Goal: Contribute content: Contribute content

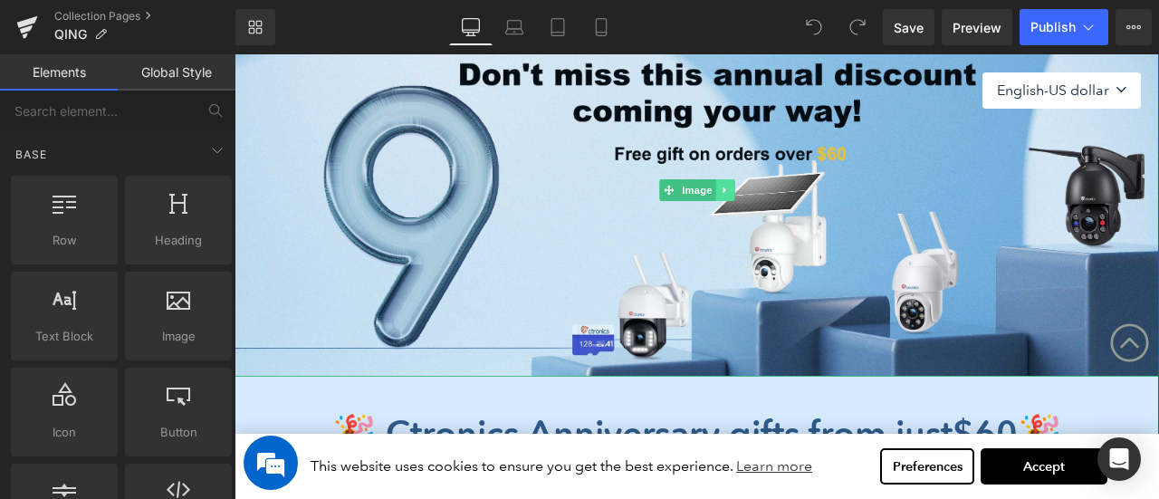
click at [724, 193] on icon at bounding box center [725, 190] width 10 height 11
click at [734, 193] on icon at bounding box center [735, 190] width 10 height 10
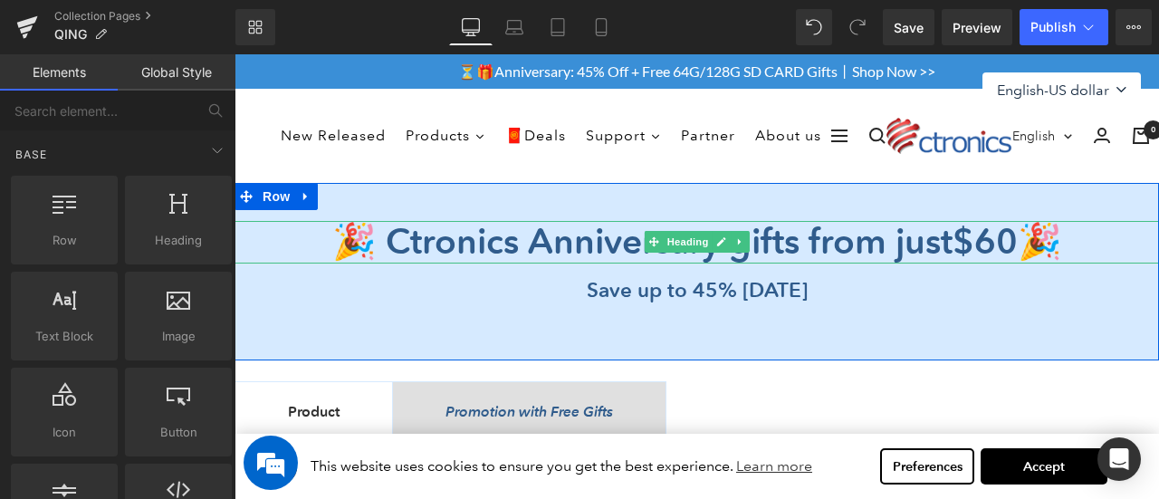
click at [518, 232] on b "🎉 Ctronics Anniversary gifts from just $60 🎉" at bounding box center [697, 241] width 730 height 43
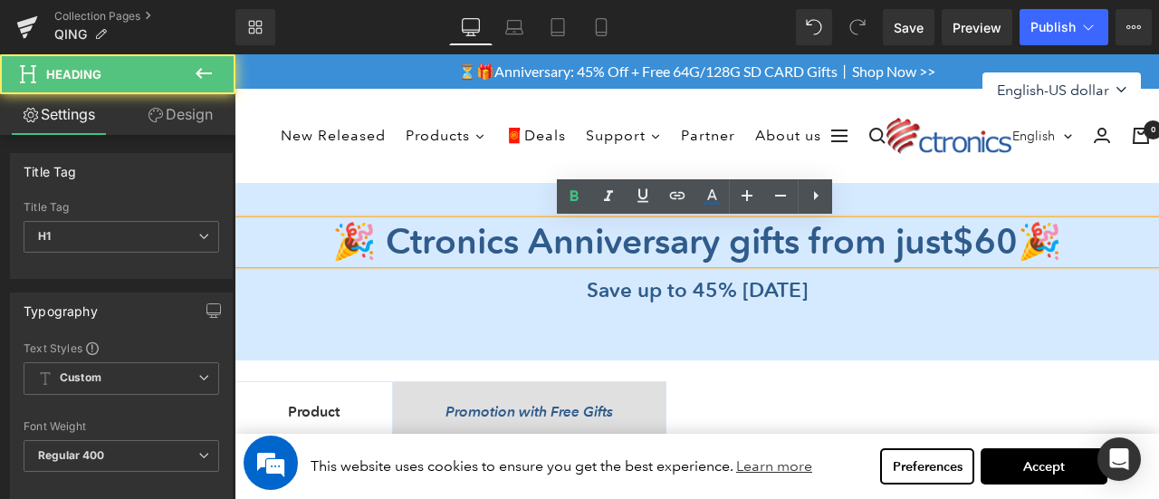
click at [539, 238] on b "🎉 Ctronics Anniversary gifts from just $60 🎉" at bounding box center [697, 241] width 730 height 43
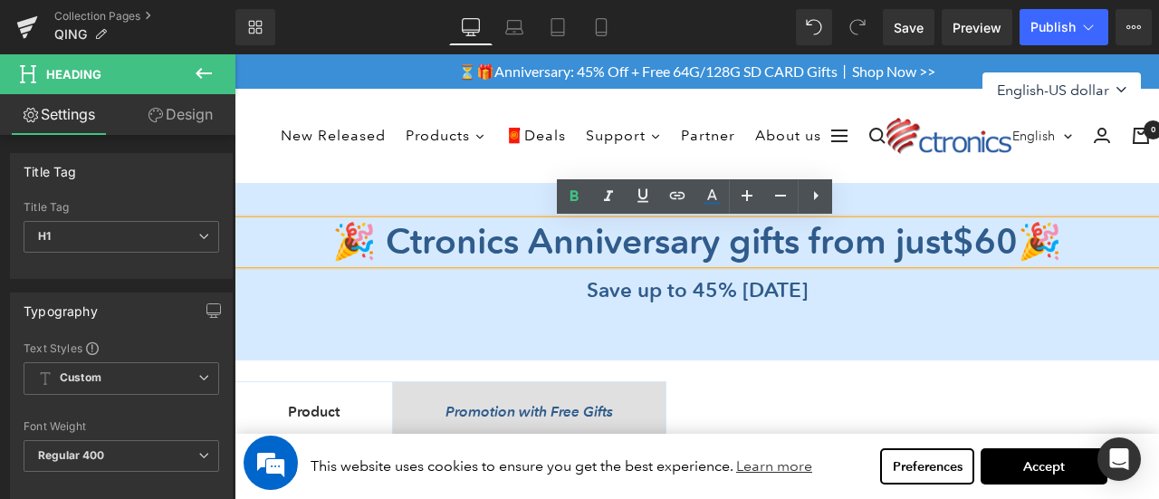
click at [568, 331] on div "Save up to 45% today" at bounding box center [697, 312] width 925 height 79
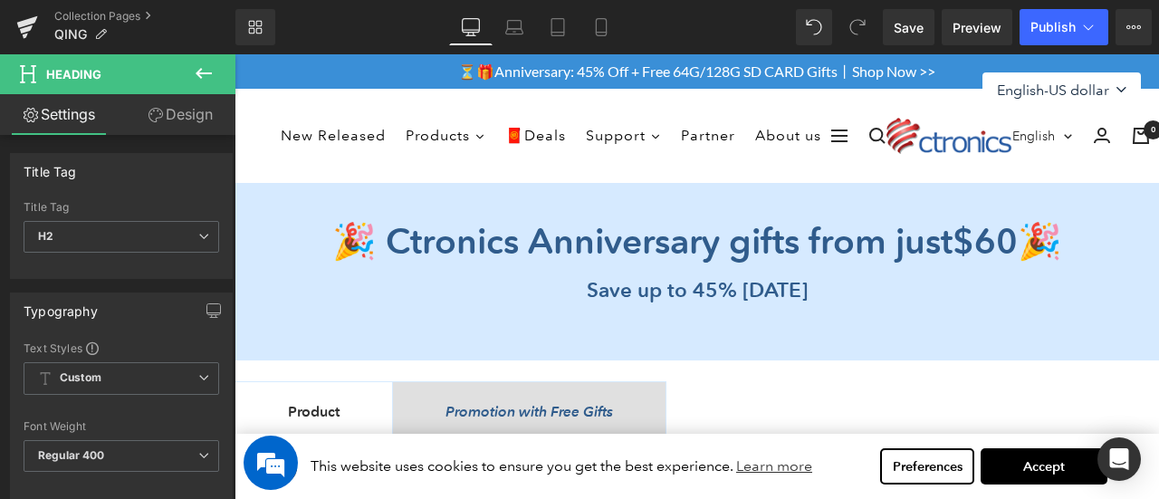
click at [206, 70] on icon at bounding box center [204, 73] width 22 height 22
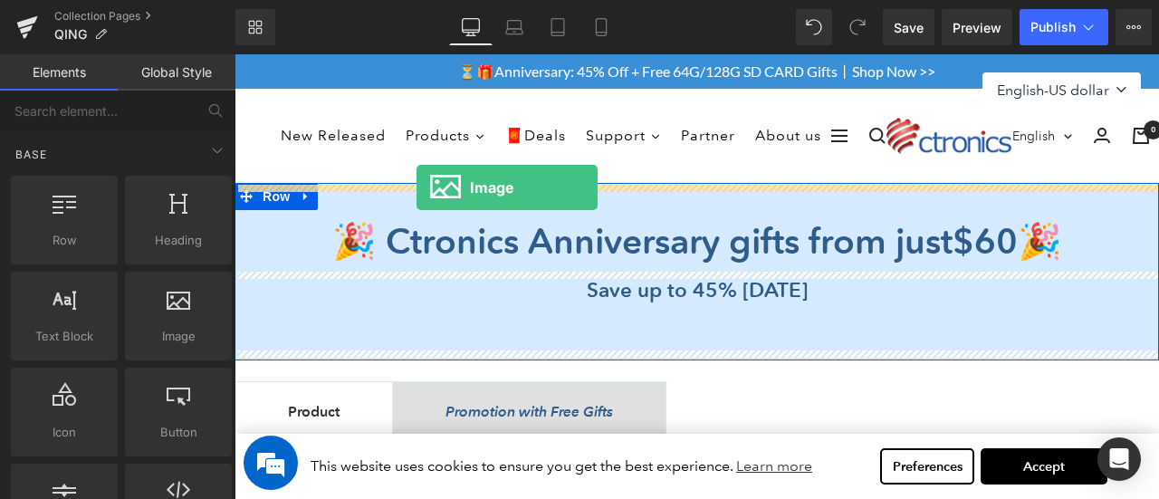
drag, startPoint x: 465, startPoint y: 331, endPoint x: 417, endPoint y: 187, distance: 151.2
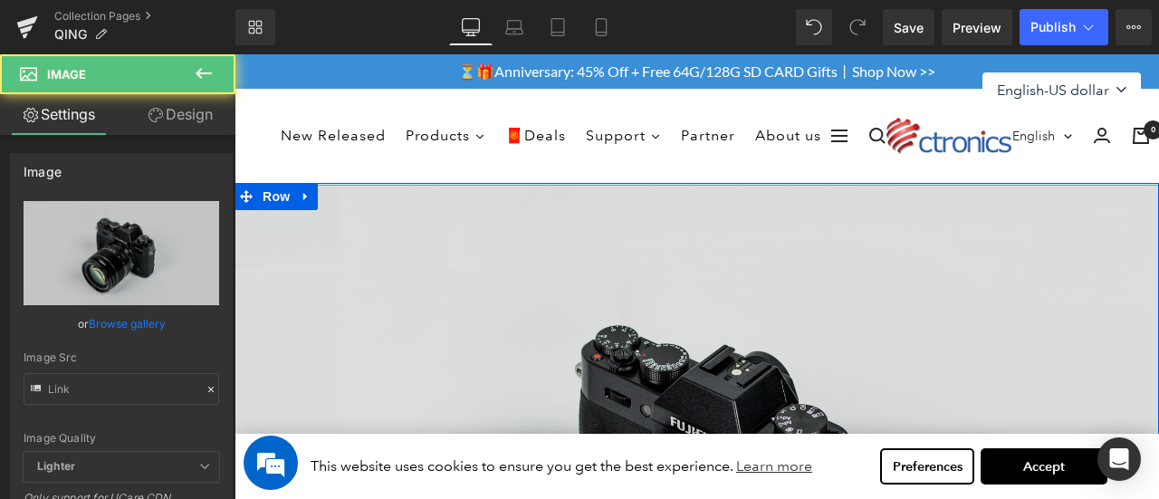
click at [627, 328] on img at bounding box center [697, 491] width 925 height 612
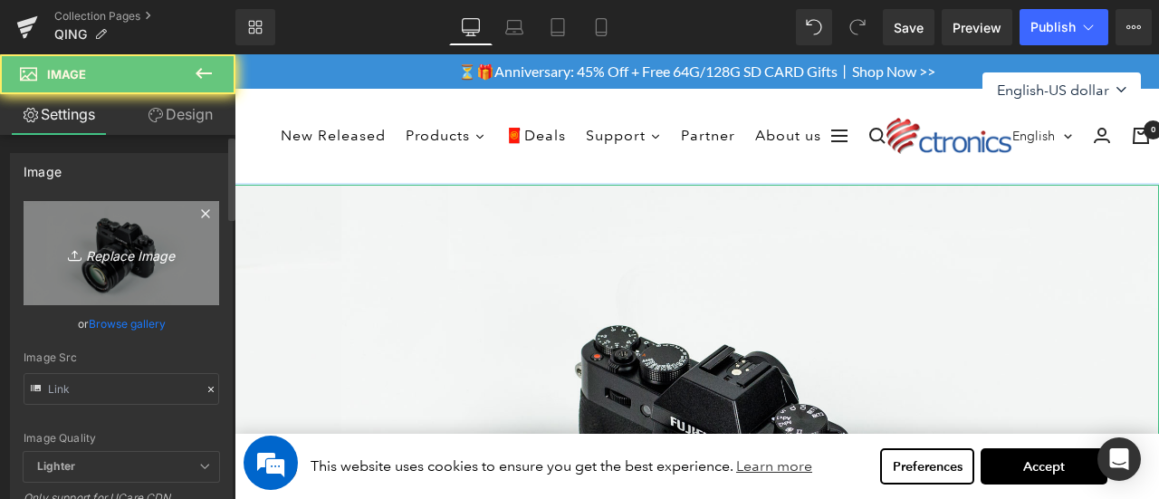
click at [105, 248] on icon "Replace Image" at bounding box center [121, 253] width 145 height 23
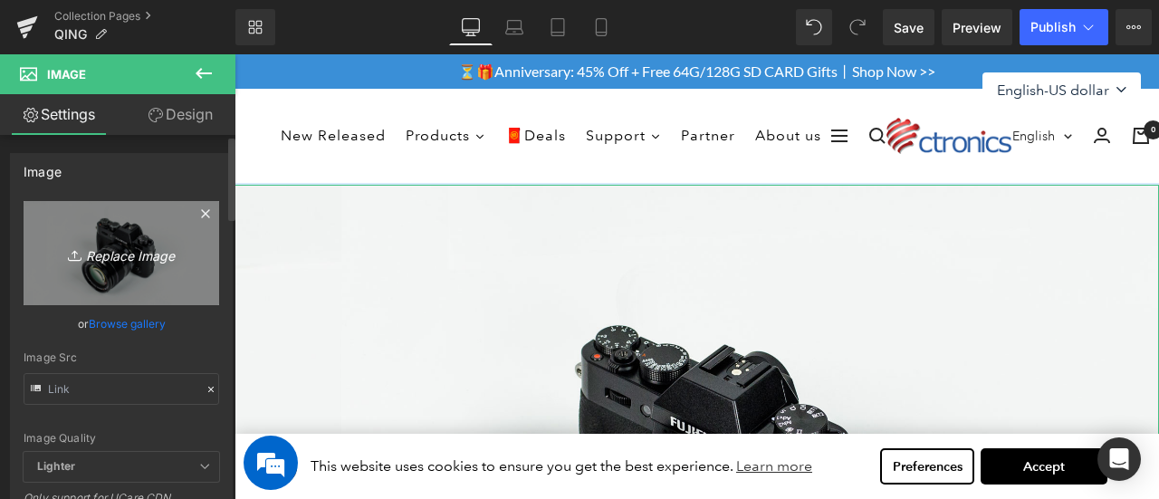
type input "C:\fakepath\英语1 - 副本.jpg"
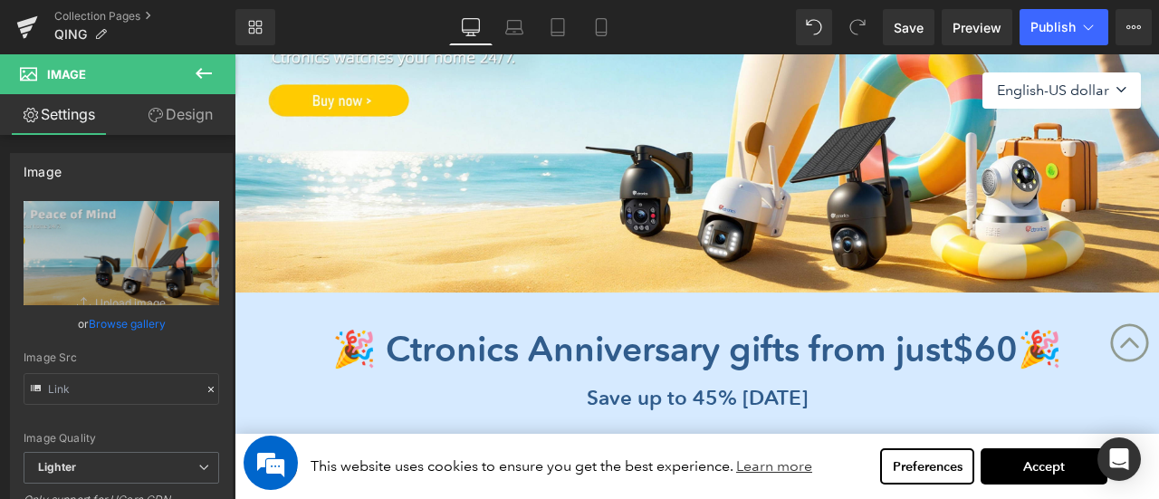
scroll to position [362, 0]
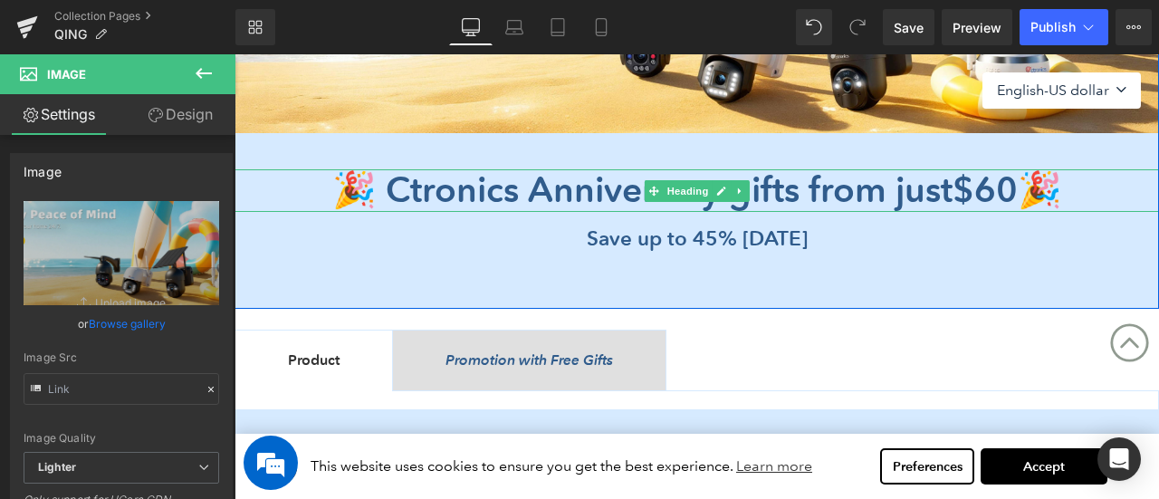
click at [514, 191] on b "🎉 Ctronics Anniversary gifts from just $60 🎉" at bounding box center [697, 189] width 730 height 43
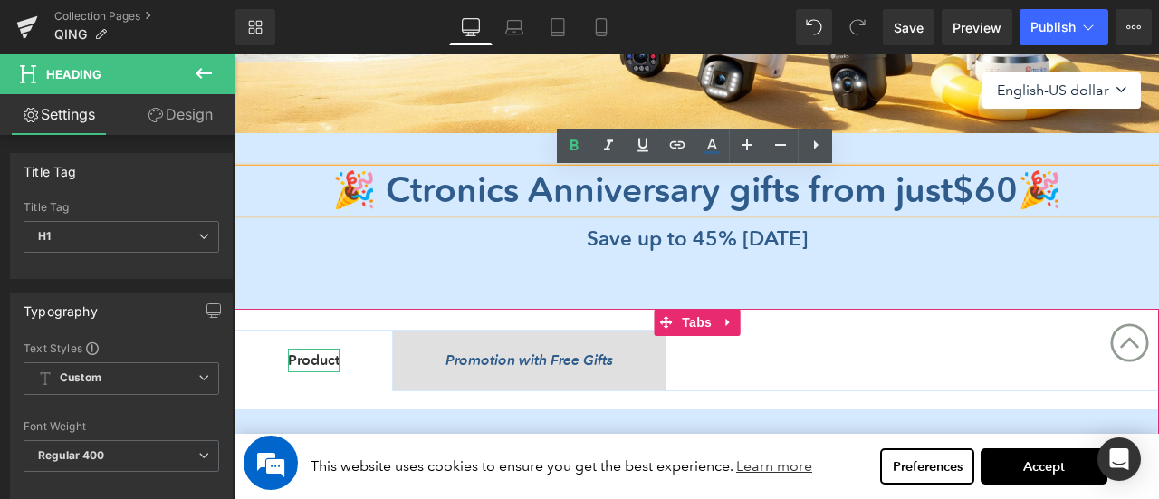
click at [325, 361] on span "Product" at bounding box center [314, 359] width 52 height 17
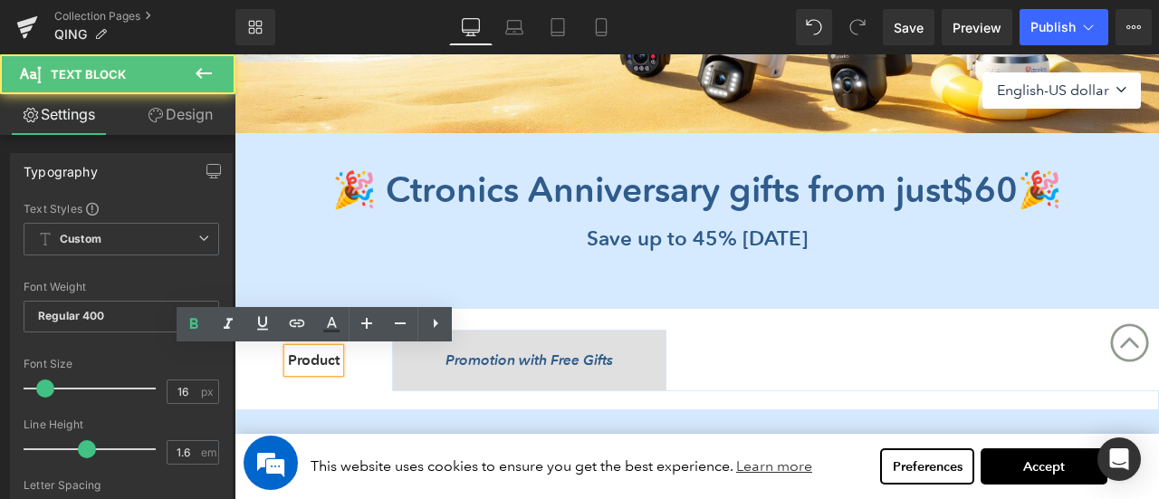
click at [836, 355] on ul "Product Text Block Promotion with Free Gifts Text Block" at bounding box center [697, 361] width 925 height 62
click at [375, 350] on span "Product Text Block" at bounding box center [313, 361] width 157 height 60
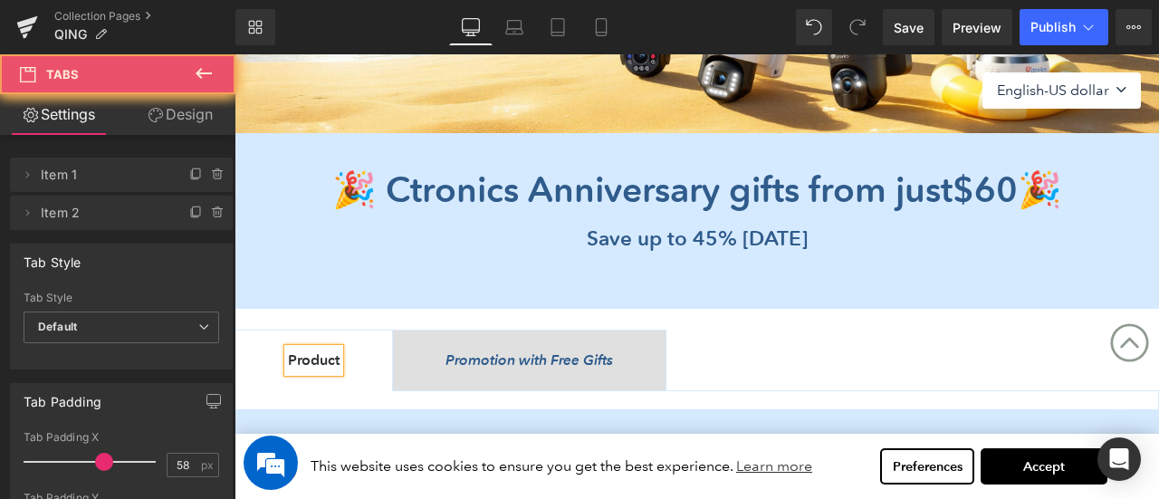
click at [189, 174] on icon at bounding box center [196, 175] width 14 height 14
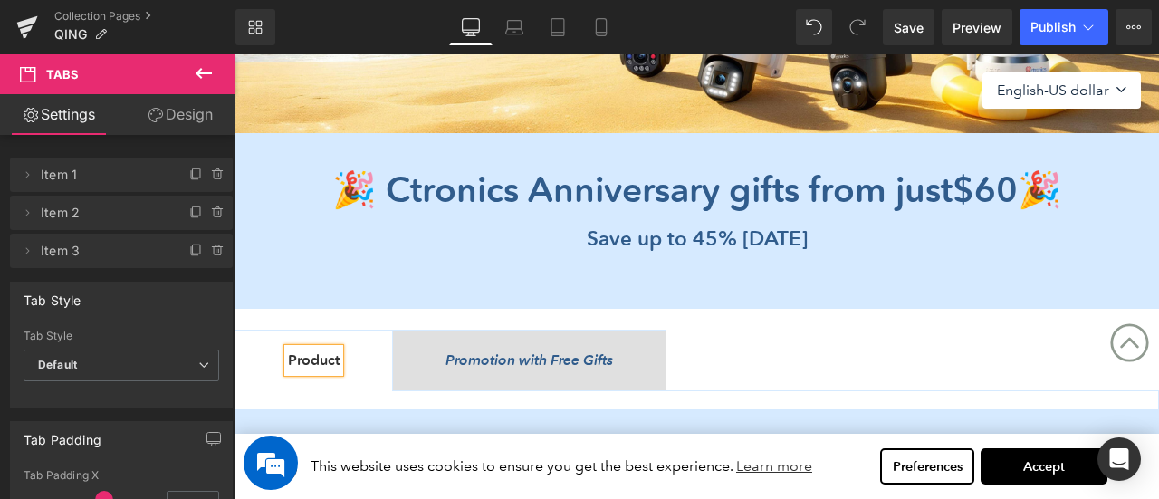
click at [868, 345] on ul "Product Text Block Promotion with Free Gifts Text Block" at bounding box center [697, 361] width 925 height 62
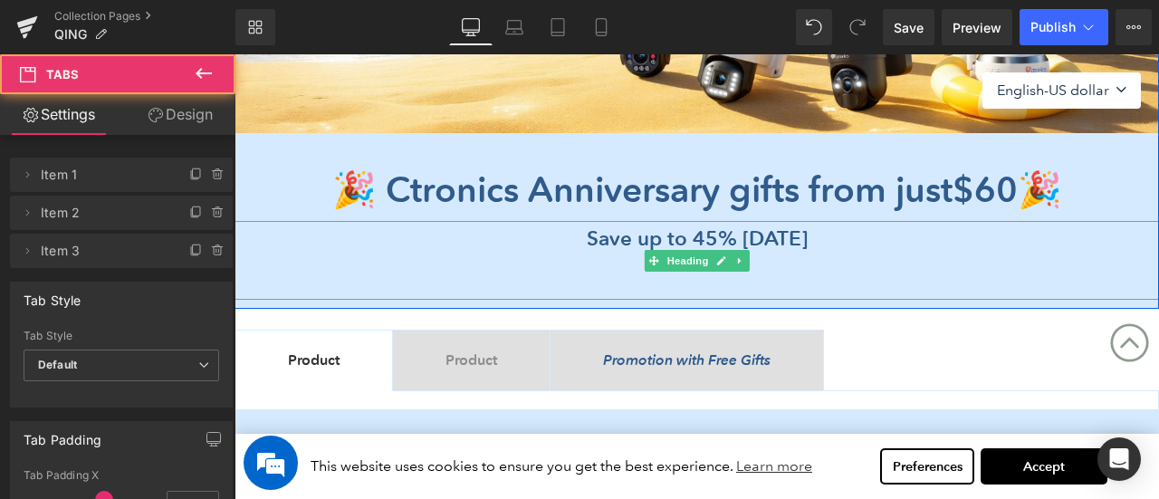
click at [444, 224] on div "Save up to 45% today" at bounding box center [697, 260] width 925 height 79
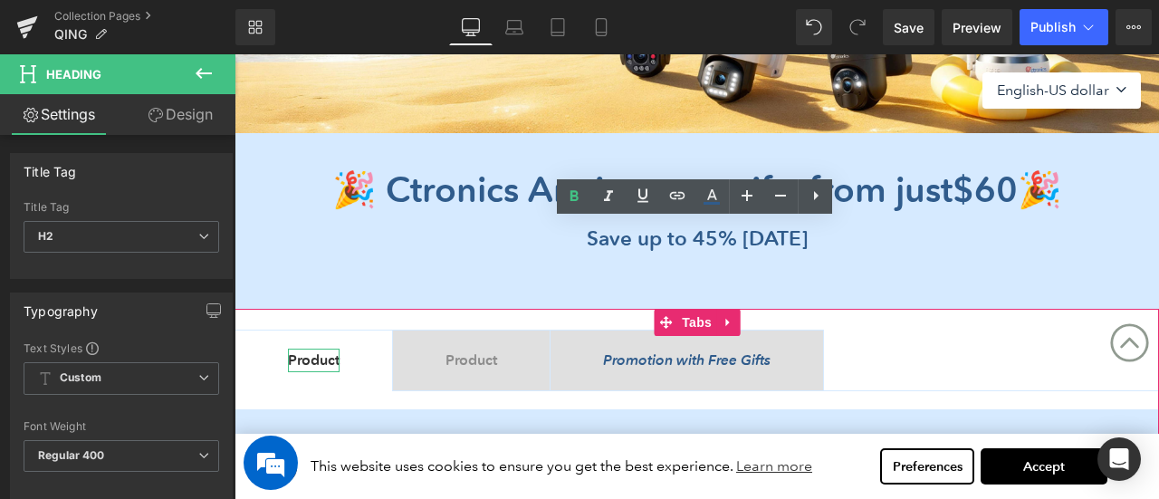
click at [316, 360] on span "Product" at bounding box center [314, 359] width 52 height 17
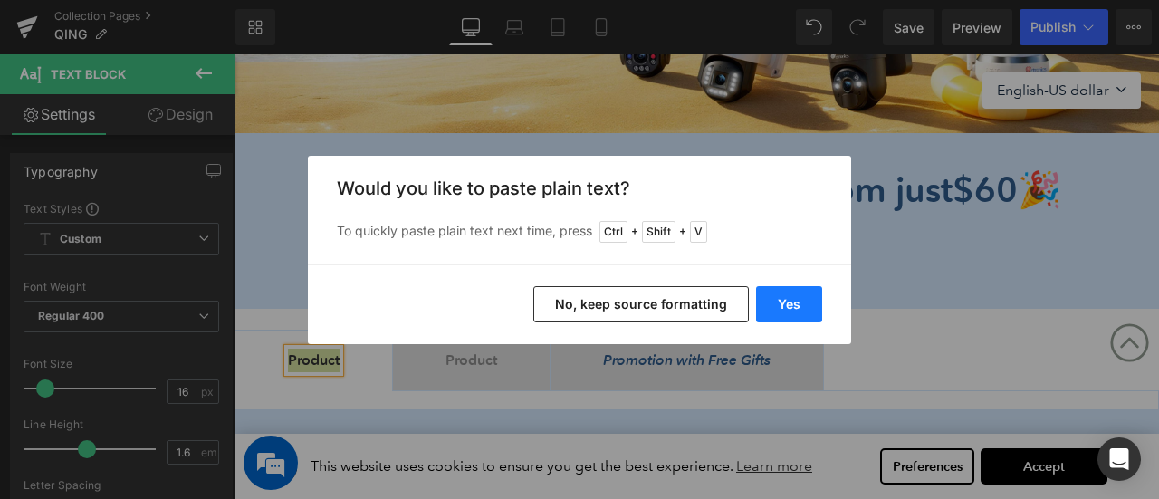
click at [789, 309] on button "Yes" at bounding box center [789, 304] width 66 height 36
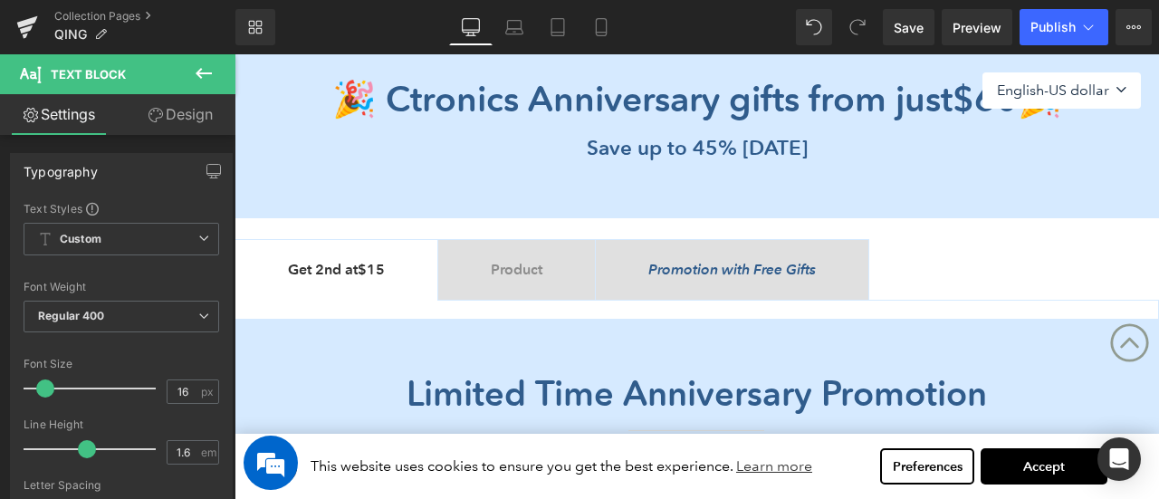
scroll to position [634, 0]
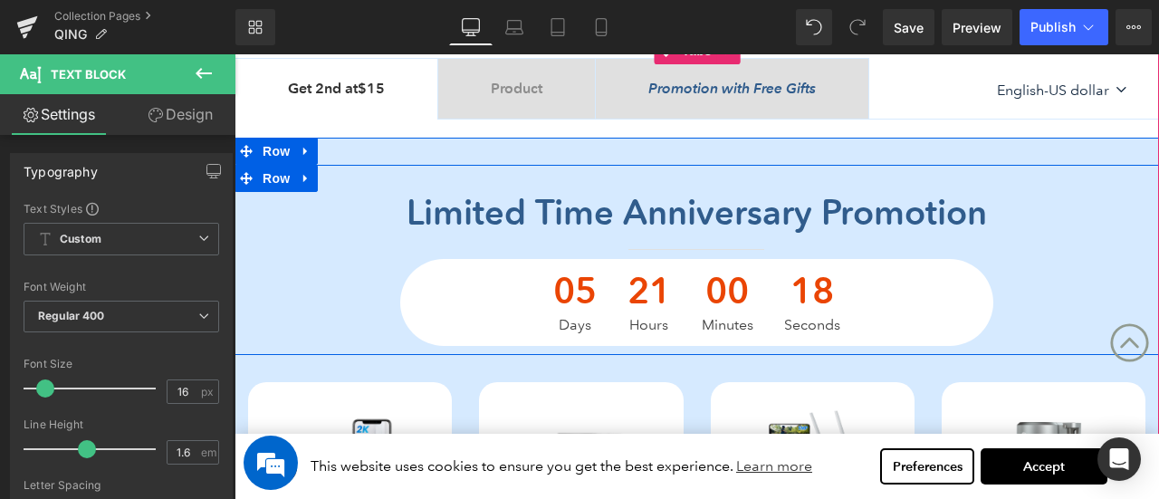
click at [507, 207] on span "Limited time anniversary promotion" at bounding box center [697, 212] width 580 height 43
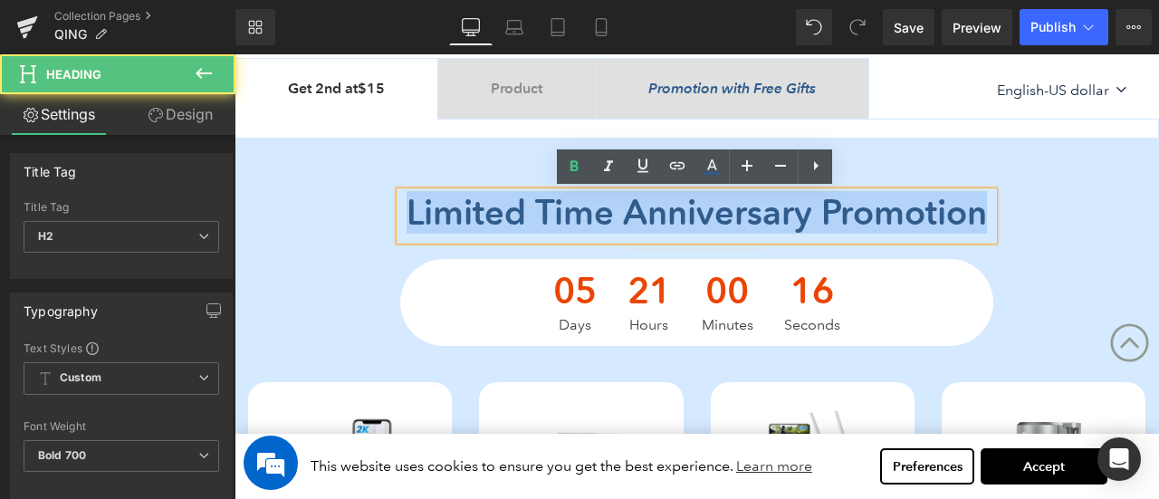
drag, startPoint x: 463, startPoint y: 206, endPoint x: 822, endPoint y: 255, distance: 362.8
click at [822, 234] on h2 "Limited time anniversary promotion" at bounding box center [696, 213] width 592 height 42
click at [680, 231] on span "Limited time anniversary promotion" at bounding box center [697, 212] width 580 height 43
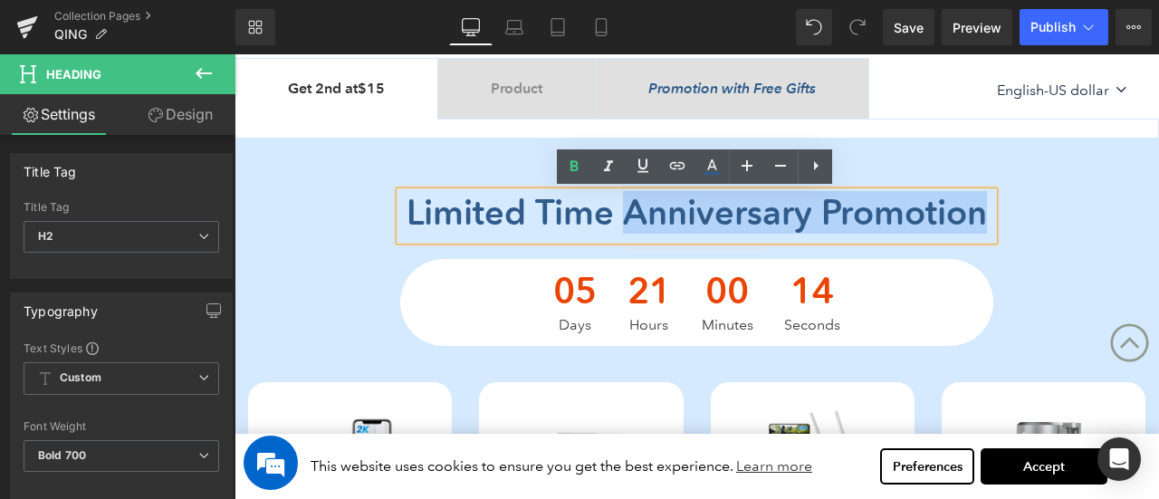
drag, startPoint x: 713, startPoint y: 212, endPoint x: 809, endPoint y: 254, distance: 104.6
click at [809, 234] on h2 "Limited time anniversary promotion" at bounding box center [696, 213] width 592 height 42
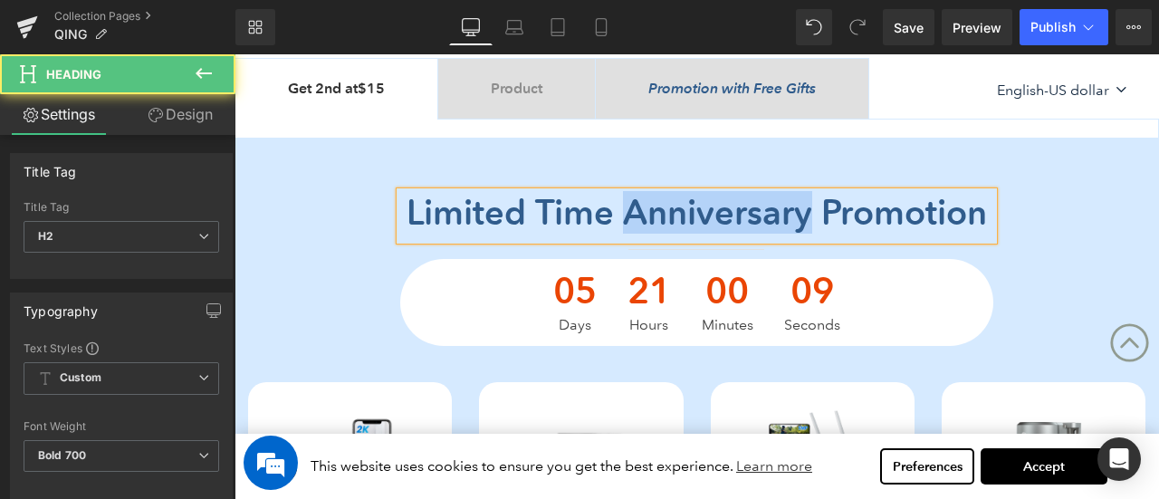
drag, startPoint x: 708, startPoint y: 216, endPoint x: 926, endPoint y: 220, distance: 217.4
click at [926, 220] on h2 "Limited time anniversary promotion" at bounding box center [696, 213] width 592 height 42
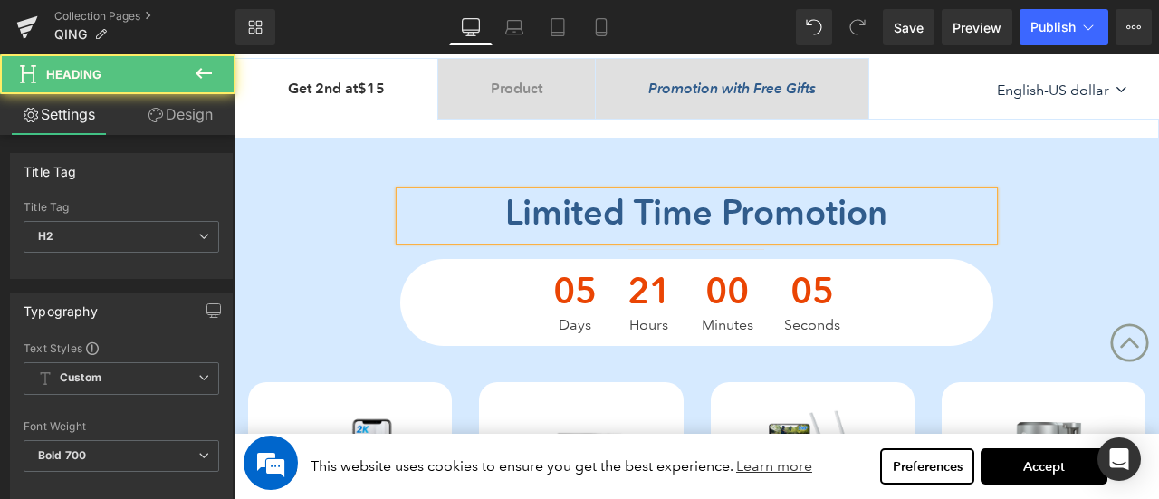
click at [915, 216] on h2 "Limited time promotion" at bounding box center [696, 213] width 592 height 42
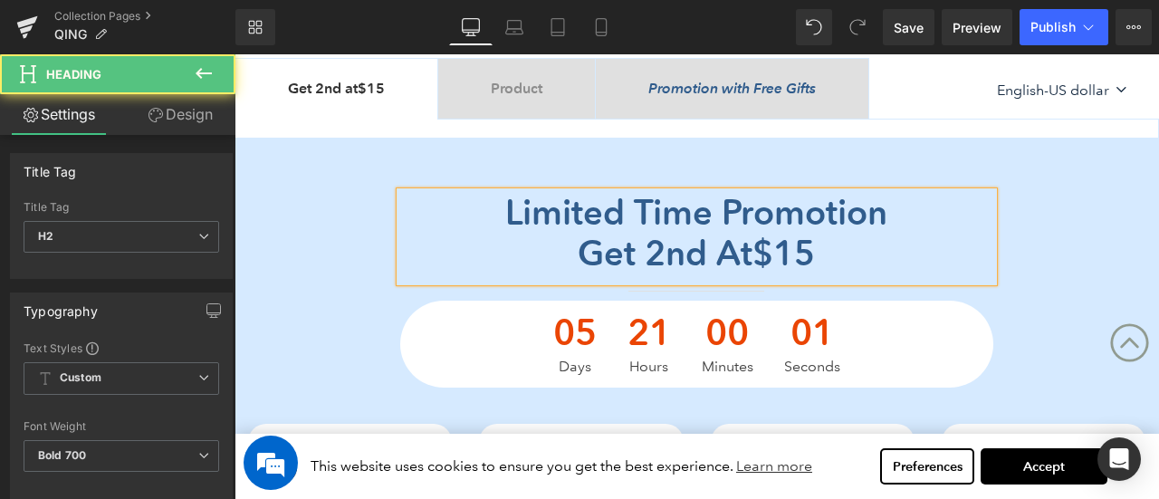
click at [940, 213] on h2 "Limited time promotion" at bounding box center [696, 213] width 592 height 42
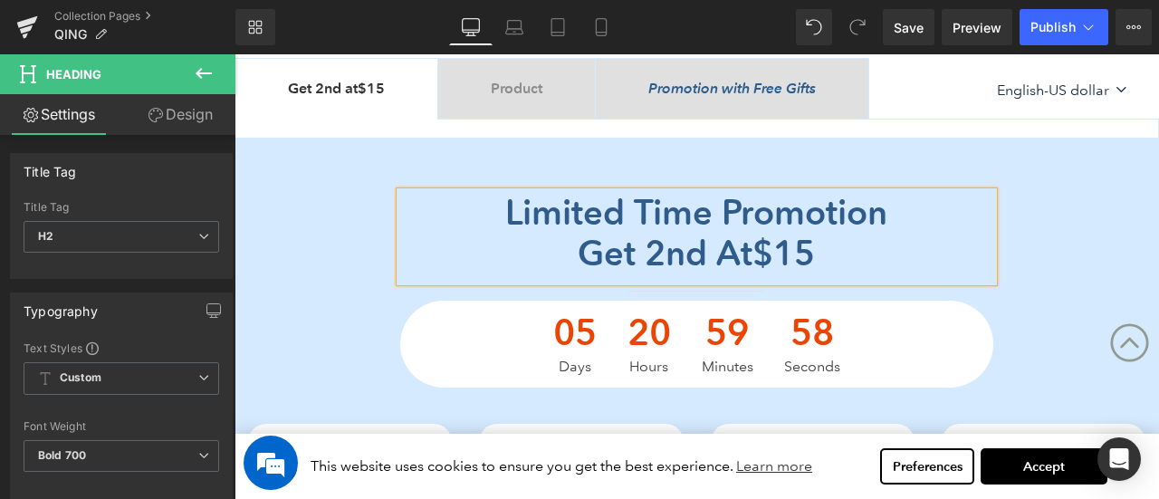
click at [354, 276] on div "Limited time promotion Get 2nd at $15 Heading Separator 05 Days 20 Hours 59 Min…" at bounding box center [697, 290] width 925 height 196
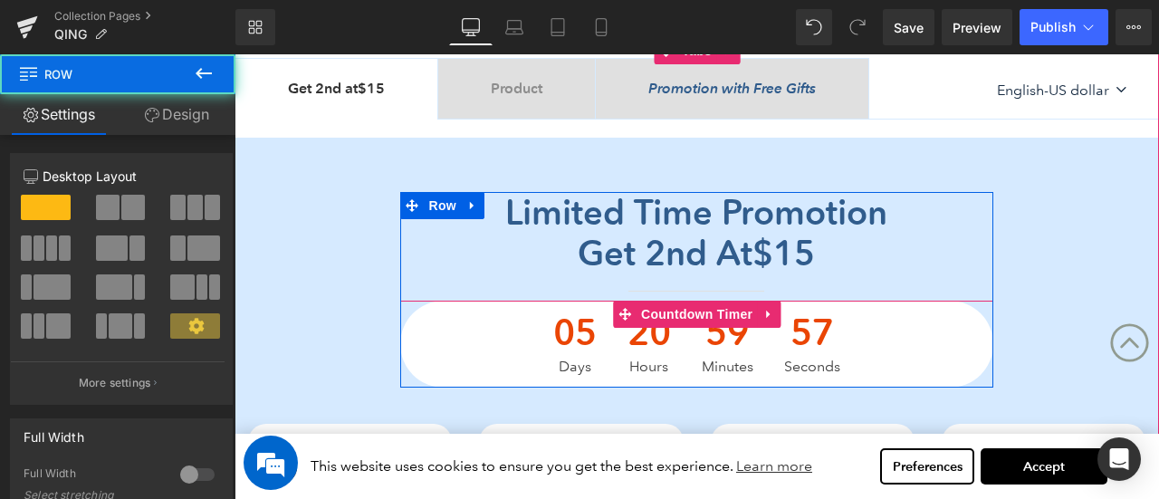
click at [520, 334] on div "05 Days 20 Hours 59 Minutes 57 Seconds" at bounding box center [696, 344] width 592 height 87
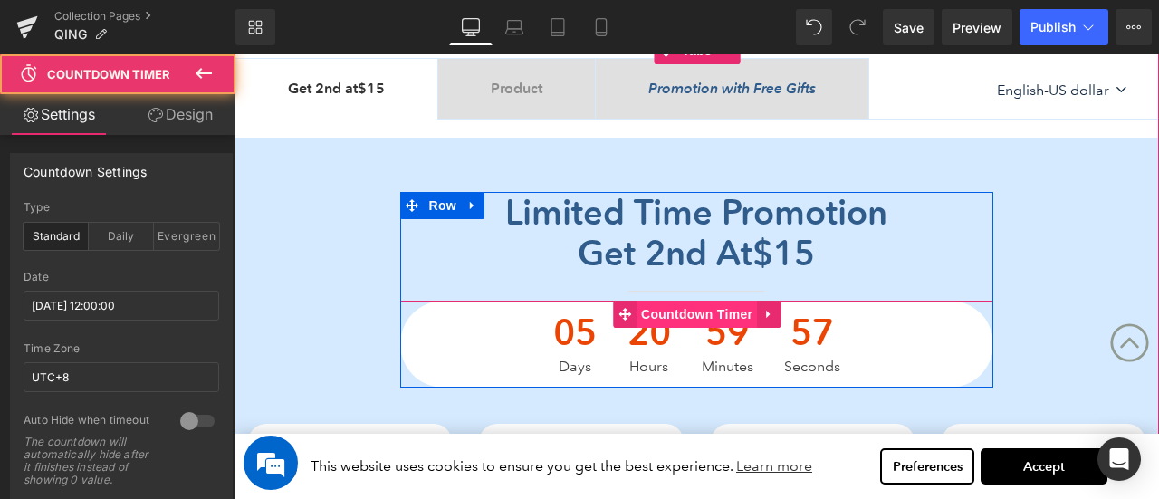
click at [659, 321] on span "Countdown Timer" at bounding box center [697, 314] width 120 height 27
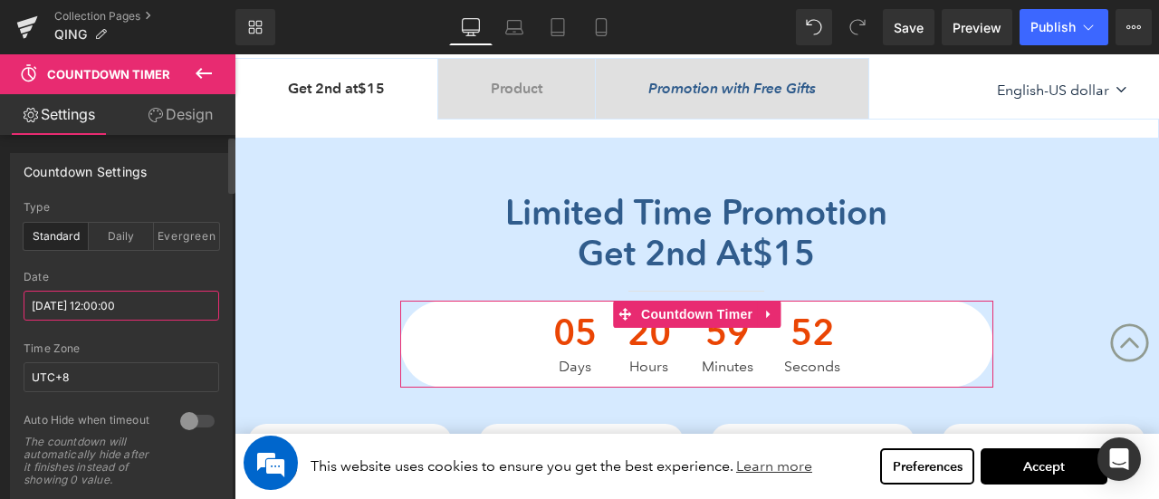
drag, startPoint x: 81, startPoint y: 308, endPoint x: 92, endPoint y: 310, distance: 11.9
click at [92, 310] on input "2025/08/22 12:00:00" at bounding box center [122, 306] width 196 height 30
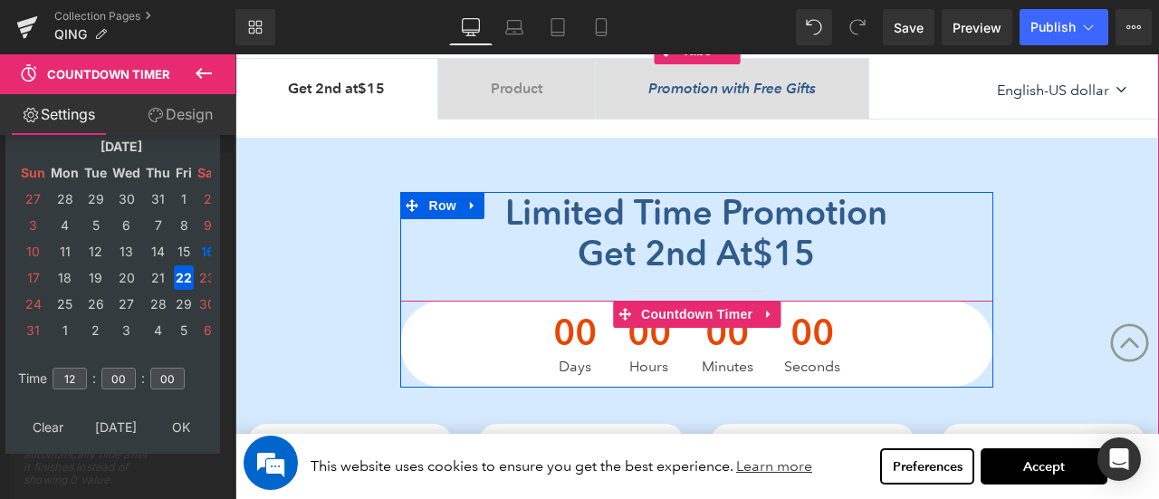
type input "2025/08/3 12:00:00"
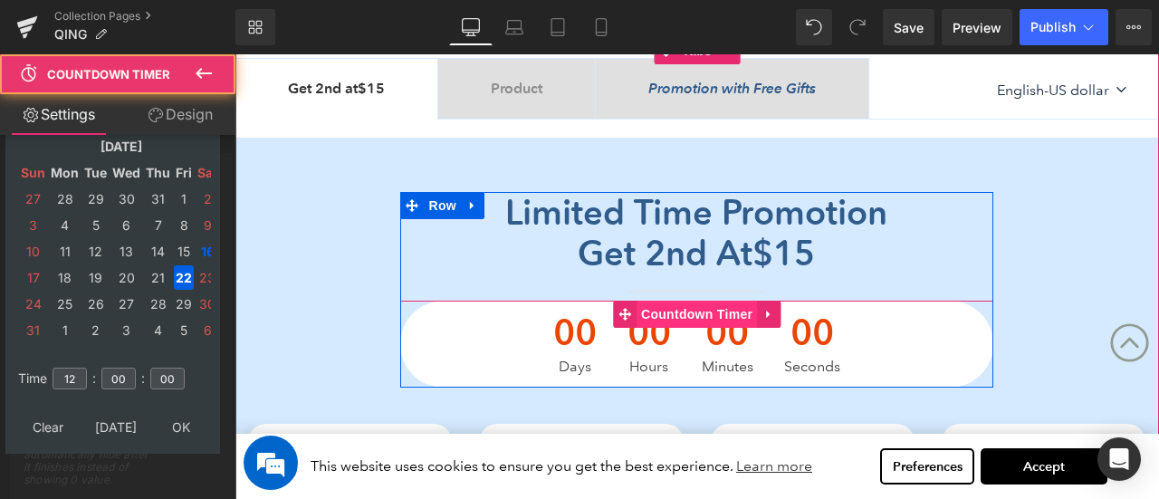
click at [683, 314] on span "Countdown Timer" at bounding box center [697, 314] width 120 height 27
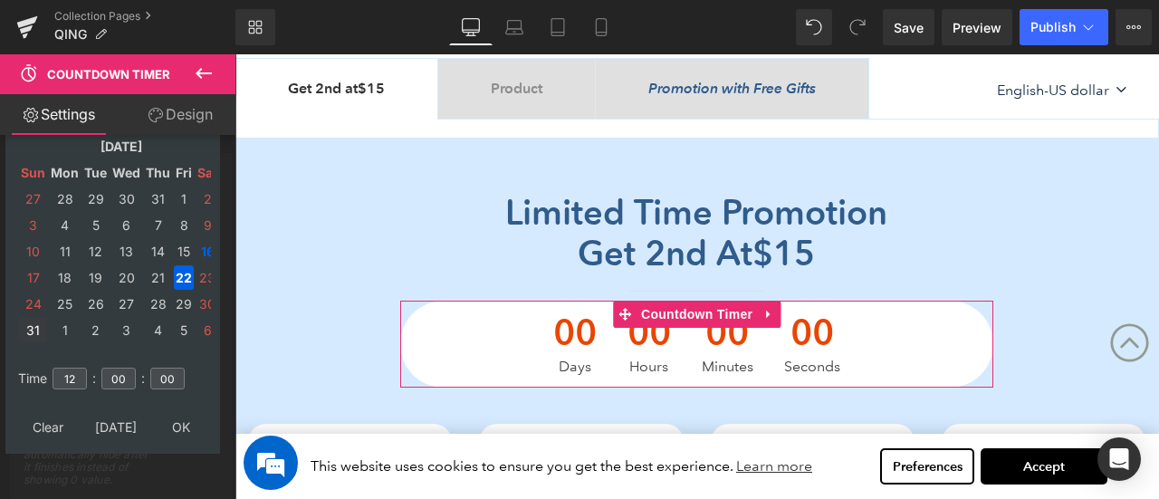
click at [33, 328] on td "31" at bounding box center [33, 330] width 28 height 24
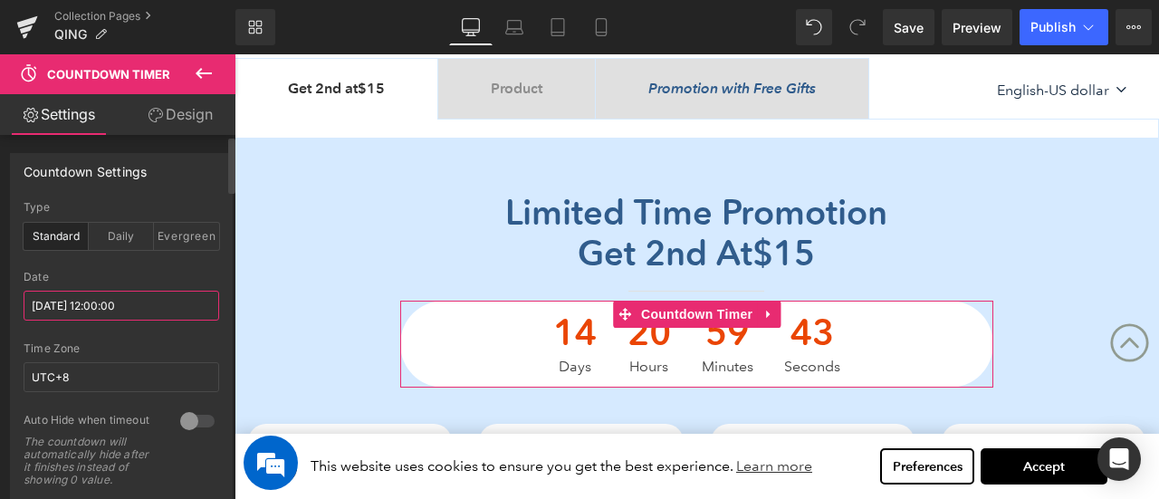
click at [108, 303] on input "2025/08/3 12:00:00" at bounding box center [122, 306] width 196 height 30
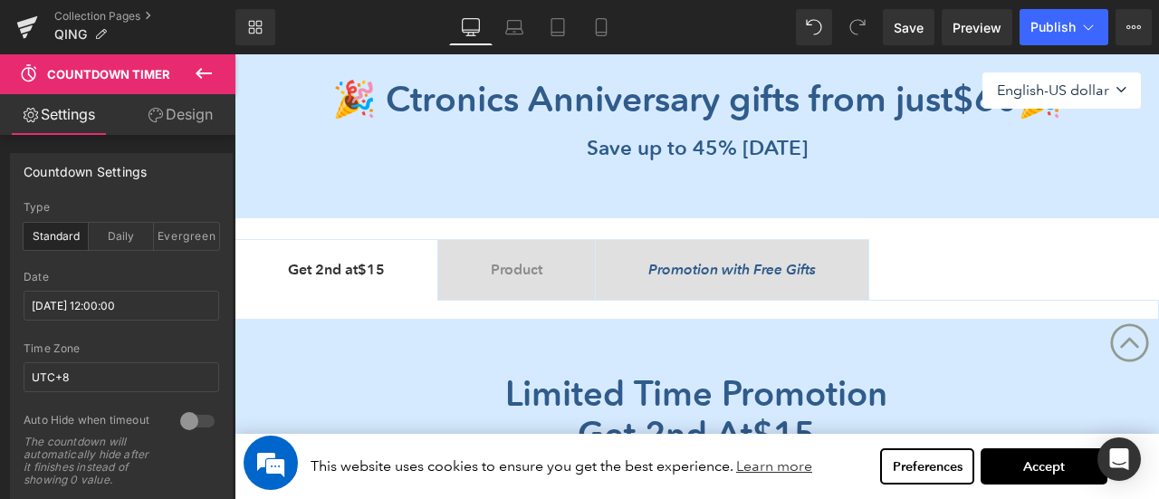
scroll to position [272, 0]
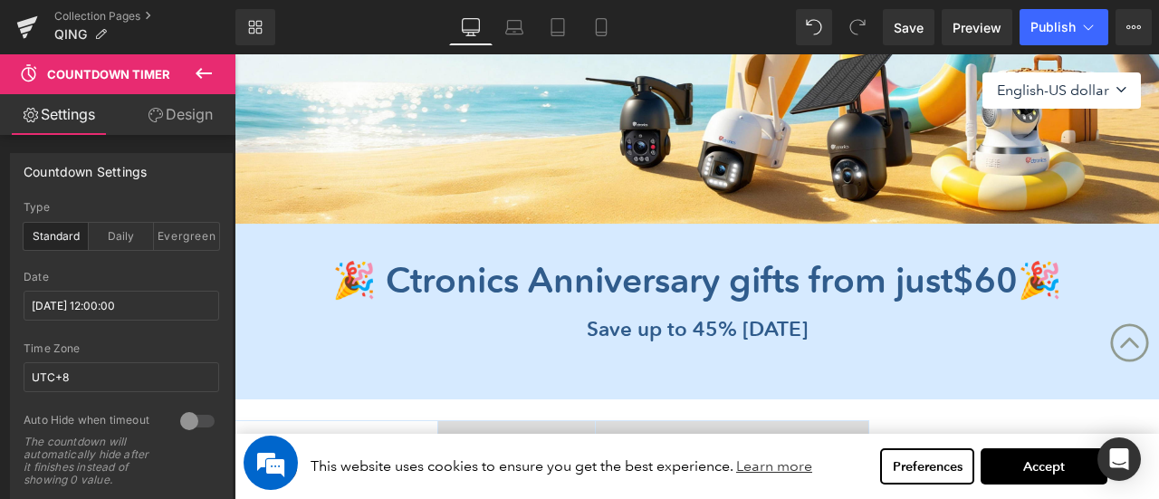
click at [389, 281] on b "🎉 Ctronics Anniversary gifts from just $60 🎉" at bounding box center [697, 280] width 730 height 43
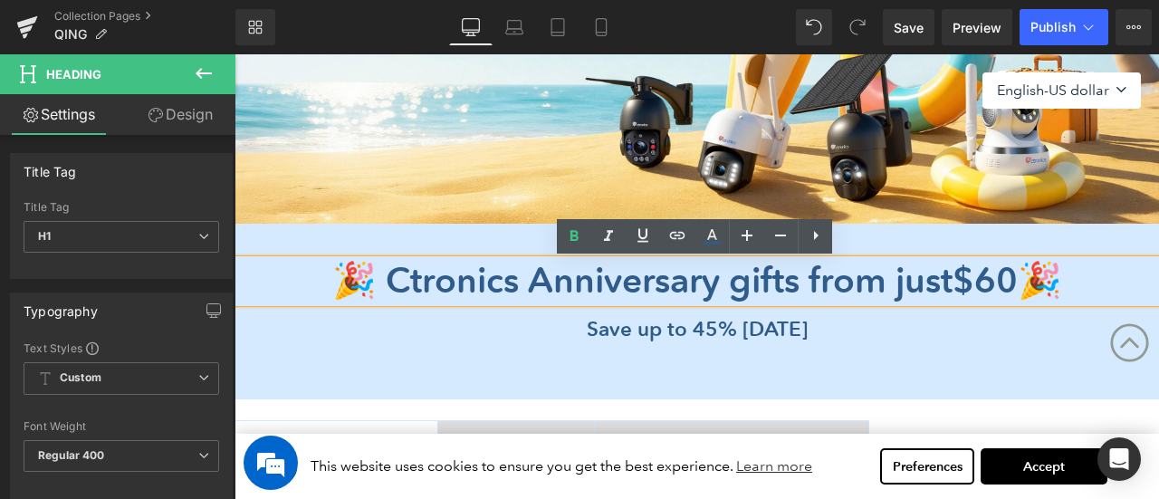
click at [458, 235] on div "Image 🎉 Ctronics Anniversary gifts from just $60 🎉 Heading Save up to 45% today…" at bounding box center [697, 151] width 925 height 477
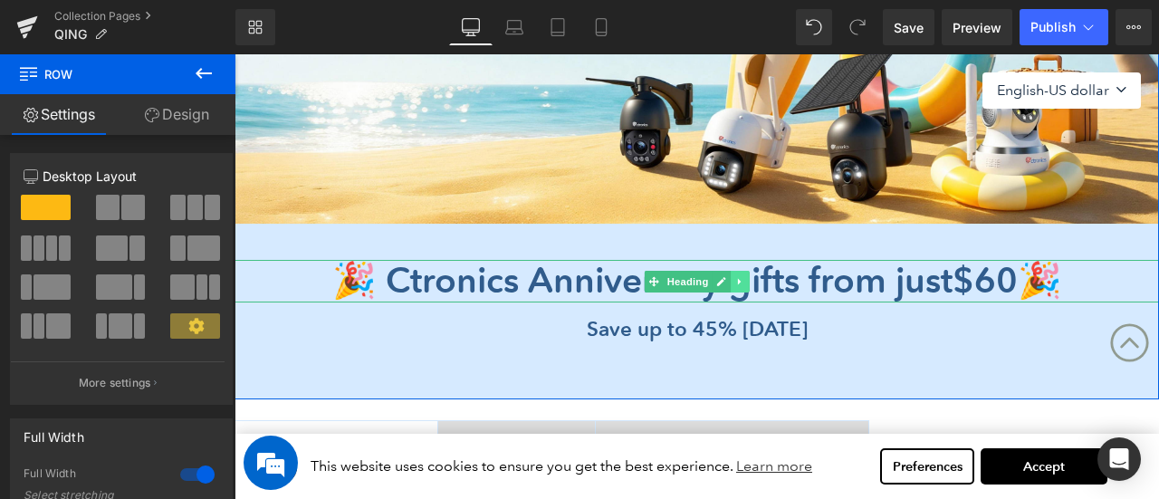
click at [742, 282] on icon at bounding box center [740, 281] width 10 height 11
click at [747, 284] on icon at bounding box center [749, 281] width 10 height 10
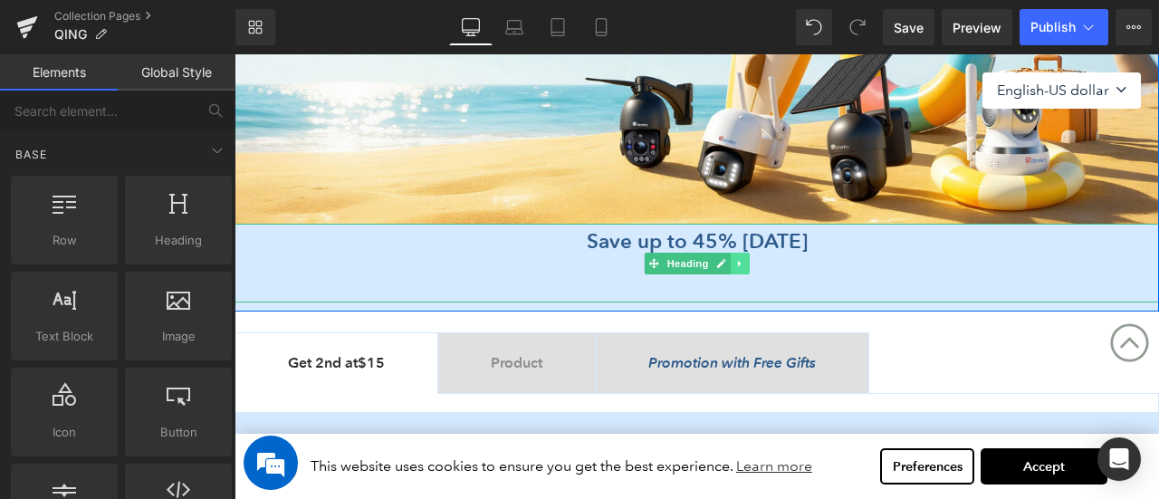
click at [744, 264] on link at bounding box center [740, 264] width 19 height 22
click at [750, 265] on icon at bounding box center [749, 263] width 10 height 10
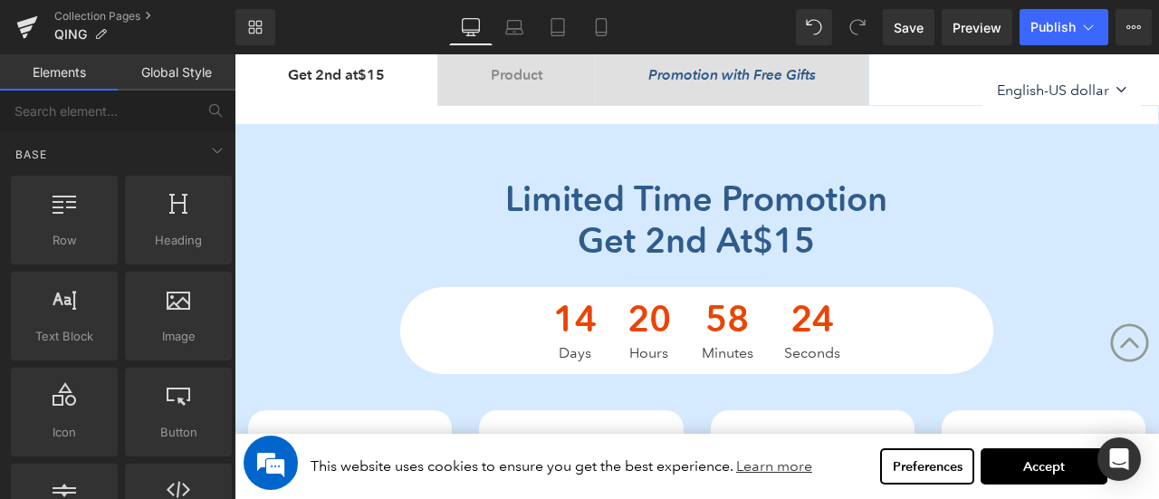
scroll to position [453, 0]
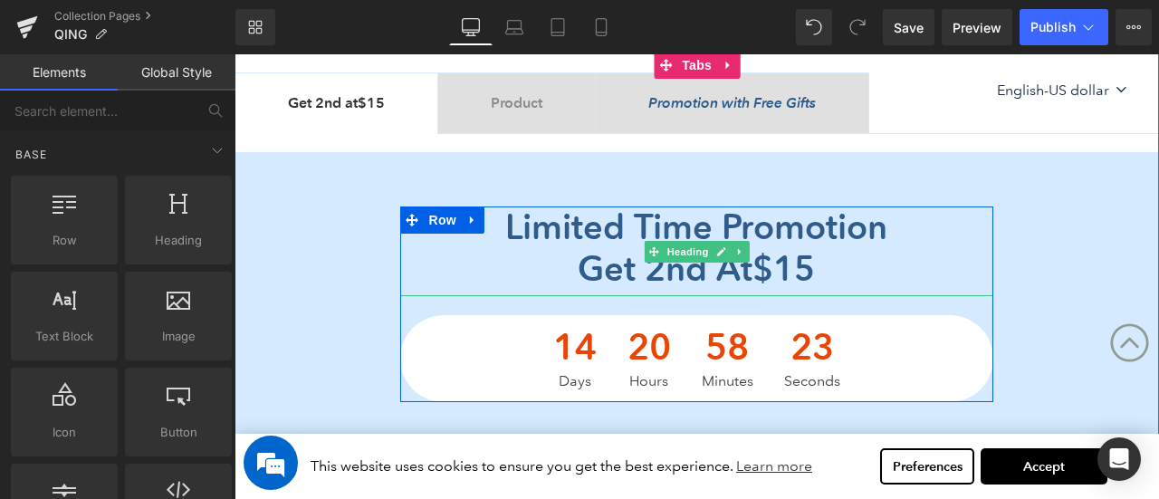
click at [521, 250] on div "Get 2nd at $15" at bounding box center [696, 269] width 592 height 42
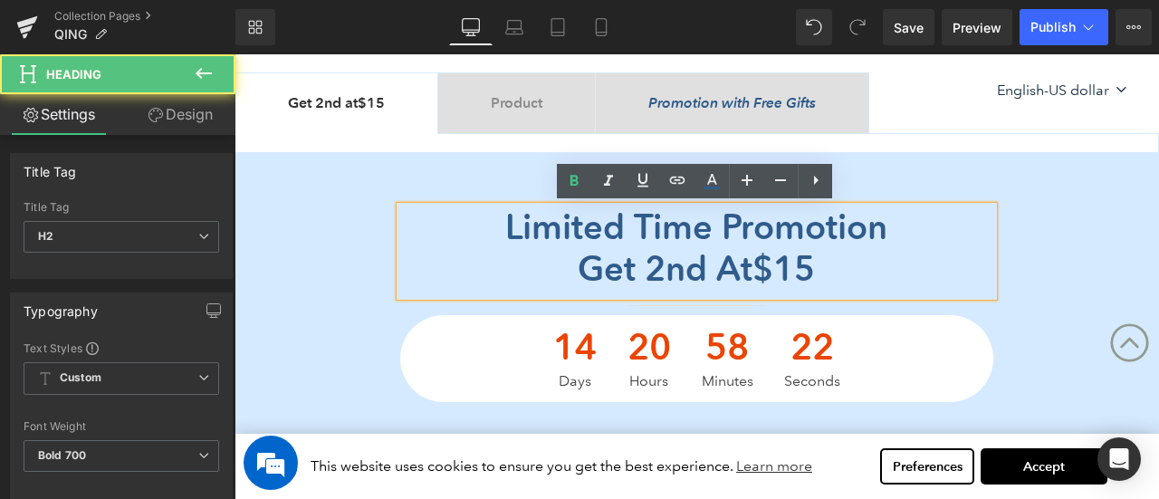
click at [1034, 269] on div "Limited time promotion Get 2nd at $15 Heading Separator 14 Days 20 Hours 58 Min…" at bounding box center [697, 304] width 925 height 196
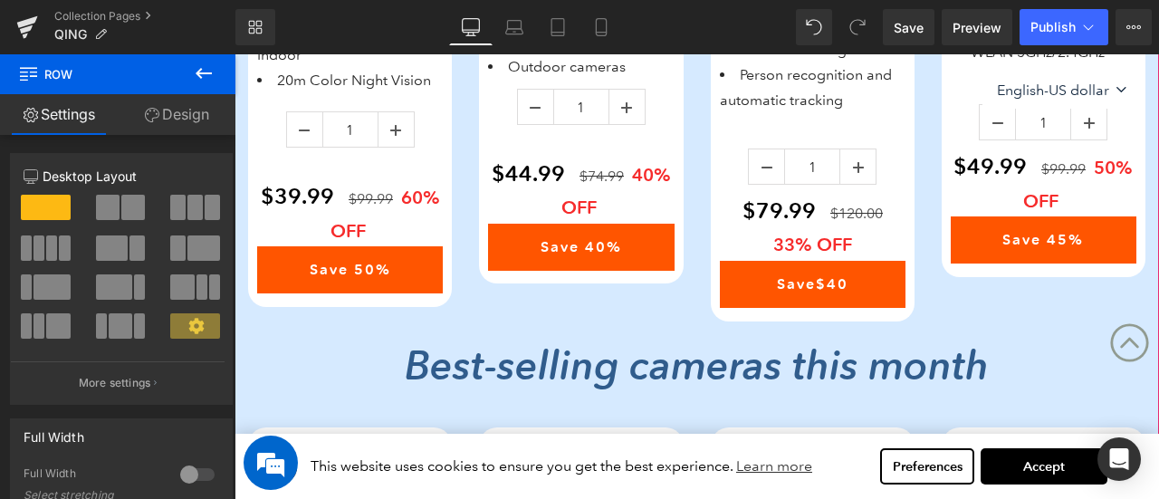
scroll to position [724, 0]
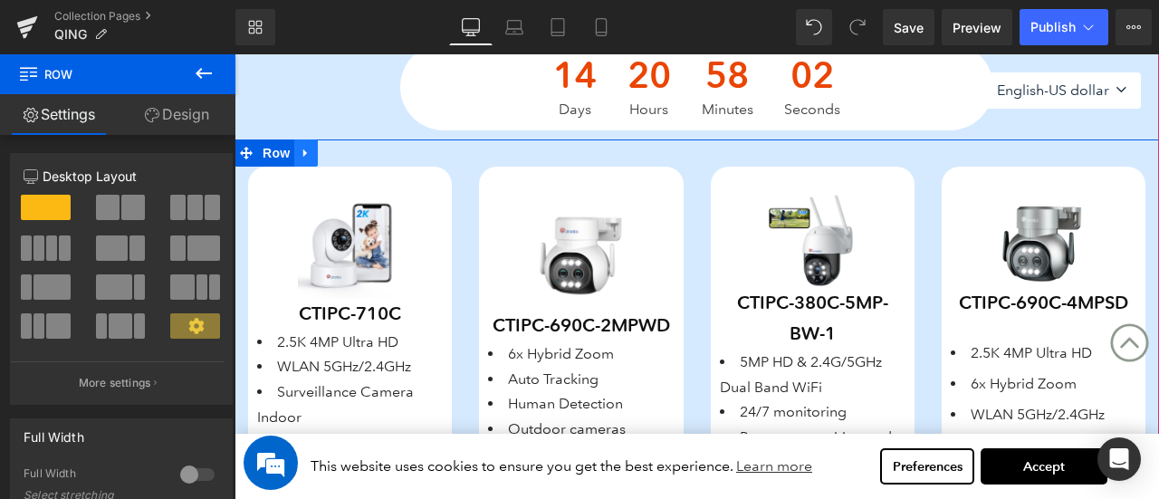
click at [306, 152] on icon at bounding box center [306, 154] width 13 height 14
drag, startPoint x: 333, startPoint y: 152, endPoint x: 608, endPoint y: 274, distance: 300.4
click at [333, 152] on icon at bounding box center [329, 153] width 13 height 13
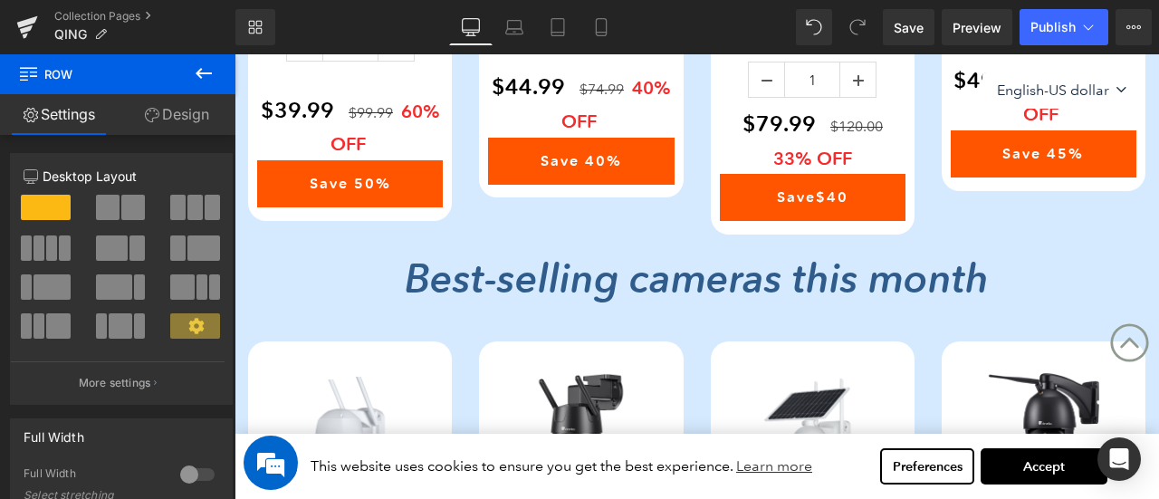
scroll to position [1902, 0]
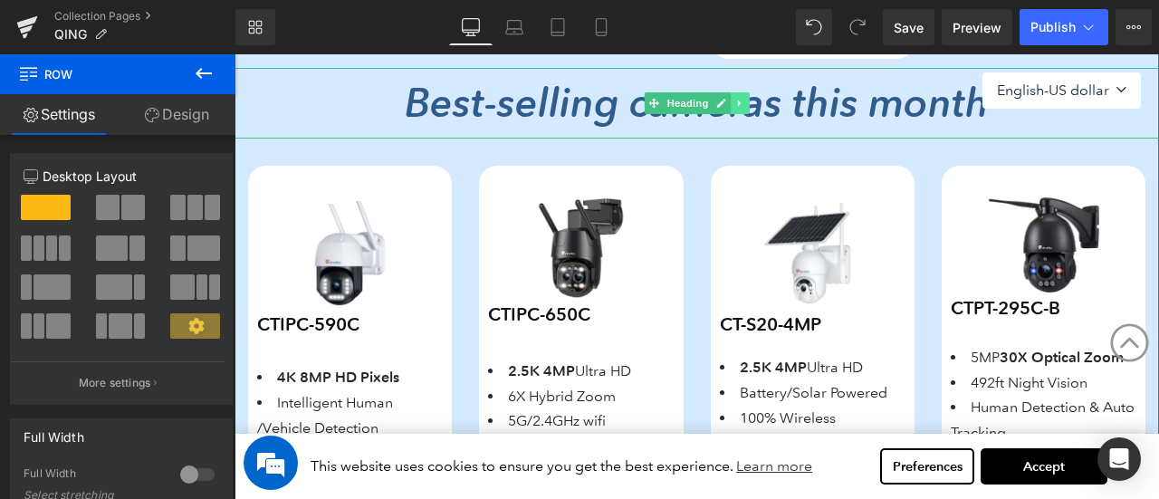
click at [735, 100] on icon at bounding box center [740, 103] width 10 height 11
click at [745, 100] on icon at bounding box center [749, 103] width 10 height 10
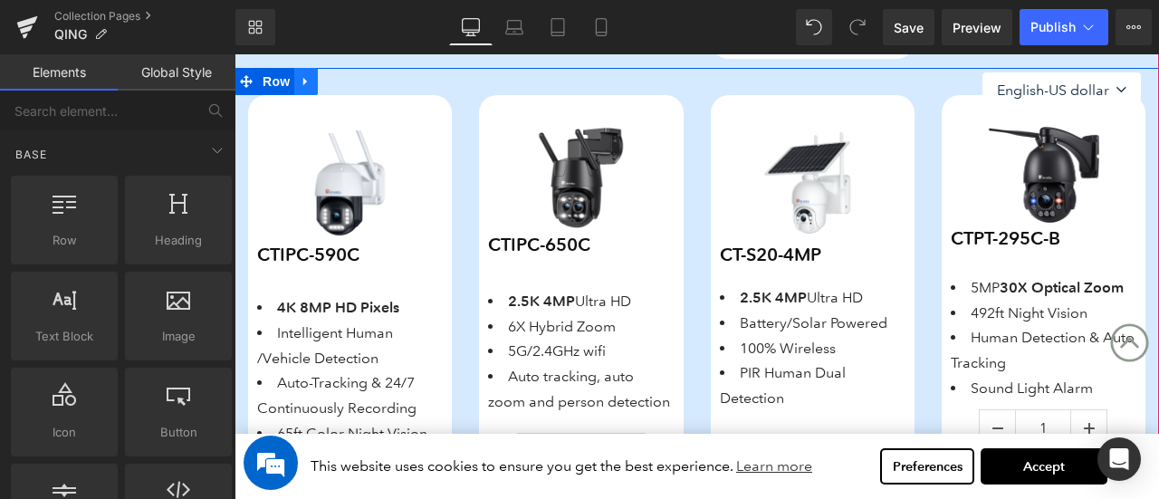
click at [308, 81] on icon at bounding box center [306, 82] width 13 height 14
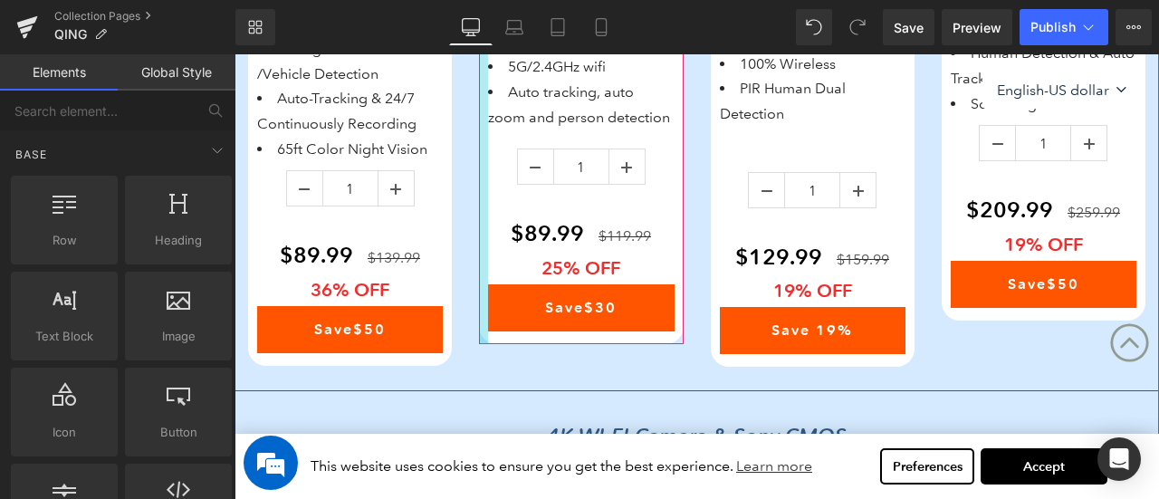
scroll to position [2445, 0]
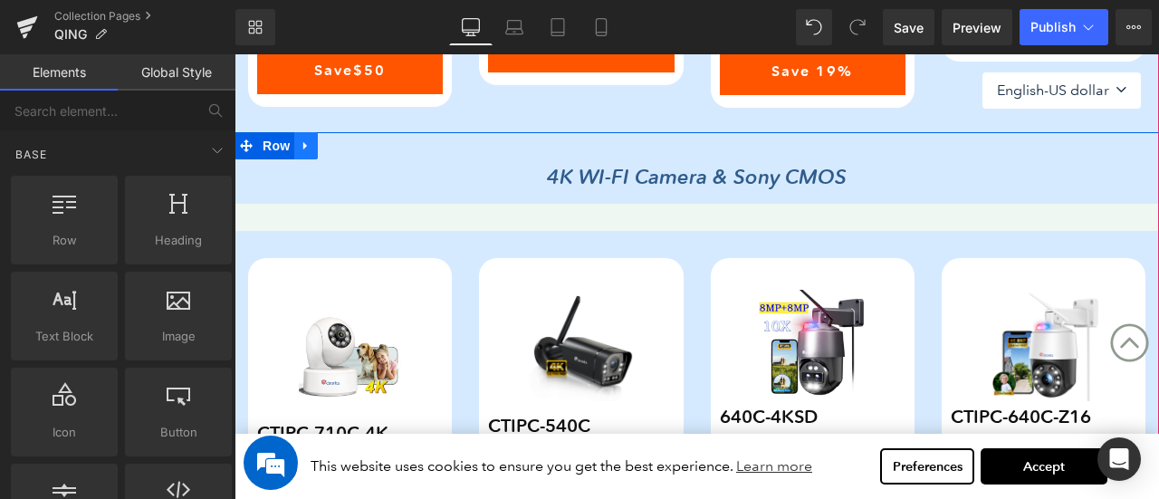
click at [310, 145] on icon at bounding box center [306, 146] width 13 height 14
click at [355, 142] on icon at bounding box center [353, 145] width 13 height 13
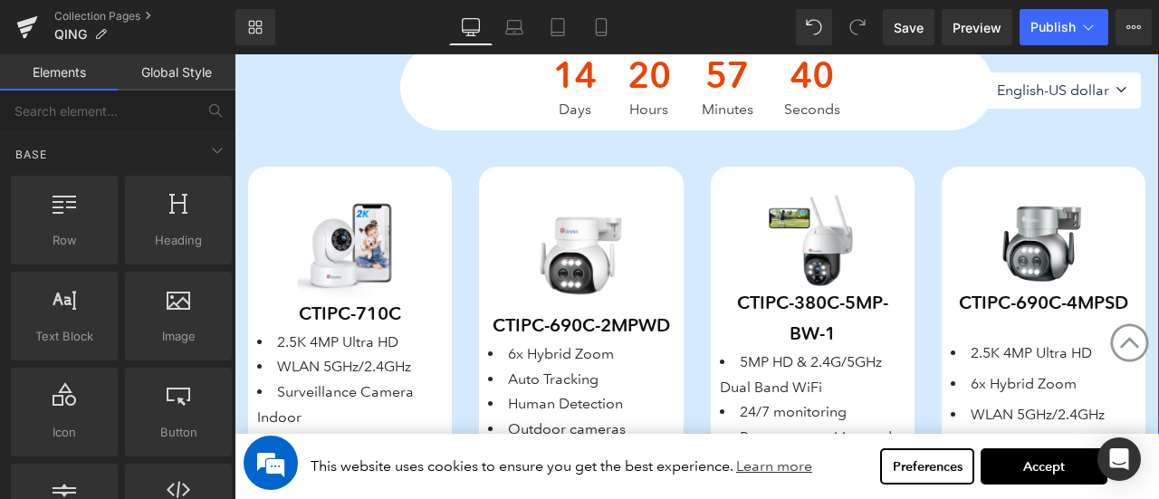
scroll to position [362, 0]
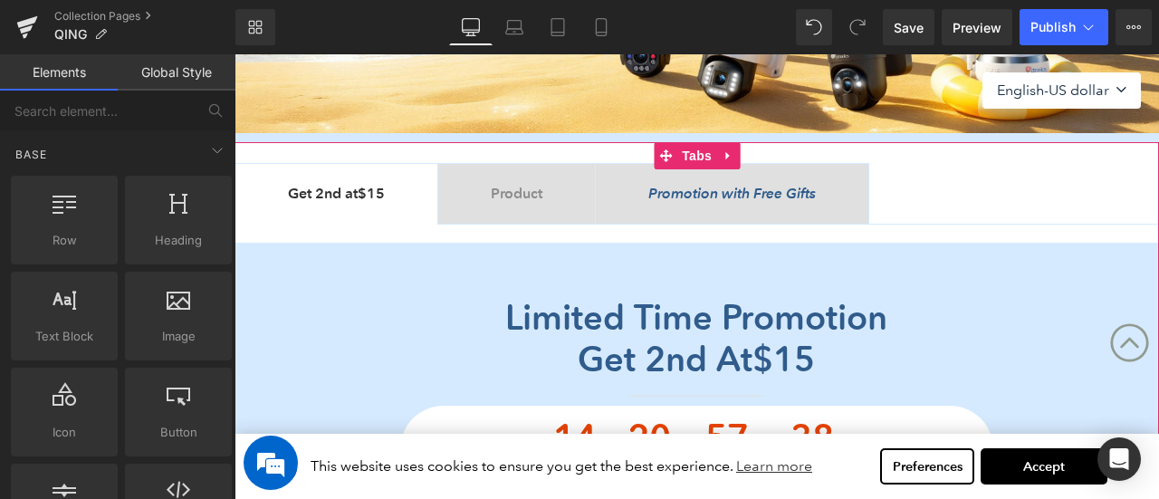
click at [532, 197] on span "Product" at bounding box center [517, 193] width 52 height 17
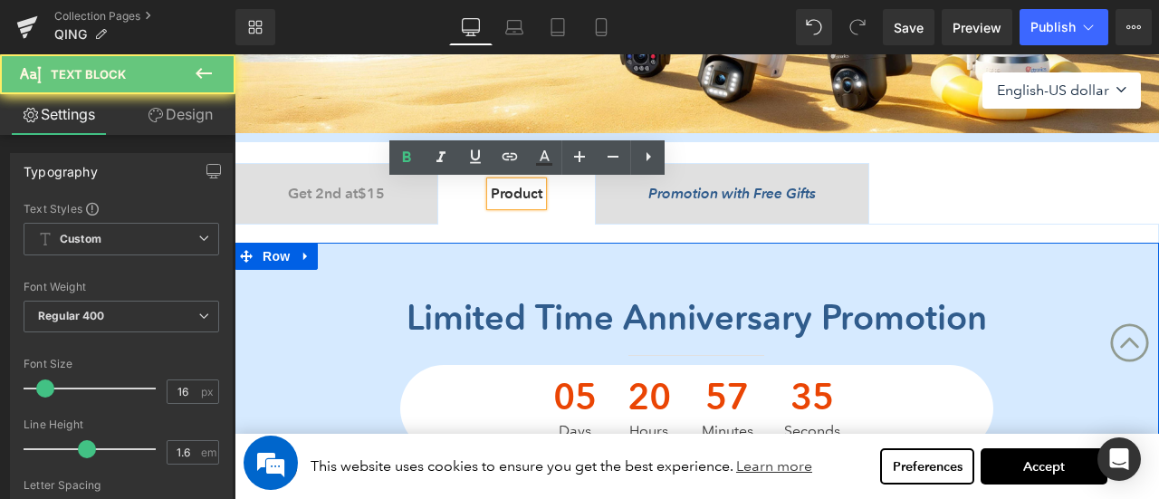
click at [331, 184] on div "Get 2nd at $15 Text Block" at bounding box center [336, 194] width 97 height 24
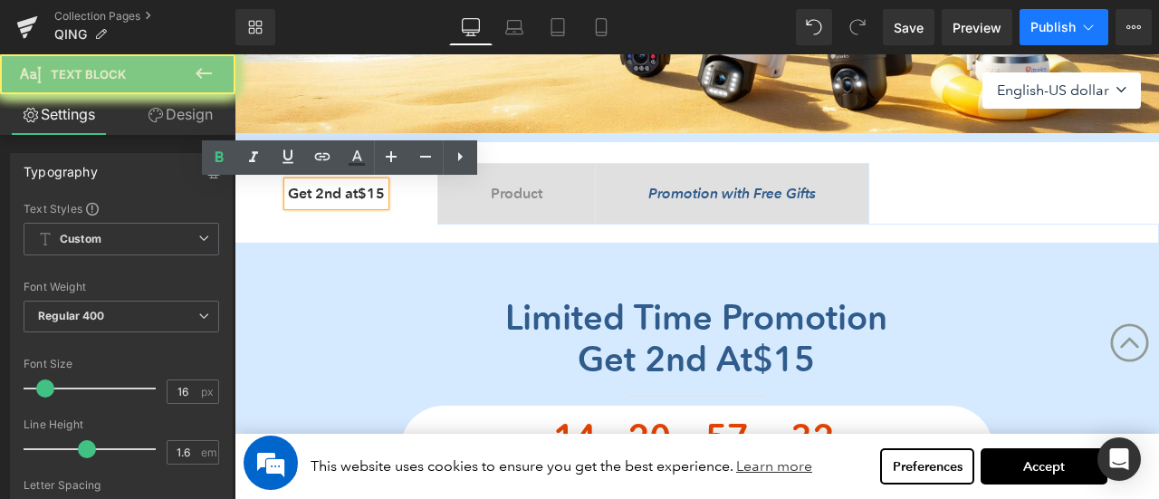
click at [1045, 26] on span "Publish" at bounding box center [1053, 27] width 45 height 14
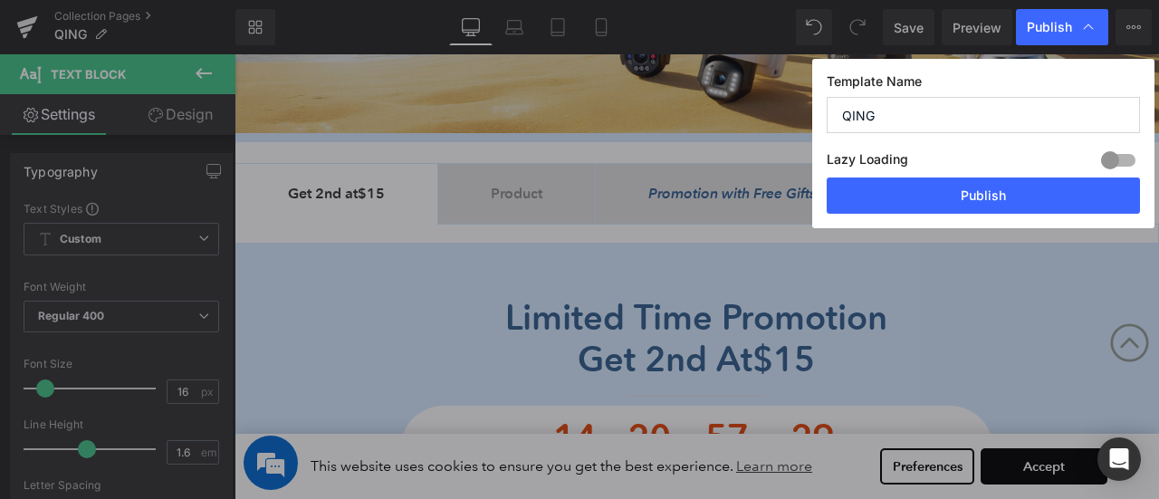
click at [210, 72] on icon at bounding box center [204, 73] width 22 height 22
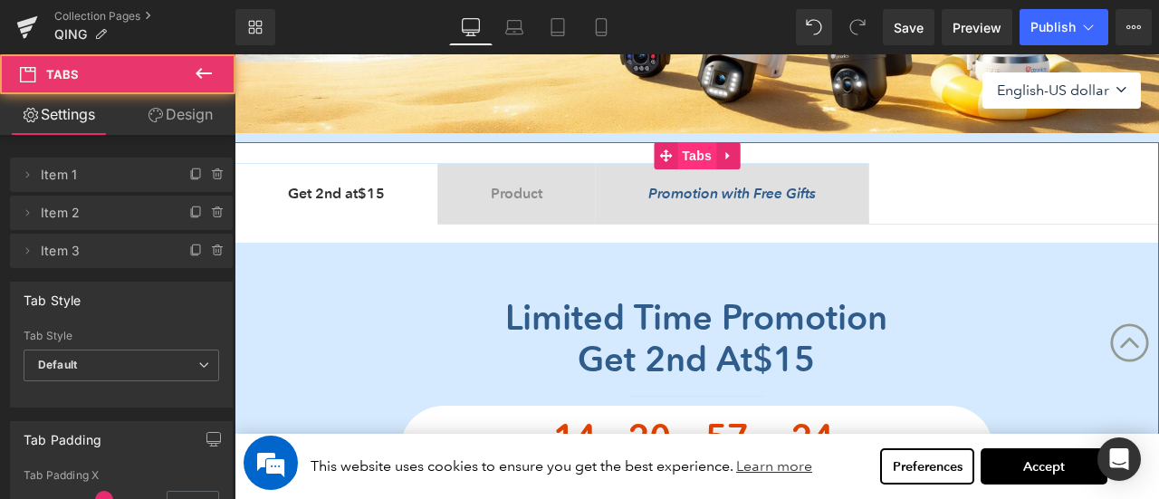
click at [705, 151] on span "Tabs" at bounding box center [696, 155] width 39 height 27
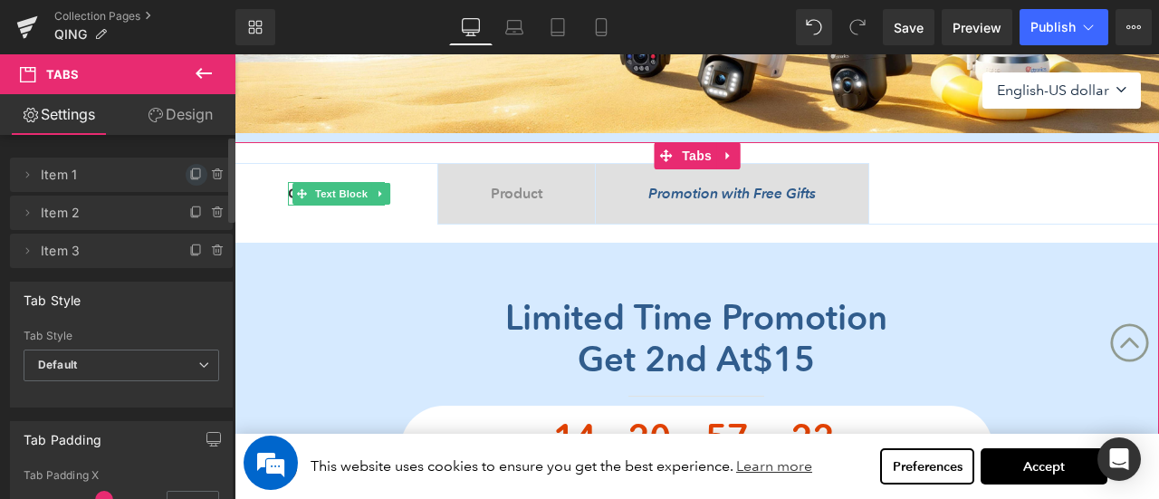
click at [189, 175] on icon at bounding box center [196, 175] width 14 height 14
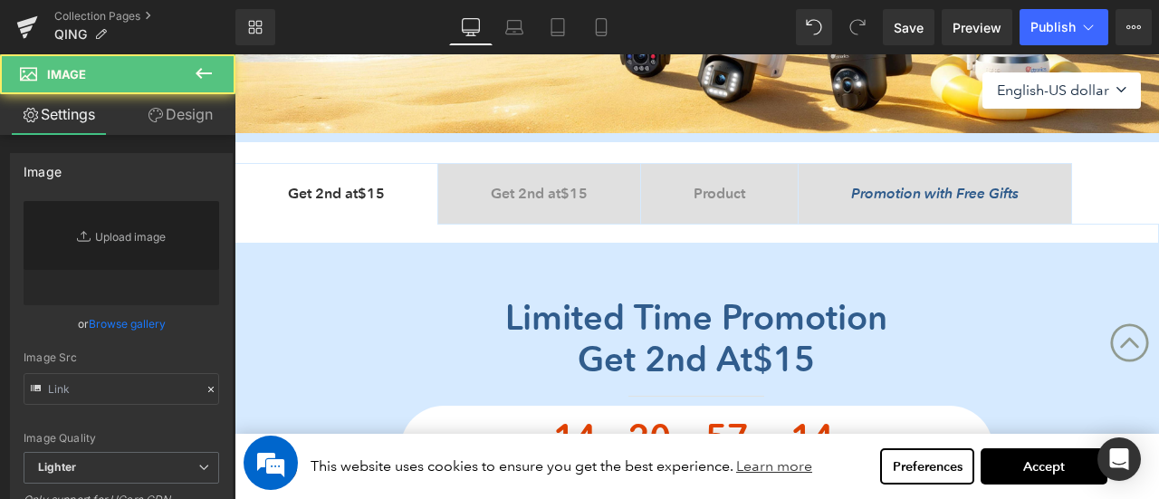
click at [545, 196] on b "Get 2nd at $15" at bounding box center [539, 193] width 97 height 17
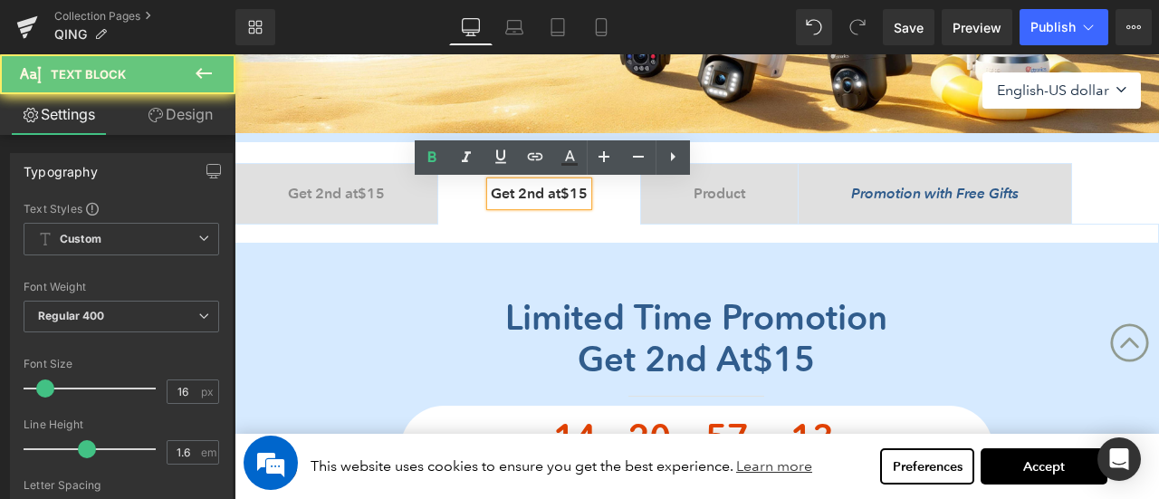
click at [567, 195] on b "Get 2nd at $15" at bounding box center [539, 193] width 97 height 17
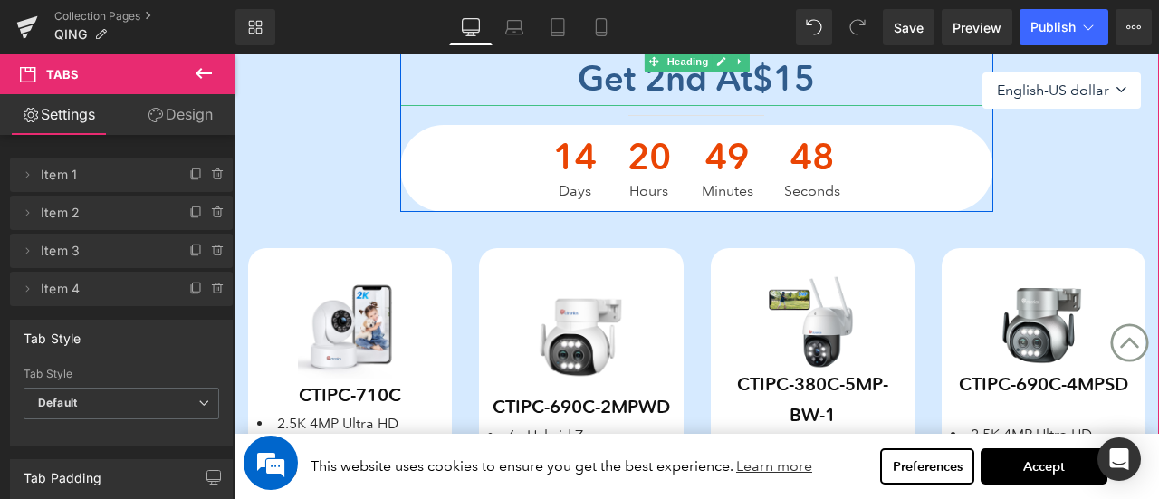
scroll to position [724, 0]
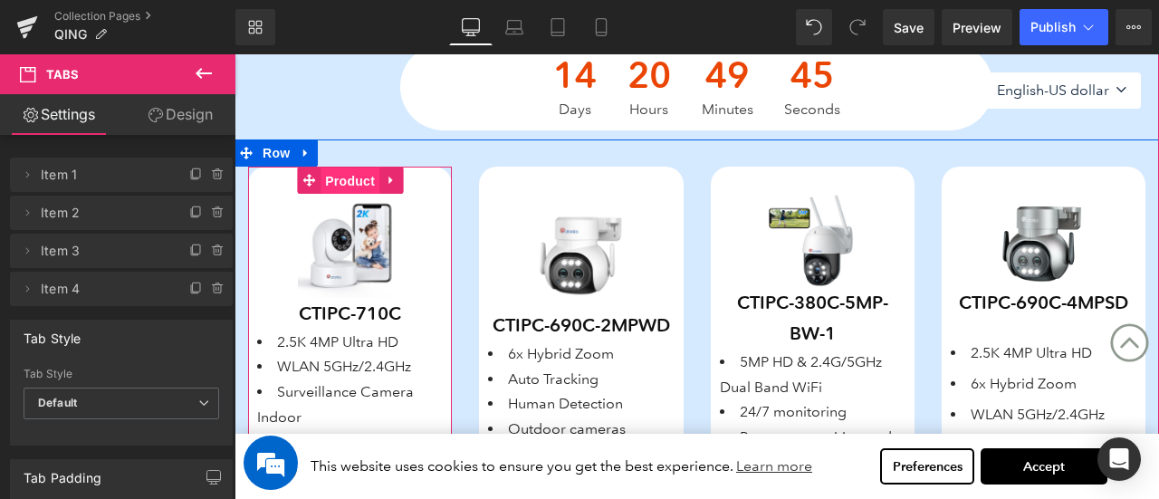
click at [336, 169] on span "Product" at bounding box center [350, 181] width 59 height 27
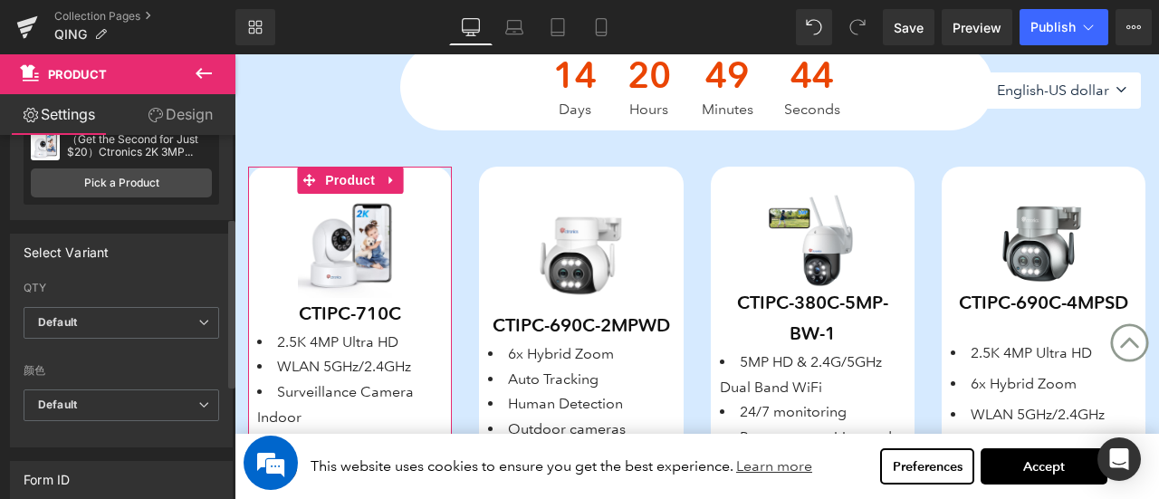
scroll to position [181, 0]
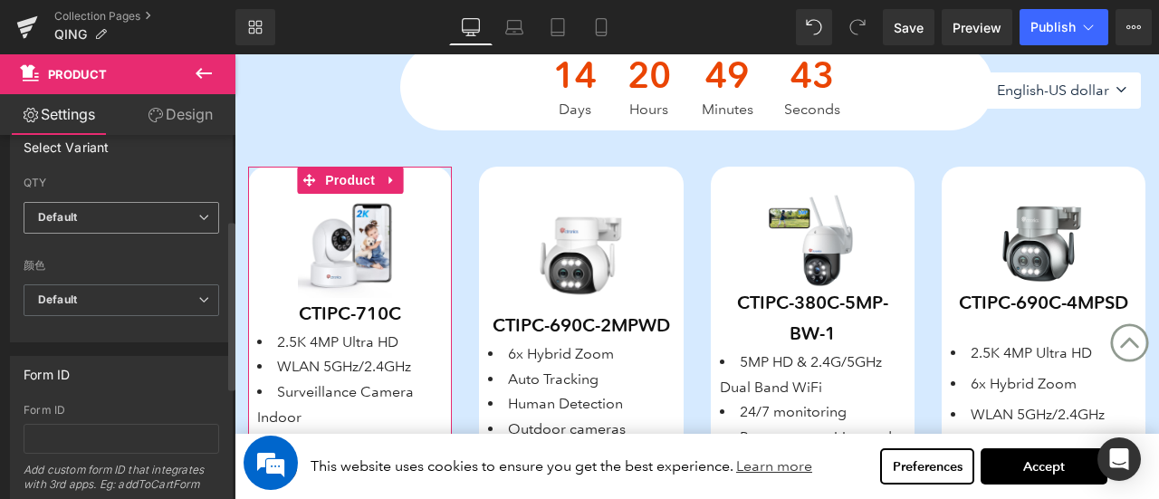
click at [158, 226] on span "Default" at bounding box center [122, 218] width 196 height 32
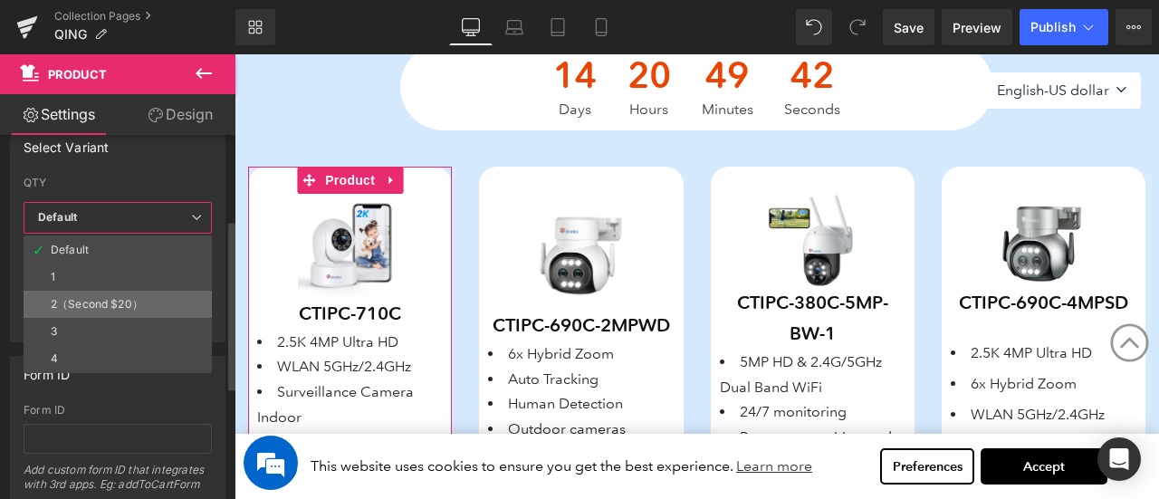
click at [145, 296] on li "2（Second $20）" at bounding box center [118, 304] width 188 height 27
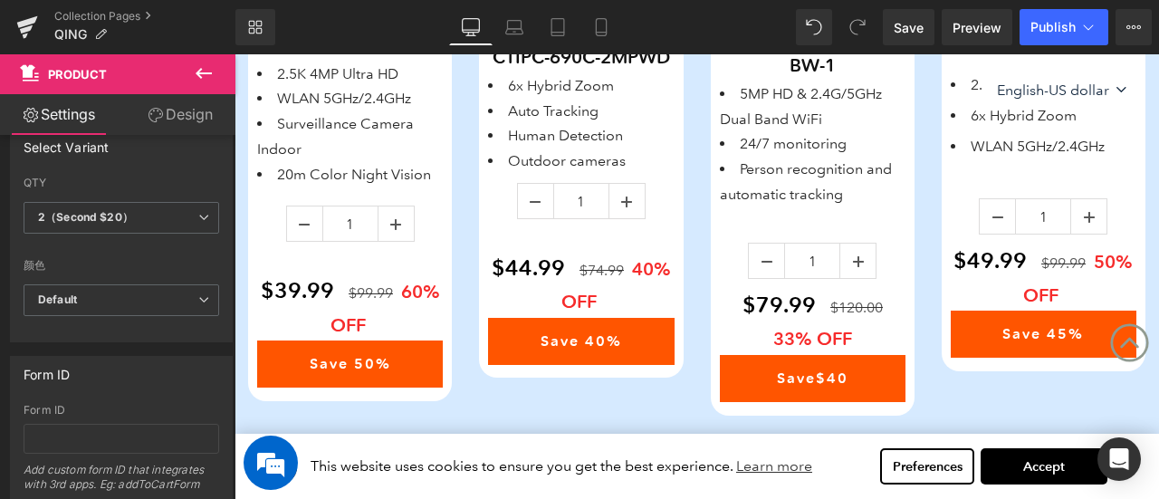
scroll to position [996, 0]
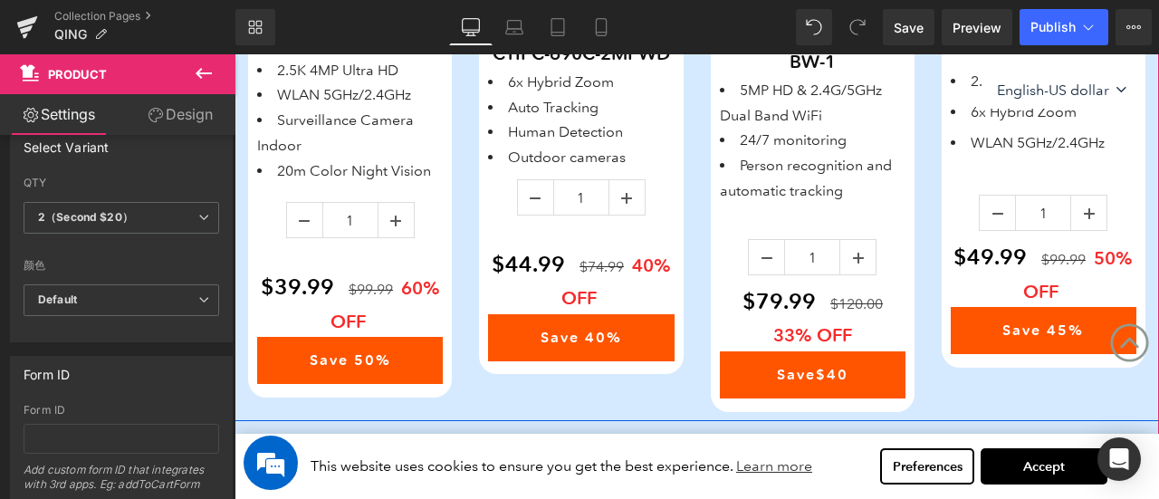
click at [239, 312] on div "Save Off 60 % (P) Image CTIPC-710C (P) SKU 2.5K 4MP Ultra HD WLAN 5GHz/2.4GHz S…" at bounding box center [350, 146] width 231 height 503
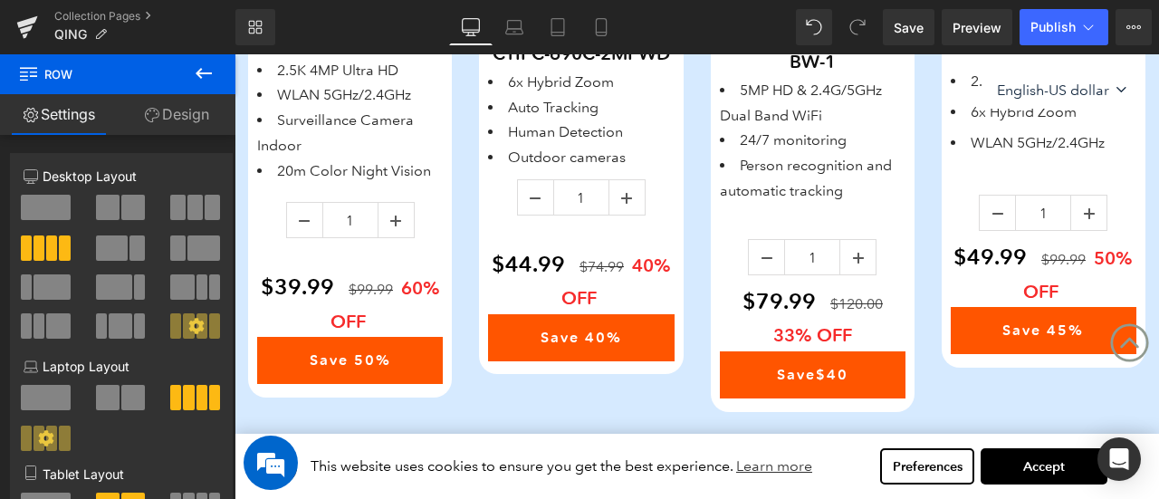
click at [216, 73] on button at bounding box center [203, 74] width 63 height 40
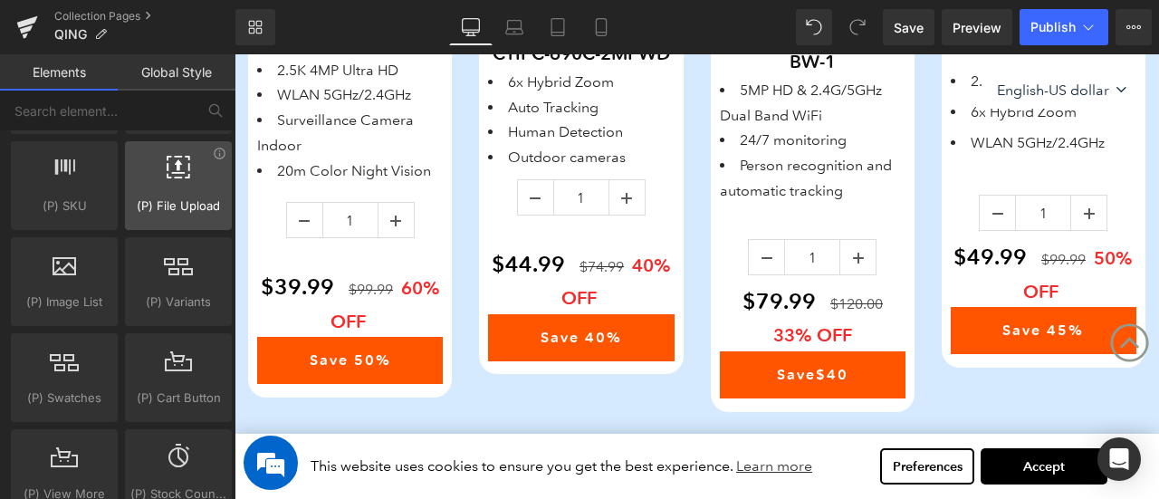
scroll to position [2083, 0]
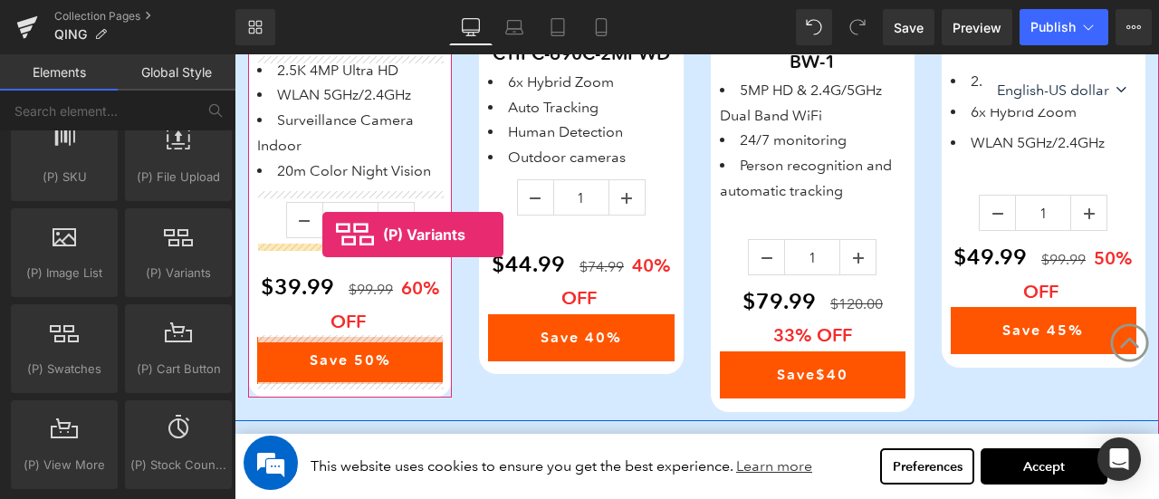
drag, startPoint x: 421, startPoint y: 291, endPoint x: 322, endPoint y: 235, distance: 113.6
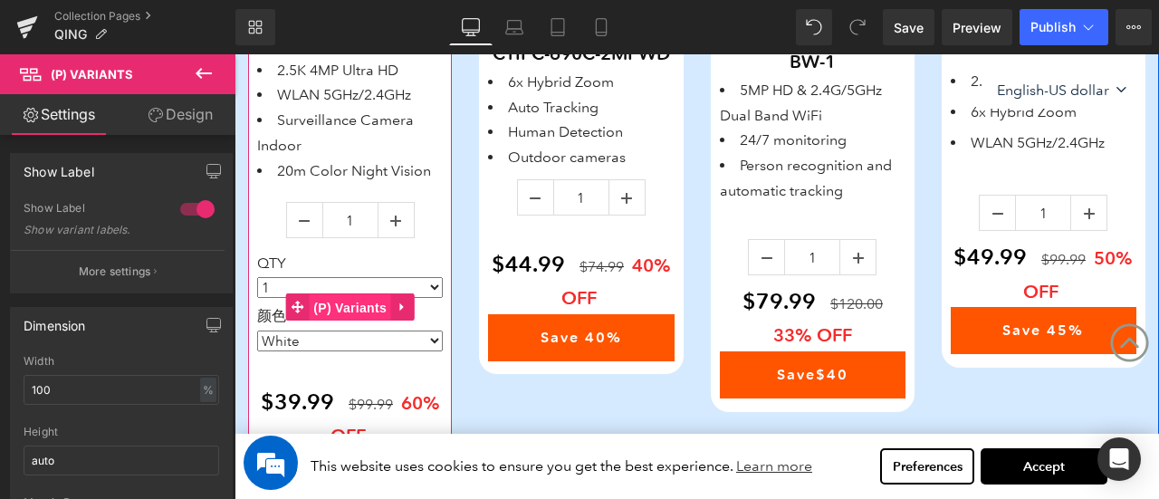
click at [319, 305] on span "(P) Variants" at bounding box center [350, 307] width 82 height 27
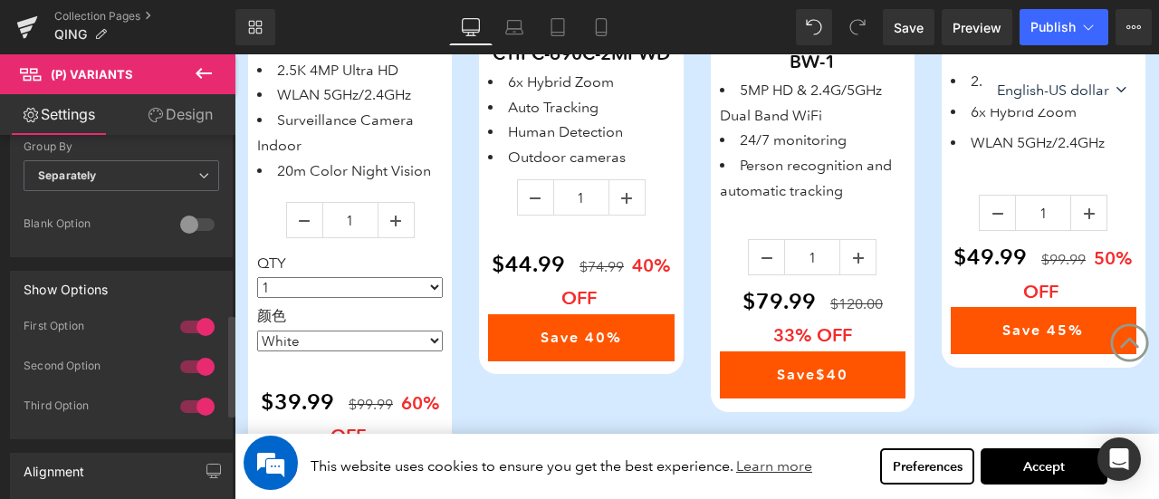
scroll to position [634, 0]
click at [201, 318] on div at bounding box center [197, 326] width 43 height 29
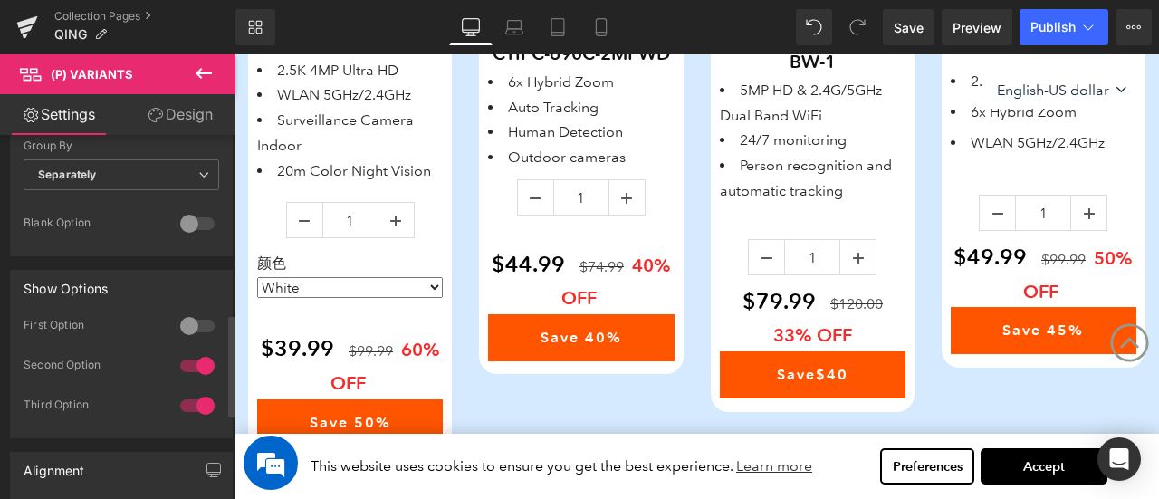
click at [201, 318] on div at bounding box center [197, 326] width 43 height 29
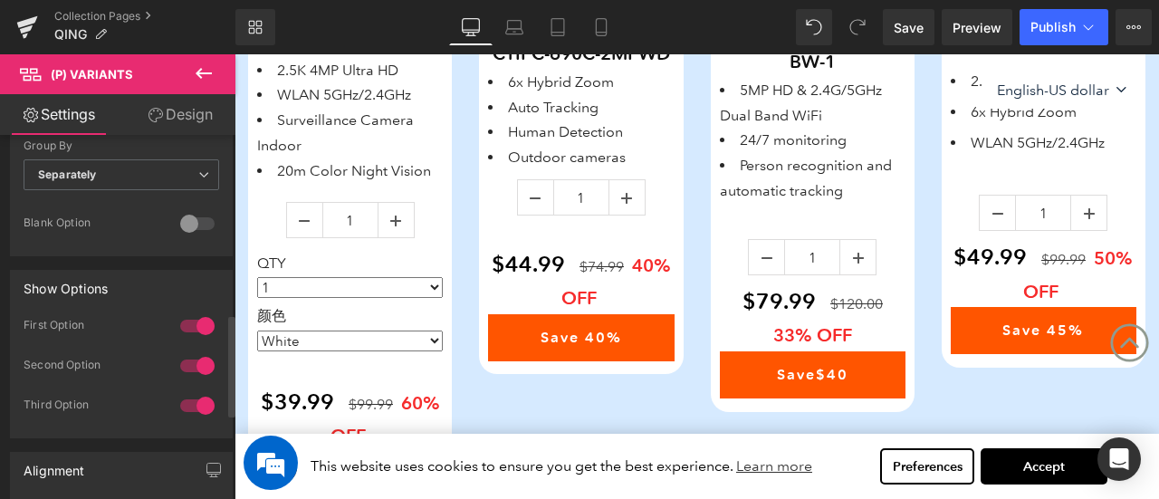
click at [198, 360] on div at bounding box center [197, 365] width 43 height 29
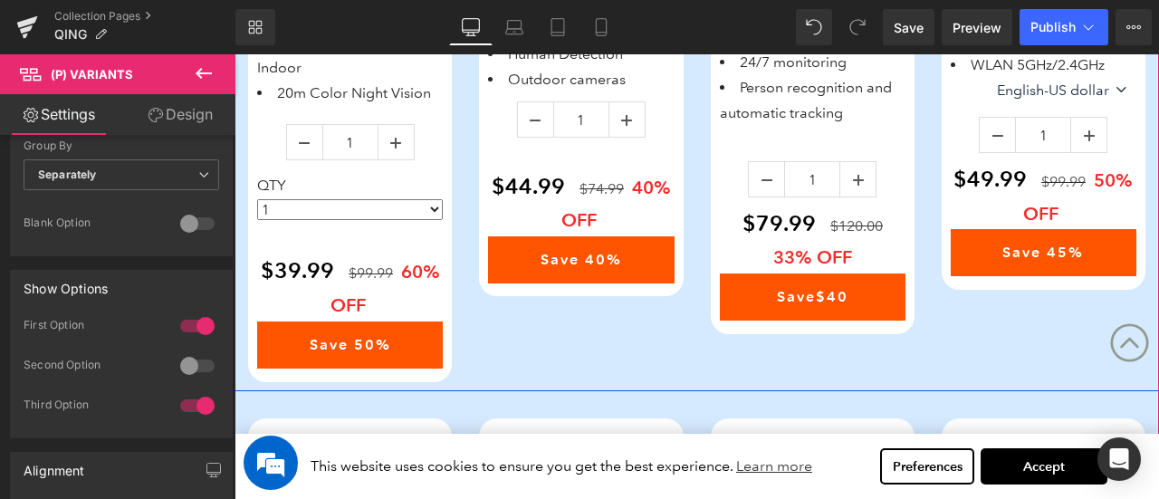
scroll to position [996, 0]
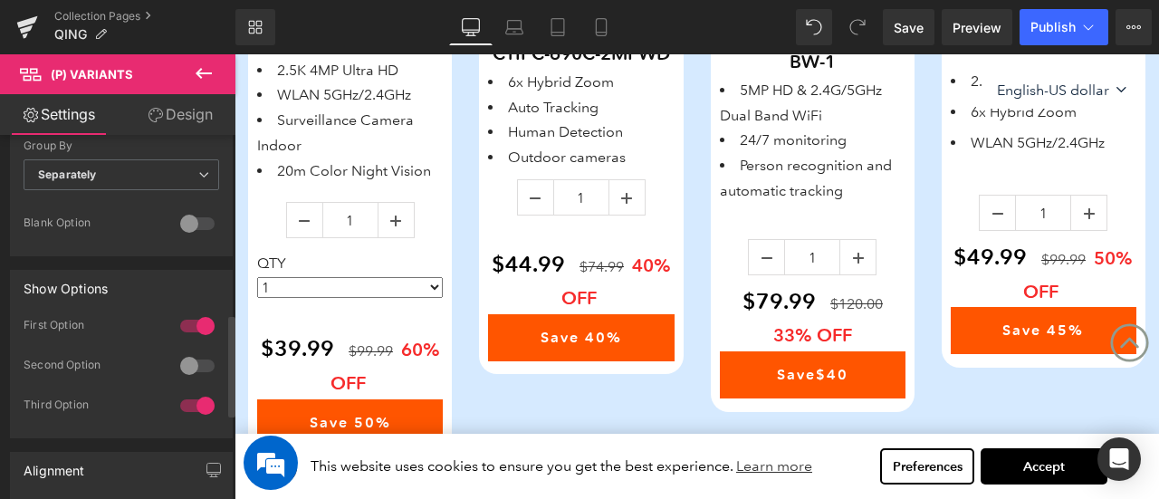
click at [196, 401] on div at bounding box center [197, 405] width 43 height 29
click at [197, 401] on div at bounding box center [197, 405] width 43 height 29
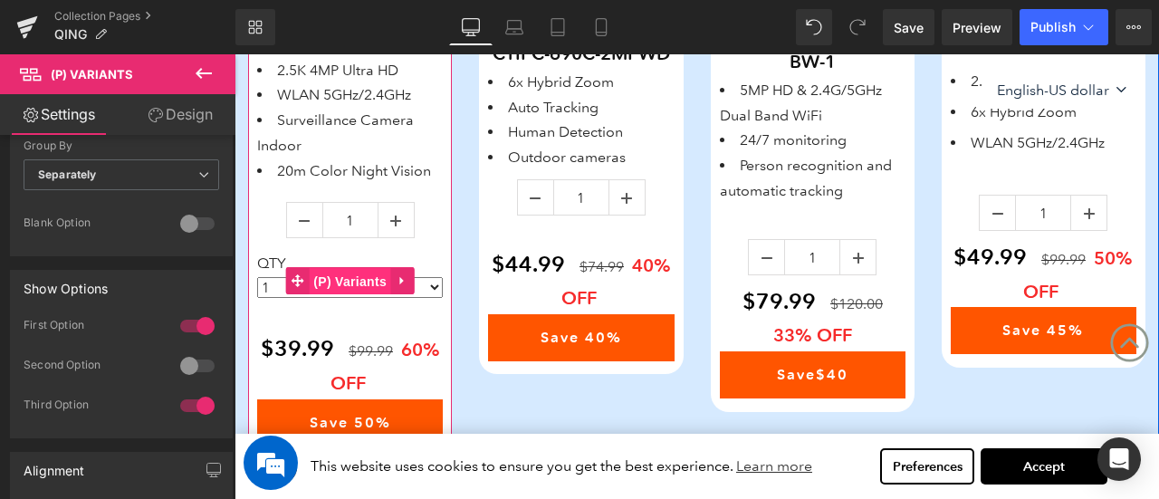
click at [310, 288] on span "(P) Variants" at bounding box center [350, 281] width 82 height 27
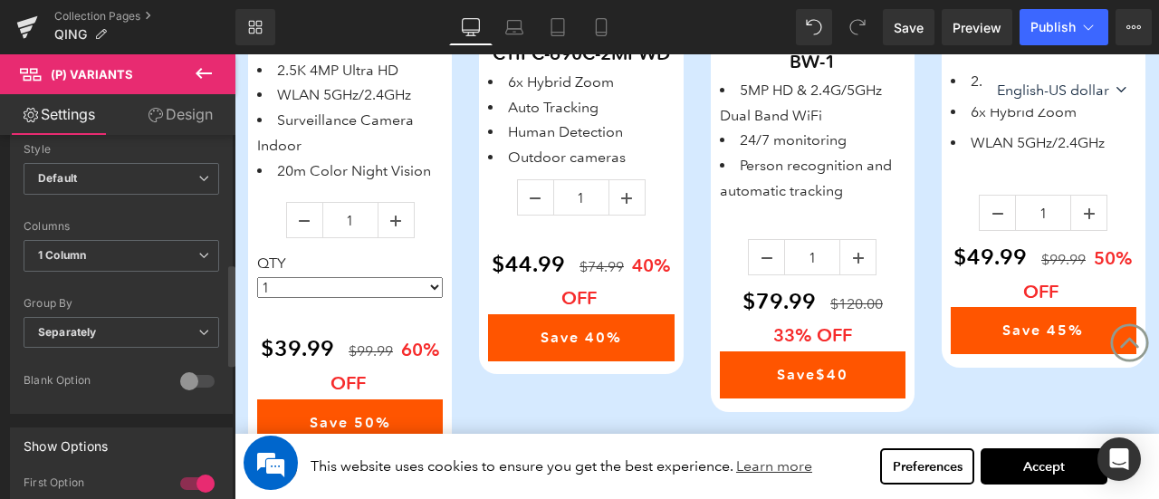
scroll to position [453, 0]
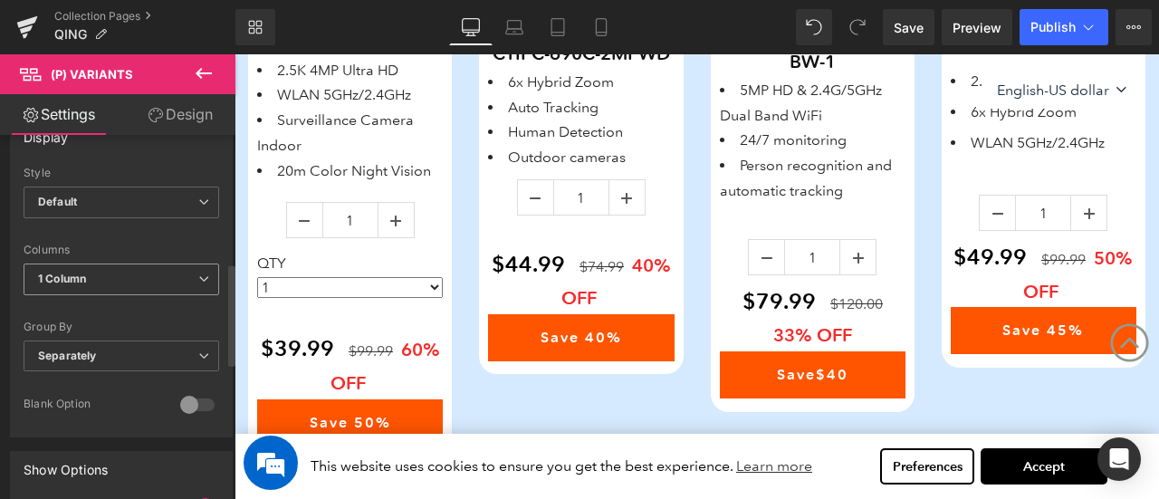
click at [116, 271] on span "1 Column" at bounding box center [122, 280] width 196 height 32
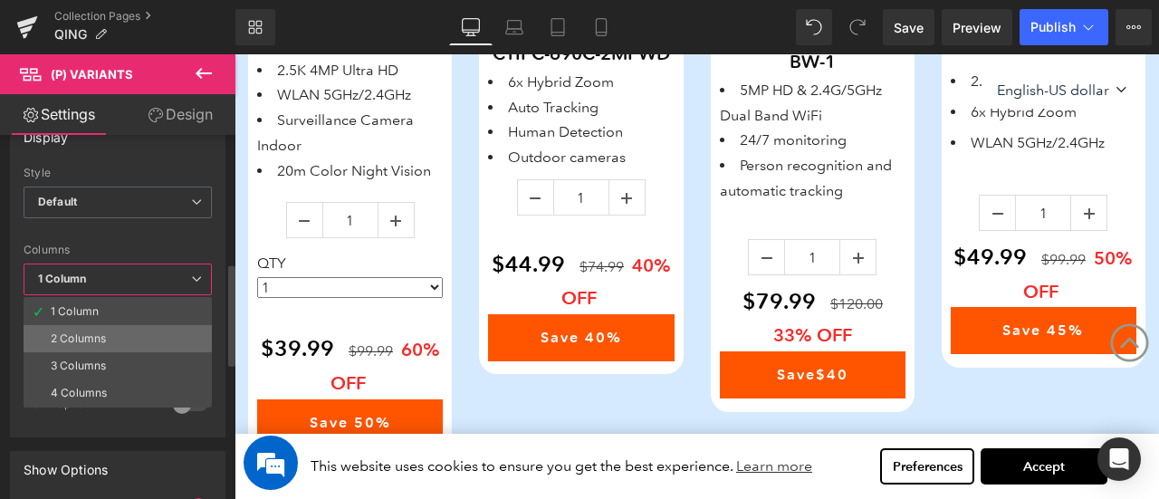
click at [107, 330] on li "2 Columns" at bounding box center [118, 338] width 188 height 27
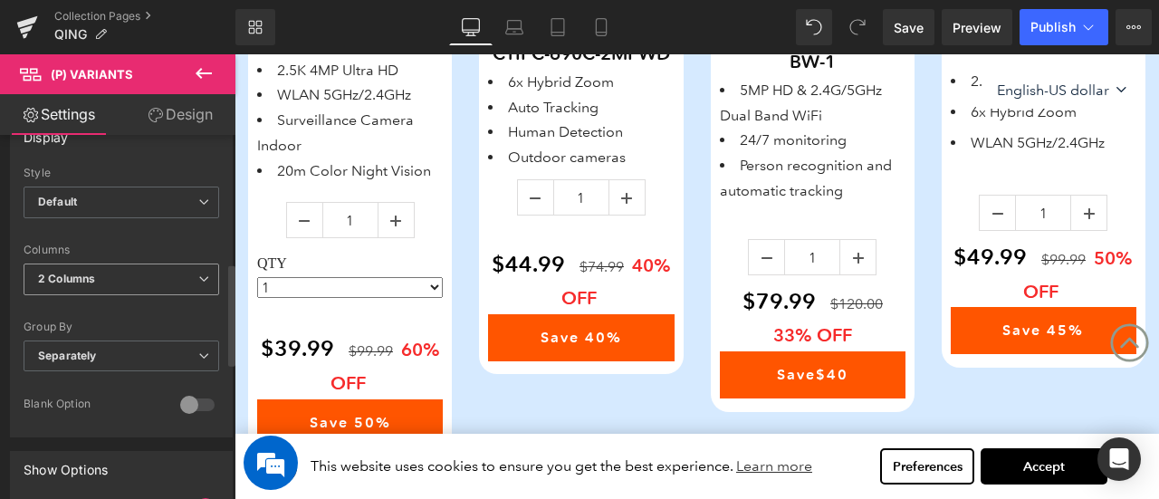
click at [103, 275] on span "2 Columns" at bounding box center [122, 280] width 196 height 32
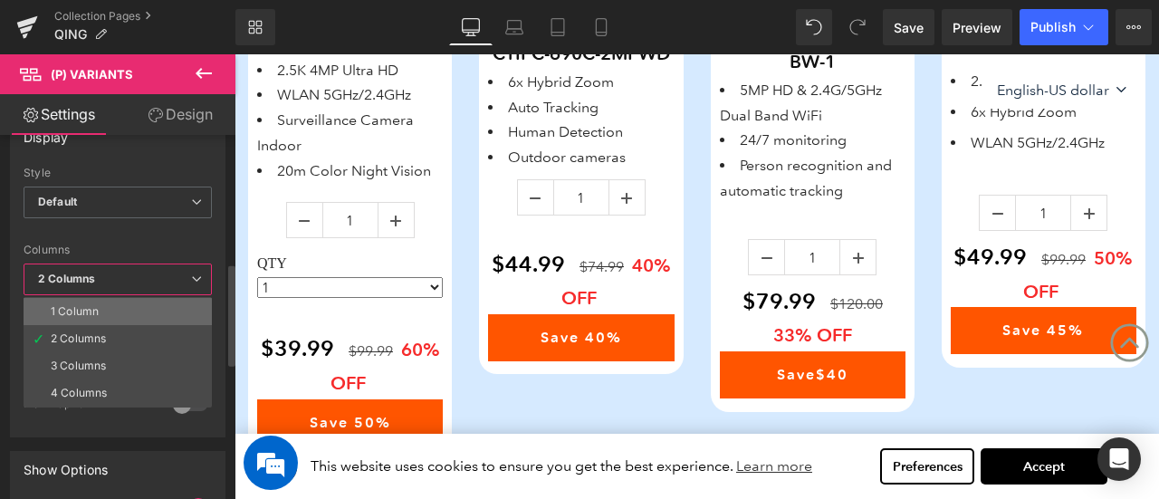
click at [110, 312] on li "1 Column" at bounding box center [118, 311] width 188 height 27
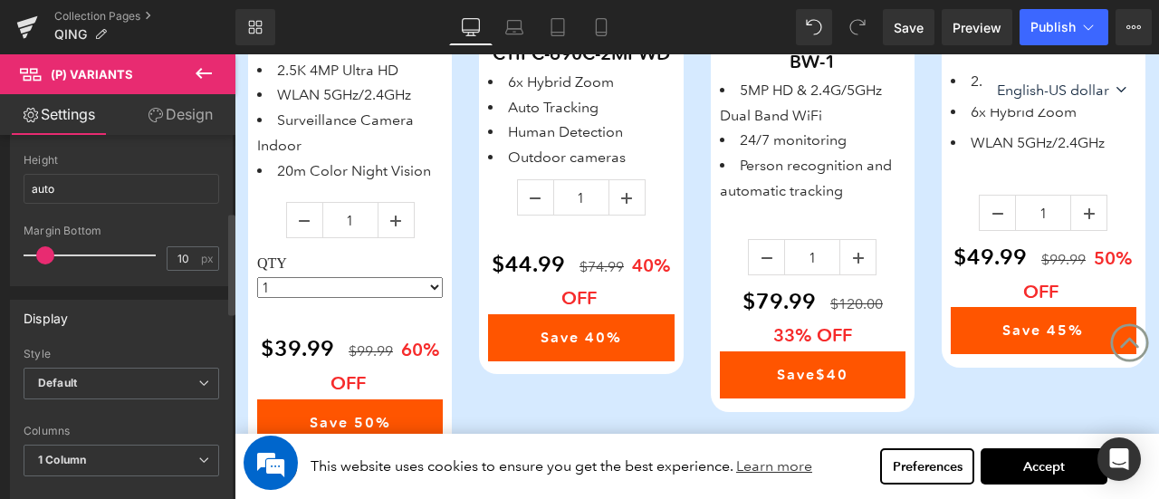
scroll to position [272, 0]
click at [112, 368] on span "Default" at bounding box center [122, 384] width 196 height 32
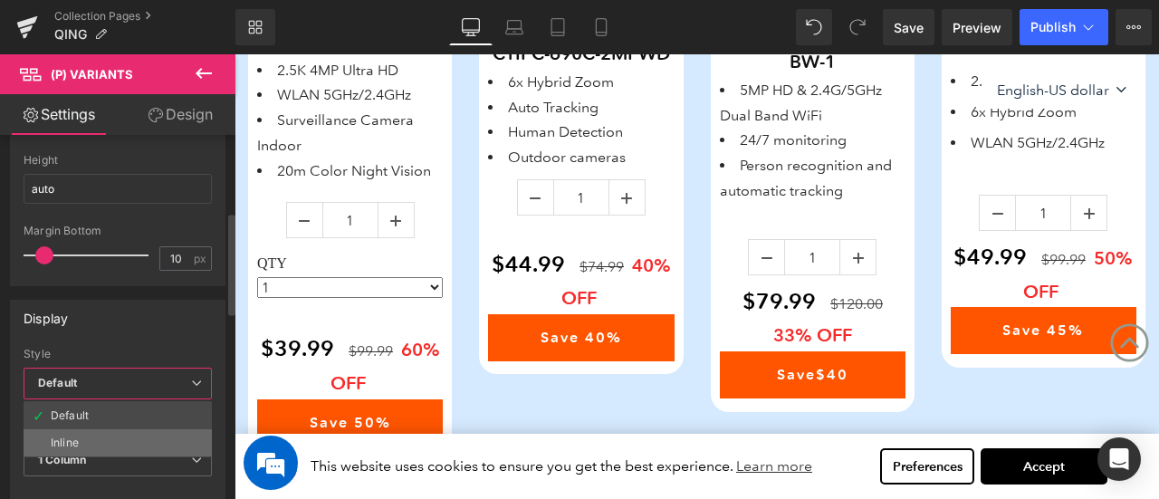
click at [103, 435] on li "Inline" at bounding box center [118, 442] width 188 height 27
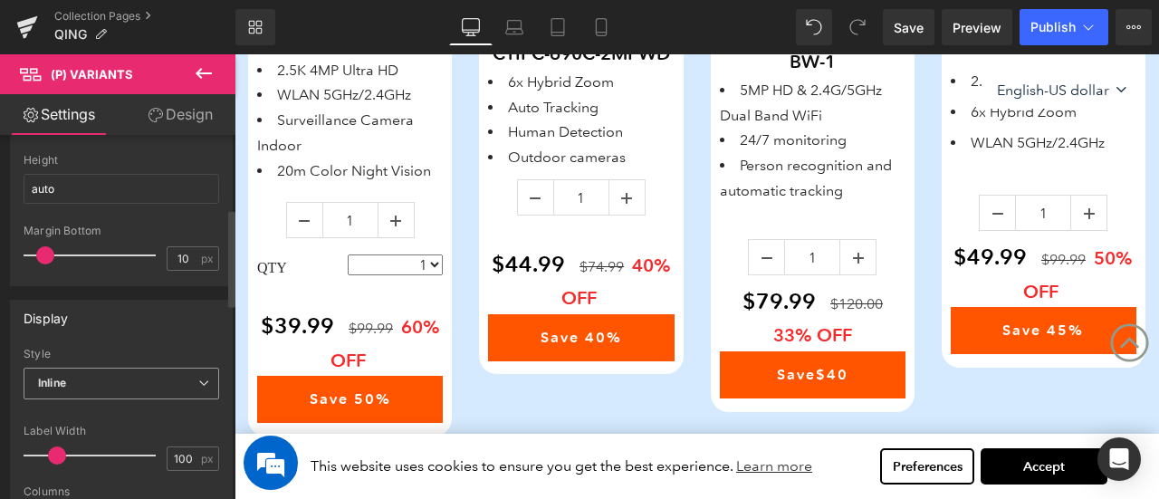
click at [92, 377] on span "Inline" at bounding box center [122, 384] width 196 height 32
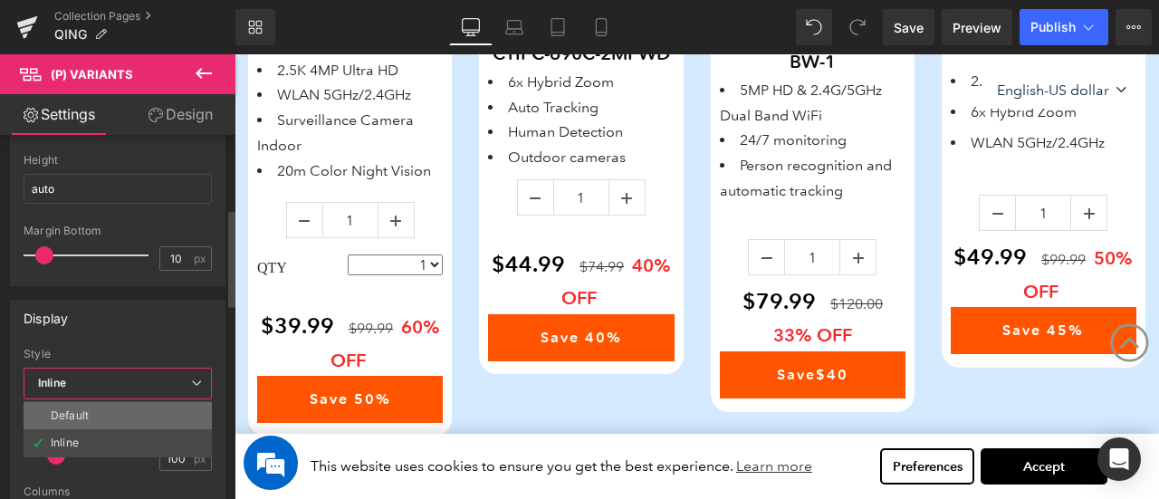
click at [94, 410] on li "Default" at bounding box center [118, 415] width 188 height 27
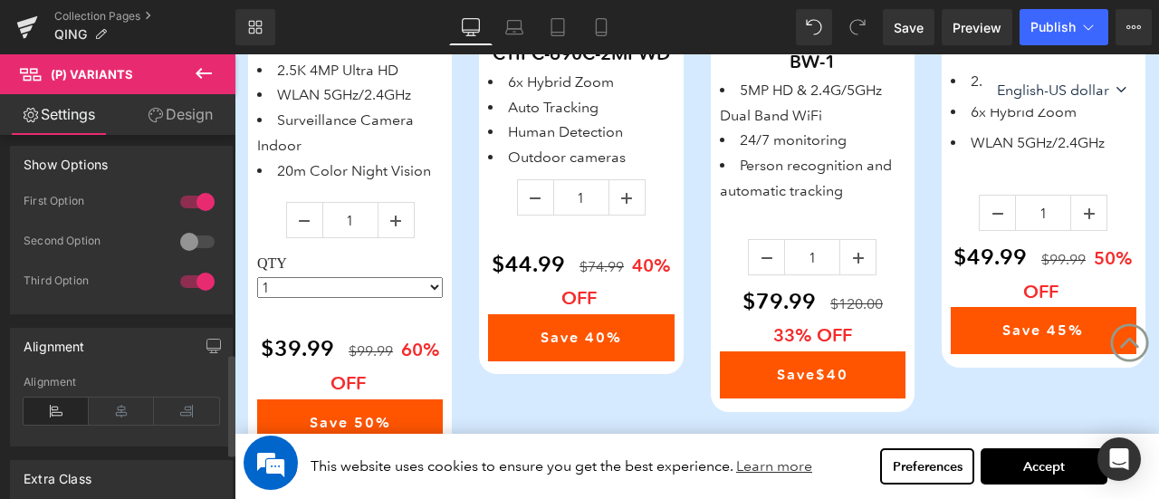
scroll to position [757, 0]
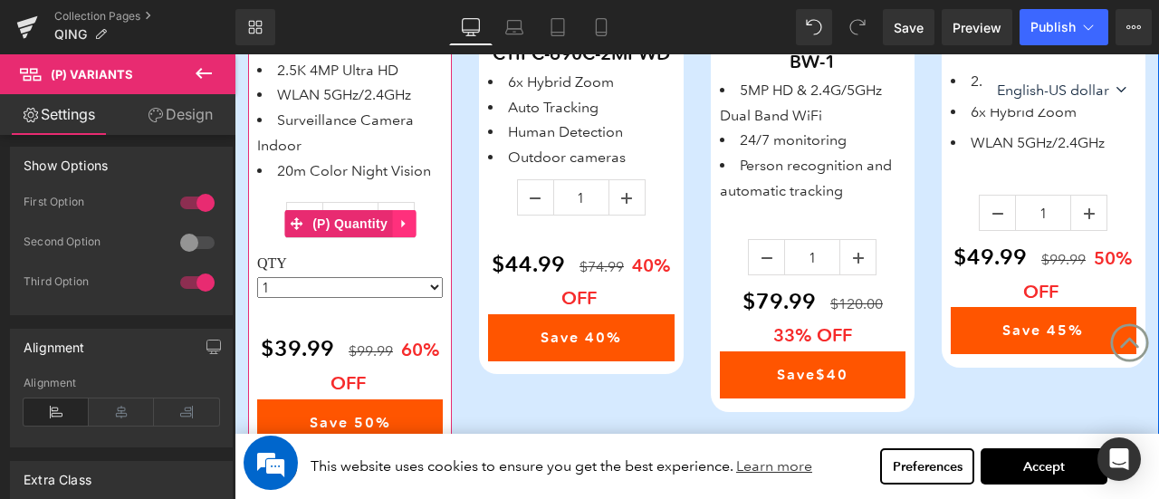
click at [408, 221] on icon at bounding box center [404, 224] width 13 height 14
click at [419, 227] on icon at bounding box center [415, 223] width 13 height 13
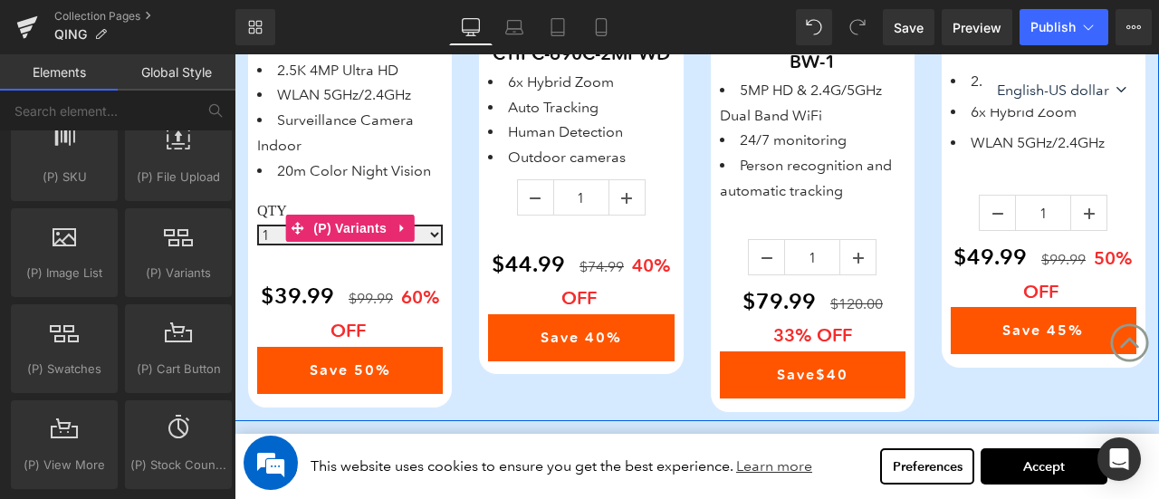
click at [429, 233] on select "1 2（Second $20） 3 4" at bounding box center [350, 235] width 186 height 21
select select "2（Second $20）"
click at [257, 225] on select "1 2（Second $20） 3 4" at bounding box center [350, 235] width 186 height 21
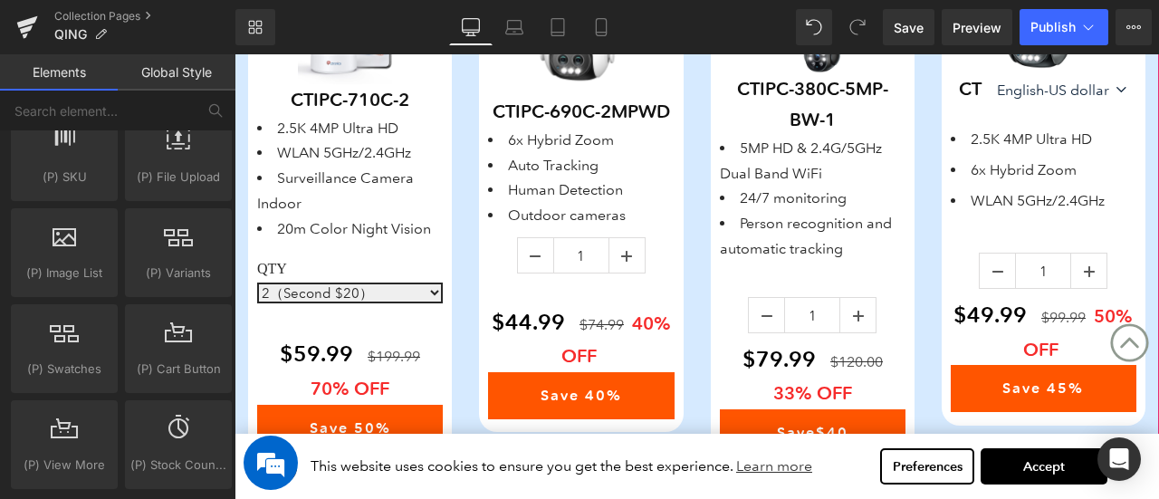
scroll to position [996, 0]
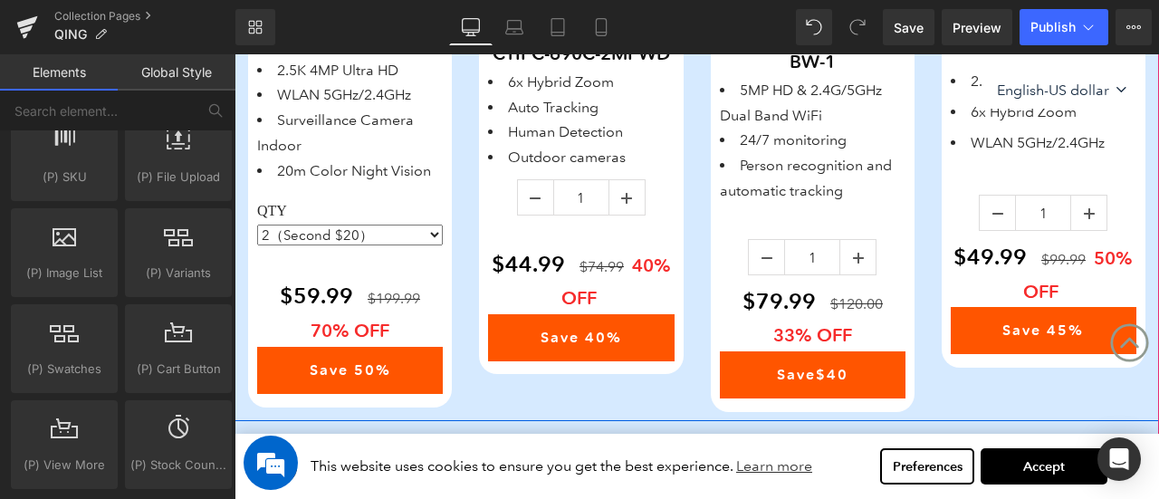
click at [459, 352] on div "Save Off 60 % (P) Image CTIPC-710C-2 (P) SKU 2.5K 4MP Ultra HD WLAN 5GHz/2.4GHz…" at bounding box center [350, 151] width 231 height 512
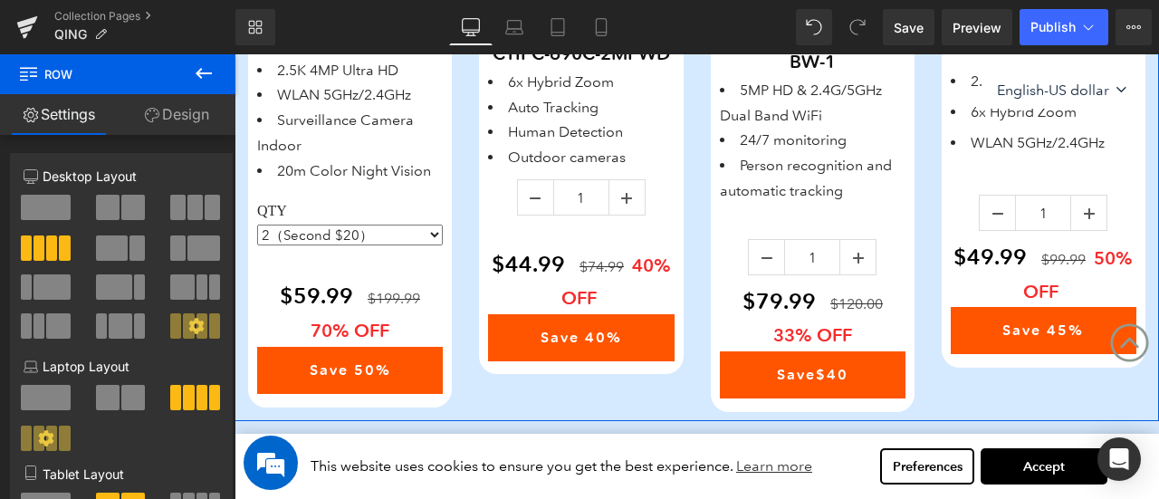
scroll to position [543, 0]
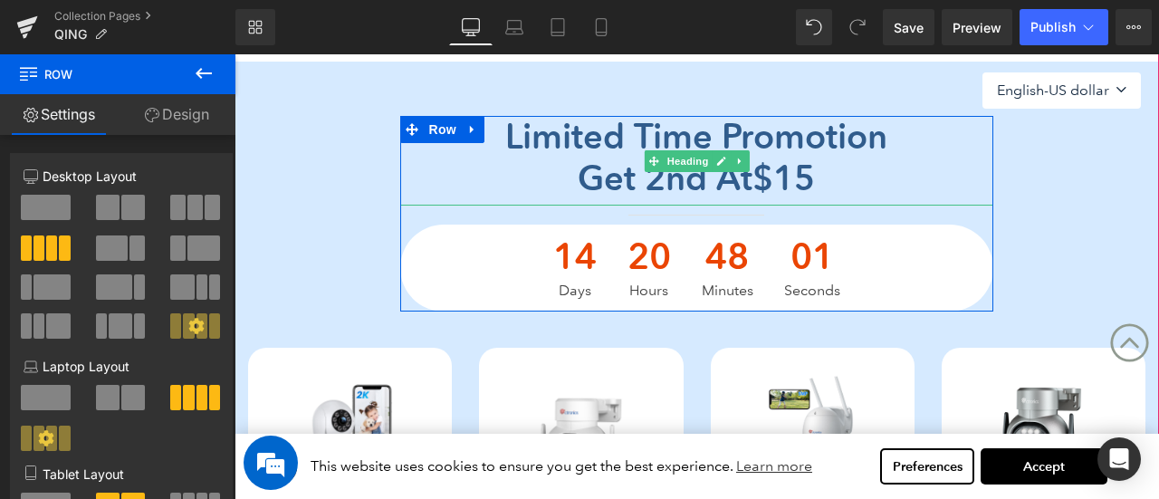
click at [726, 177] on span "Get 2nd at $15" at bounding box center [696, 178] width 237 height 43
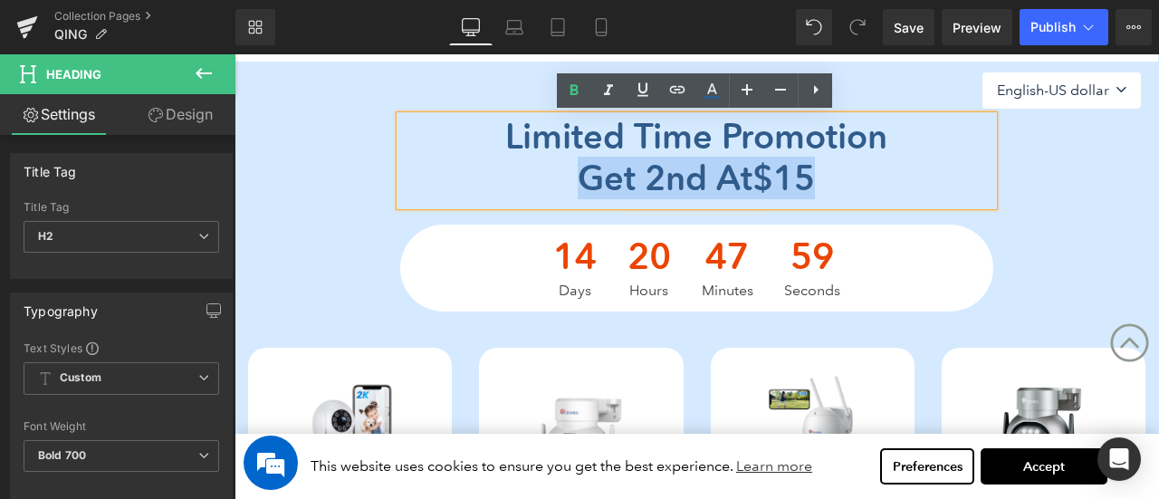
drag, startPoint x: 564, startPoint y: 173, endPoint x: 823, endPoint y: 175, distance: 259.0
click at [815, 175] on span "Get 2nd at $15" at bounding box center [696, 178] width 237 height 43
copy span "Get 2nd at $15"
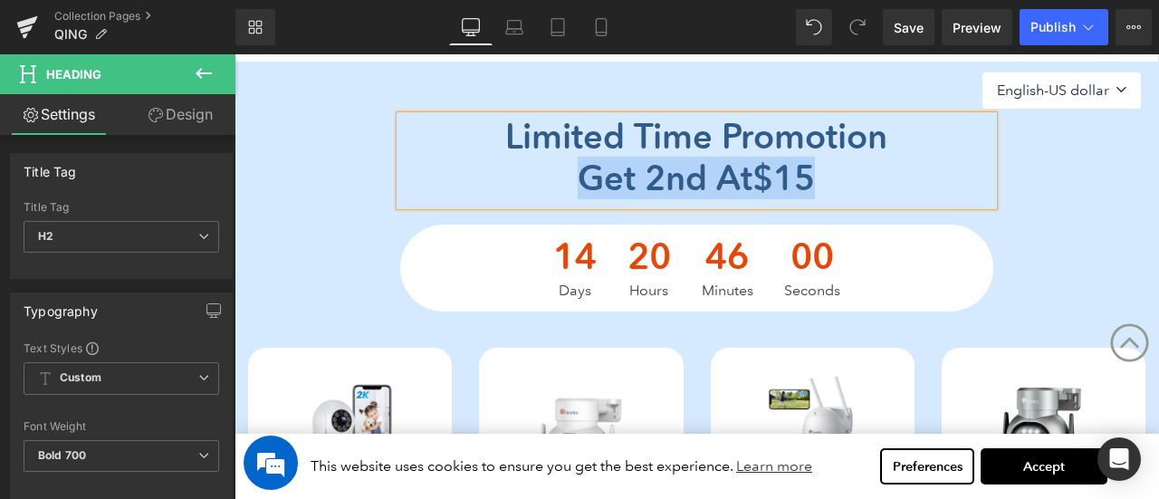
click at [346, 197] on div "Limited time promotion Get 2nd at $15 Heading Separator 14 Days 20 Hours 46 Min…" at bounding box center [697, 214] width 925 height 196
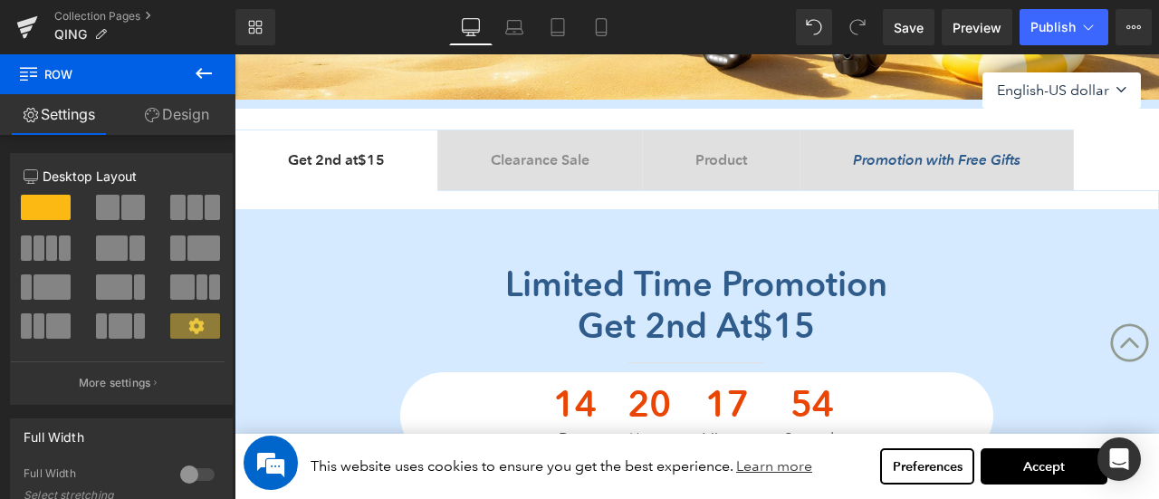
scroll to position [181, 0]
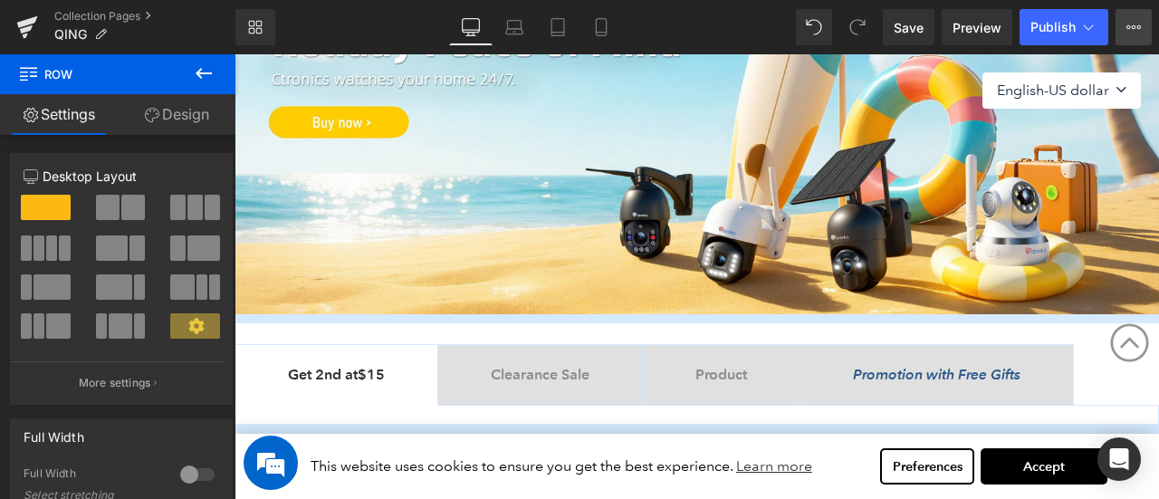
click at [1135, 30] on icon at bounding box center [1134, 27] width 14 height 14
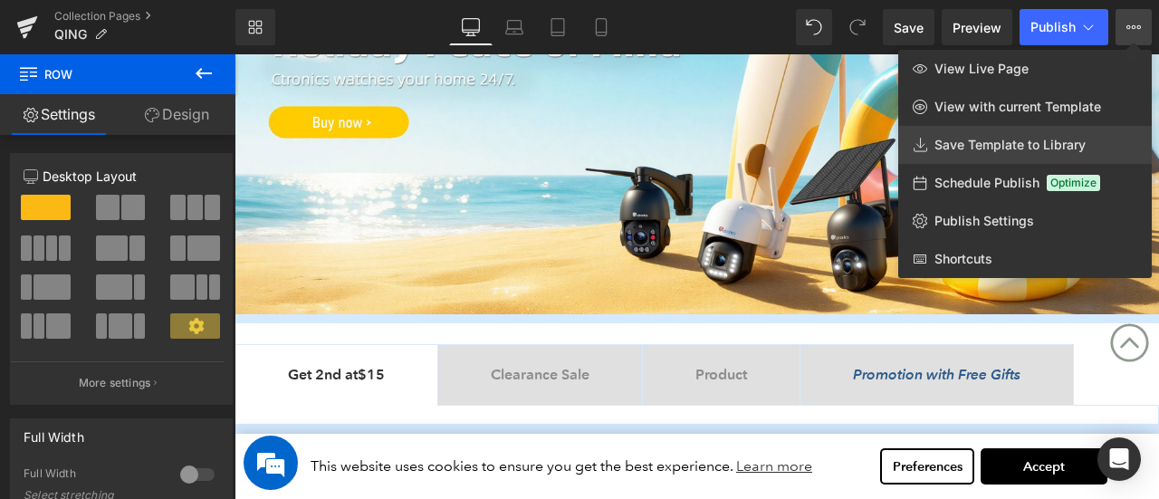
click at [994, 142] on span "Save Template to Library" at bounding box center [1010, 145] width 151 height 16
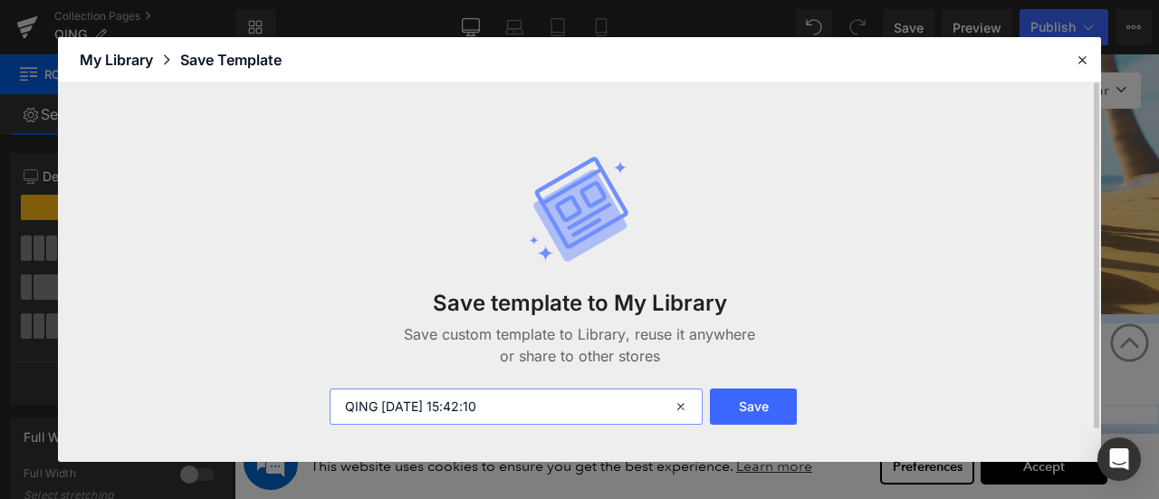
click at [555, 416] on input "QING [DATE] 15:42:10" at bounding box center [516, 407] width 373 height 36
drag, startPoint x: 509, startPoint y: 408, endPoint x: 308, endPoint y: 402, distance: 201.1
click at [308, 402] on div "Save template to My Library Save custom template to Library, reuse it anywhere …" at bounding box center [579, 271] width 1043 height 379
type input "原"
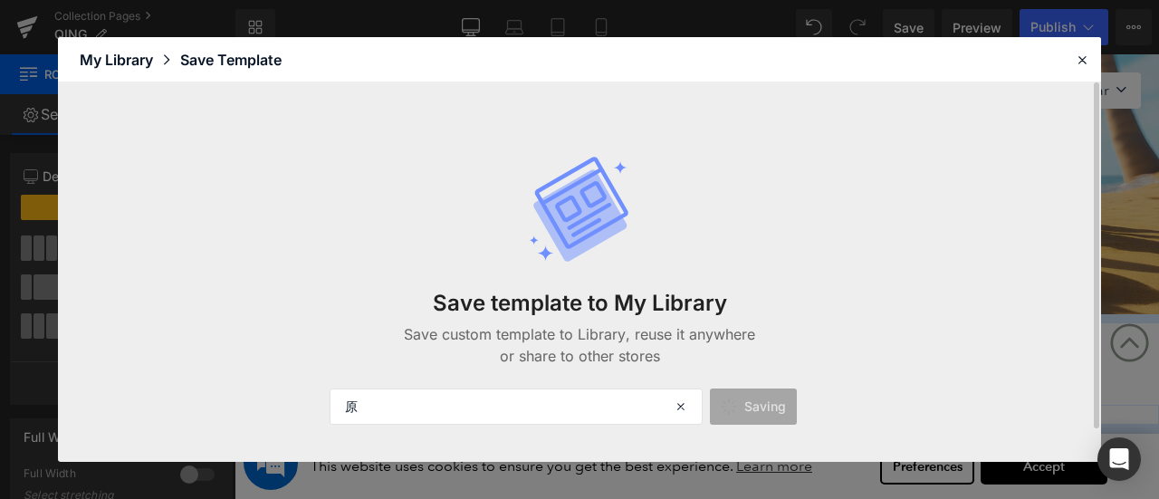
select select "2（Second $20）"
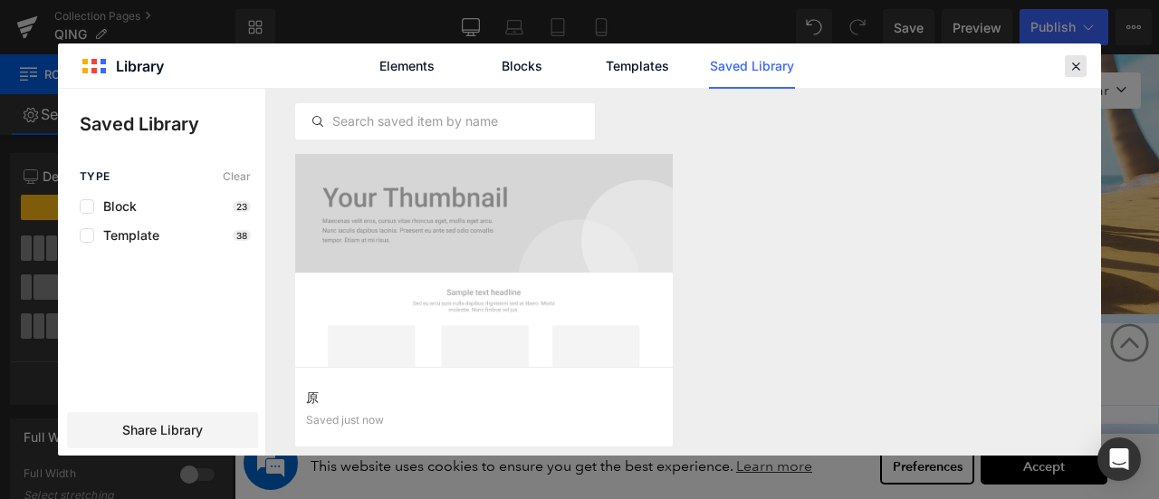
click at [1081, 61] on icon at bounding box center [1076, 66] width 16 height 16
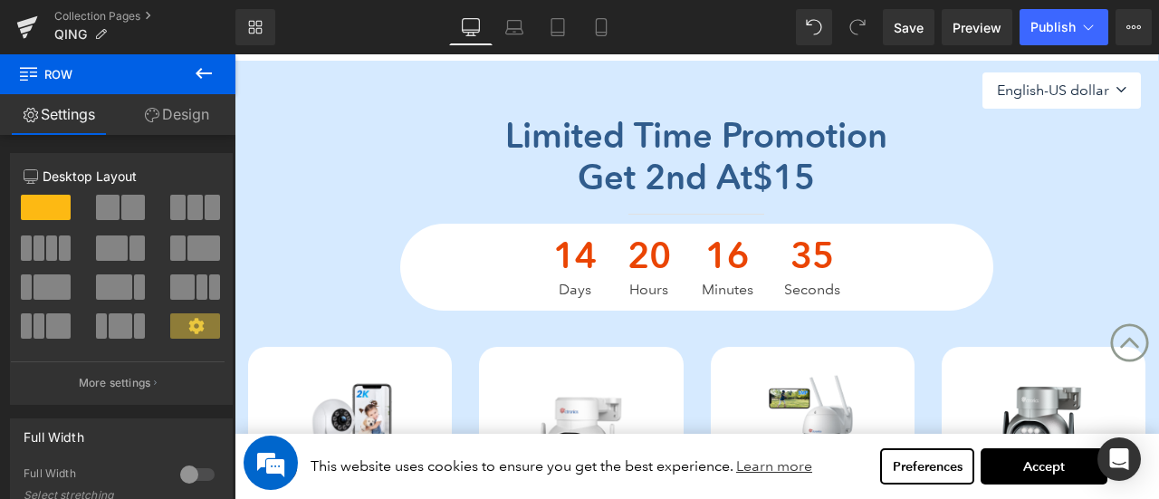
scroll to position [362, 0]
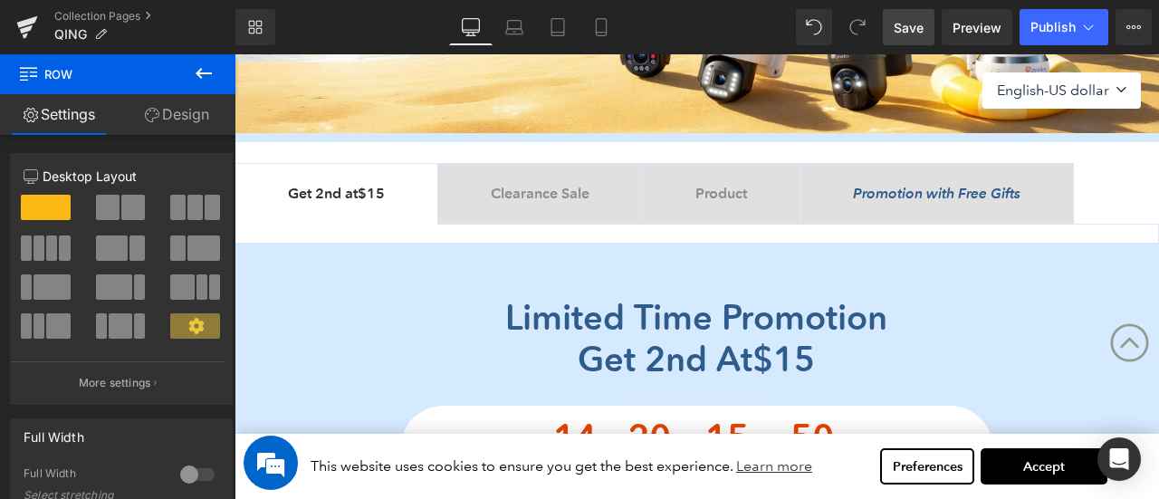
click at [912, 24] on span "Save" at bounding box center [909, 27] width 30 height 19
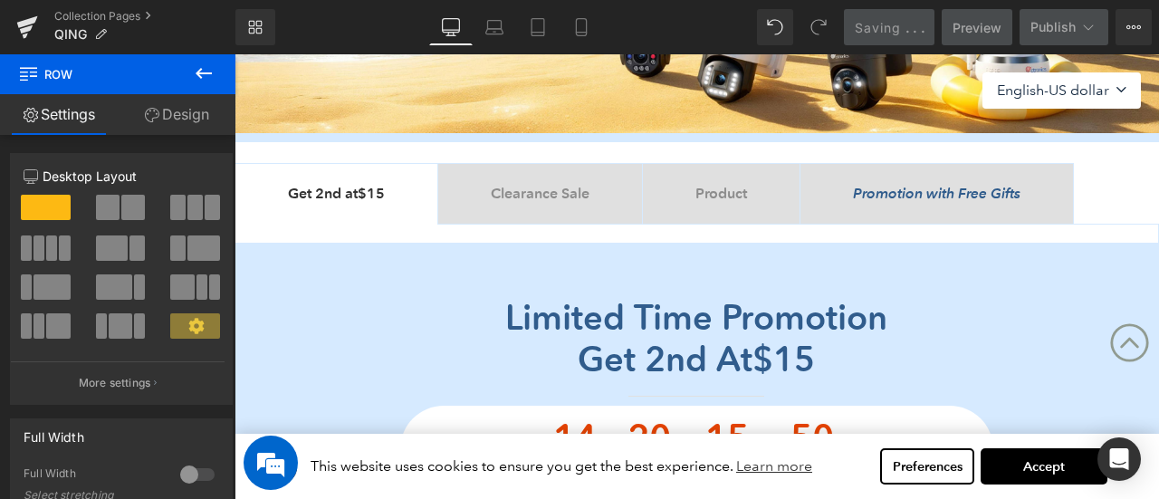
select select "2（Second $20）"
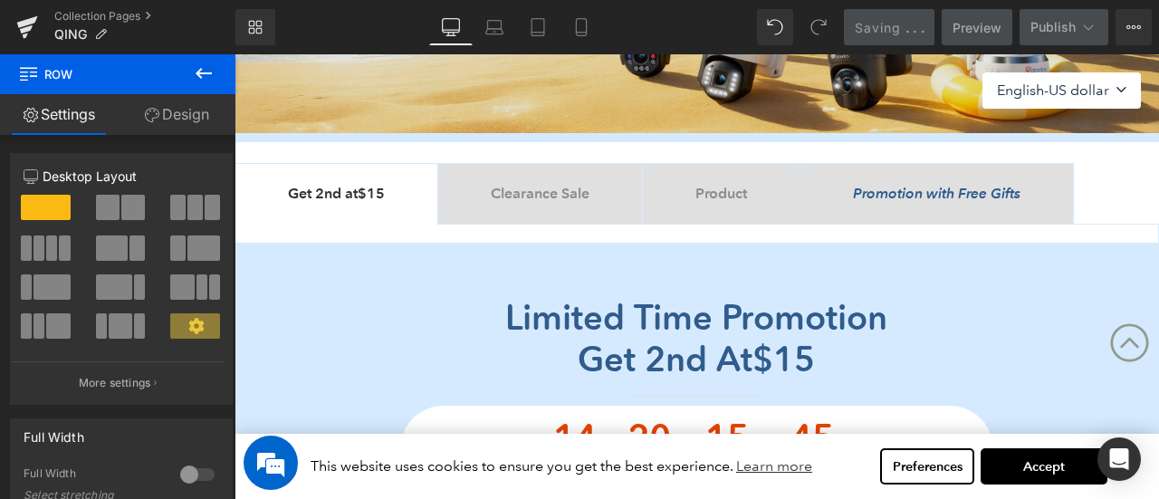
scroll to position [11, 0]
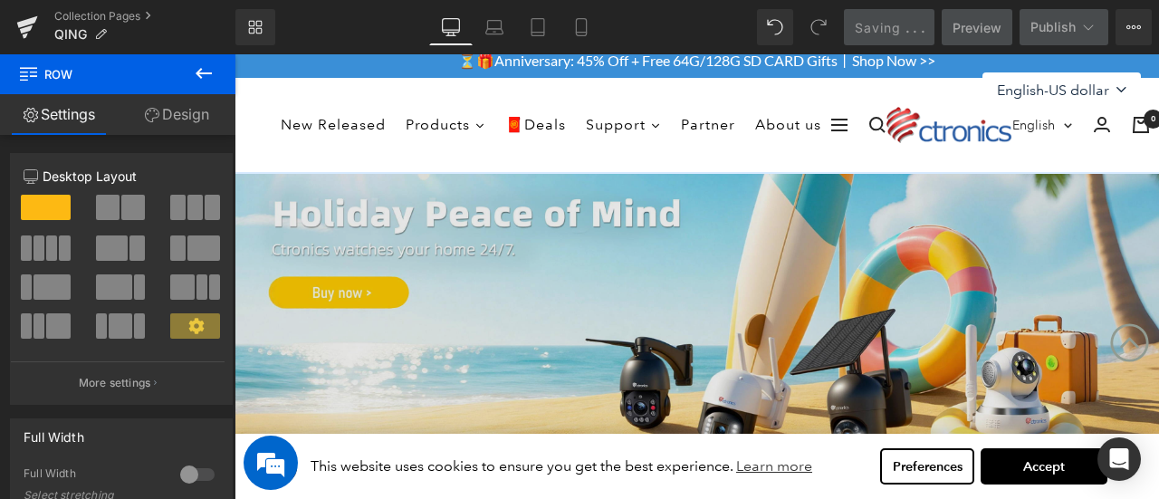
select select "2（Second $20）"
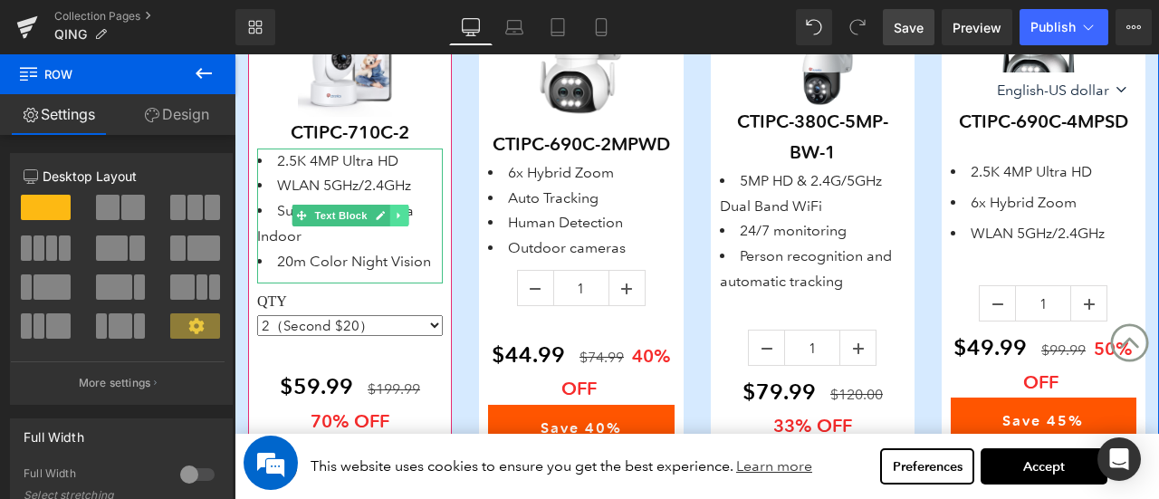
scroll to position [724, 0]
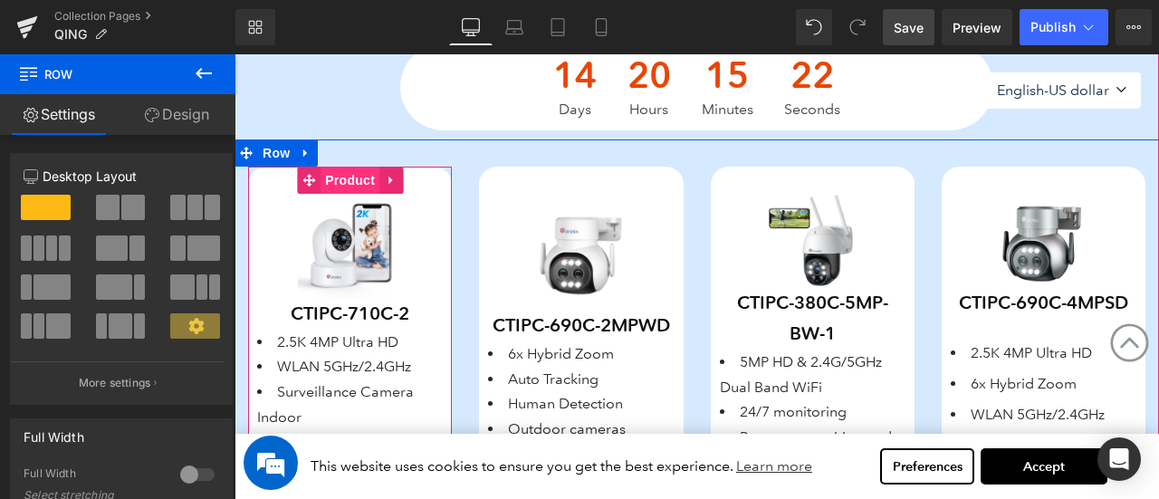
click at [348, 178] on span "Product" at bounding box center [350, 180] width 59 height 27
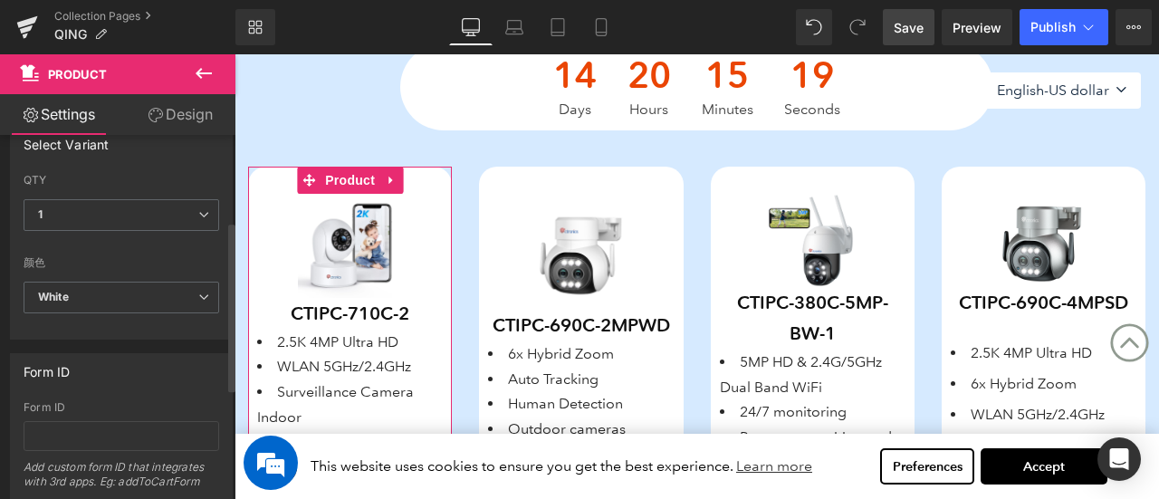
scroll to position [0, 0]
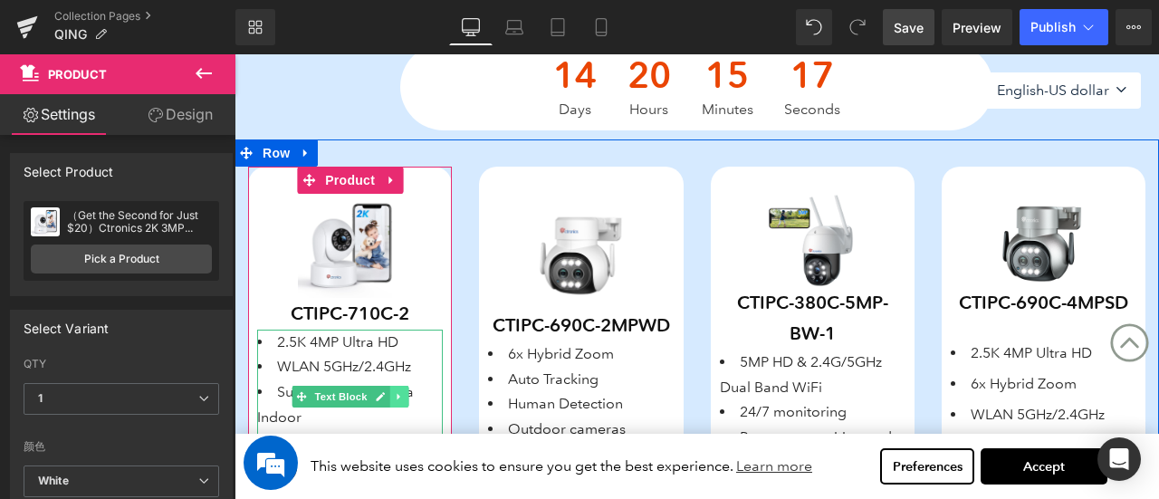
click at [397, 398] on icon at bounding box center [398, 397] width 3 height 6
click at [411, 398] on icon at bounding box center [408, 397] width 10 height 10
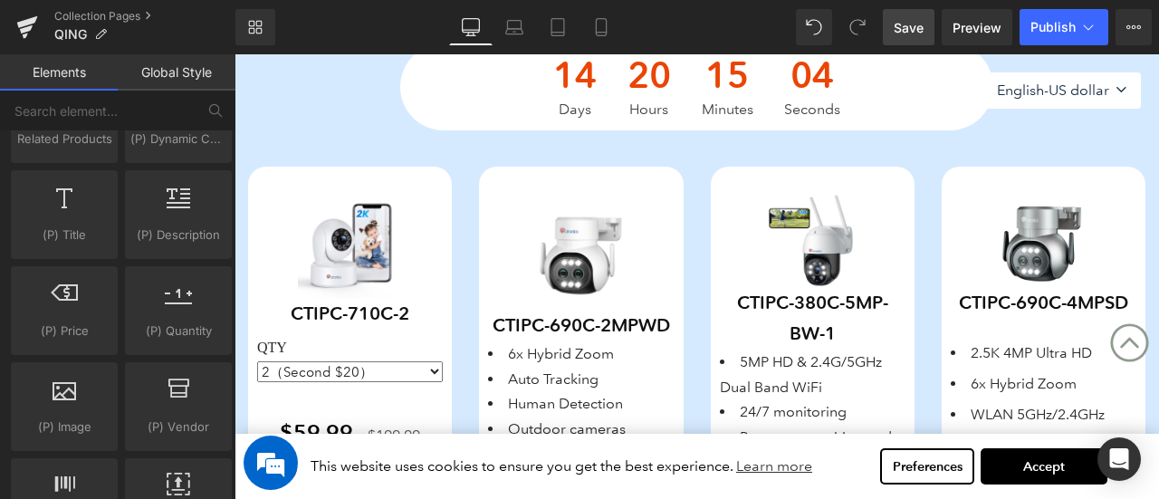
scroll to position [1721, 0]
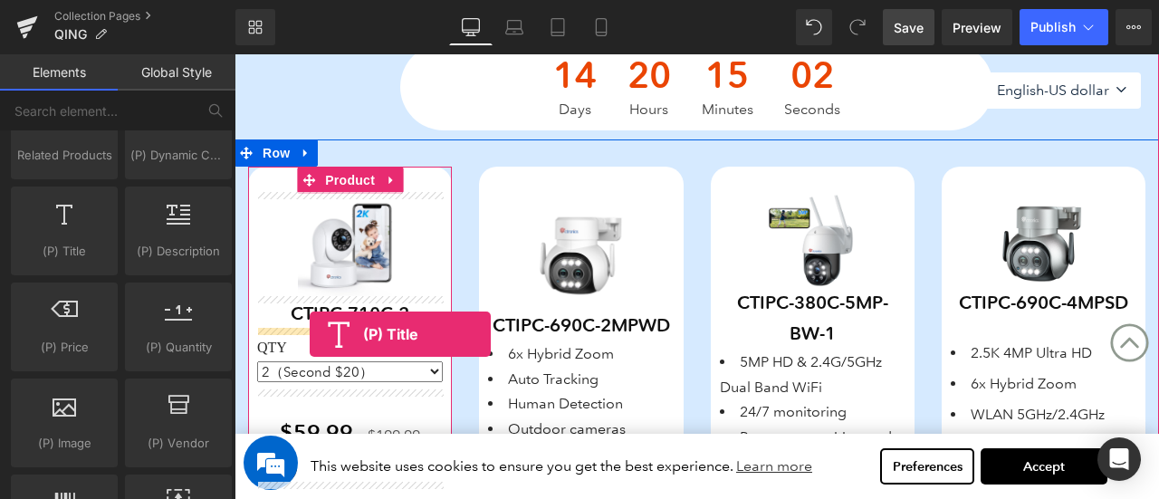
drag, startPoint x: 424, startPoint y: 325, endPoint x: 310, endPoint y: 334, distance: 114.5
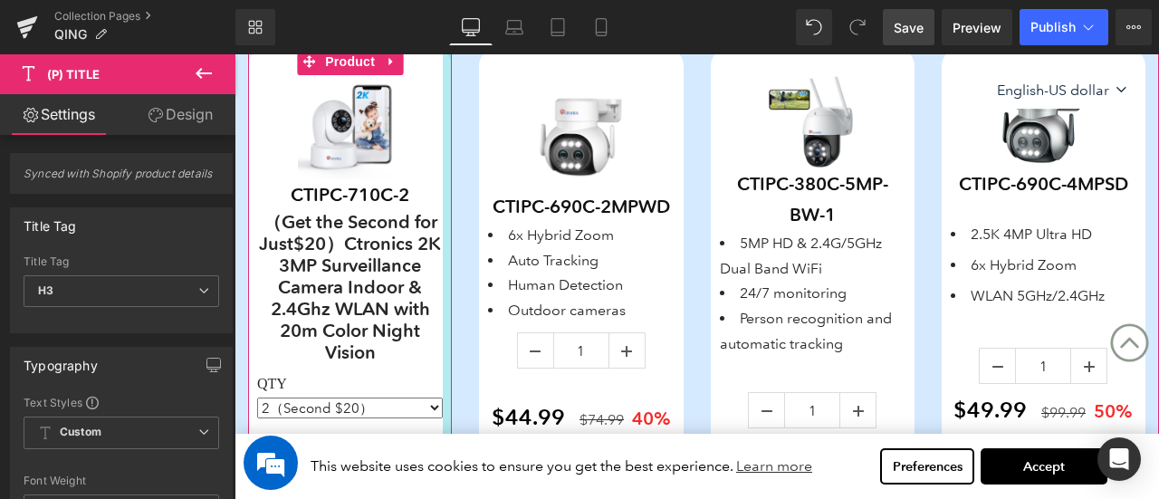
scroll to position [815, 0]
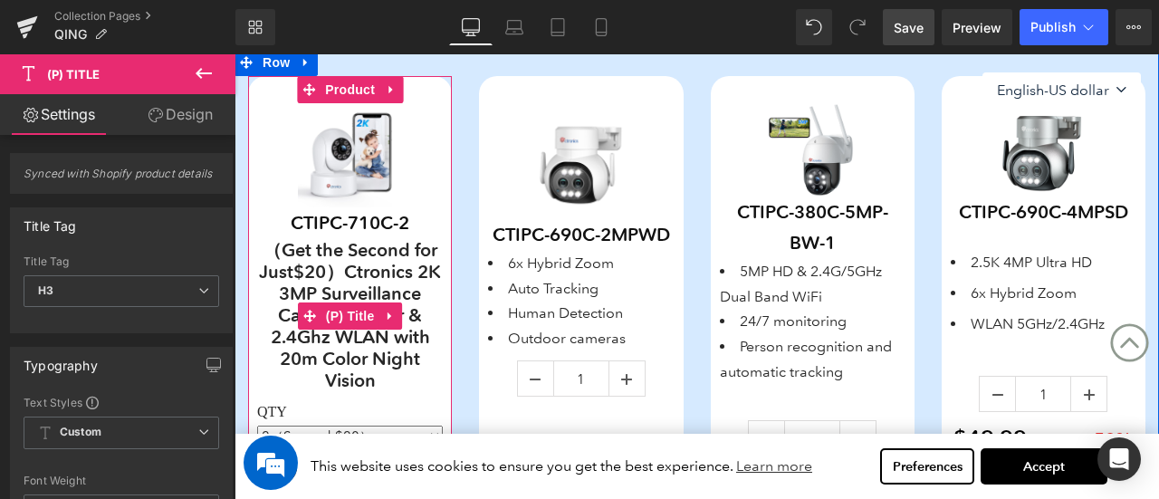
click at [346, 318] on div "（Get the Second for Just $20 ）Ctronics 2K 3MP Surveillance Camera Indoor & 2.4G…" at bounding box center [350, 316] width 186 height 155
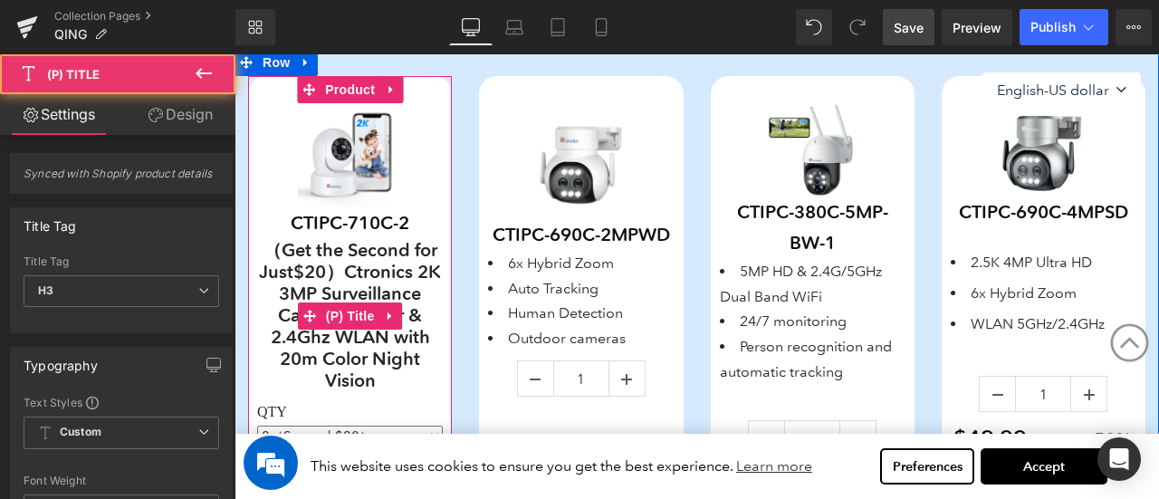
click at [346, 318] on span "(P) Title" at bounding box center [350, 315] width 58 height 27
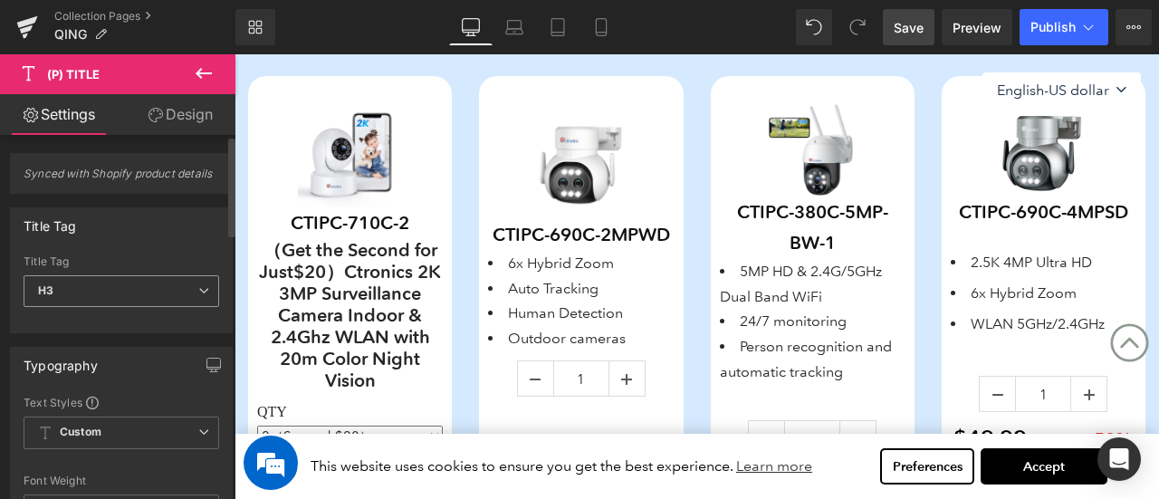
click at [150, 285] on span "H3" at bounding box center [122, 291] width 196 height 32
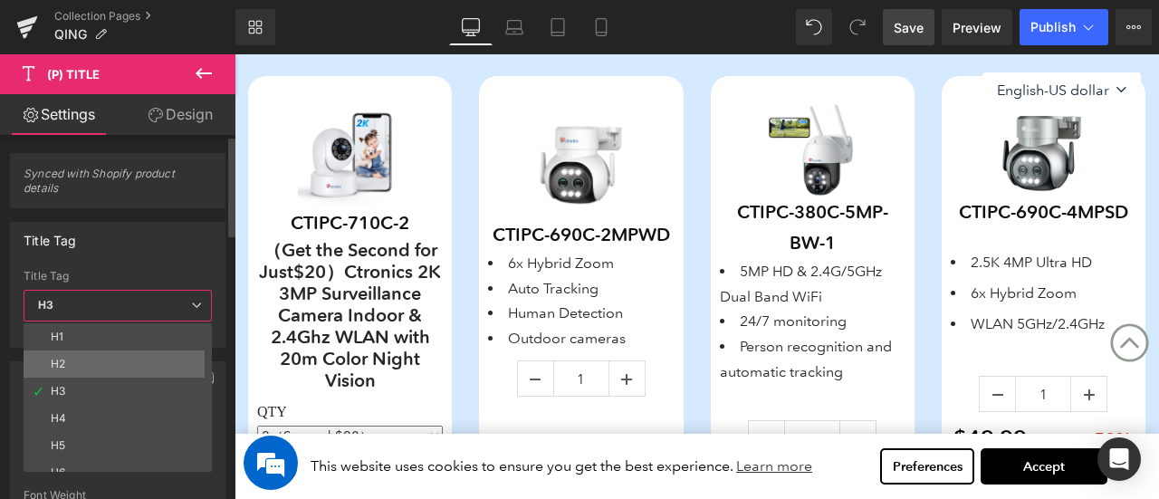
click at [118, 350] on li "H2" at bounding box center [122, 363] width 197 height 27
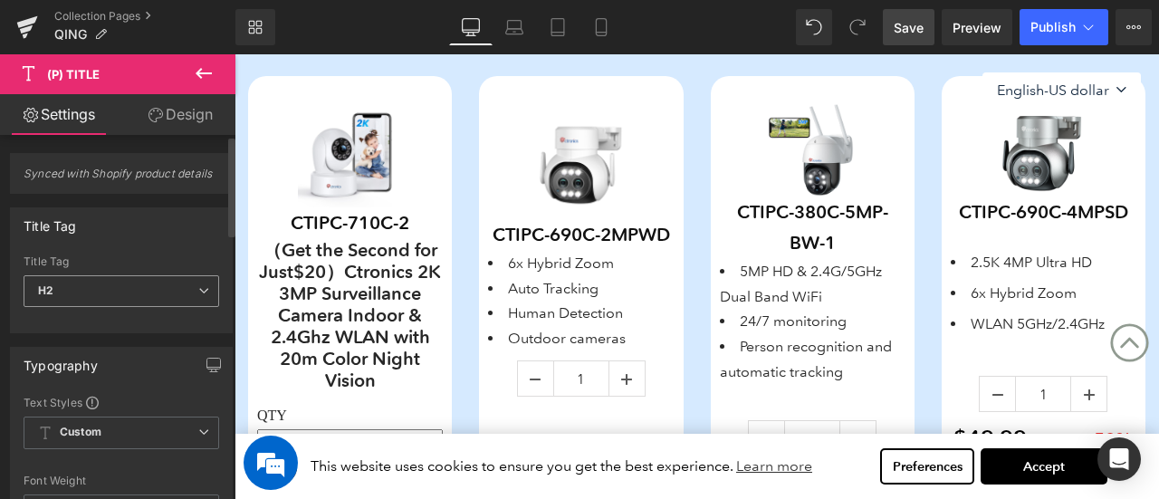
click at [116, 286] on span "H2" at bounding box center [122, 291] width 196 height 32
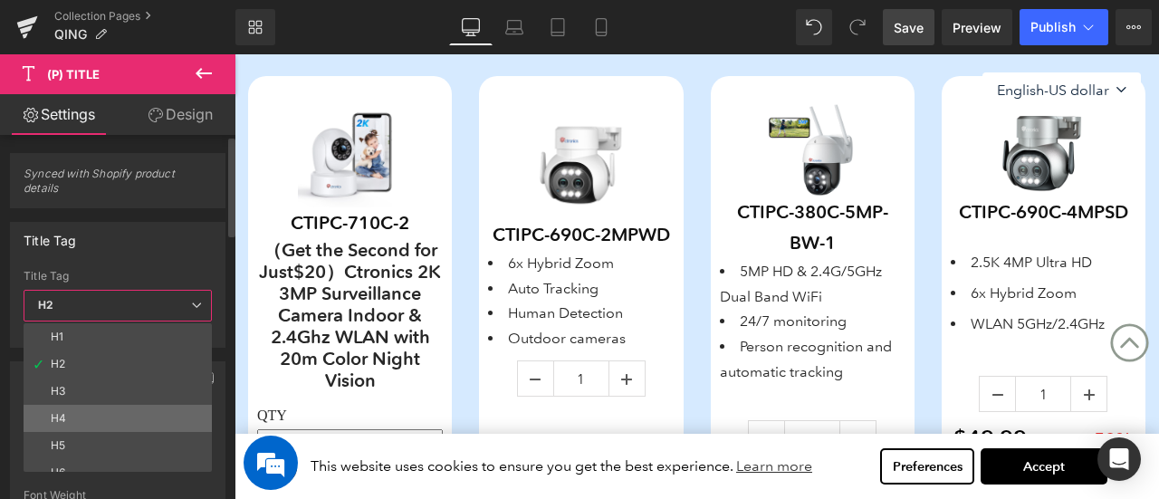
click at [113, 408] on li "H4" at bounding box center [122, 418] width 197 height 27
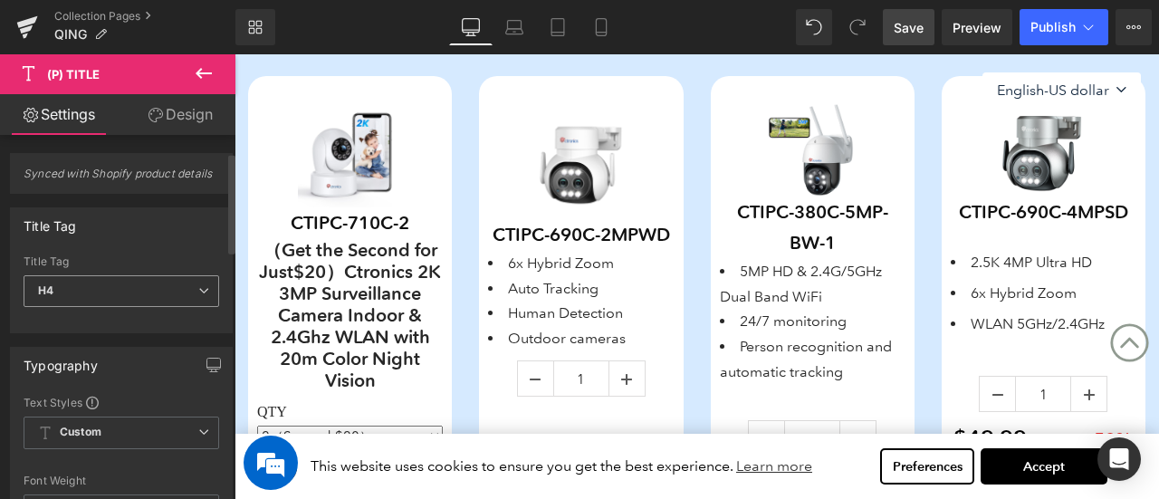
scroll to position [272, 0]
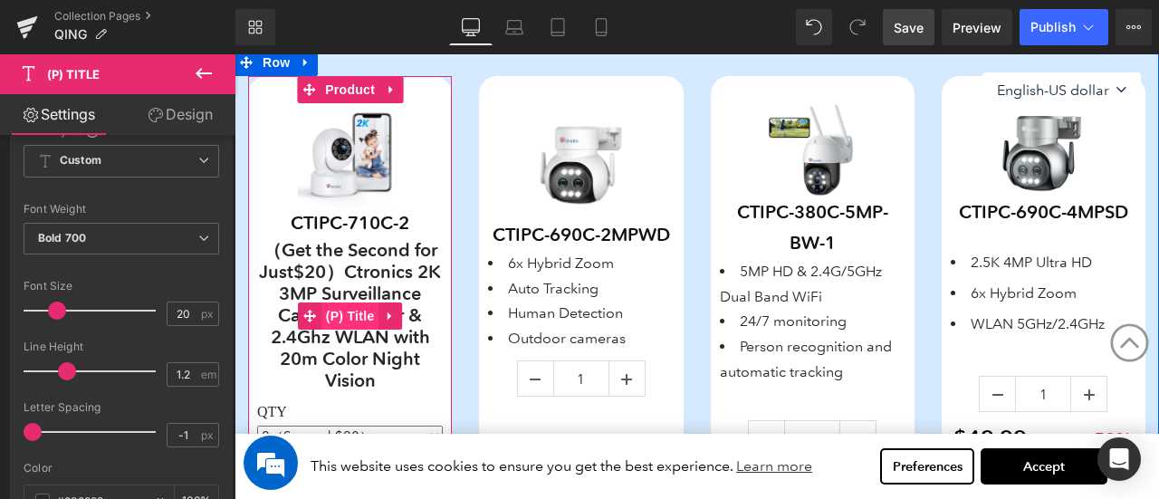
click at [321, 309] on span "(P) Title" at bounding box center [350, 315] width 58 height 27
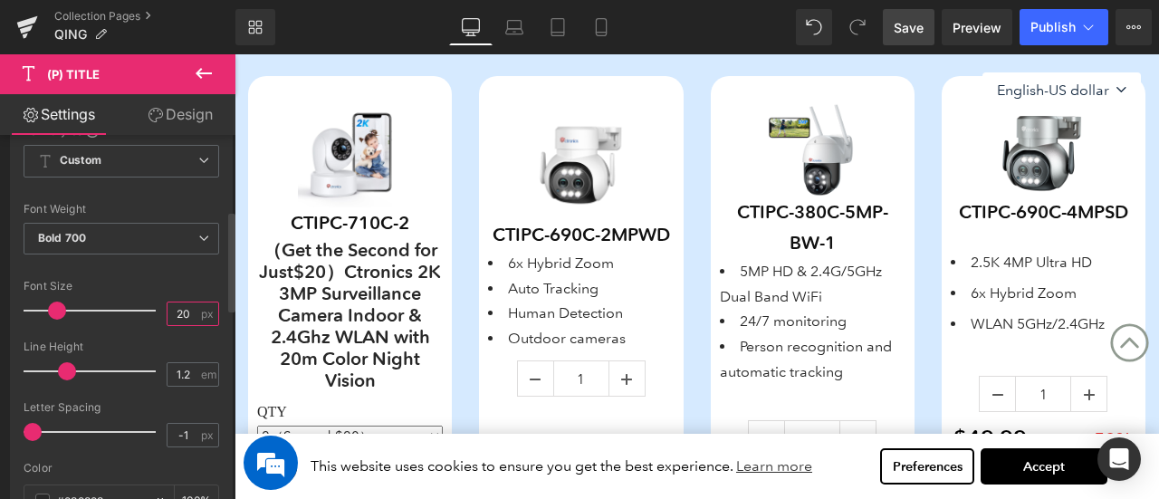
drag, startPoint x: 186, startPoint y: 311, endPoint x: 152, endPoint y: 311, distance: 33.5
click at [152, 311] on div "Font Size 20 px" at bounding box center [122, 310] width 196 height 61
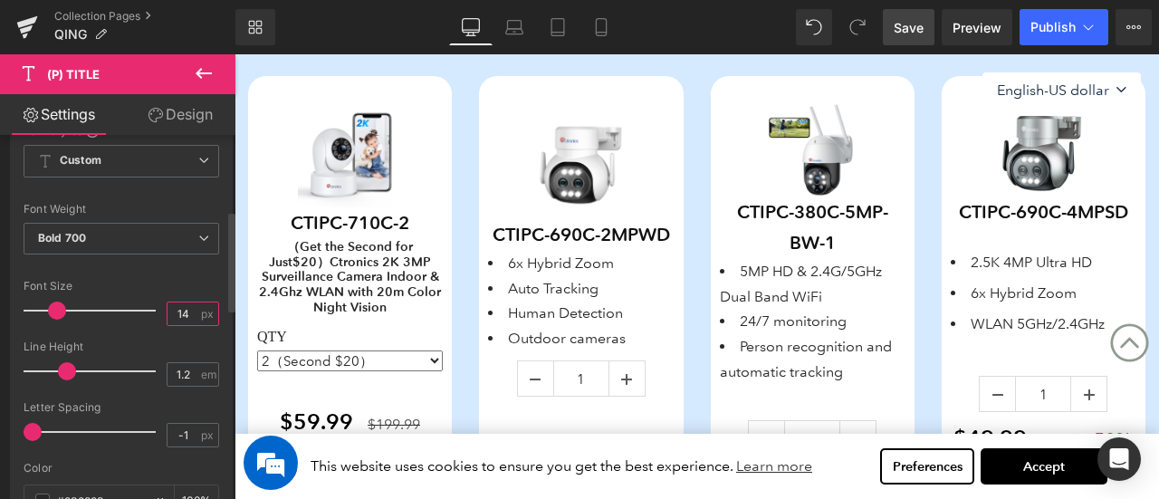
type input "14"
click at [181, 280] on div "Font Size" at bounding box center [122, 286] width 196 height 13
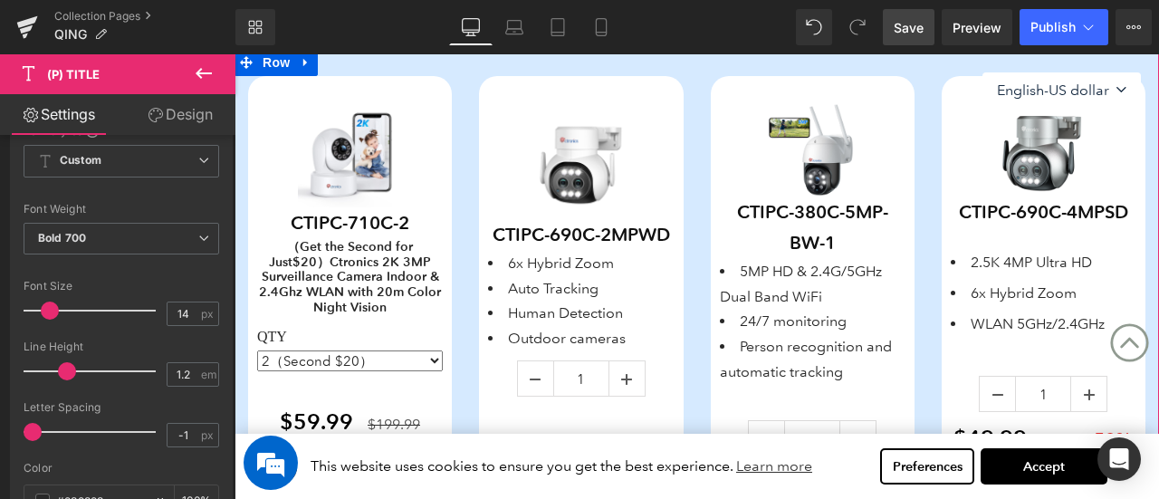
click at [465, 217] on div "66 93 100 99 (P) Stock Counter Save Off 40 % (P) Image CTIPC-690C-2MPWD (P) SKU…" at bounding box center [580, 315] width 231 height 479
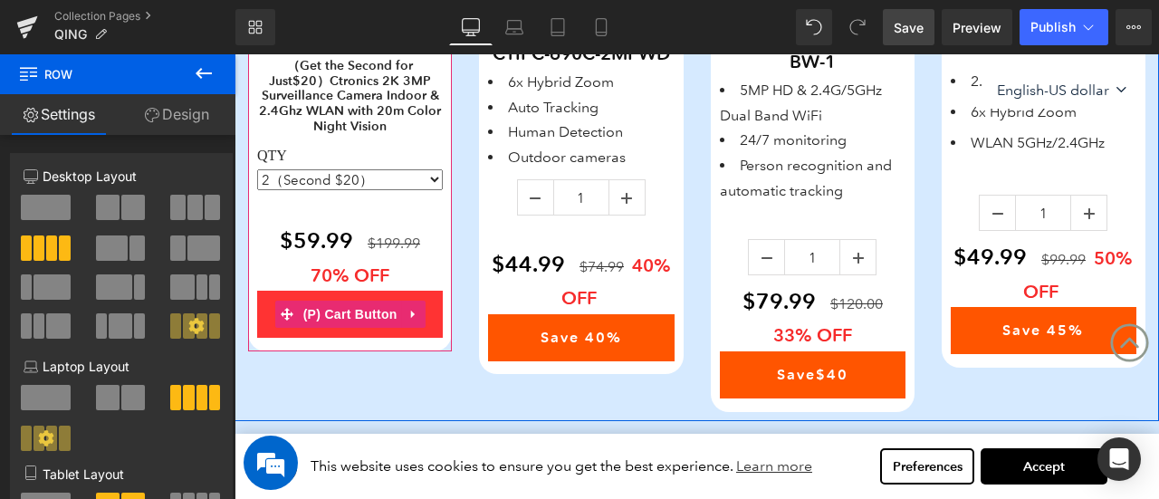
scroll to position [906, 0]
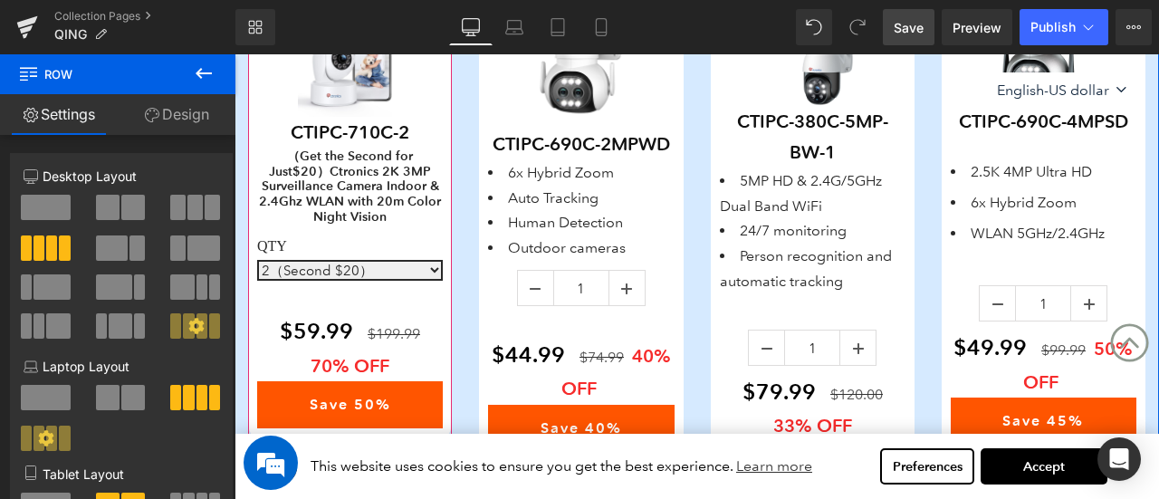
click at [368, 276] on select "1 2（Second $20） 3 4" at bounding box center [350, 270] width 186 height 21
click at [257, 260] on select "1 2（Second $20） 3 4" at bounding box center [350, 270] width 186 height 21
click at [369, 272] on select "1 2（Second $20） 3 4" at bounding box center [350, 270] width 186 height 21
select select "2（Second $20）"
click at [257, 260] on select "1 2（Second $20） 3 4" at bounding box center [350, 270] width 186 height 21
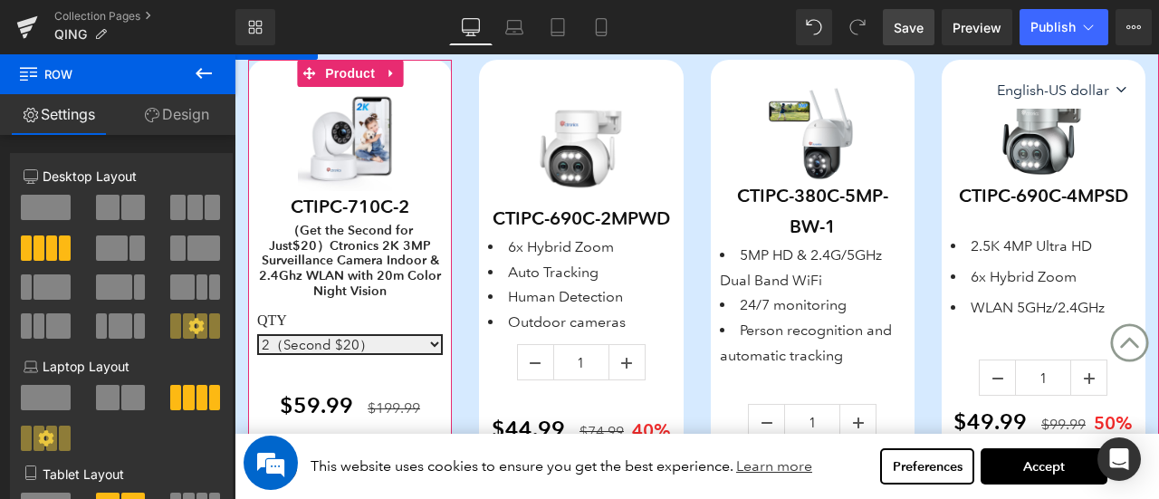
scroll to position [815, 0]
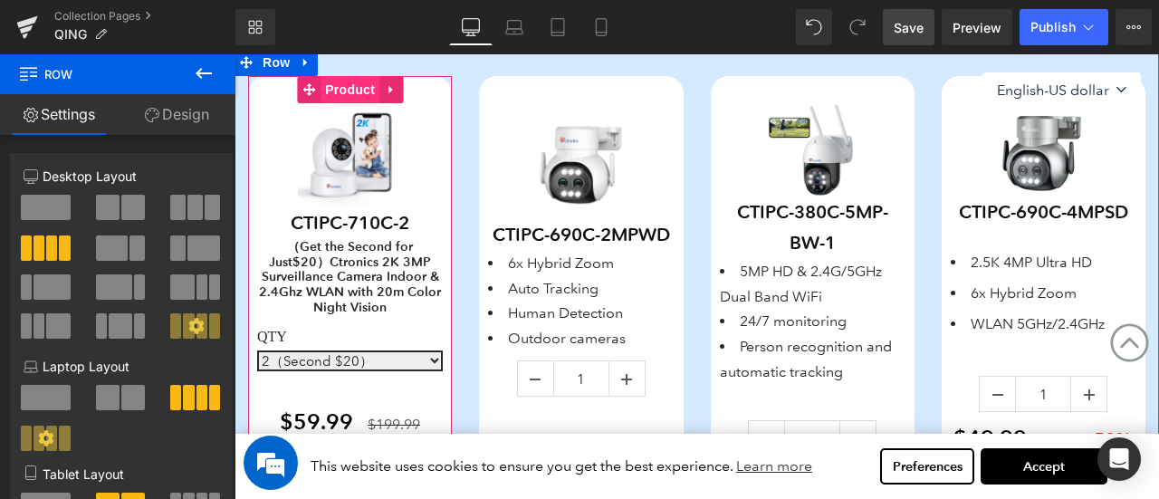
click at [338, 84] on span "Product" at bounding box center [350, 89] width 59 height 27
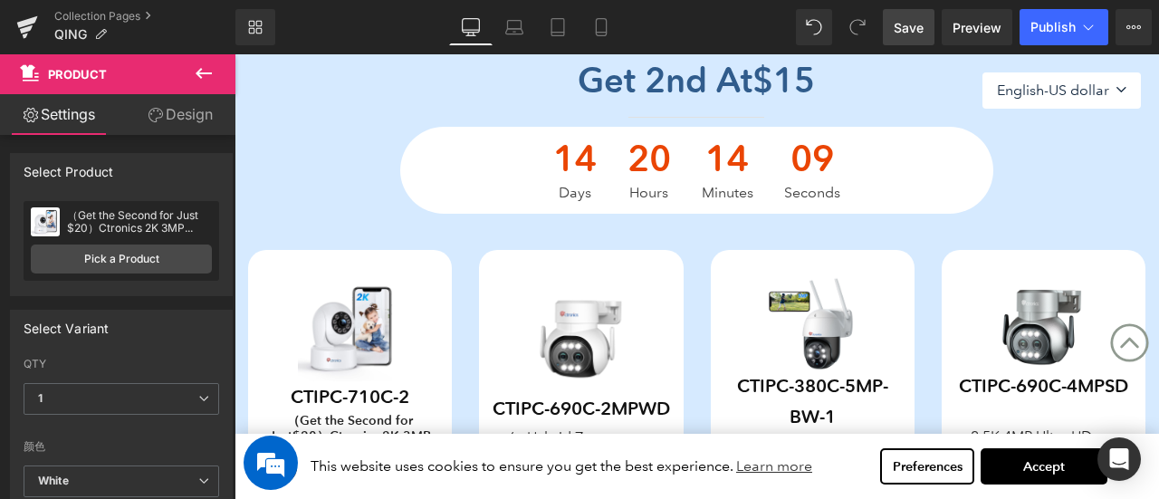
scroll to position [634, 0]
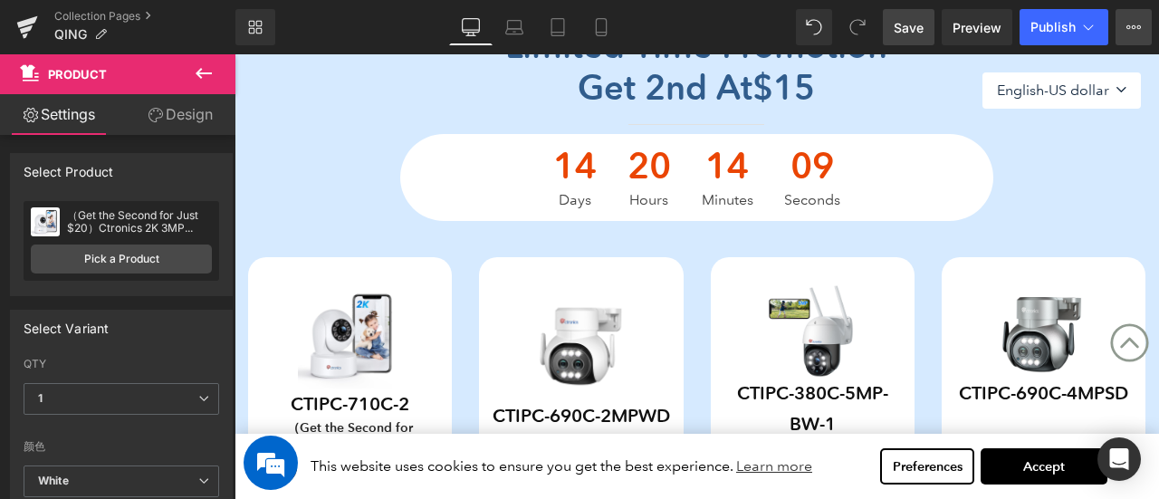
click at [1134, 25] on icon at bounding box center [1134, 27] width 5 height 4
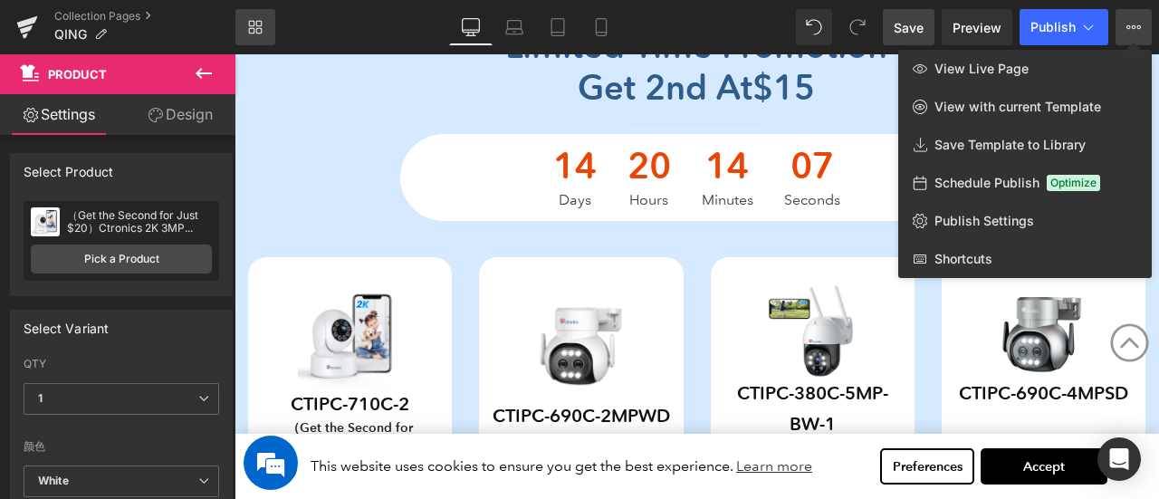
click at [259, 17] on link "Library" at bounding box center [255, 27] width 40 height 36
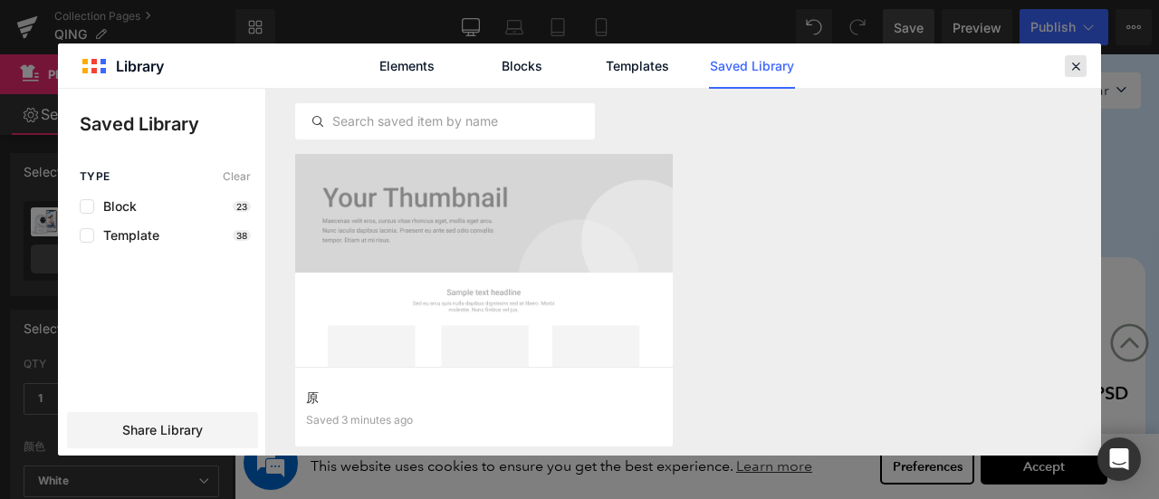
click at [1073, 63] on icon at bounding box center [1076, 66] width 16 height 16
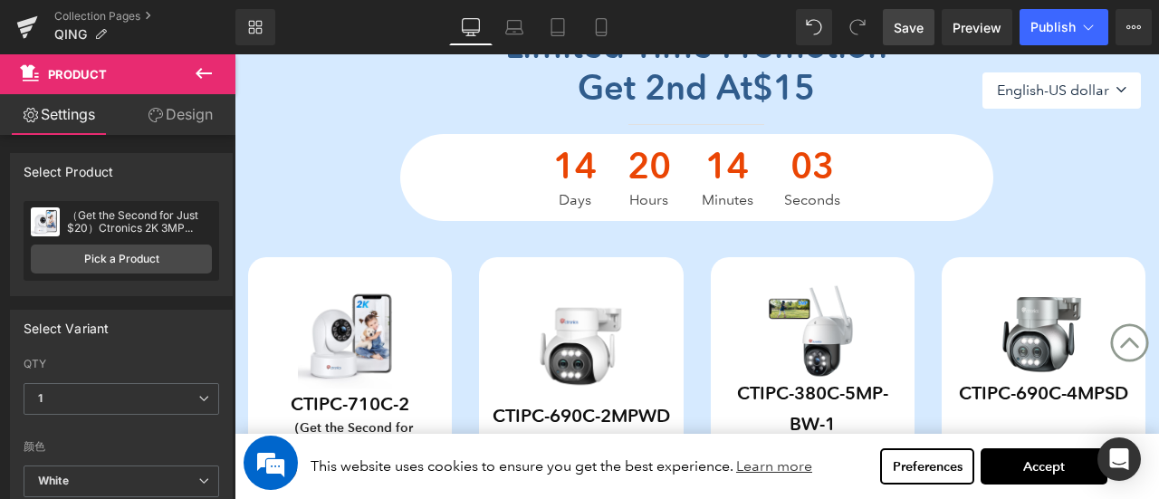
click at [906, 35] on span "Save" at bounding box center [909, 27] width 30 height 19
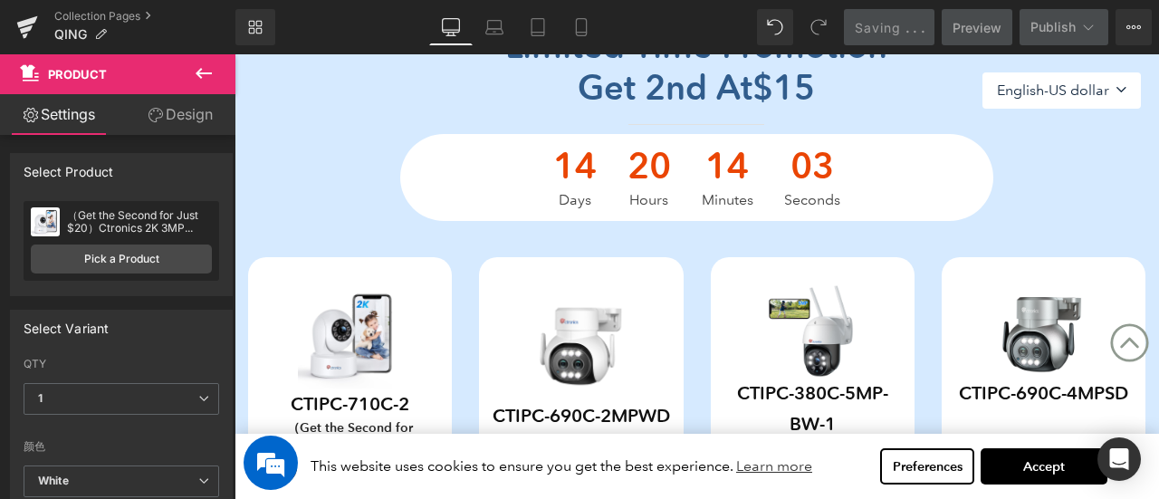
select select "2（Second $20）"
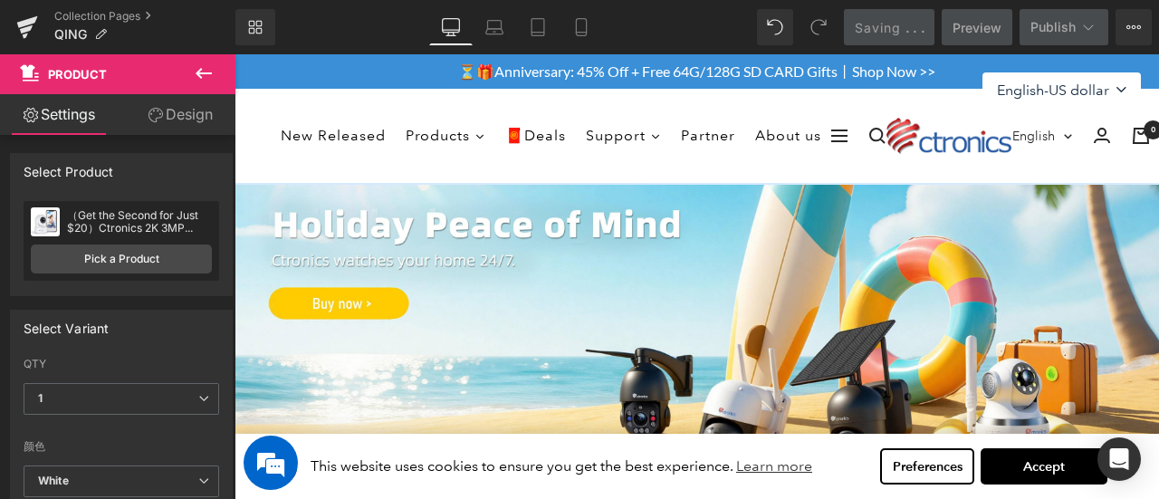
select select "2（Second $20）"
click at [248, 104] on div "New Released Products 🧧Deals Support Partner About us Navigation Ctronics Langu…" at bounding box center [697, 136] width 925 height 94
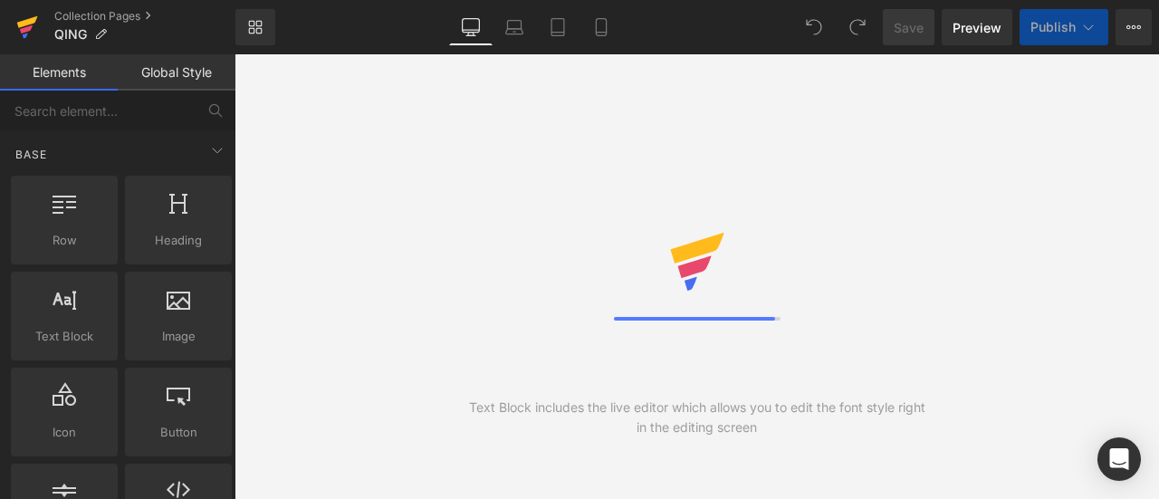
click at [24, 25] on icon at bounding box center [27, 22] width 21 height 12
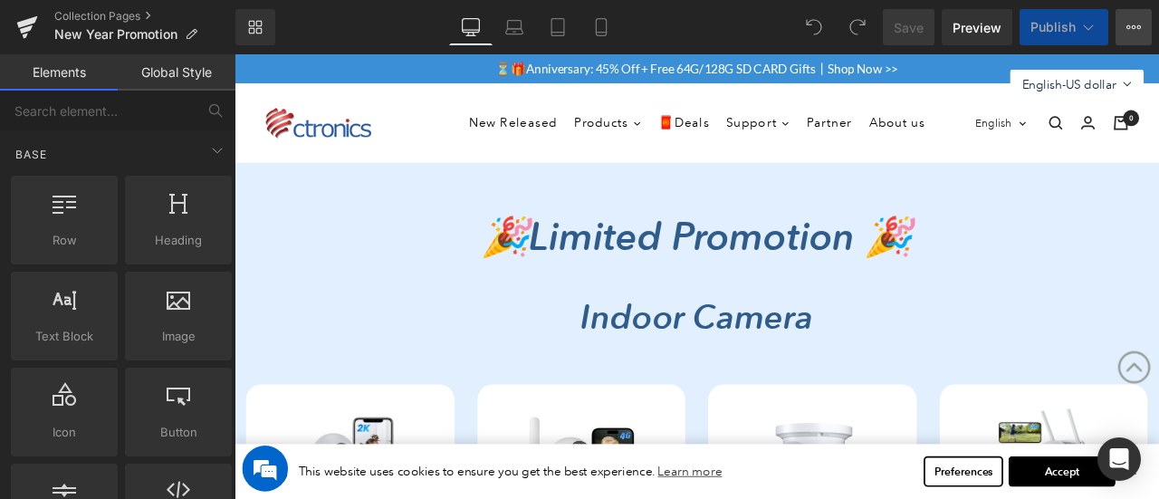
scroll to position [91, 0]
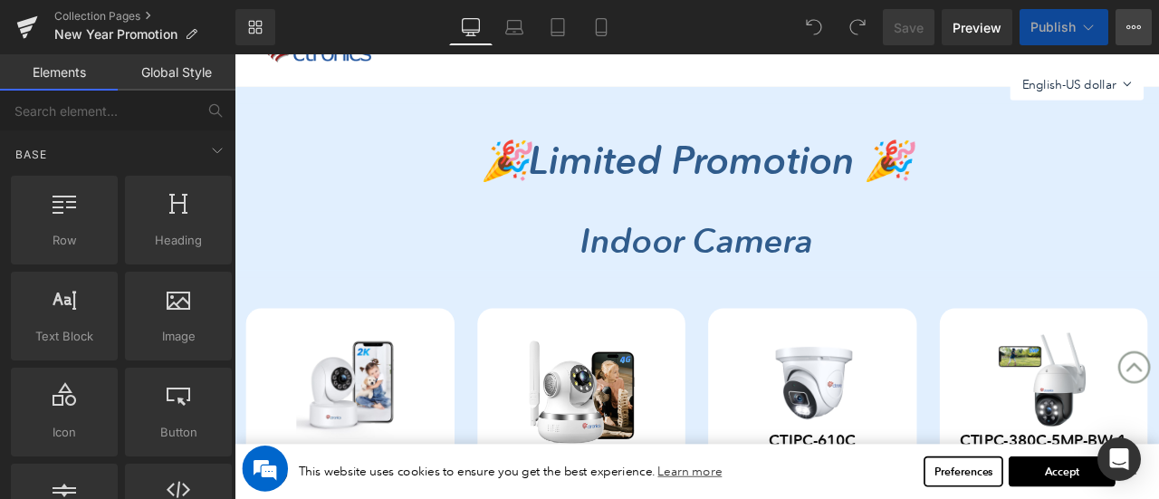
click at [1145, 24] on button "View Live Page View with current Template Save Template to Library Schedule Pub…" at bounding box center [1134, 27] width 36 height 36
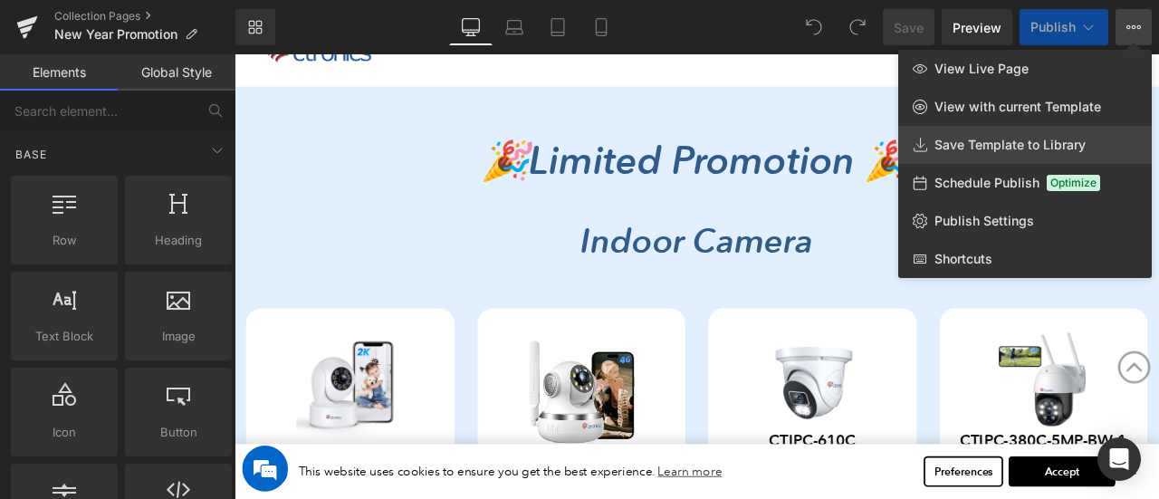
click at [1012, 145] on span "Save Template to Library" at bounding box center [1010, 145] width 151 height 16
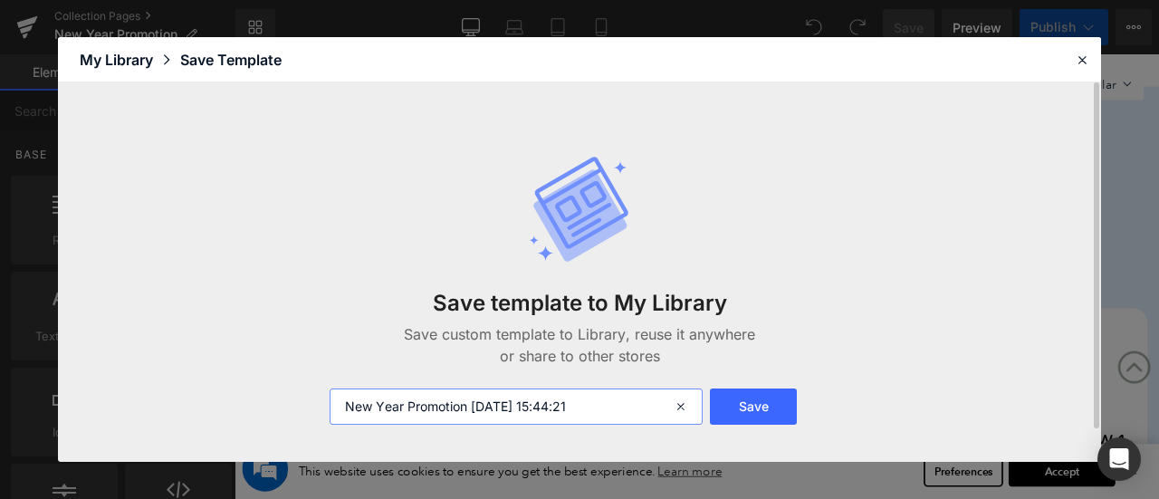
click at [603, 403] on input "New Year Promotion 2025-08-16 15:44:21" at bounding box center [516, 407] width 373 height 36
drag, startPoint x: 610, startPoint y: 405, endPoint x: 297, endPoint y: 410, distance: 313.4
click at [297, 410] on div "Save template to My Library Save custom template to Library, reuse it anywhere …" at bounding box center [579, 271] width 1043 height 379
type input "清仓"
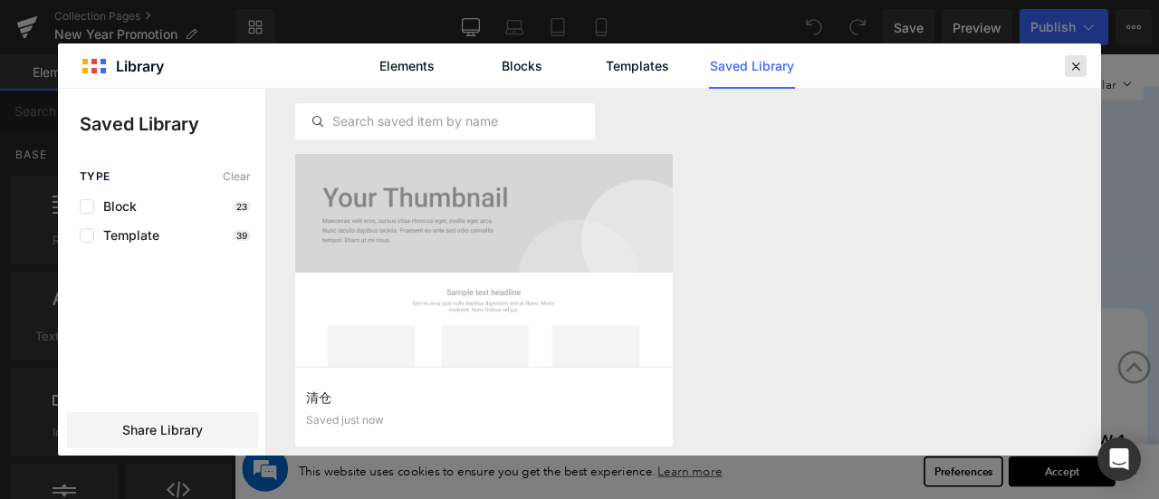
click at [1078, 72] on icon at bounding box center [1076, 66] width 16 height 16
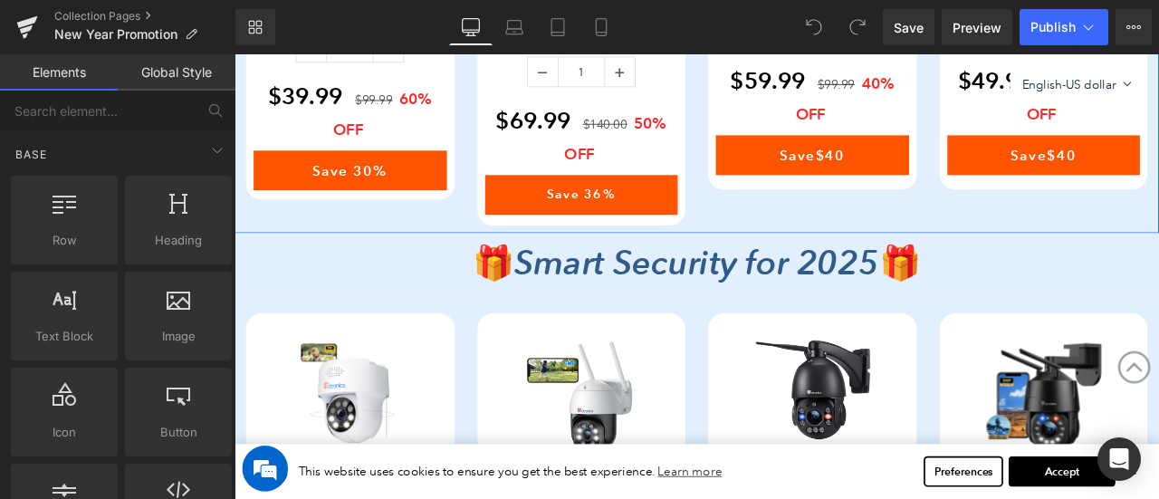
scroll to position [906, 0]
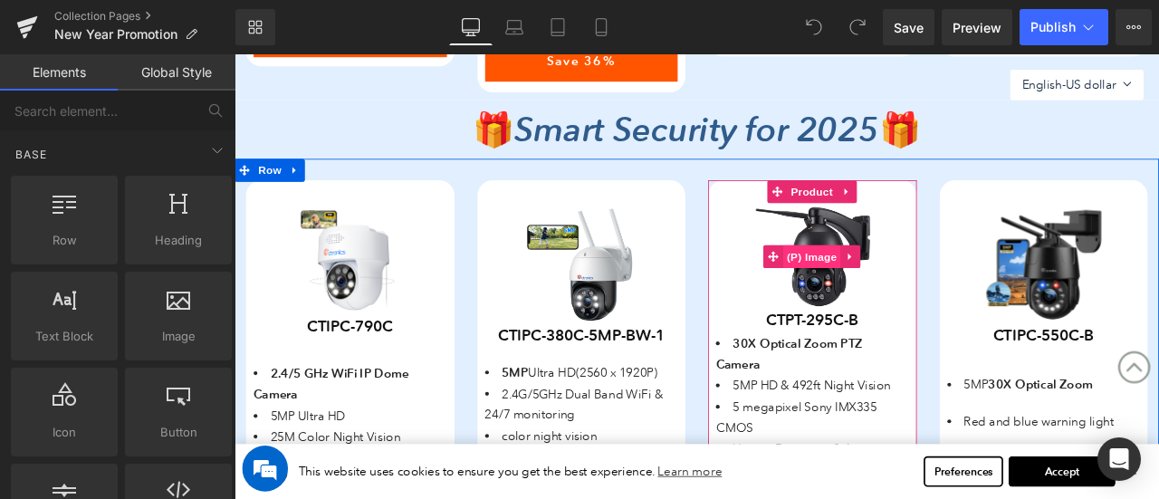
click at [904, 288] on span "(P) Image" at bounding box center [919, 294] width 69 height 27
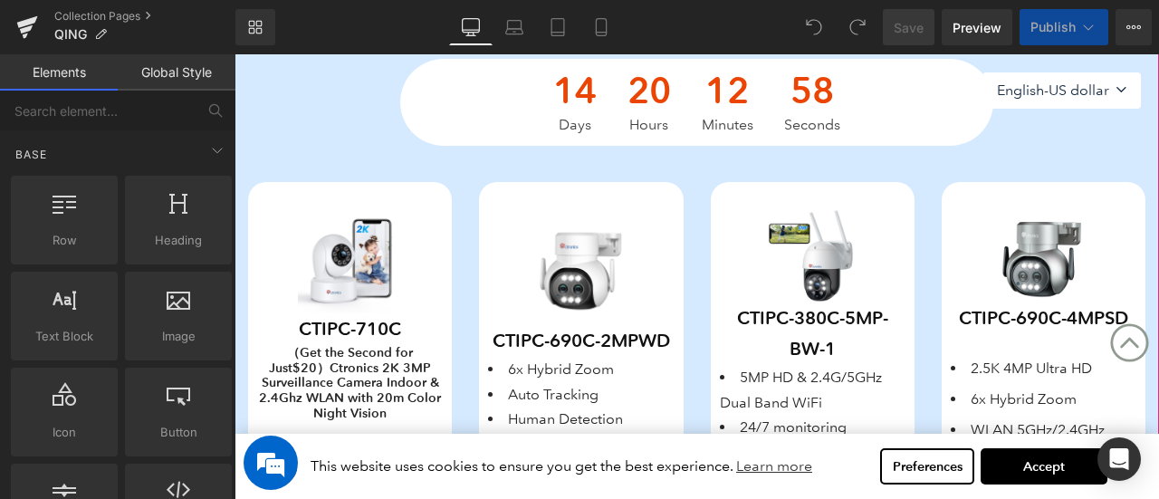
scroll to position [815, 0]
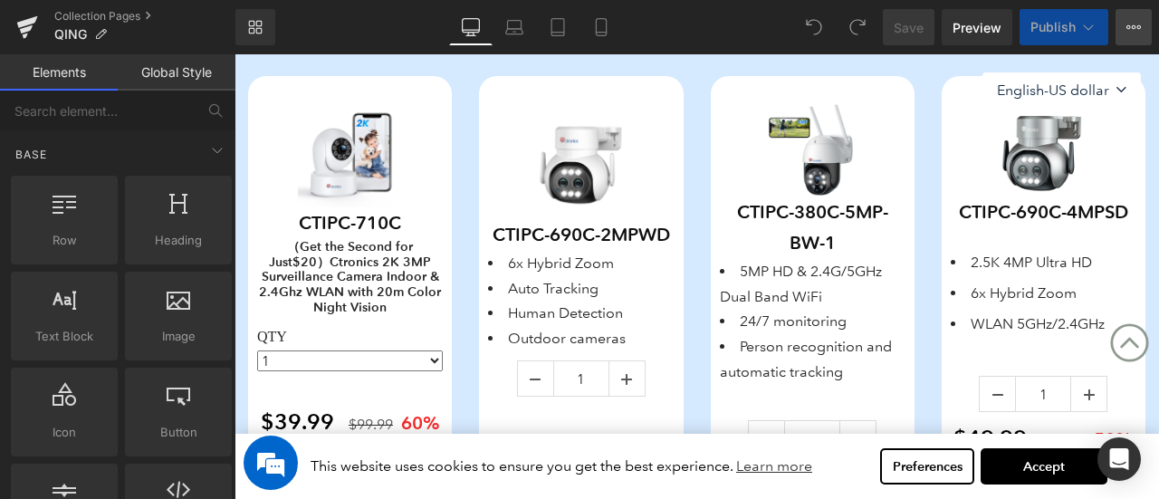
click at [1129, 25] on icon at bounding box center [1129, 27] width 5 height 4
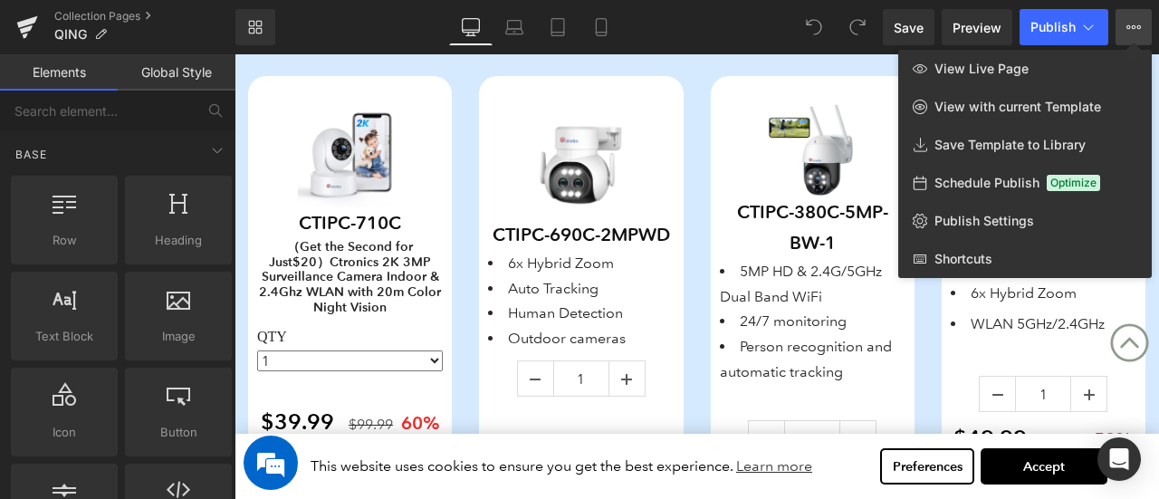
click at [1129, 25] on icon at bounding box center [1129, 27] width 5 height 4
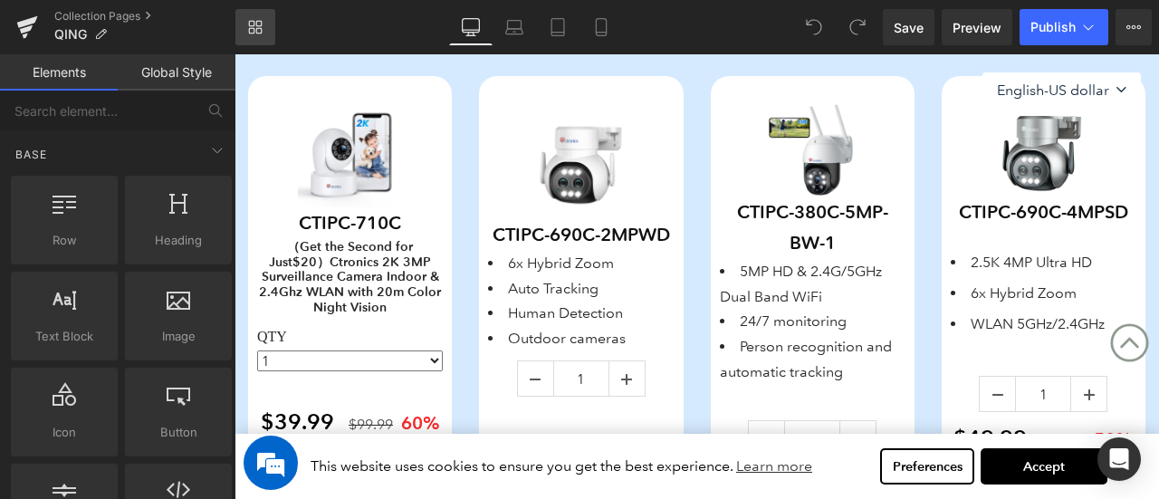
click at [248, 25] on icon at bounding box center [255, 27] width 14 height 14
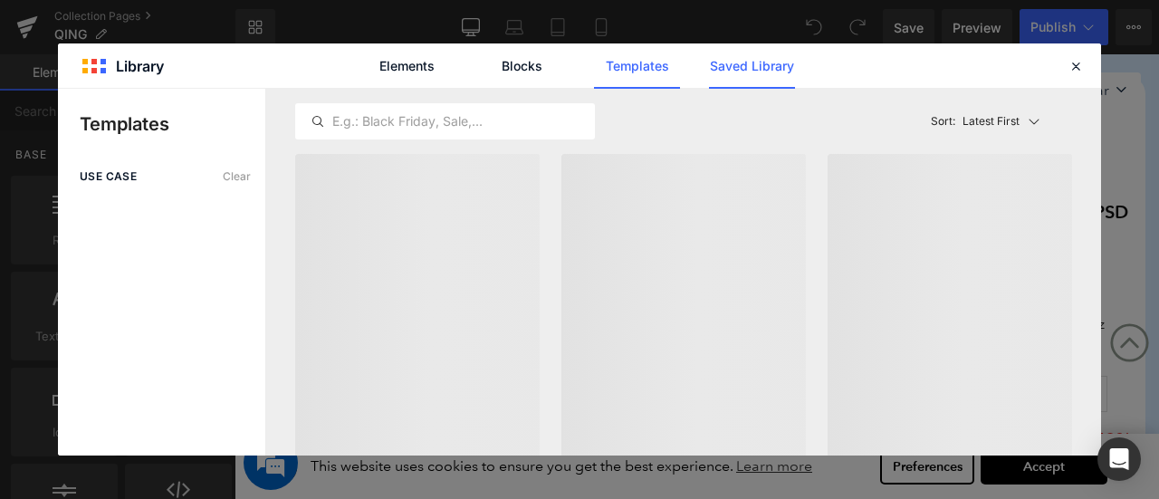
click at [782, 70] on link "Saved Library" at bounding box center [752, 65] width 86 height 45
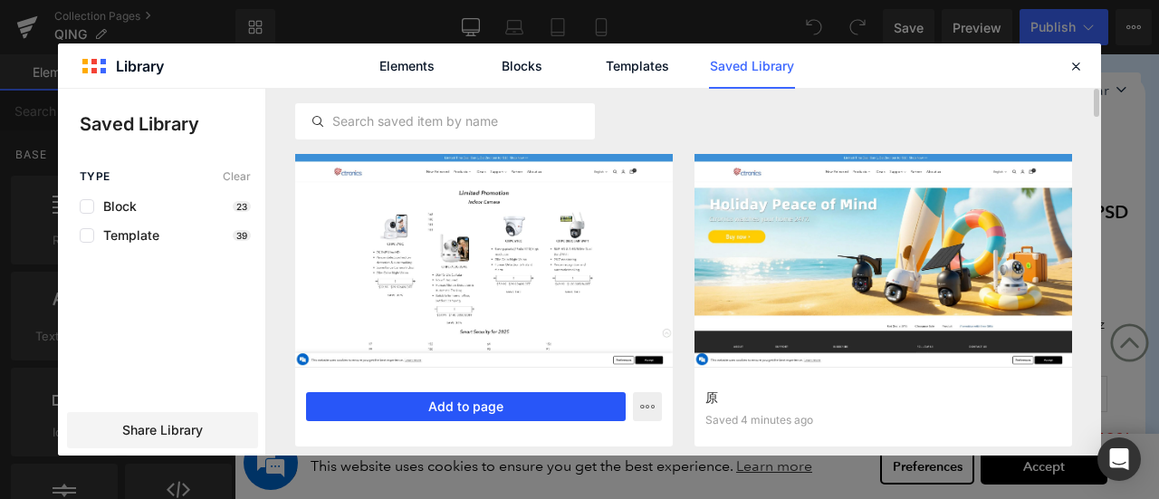
click at [465, 406] on button "Add to page" at bounding box center [466, 406] width 320 height 29
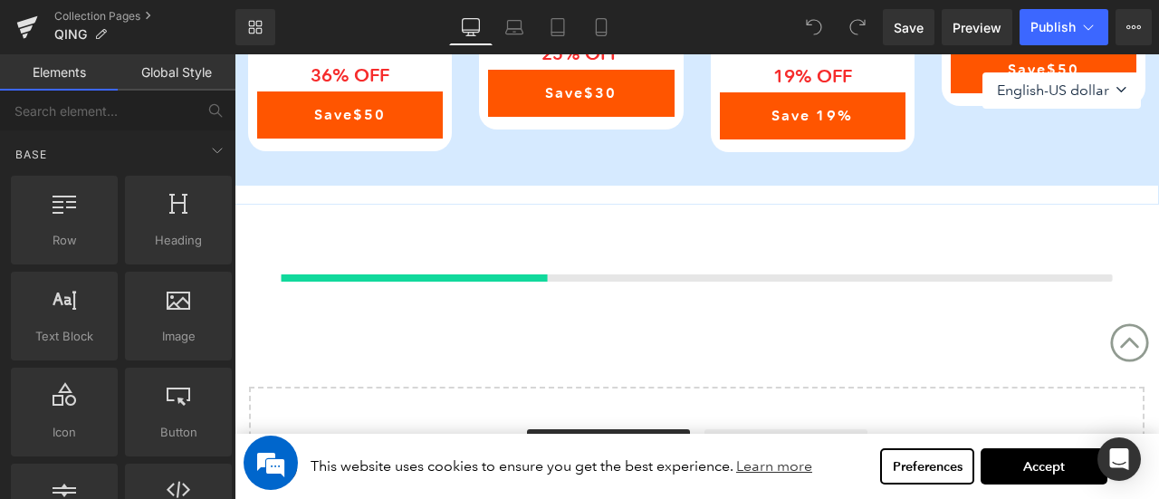
scroll to position [2460, 0]
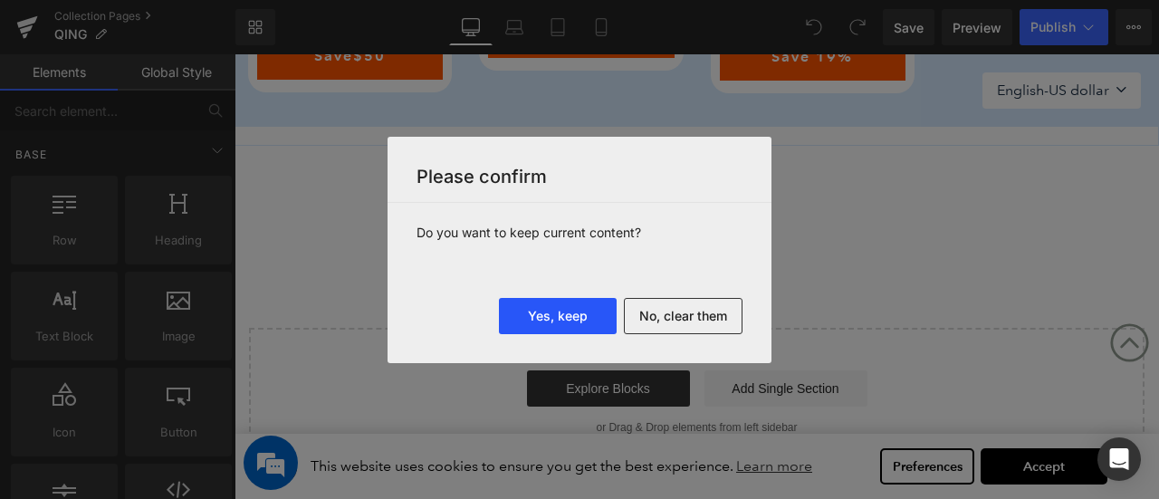
click at [576, 321] on button "Yes, keep" at bounding box center [558, 316] width 118 height 36
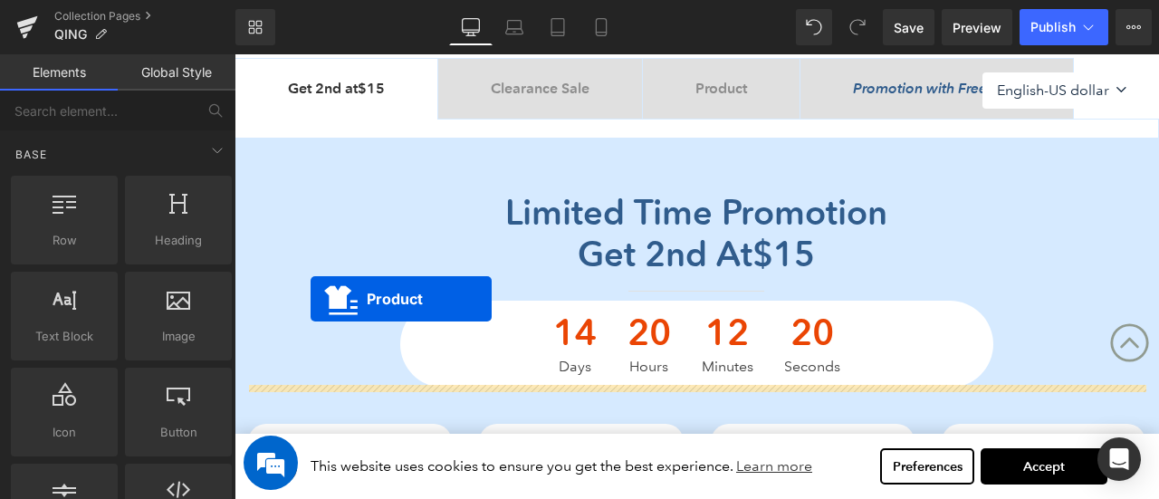
scroll to position [648, 0]
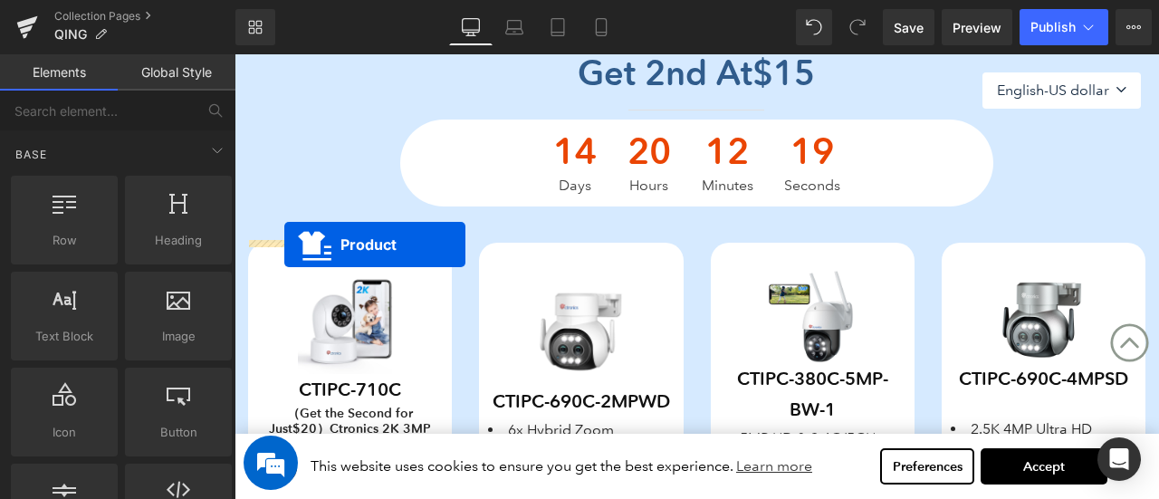
drag, startPoint x: 800, startPoint y: 104, endPoint x: 288, endPoint y: 246, distance: 531.1
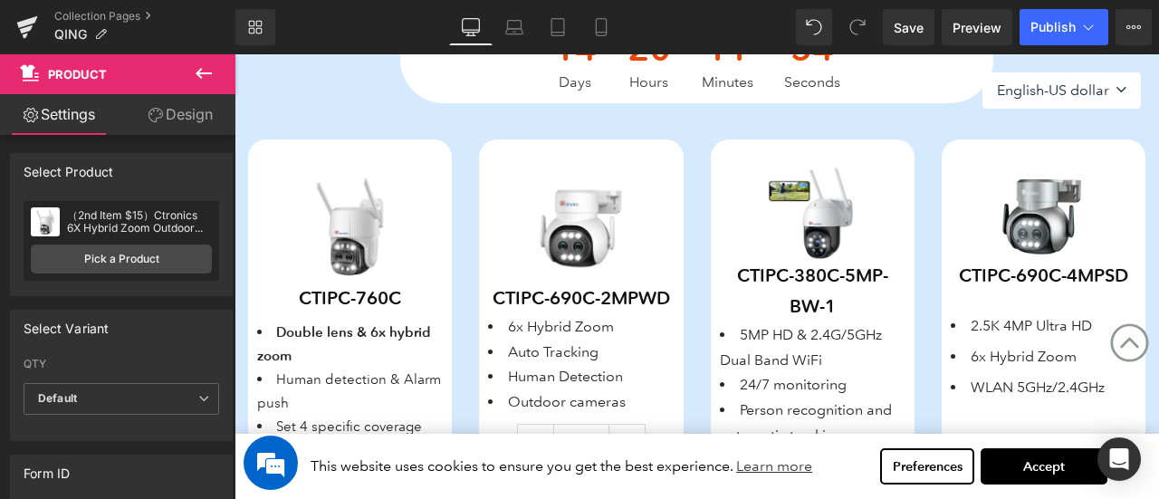
scroll to position [739, 0]
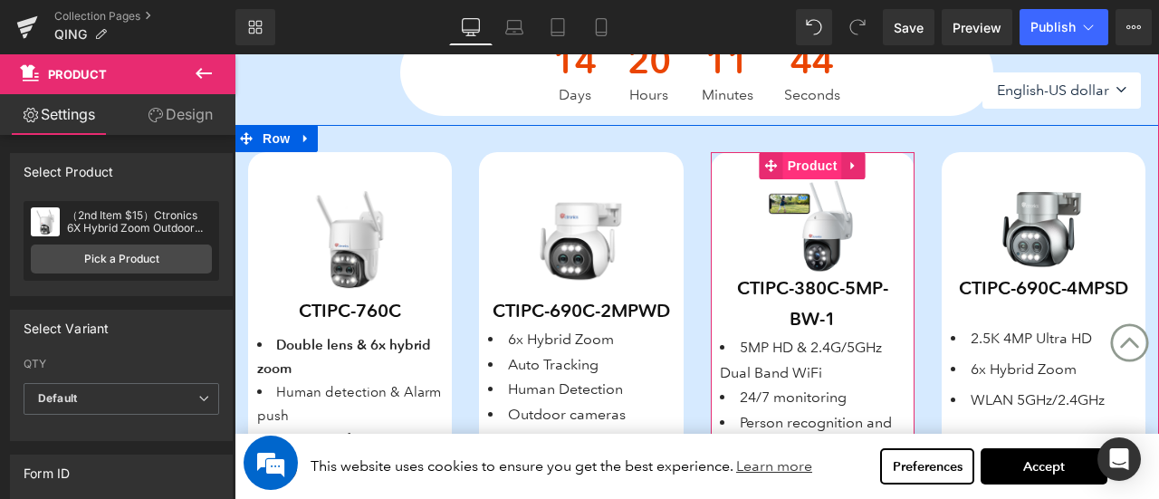
click at [797, 157] on span "Product" at bounding box center [812, 165] width 59 height 27
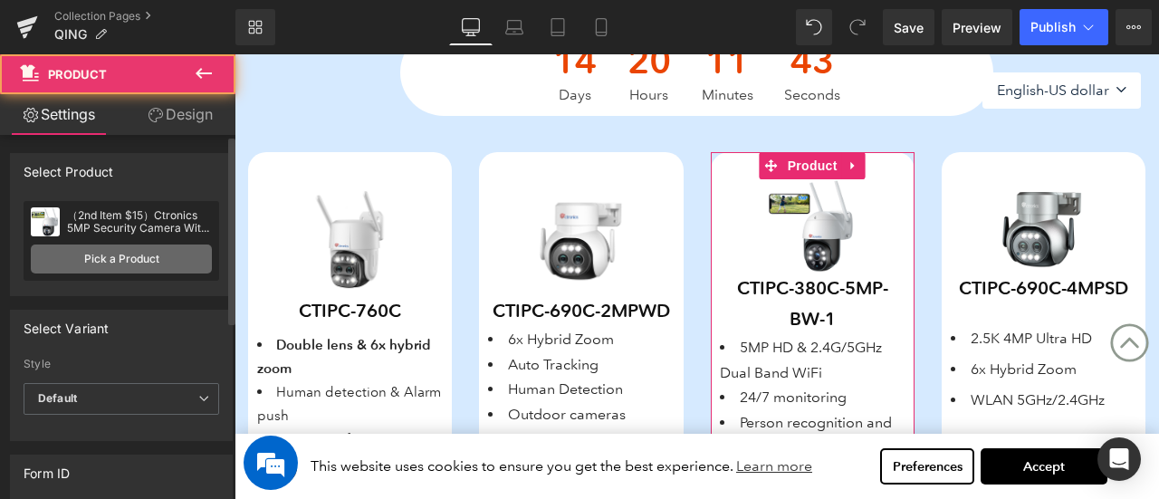
click at [109, 254] on link "Pick a Product" at bounding box center [121, 259] width 181 height 29
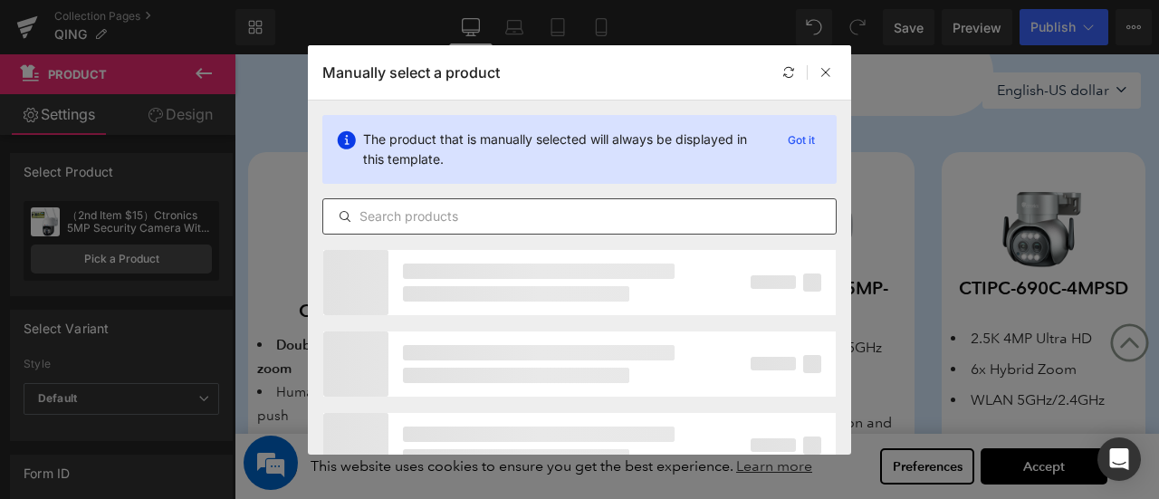
click at [500, 217] on input "text" at bounding box center [579, 217] width 513 height 22
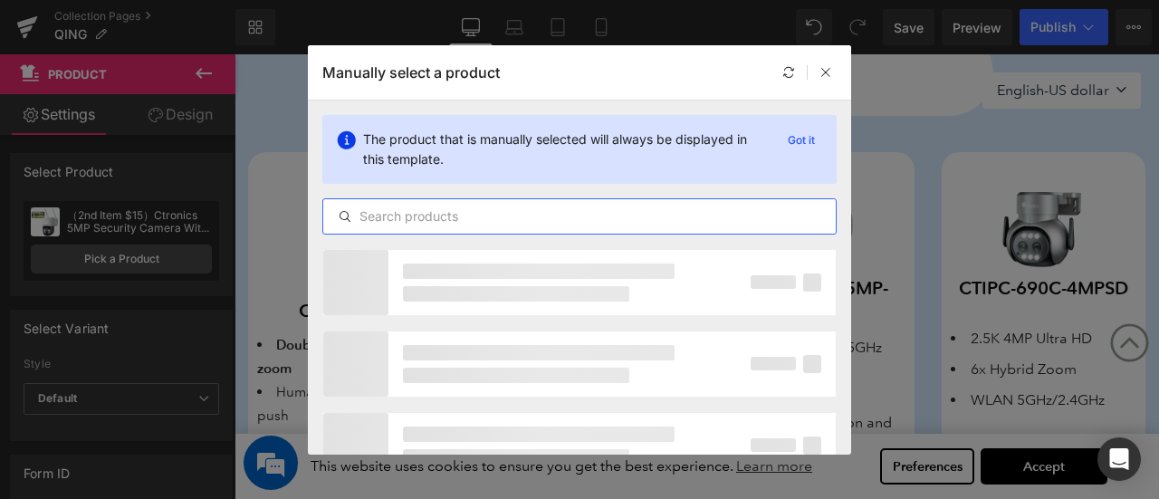
paste input "CTIPC-700C-4MPB"
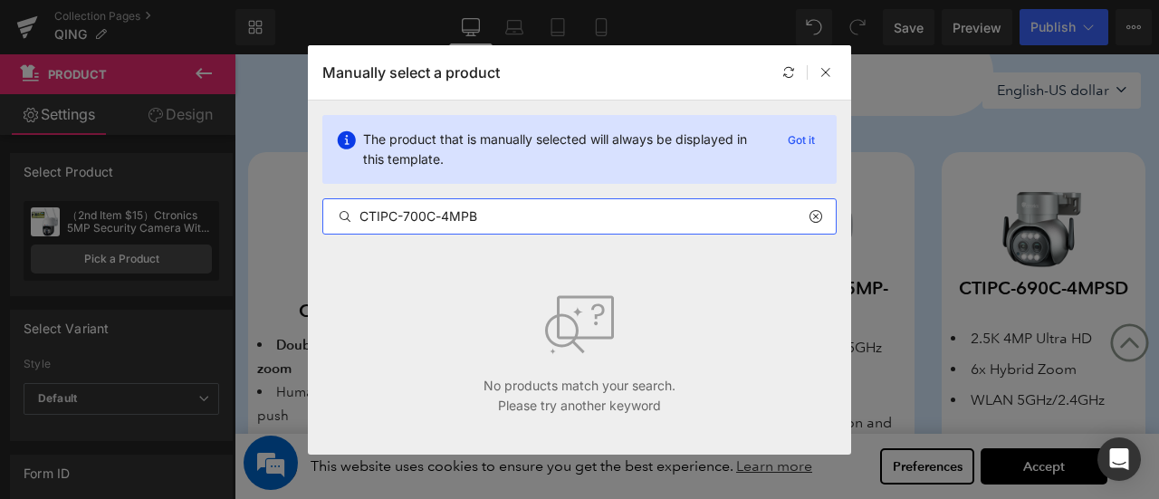
drag, startPoint x: 489, startPoint y: 210, endPoint x: 301, endPoint y: 216, distance: 188.5
click at [302, 216] on div "Manually select a product The product that is manually selected will always be …" at bounding box center [579, 249] width 1159 height 499
paste input "（2nd Item $15）Ctronics 2.5K 4MP Outdoor Surveillance Camera WLAN 2.4/5GHz & 7/2…"
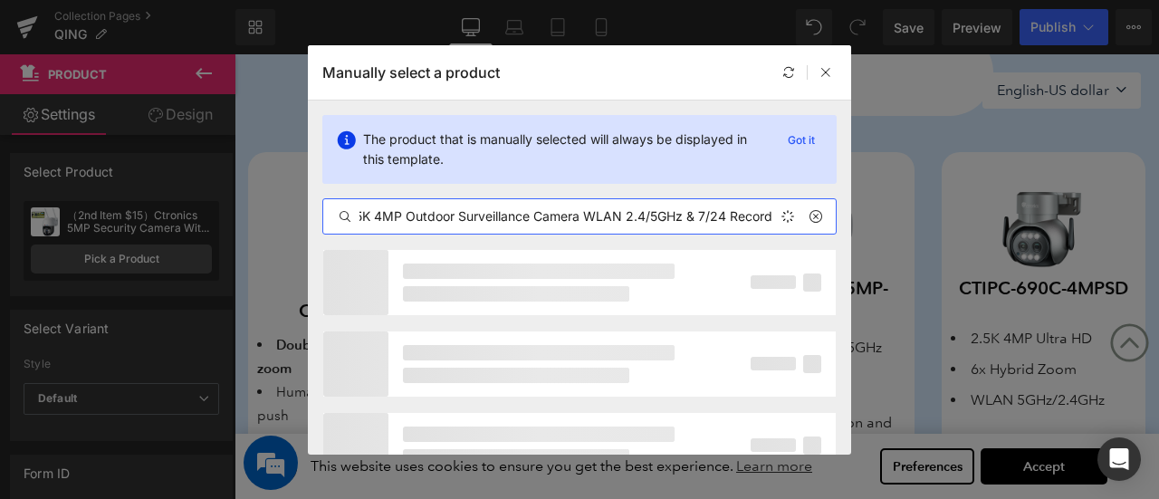
scroll to position [0, 172]
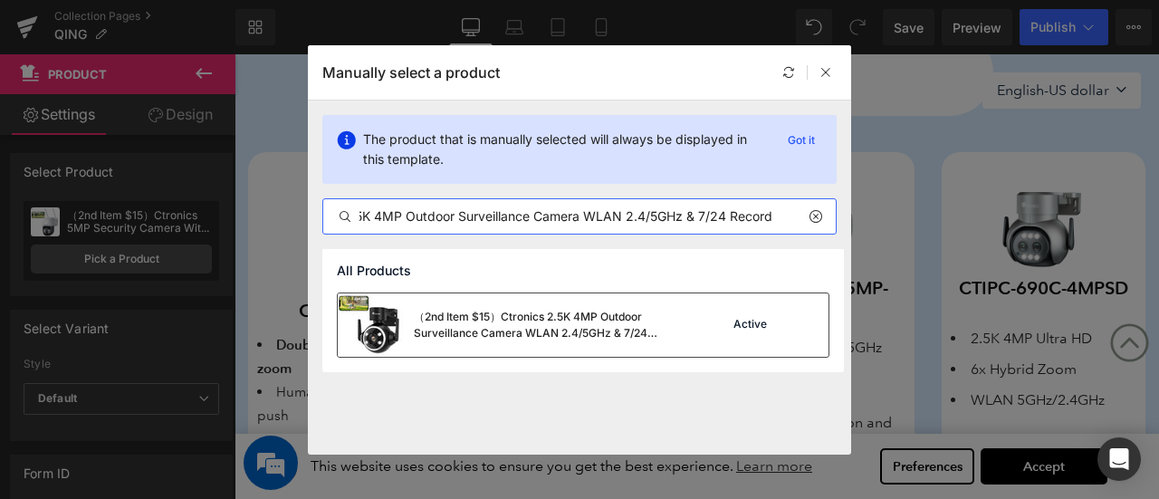
type input "（2nd Item $15）Ctronics 2.5K 4MP Outdoor Surveillance Camera WLAN 2.4/5GHz & 7/2…"
click at [464, 331] on div "（2nd Item $15）Ctronics 2.5K 4MP Outdoor Surveillance Camera WLAN 2.4/5GHz & 7/2…" at bounding box center [550, 325] width 272 height 33
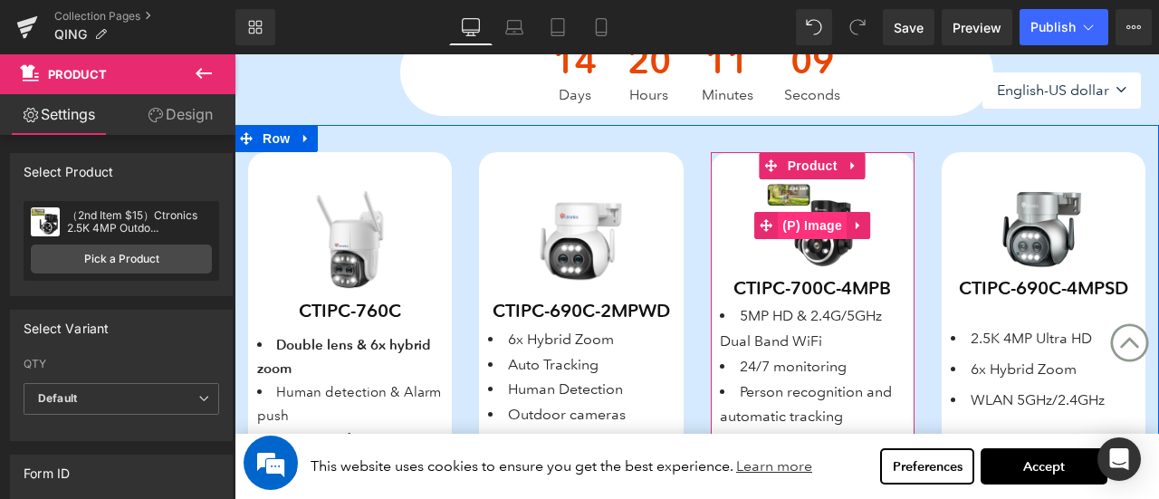
click at [813, 223] on span "(P) Image" at bounding box center [812, 225] width 69 height 27
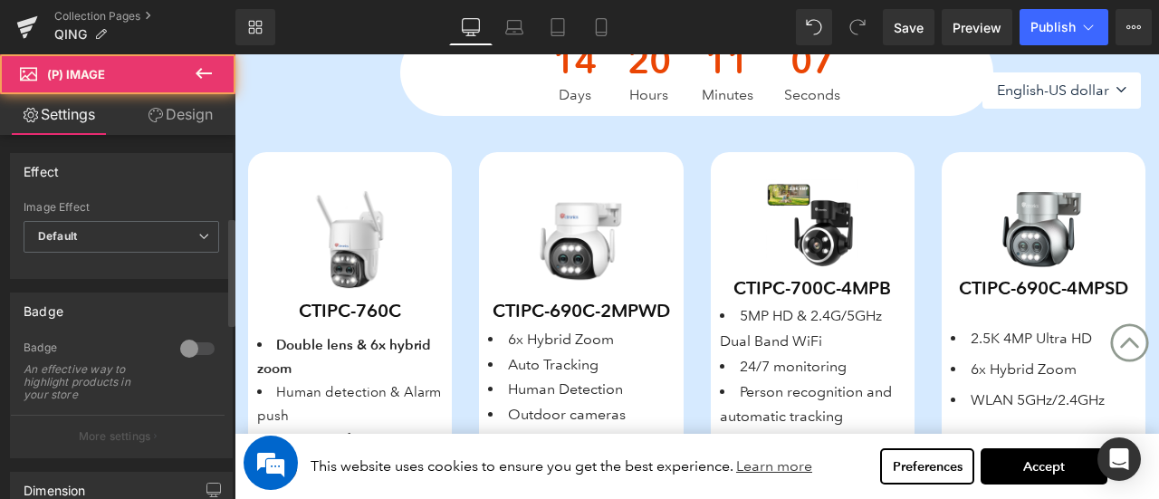
scroll to position [272, 0]
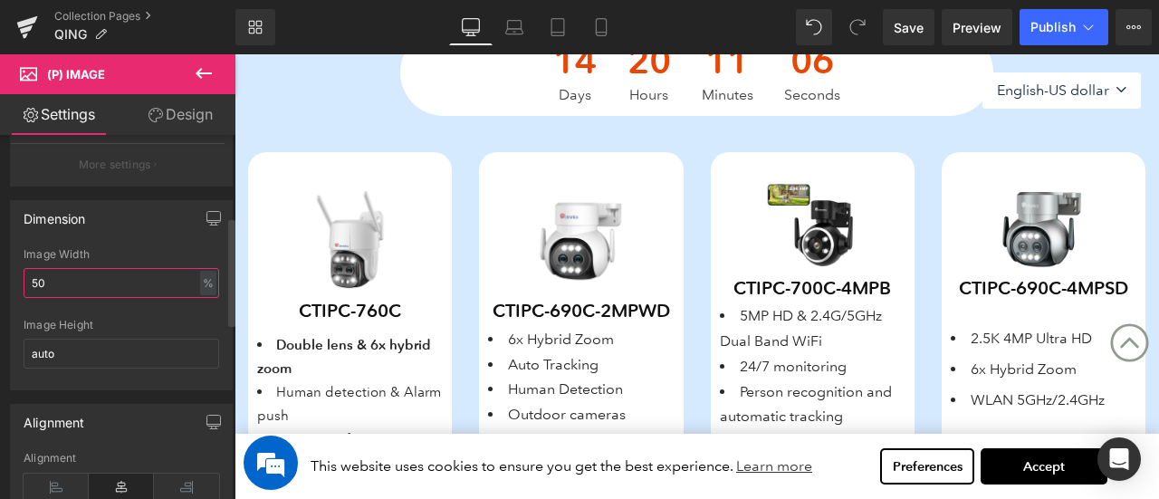
drag, startPoint x: 38, startPoint y: 282, endPoint x: 20, endPoint y: 281, distance: 18.1
click at [20, 281] on div "50% Image Width 50 % % px auto Image Height auto" at bounding box center [121, 318] width 221 height 141
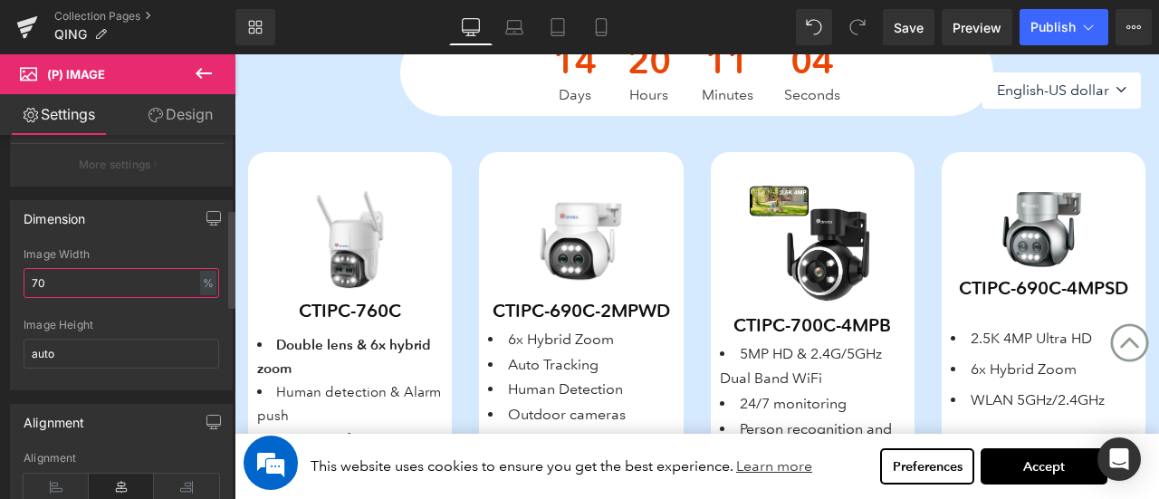
drag, startPoint x: 54, startPoint y: 281, endPoint x: 0, endPoint y: 278, distance: 54.4
click at [0, 278] on div "Dimension 50% Image Width 70 % % px auto Image Height auto" at bounding box center [122, 289] width 244 height 204
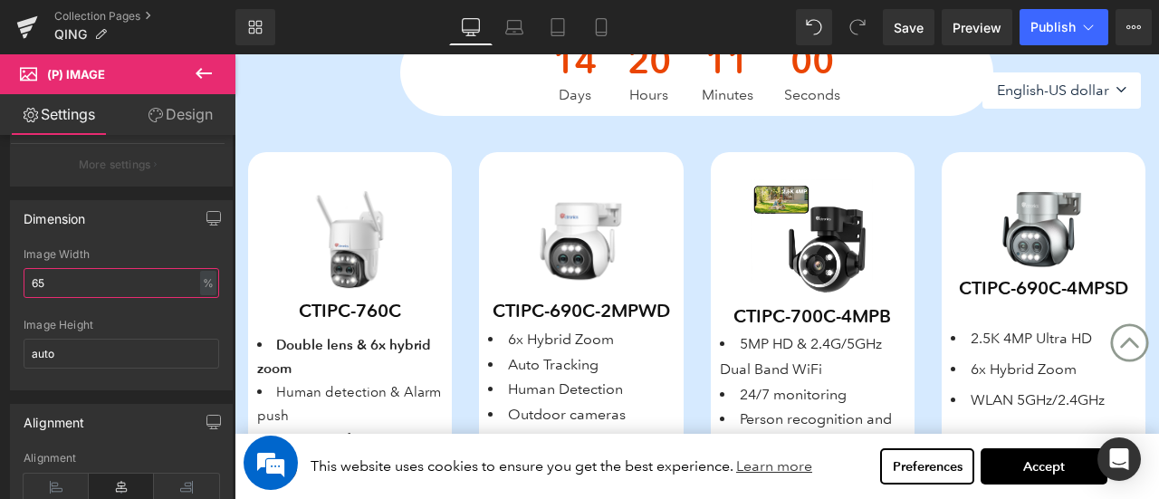
type input "65"
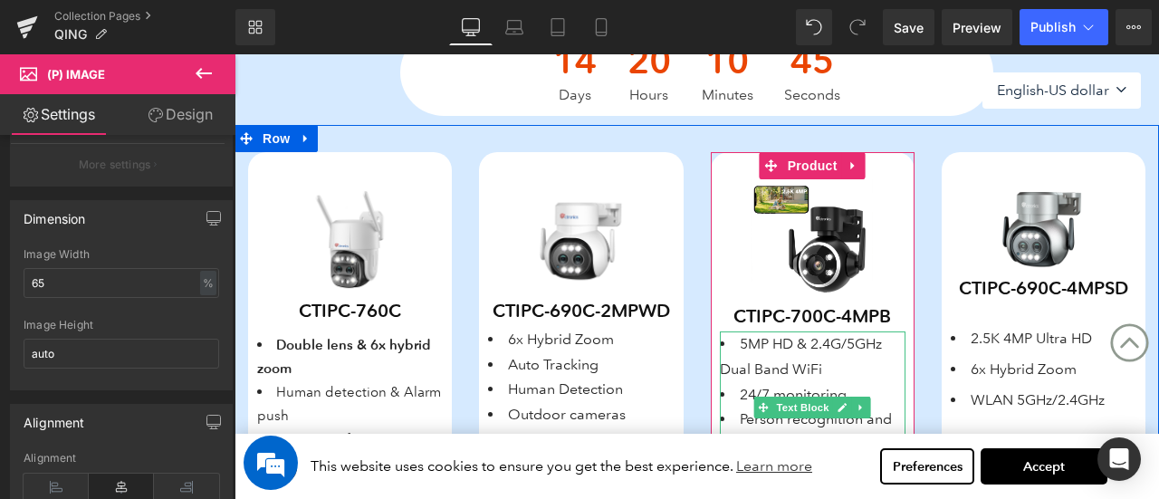
click at [766, 352] on li "5MP HD & 2.4G/5GHz Dual Band WiFi" at bounding box center [813, 356] width 186 height 50
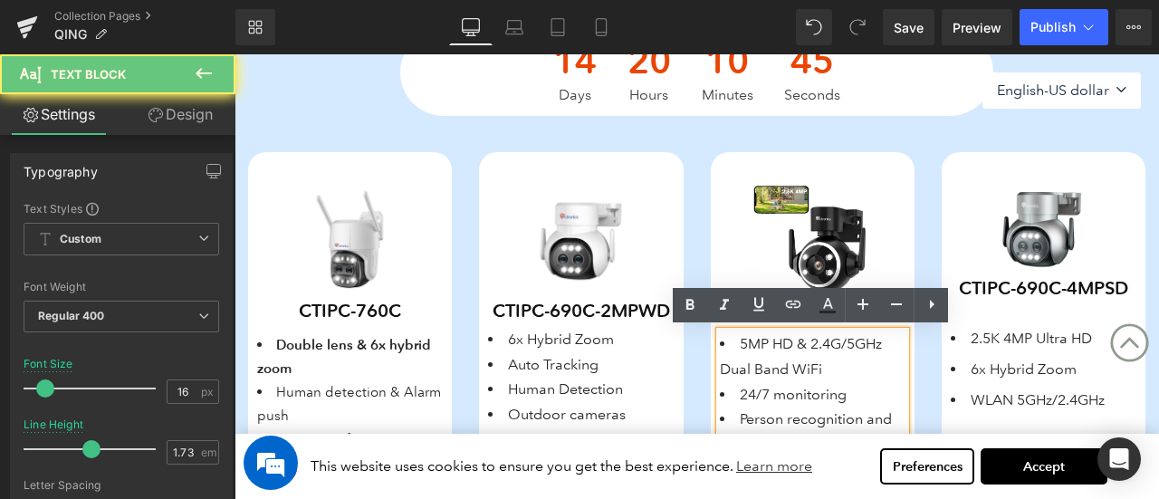
click at [756, 343] on li "5MP HD & 2.4G/5GHz Dual Band WiFi" at bounding box center [813, 356] width 186 height 50
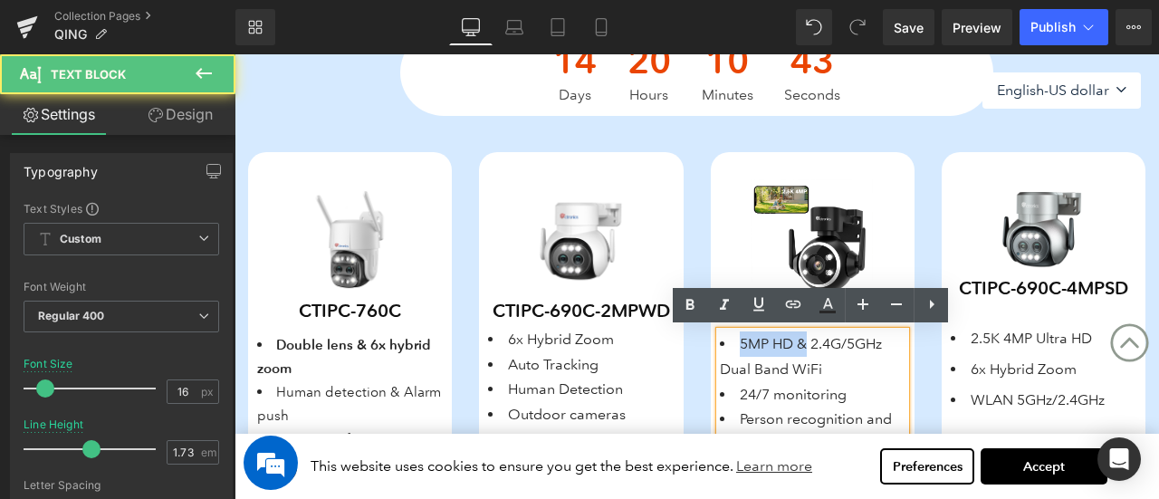
drag, startPoint x: 781, startPoint y: 343, endPoint x: 810, endPoint y: 345, distance: 29.0
click at [810, 345] on li "5MP HD & 2.4G/5GHz Dual Band WiFi" at bounding box center [813, 356] width 186 height 50
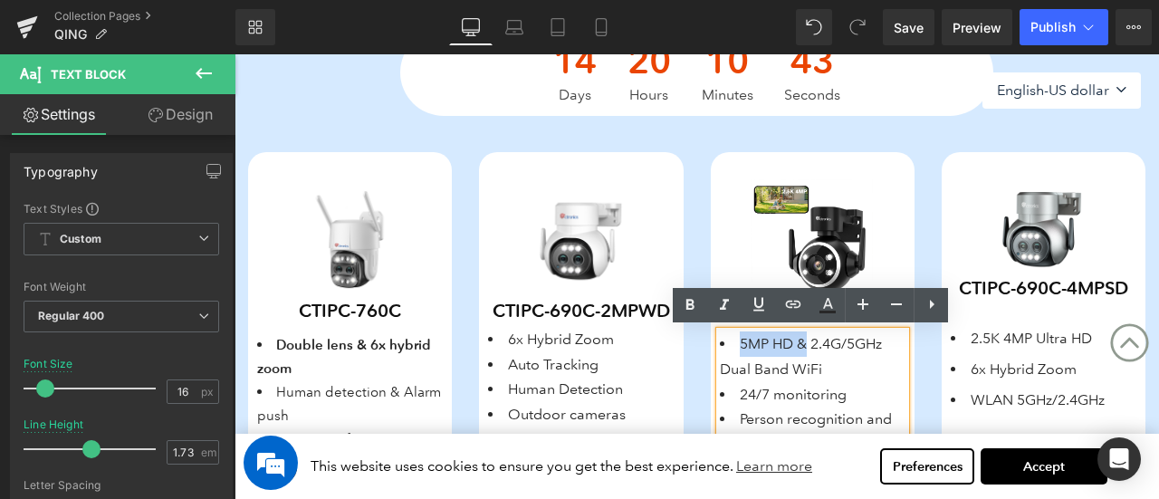
click at [805, 363] on li "5MP HD & 2.4G/5GHz Dual Band WiFi" at bounding box center [813, 356] width 186 height 50
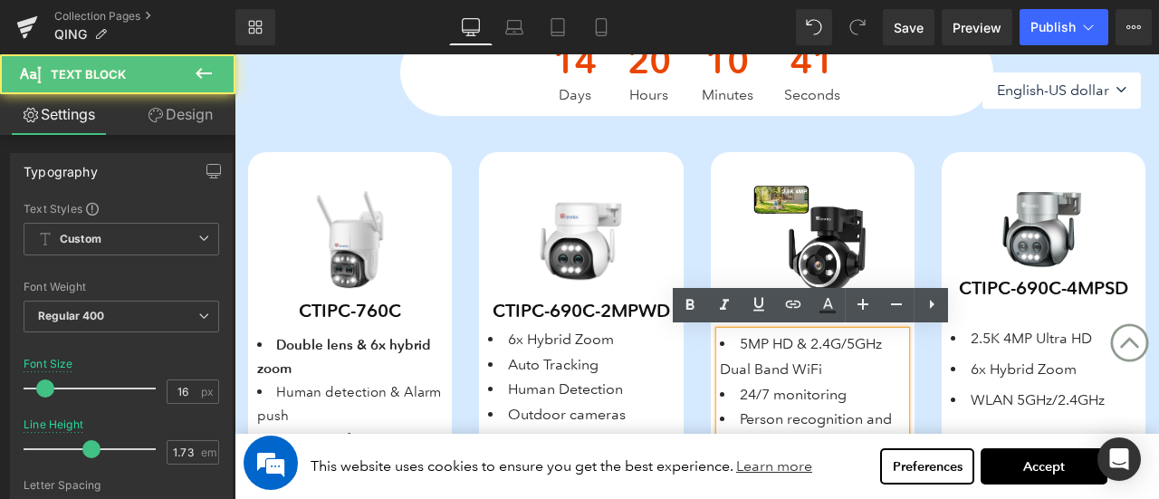
click at [844, 354] on li "5MP HD & 2.4G/5GHz Dual Band WiFi" at bounding box center [813, 356] width 186 height 50
click at [737, 344] on li "5MP HD & 2.4G/5GHz Dual Band WiFi" at bounding box center [813, 356] width 186 height 50
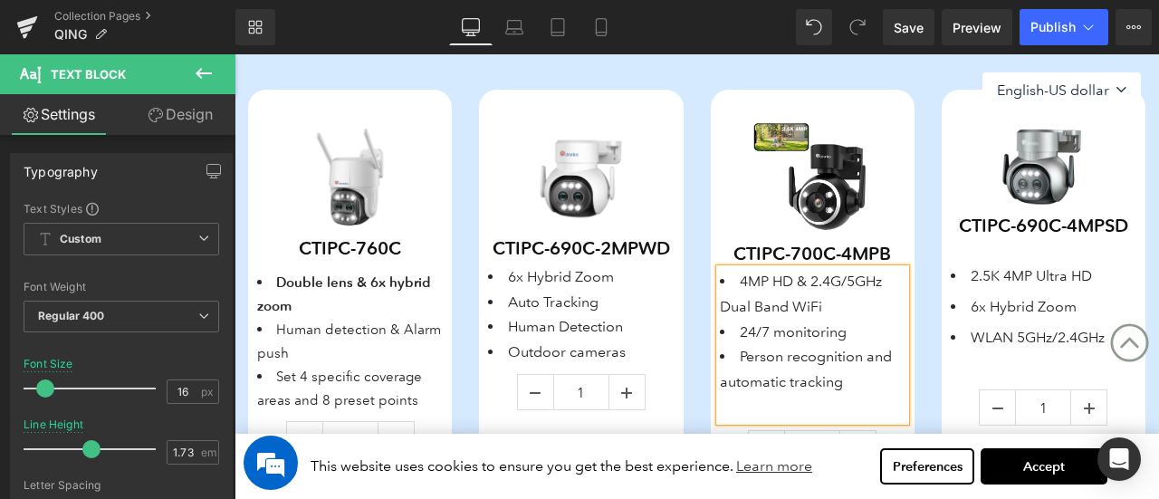
scroll to position [830, 0]
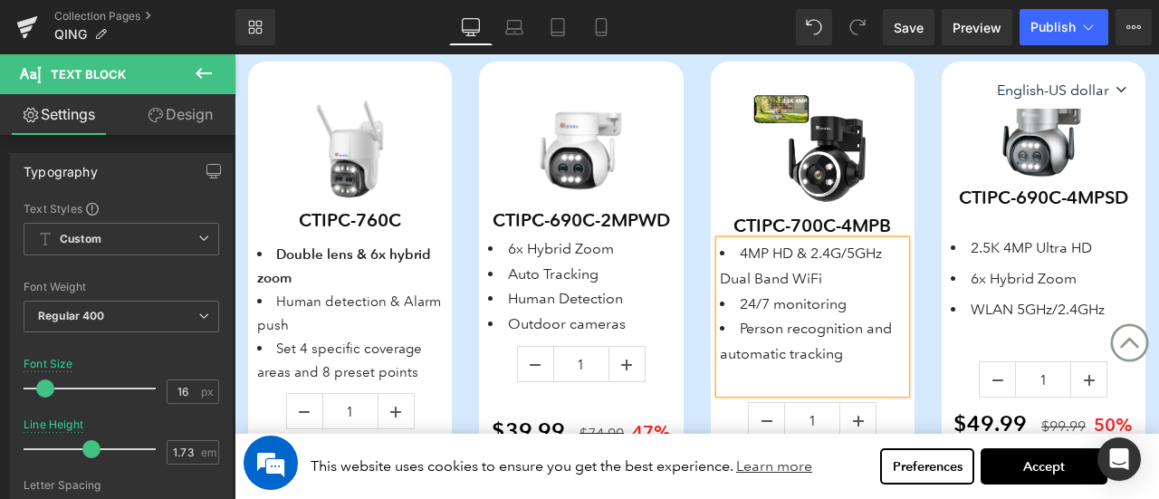
click at [801, 296] on li "24/7 monitoring" at bounding box center [813, 304] width 186 height 25
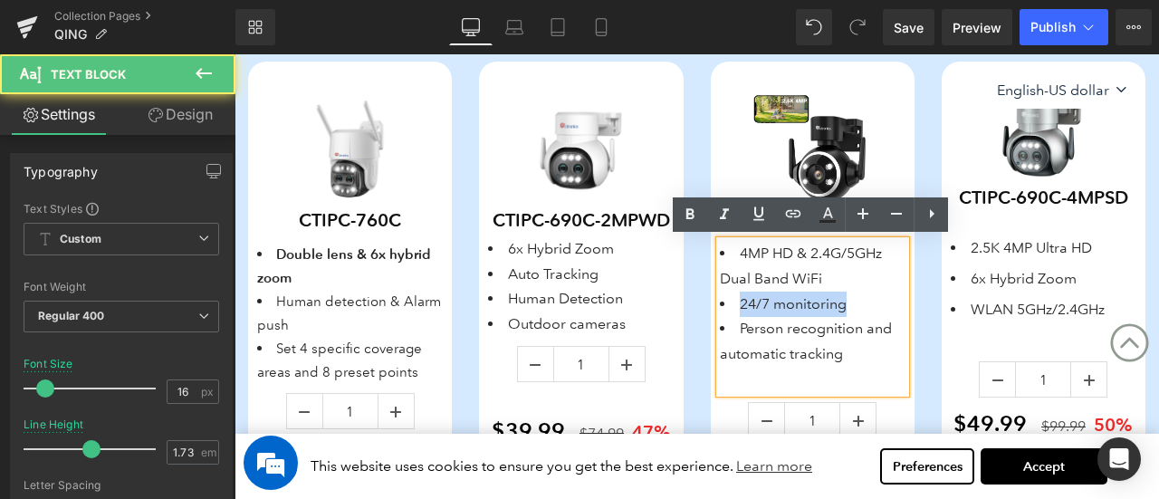
drag, startPoint x: 739, startPoint y: 305, endPoint x: 904, endPoint y: 305, distance: 164.8
click at [901, 305] on li "24/7 monitoring" at bounding box center [813, 304] width 186 height 25
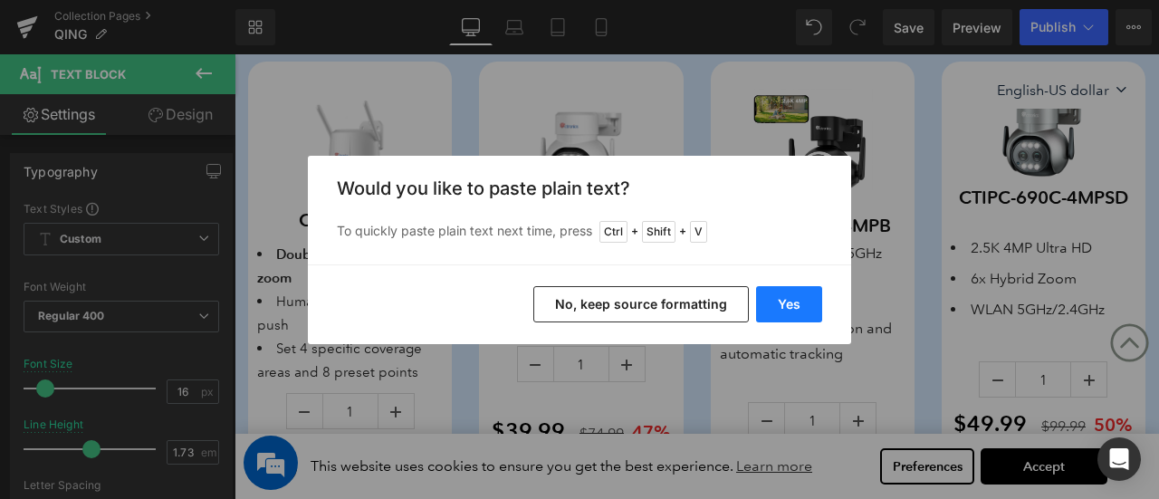
click at [782, 294] on button "Yes" at bounding box center [789, 304] width 66 height 36
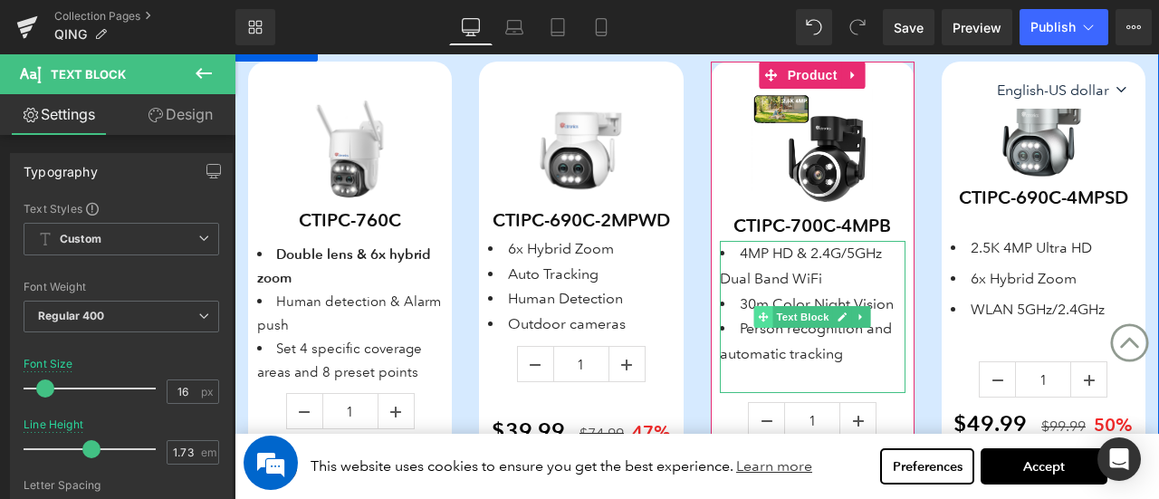
click at [766, 321] on span at bounding box center [763, 317] width 19 height 22
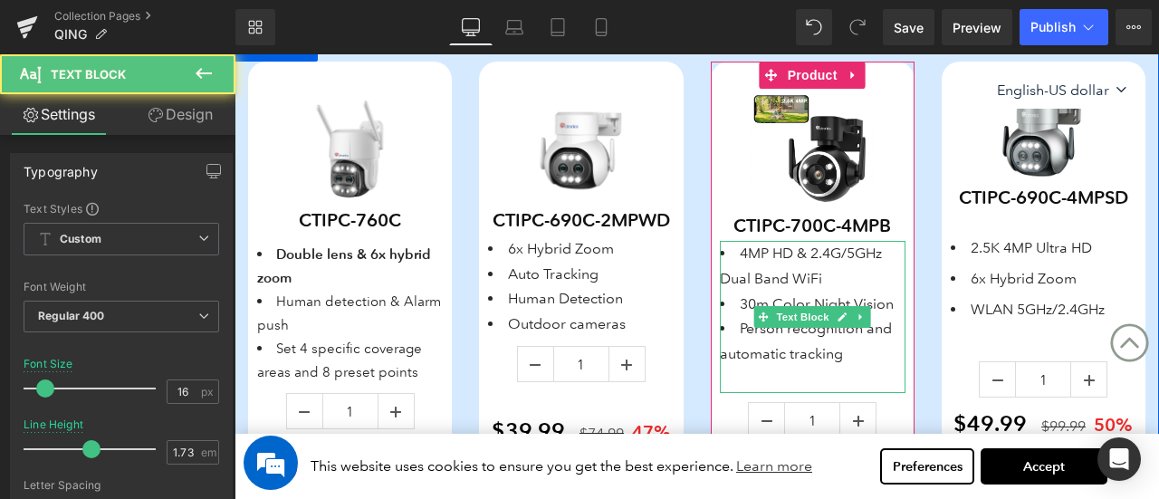
click at [744, 328] on li "Person recognition and automatic tracking" at bounding box center [813, 341] width 186 height 50
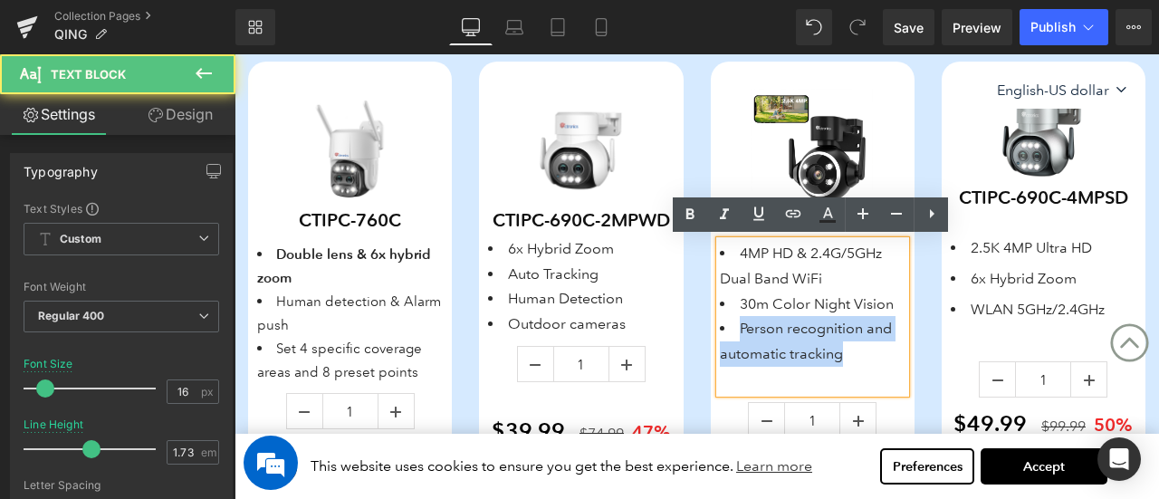
drag, startPoint x: 737, startPoint y: 325, endPoint x: 884, endPoint y: 350, distance: 148.9
click at [884, 350] on li "Person recognition and automatic tracking" at bounding box center [813, 341] width 186 height 50
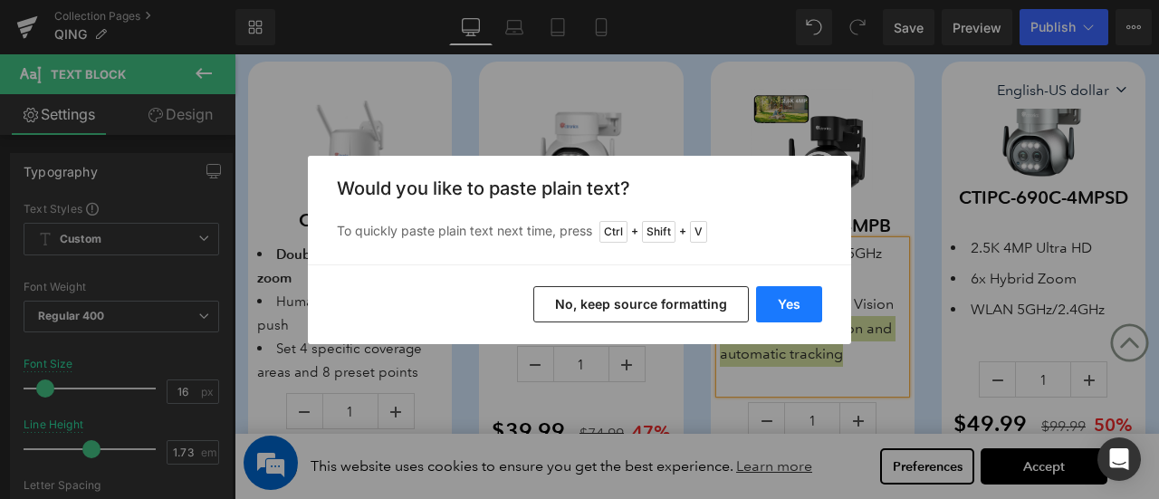
click at [799, 306] on button "Yes" at bounding box center [789, 304] width 66 height 36
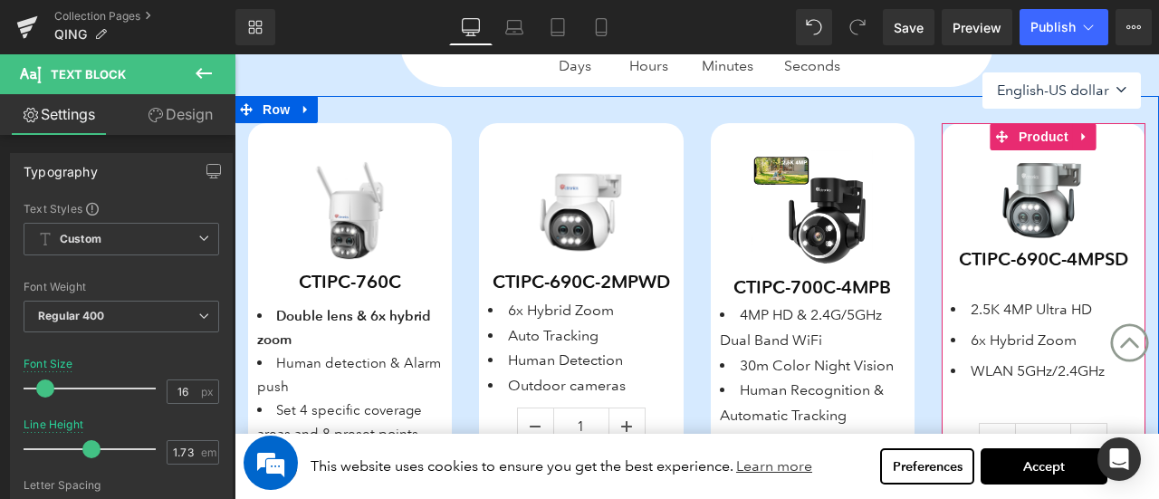
scroll to position [739, 0]
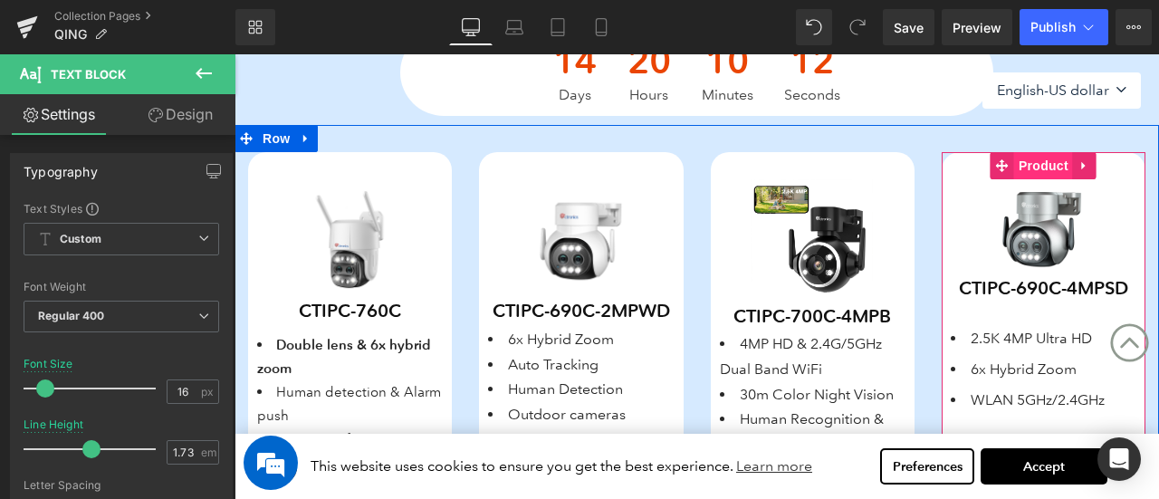
click at [1031, 166] on span "Product" at bounding box center [1043, 165] width 59 height 27
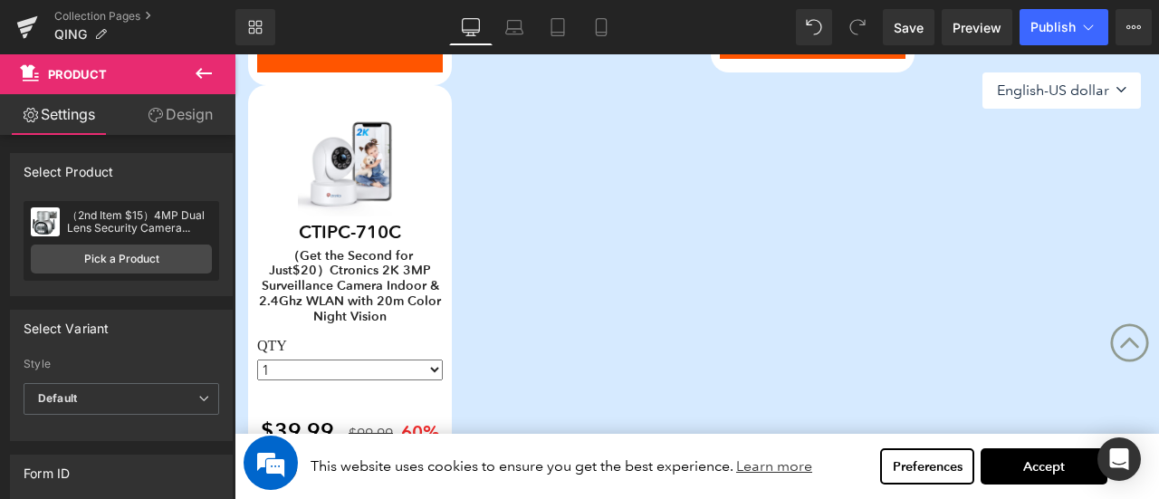
scroll to position [1282, 0]
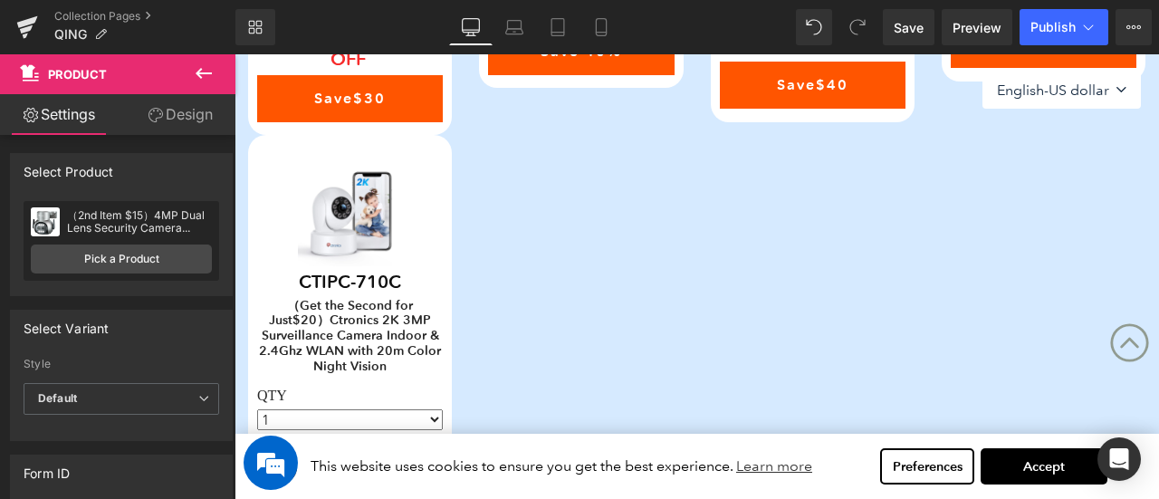
click at [515, 327] on div "85 99 100 100 (P) Stock Counter Save Off 60 % (P) Image CTIPC-760C (P) SKU Doub…" at bounding box center [697, 91] width 925 height 1019
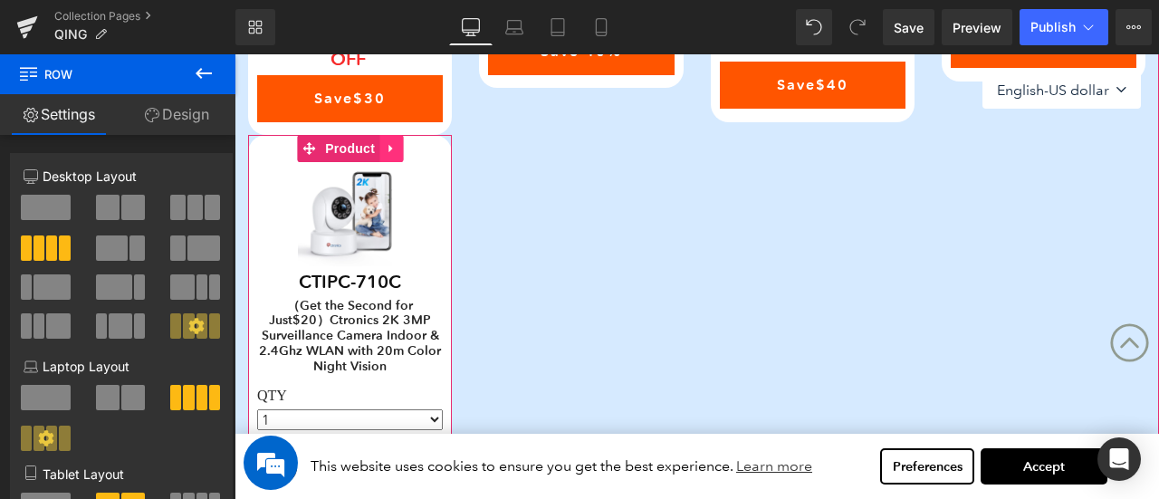
click at [392, 149] on icon at bounding box center [391, 148] width 13 height 14
click at [405, 149] on icon at bounding box center [403, 148] width 13 height 13
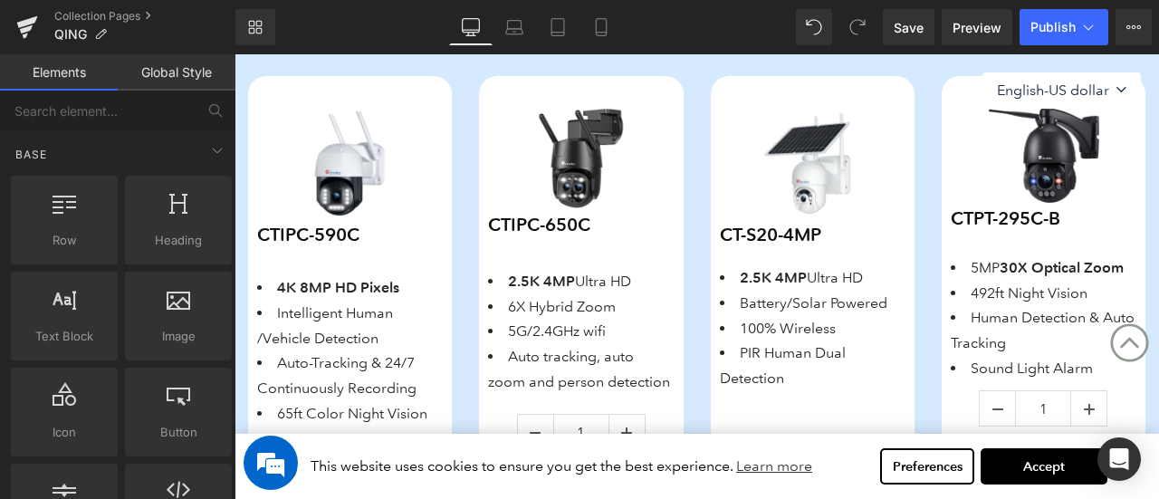
scroll to position [1826, 0]
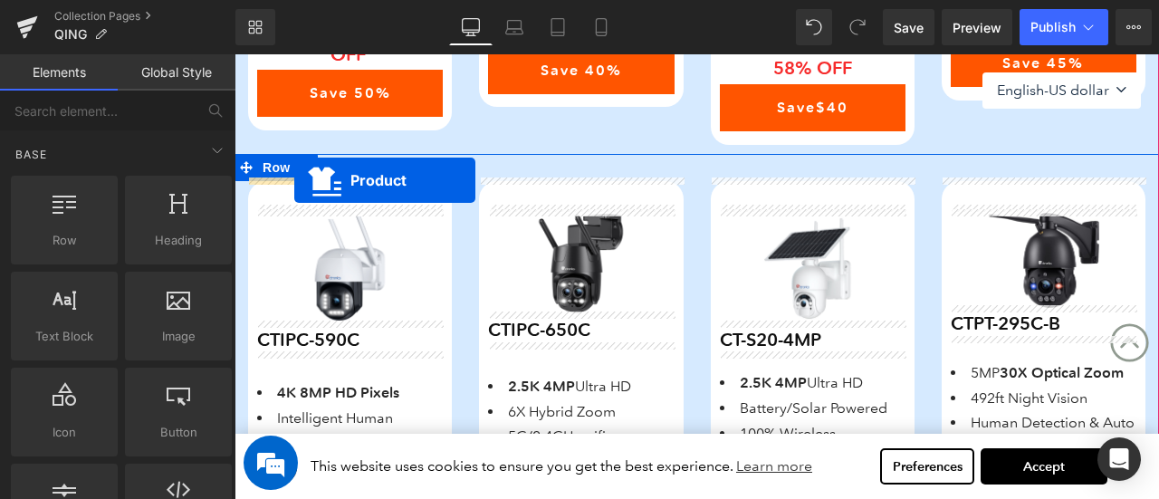
drag, startPoint x: 582, startPoint y: 142, endPoint x: 294, endPoint y: 180, distance: 290.5
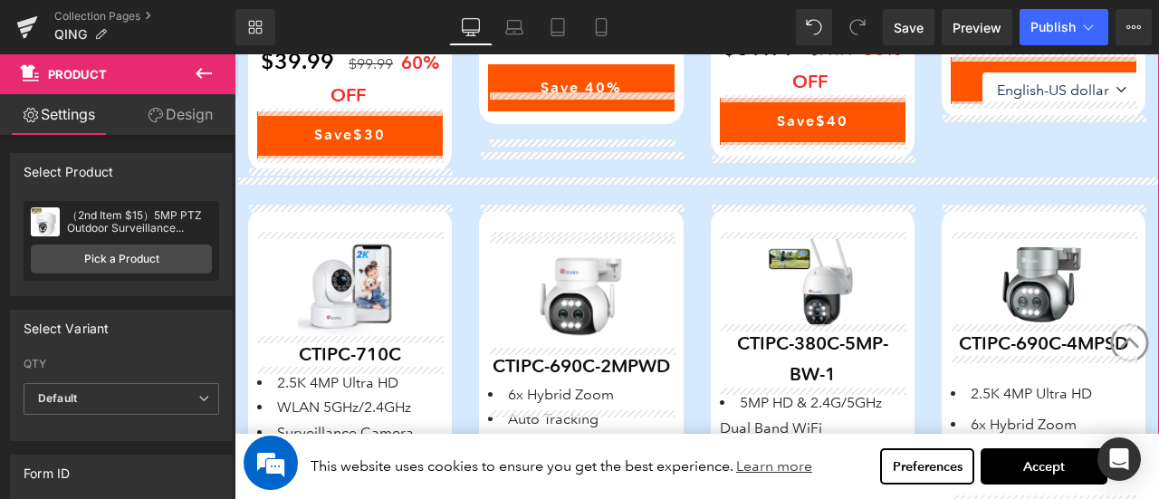
scroll to position [1119, 0]
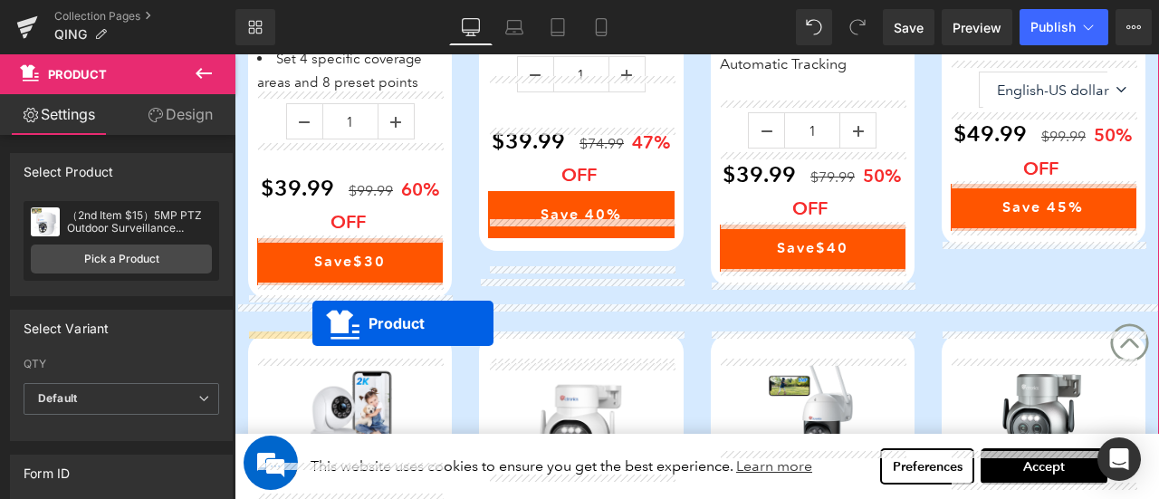
drag, startPoint x: 462, startPoint y: 106, endPoint x: 312, endPoint y: 323, distance: 263.8
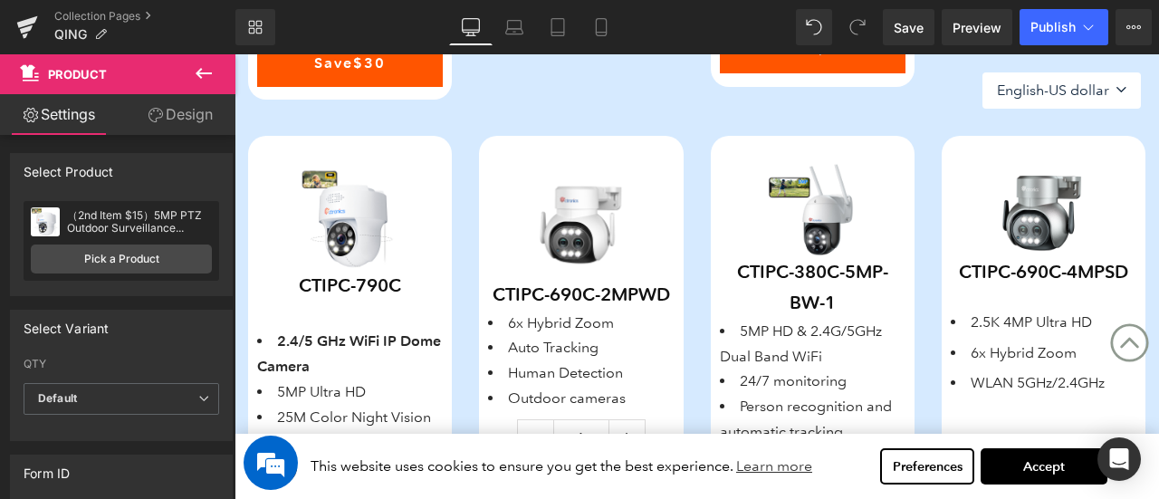
scroll to position [1300, 0]
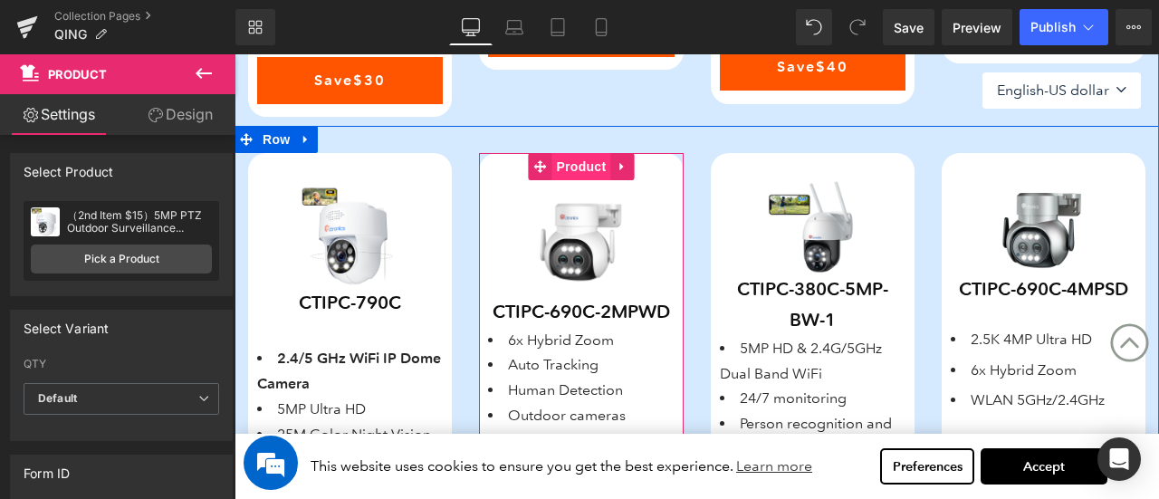
click at [563, 170] on span "Product" at bounding box center [581, 166] width 59 height 27
click at [578, 168] on span "Product" at bounding box center [581, 166] width 59 height 27
click at [561, 164] on span "Product" at bounding box center [581, 166] width 59 height 27
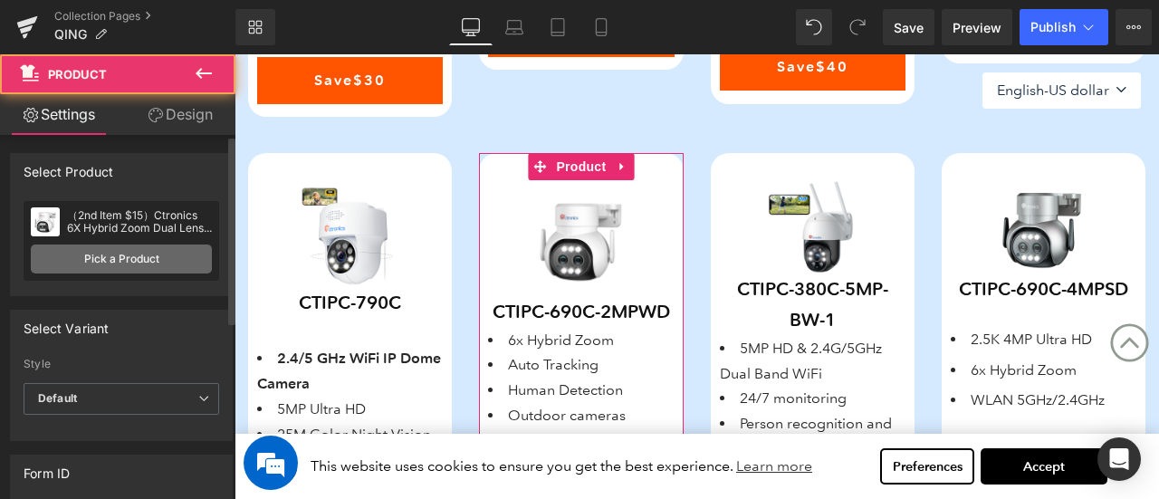
click at [165, 266] on link "Pick a Product" at bounding box center [121, 259] width 181 height 29
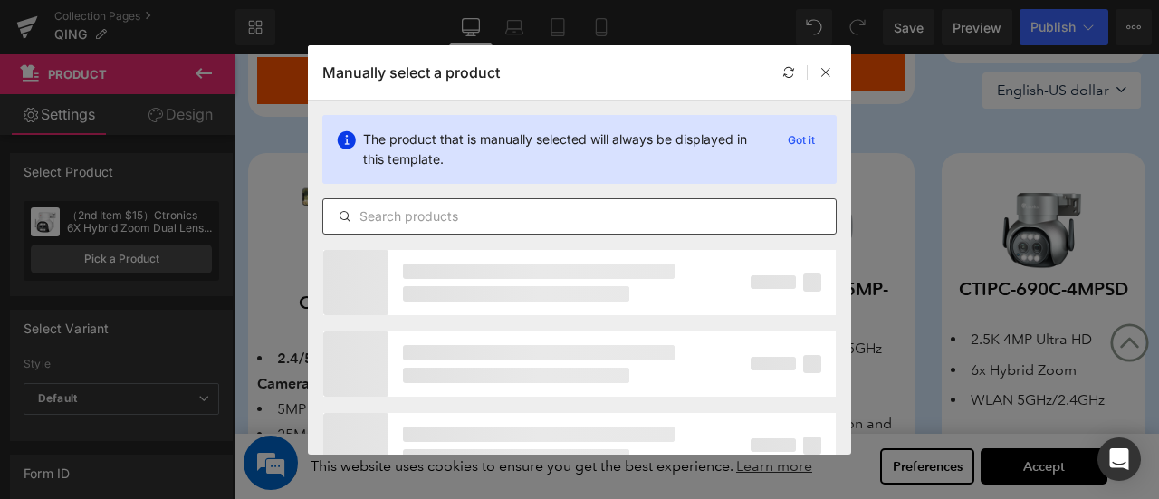
click at [501, 216] on input "text" at bounding box center [579, 217] width 513 height 22
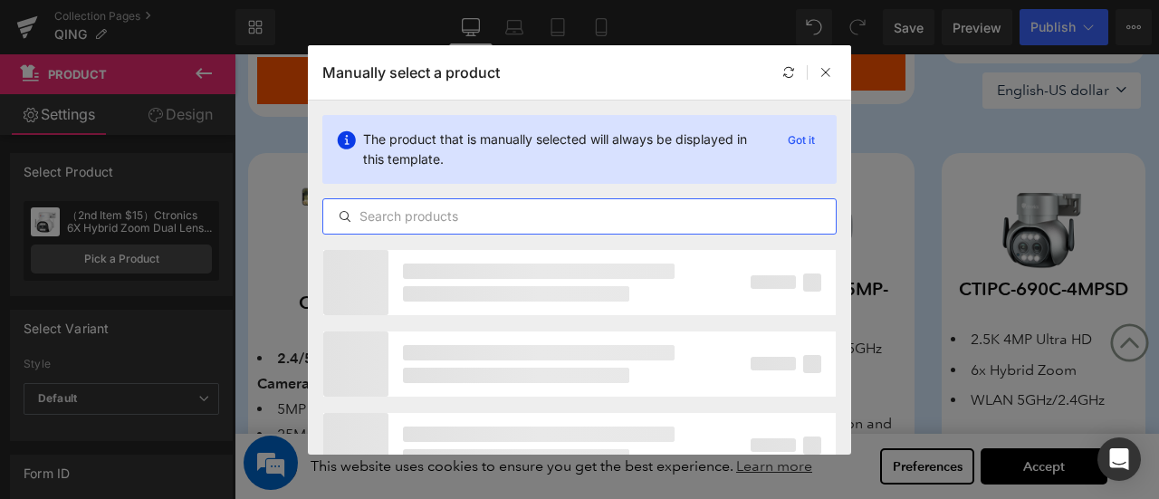
paste input "（2nd Item $15）Ctronics 5MP Smart PTZ WiFi Outdoor Camera With 5X Zoom & 30m col…"
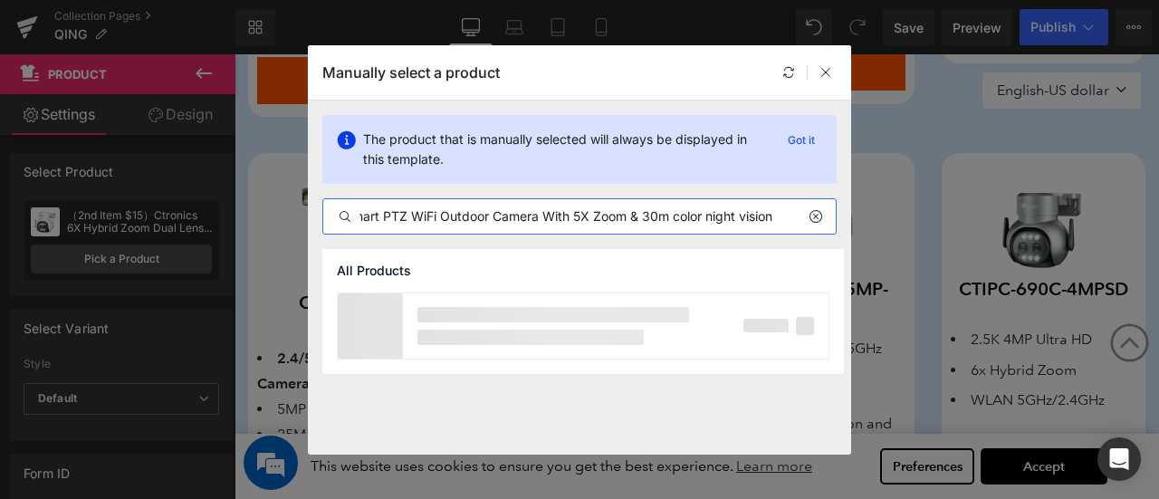
scroll to position [0, 206]
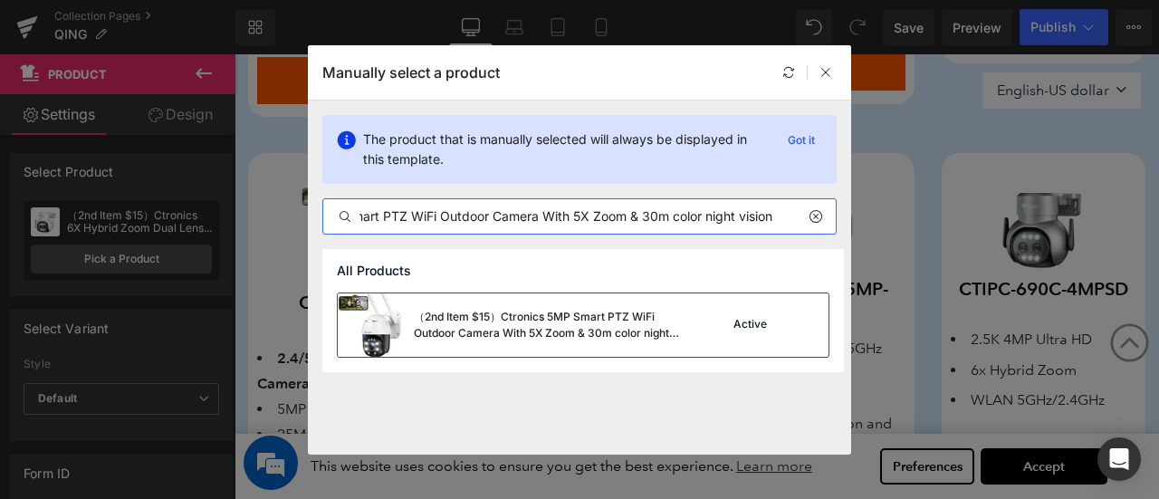
type input "（2nd Item $15）Ctronics 5MP Smart PTZ WiFi Outdoor Camera With 5X Zoom & 30m col…"
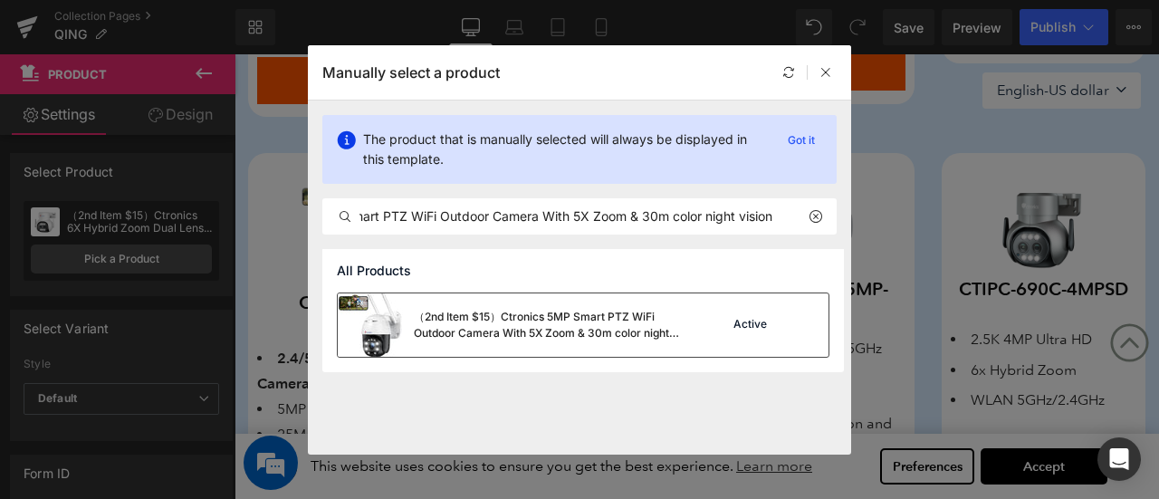
click at [492, 321] on div "（2nd Item $15）Ctronics 5MP Smart PTZ WiFi Outdoor Camera With 5X Zoom & 30m col…" at bounding box center [550, 325] width 272 height 33
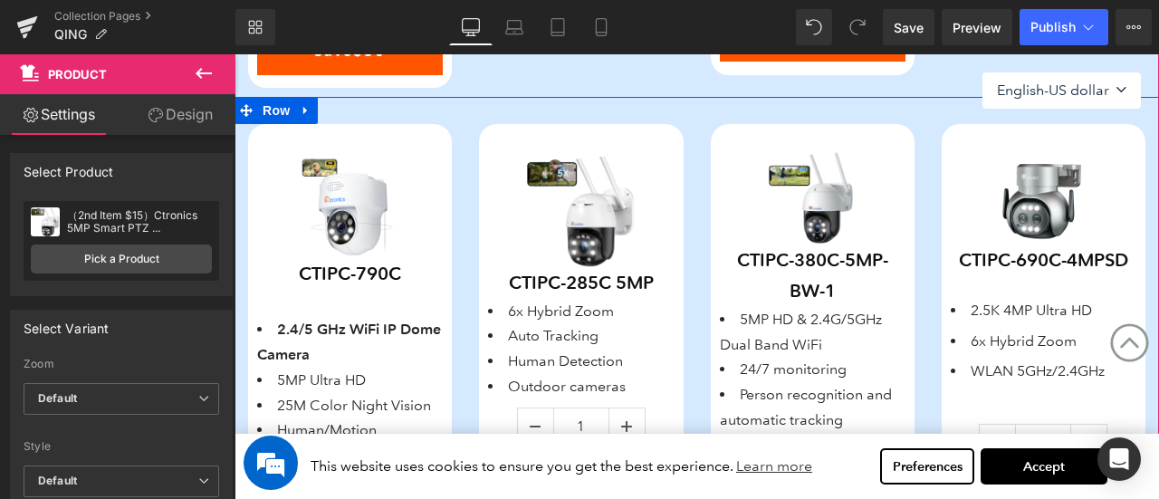
scroll to position [1300, 0]
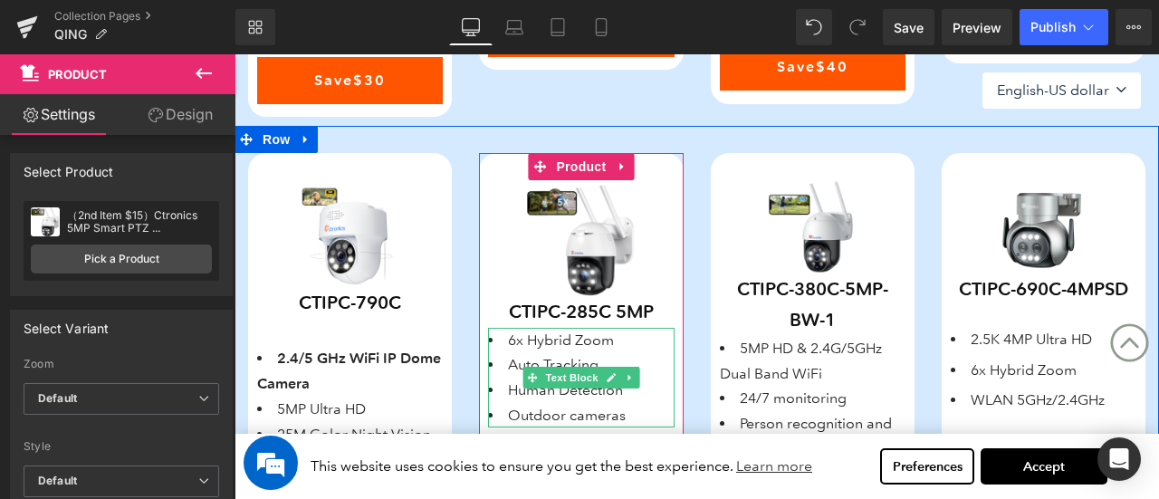
click at [552, 339] on li "6x Hybrid Zoom" at bounding box center [581, 340] width 186 height 25
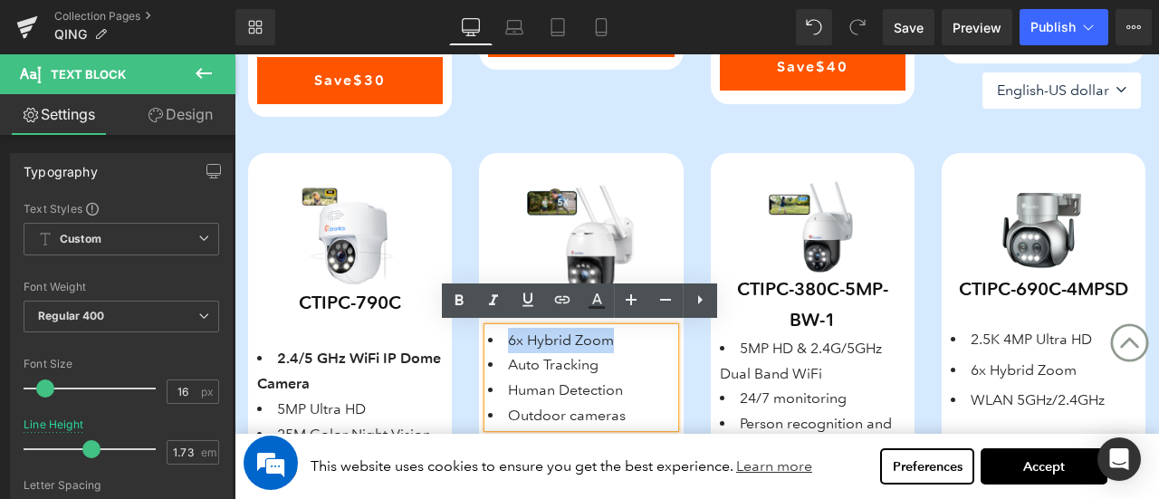
drag, startPoint x: 504, startPoint y: 343, endPoint x: 630, endPoint y: 340, distance: 125.9
click at [630, 340] on li "6x Hybrid Zoom" at bounding box center [581, 340] width 186 height 25
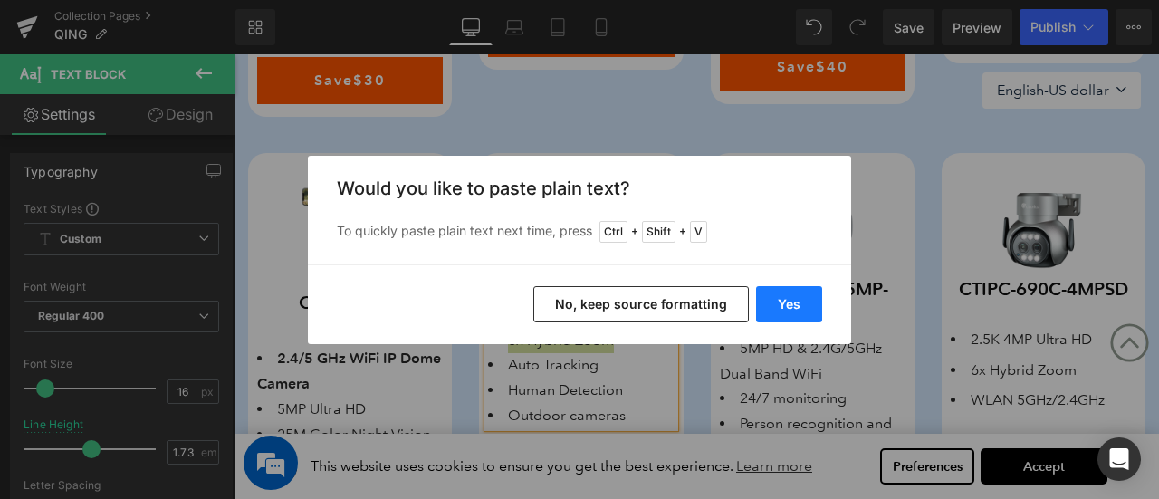
click at [794, 304] on button "Yes" at bounding box center [789, 304] width 66 height 36
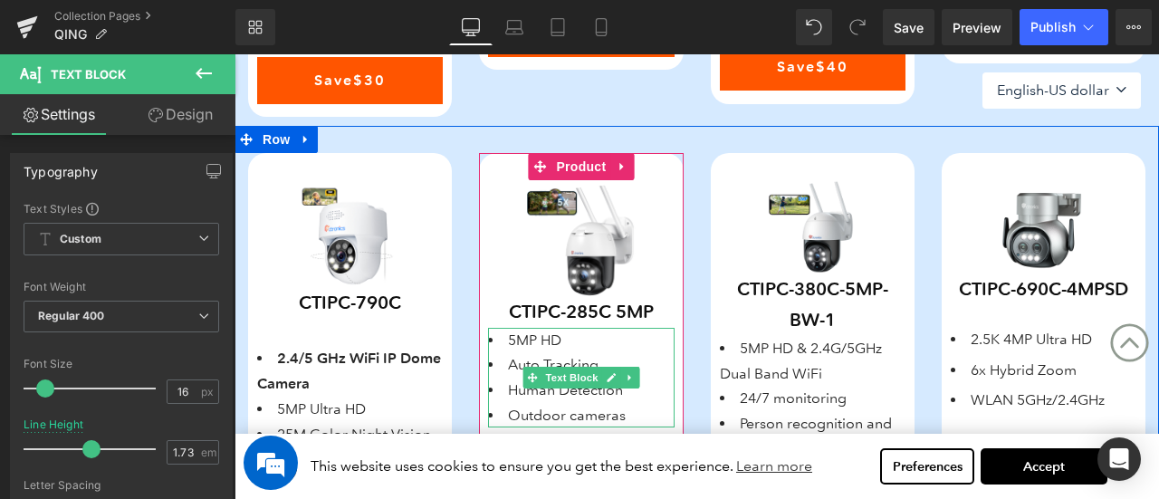
click at [518, 363] on li "Auto Tracking" at bounding box center [581, 364] width 186 height 25
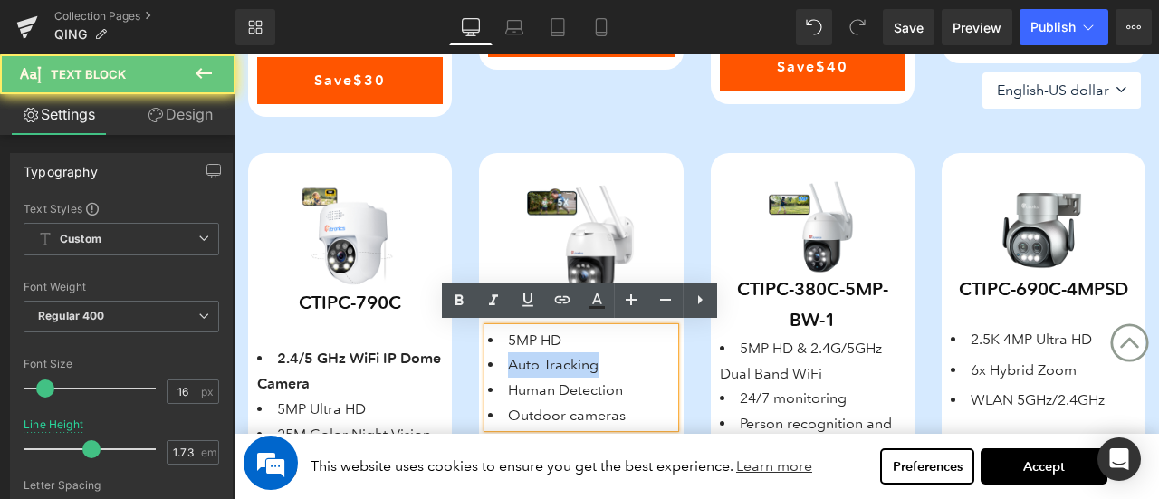
drag, startPoint x: 505, startPoint y: 362, endPoint x: 628, endPoint y: 360, distance: 123.2
click at [628, 360] on li "Auto Tracking" at bounding box center [581, 364] width 186 height 25
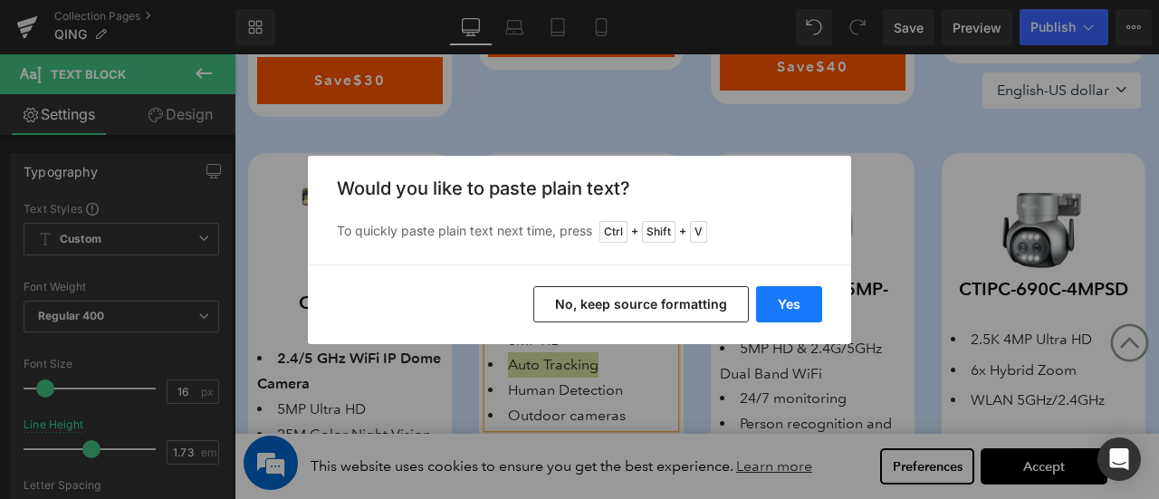
click at [772, 309] on button "Yes" at bounding box center [789, 304] width 66 height 36
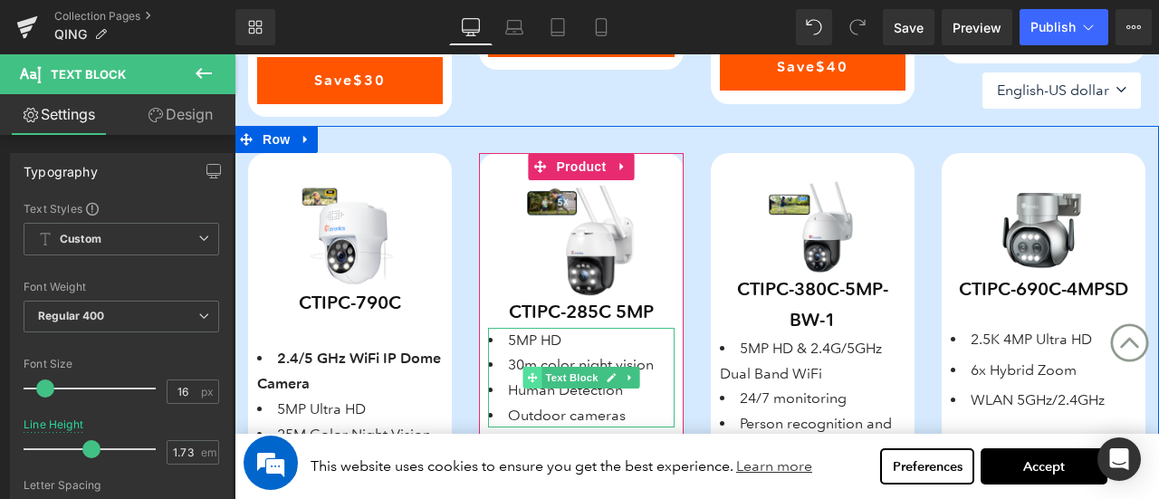
click at [527, 381] on span at bounding box center [532, 378] width 19 height 22
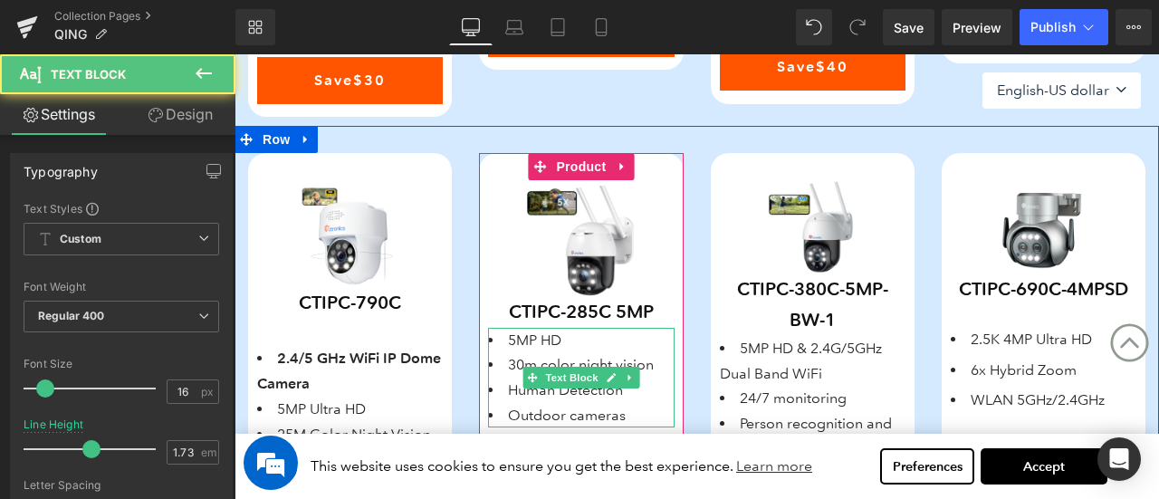
click at [513, 391] on li "Human Detection" at bounding box center [581, 390] width 186 height 25
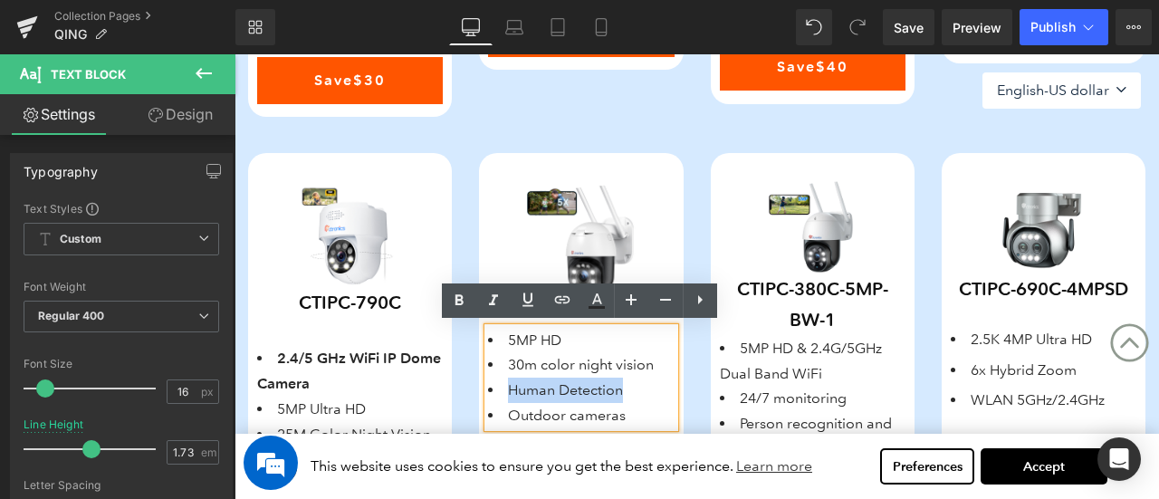
drag, startPoint x: 507, startPoint y: 389, endPoint x: 655, endPoint y: 398, distance: 147.8
click at [650, 396] on li "Human Detection" at bounding box center [581, 390] width 186 height 25
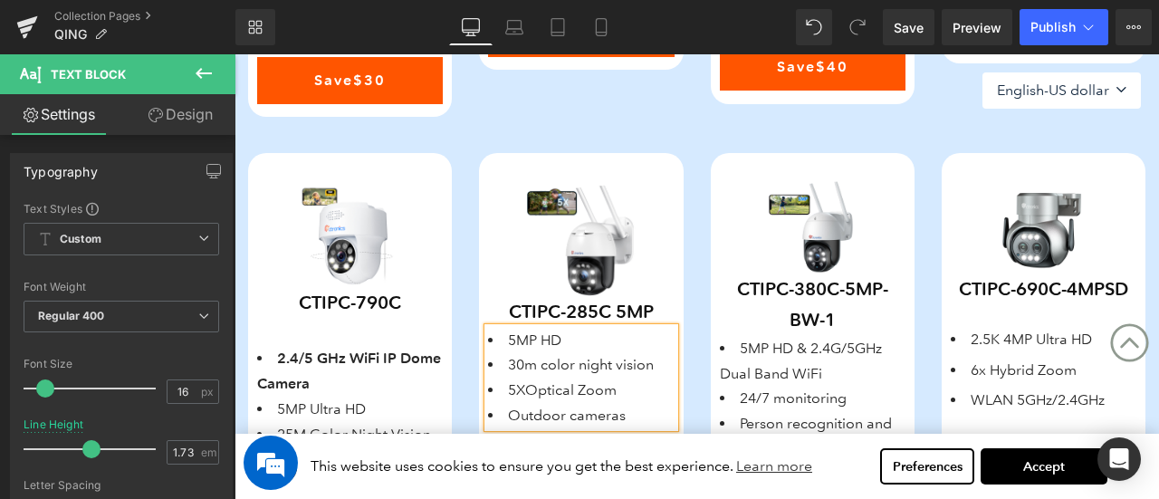
click at [525, 393] on li "5XOptical Zoom" at bounding box center [581, 390] width 186 height 25
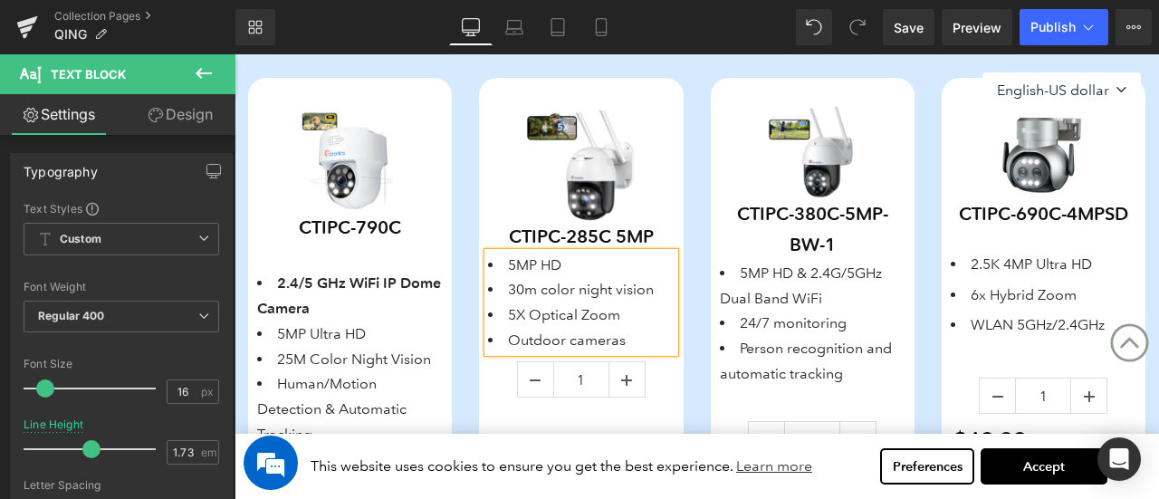
scroll to position [1482, 0]
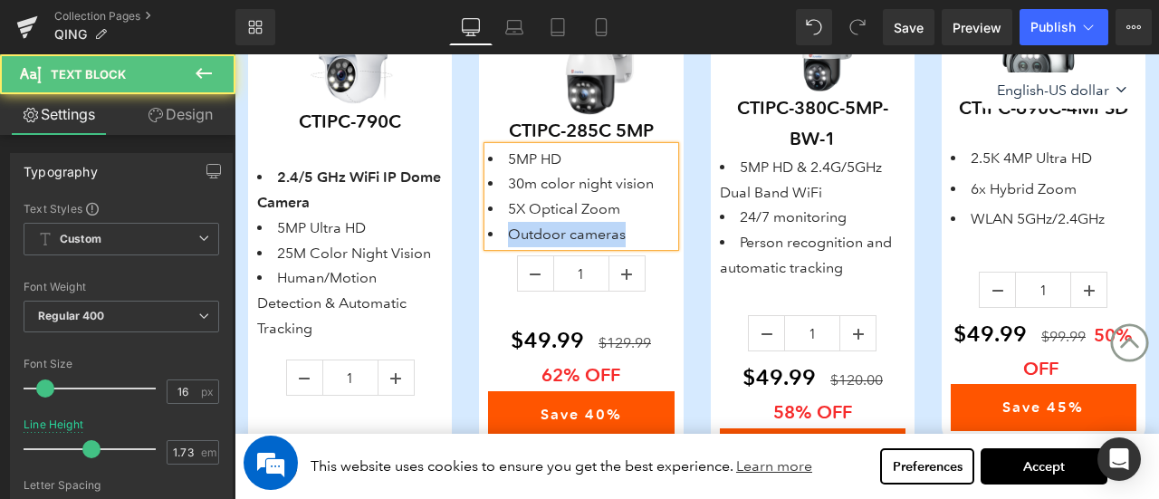
drag, startPoint x: 506, startPoint y: 230, endPoint x: 647, endPoint y: 235, distance: 140.4
click at [647, 235] on li "Outdoor cameras" at bounding box center [581, 234] width 186 height 25
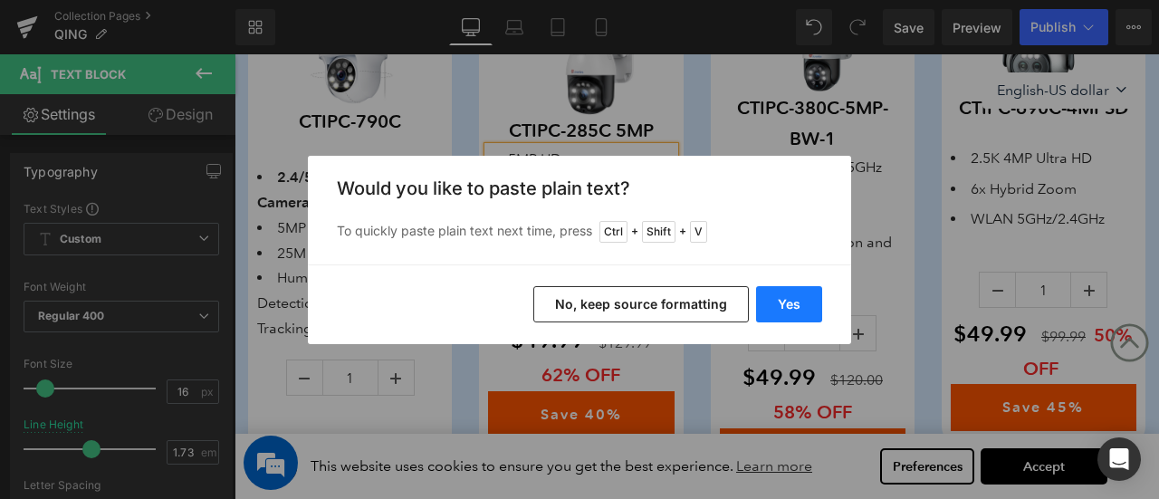
click at [800, 303] on button "Yes" at bounding box center [789, 304] width 66 height 36
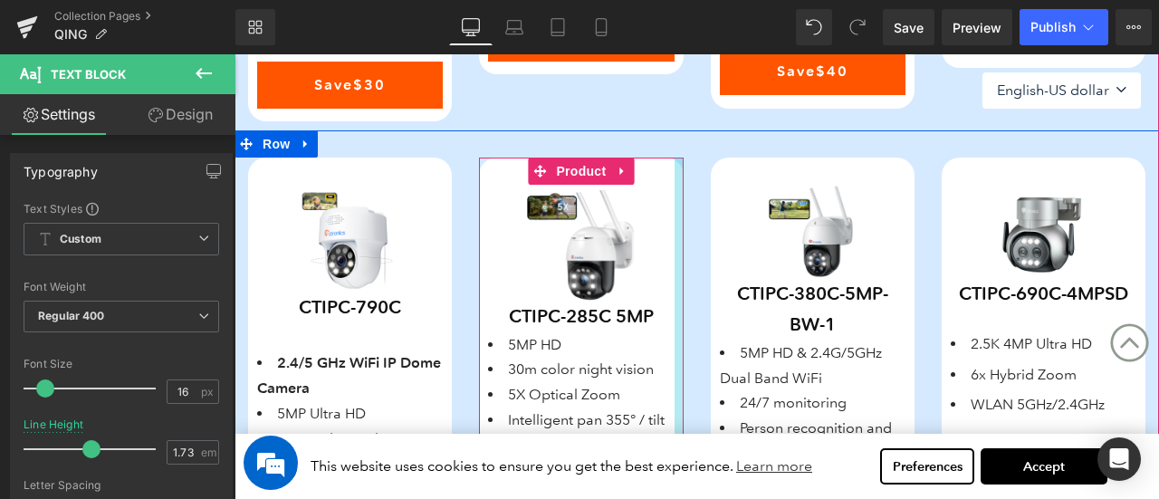
scroll to position [1391, 0]
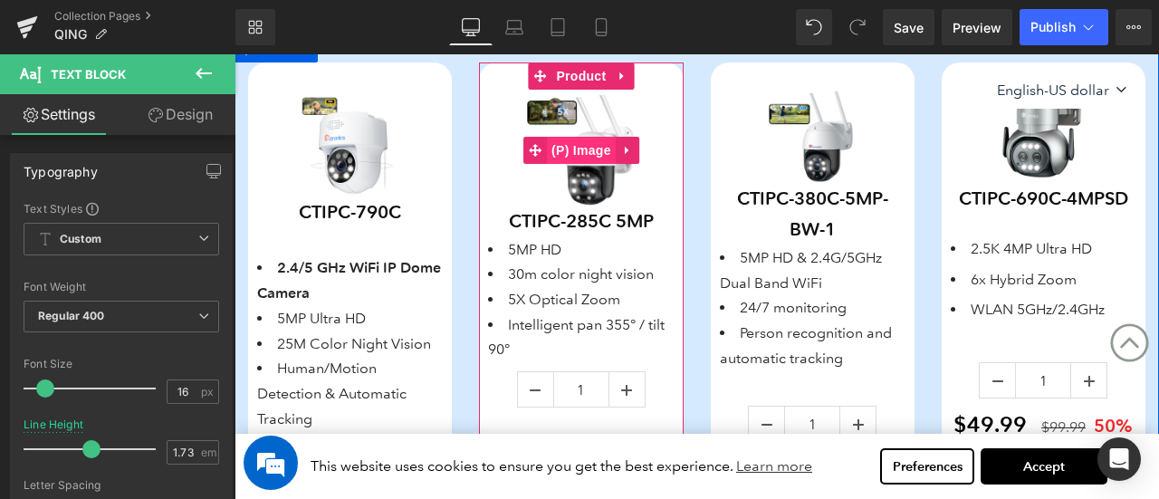
click at [575, 152] on span "(P) Image" at bounding box center [581, 150] width 69 height 27
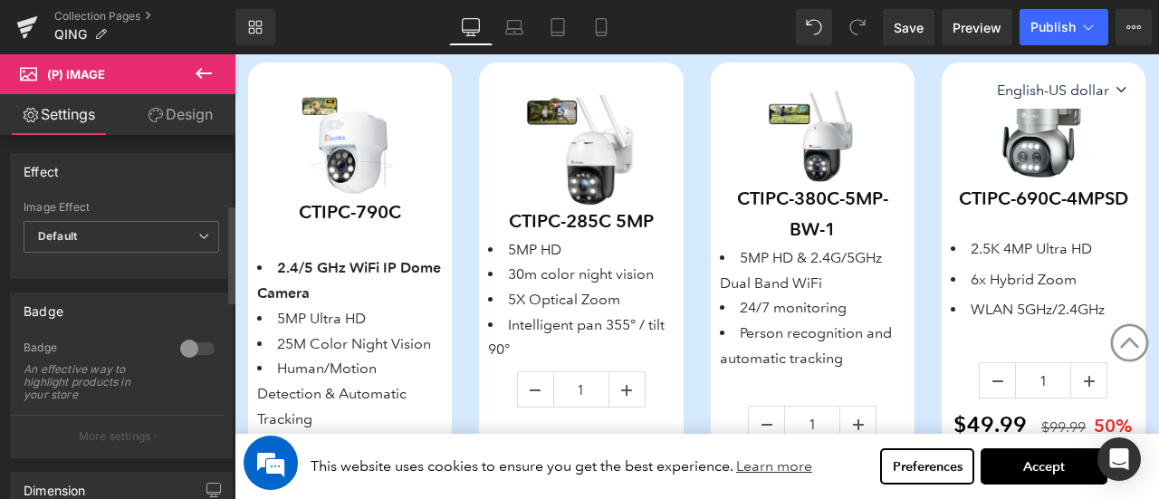
scroll to position [272, 0]
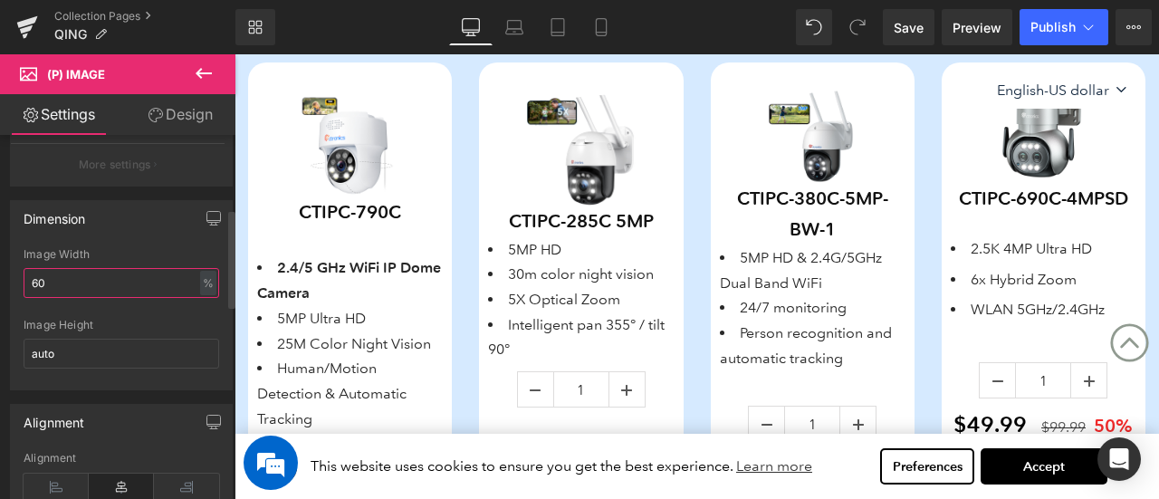
drag, startPoint x: 53, startPoint y: 278, endPoint x: 13, endPoint y: 278, distance: 39.8
click at [13, 278] on div "60% Image Width 60 % % px auto Image Height auto" at bounding box center [121, 318] width 221 height 141
type input "55"
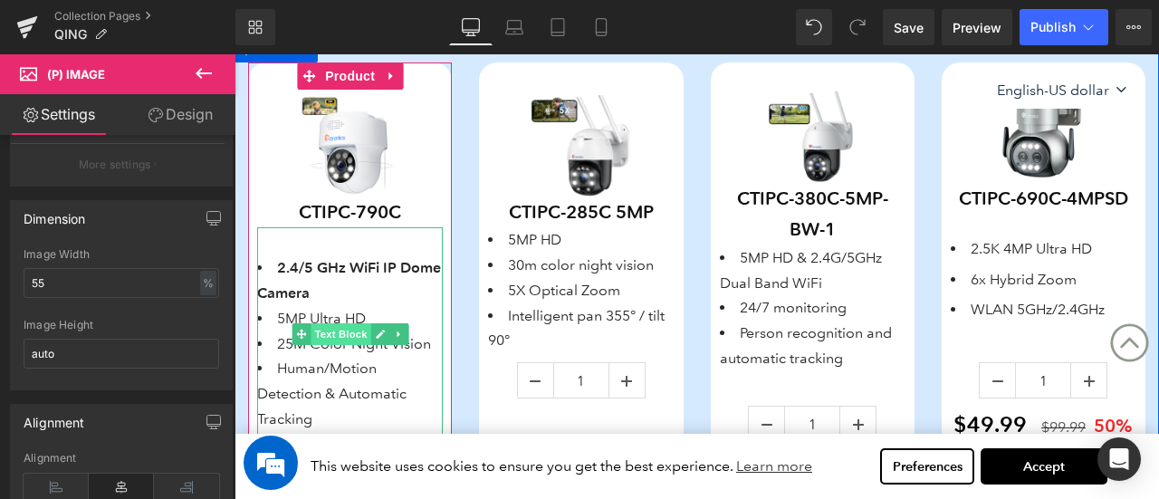
click at [350, 329] on span "Text Block" at bounding box center [341, 334] width 60 height 22
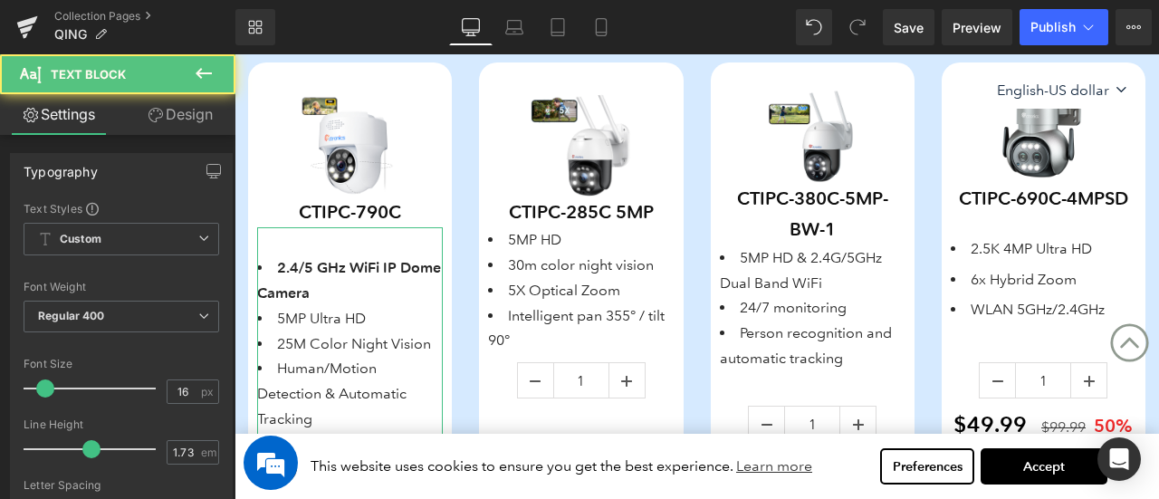
click at [184, 116] on link "Design" at bounding box center [180, 114] width 118 height 41
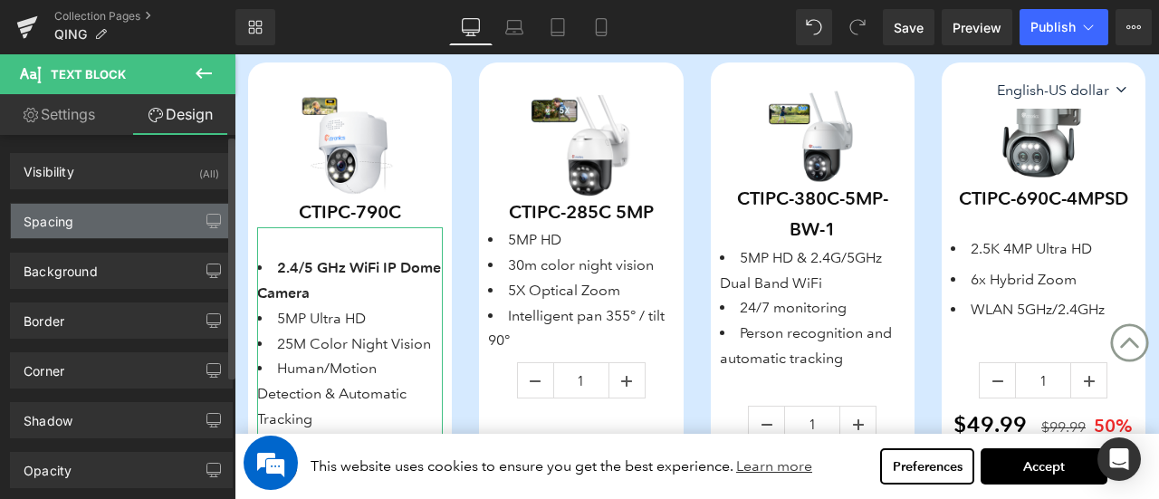
click at [115, 218] on div "Spacing" at bounding box center [121, 221] width 221 height 34
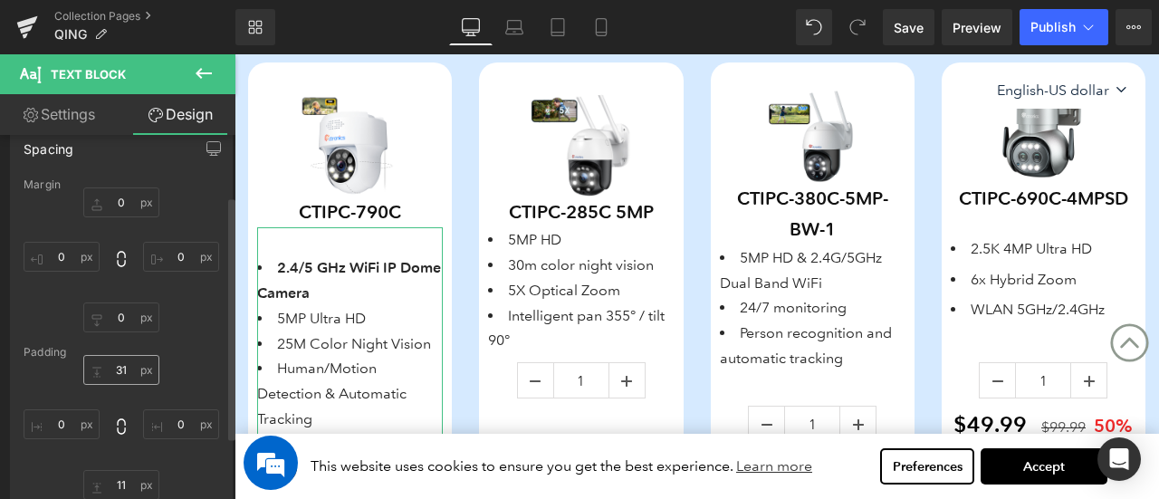
scroll to position [91, 0]
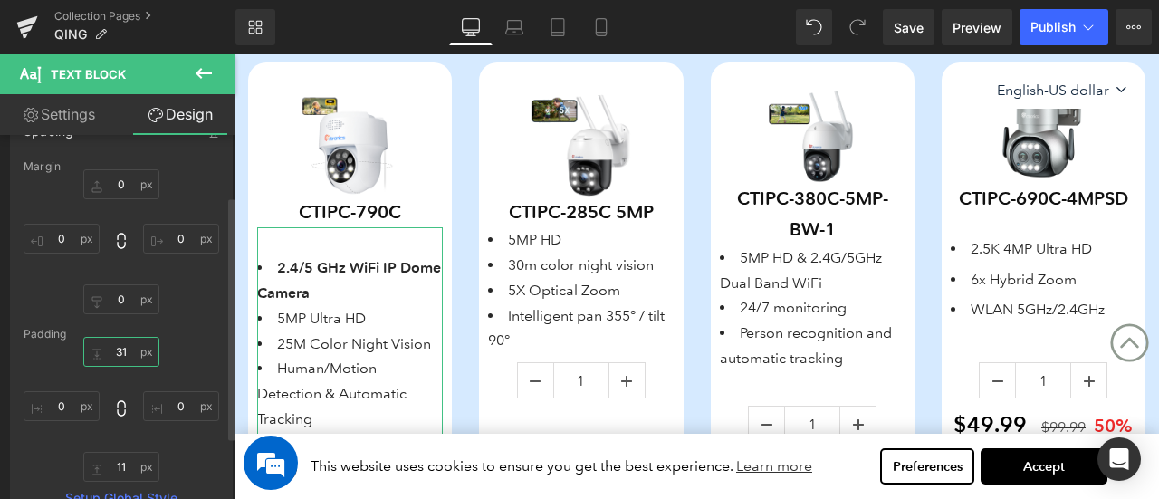
click at [129, 350] on input "31" at bounding box center [121, 352] width 76 height 30
type input "0"
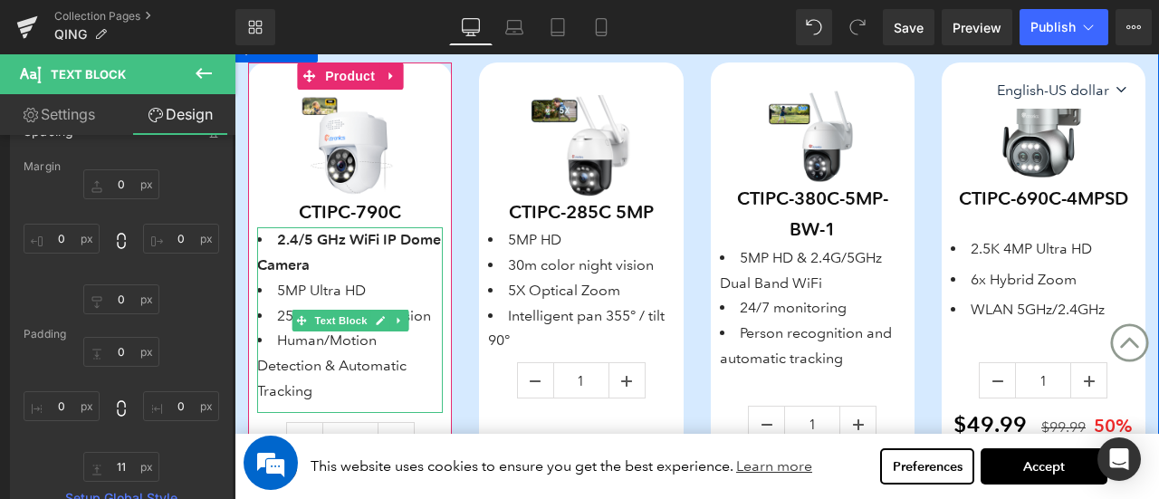
click at [290, 343] on li "Human/Motion Detection & Automatic Tracking" at bounding box center [350, 365] width 186 height 75
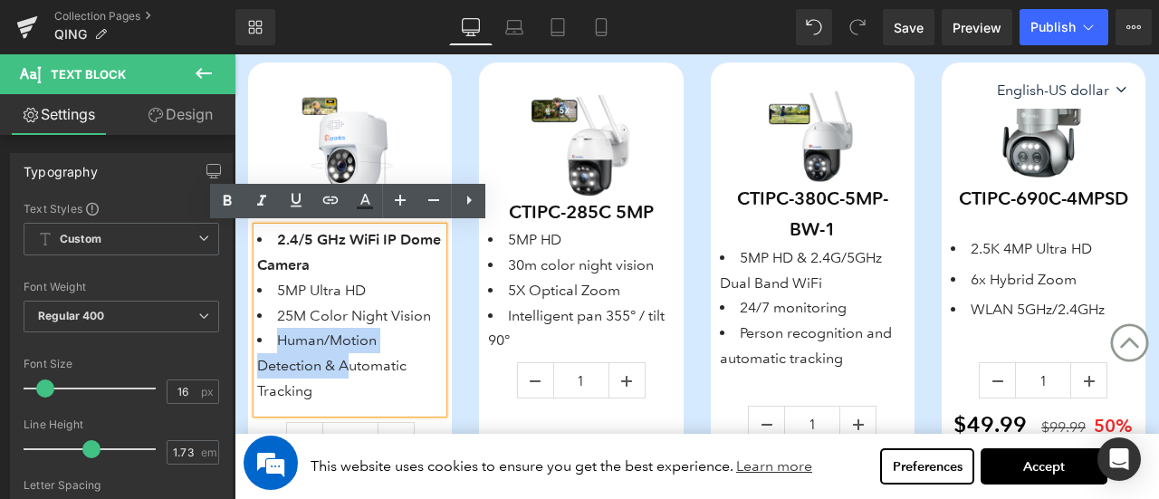
drag, startPoint x: 273, startPoint y: 340, endPoint x: 351, endPoint y: 370, distance: 84.6
click at [351, 370] on li "Human/Motion Detection & Automatic Tracking" at bounding box center [350, 365] width 186 height 75
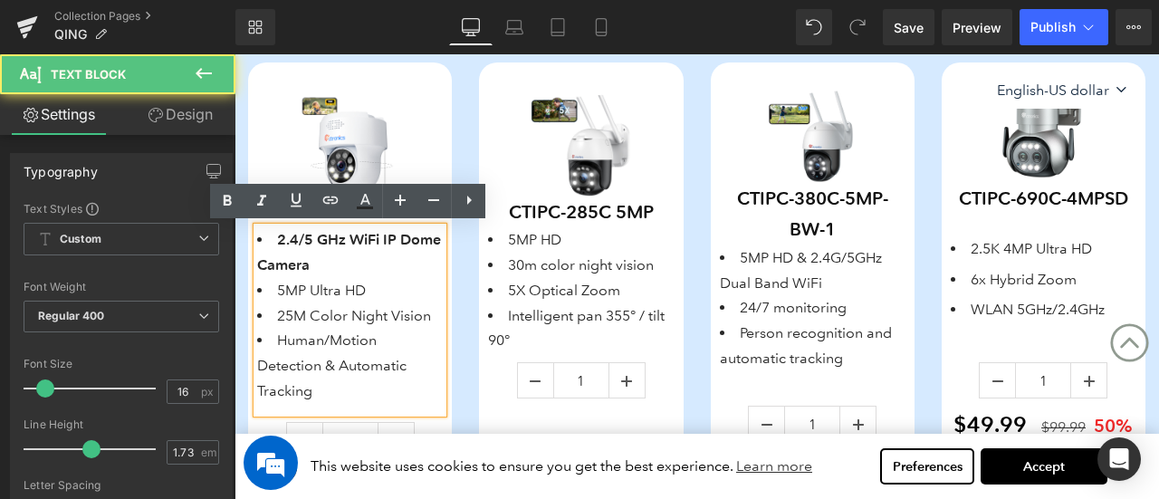
drag, startPoint x: 397, startPoint y: 361, endPoint x: 373, endPoint y: 365, distance: 23.8
click at [396, 361] on li "Human/Motion Detection & Automatic Tracking" at bounding box center [350, 365] width 186 height 75
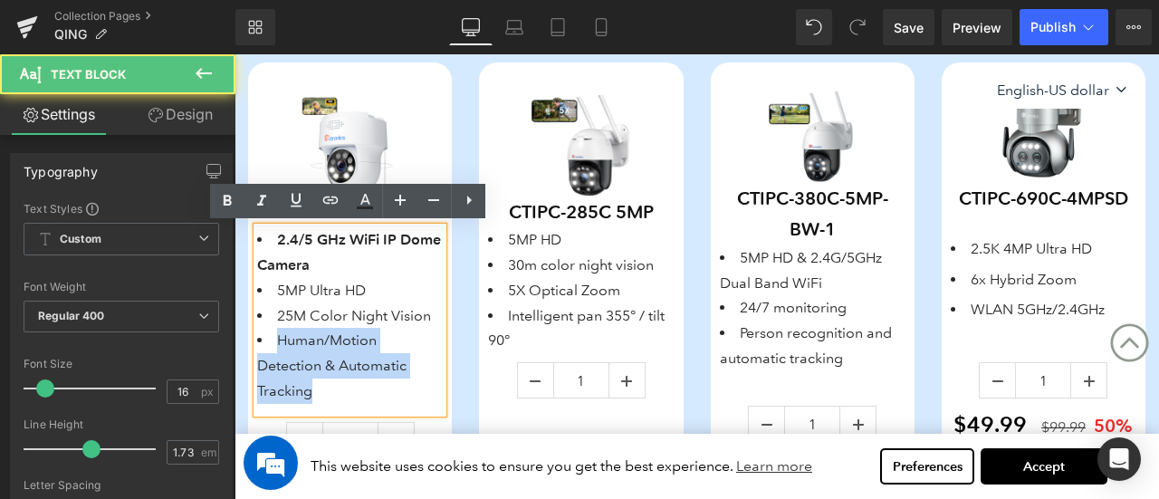
drag, startPoint x: 276, startPoint y: 340, endPoint x: 400, endPoint y: 394, distance: 135.4
click at [400, 394] on li "Human/Motion Detection & Automatic Tracking" at bounding box center [350, 365] width 186 height 75
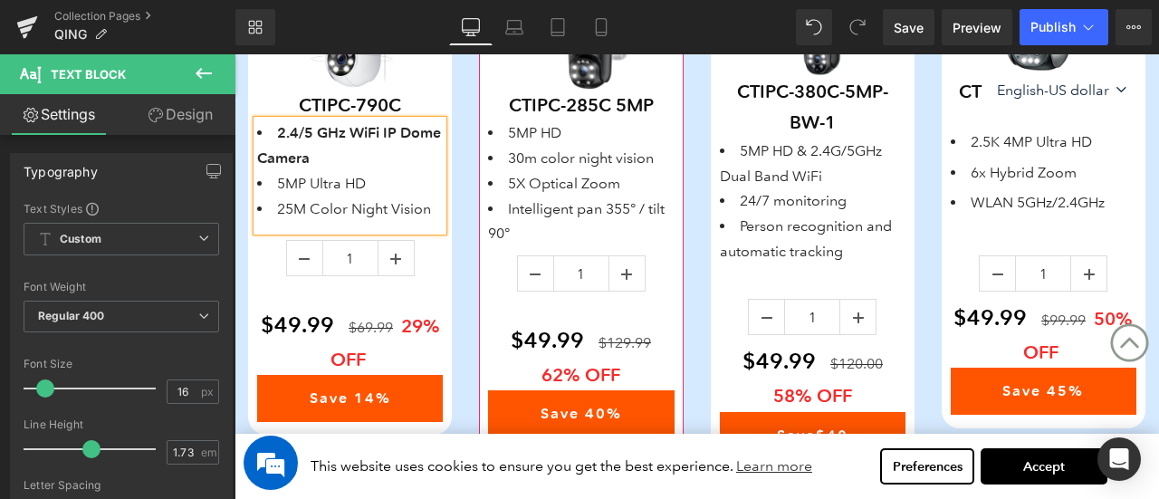
scroll to position [1482, 0]
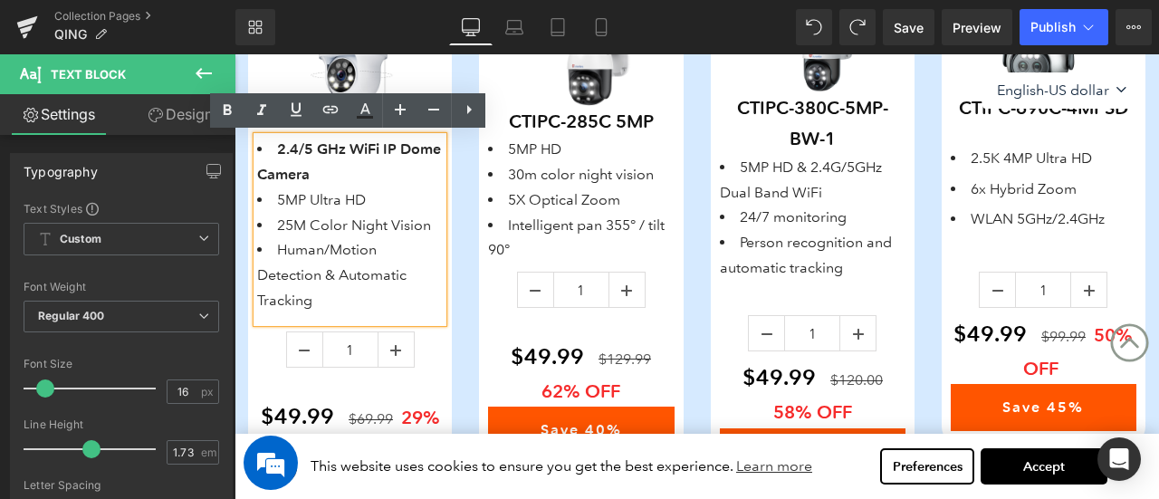
click at [342, 261] on li "Human/Motion Detection & Automatic Tracking" at bounding box center [350, 274] width 186 height 75
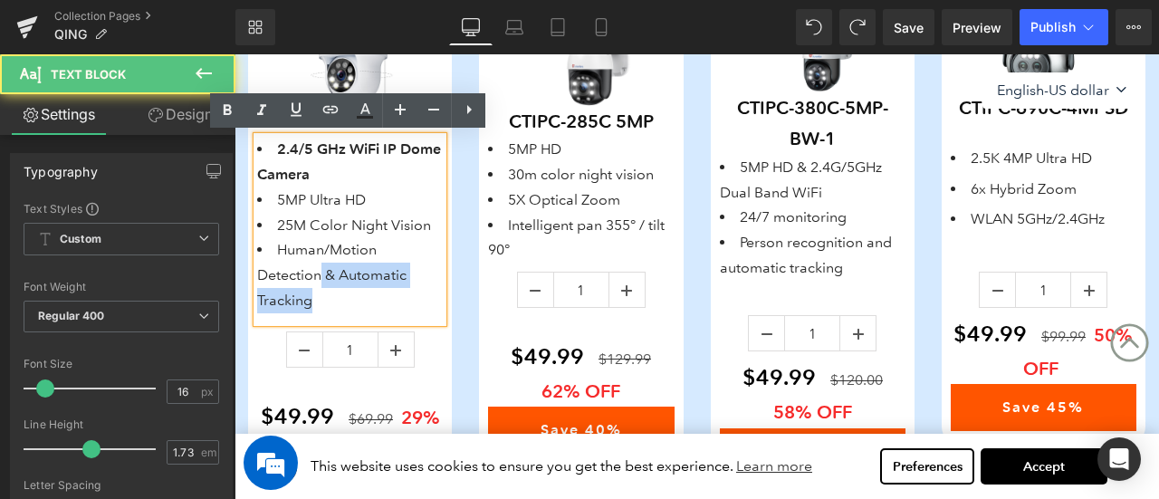
drag, startPoint x: 323, startPoint y: 276, endPoint x: 429, endPoint y: 311, distance: 111.4
click at [429, 311] on div "2.4/5 GHz WiFi IP Dome Camera 5MP Ultra HD 25M Color Night Vision Human/Motion …" at bounding box center [350, 230] width 186 height 186
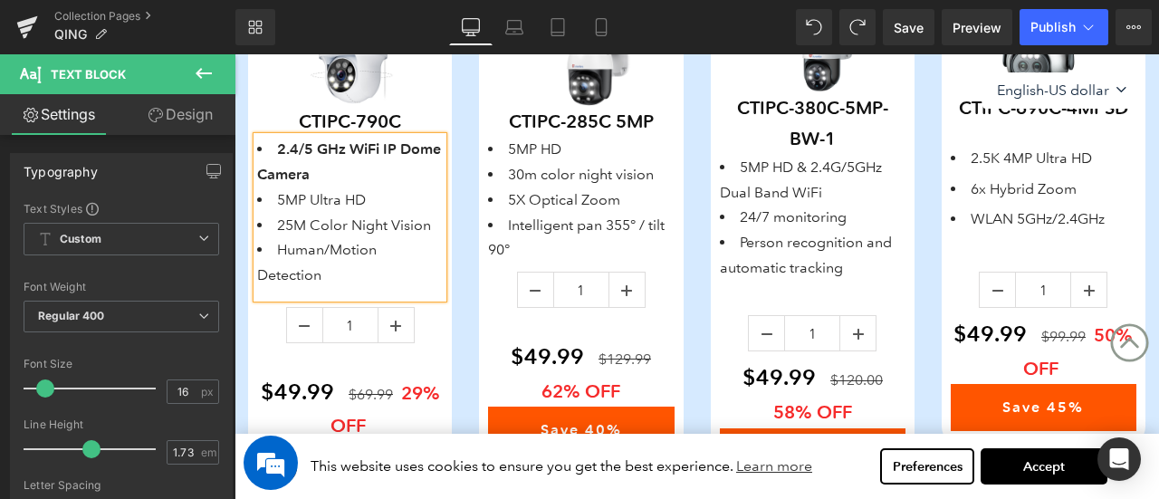
click at [338, 206] on li "5MP Ultra HD" at bounding box center [350, 199] width 186 height 25
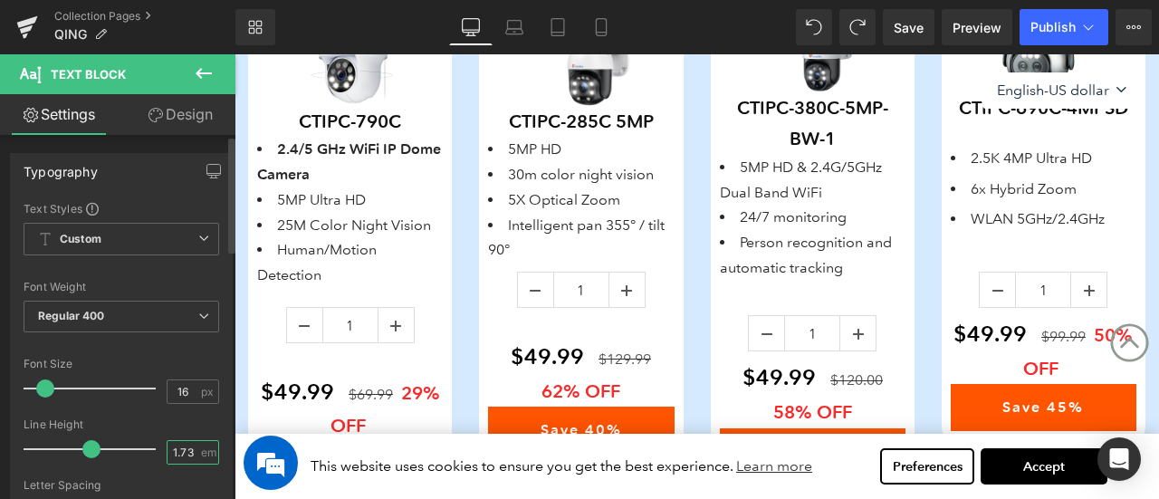
drag, startPoint x: 174, startPoint y: 448, endPoint x: 193, endPoint y: 451, distance: 19.2
click at [193, 451] on div "1.73 em" at bounding box center [193, 452] width 53 height 24
click at [191, 426] on div "Line Height" at bounding box center [122, 424] width 196 height 13
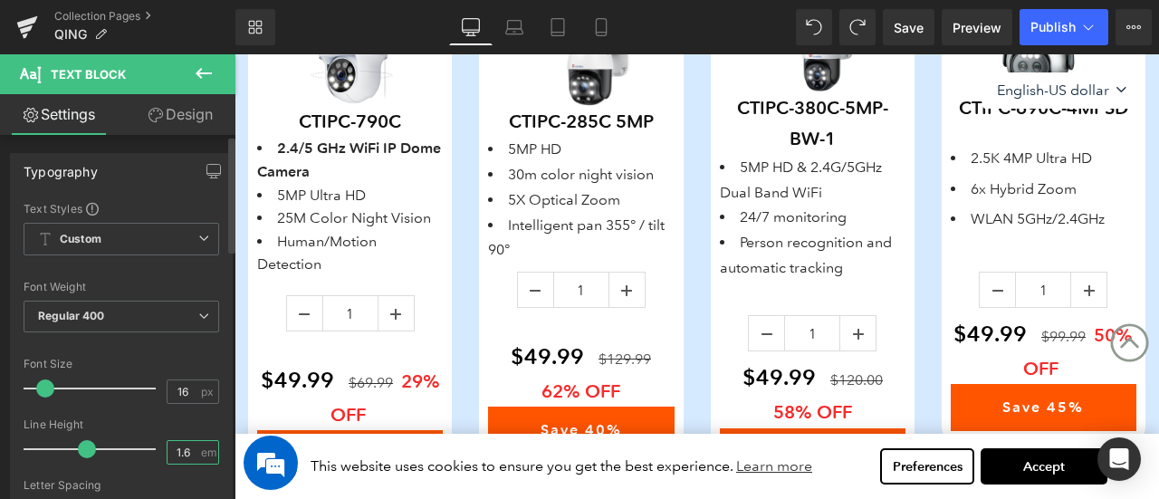
drag, startPoint x: 178, startPoint y: 448, endPoint x: 189, endPoint y: 449, distance: 10.9
click at [189, 449] on input "1.6" at bounding box center [184, 452] width 32 height 23
type input "1.5"
click at [187, 423] on div "Line Height" at bounding box center [122, 424] width 196 height 13
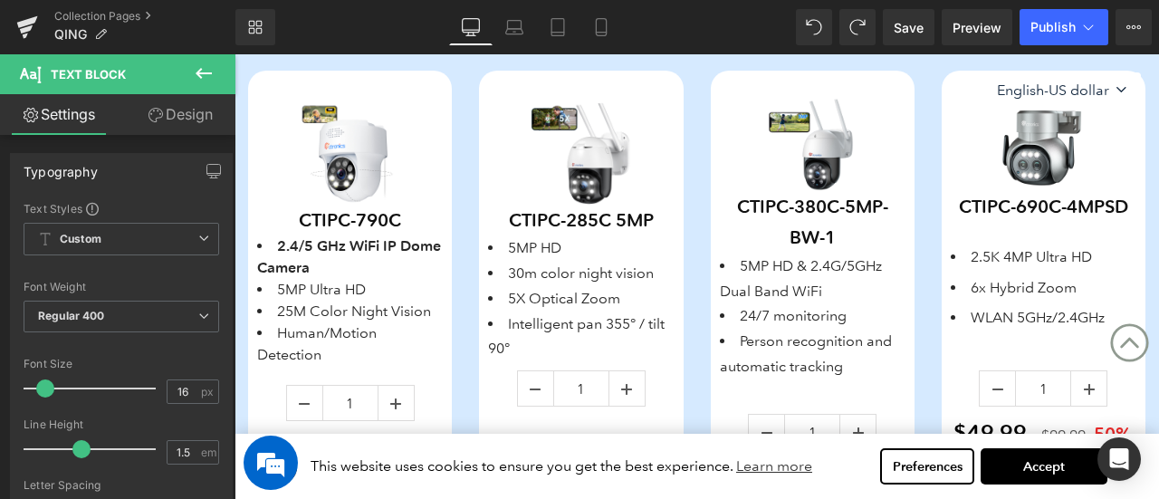
scroll to position [1391, 0]
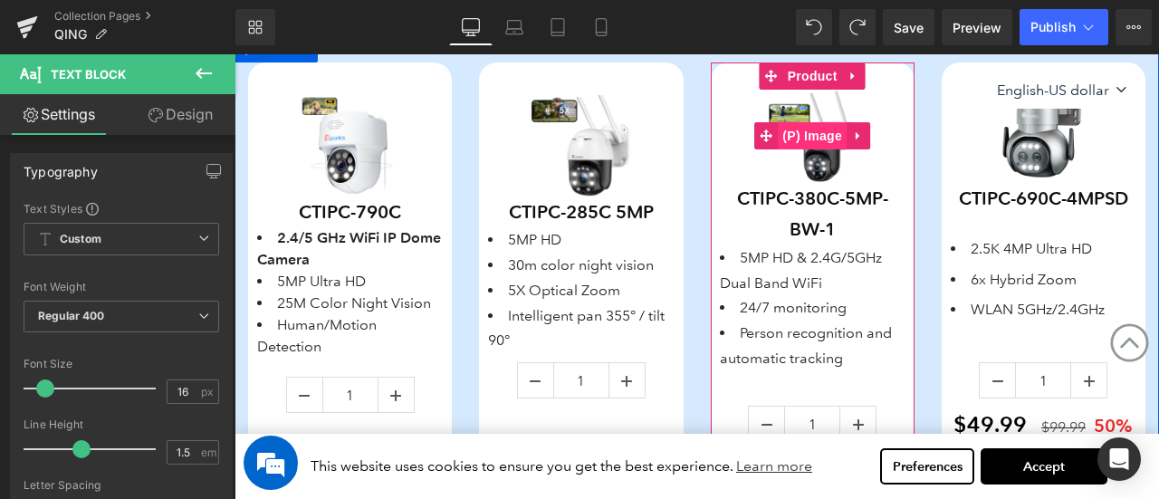
click at [808, 139] on span "(P) Image" at bounding box center [812, 135] width 69 height 27
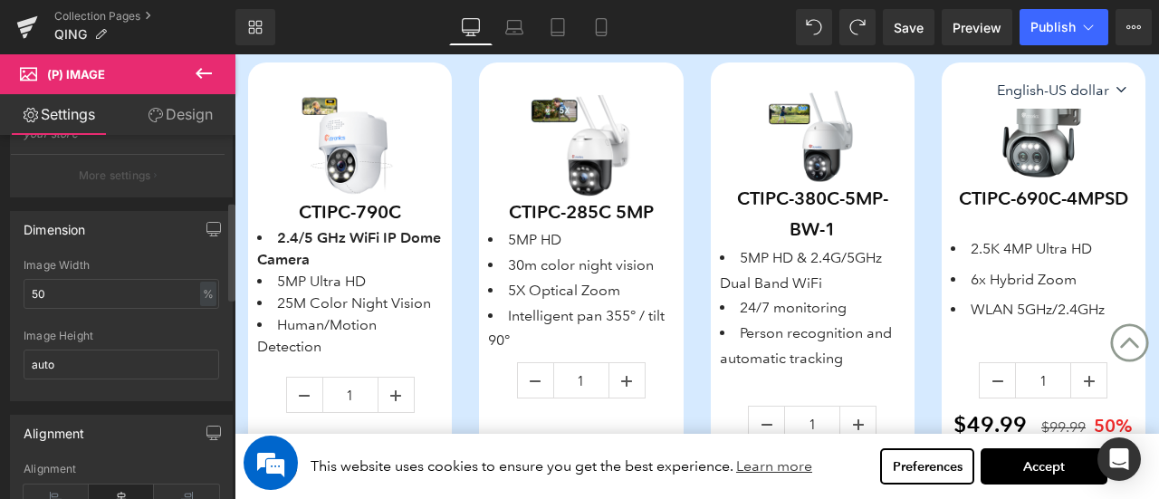
scroll to position [272, 0]
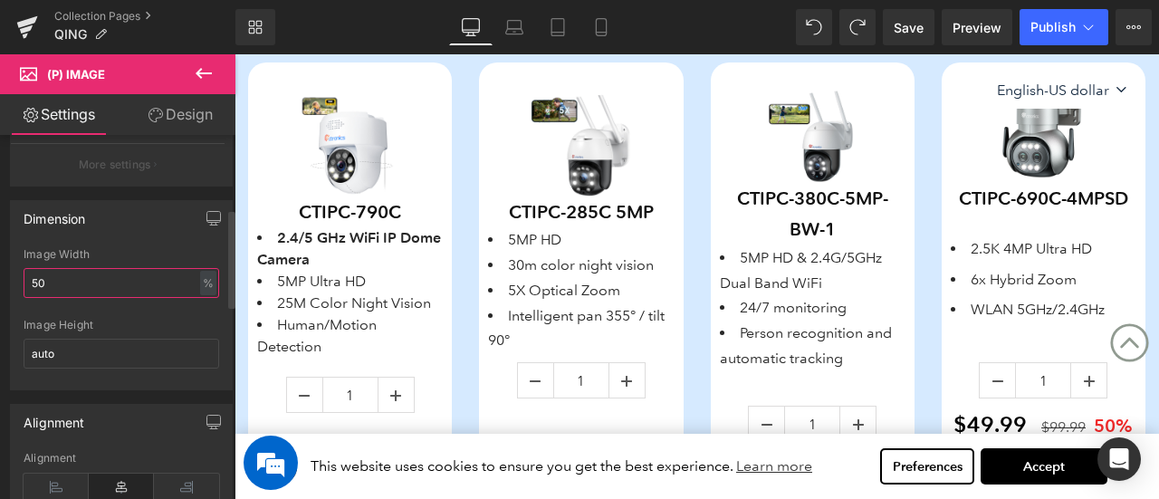
drag, startPoint x: 39, startPoint y: 281, endPoint x: 21, endPoint y: 278, distance: 18.3
click at [21, 278] on div "50% Image Width 50 % % px auto Image Height auto" at bounding box center [121, 318] width 221 height 141
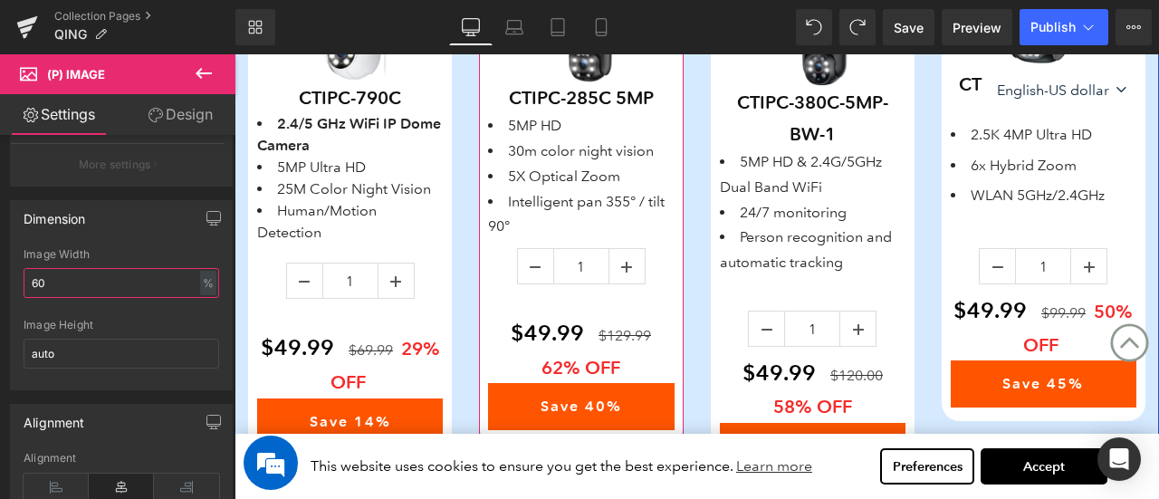
scroll to position [1482, 0]
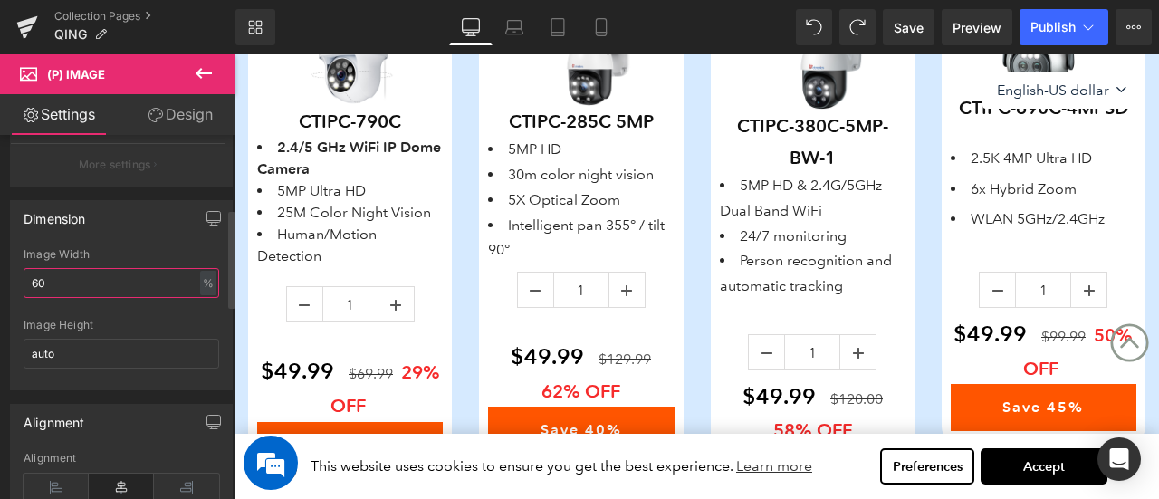
drag, startPoint x: 53, startPoint y: 282, endPoint x: 0, endPoint y: 277, distance: 52.7
click at [0, 277] on div "Dimension 50% Image Width 60 % % px auto Image Height auto" at bounding box center [122, 289] width 244 height 204
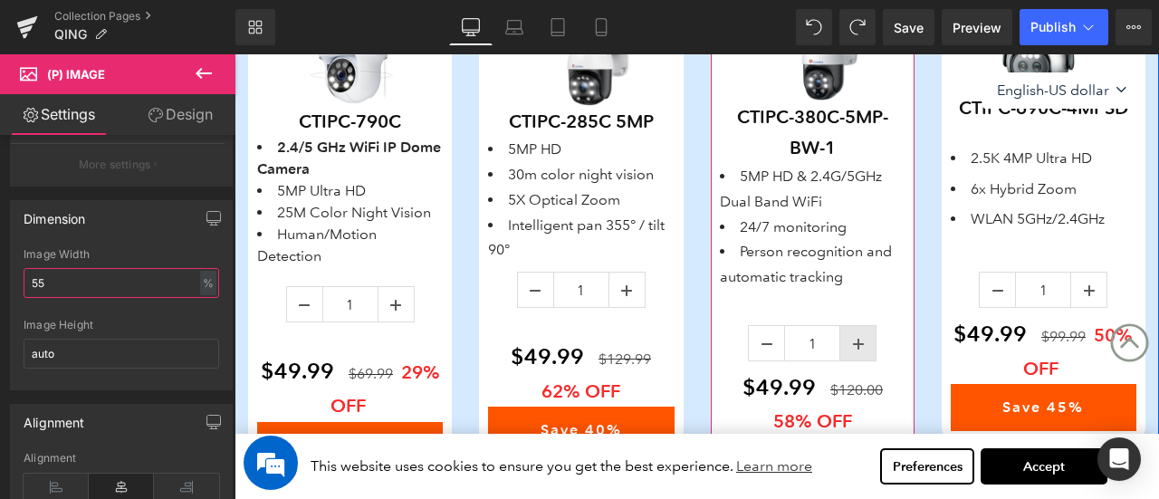
scroll to position [1300, 0]
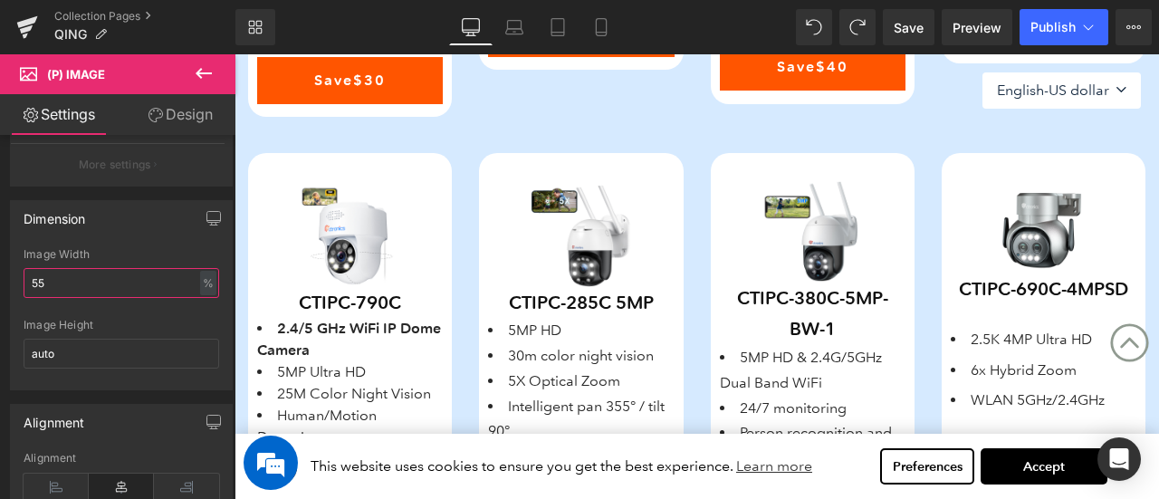
type input "55"
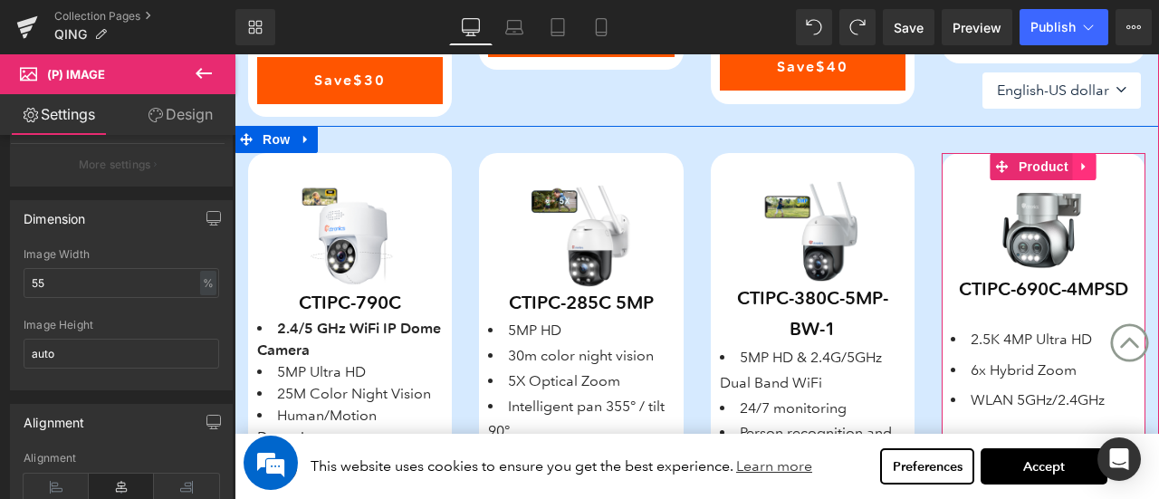
click at [1083, 168] on icon at bounding box center [1085, 166] width 13 height 14
click at [1091, 168] on icon at bounding box center [1096, 166] width 13 height 13
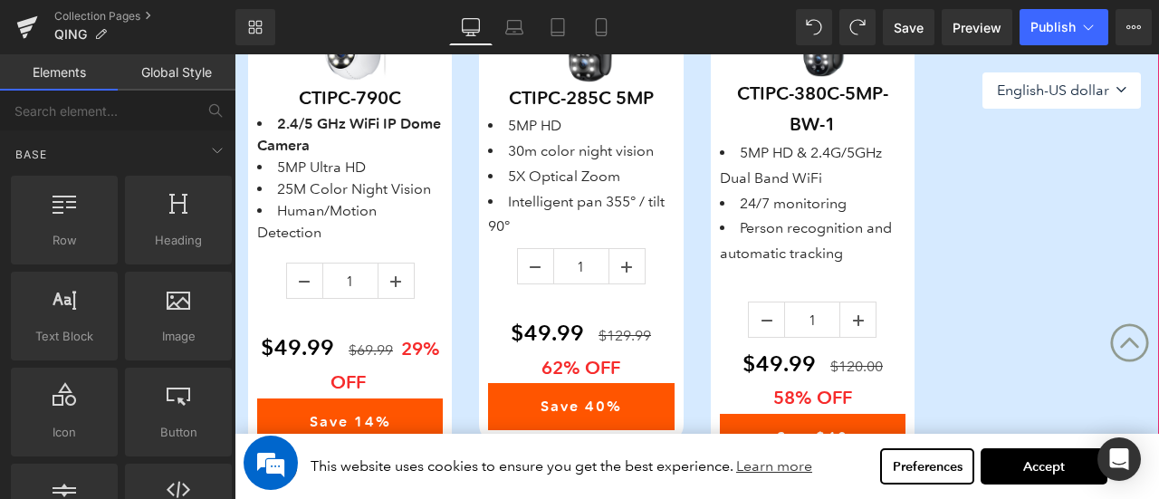
scroll to position [1753, 0]
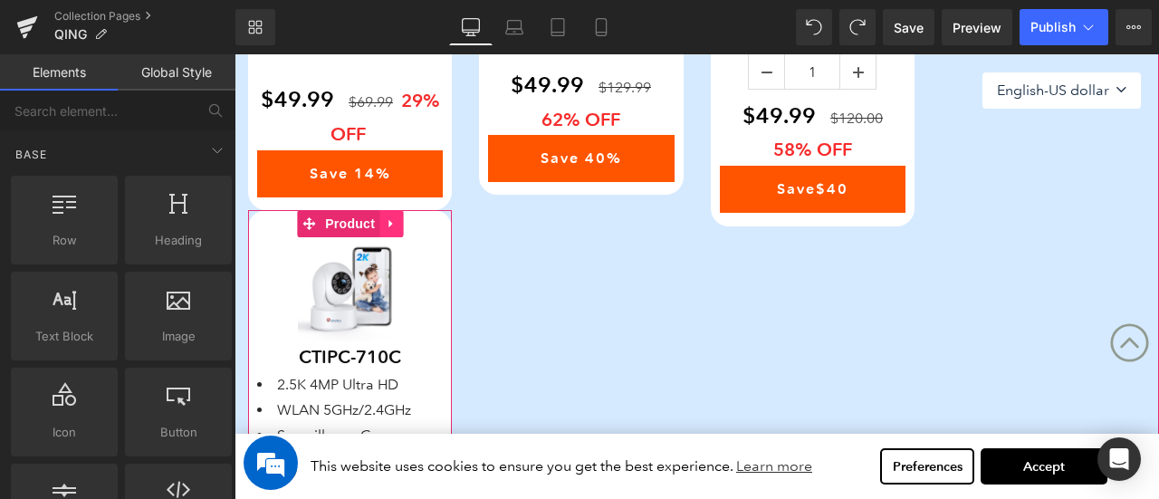
click at [386, 223] on icon at bounding box center [391, 223] width 13 height 14
click at [404, 224] on icon at bounding box center [403, 223] width 13 height 13
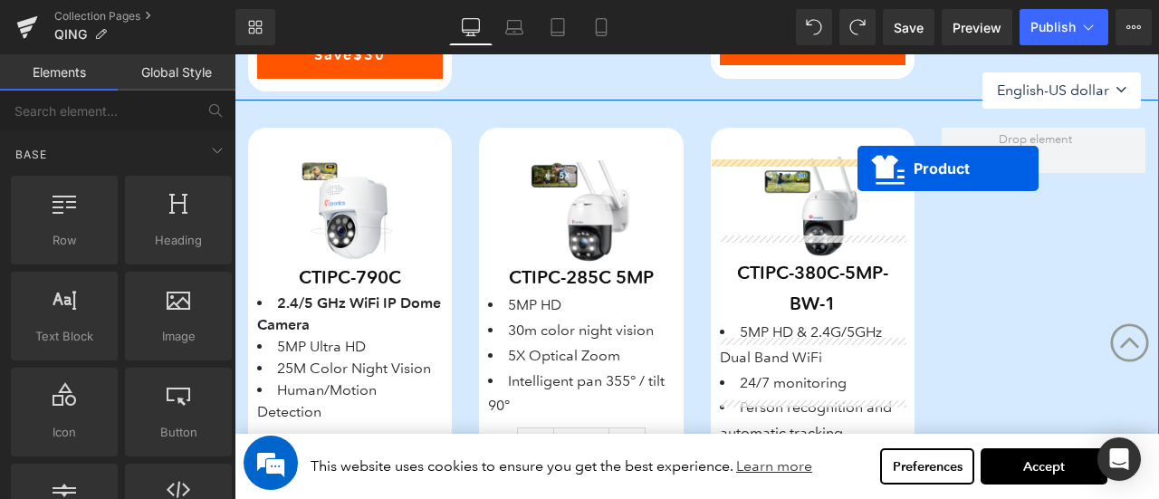
scroll to position [1210, 0]
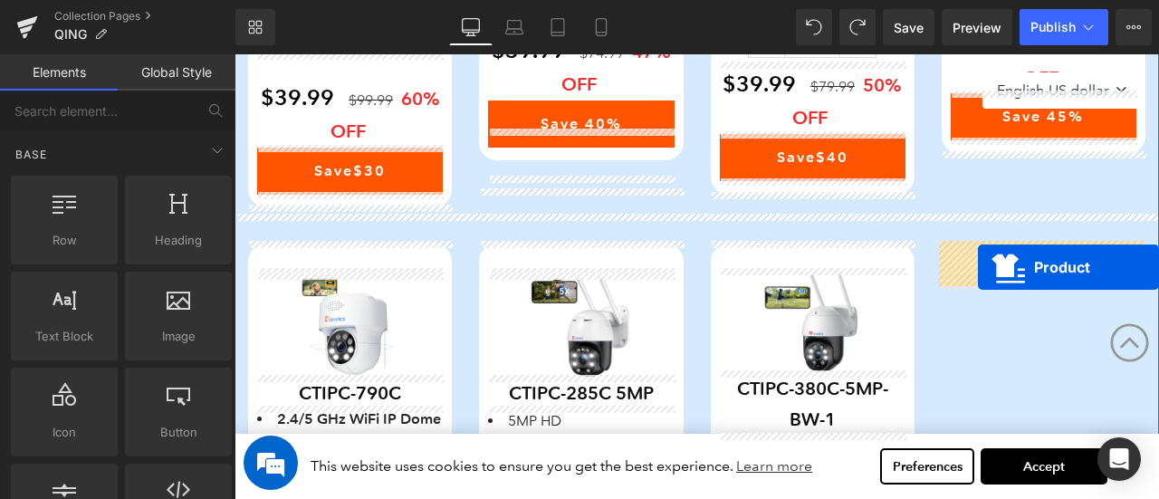
drag, startPoint x: 573, startPoint y: 149, endPoint x: 978, endPoint y: 268, distance: 421.8
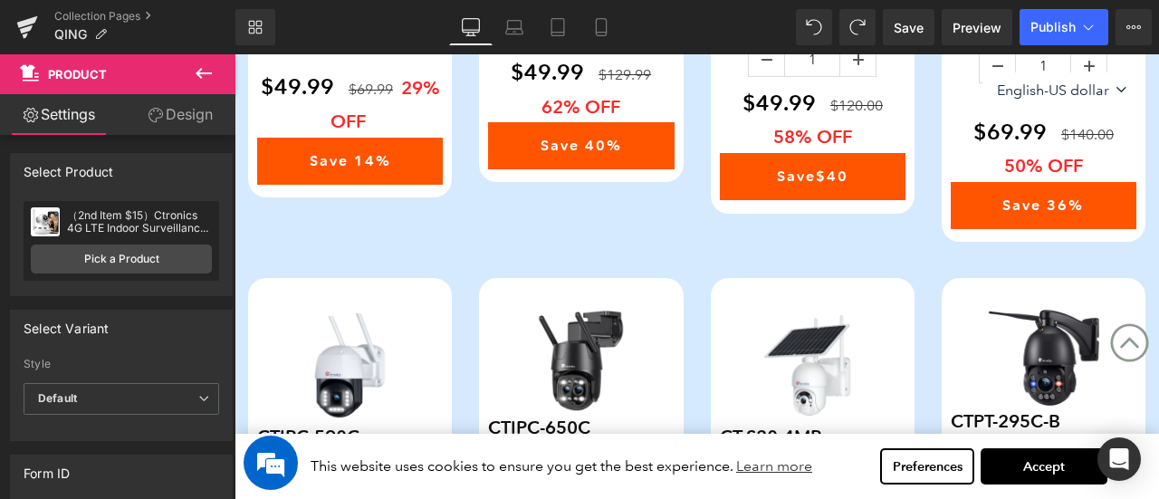
scroll to position [1844, 0]
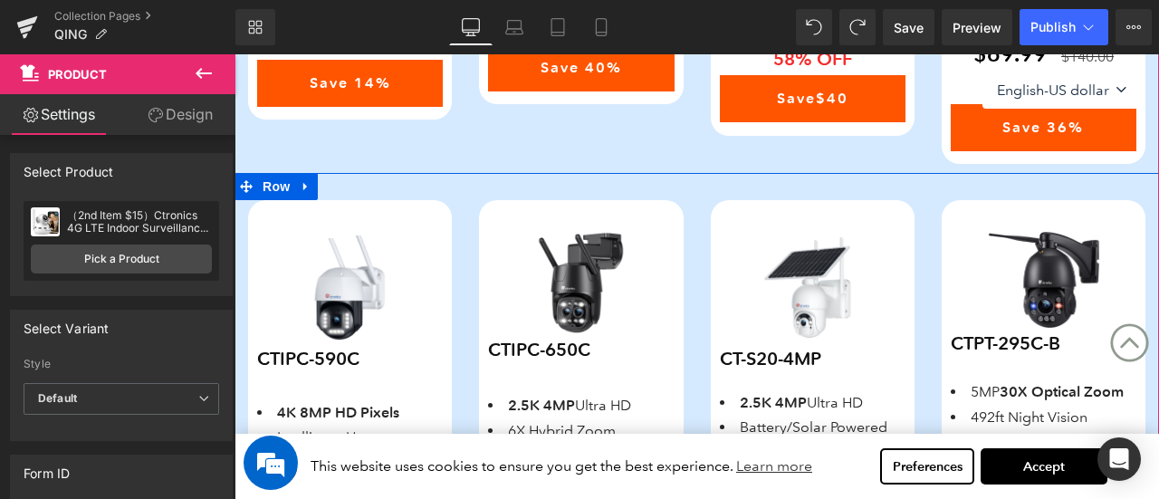
click at [304, 179] on icon at bounding box center [306, 186] width 13 height 14
click at [355, 184] on icon at bounding box center [353, 186] width 13 height 13
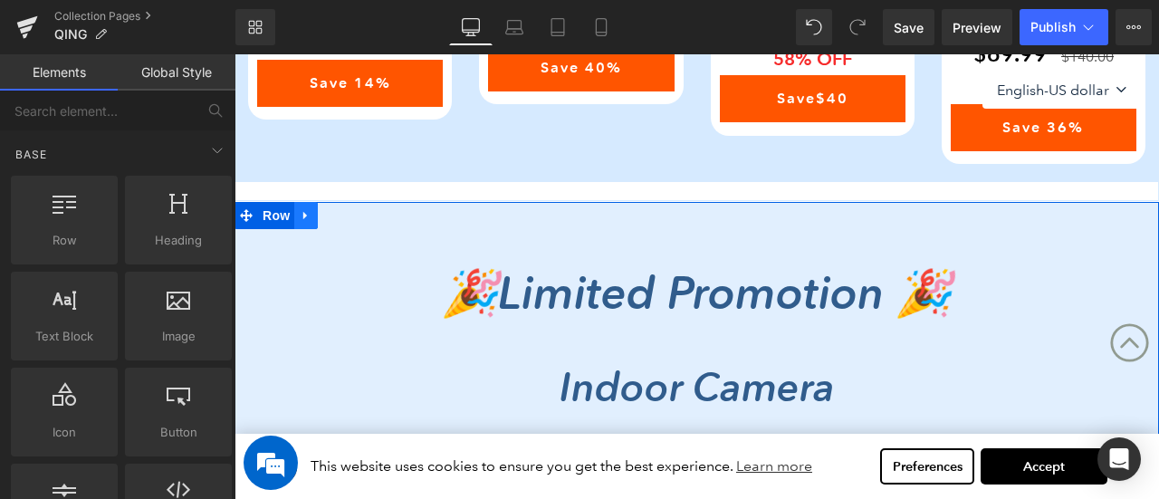
click at [310, 209] on icon at bounding box center [306, 215] width 13 height 14
click at [348, 214] on icon at bounding box center [353, 215] width 13 height 13
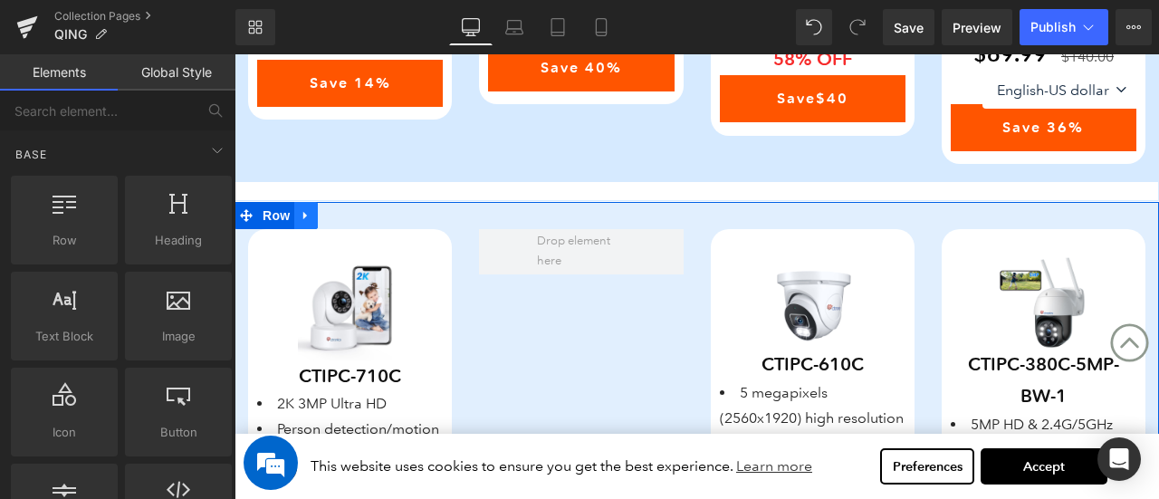
click at [307, 215] on icon at bounding box center [306, 215] width 13 height 14
click at [351, 216] on icon at bounding box center [353, 215] width 13 height 13
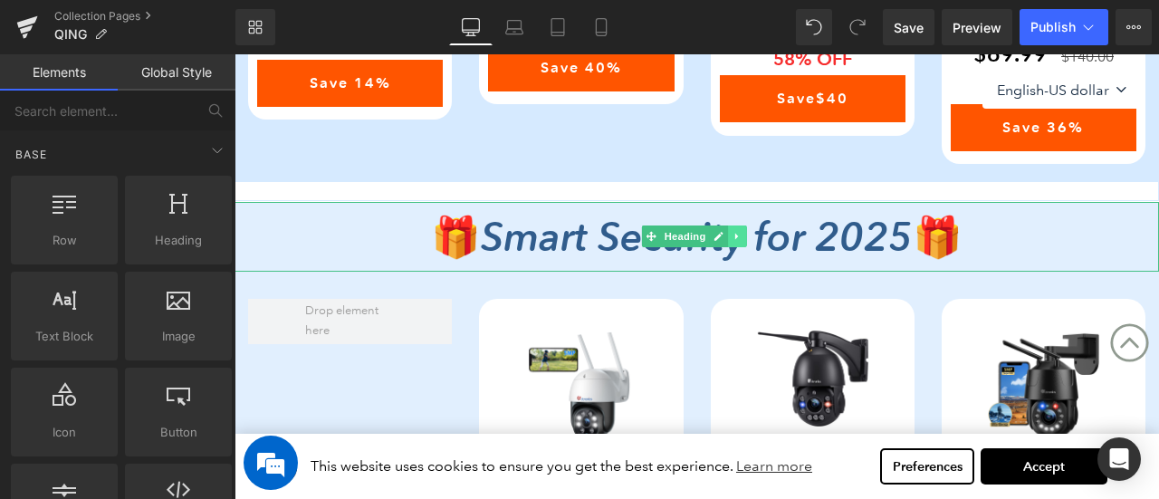
click at [740, 236] on icon at bounding box center [738, 236] width 10 height 11
click at [748, 236] on icon at bounding box center [748, 237] width 10 height 10
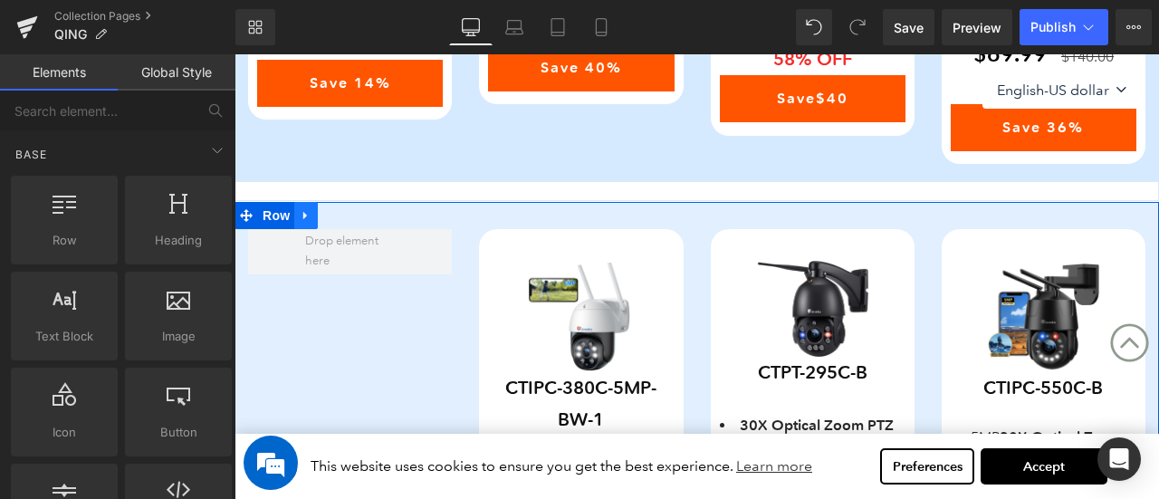
click at [306, 212] on icon at bounding box center [305, 216] width 4 height 8
click at [351, 213] on icon at bounding box center [353, 215] width 13 height 13
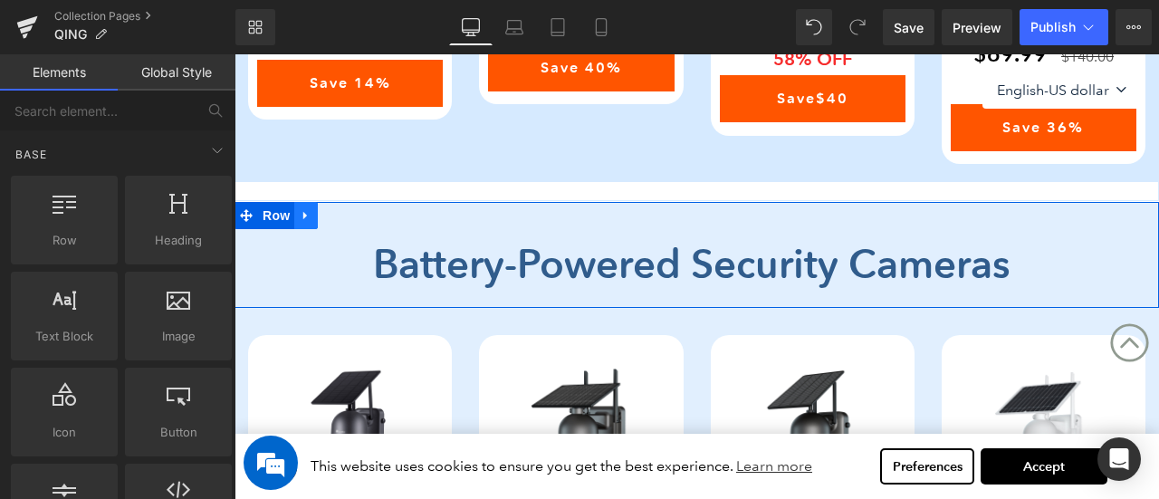
click at [306, 214] on icon at bounding box center [306, 215] width 13 height 14
click at [353, 213] on icon at bounding box center [353, 215] width 13 height 13
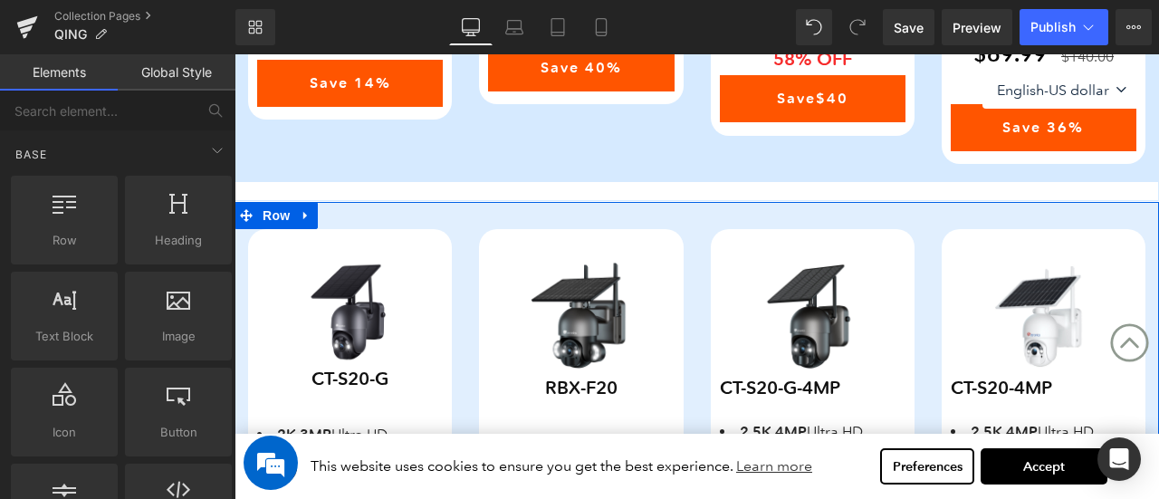
click at [311, 216] on icon at bounding box center [306, 215] width 13 height 14
click at [352, 214] on icon at bounding box center [353, 215] width 13 height 14
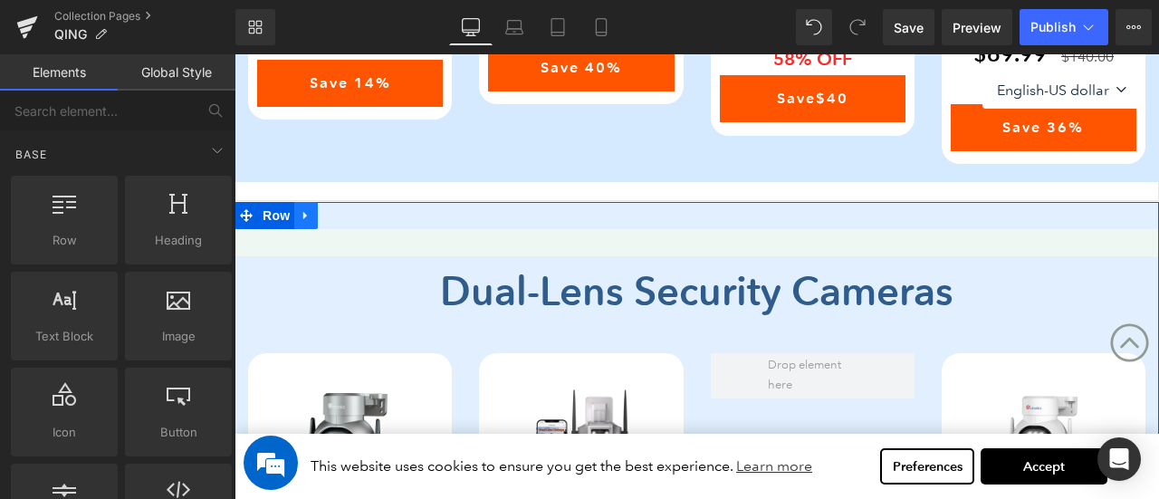
click at [308, 210] on icon at bounding box center [306, 215] width 13 height 14
click at [357, 210] on icon at bounding box center [353, 215] width 13 height 13
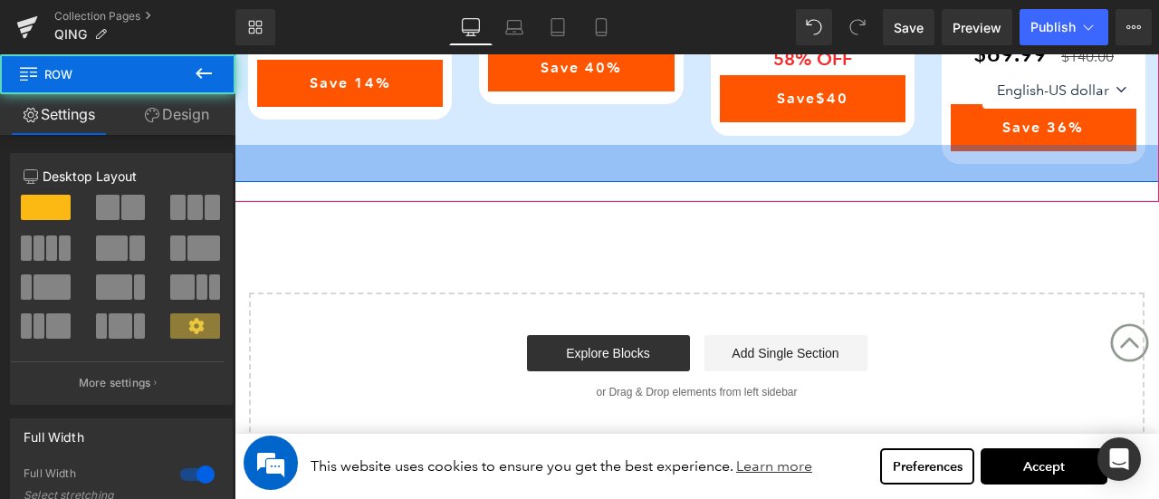
drag, startPoint x: 458, startPoint y: 175, endPoint x: 460, endPoint y: 202, distance: 27.2
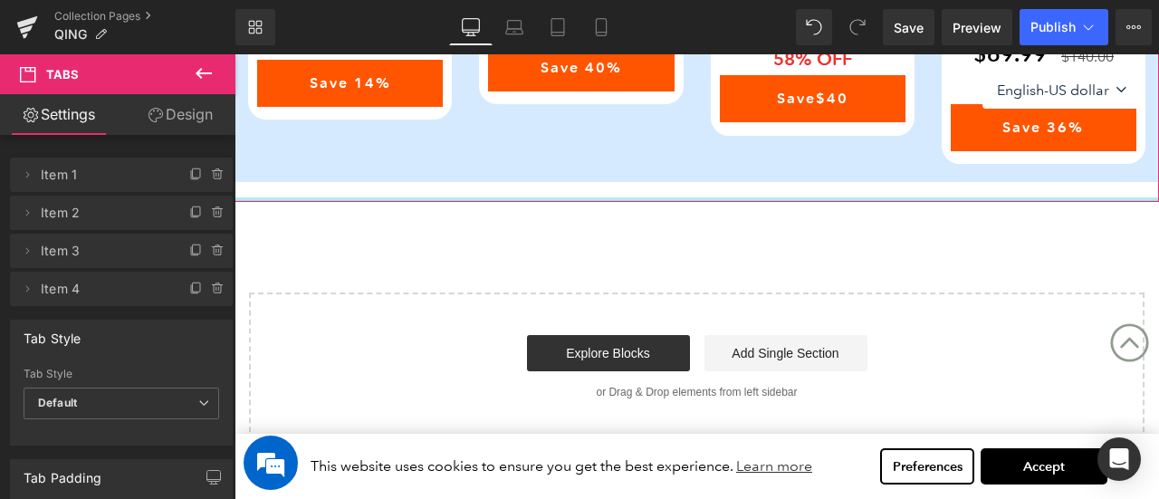
drag, startPoint x: 855, startPoint y: 194, endPoint x: 869, endPoint y: 209, distance: 21.1
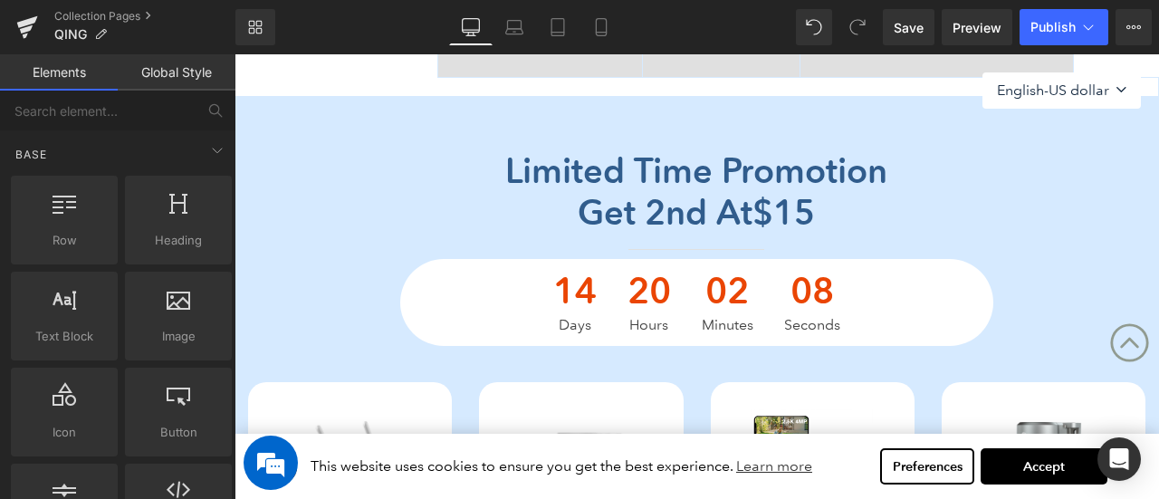
scroll to position [485, 0]
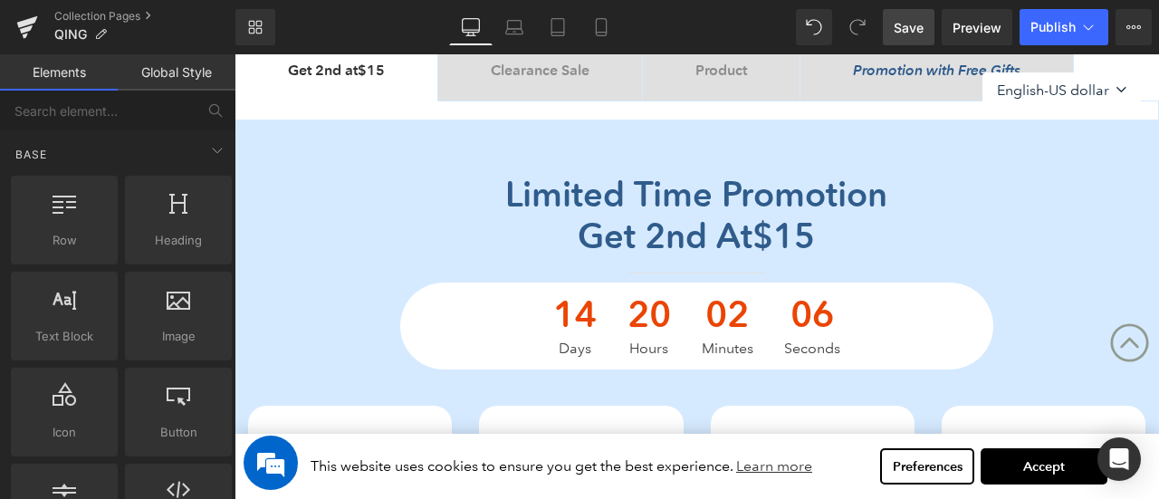
click at [907, 21] on span "Save" at bounding box center [909, 27] width 30 height 19
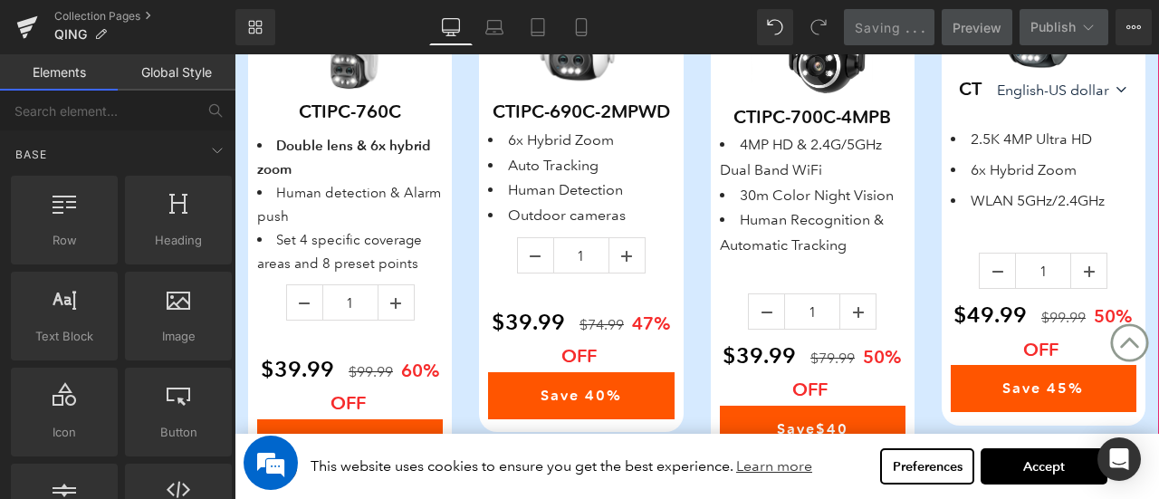
scroll to position [1119, 0]
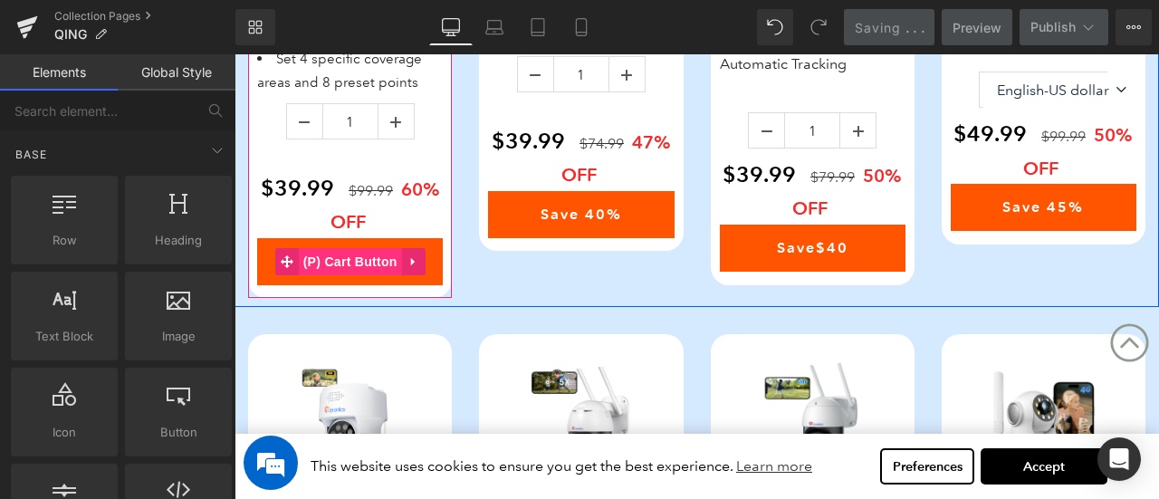
click at [354, 264] on span "(P) Cart Button" at bounding box center [350, 261] width 103 height 27
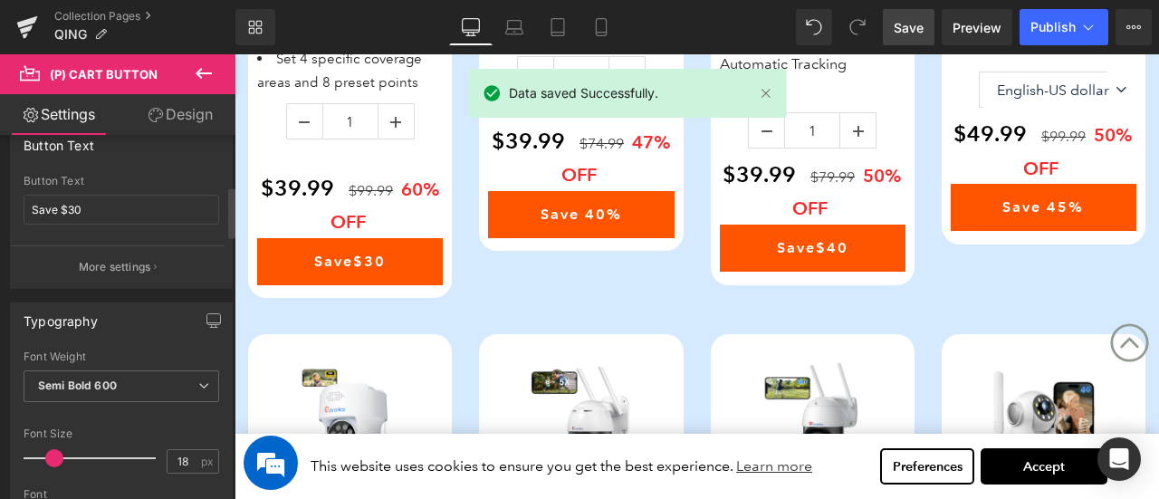
scroll to position [362, 0]
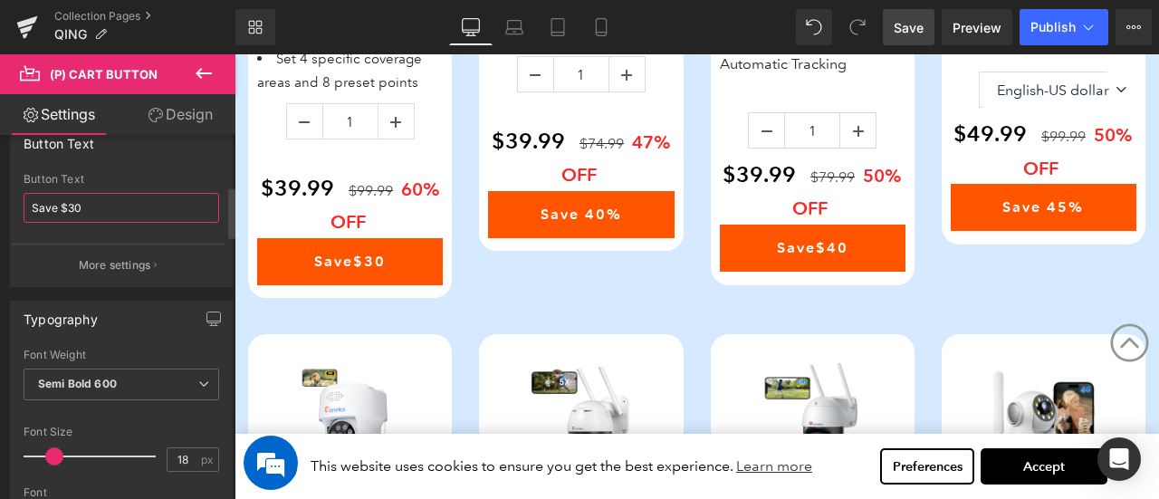
click at [82, 204] on input "Save $30" at bounding box center [122, 208] width 196 height 30
drag, startPoint x: 66, startPoint y: 204, endPoint x: 98, endPoint y: 209, distance: 32.2
click at [98, 209] on input "Save $30" at bounding box center [122, 208] width 196 height 30
type input "Save $60"
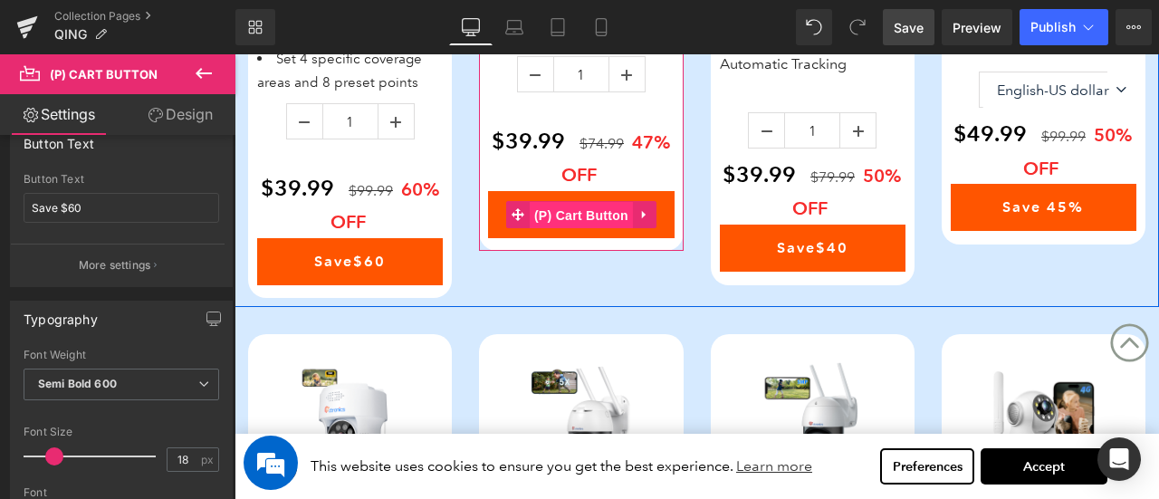
click at [583, 229] on span "(P) Cart Button" at bounding box center [581, 215] width 103 height 27
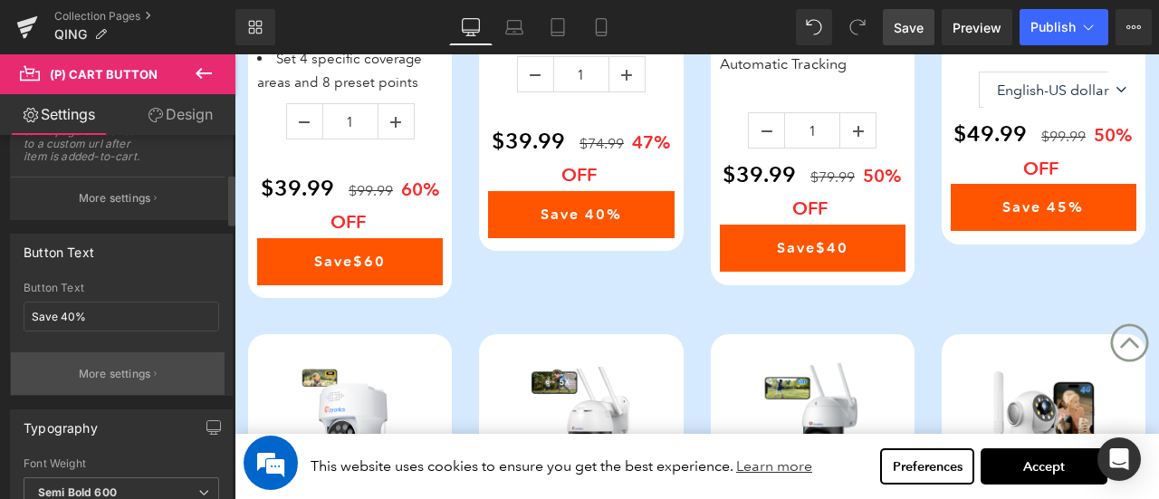
scroll to position [272, 0]
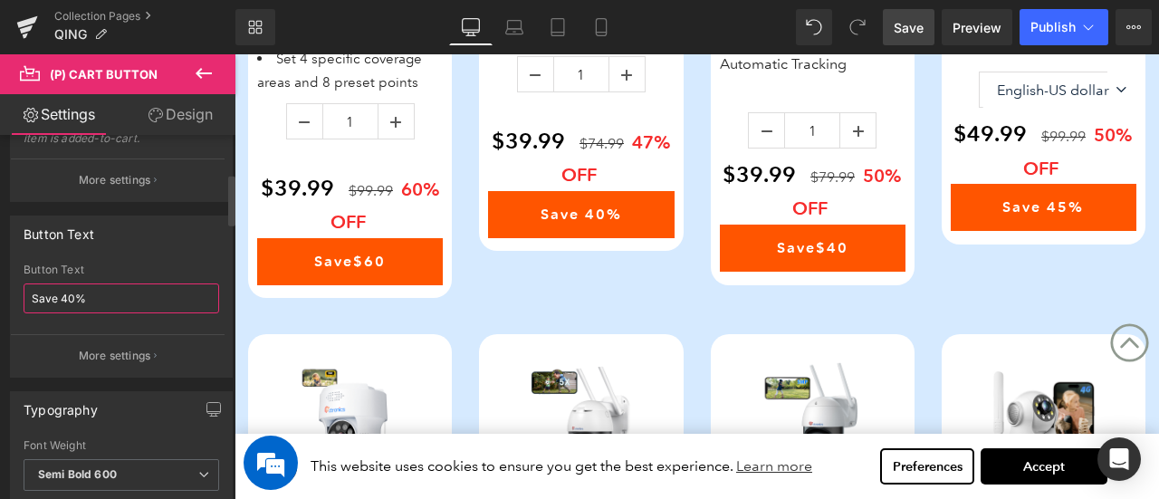
click at [74, 295] on input "Save 40%" at bounding box center [122, 298] width 196 height 30
type input "Save 47%"
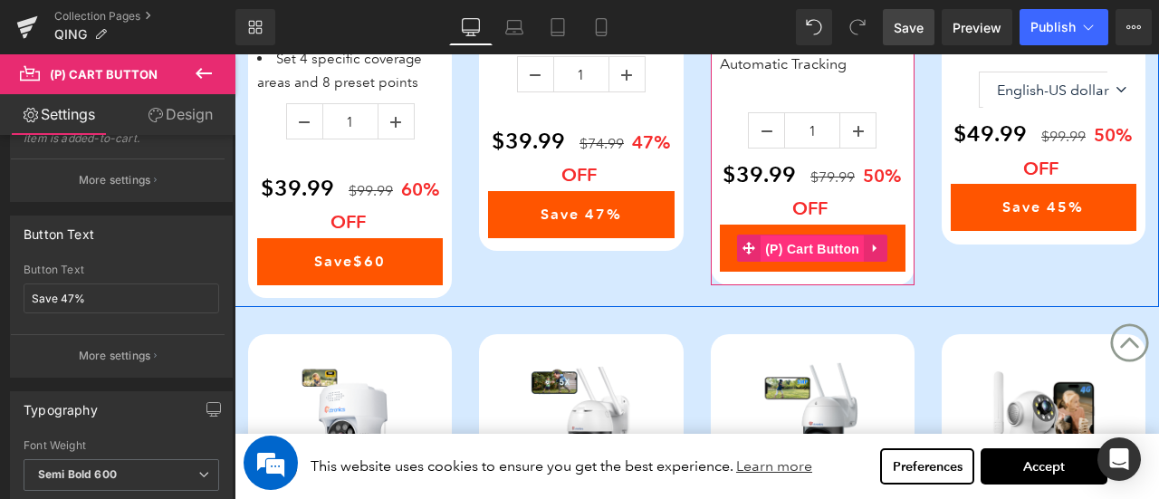
click at [830, 245] on span "(P) Cart Button" at bounding box center [812, 248] width 103 height 27
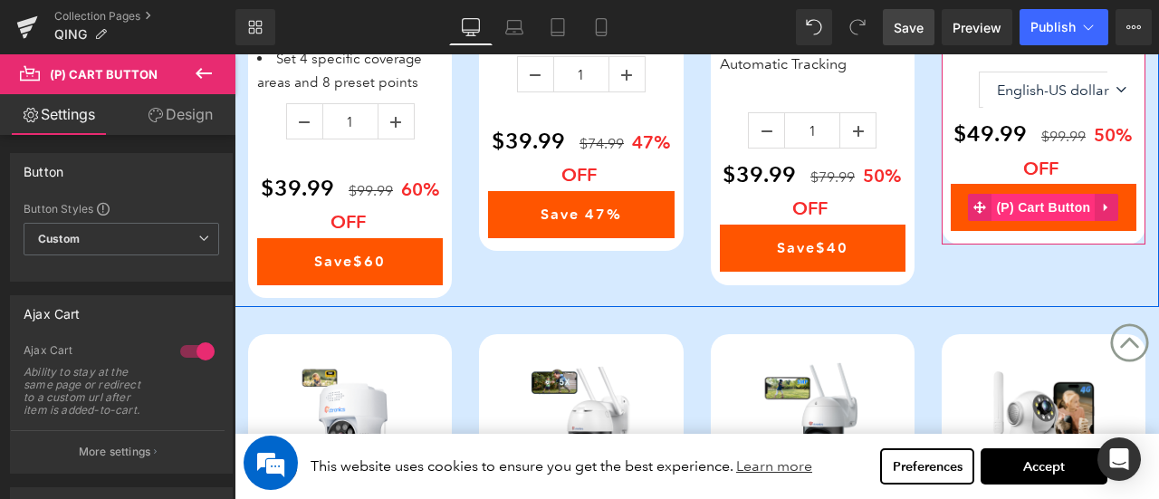
click at [1042, 204] on span "(P) Cart Button" at bounding box center [1043, 207] width 103 height 27
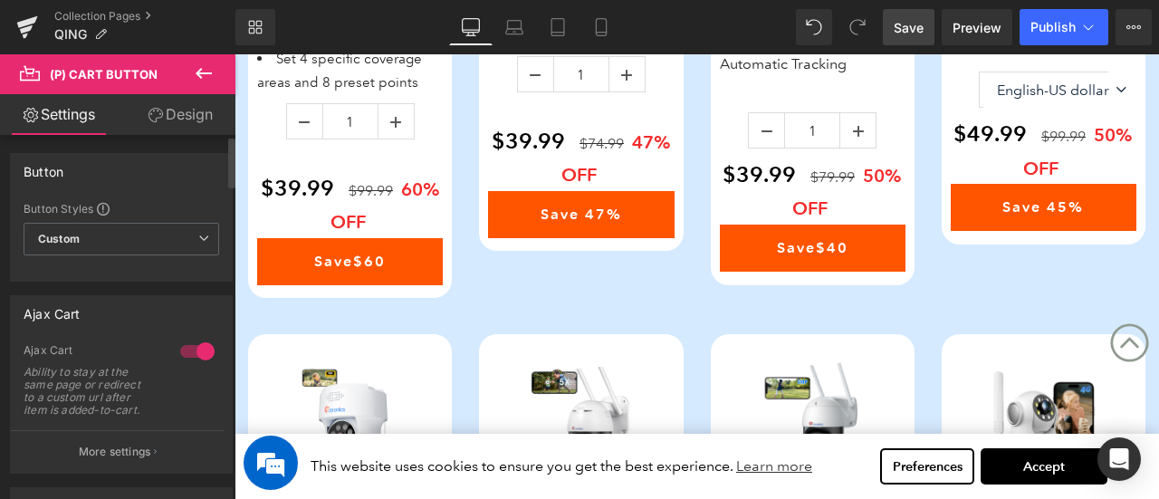
scroll to position [181, 0]
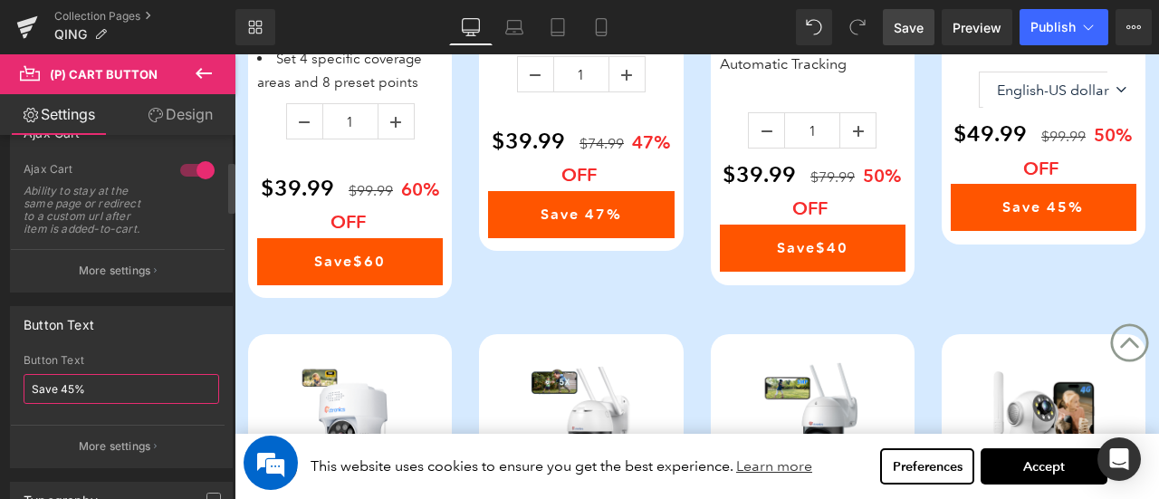
drag, startPoint x: 60, startPoint y: 387, endPoint x: 132, endPoint y: 414, distance: 77.4
click at [72, 388] on input "Save 45%" at bounding box center [122, 389] width 196 height 30
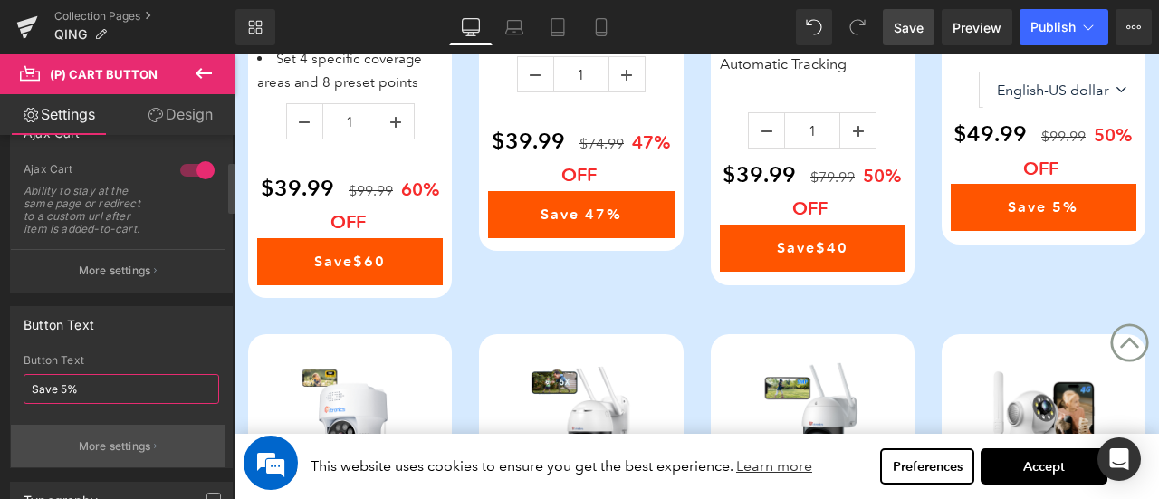
type input "Save 50%"
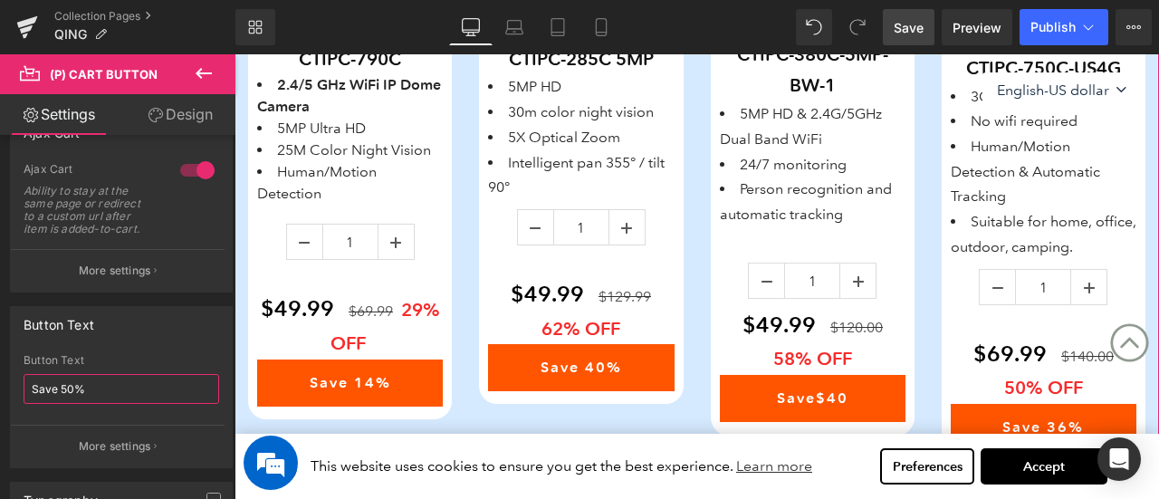
scroll to position [1572, 0]
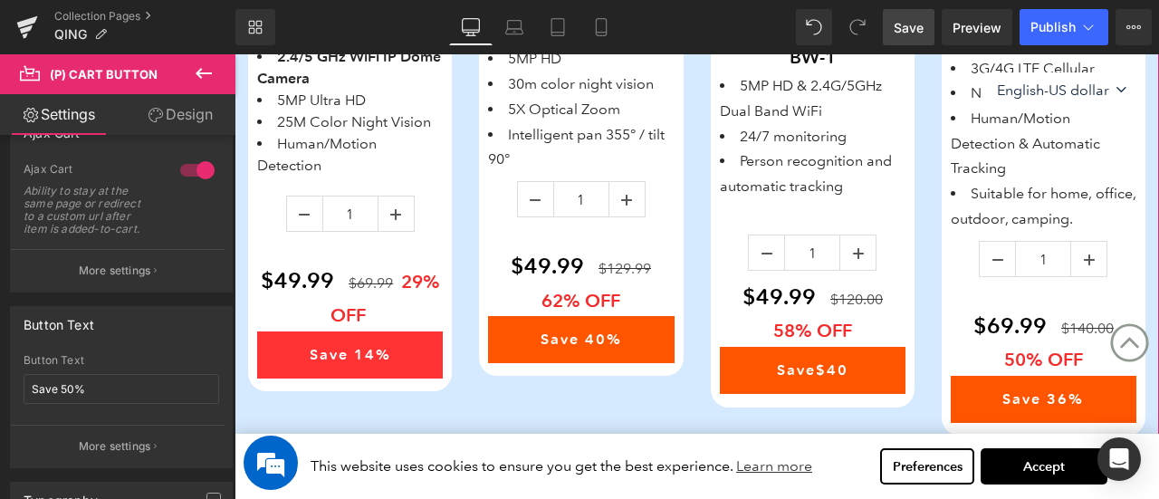
click at [361, 350] on div "Save 14% (P) Cart Button" at bounding box center [350, 354] width 186 height 47
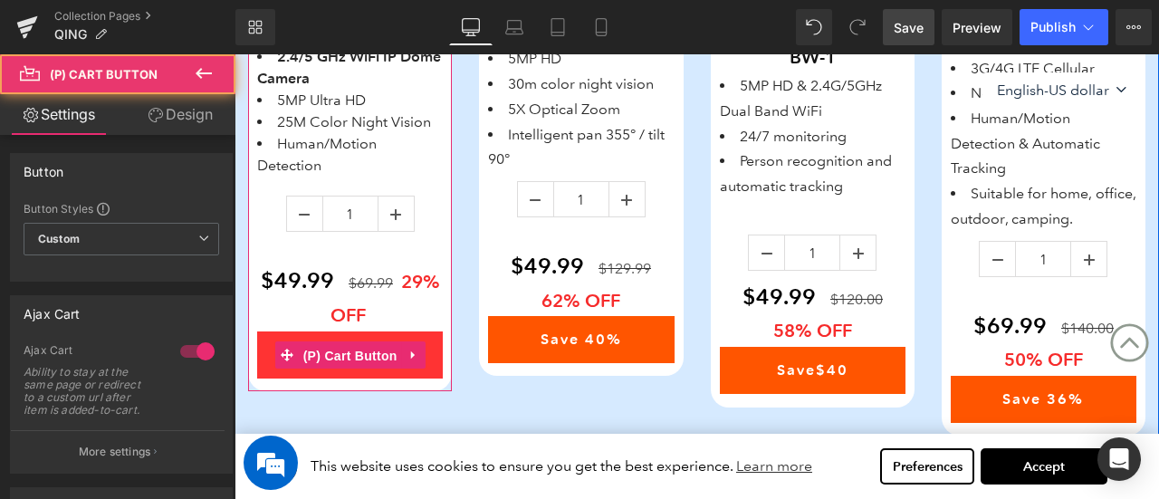
click at [361, 350] on span "(P) Cart Button" at bounding box center [350, 355] width 103 height 27
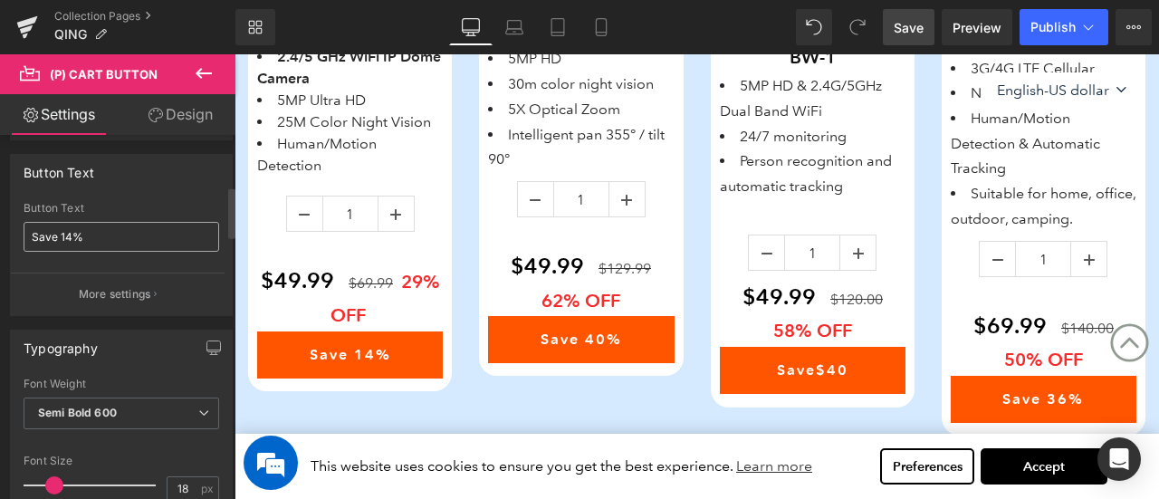
scroll to position [362, 0]
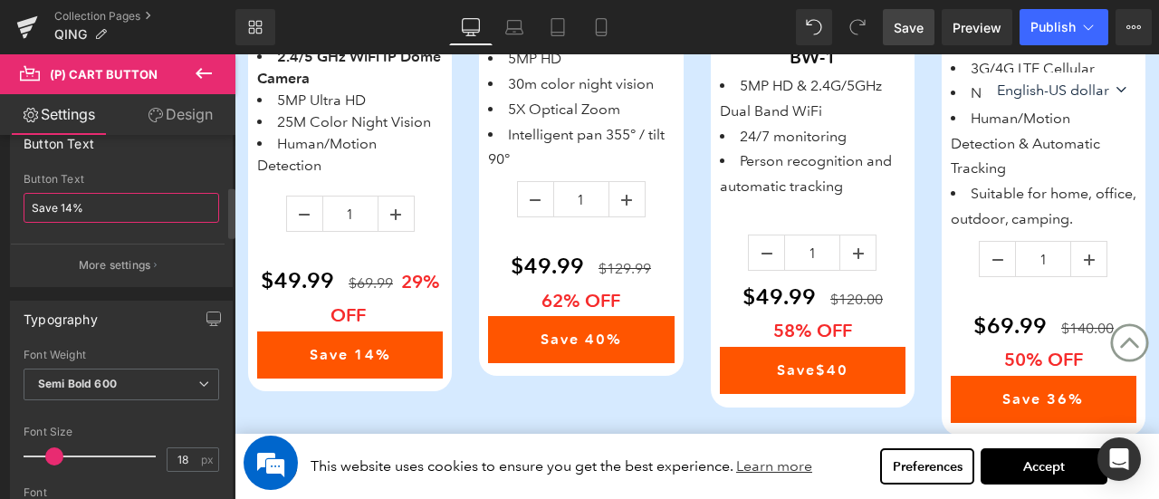
drag, startPoint x: 59, startPoint y: 206, endPoint x: 72, endPoint y: 208, distance: 13.9
click at [72, 208] on input "Save 14%" at bounding box center [122, 208] width 196 height 30
type input "Save 29%"
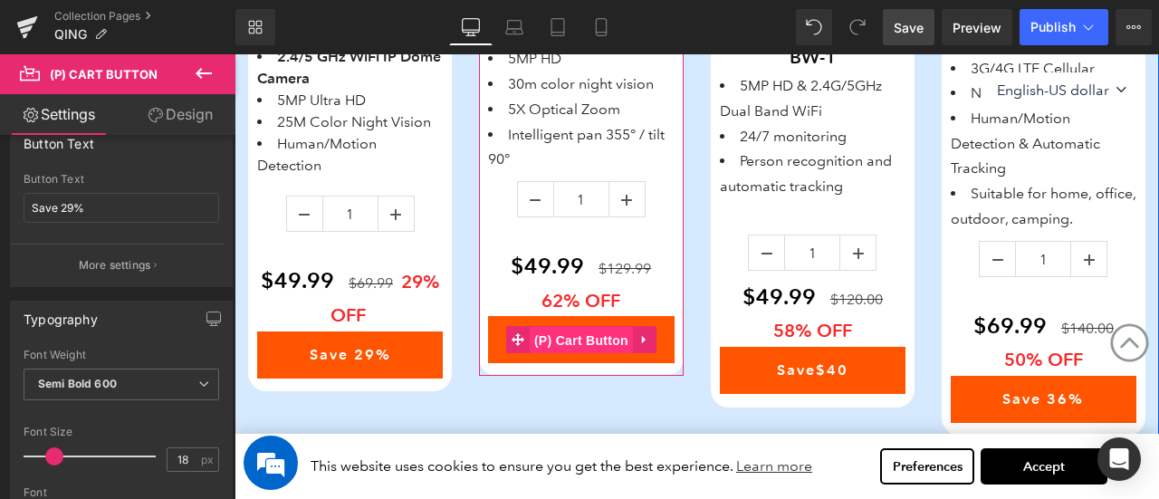
click at [584, 339] on span "(P) Cart Button" at bounding box center [581, 340] width 103 height 27
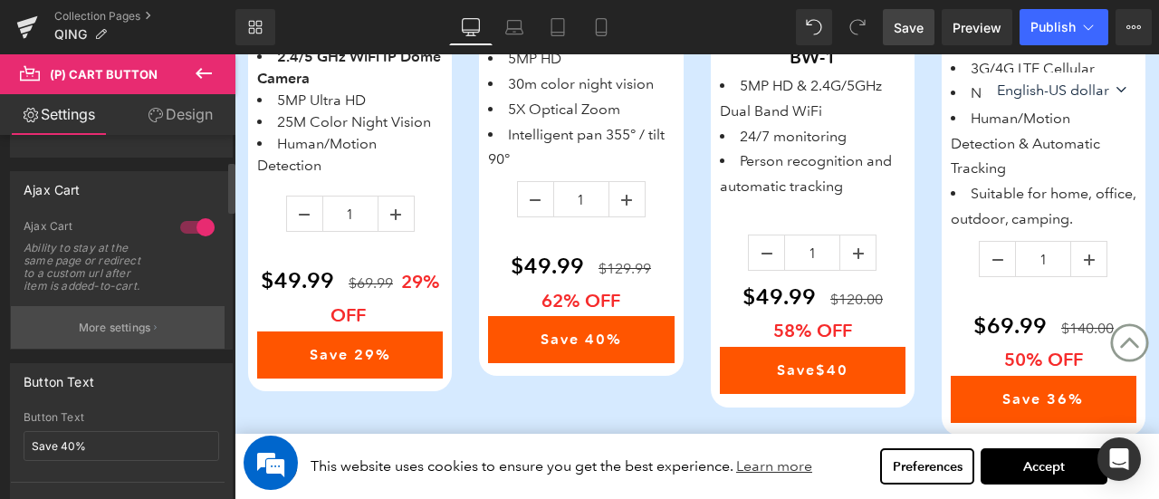
scroll to position [181, 0]
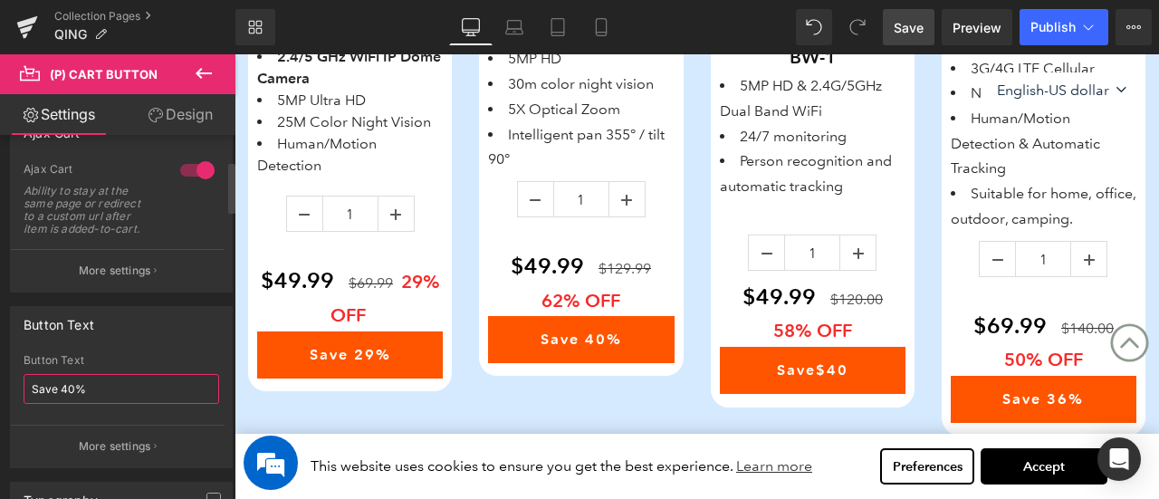
drag, startPoint x: 61, startPoint y: 386, endPoint x: 71, endPoint y: 389, distance: 10.3
click at [71, 389] on input "Save 40%" at bounding box center [122, 389] width 196 height 30
type input "Save 62%"
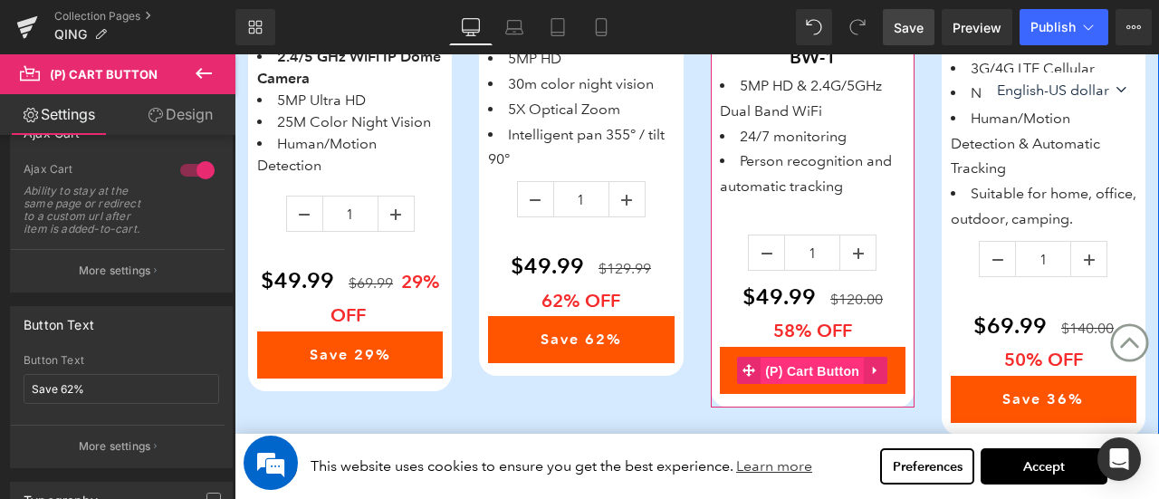
click at [831, 363] on span "(P) Cart Button" at bounding box center [812, 371] width 103 height 27
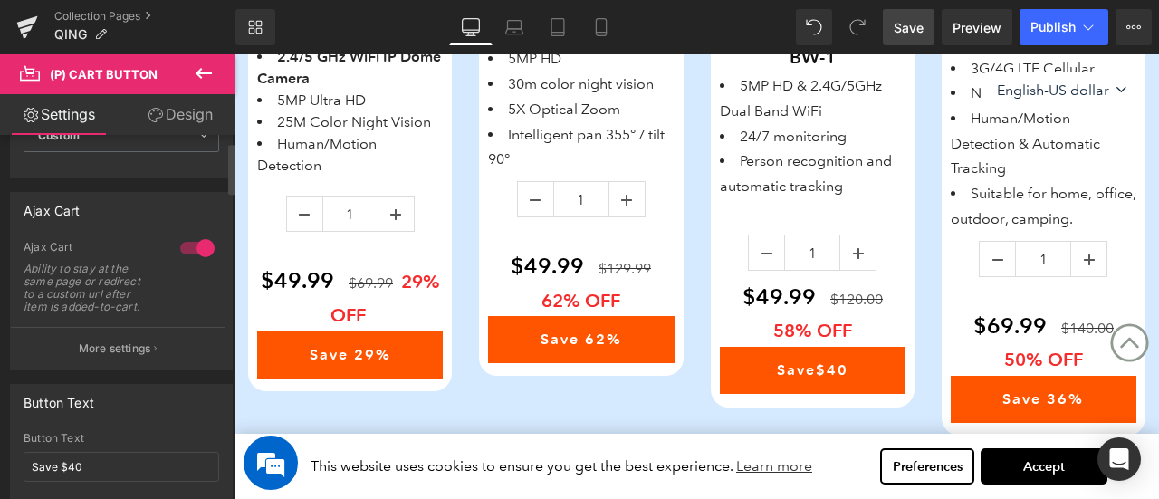
scroll to position [272, 0]
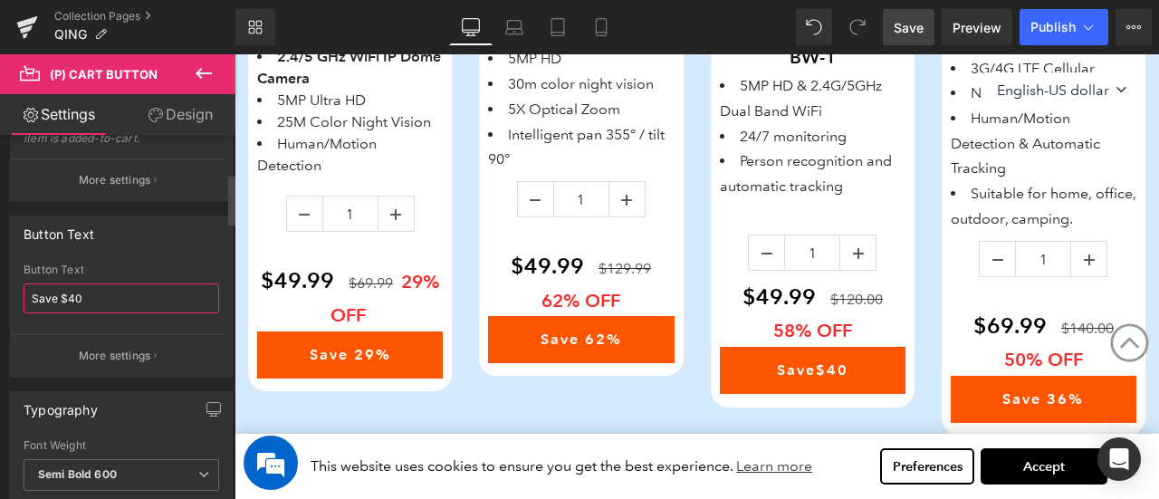
click at [72, 298] on input "Save $40" at bounding box center [122, 298] width 196 height 30
type input "Save $70"
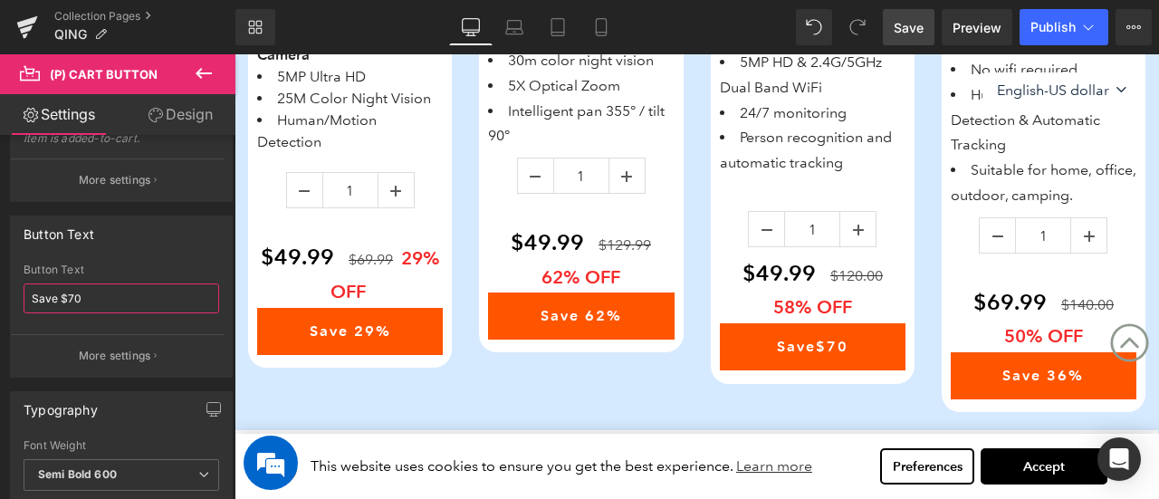
scroll to position [1663, 0]
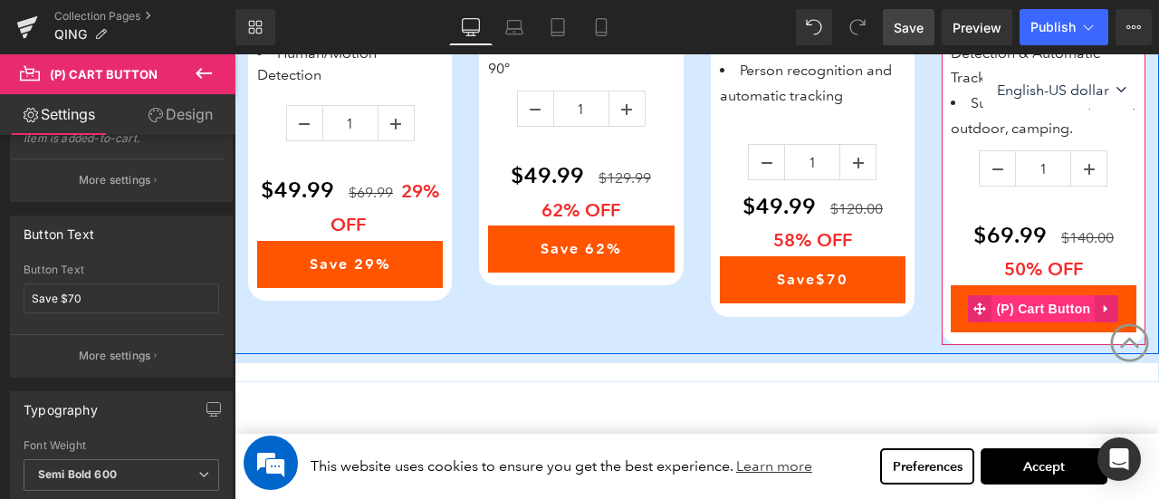
click at [1016, 300] on span "(P) Cart Button" at bounding box center [1043, 308] width 103 height 27
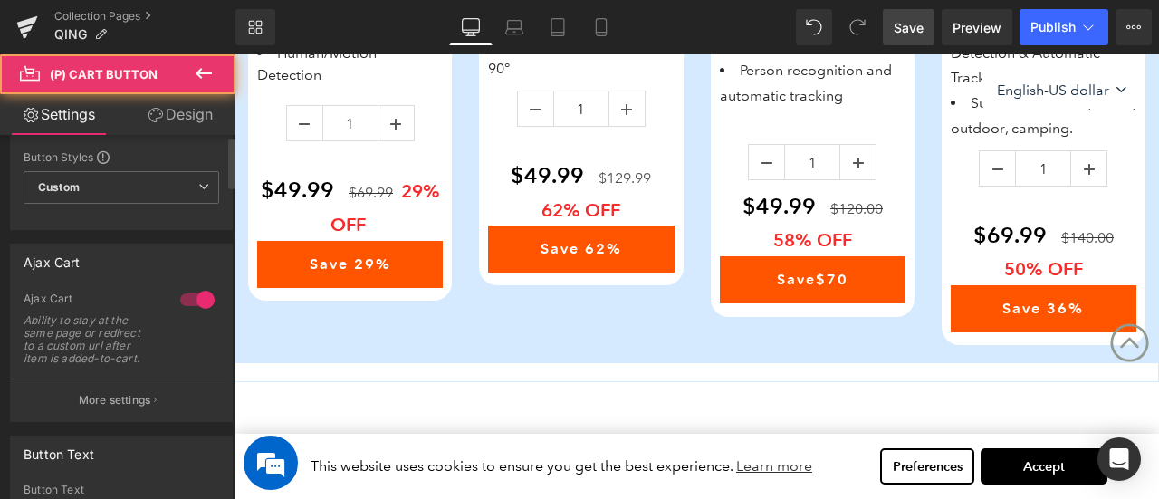
scroll to position [272, 0]
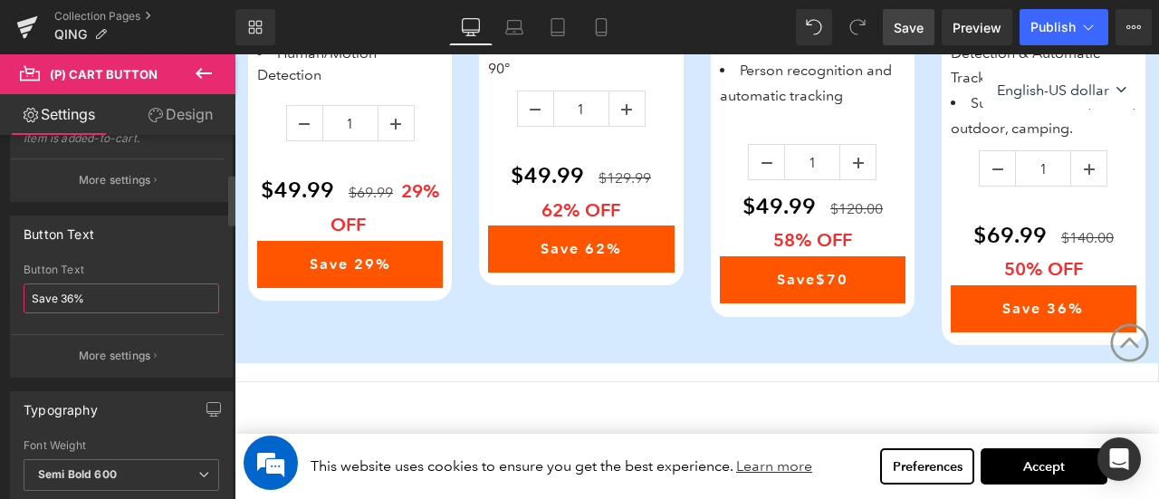
drag, startPoint x: 60, startPoint y: 300, endPoint x: 71, endPoint y: 299, distance: 10.9
click at [71, 299] on input "Save 36%" at bounding box center [122, 298] width 196 height 30
type input "Save 50%"
click at [223, 310] on div "Save 36% Button Text Save 50% More settings" at bounding box center [121, 320] width 221 height 113
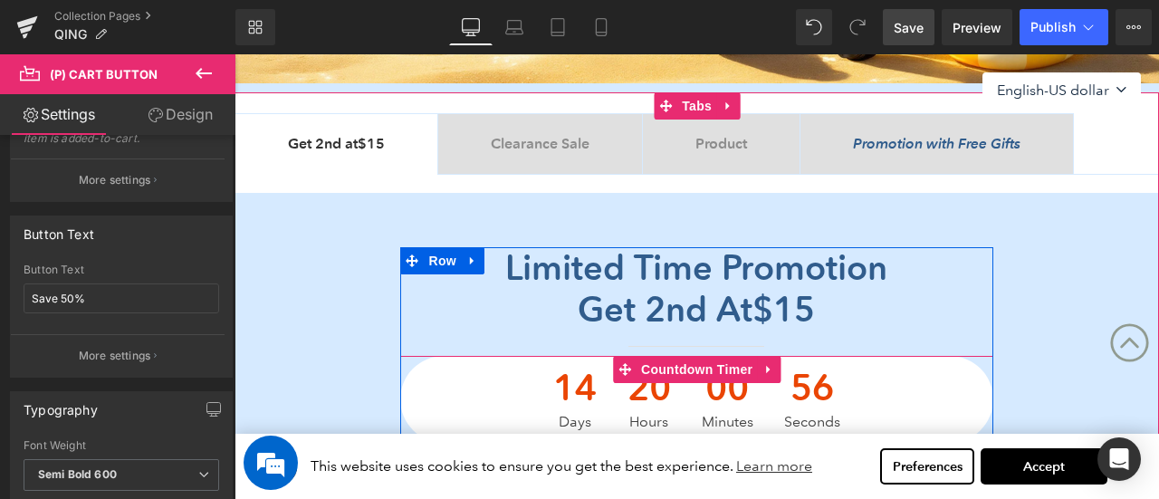
scroll to position [395, 0]
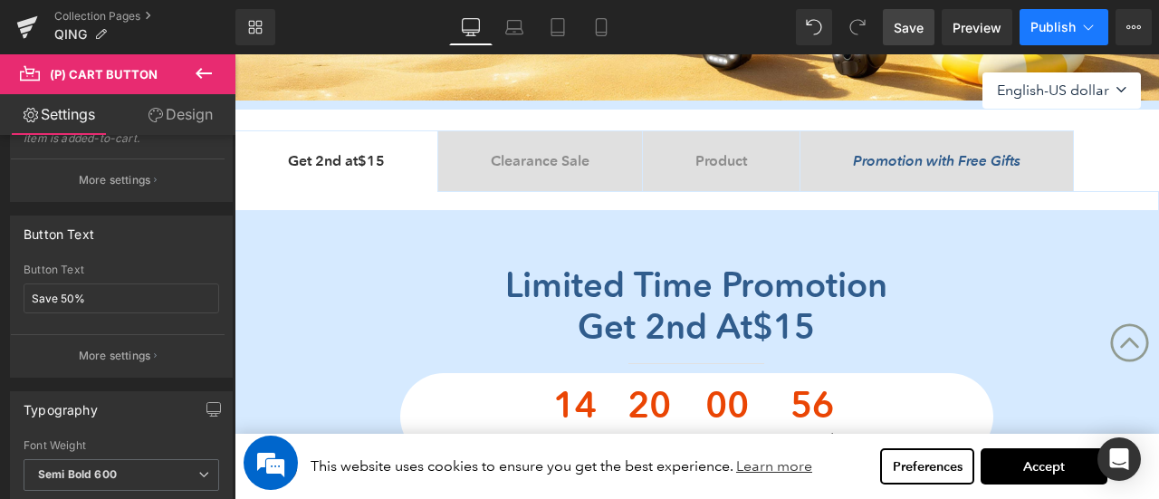
click at [1043, 18] on button "Publish" at bounding box center [1064, 27] width 89 height 36
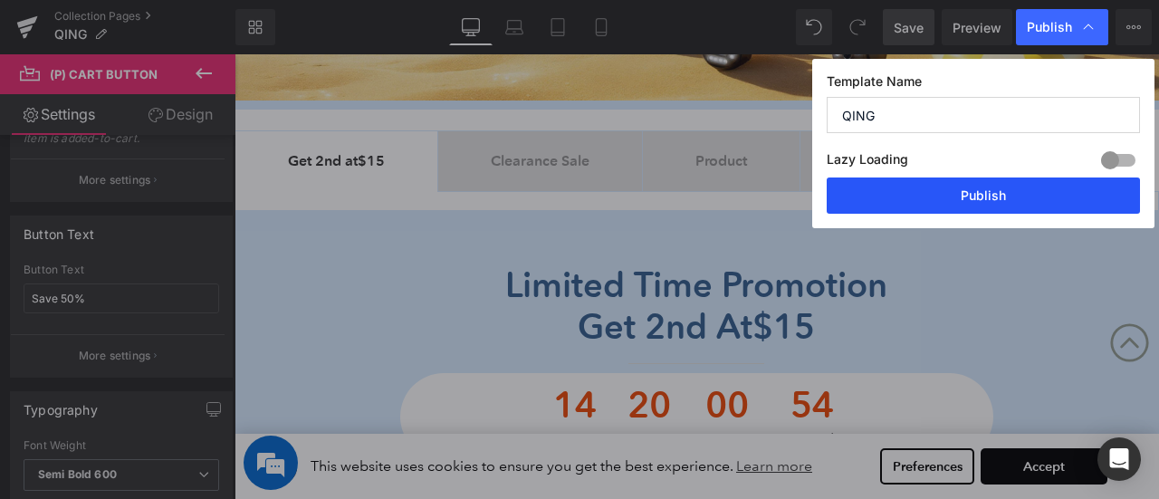
click at [1044, 197] on button "Publish" at bounding box center [983, 196] width 313 height 36
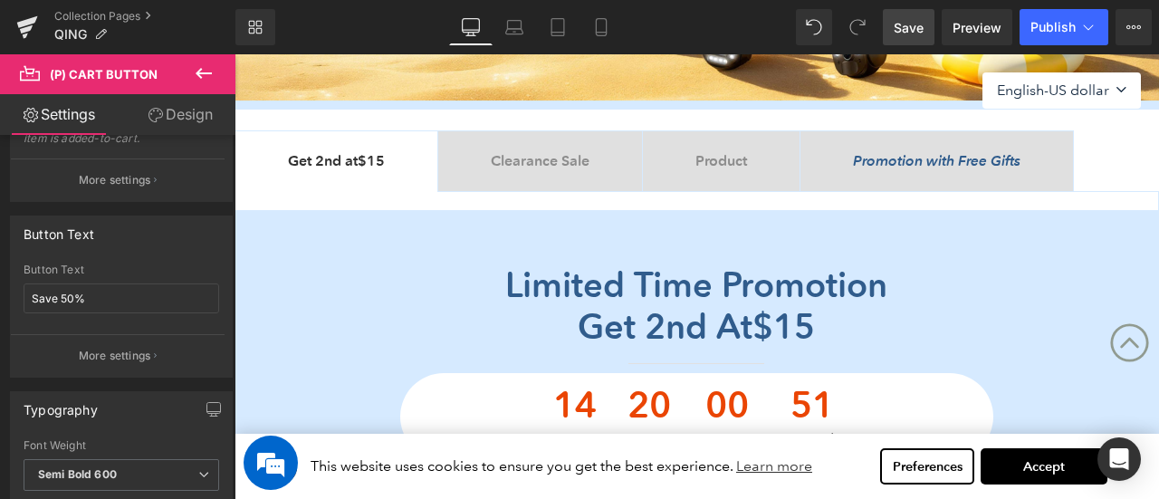
scroll to position [576, 0]
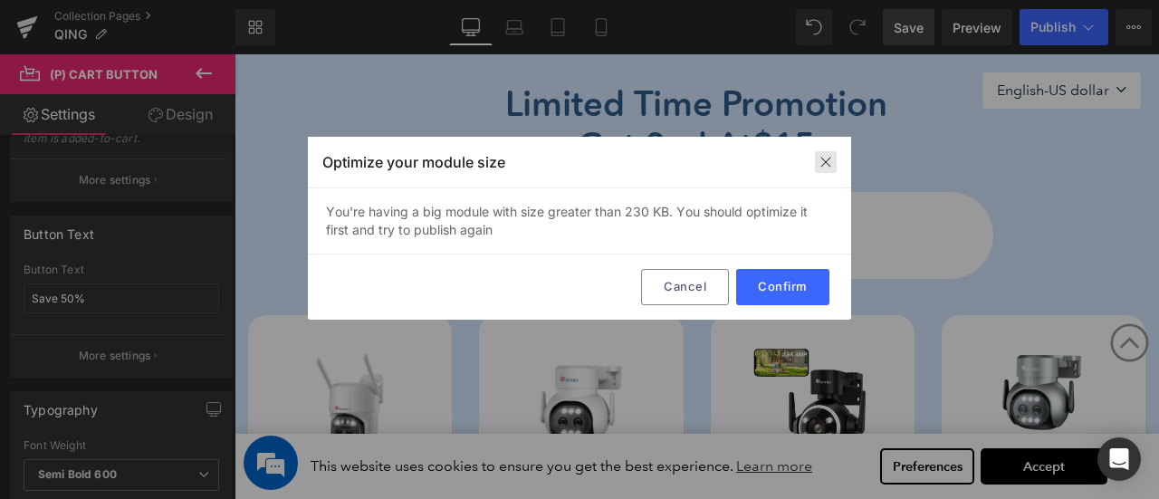
click at [829, 160] on img at bounding box center [826, 162] width 14 height 14
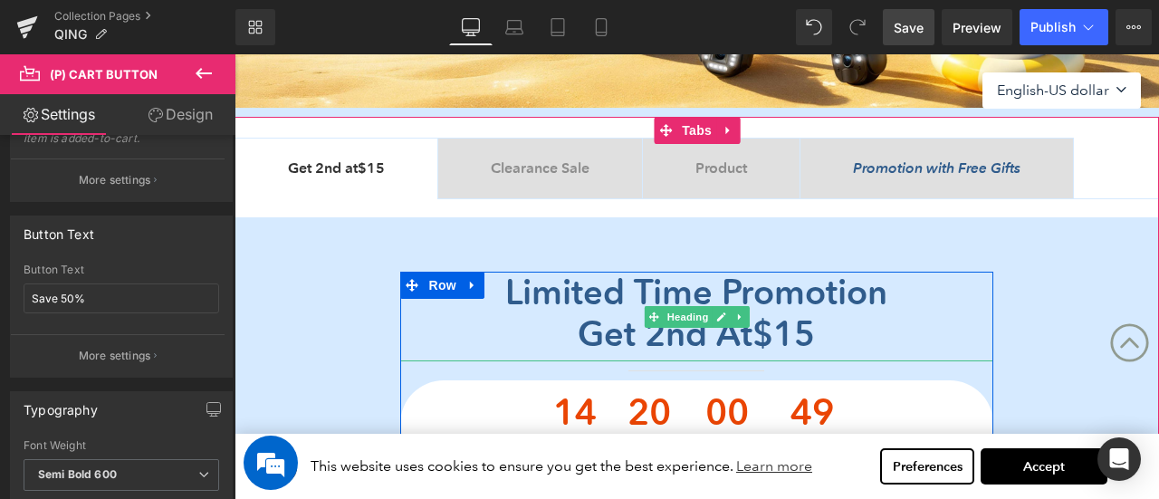
scroll to position [214, 0]
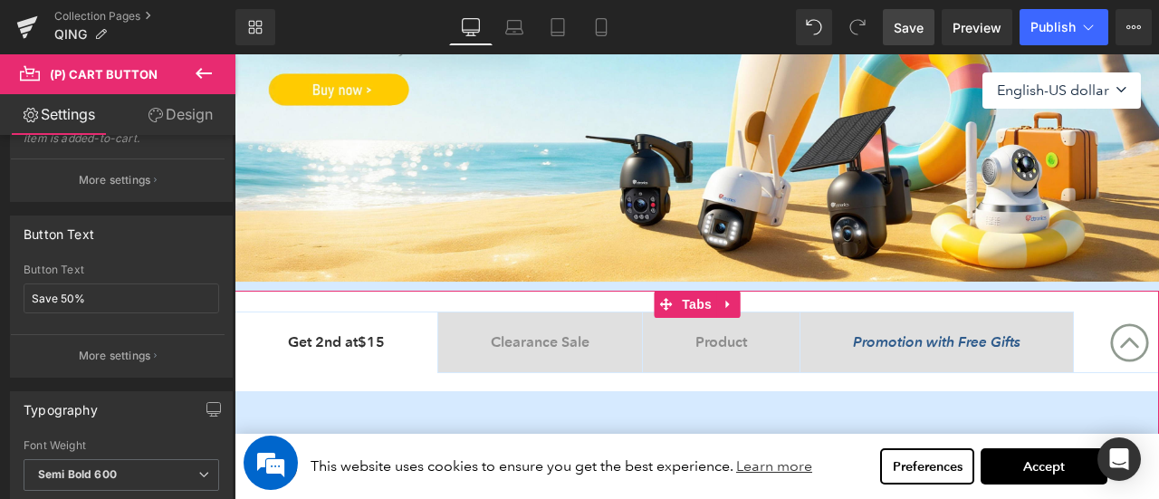
click at [781, 328] on span "Product Text Block" at bounding box center [721, 342] width 157 height 60
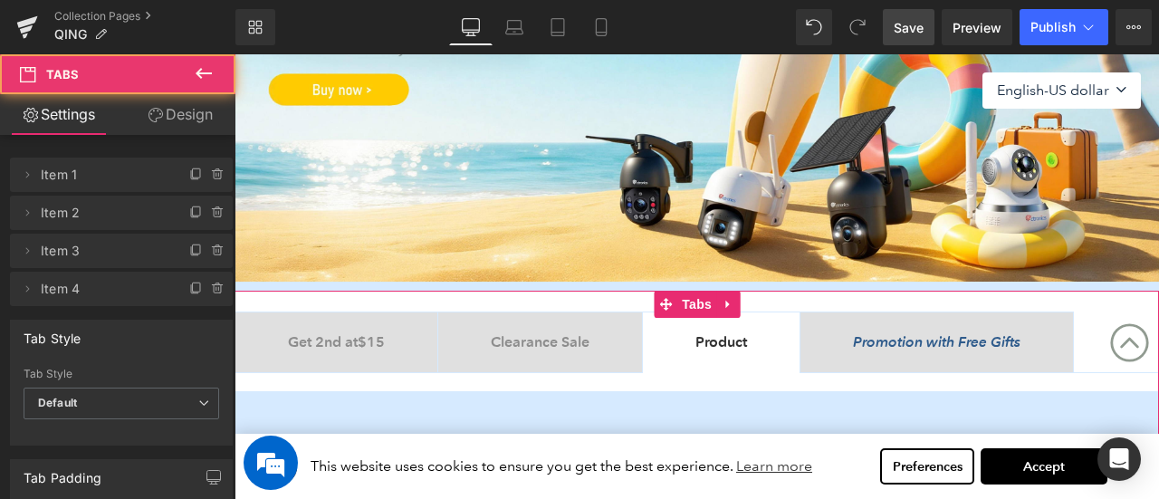
click at [211, 252] on icon at bounding box center [218, 251] width 14 height 14
click at [207, 252] on div "Delete Cancel" at bounding box center [125, 251] width 223 height 34
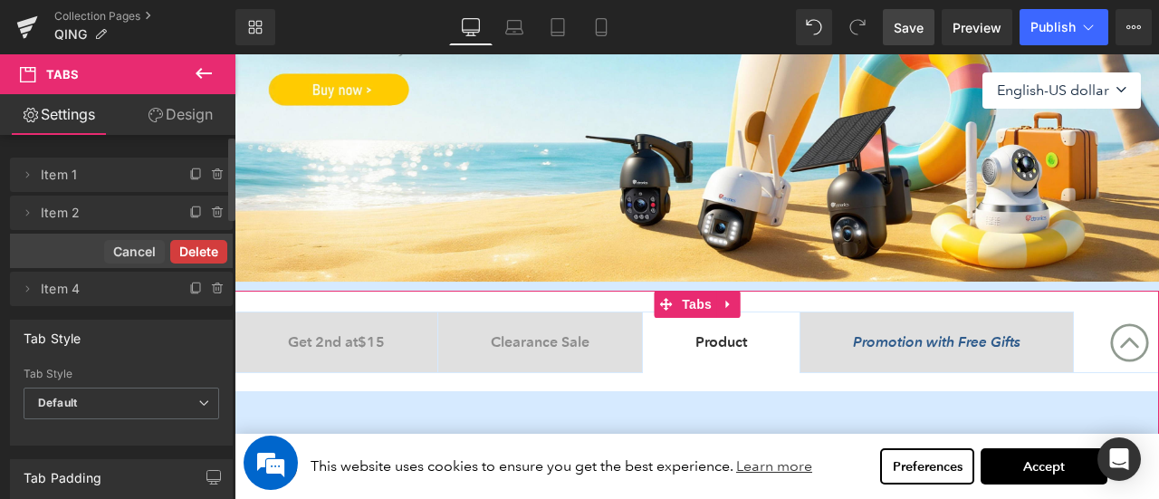
click at [202, 250] on button "Delete" at bounding box center [198, 252] width 57 height 24
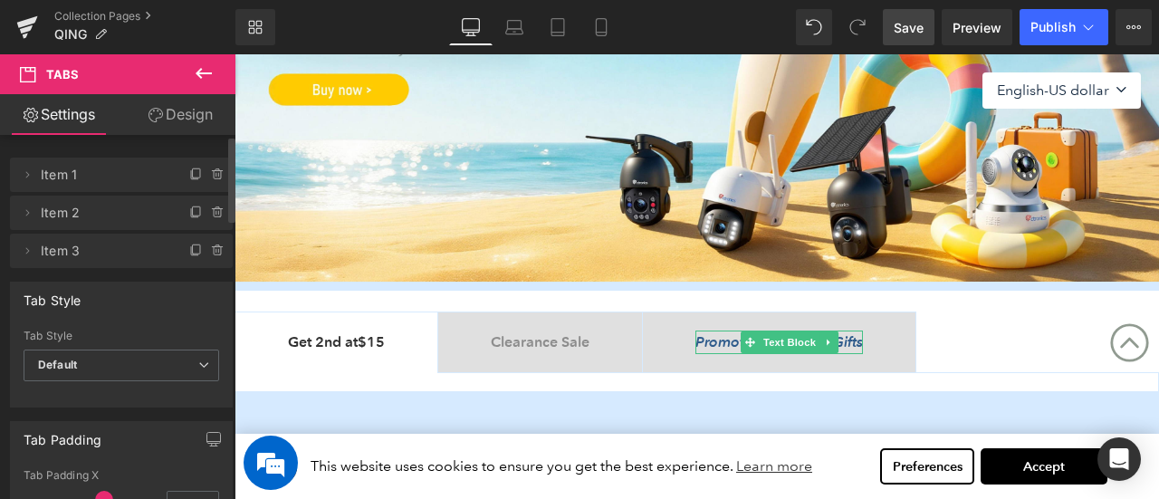
scroll to position [395, 0]
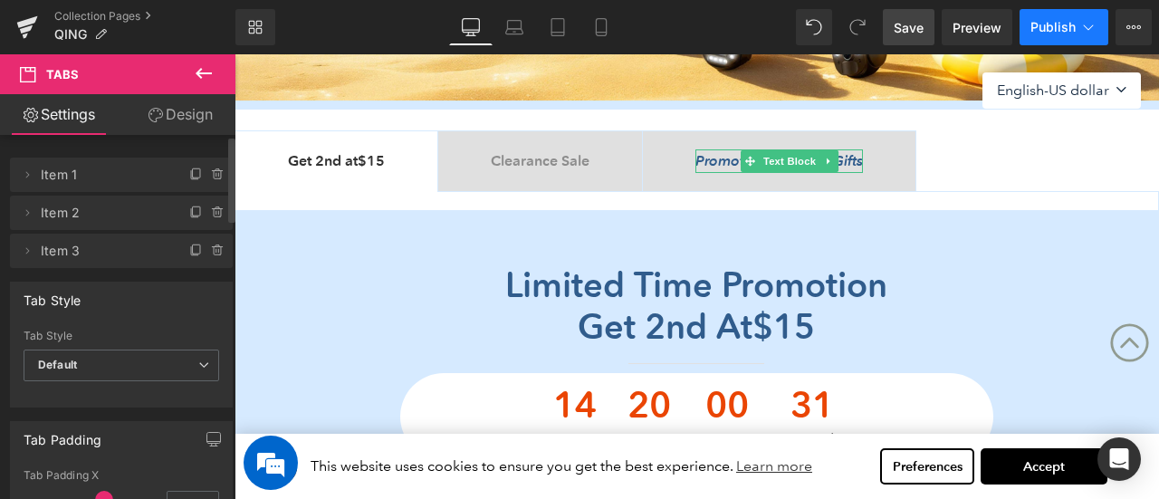
click at [1068, 17] on button "Publish" at bounding box center [1064, 27] width 89 height 36
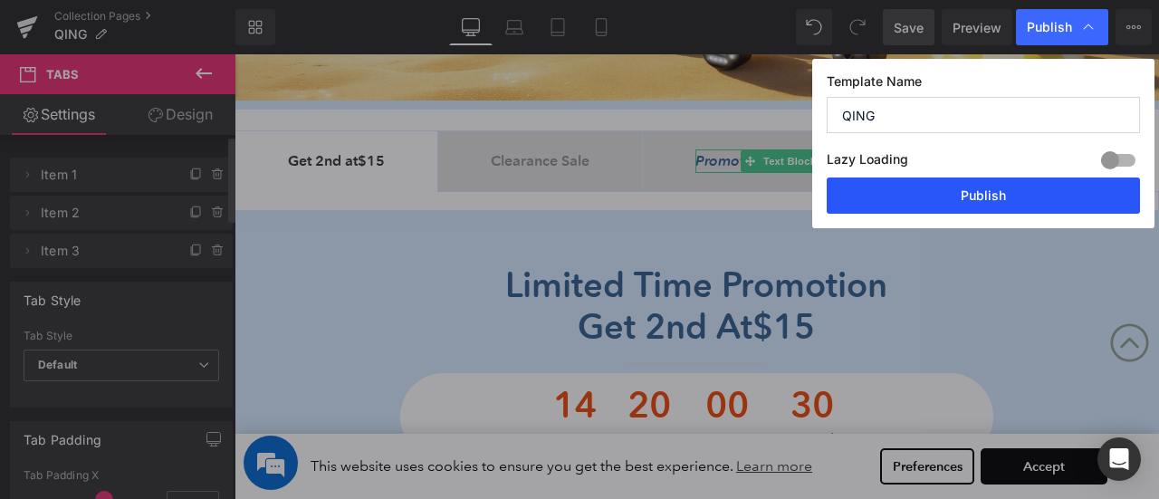
click at [1016, 198] on button "Publish" at bounding box center [983, 196] width 313 height 36
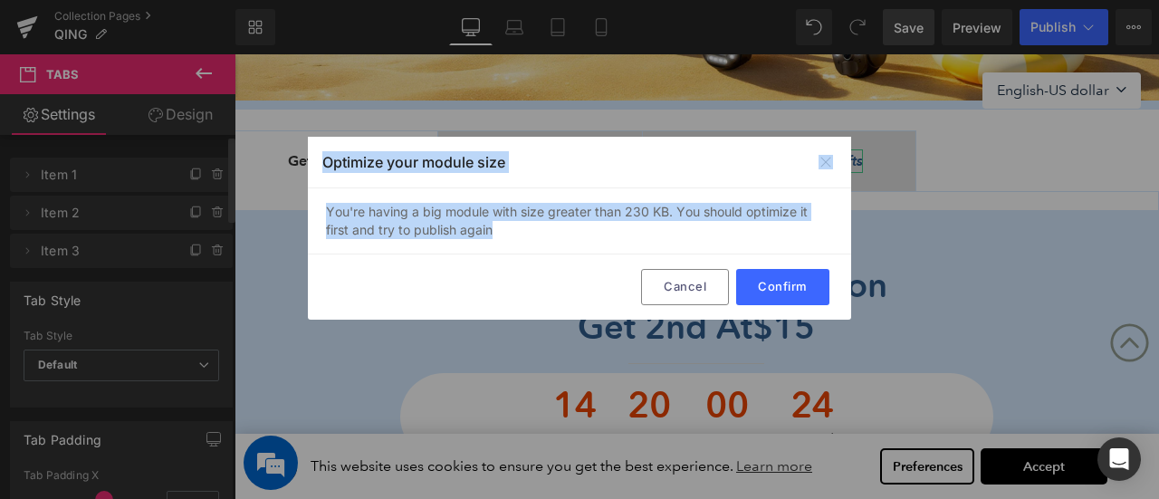
drag, startPoint x: 505, startPoint y: 230, endPoint x: 318, endPoint y: 158, distance: 200.7
click at [318, 158] on div "Optimize your module size You're having a big module with size greater than 230…" at bounding box center [579, 228] width 543 height 183
copy div "Optimize your module size You're having a big module with size greater than 230…"
click at [683, 283] on button "Cancel" at bounding box center [685, 287] width 88 height 36
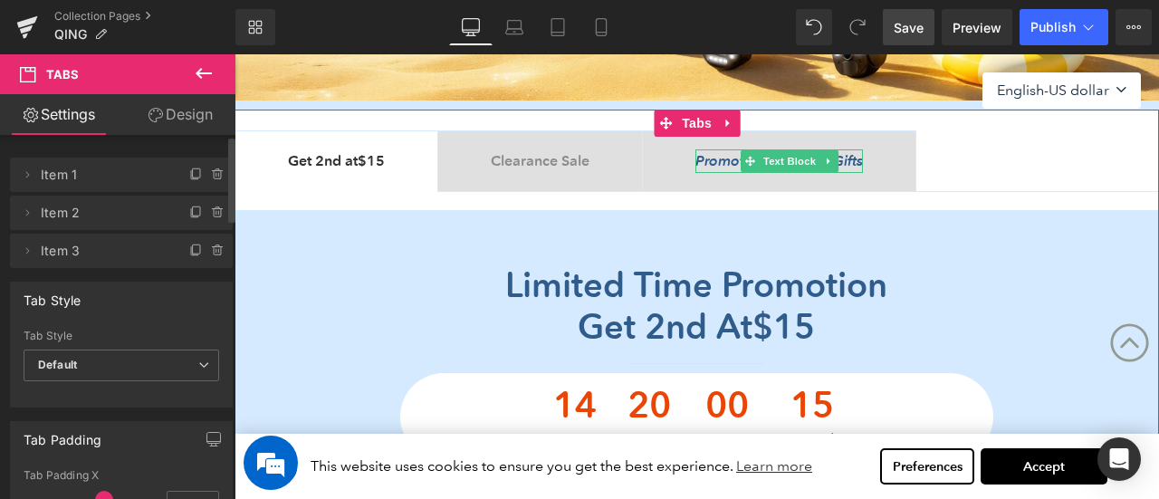
click at [574, 162] on b "Clearance Sale" at bounding box center [540, 160] width 99 height 17
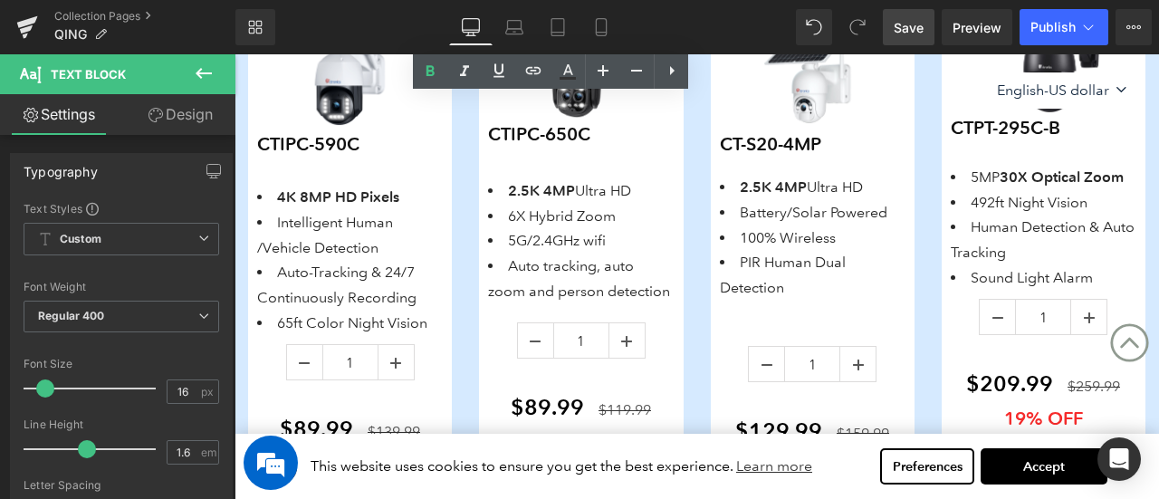
scroll to position [1844, 0]
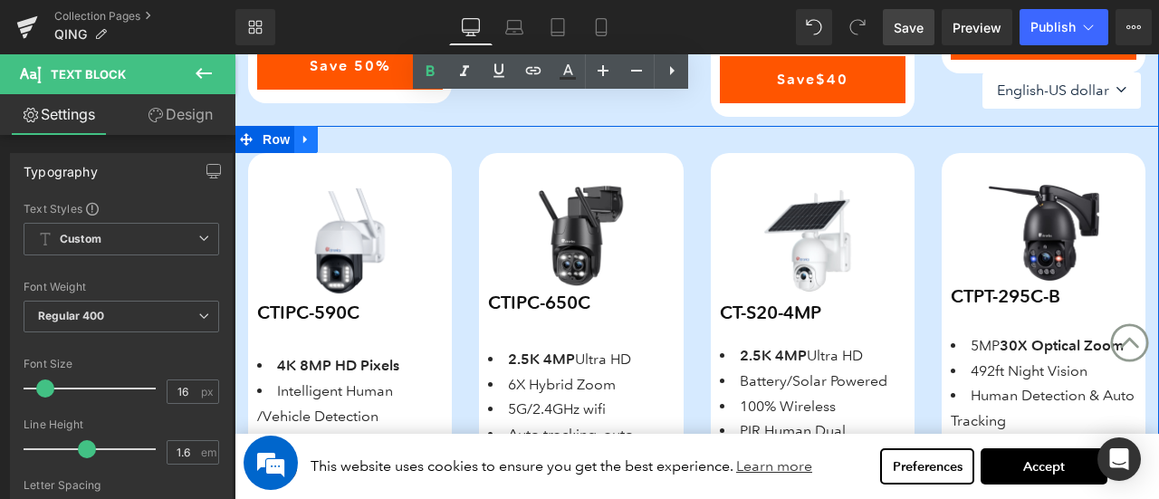
click at [301, 135] on icon at bounding box center [306, 140] width 13 height 14
click at [350, 138] on icon at bounding box center [353, 139] width 13 height 13
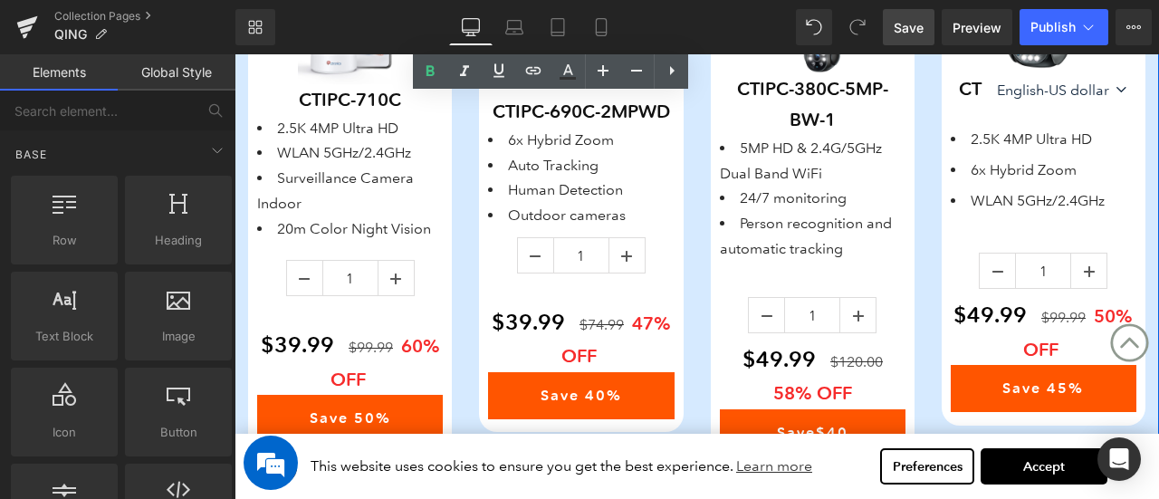
scroll to position [485, 0]
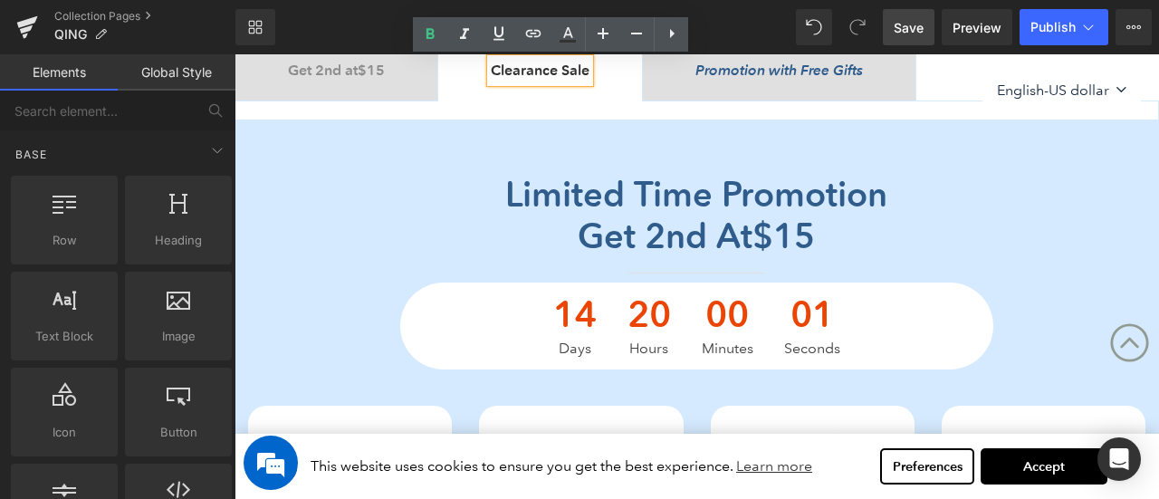
click at [358, 82] on span "Get 2nd at $15 Text Block" at bounding box center [336, 71] width 202 height 60
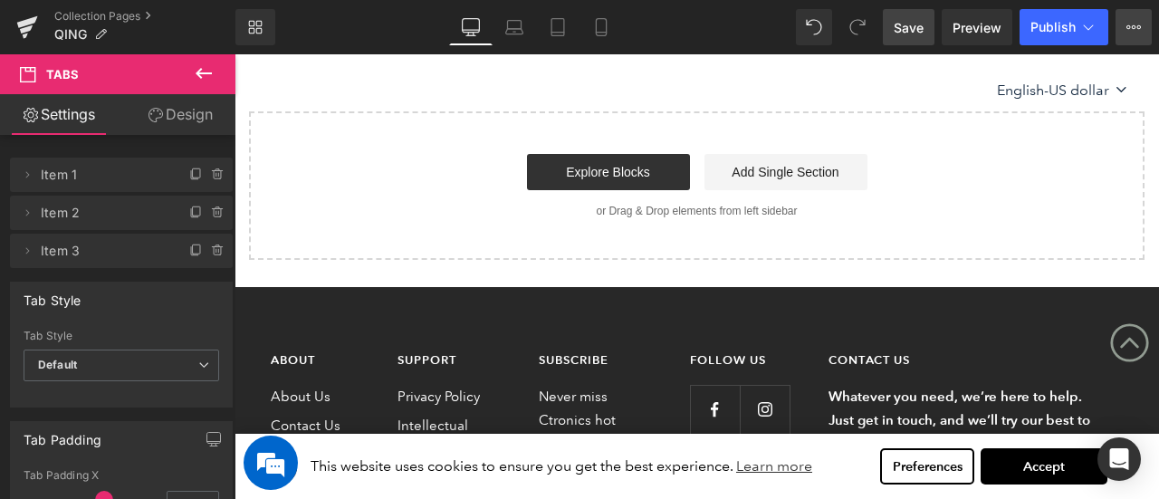
scroll to position [938, 0]
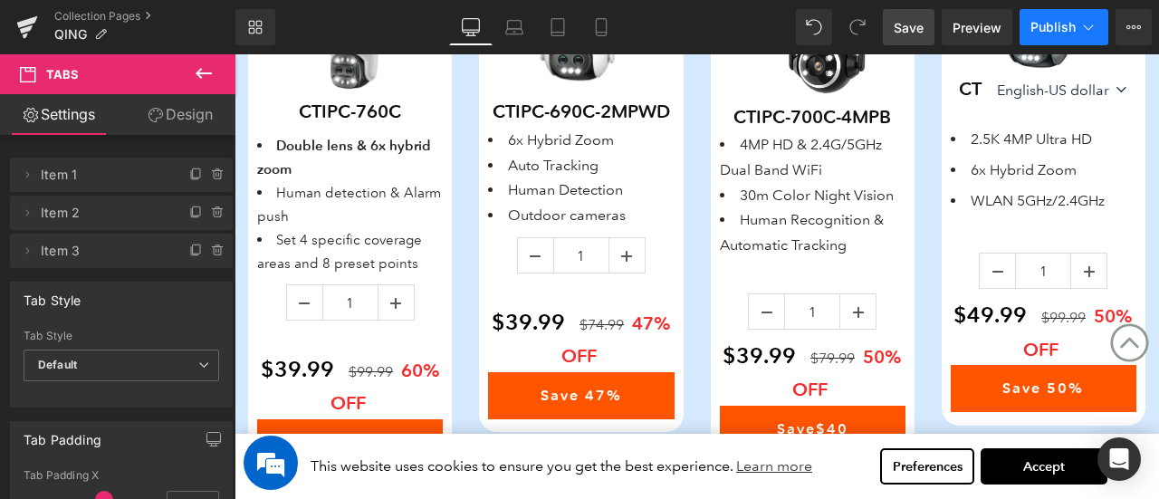
click at [1055, 26] on span "Publish" at bounding box center [1053, 27] width 45 height 14
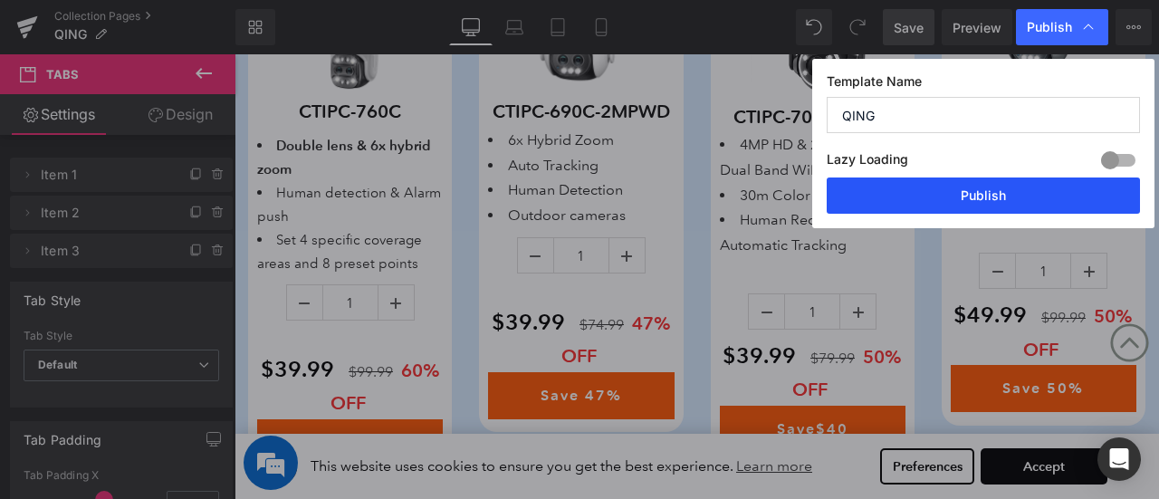
drag, startPoint x: 1020, startPoint y: 195, endPoint x: 755, endPoint y: 154, distance: 267.6
click at [1020, 195] on button "Publish" at bounding box center [983, 196] width 313 height 36
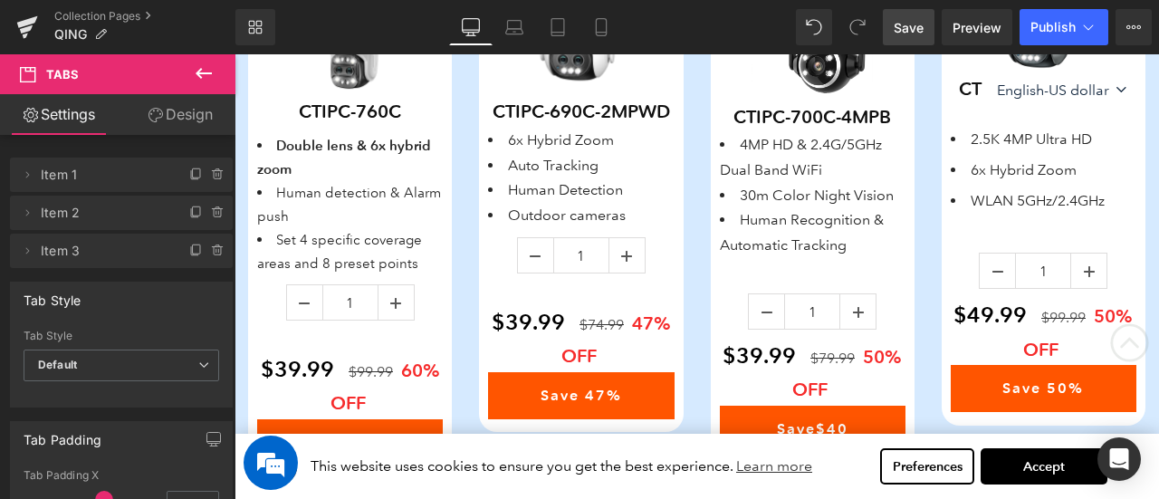
scroll to position [0, 0]
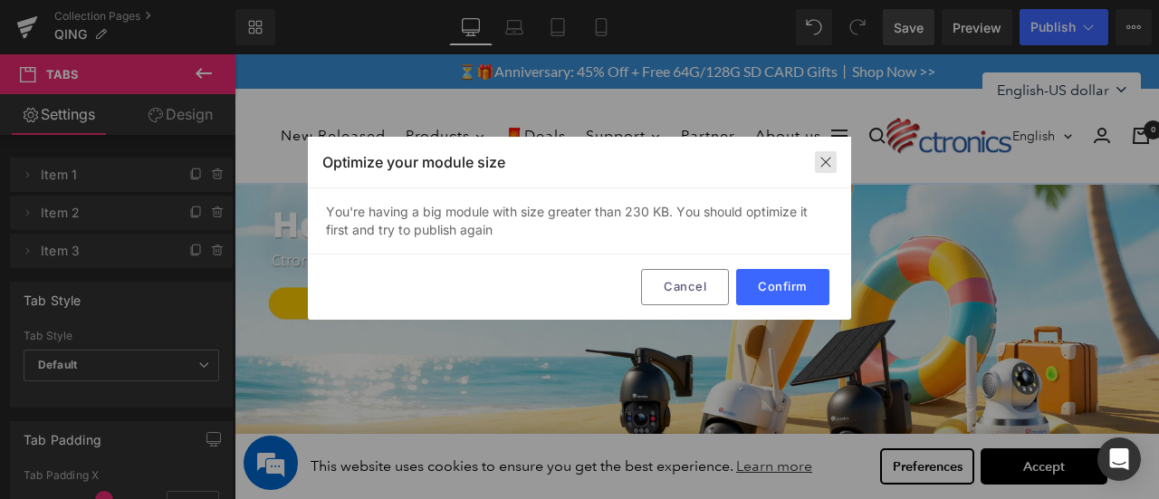
click at [828, 160] on img at bounding box center [826, 162] width 14 height 14
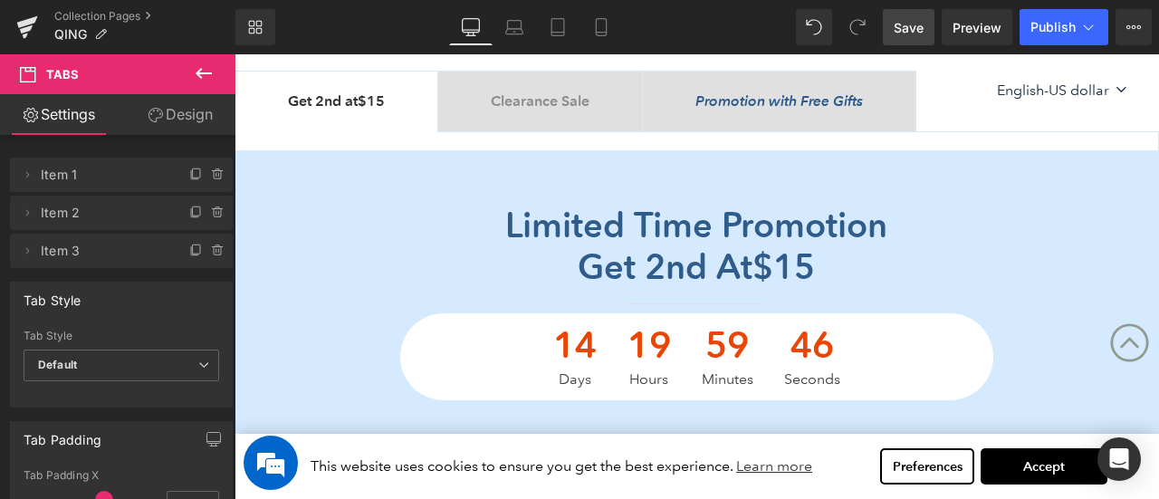
scroll to position [362, 0]
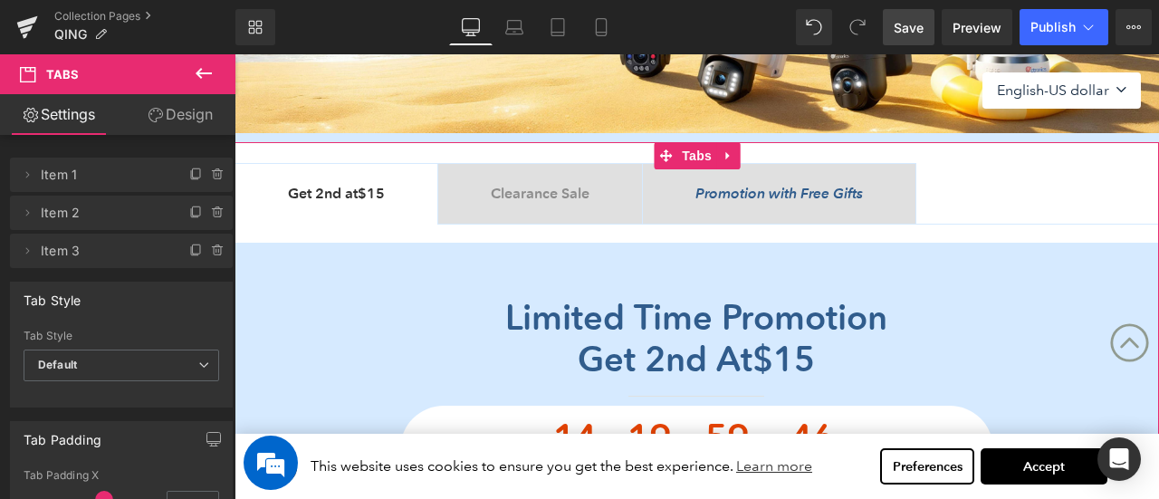
click at [534, 180] on span "Clearance Sale Text Block" at bounding box center [540, 194] width 204 height 60
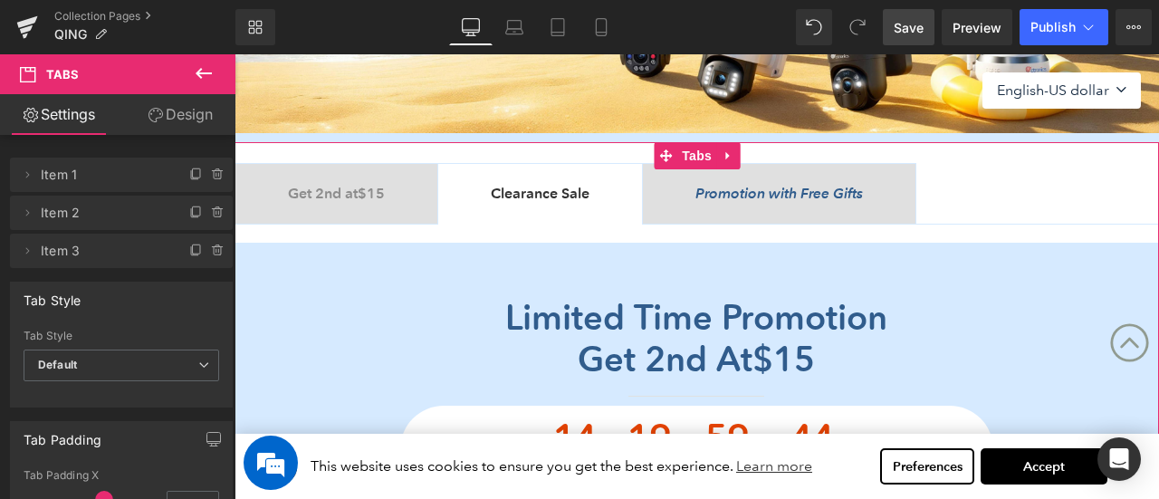
scroll to position [1268, 0]
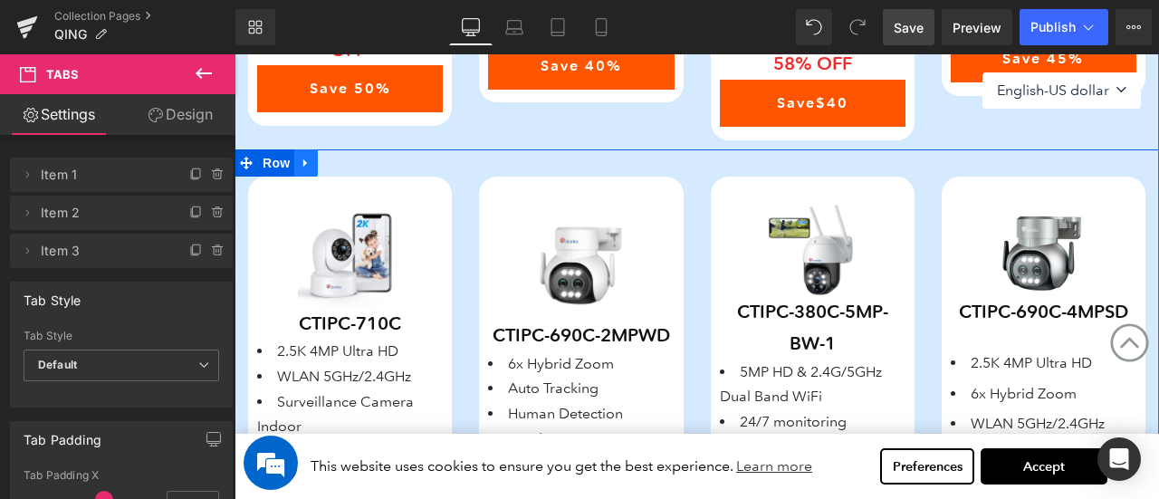
click at [311, 160] on icon at bounding box center [306, 163] width 13 height 14
click at [344, 162] on link at bounding box center [353, 162] width 24 height 27
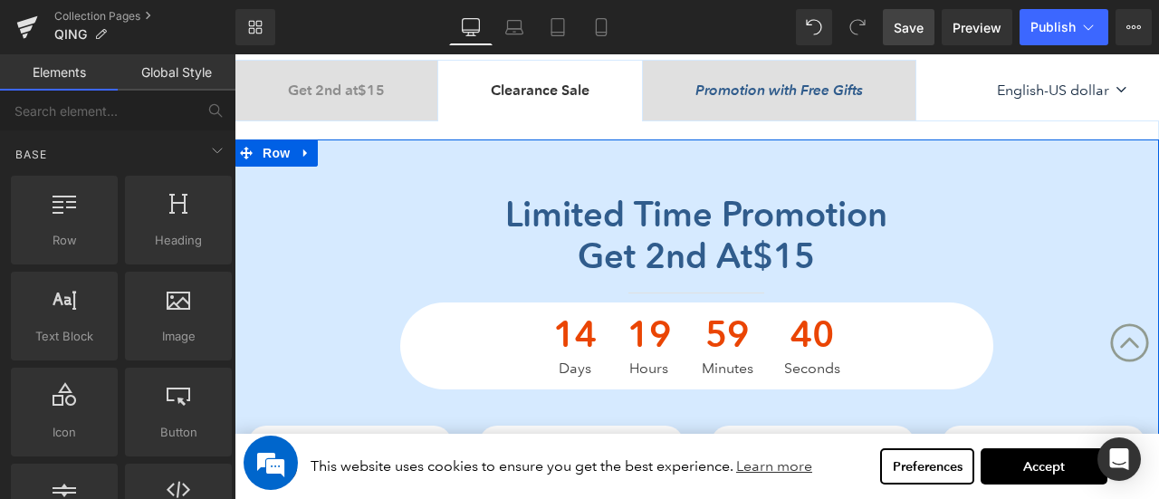
scroll to position [362, 0]
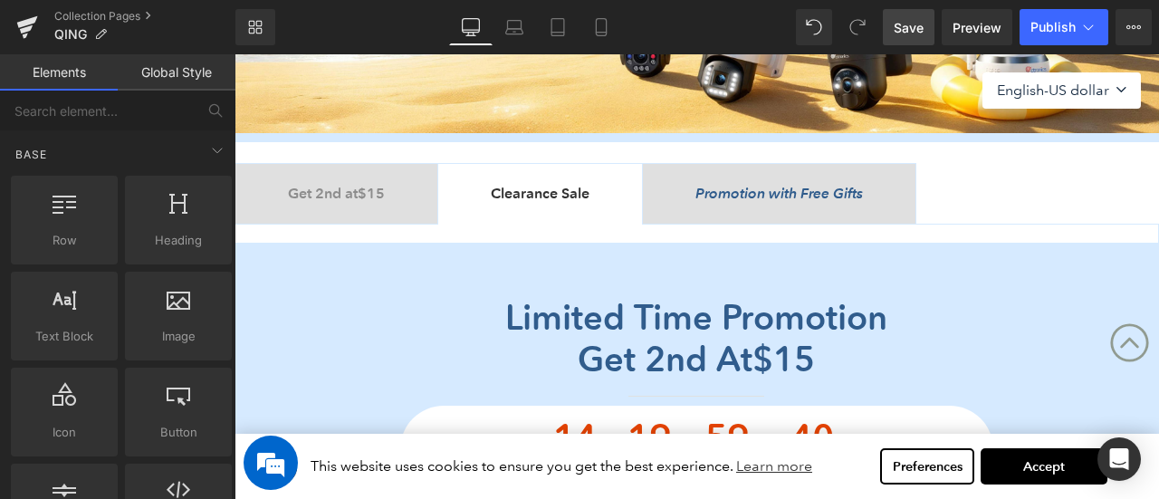
click at [773, 206] on span "Promotion with Free Gifts Text Block" at bounding box center [779, 194] width 273 height 60
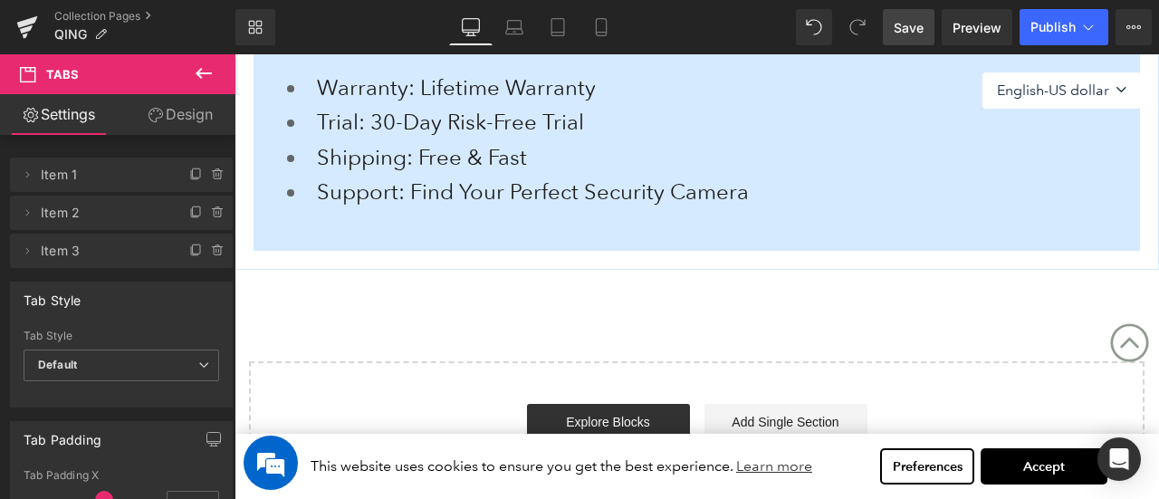
scroll to position [1177, 0]
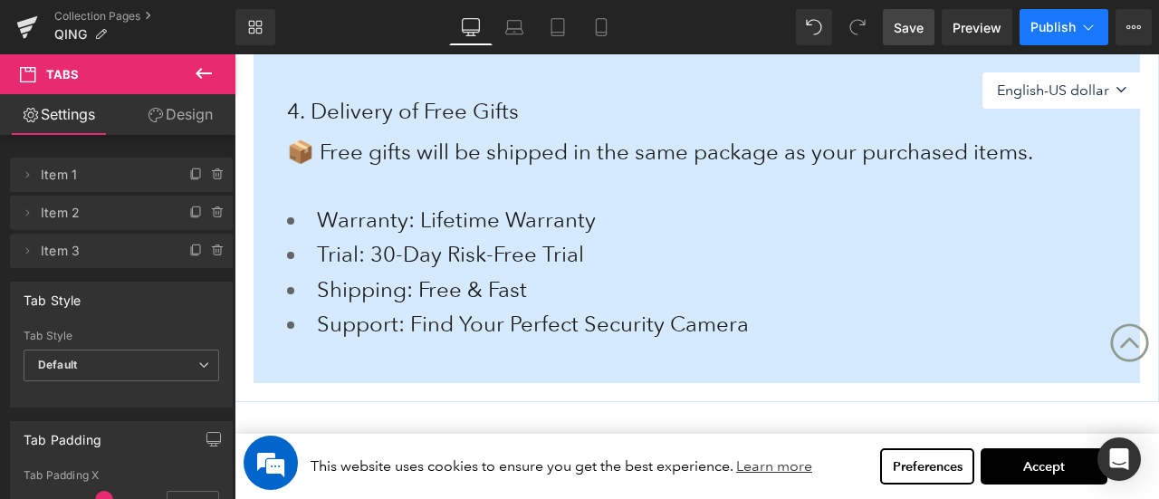
click at [1051, 14] on button "Publish" at bounding box center [1064, 27] width 89 height 36
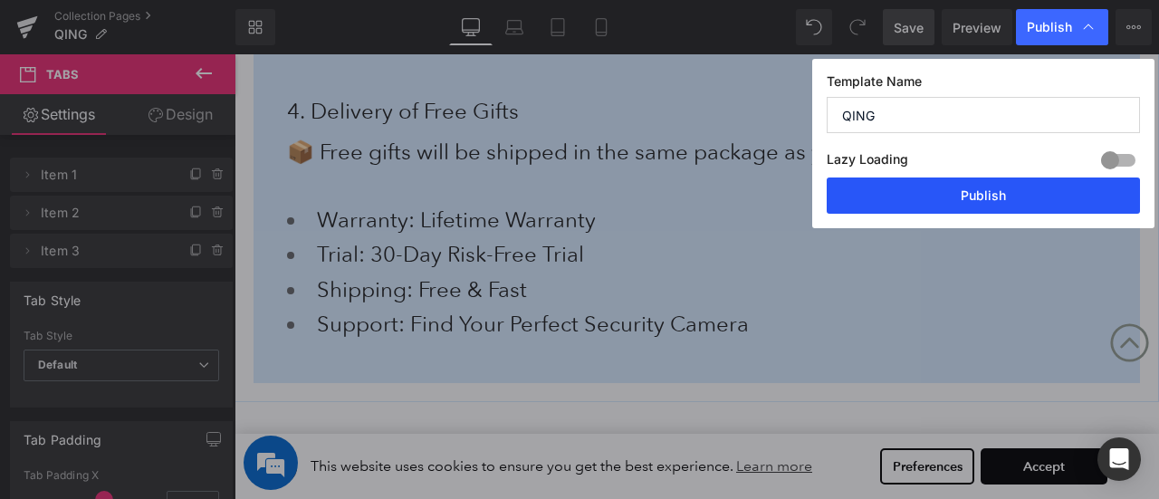
click at [996, 200] on button "Publish" at bounding box center [983, 196] width 313 height 36
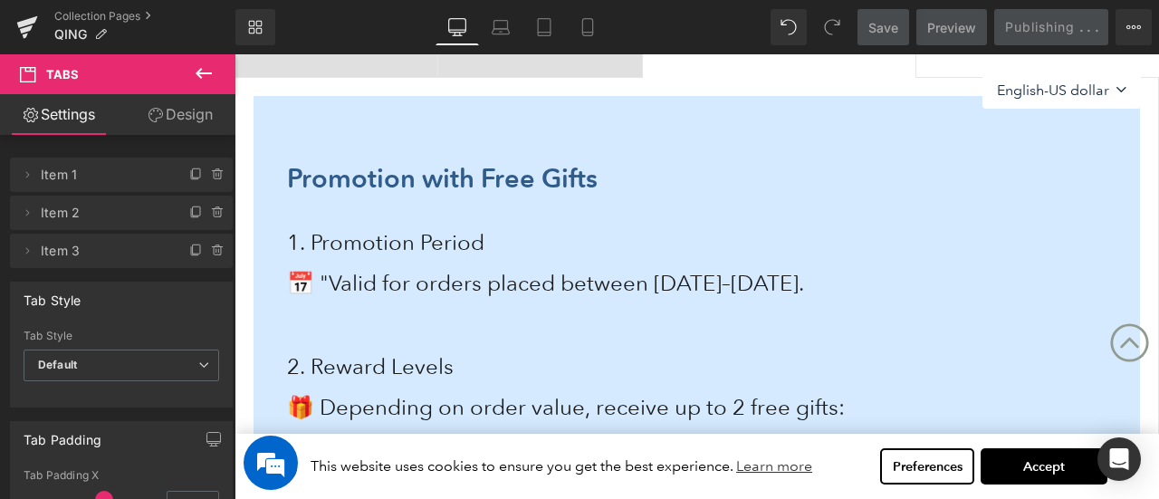
scroll to position [453, 0]
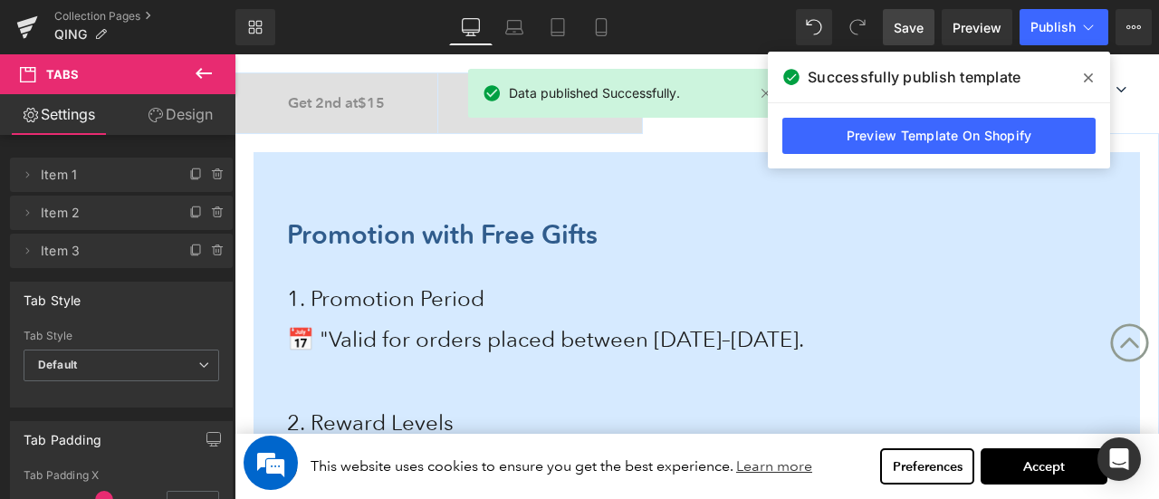
click at [1090, 79] on icon at bounding box center [1088, 77] width 9 height 9
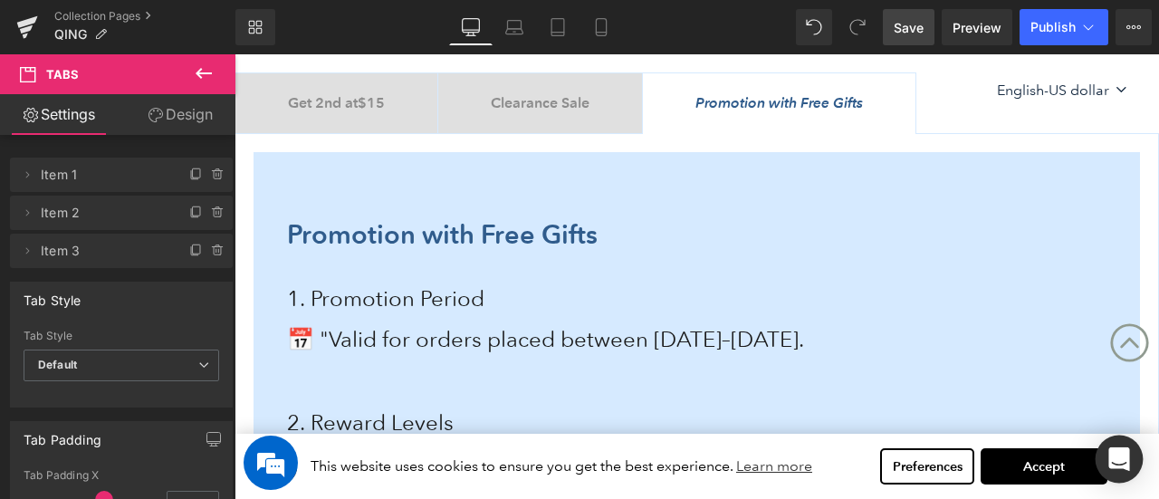
click at [1125, 453] on icon "Open Intercom Messenger" at bounding box center [1118, 459] width 21 height 24
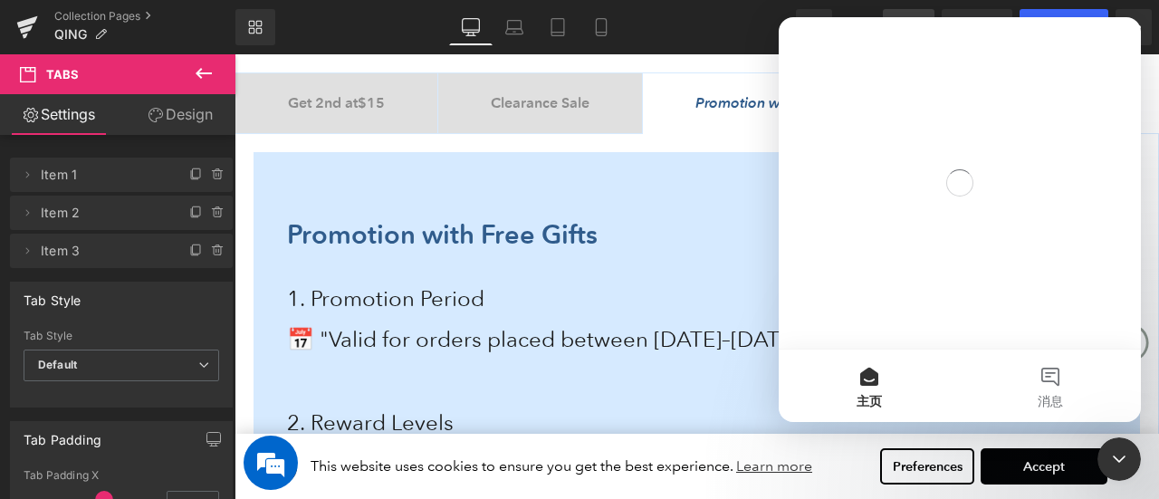
scroll to position [0, 0]
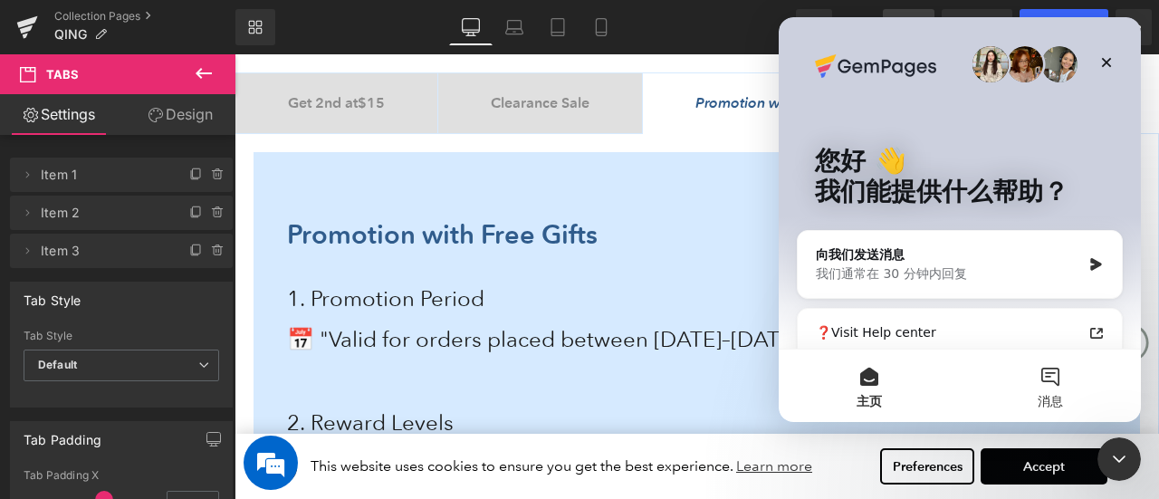
click at [1060, 389] on button "消息" at bounding box center [1050, 386] width 181 height 72
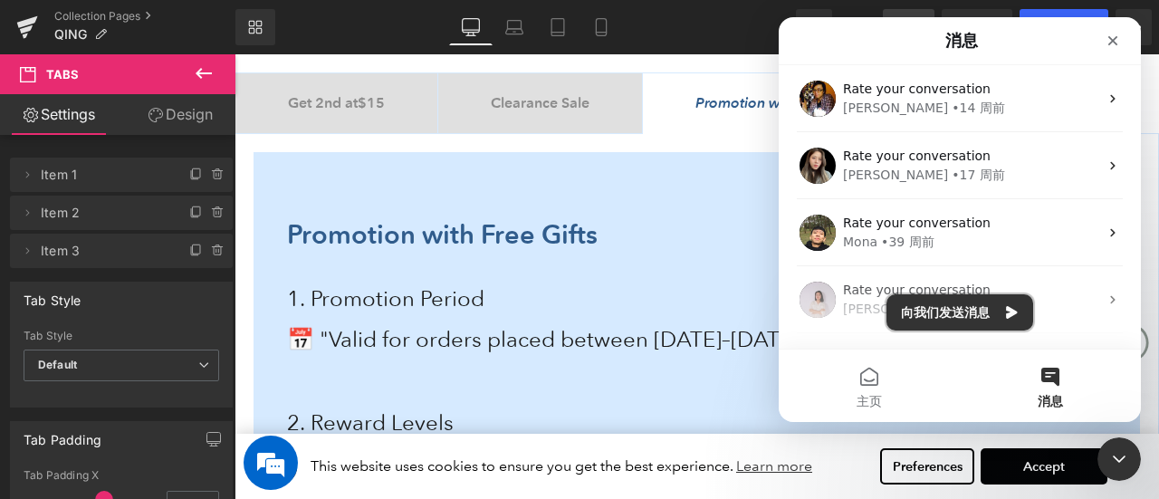
click at [938, 316] on button "向我们发送消息" at bounding box center [960, 312] width 147 height 36
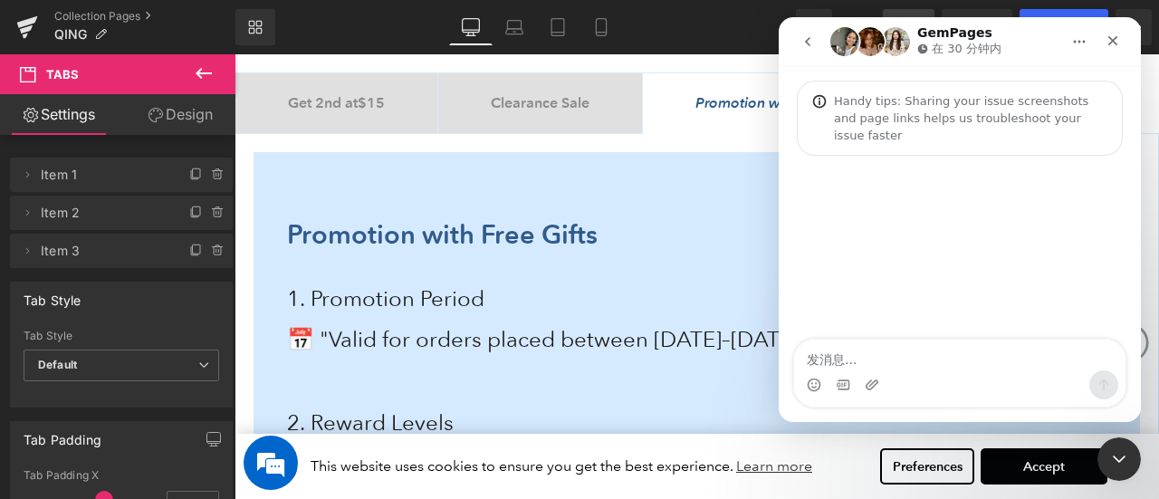
click at [882, 354] on textarea "发消息..." at bounding box center [959, 355] width 331 height 31
type textarea "一个页面能放入的产品那么少"
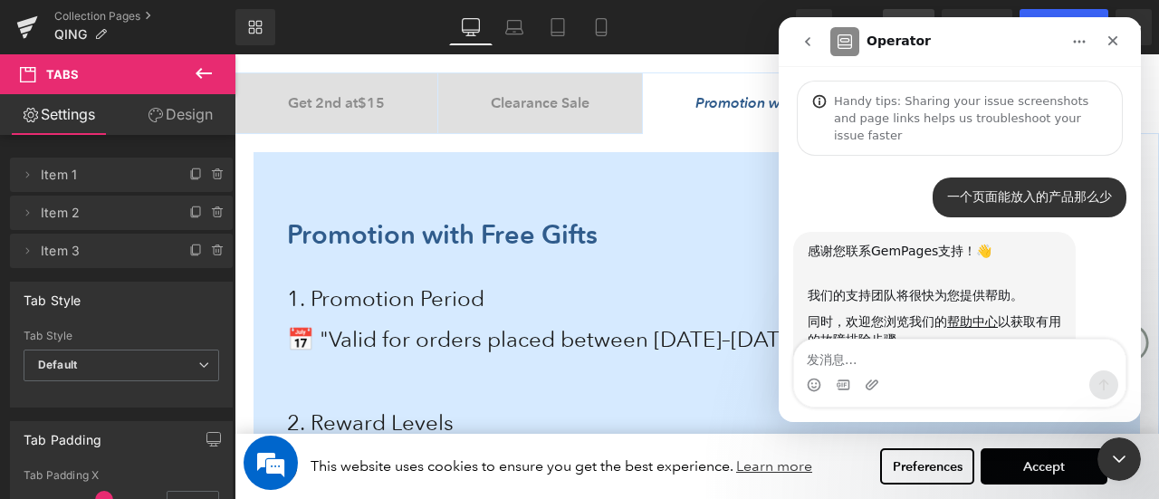
scroll to position [83, 0]
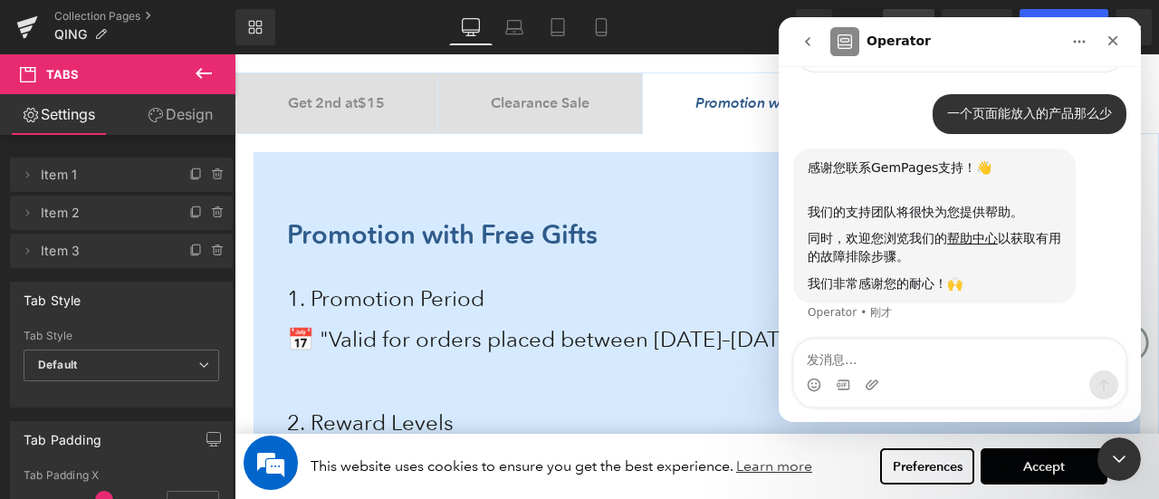
click at [1115, 446] on div "关闭 Intercom Messenger" at bounding box center [1119, 458] width 43 height 43
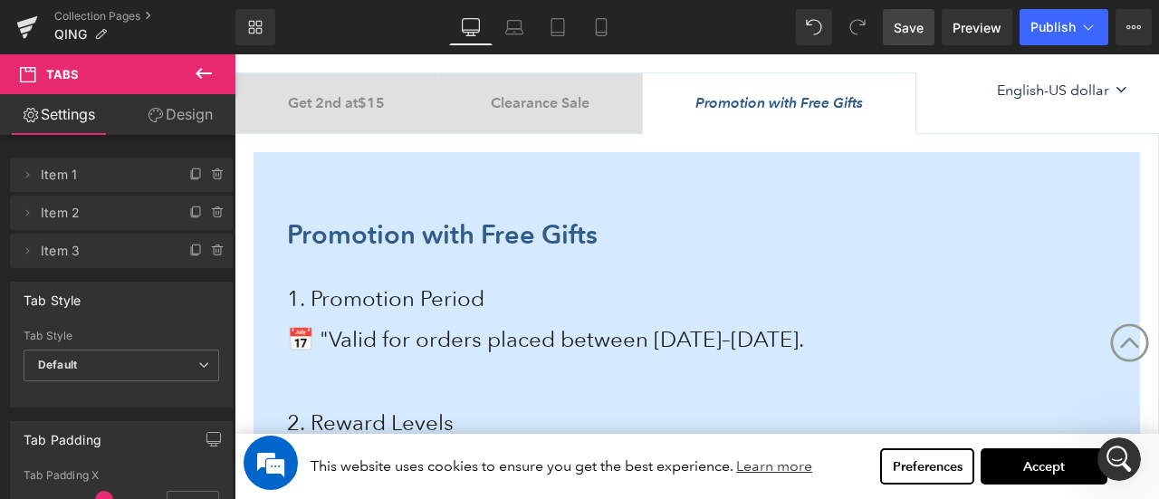
click at [343, 102] on b "Get 2nd at $15" at bounding box center [336, 102] width 97 height 17
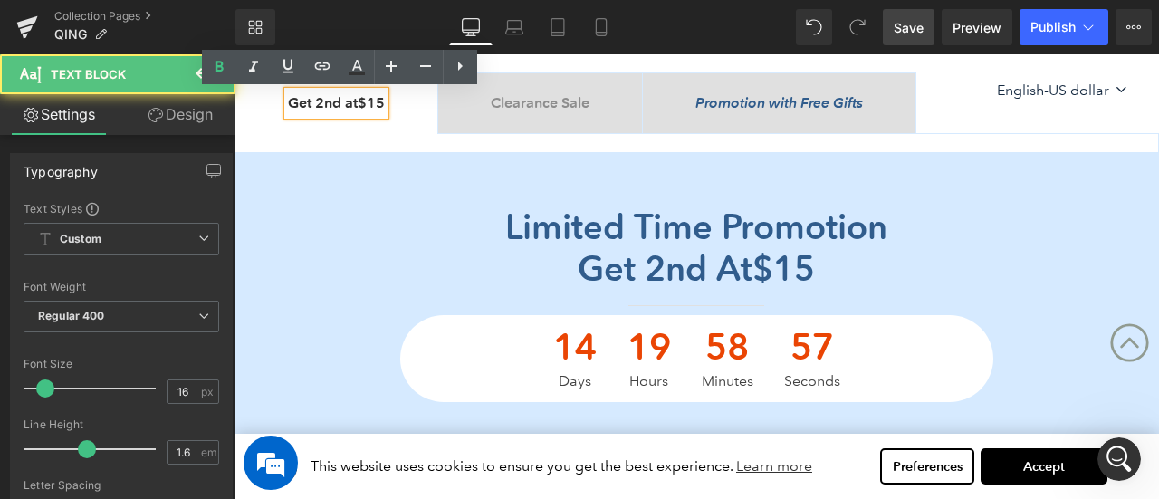
click at [1051, 206] on div "Limited time promotion Get 2nd at $15 Heading Separator 14 Days 19 Hours 58 Min…" at bounding box center [697, 304] width 925 height 196
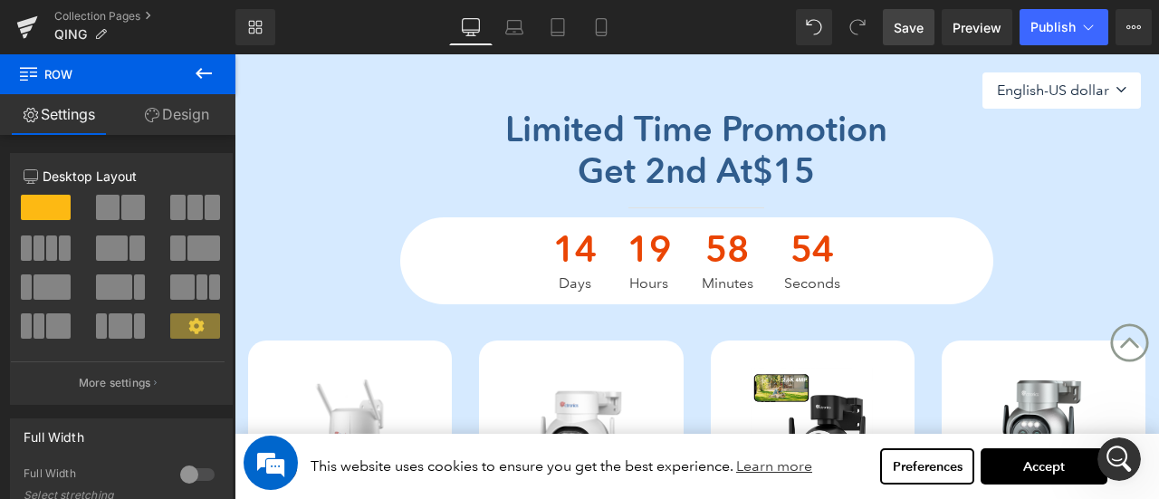
scroll to position [362, 0]
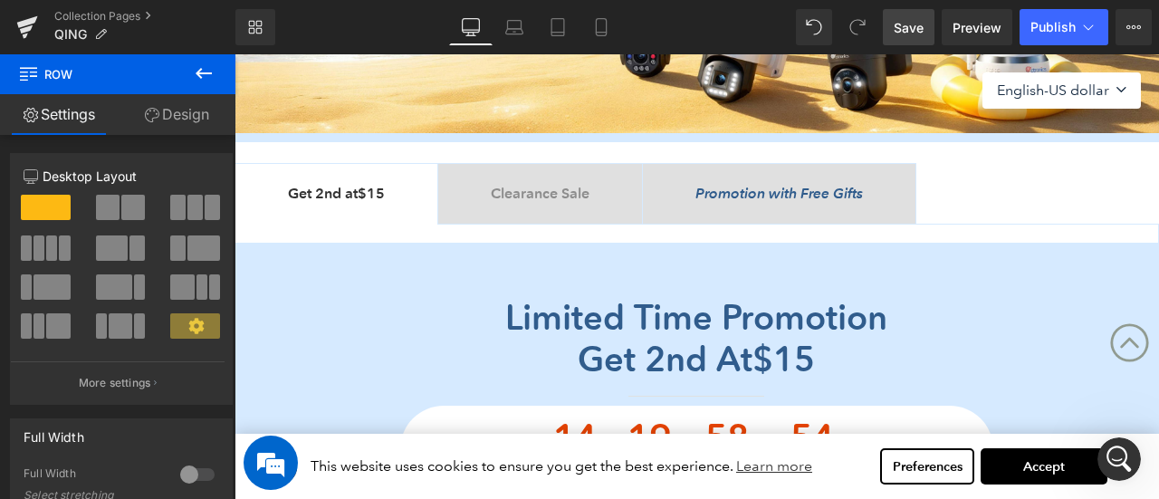
click at [235, 54] on div at bounding box center [235, 54] width 0 height 0
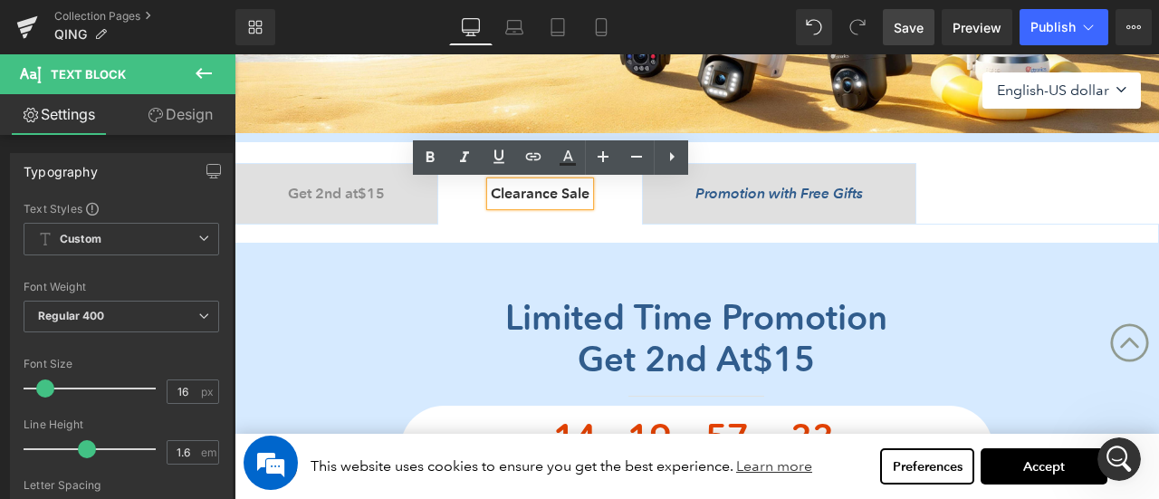
click at [520, 200] on b "Clearance Sale" at bounding box center [540, 193] width 99 height 17
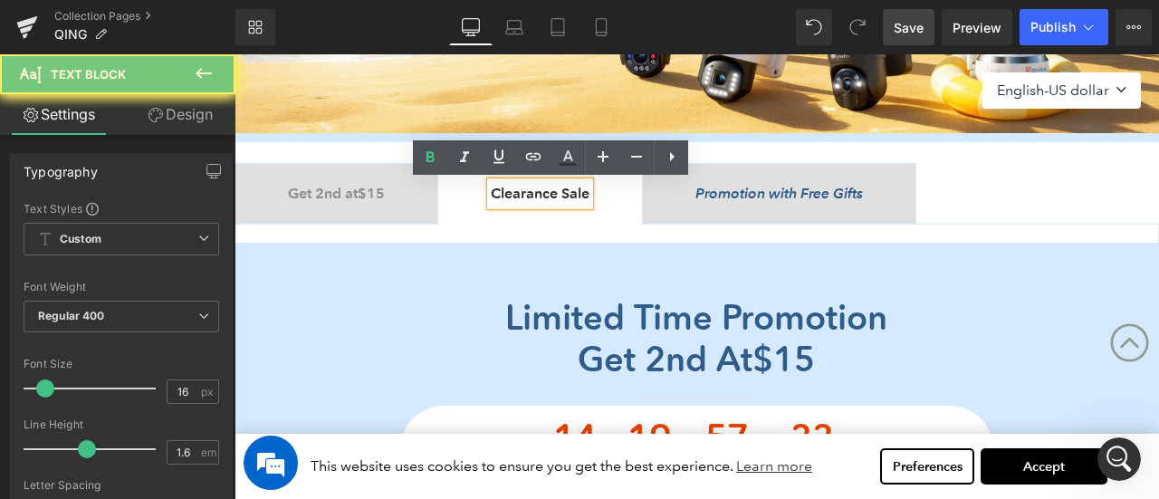
click at [572, 195] on b "Clearance Sale" at bounding box center [540, 193] width 99 height 17
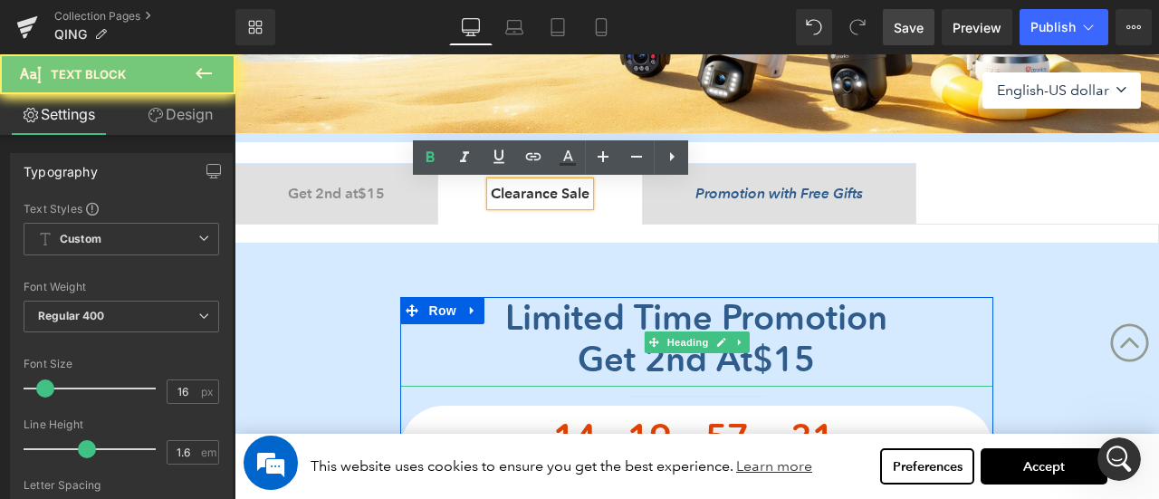
click at [505, 316] on span "Limited time promotion" at bounding box center [696, 317] width 382 height 43
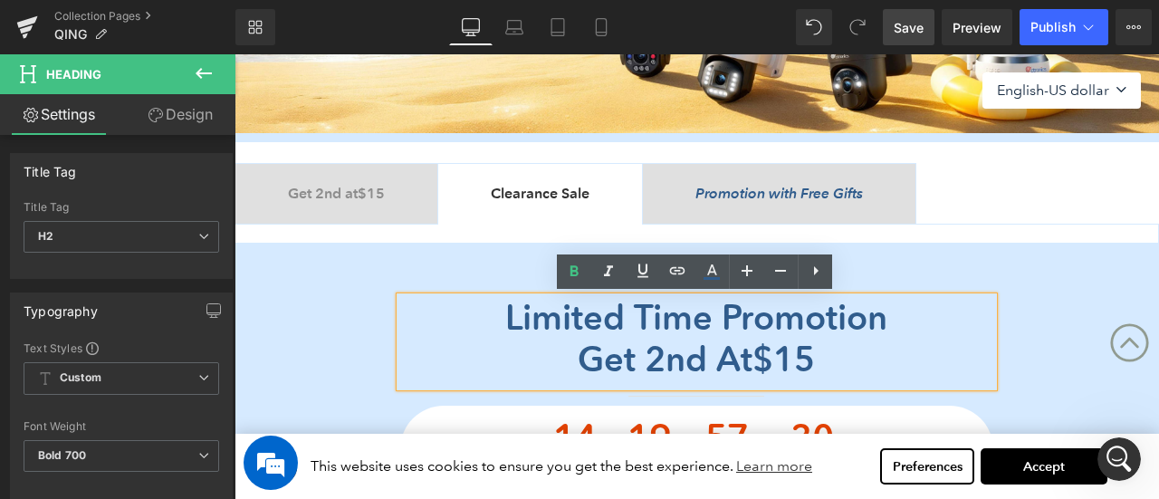
drag, startPoint x: 955, startPoint y: 348, endPoint x: 918, endPoint y: 305, distance: 55.9
click at [918, 305] on h2 "Limited time promotion" at bounding box center [696, 318] width 592 height 42
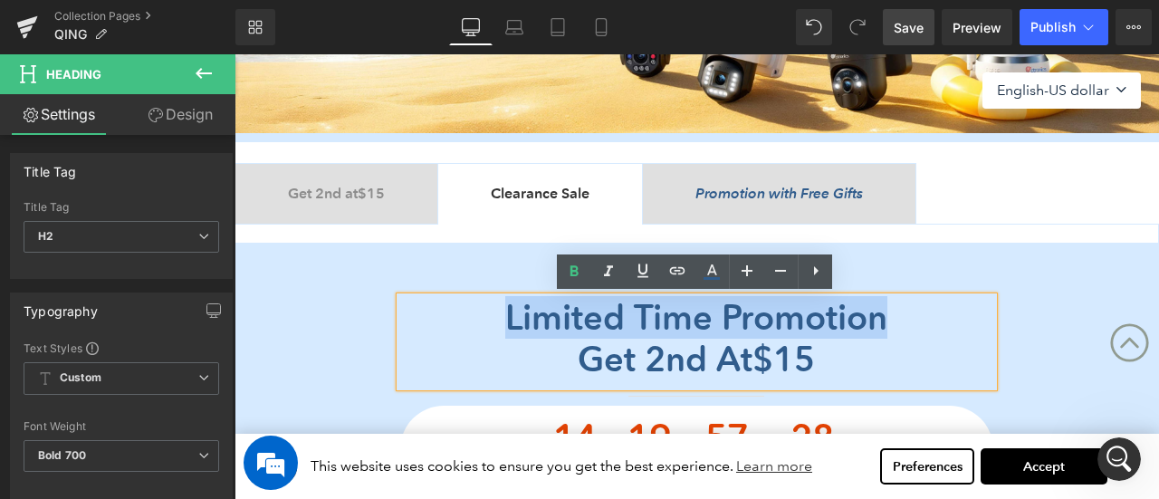
paste div
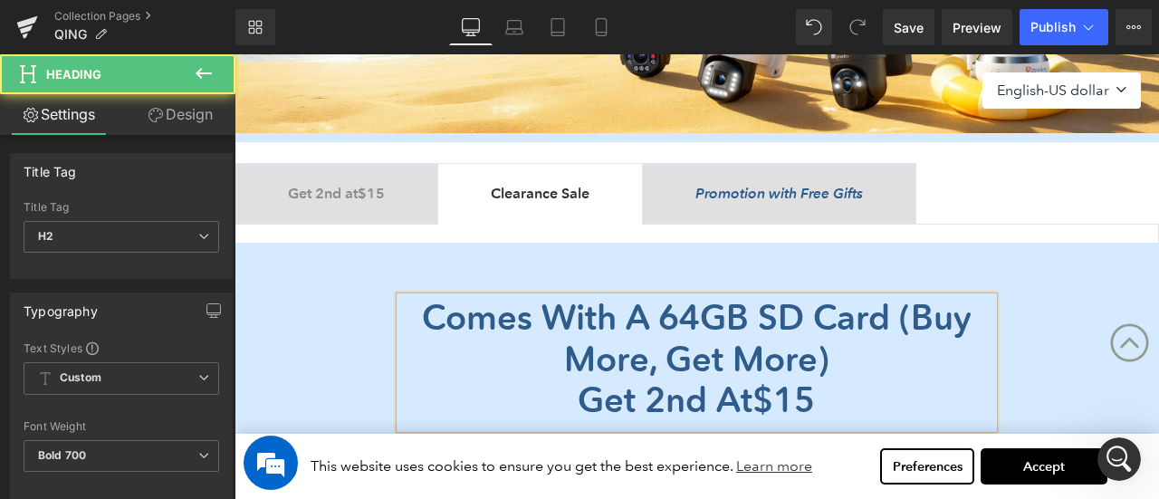
scroll to position [83, 0]
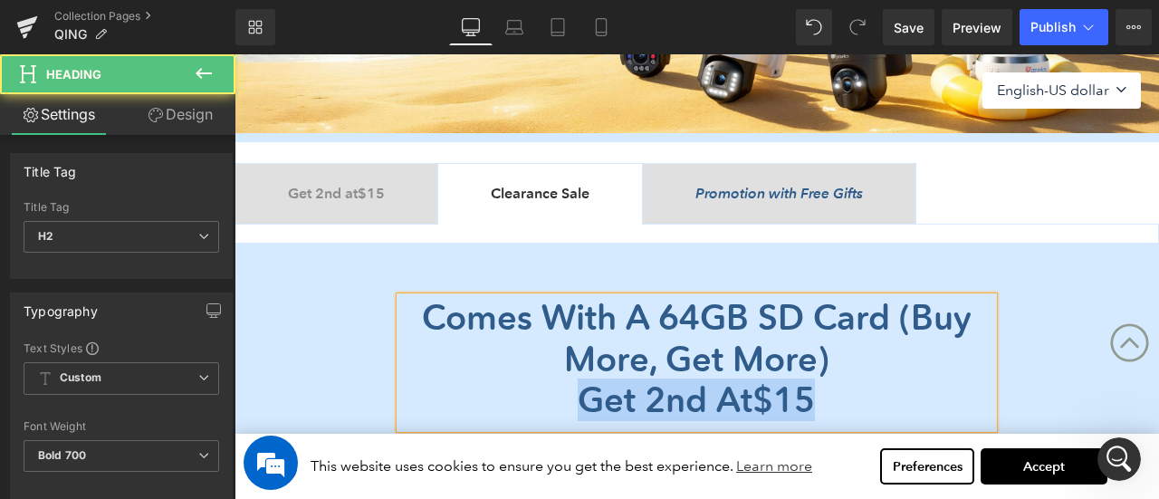
drag, startPoint x: 839, startPoint y: 401, endPoint x: 508, endPoint y: 401, distance: 330.5
click at [509, 402] on div "Get 2nd at $15" at bounding box center [696, 400] width 592 height 42
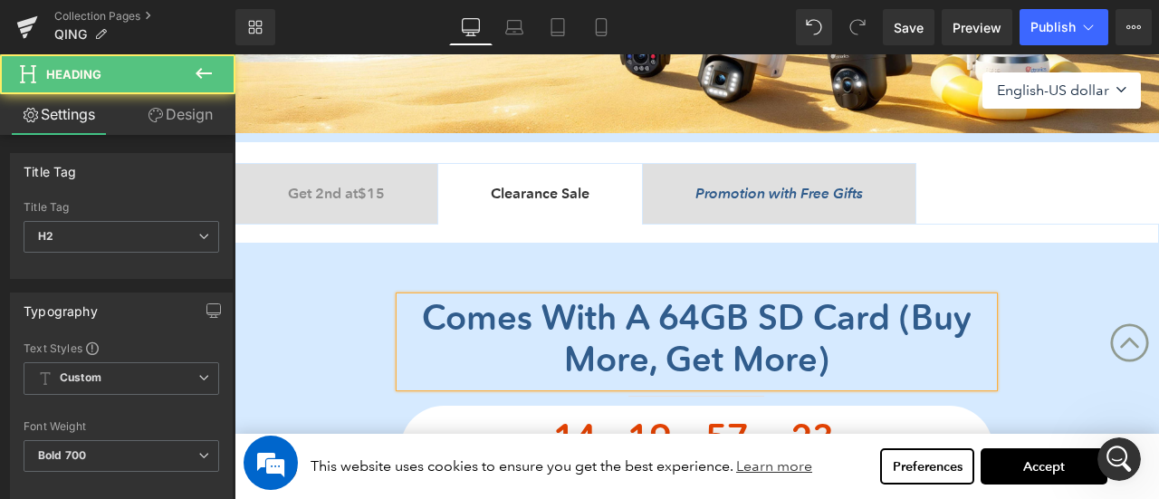
click at [905, 314] on font "Comes with a 64GB SD card (buy more, get more)" at bounding box center [697, 338] width 550 height 84
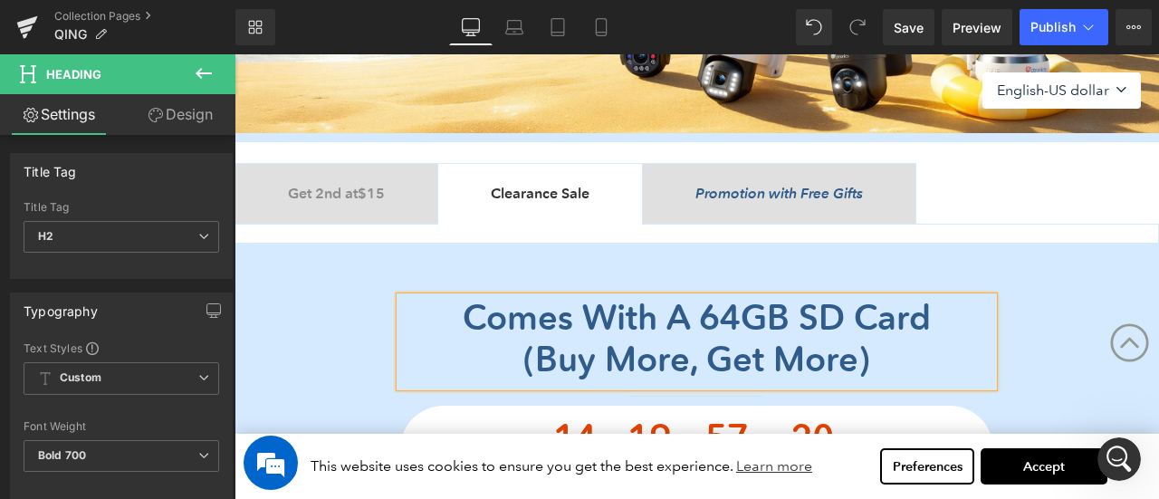
click at [354, 270] on div "Comes with a 64GB SD card (buy more, get more) Heading Separator 14 Days 19 Hou…" at bounding box center [697, 386] width 925 height 232
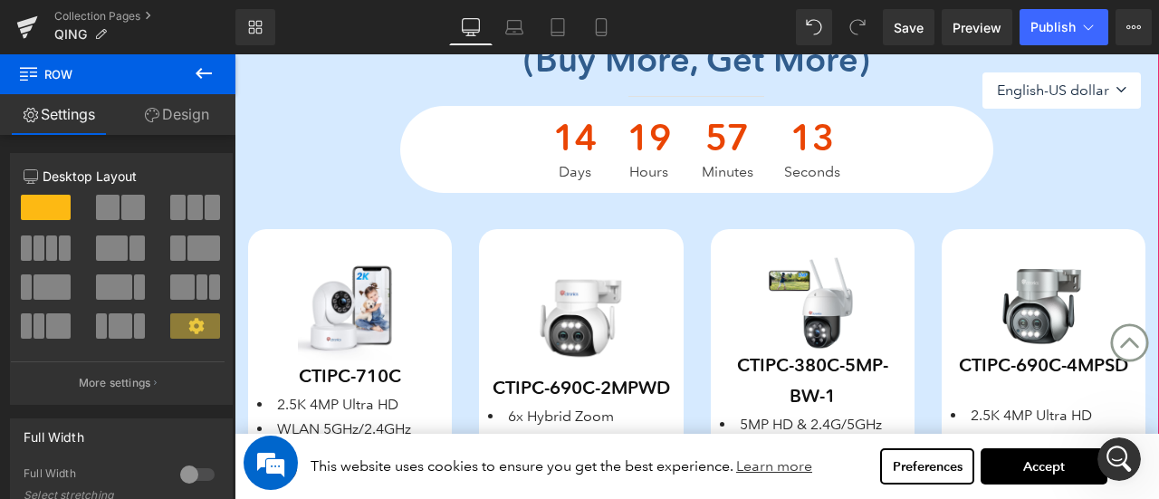
scroll to position [634, 0]
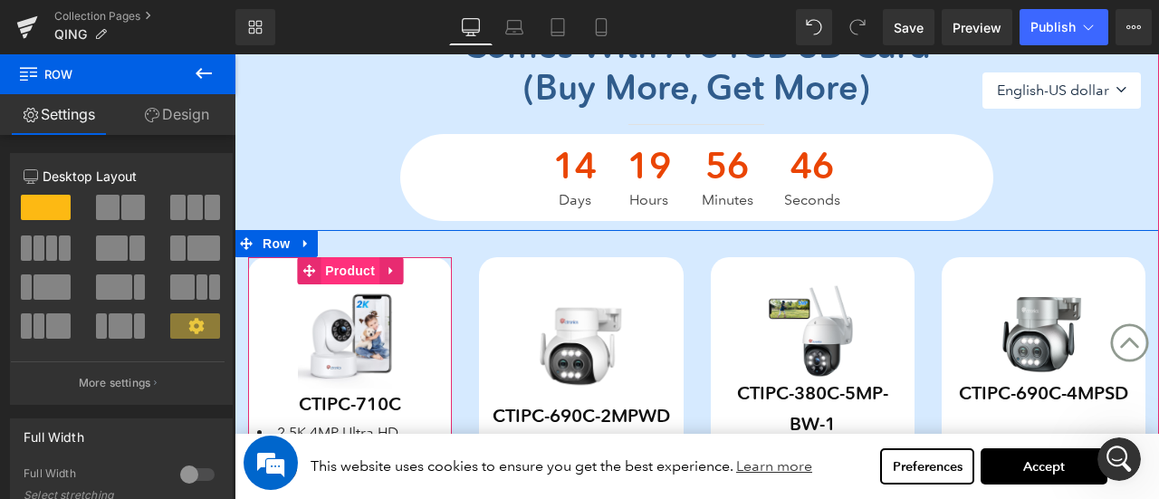
click at [344, 269] on span "Product" at bounding box center [350, 270] width 59 height 27
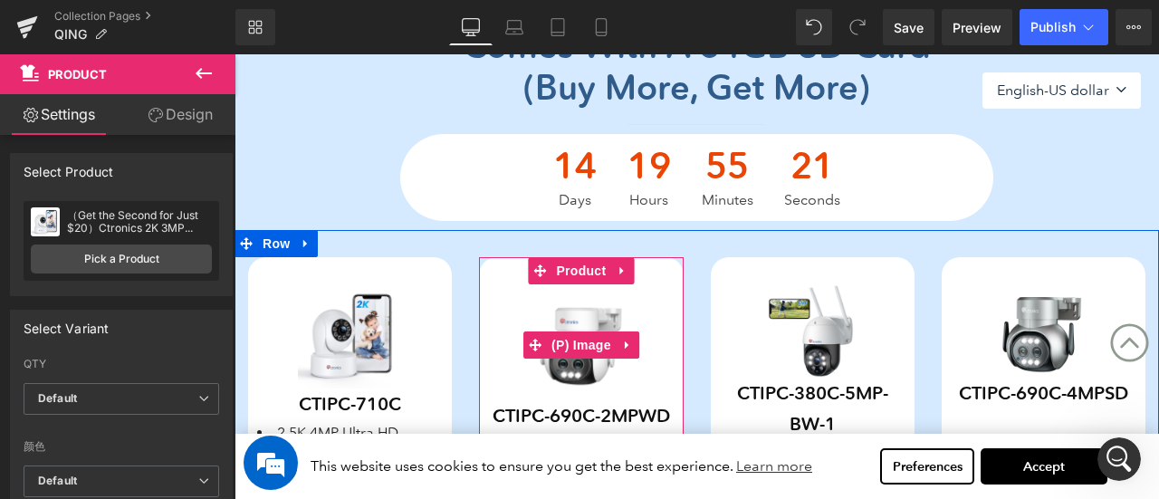
scroll to position [815, 0]
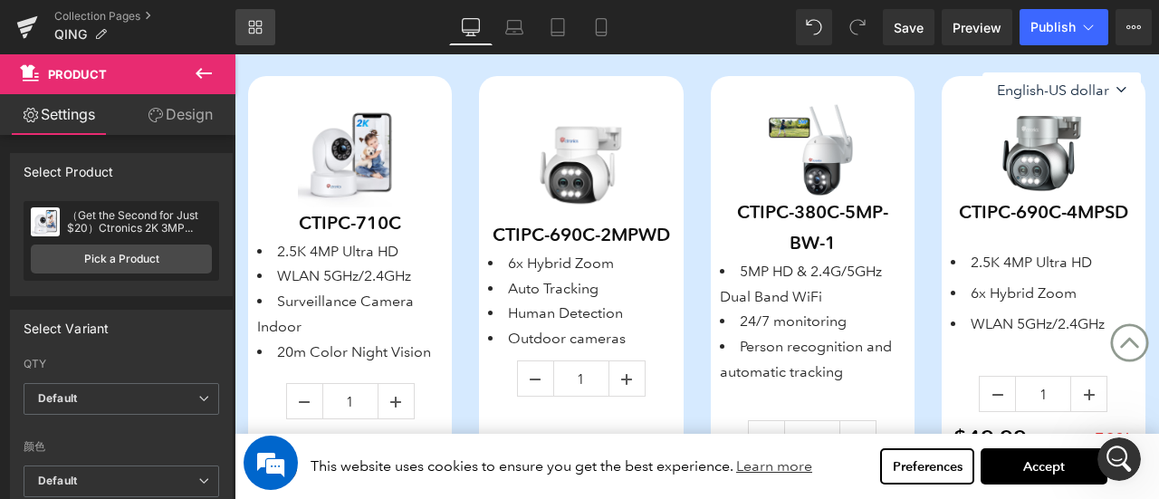
click at [259, 26] on icon at bounding box center [255, 27] width 14 height 14
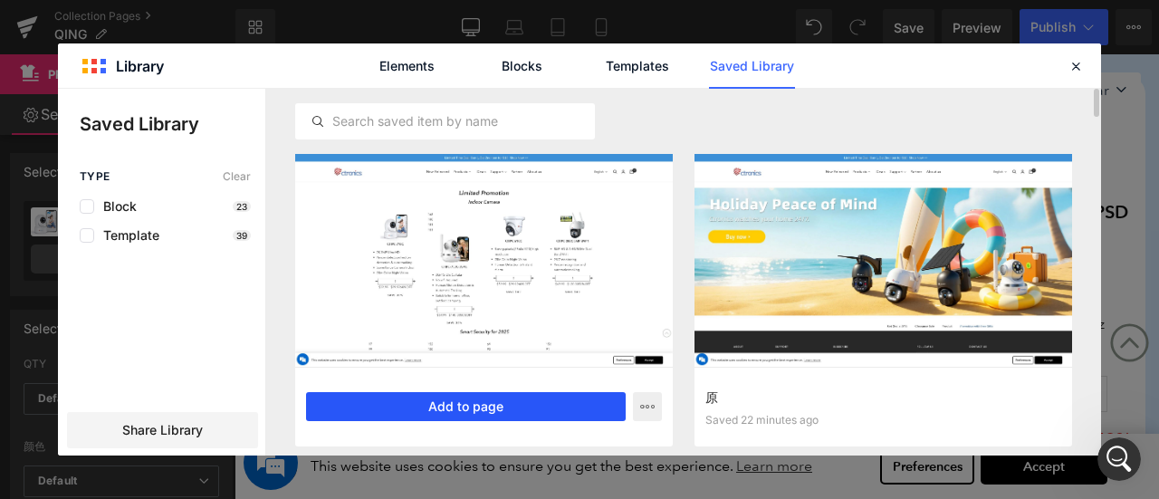
click at [494, 408] on button "Add to page" at bounding box center [466, 406] width 320 height 29
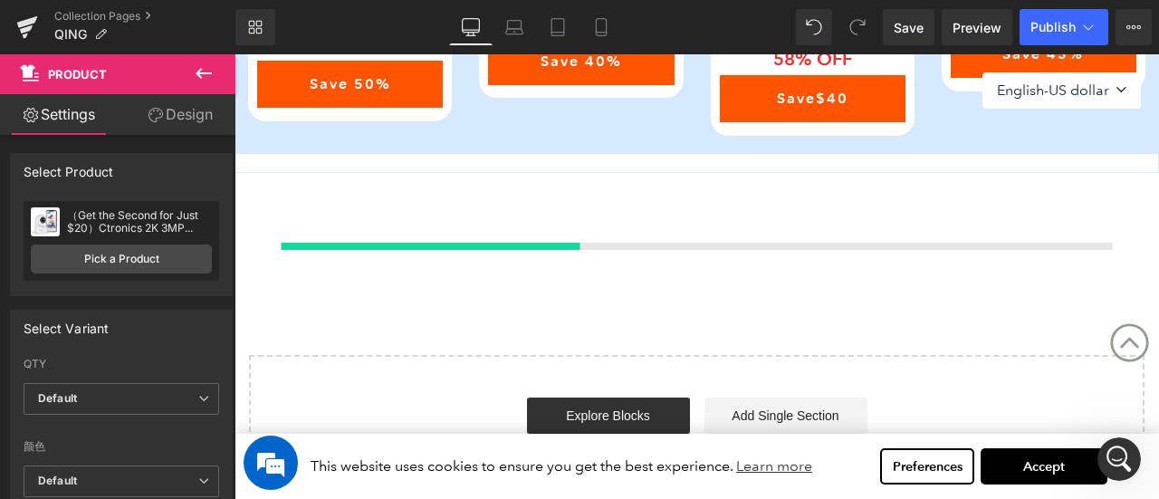
scroll to position [1299, 0]
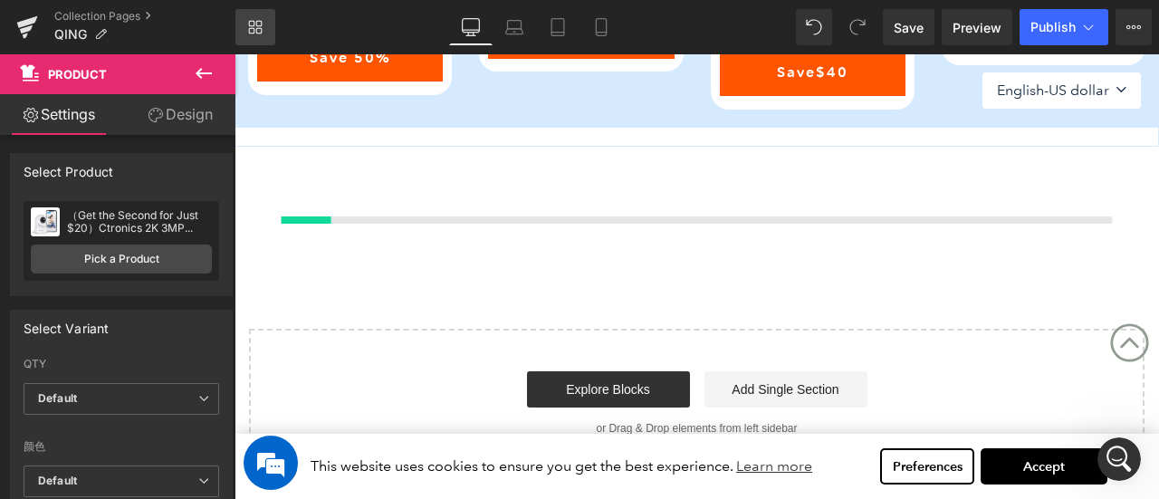
click at [260, 21] on icon at bounding box center [259, 24] width 6 height 6
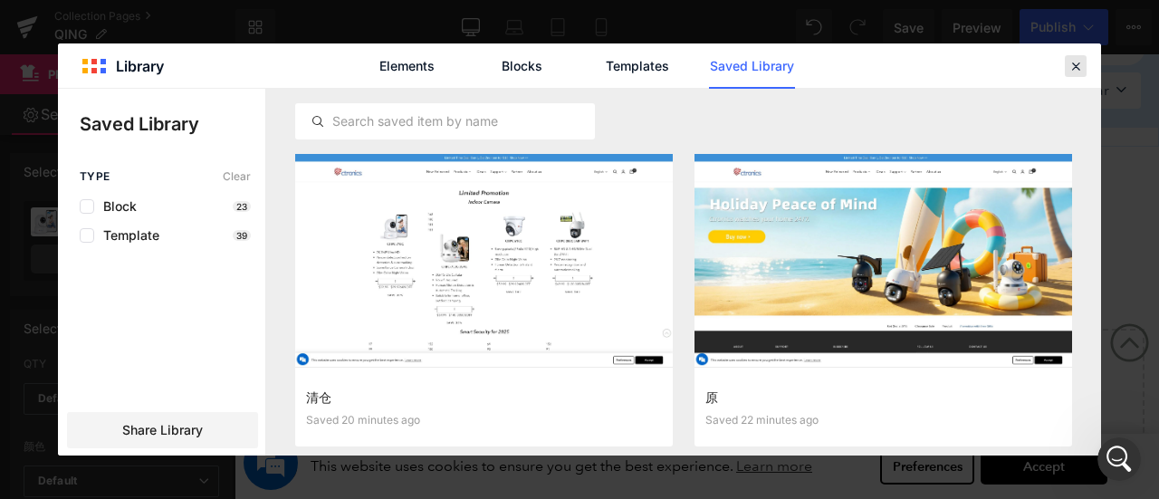
click at [1081, 68] on icon at bounding box center [1076, 66] width 16 height 16
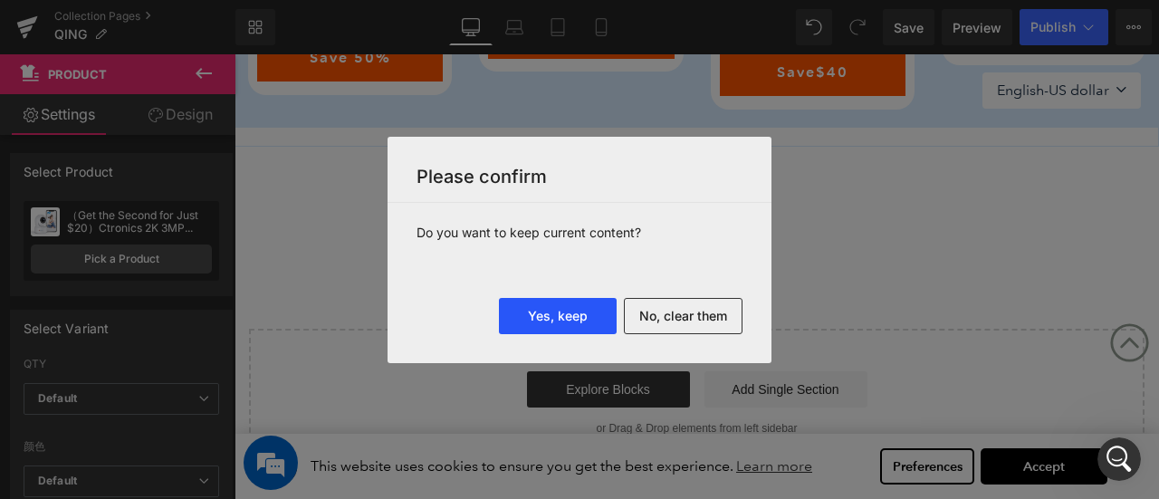
click at [584, 317] on button "Yes, keep" at bounding box center [558, 316] width 118 height 36
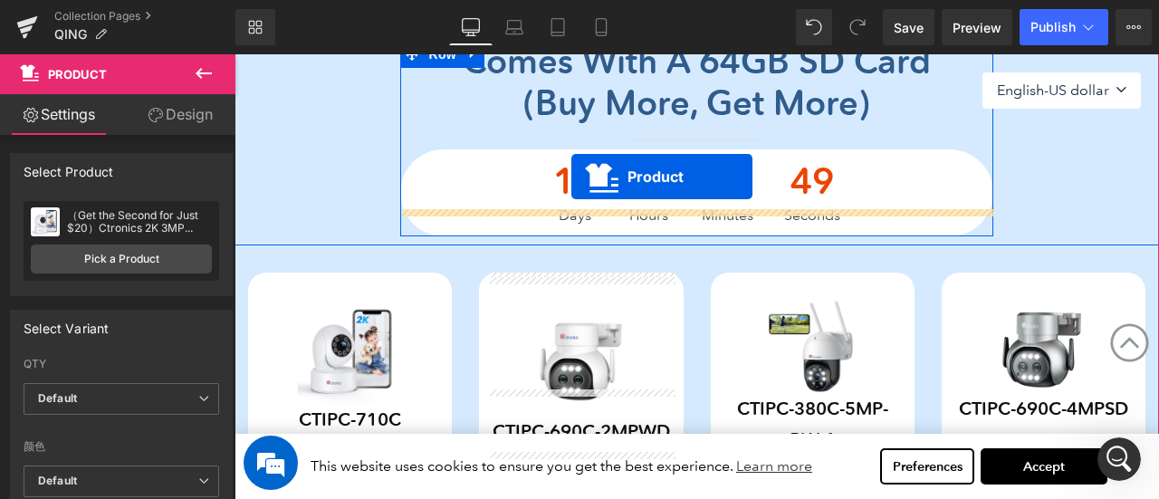
scroll to position [520, 0]
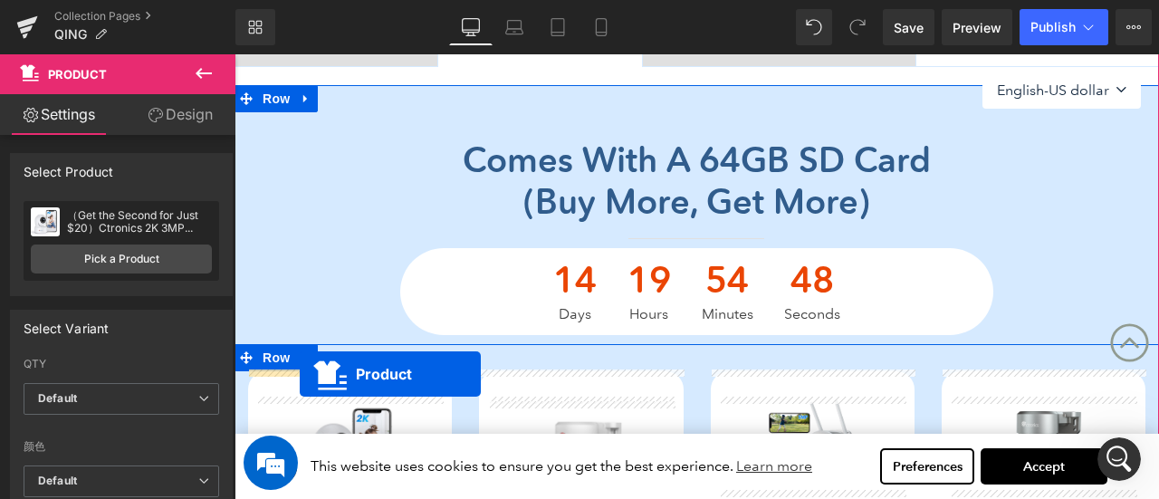
drag, startPoint x: 815, startPoint y: 89, endPoint x: 300, endPoint y: 374, distance: 589.0
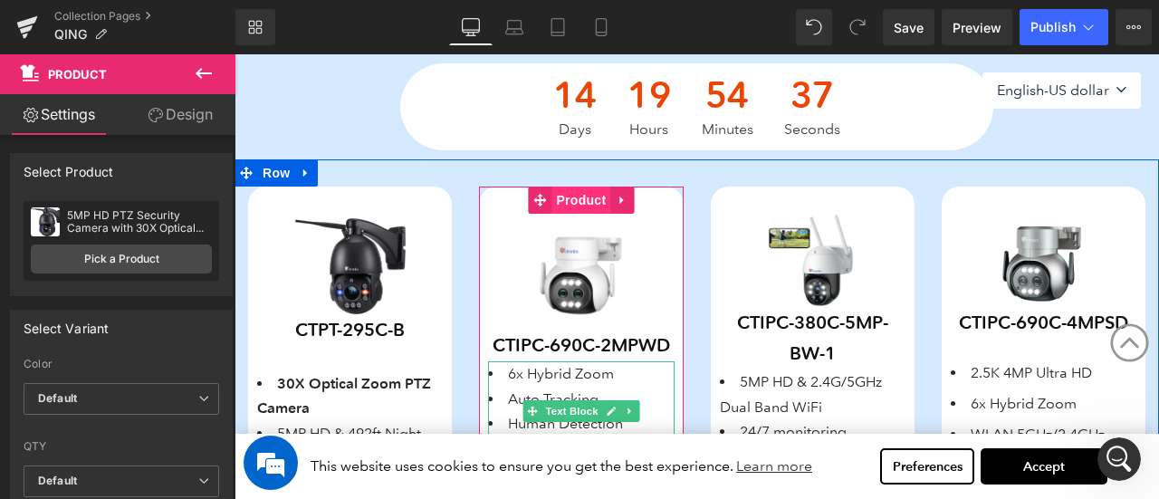
scroll to position [701, 0]
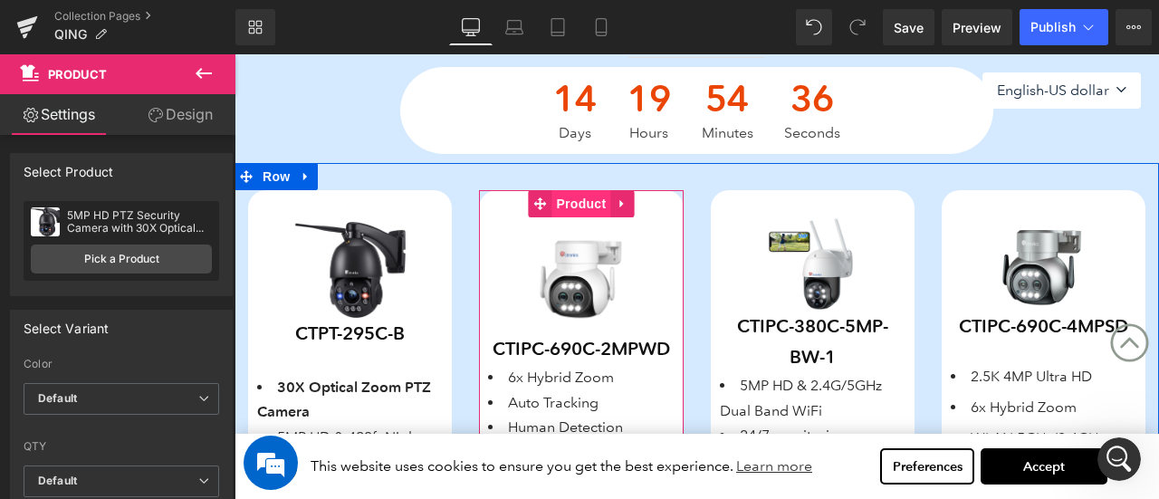
click at [586, 198] on span "Product" at bounding box center [581, 203] width 59 height 27
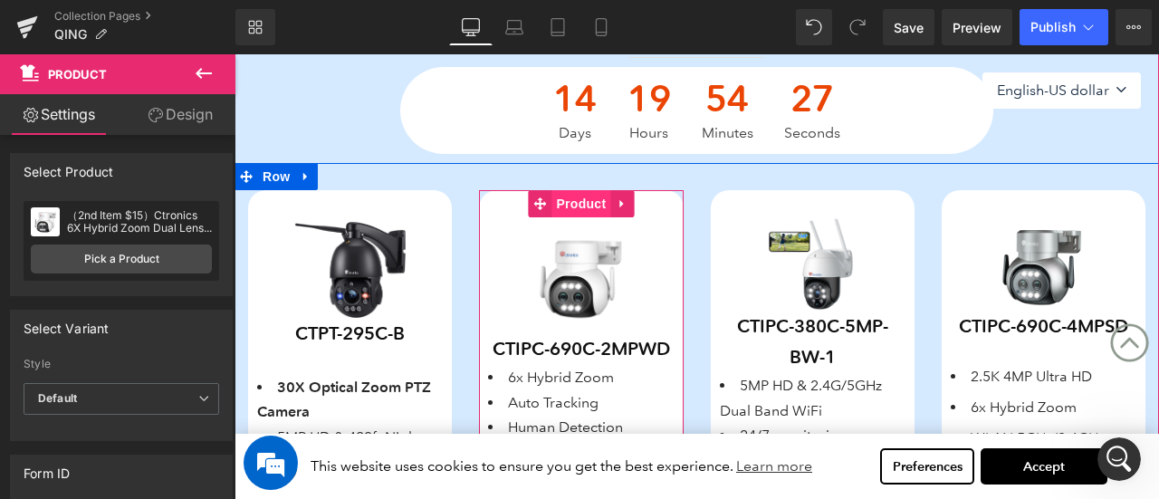
click at [578, 205] on span "Product" at bounding box center [581, 203] width 59 height 27
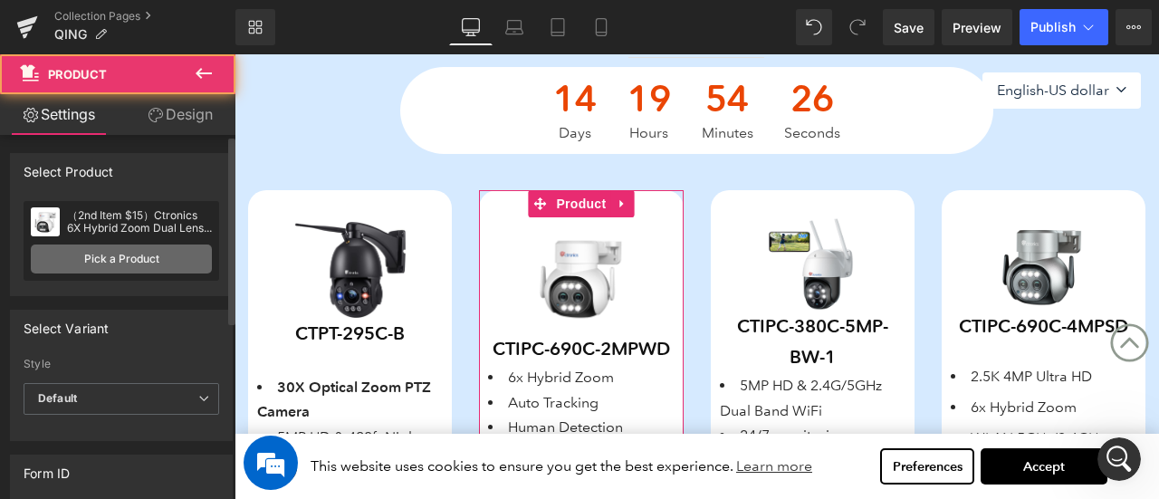
click at [64, 265] on link "Pick a Product" at bounding box center [121, 259] width 181 height 29
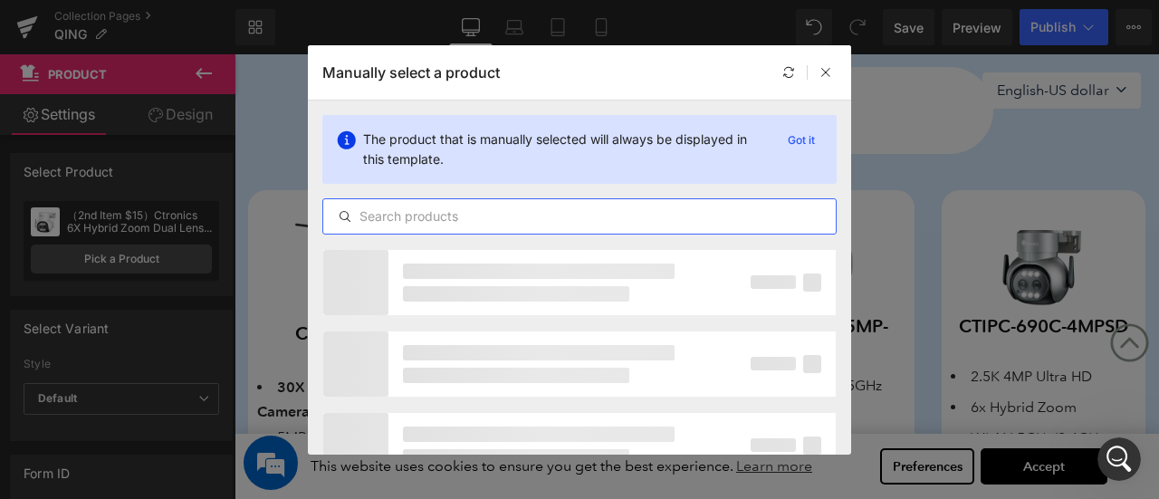
click at [437, 209] on input "text" at bounding box center [579, 217] width 513 height 22
paste input "2,4Ghz WiFi 5MP Outdoor Surveillance Camera with Human Detection Auto Tracking …"
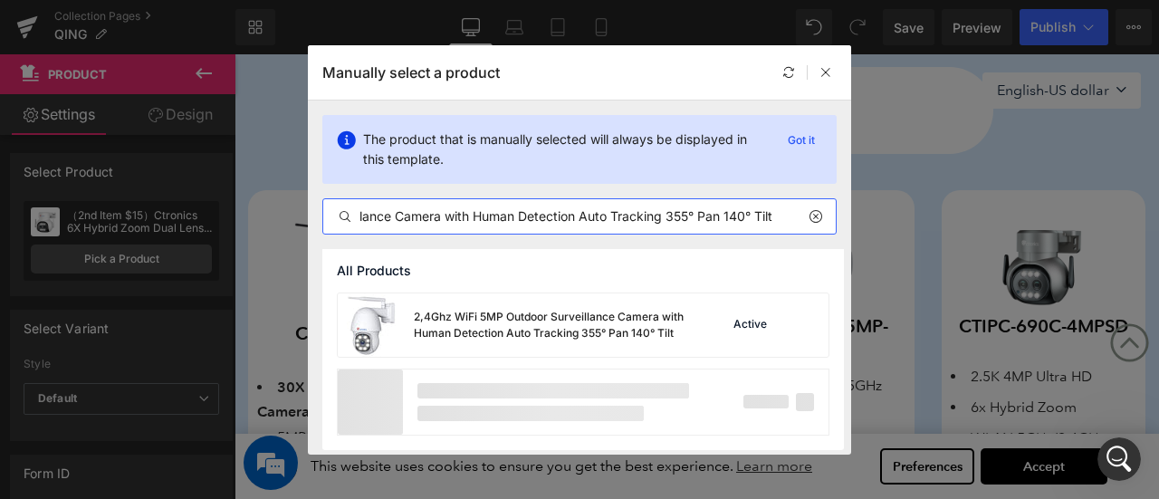
scroll to position [0, 204]
type input "2,4Ghz WiFi 5MP Outdoor Surveillance Camera with Human Detection Auto Tracking …"
click at [491, 325] on div "2,4Ghz WiFi 5MP Outdoor Surveillance Camera with Human Detection Auto Tracking …" at bounding box center [550, 325] width 272 height 33
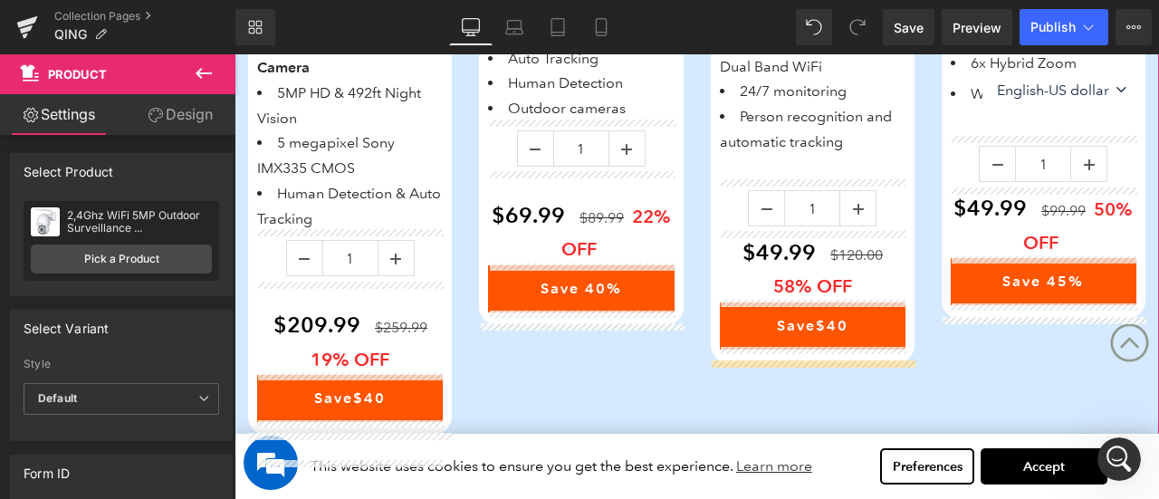
scroll to position [683, 0]
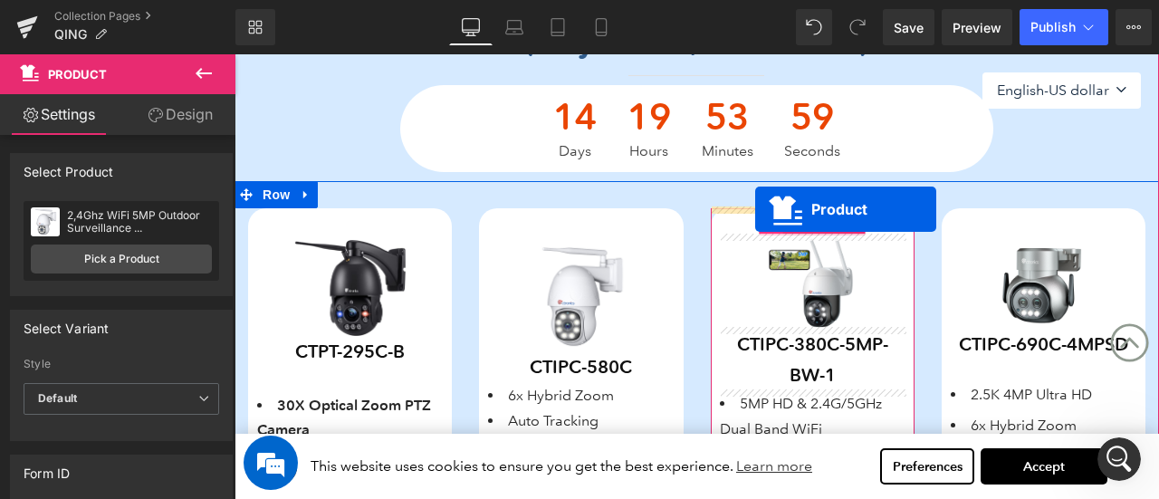
drag, startPoint x: 348, startPoint y: 62, endPoint x: 755, endPoint y: 209, distance: 433.1
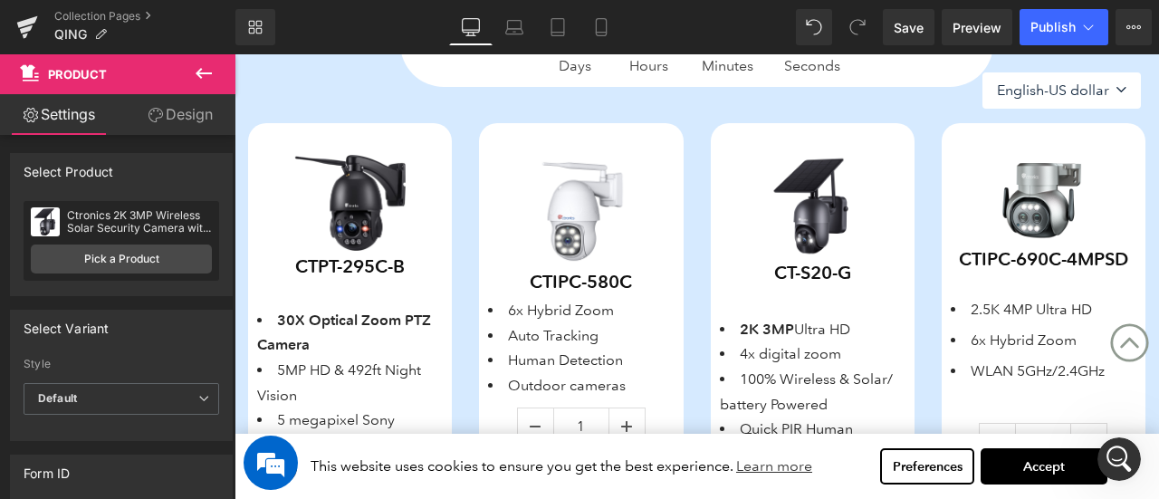
scroll to position [773, 0]
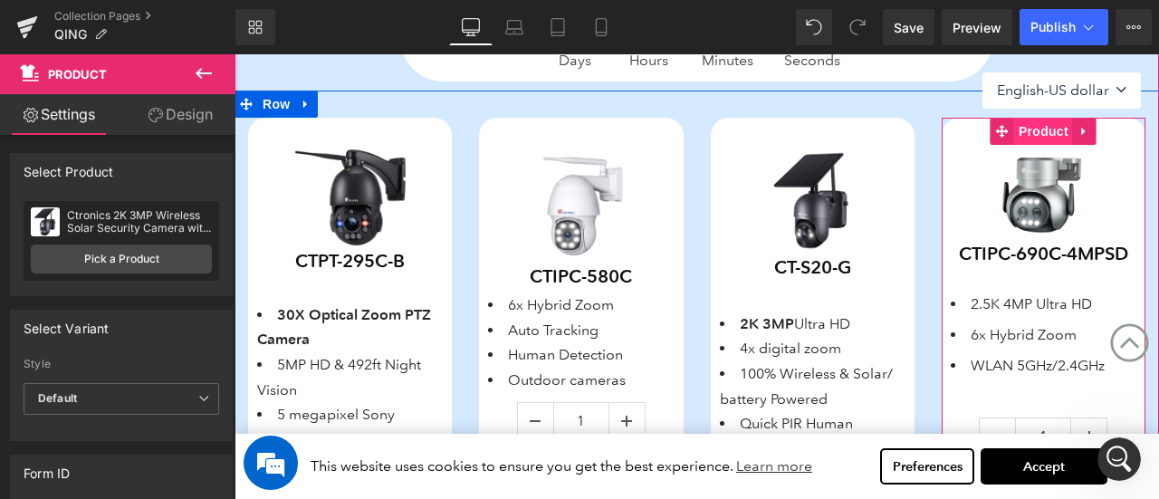
click at [1021, 129] on span "Product" at bounding box center [1043, 131] width 59 height 27
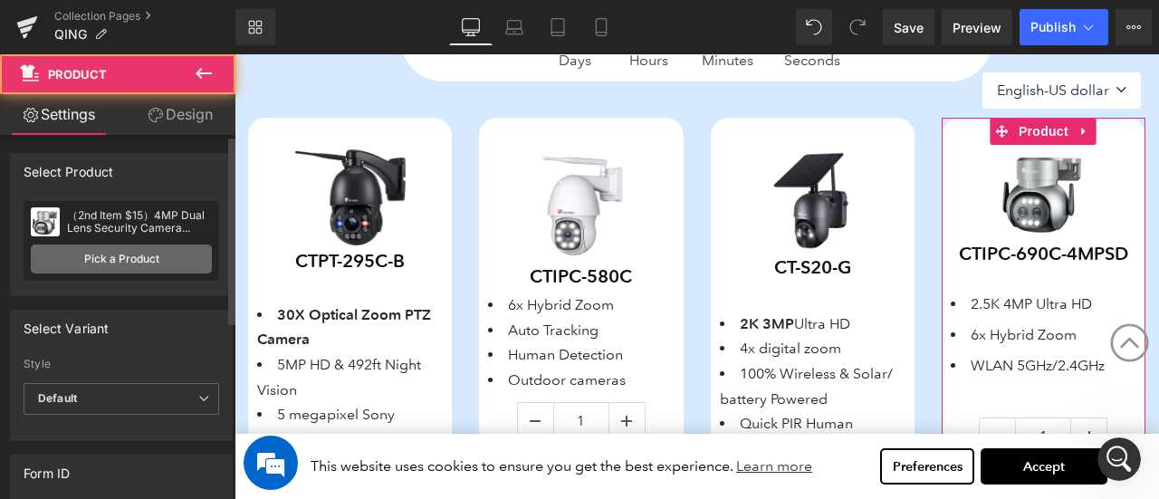
click at [145, 257] on link "Pick a Product" at bounding box center [121, 259] width 181 height 29
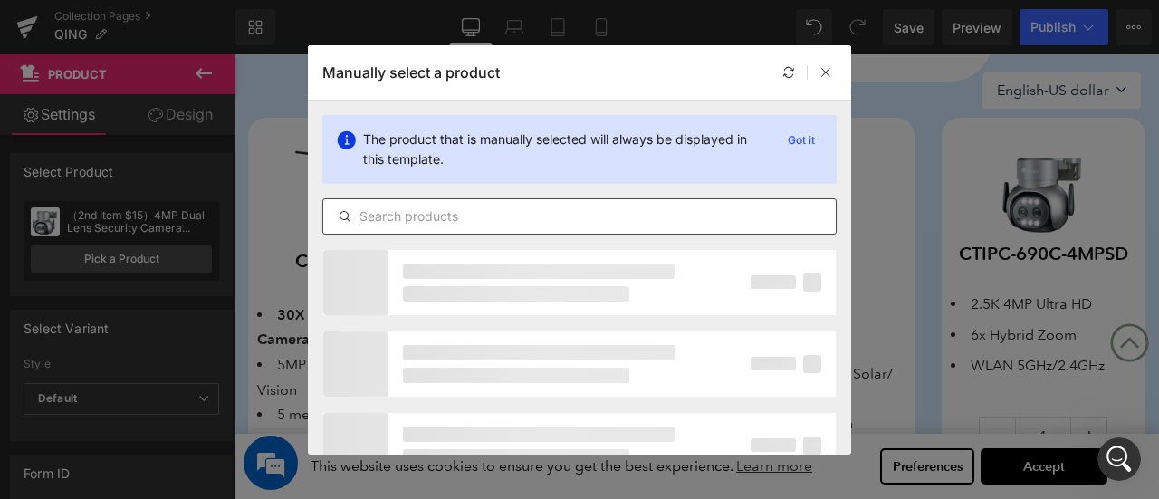
click at [500, 208] on input "text" at bounding box center [579, 217] width 513 height 22
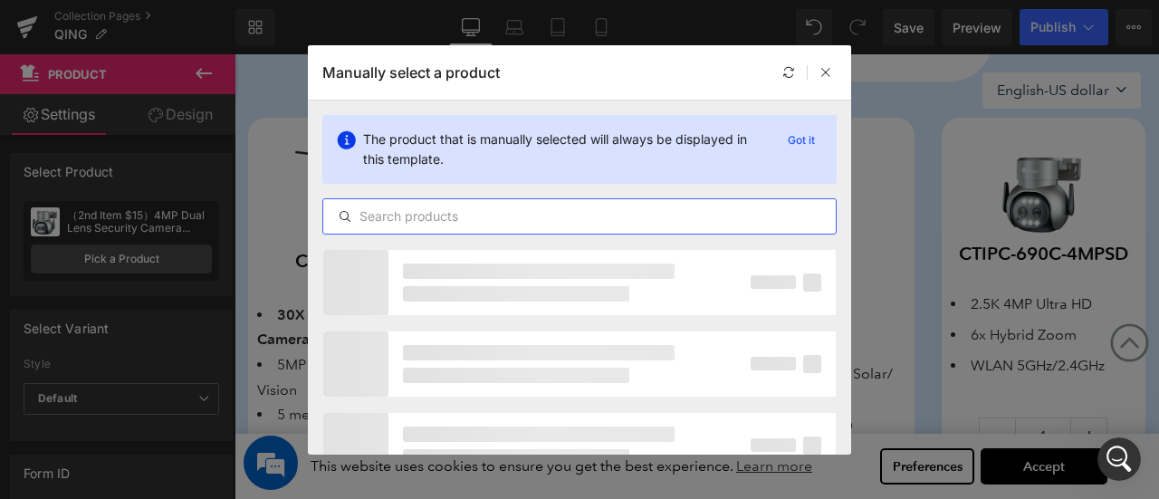
paste input "2K 4MP Wireless Security Camera with Human Detection and Auto Tracking-30m Colo…"
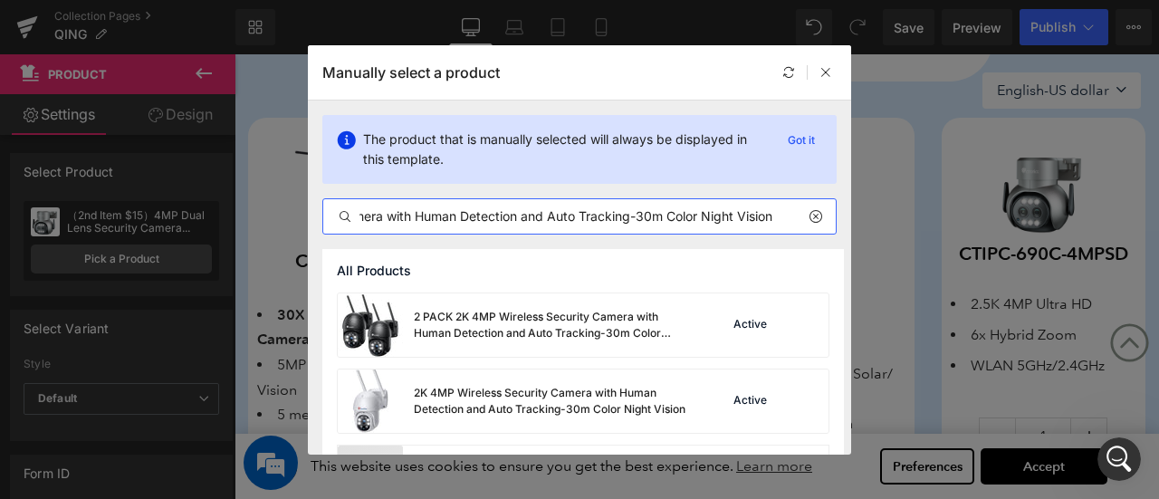
scroll to position [0, 186]
type input "2K 4MP Wireless Security Camera with Human Detection and Auto Tracking-30m Colo…"
click at [523, 396] on div "2K 4MP Wireless Security Camera with Human Detection and Auto Tracking-30m Colo…" at bounding box center [550, 401] width 272 height 33
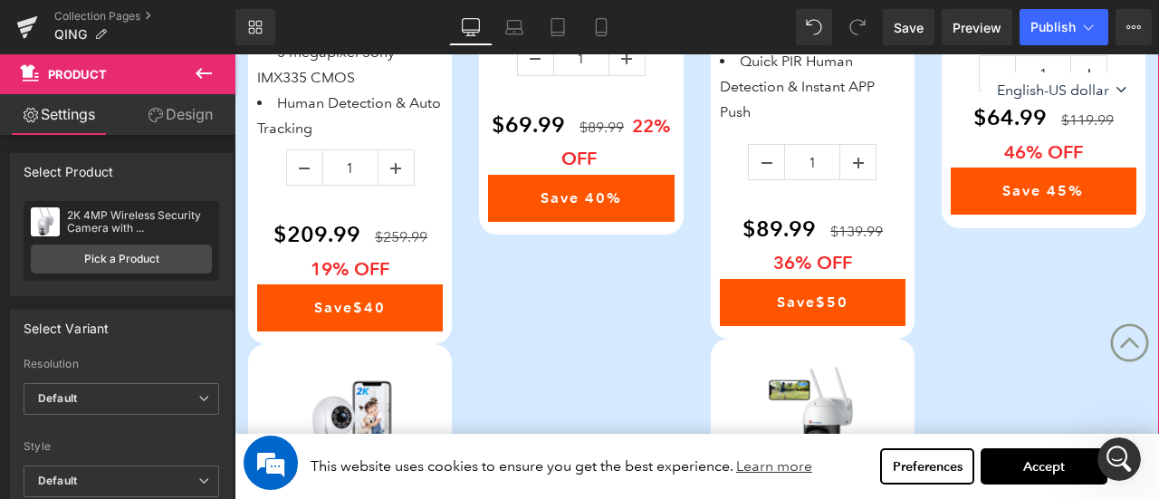
scroll to position [1317, 0]
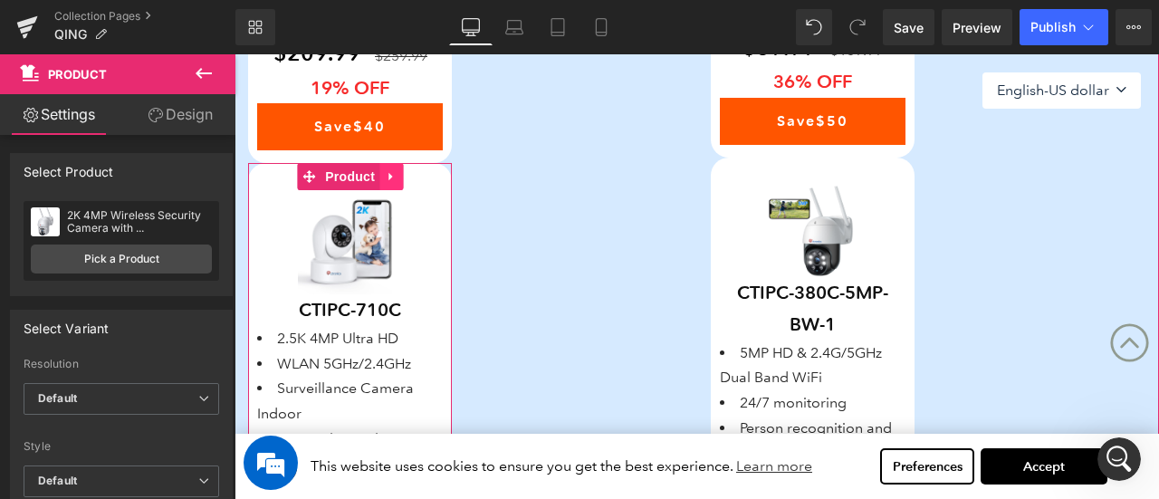
click at [385, 177] on icon at bounding box center [391, 177] width 13 height 14
click at [406, 177] on icon at bounding box center [403, 176] width 13 height 13
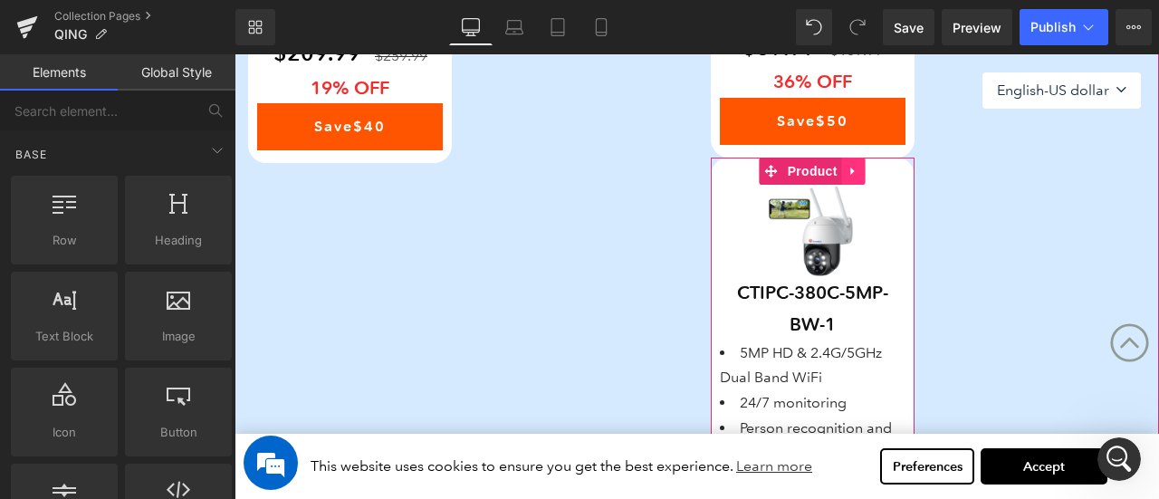
click at [855, 166] on icon at bounding box center [854, 171] width 13 height 14
click at [863, 171] on icon at bounding box center [865, 171] width 13 height 14
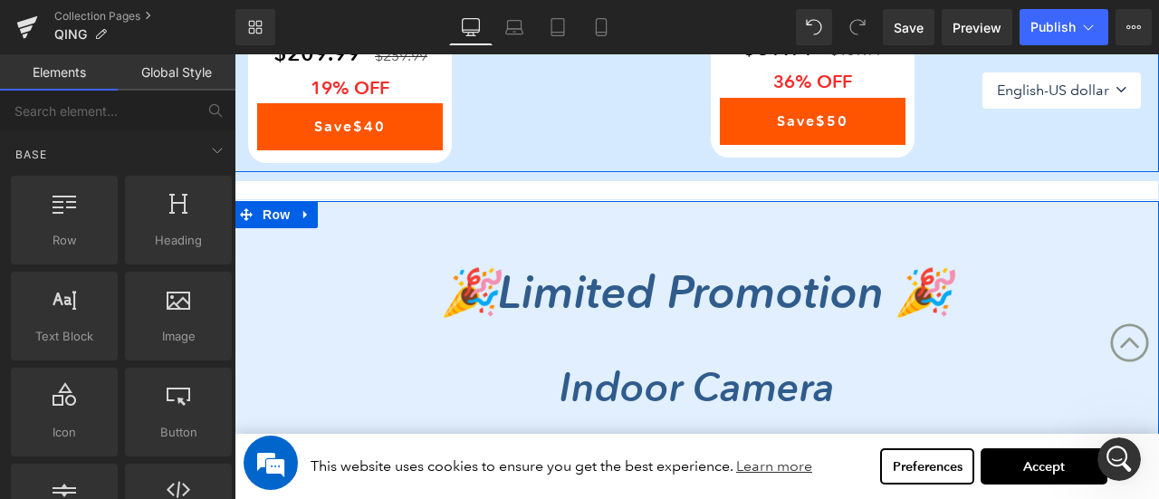
click at [306, 211] on icon at bounding box center [306, 215] width 13 height 14
click at [350, 213] on icon at bounding box center [353, 214] width 13 height 13
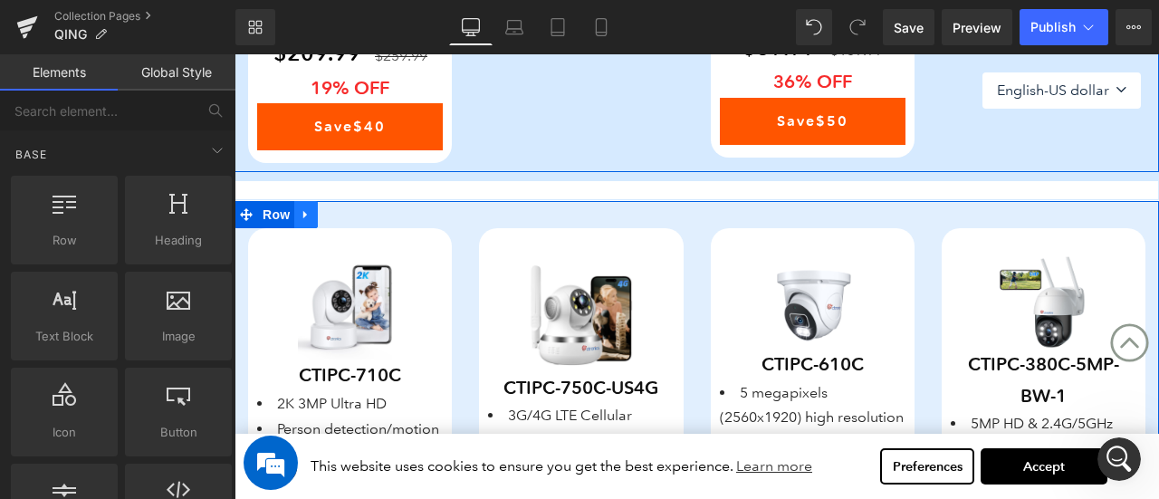
click at [312, 216] on icon at bounding box center [306, 215] width 13 height 14
click at [353, 216] on icon at bounding box center [353, 214] width 13 height 13
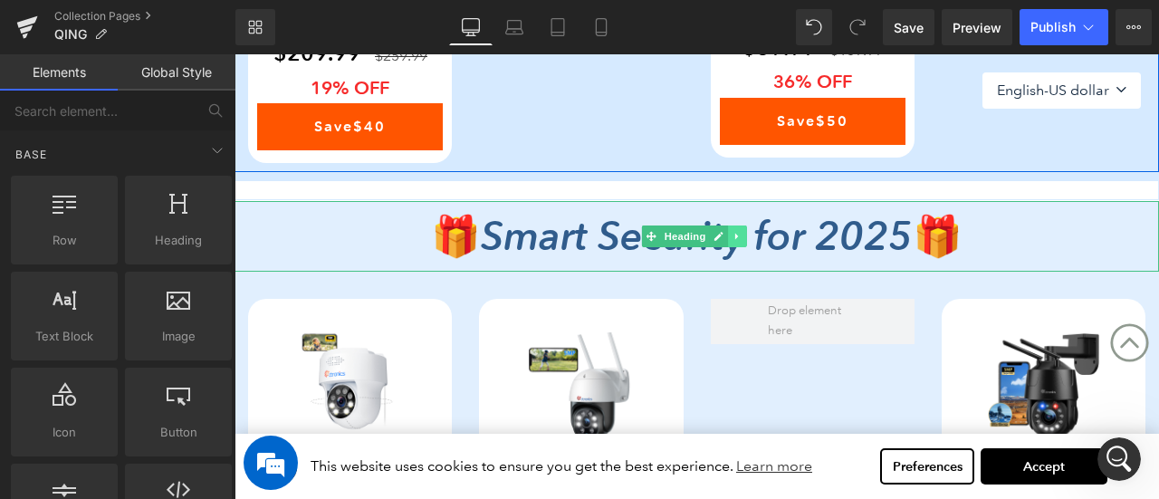
click at [741, 235] on icon at bounding box center [738, 236] width 10 height 11
click at [746, 235] on icon at bounding box center [748, 236] width 10 height 10
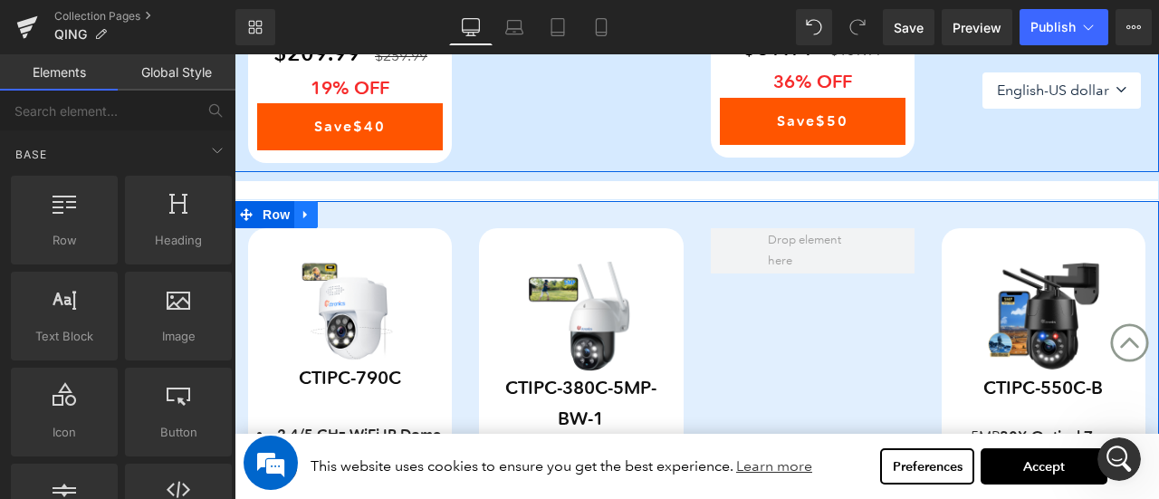
click at [312, 211] on icon at bounding box center [306, 215] width 13 height 14
click at [359, 215] on icon at bounding box center [353, 214] width 13 height 13
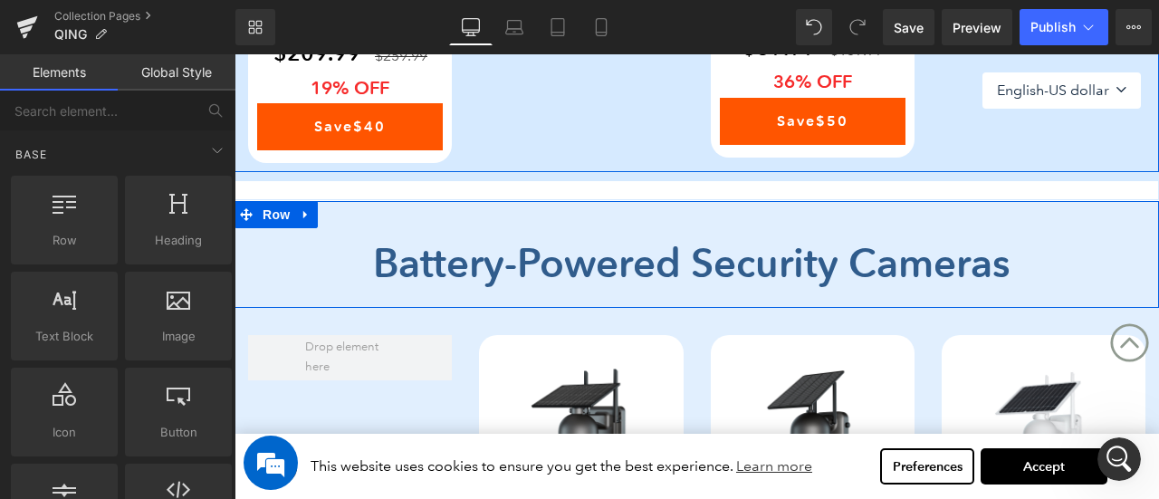
drag, startPoint x: 310, startPoint y: 212, endPoint x: 322, endPoint y: 212, distance: 12.7
click at [310, 212] on icon at bounding box center [306, 215] width 13 height 14
click at [352, 212] on icon at bounding box center [353, 215] width 13 height 14
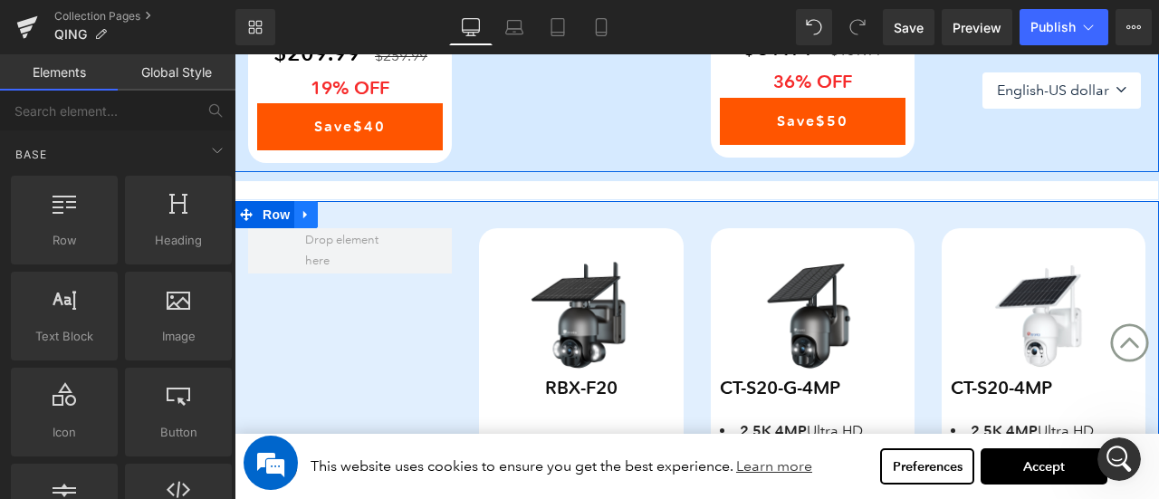
click at [312, 211] on icon at bounding box center [306, 215] width 13 height 14
click at [353, 215] on icon at bounding box center [353, 214] width 13 height 13
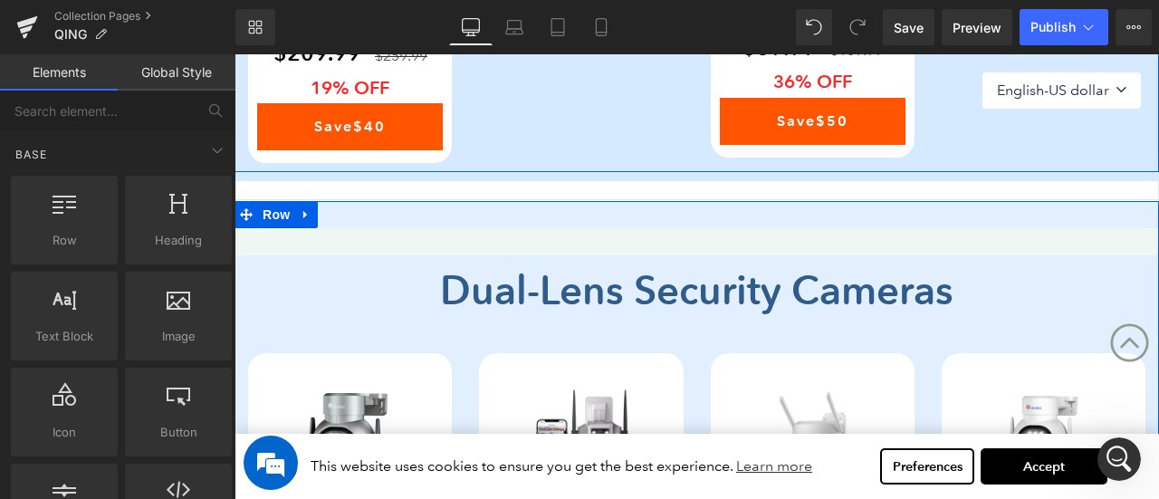
click at [303, 211] on icon at bounding box center [305, 215] width 4 height 8
click at [350, 215] on icon at bounding box center [353, 215] width 13 height 14
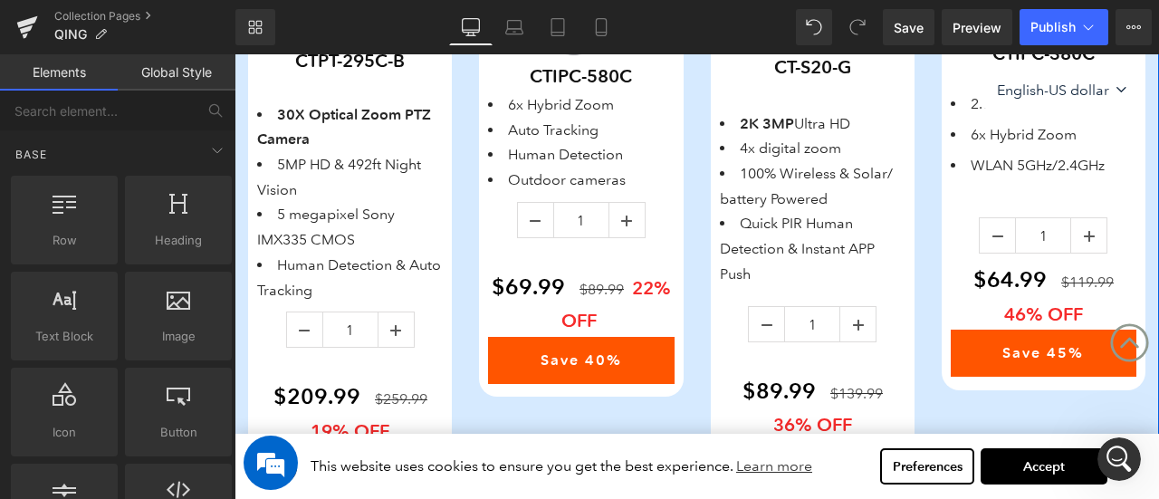
scroll to position [864, 0]
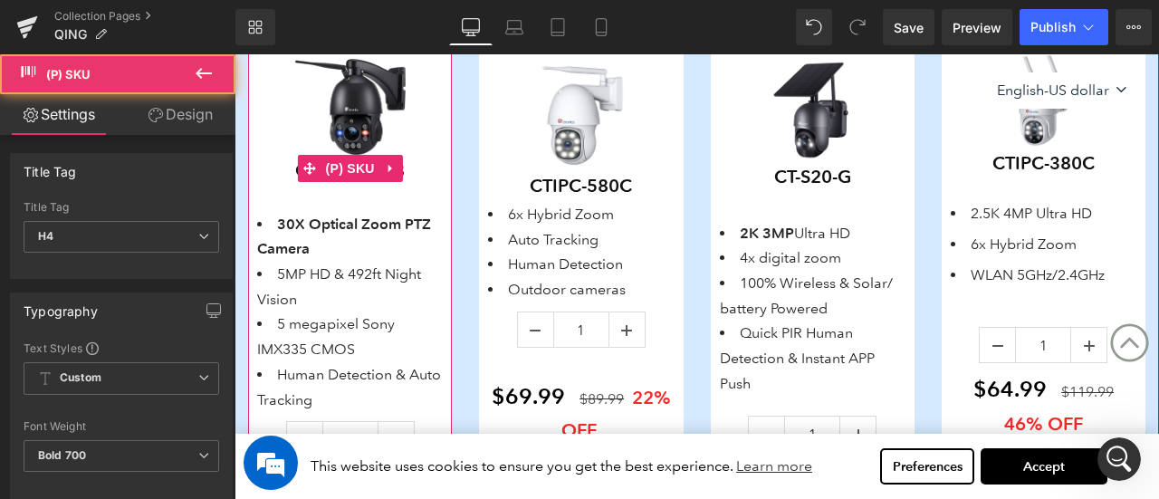
click at [285, 168] on h4 "CTPT-295C-B" at bounding box center [350, 171] width 186 height 32
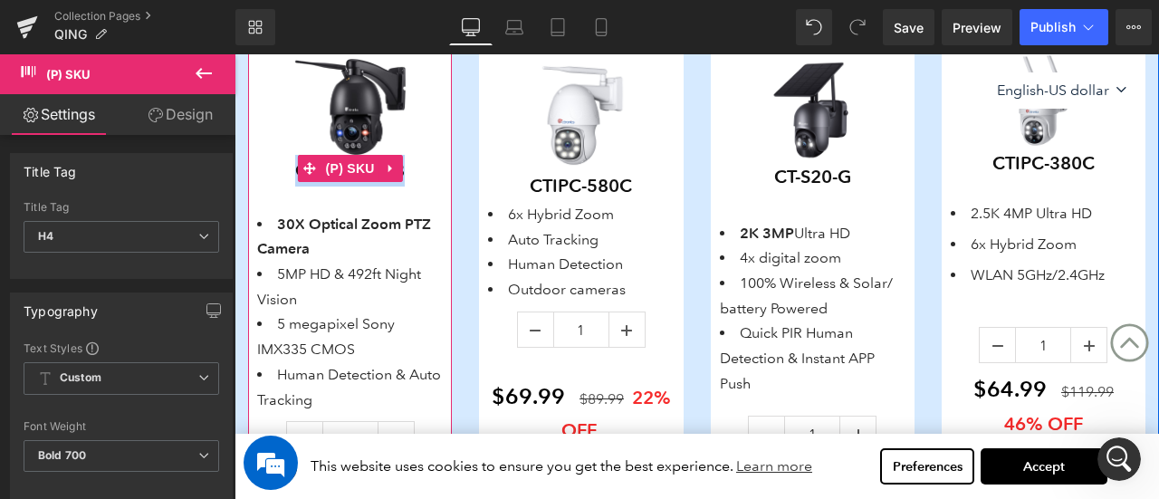
drag, startPoint x: 290, startPoint y: 168, endPoint x: 421, endPoint y: 166, distance: 131.3
click at [421, 166] on h4 "CTPT-295C-B" at bounding box center [350, 171] width 186 height 32
copy span "CTPT-295C-B"
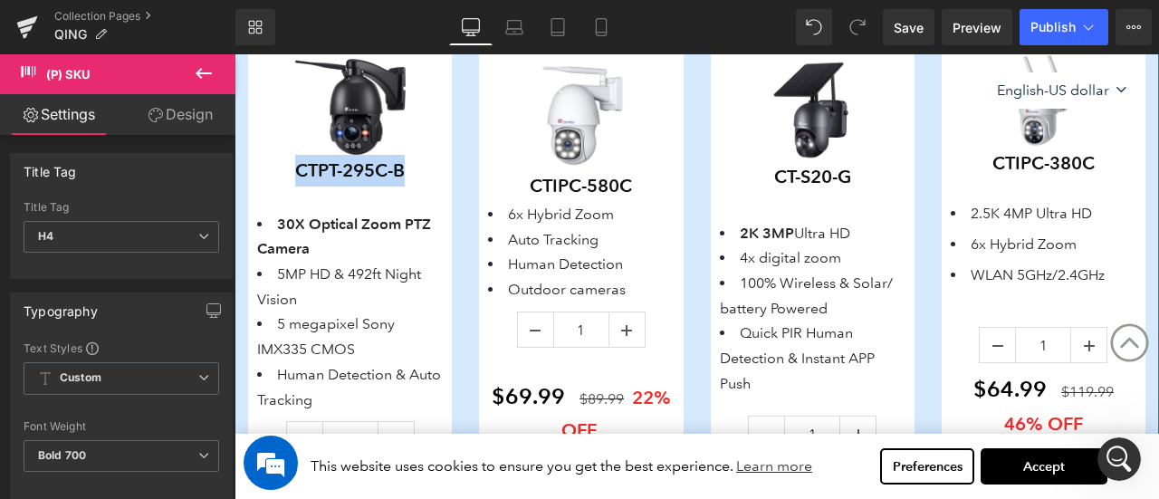
click at [459, 113] on div "69 93 97 95 91 91 100 95 (P) Stock Counter Save Off 19 %" at bounding box center [350, 321] width 231 height 589
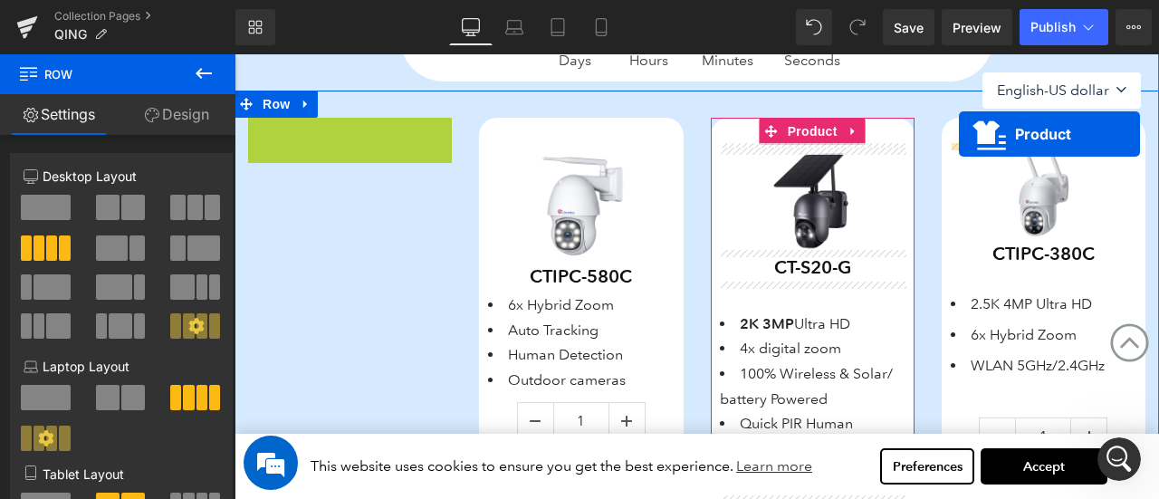
scroll to position [665, 0]
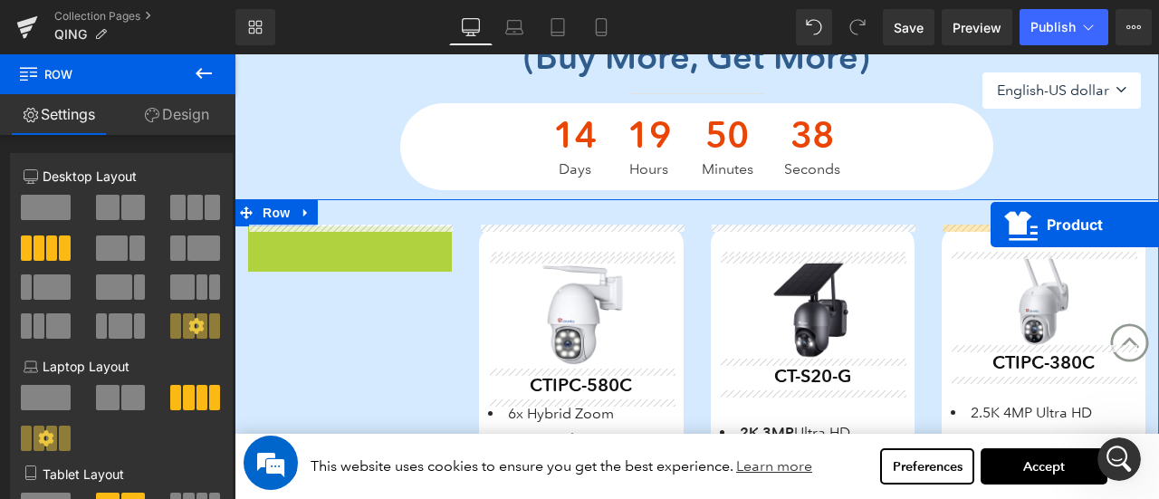
drag, startPoint x: 354, startPoint y: 130, endPoint x: 991, endPoint y: 225, distance: 643.7
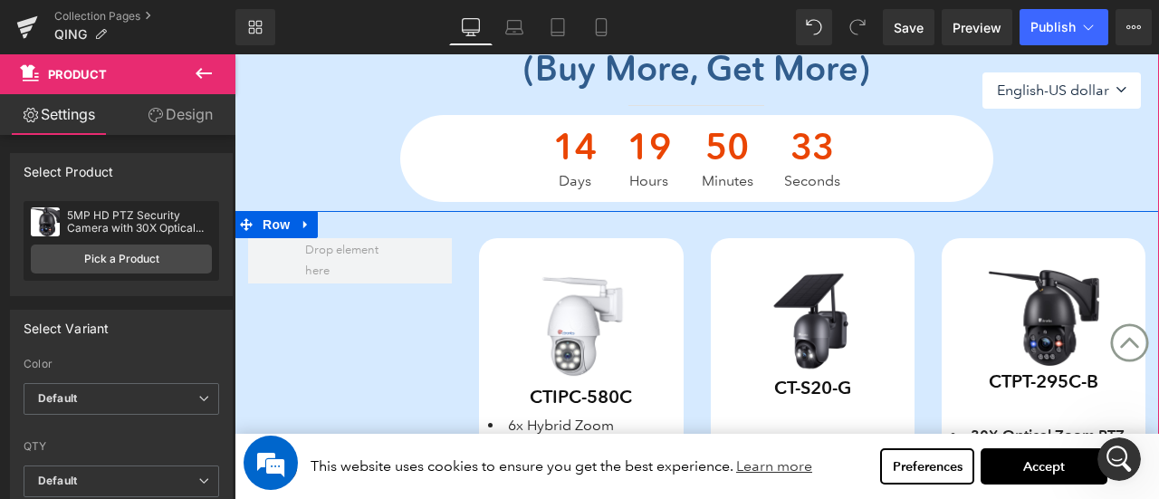
scroll to position [574, 0]
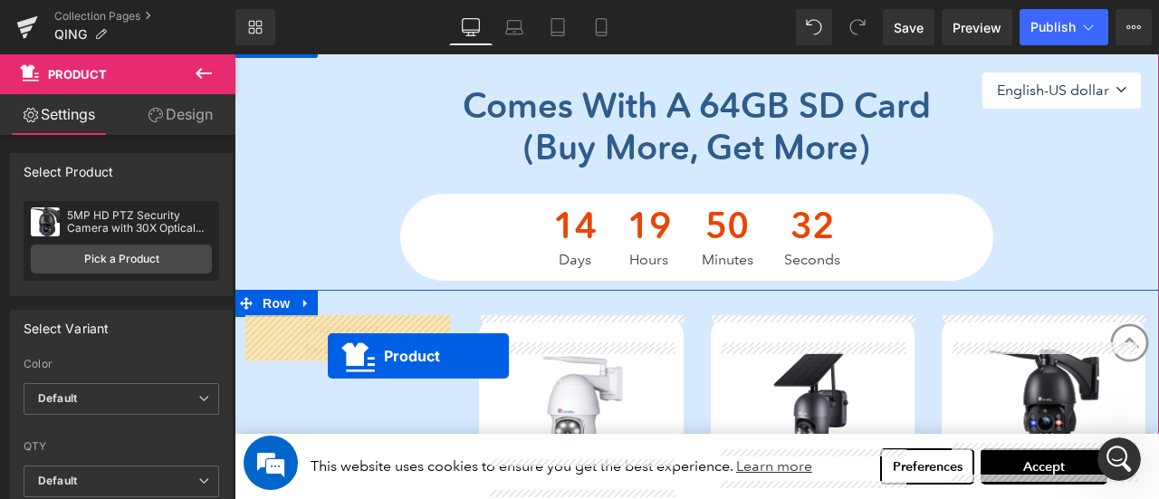
drag, startPoint x: 1044, startPoint y: 191, endPoint x: 328, endPoint y: 356, distance: 735.1
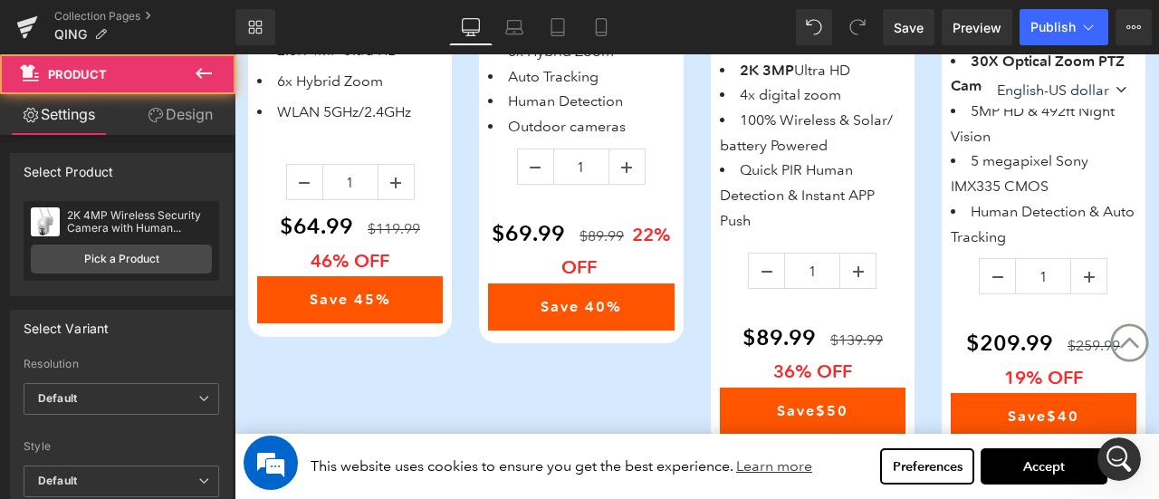
scroll to position [846, 0]
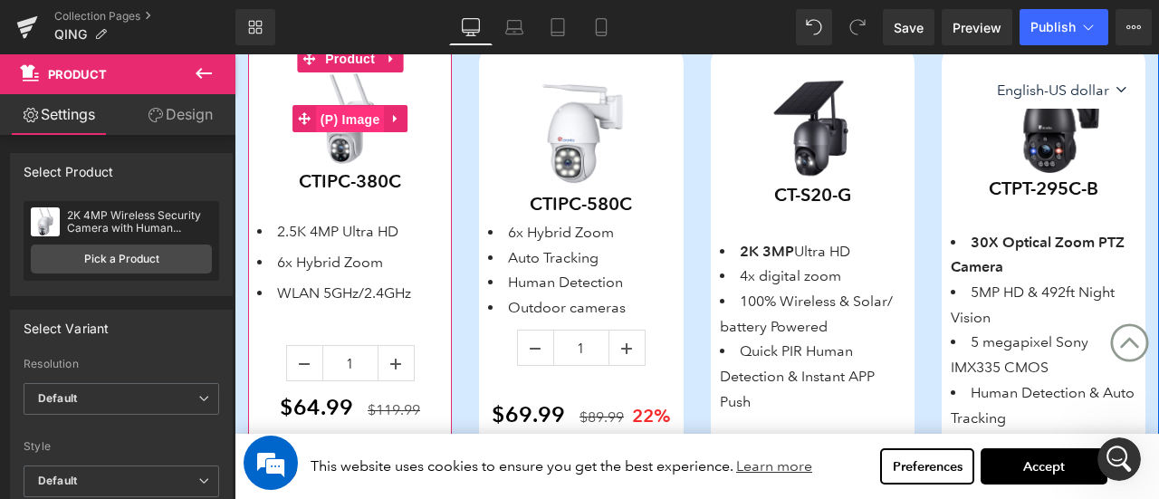
click at [359, 113] on span "(P) Image" at bounding box center [350, 119] width 69 height 27
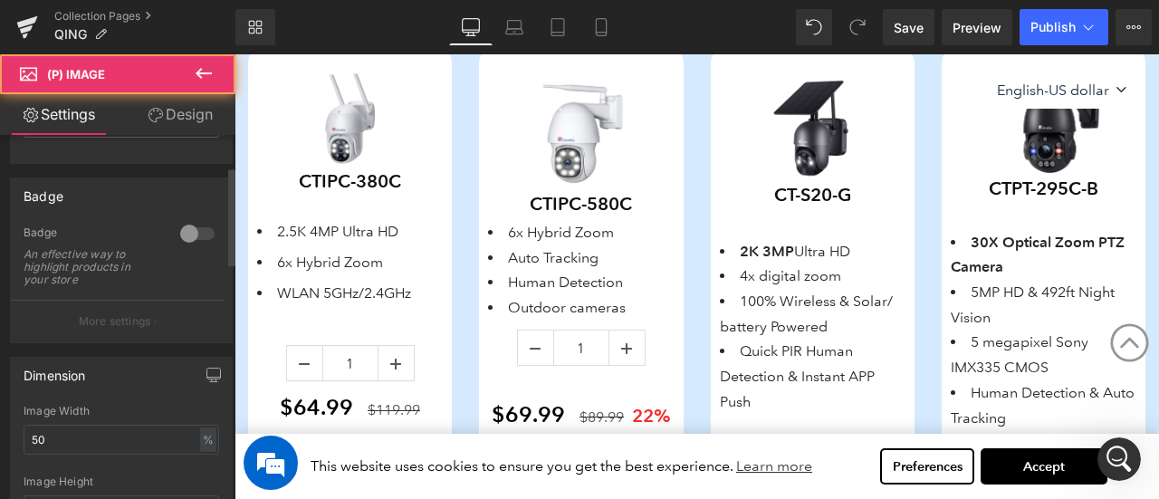
scroll to position [181, 0]
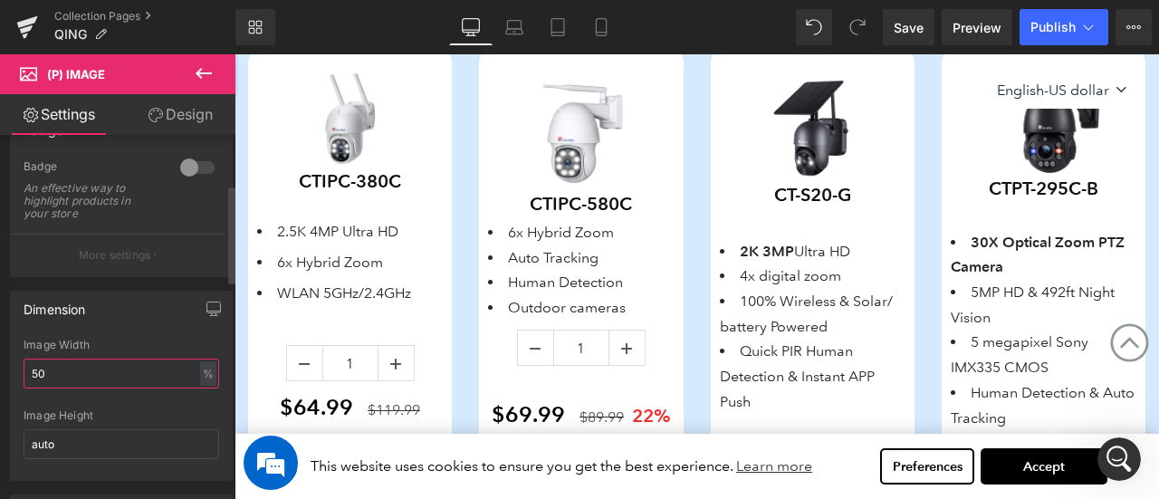
drag, startPoint x: 33, startPoint y: 374, endPoint x: 23, endPoint y: 374, distance: 10.0
click at [24, 374] on input "50" at bounding box center [122, 374] width 196 height 30
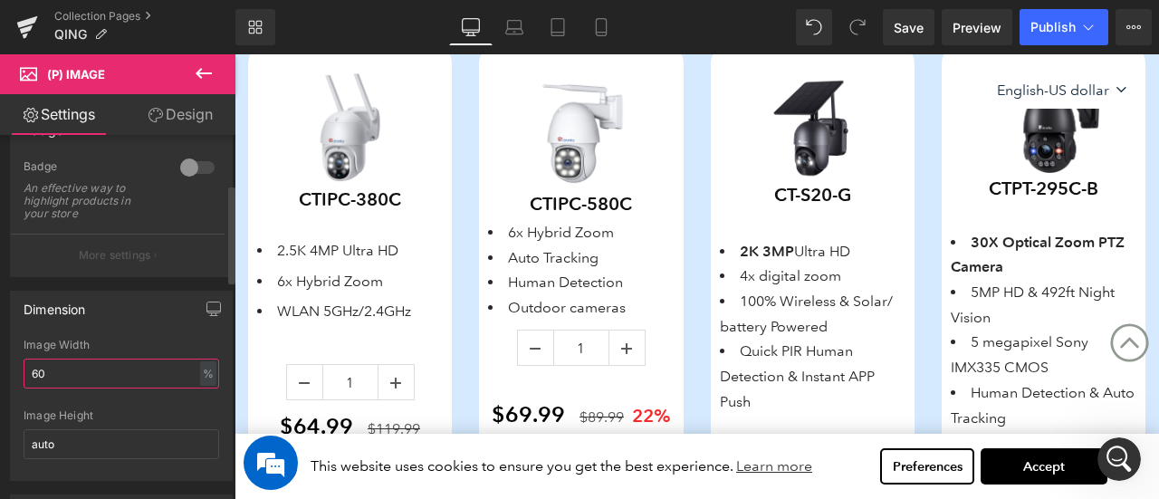
drag, startPoint x: 37, startPoint y: 370, endPoint x: 55, endPoint y: 370, distance: 18.1
click at [55, 370] on input "60" at bounding box center [122, 374] width 196 height 30
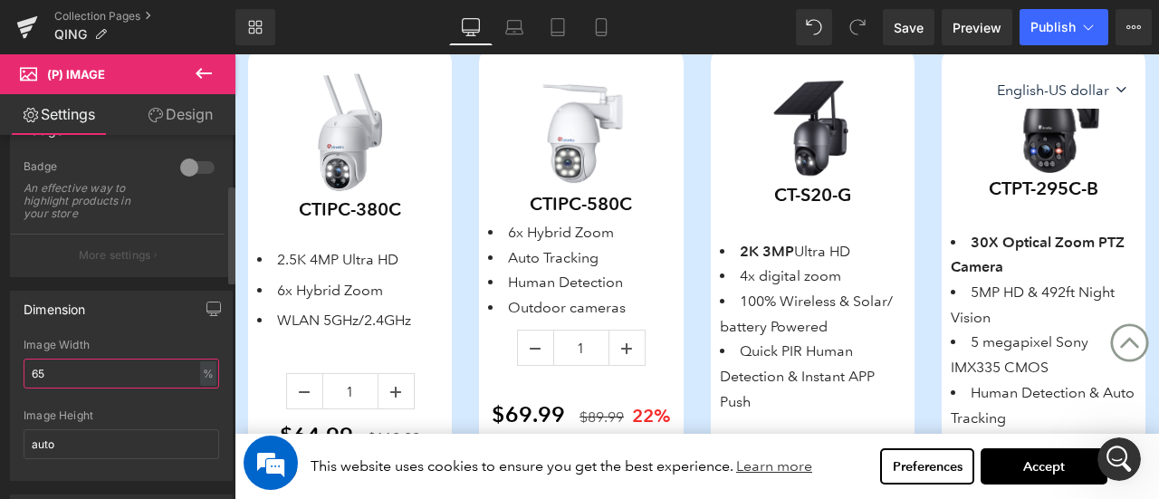
drag, startPoint x: 38, startPoint y: 374, endPoint x: 51, endPoint y: 372, distance: 12.8
click at [49, 374] on input "65" at bounding box center [122, 374] width 196 height 30
type input "60"
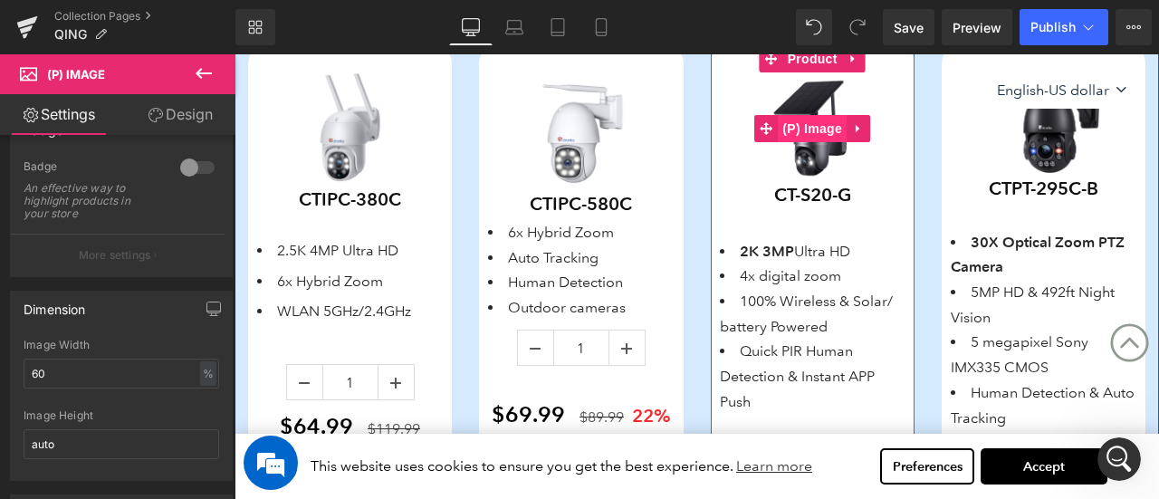
click at [808, 133] on span "(P) Image" at bounding box center [812, 128] width 69 height 27
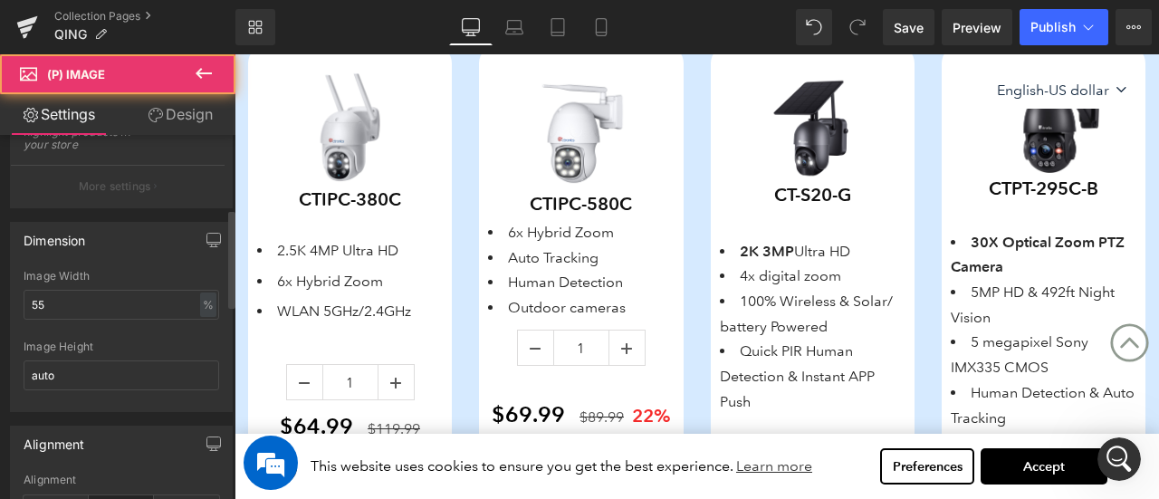
scroll to position [272, 0]
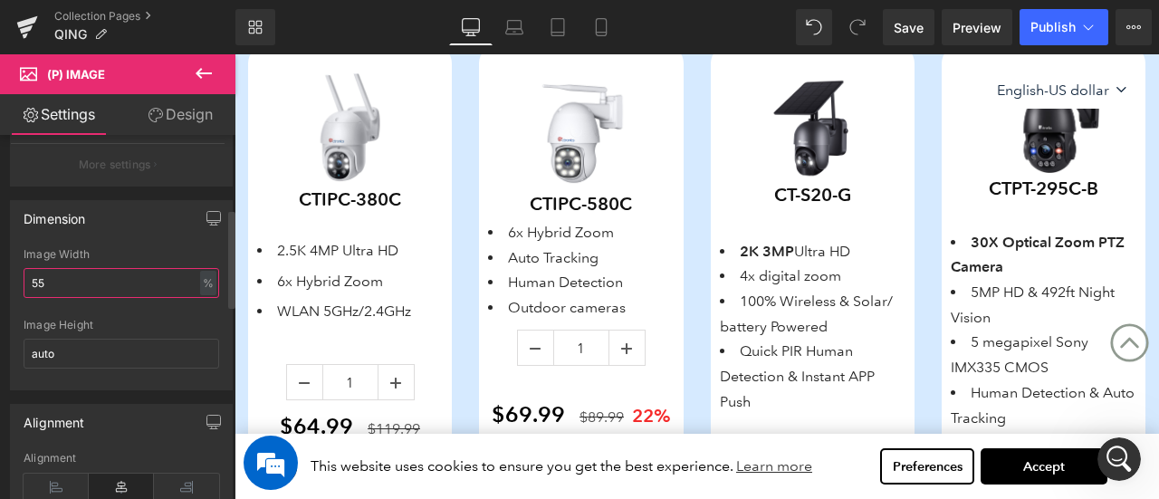
drag, startPoint x: 47, startPoint y: 285, endPoint x: 7, endPoint y: 283, distance: 39.9
click at [7, 283] on div "Dimension 55% Image Width 55 % % px auto Image Height auto" at bounding box center [122, 289] width 244 height 204
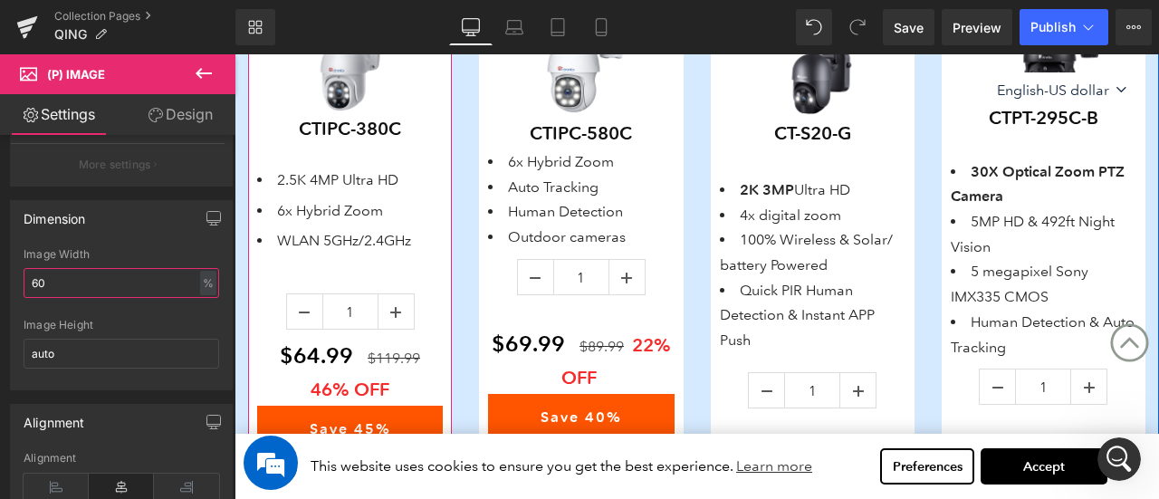
scroll to position [846, 0]
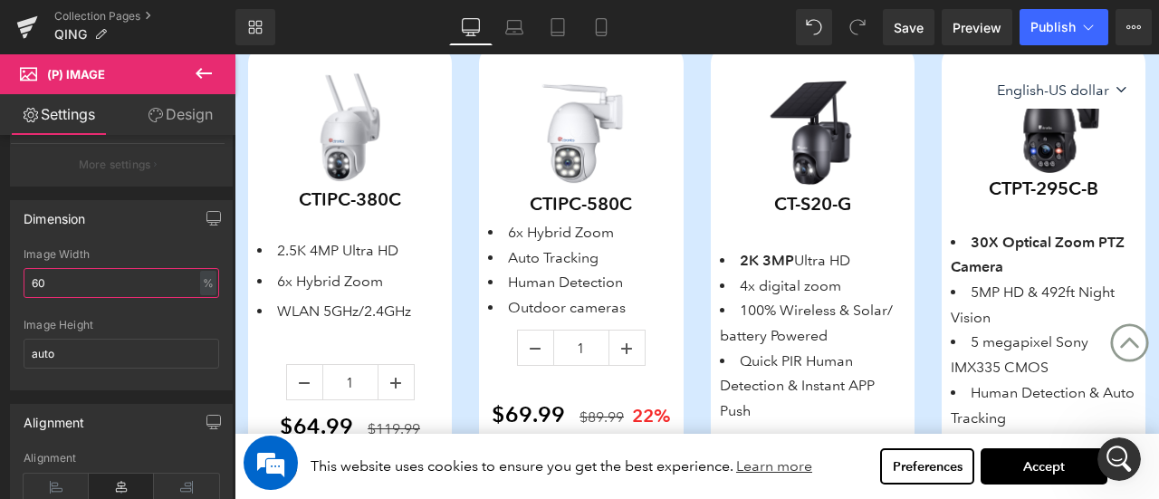
type input "60"
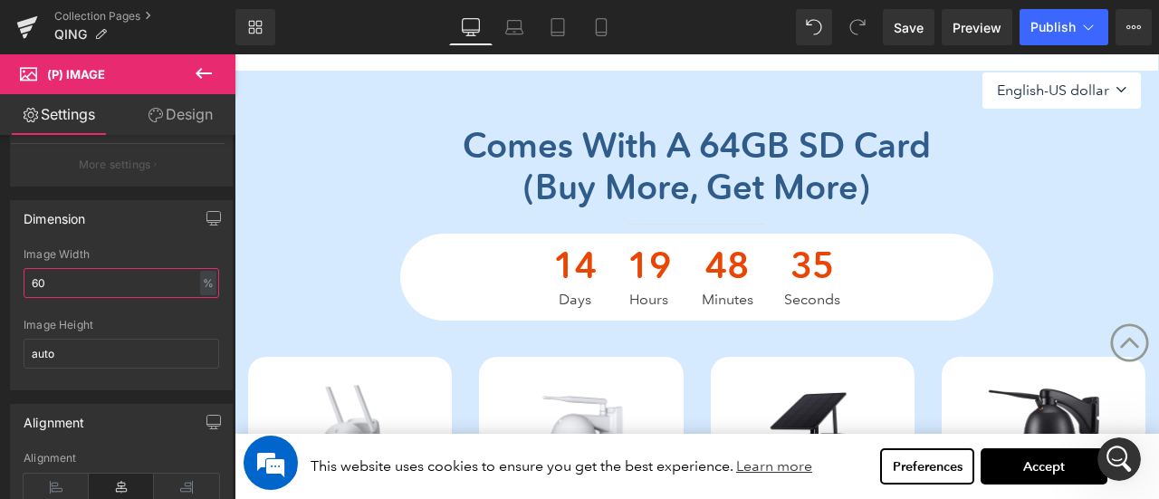
scroll to position [302, 0]
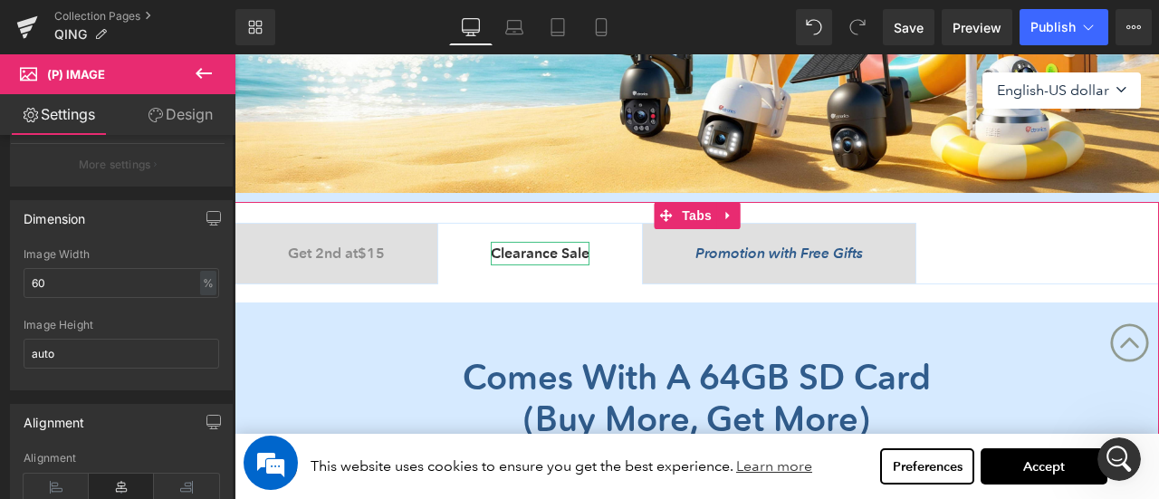
click at [563, 253] on b "Clearance Sale" at bounding box center [540, 253] width 99 height 17
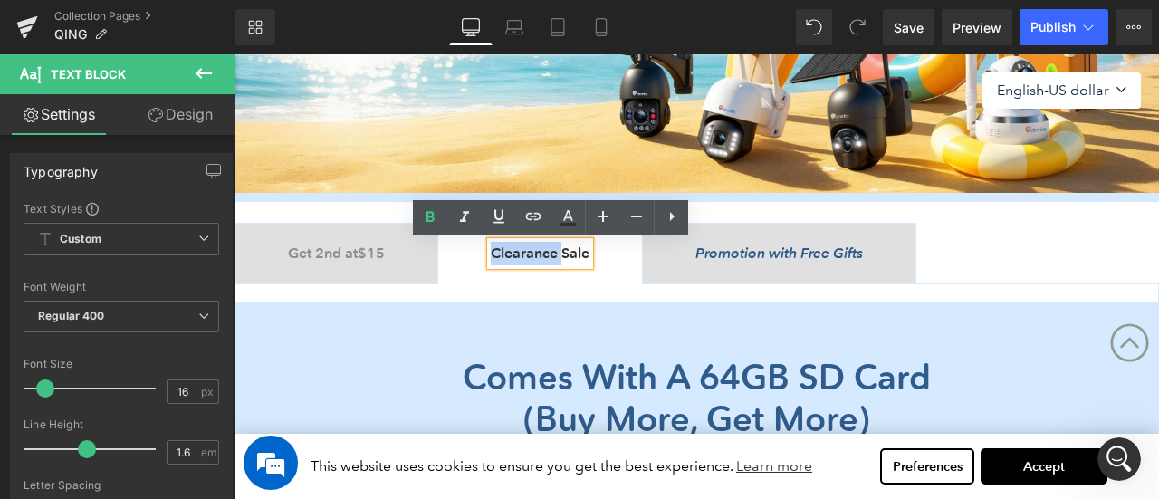
click at [590, 253] on b "Clearance Sale" at bounding box center [540, 253] width 99 height 17
click at [526, 254] on b "Clearance Sale" at bounding box center [540, 253] width 99 height 17
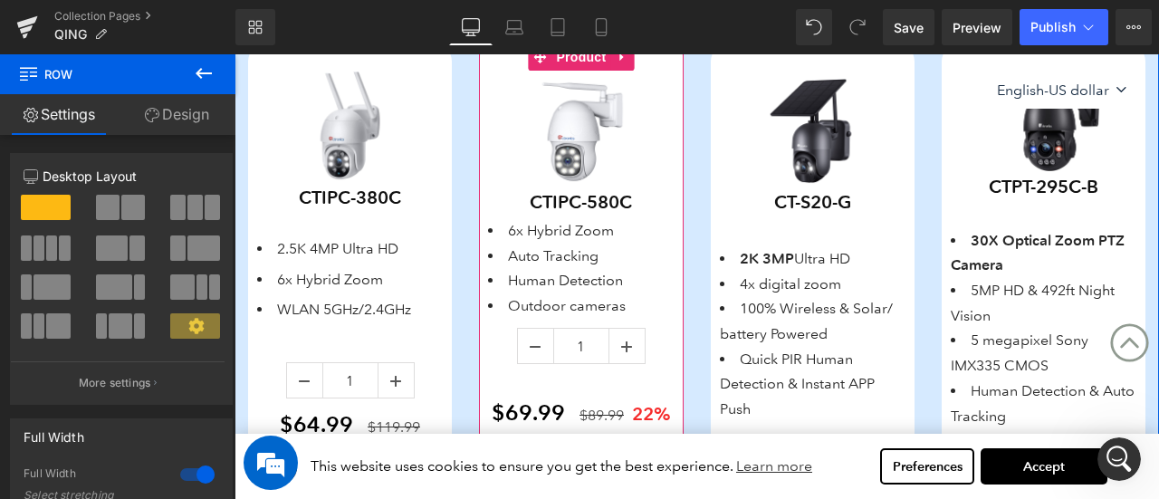
scroll to position [846, 0]
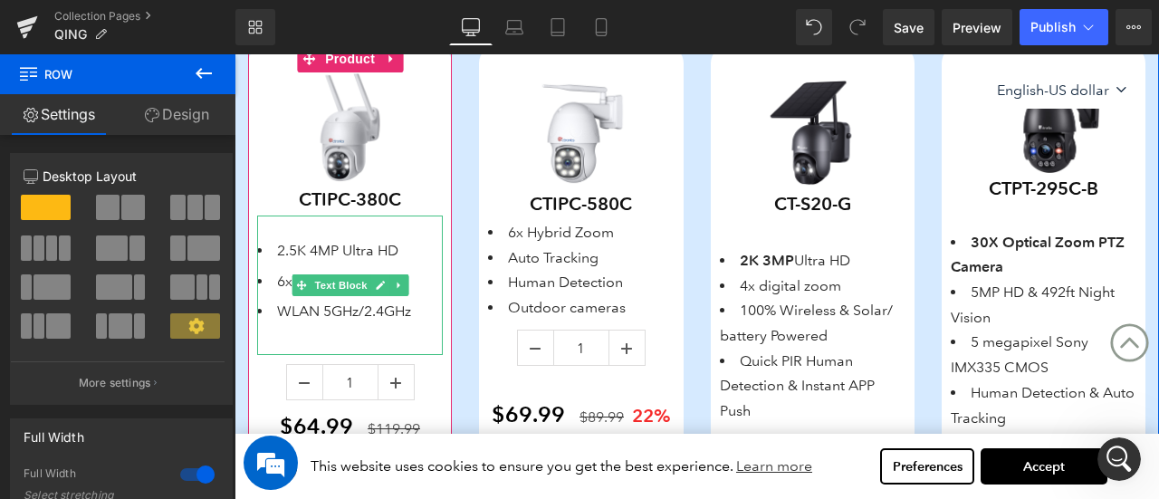
click at [281, 278] on span "6x Hybrid Zoom" at bounding box center [330, 281] width 106 height 17
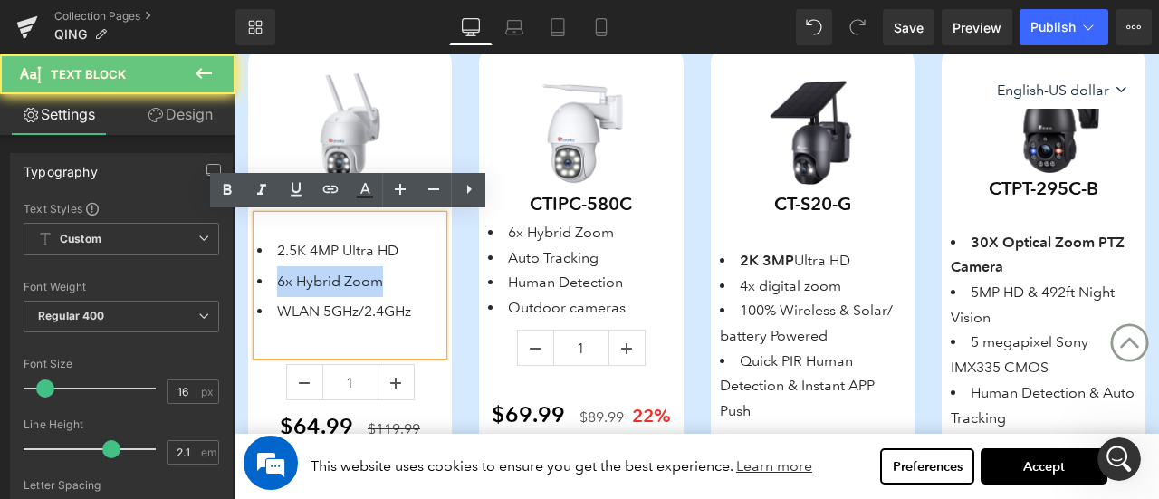
drag, startPoint x: 273, startPoint y: 279, endPoint x: 413, endPoint y: 279, distance: 139.5
click at [413, 279] on li "6x Hybrid Zoom" at bounding box center [350, 281] width 186 height 31
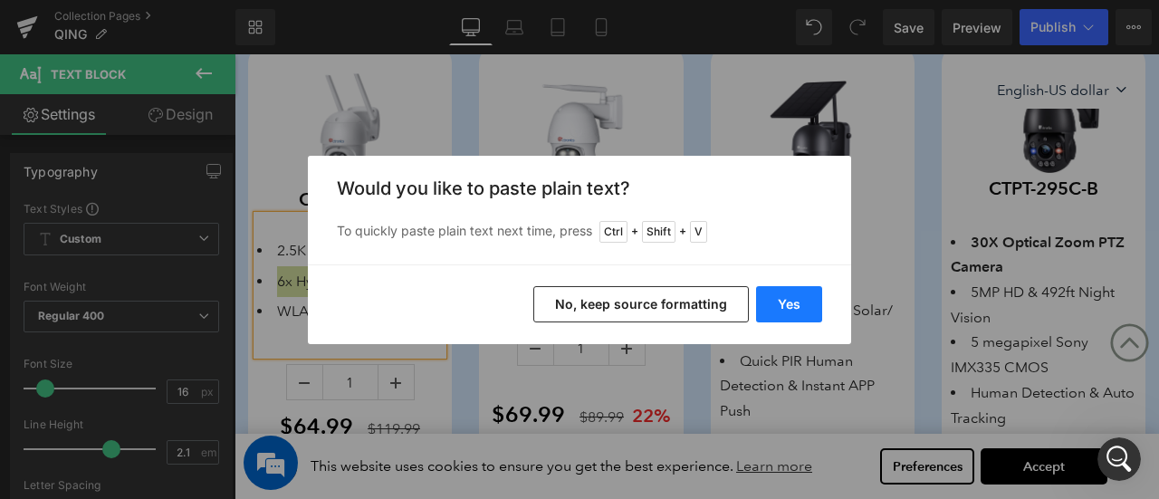
click at [793, 296] on button "Yes" at bounding box center [789, 304] width 66 height 36
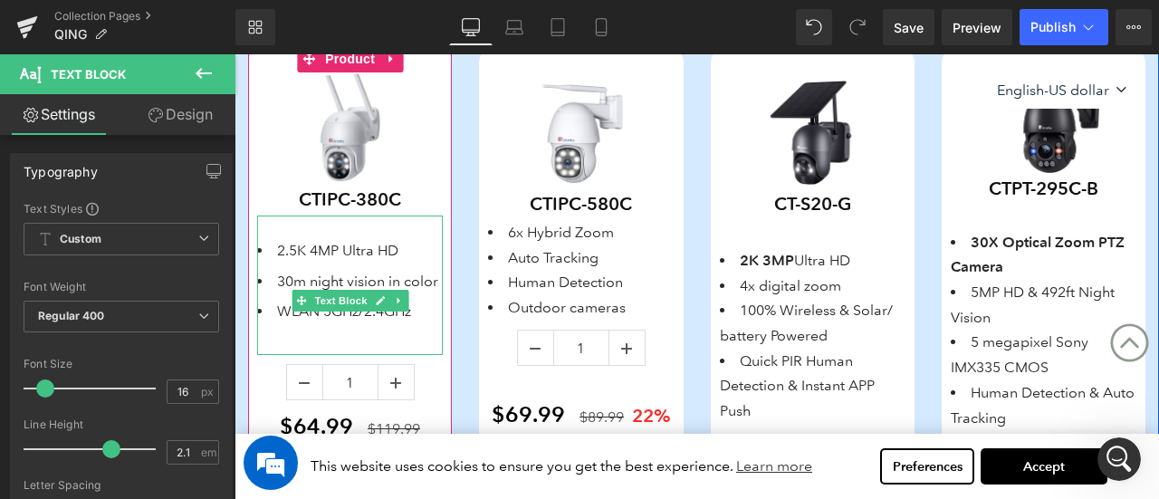
click at [309, 327] on li "WLAN 5GHz/2.4GHz" at bounding box center [350, 311] width 186 height 31
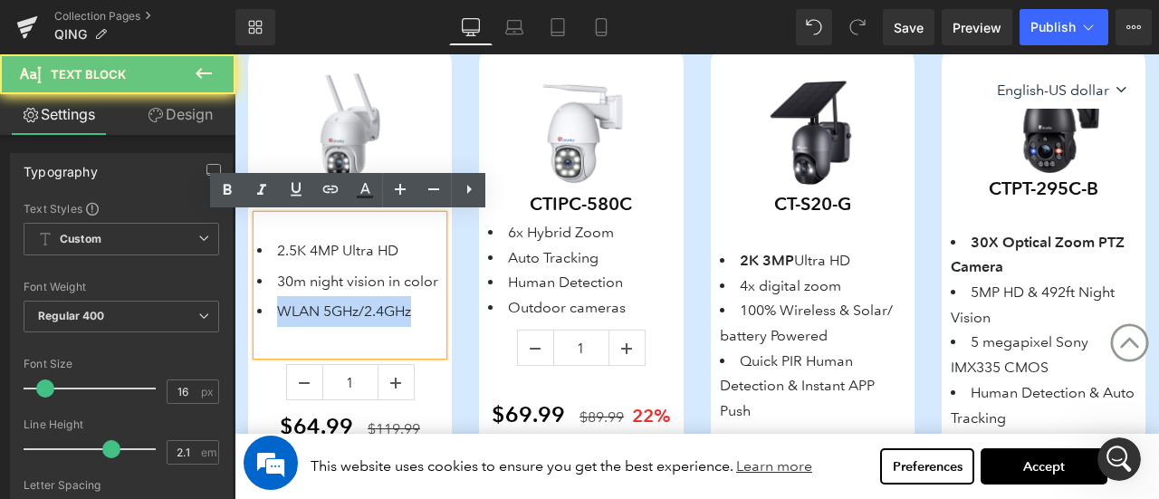
drag, startPoint x: 274, startPoint y: 339, endPoint x: 429, endPoint y: 340, distance: 154.9
click at [429, 327] on li "WLAN 5GHz/2.4GHz" at bounding box center [350, 311] width 186 height 31
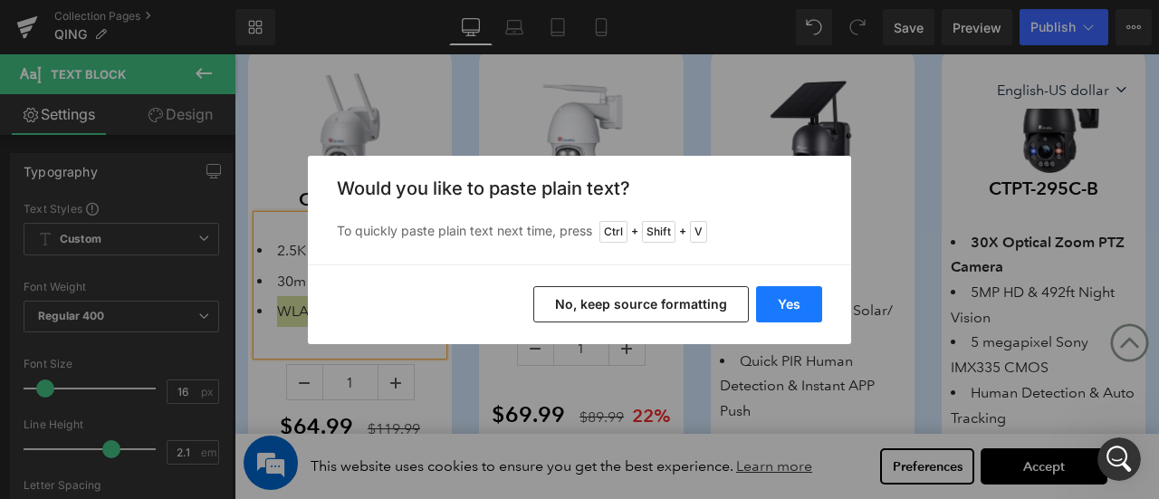
click at [783, 298] on button "Yes" at bounding box center [789, 304] width 66 height 36
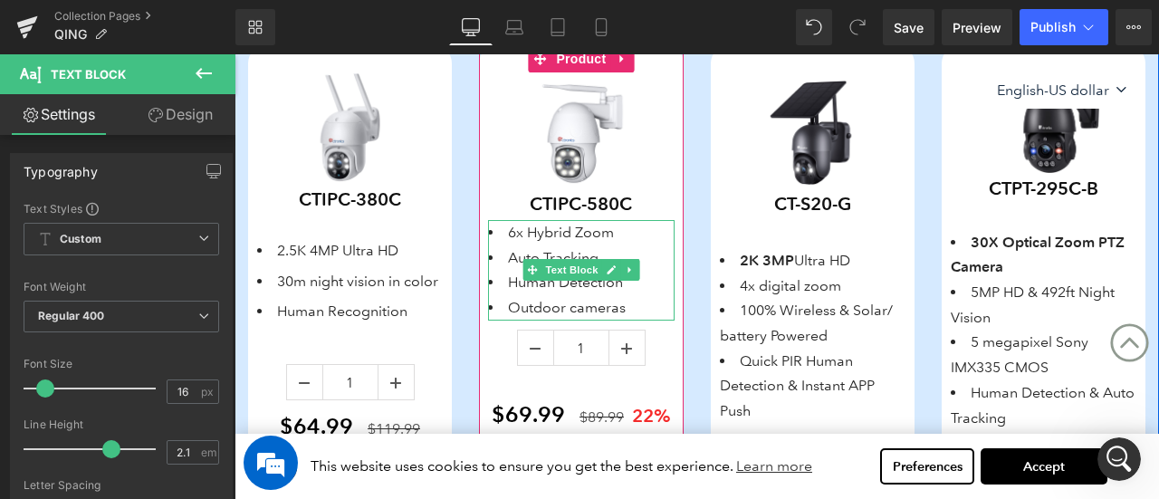
click at [527, 237] on li "6x Hybrid Zoom" at bounding box center [581, 232] width 186 height 25
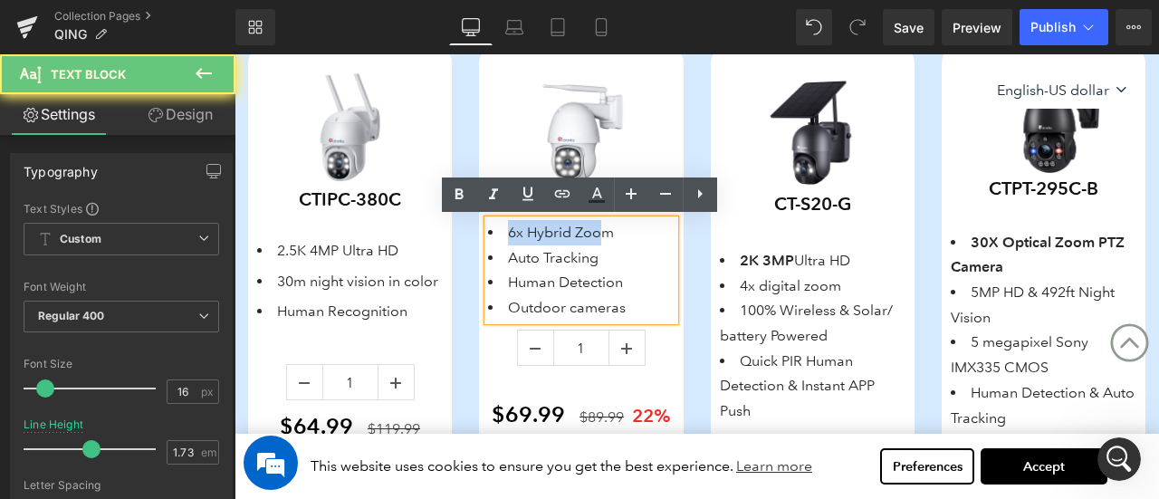
drag, startPoint x: 505, startPoint y: 232, endPoint x: 610, endPoint y: 234, distance: 105.1
click at [610, 234] on li "6x Hybrid Zoom" at bounding box center [581, 232] width 186 height 25
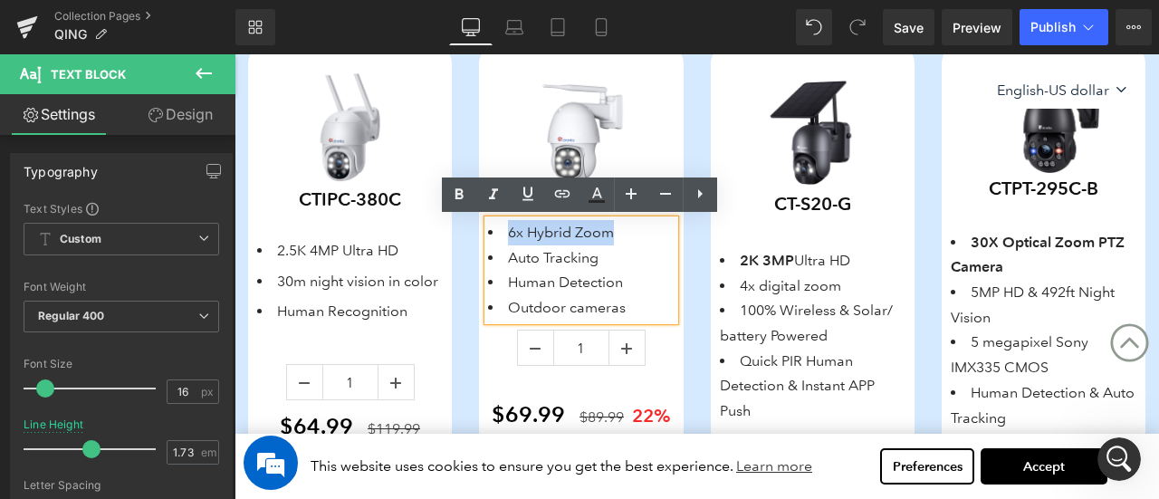
drag, startPoint x: 620, startPoint y: 236, endPoint x: 506, endPoint y: 236, distance: 114.1
click at [506, 236] on li "6x Hybrid Zoom" at bounding box center [581, 232] width 186 height 25
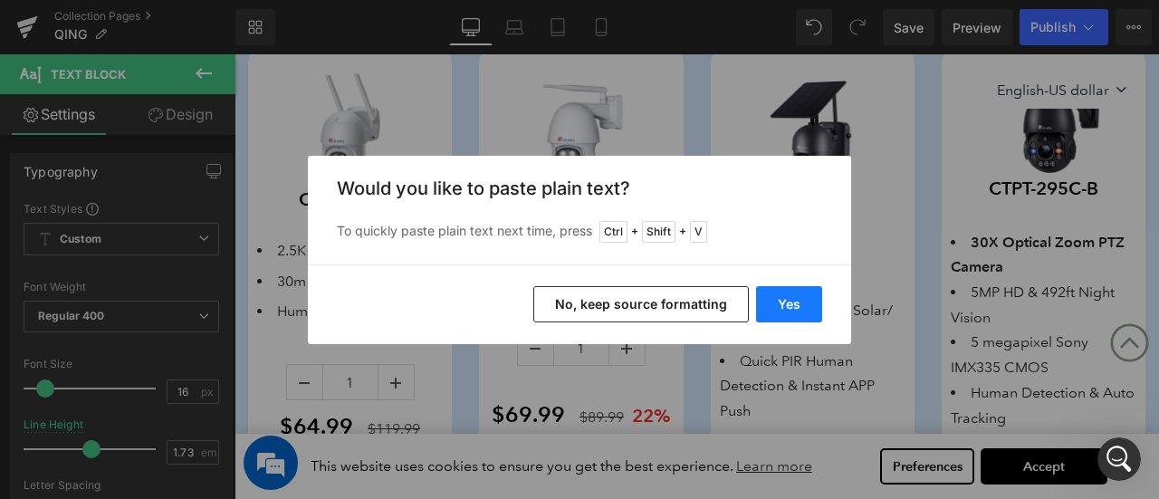
click at [782, 303] on button "Yes" at bounding box center [789, 304] width 66 height 36
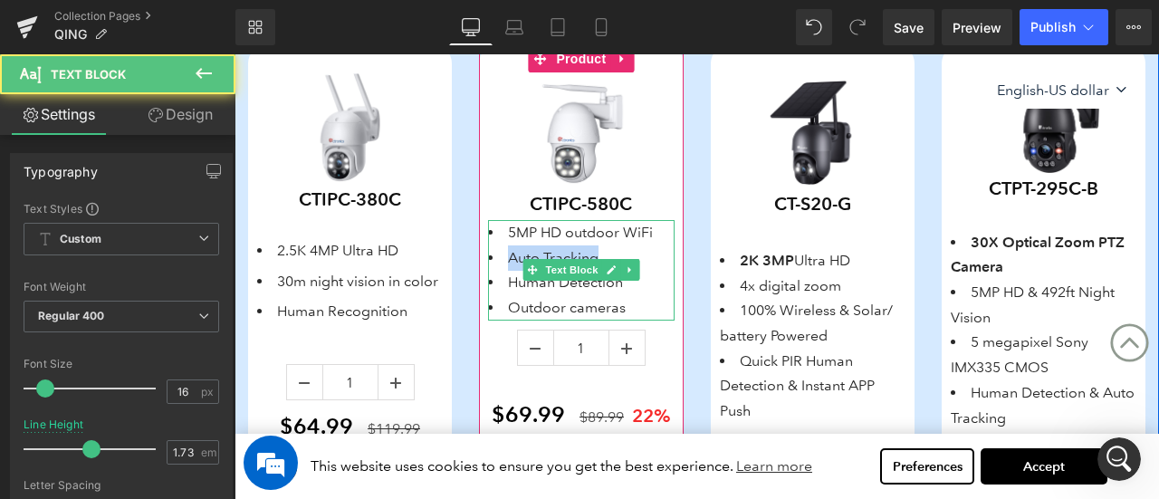
drag, startPoint x: 509, startPoint y: 255, endPoint x: 628, endPoint y: 255, distance: 118.6
click at [628, 255] on li "Auto Tracking" at bounding box center [581, 257] width 186 height 25
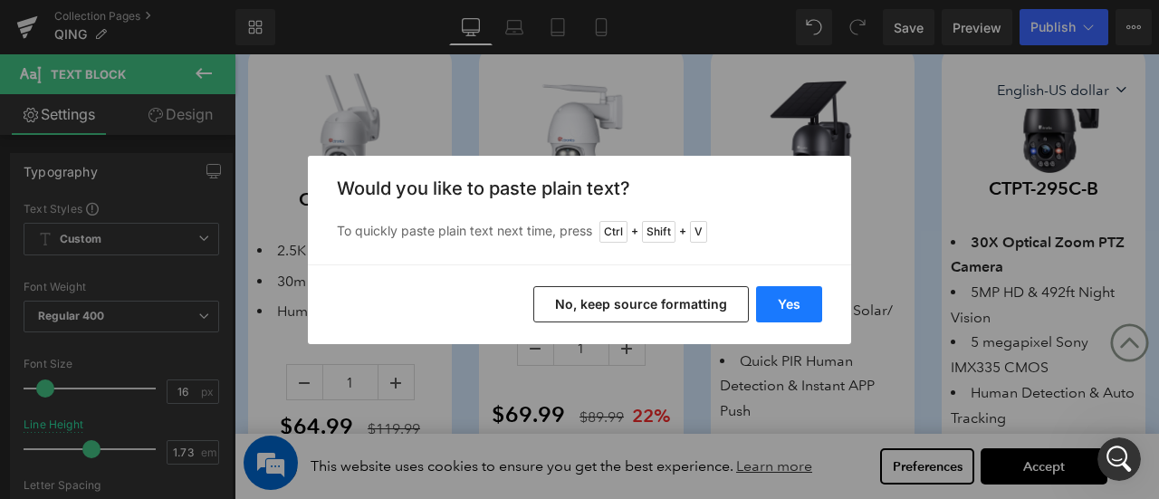
click at [790, 296] on button "Yes" at bounding box center [789, 304] width 66 height 36
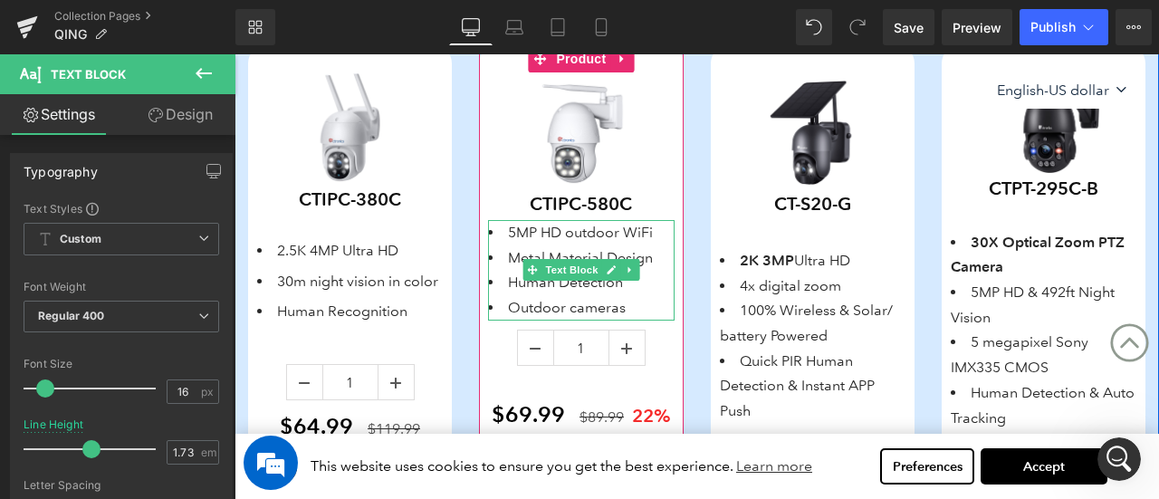
click at [520, 286] on li "Human Detection" at bounding box center [581, 282] width 186 height 25
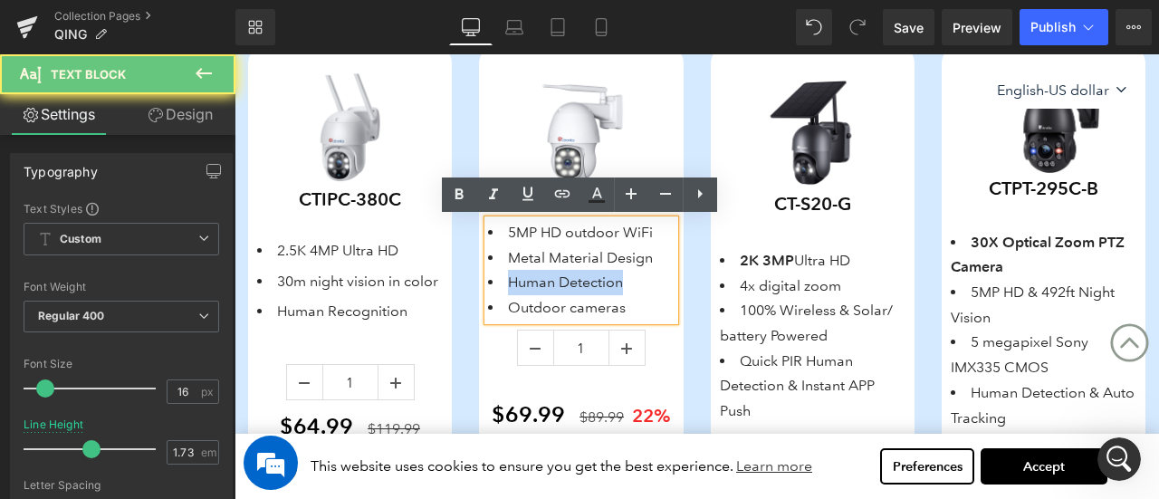
drag, startPoint x: 504, startPoint y: 282, endPoint x: 695, endPoint y: 285, distance: 190.2
click at [695, 285] on div "Save Off 46 % (P) Image CTIPC-380C (P) SKU 2.5K 4MP Ultra HD 30m night vision i…" at bounding box center [697, 332] width 925 height 628
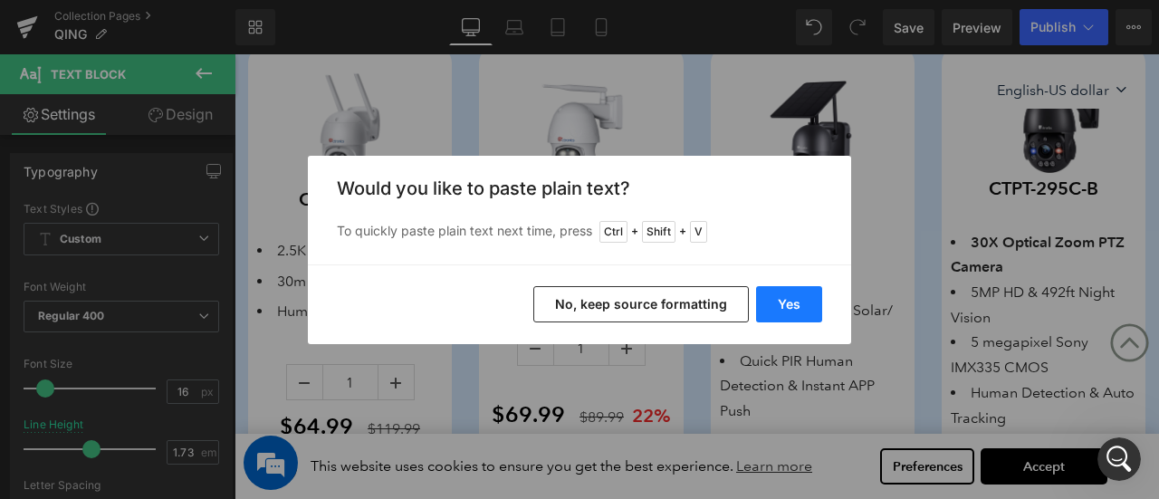
click at [773, 308] on button "Yes" at bounding box center [789, 304] width 66 height 36
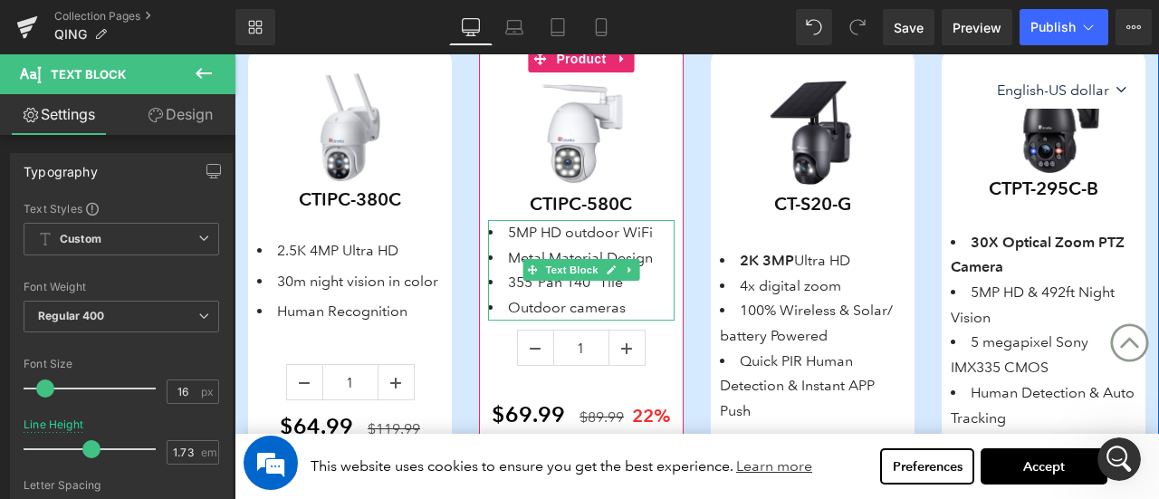
click at [527, 313] on li "Outdoor cameras" at bounding box center [581, 307] width 186 height 25
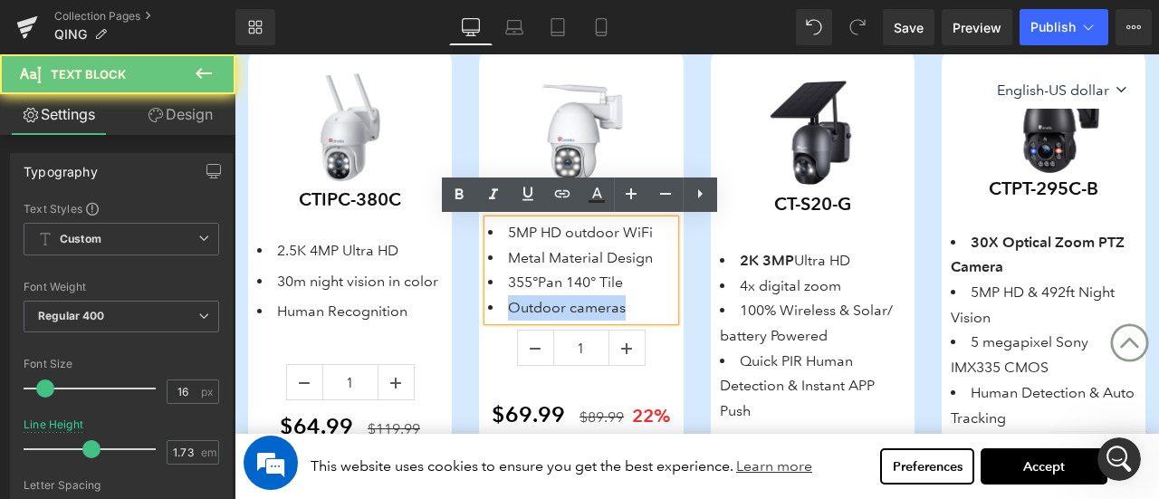
drag, startPoint x: 502, startPoint y: 311, endPoint x: 676, endPoint y: 304, distance: 174.0
click at [674, 304] on div "5MP HD outdoor WiFi Metal Material Design 355°Pan 140° Tile Outdoor cameras" at bounding box center [581, 270] width 186 height 101
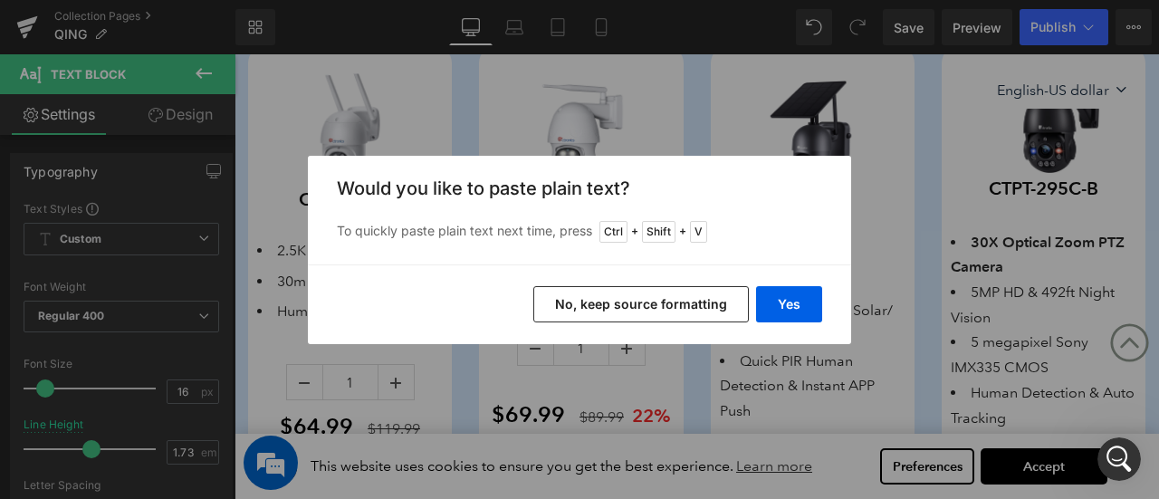
click at [830, 314] on div "Yes No, keep source formatting" at bounding box center [579, 304] width 543 height 80
click at [800, 304] on button "Yes" at bounding box center [789, 304] width 66 height 36
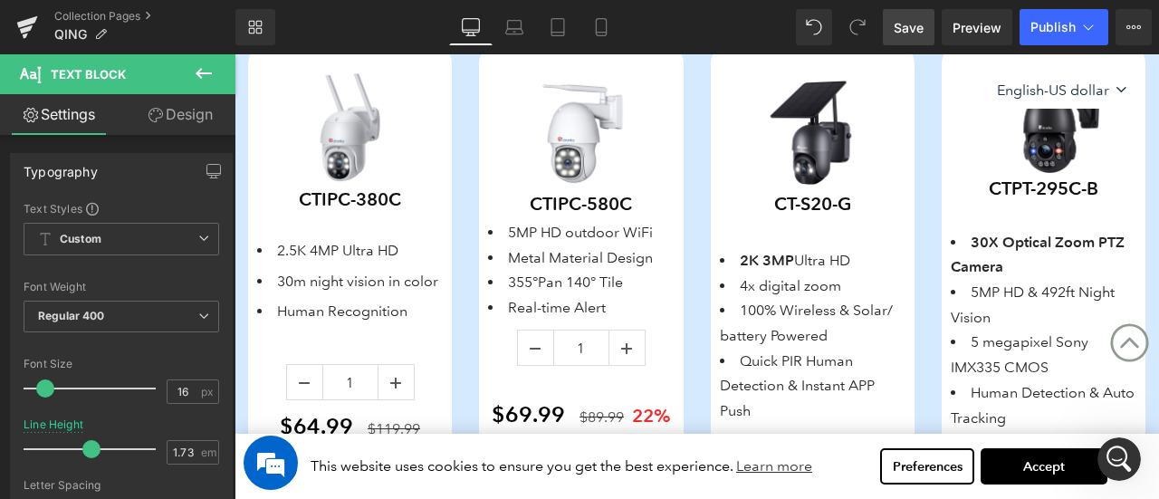
drag, startPoint x: 908, startPoint y: 23, endPoint x: 457, endPoint y: 220, distance: 492.3
click at [908, 23] on span "Save" at bounding box center [909, 27] width 30 height 19
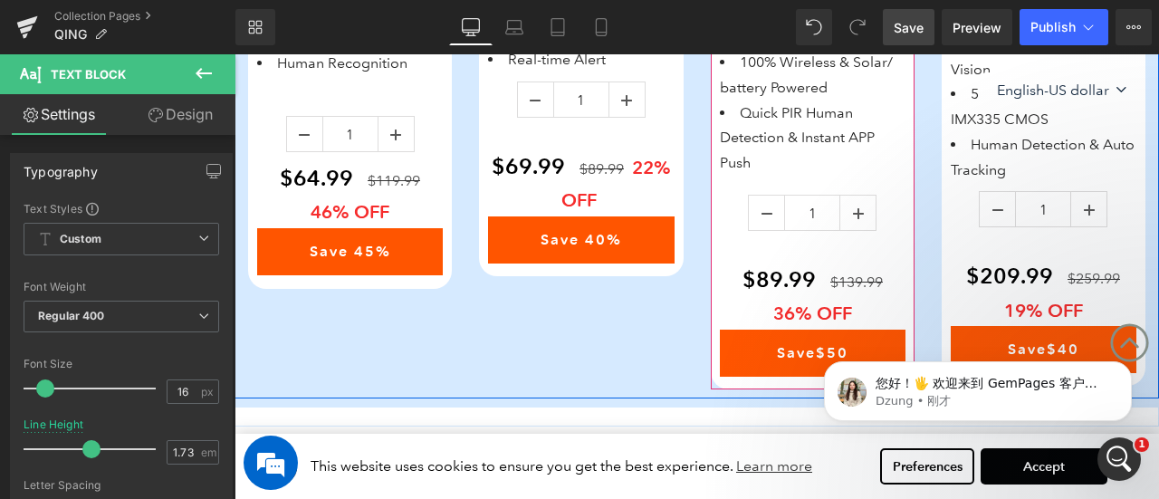
scroll to position [1118, 0]
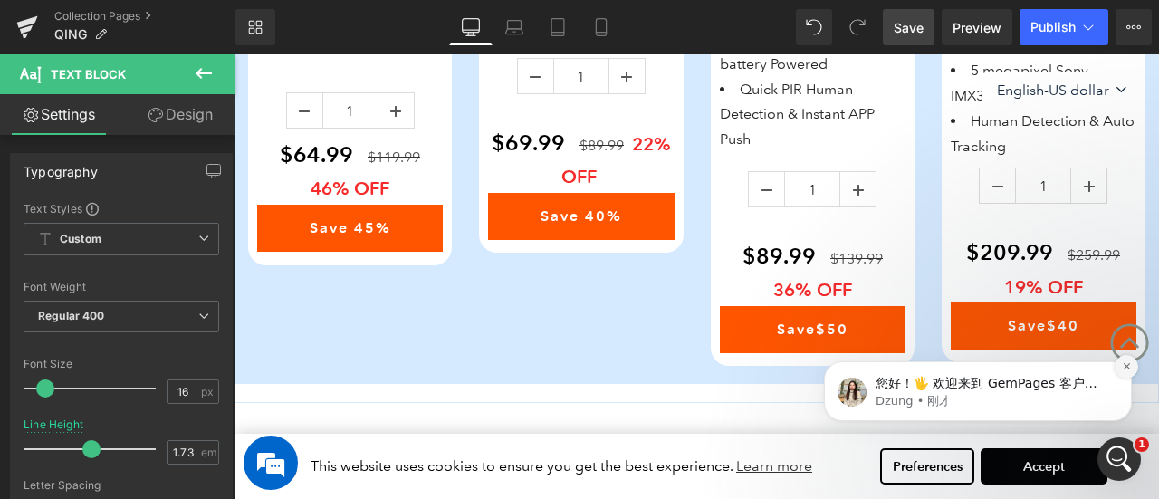
click at [1127, 368] on icon "Dismiss notification" at bounding box center [1126, 366] width 6 height 6
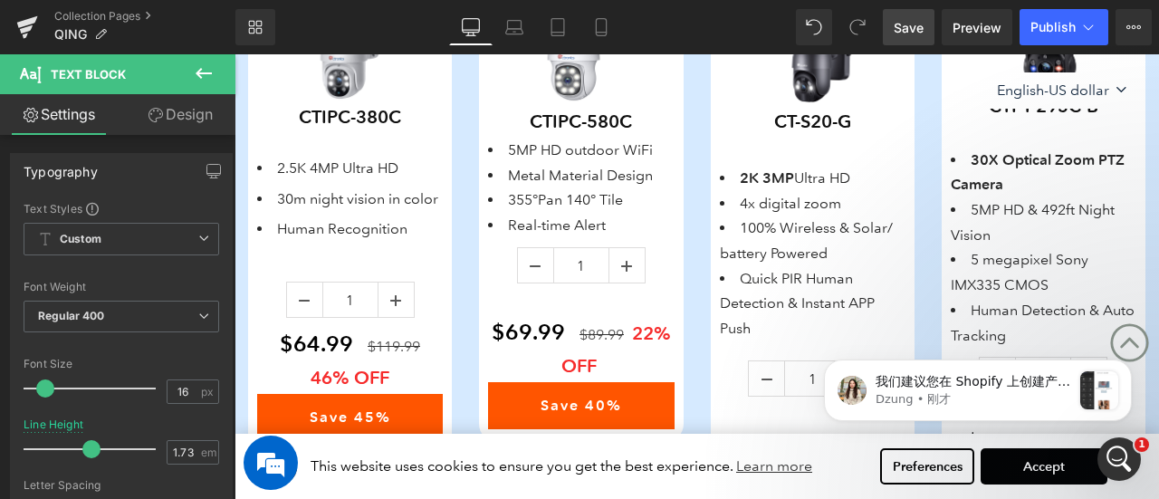
scroll to position [1027, 0]
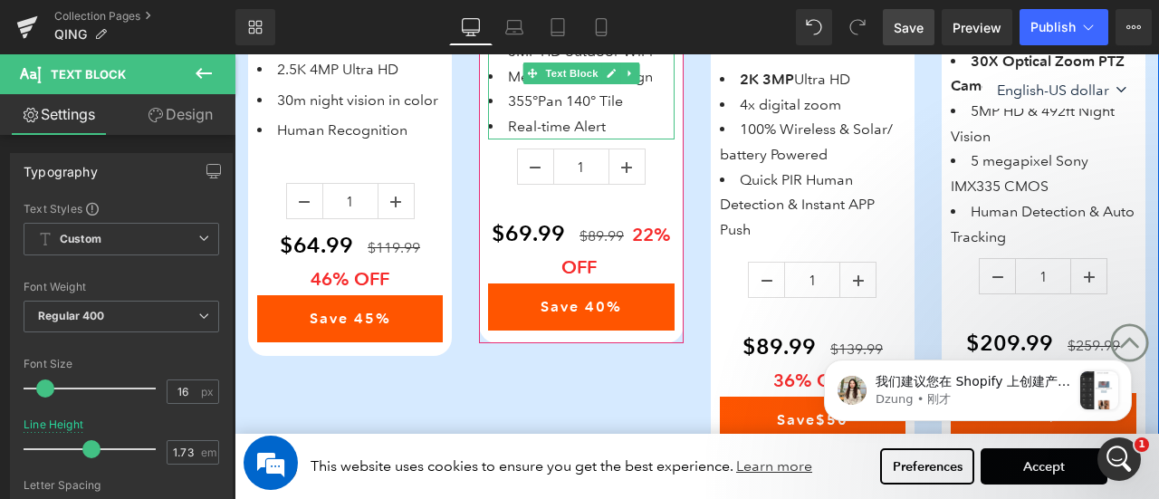
click at [594, 126] on li "Real-time Alert" at bounding box center [581, 126] width 186 height 25
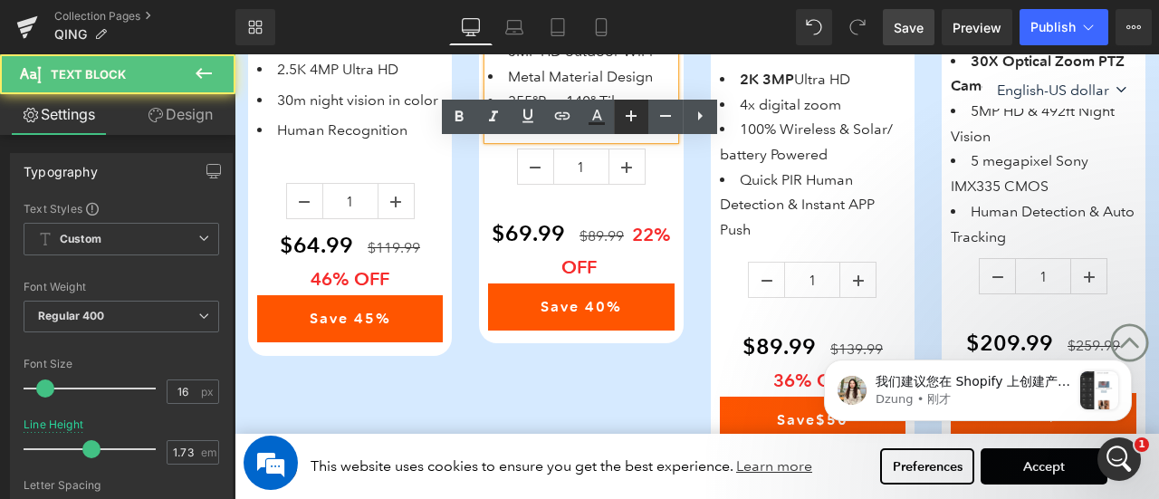
click at [614, 126] on link at bounding box center [631, 117] width 34 height 34
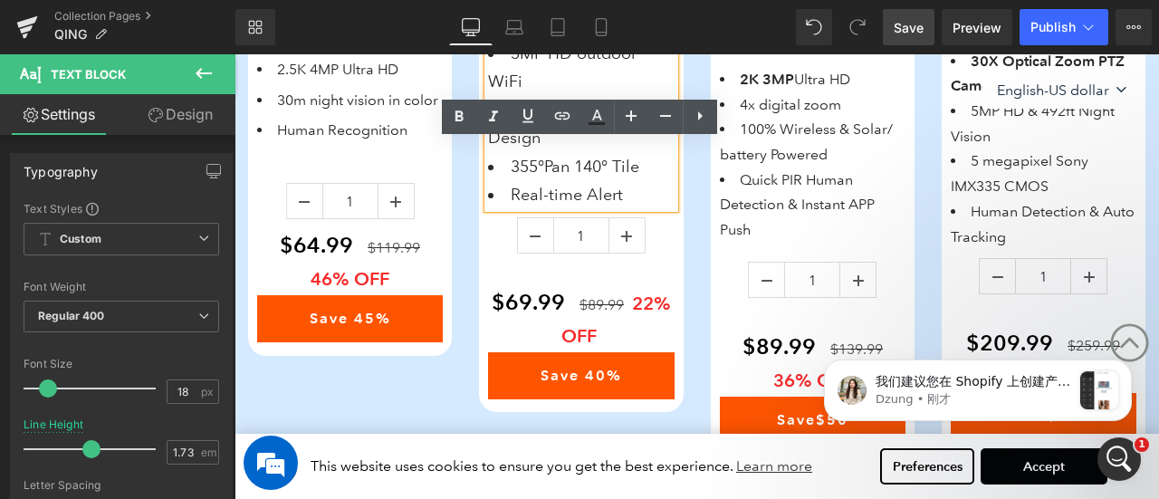
type input "16"
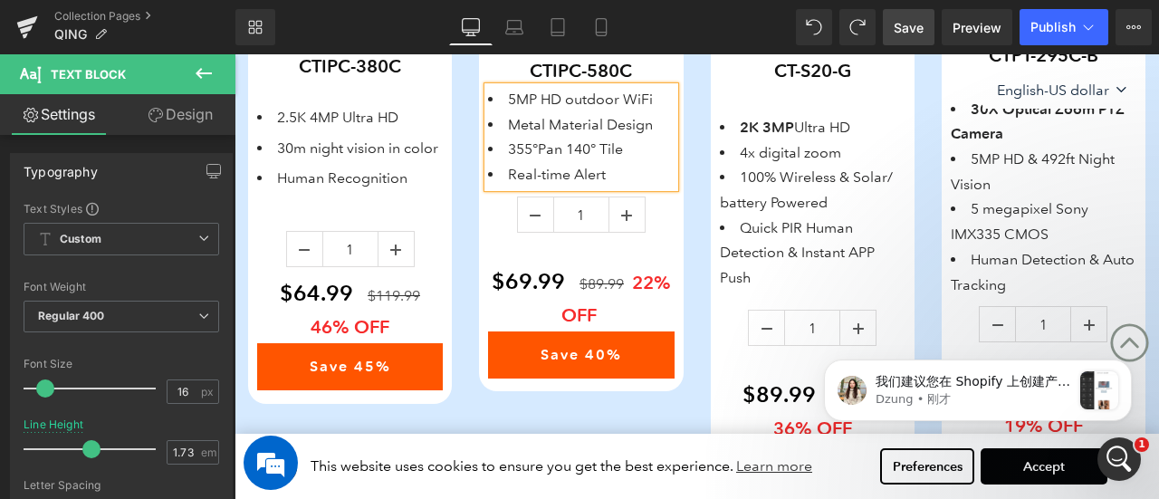
click at [700, 206] on div "150 182 215 133 (P) Stock Counter Save Off 36 % (P) Image CT-S20-G (P) SKU 2K 3…" at bounding box center [812, 208] width 231 height 592
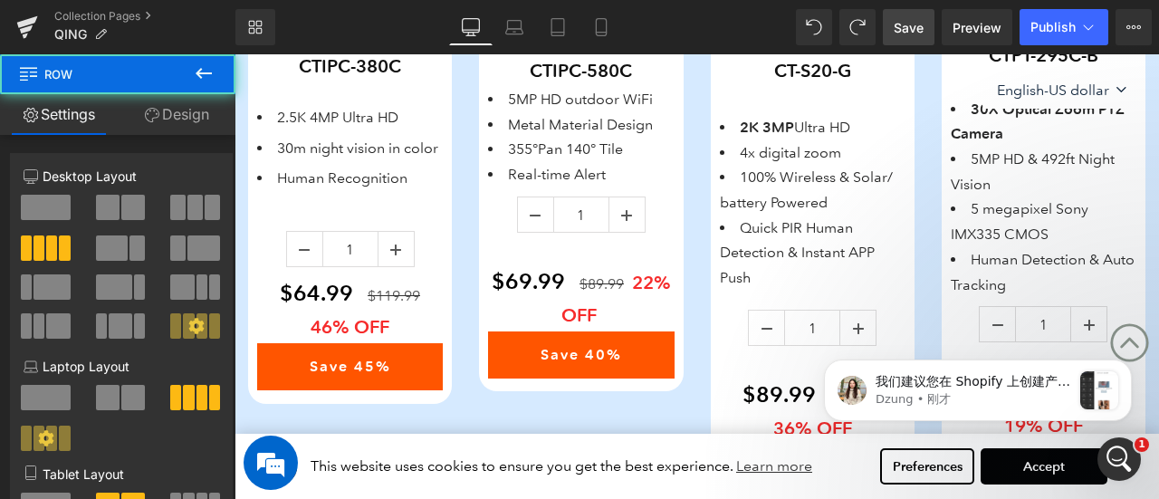
scroll to position [859, 0]
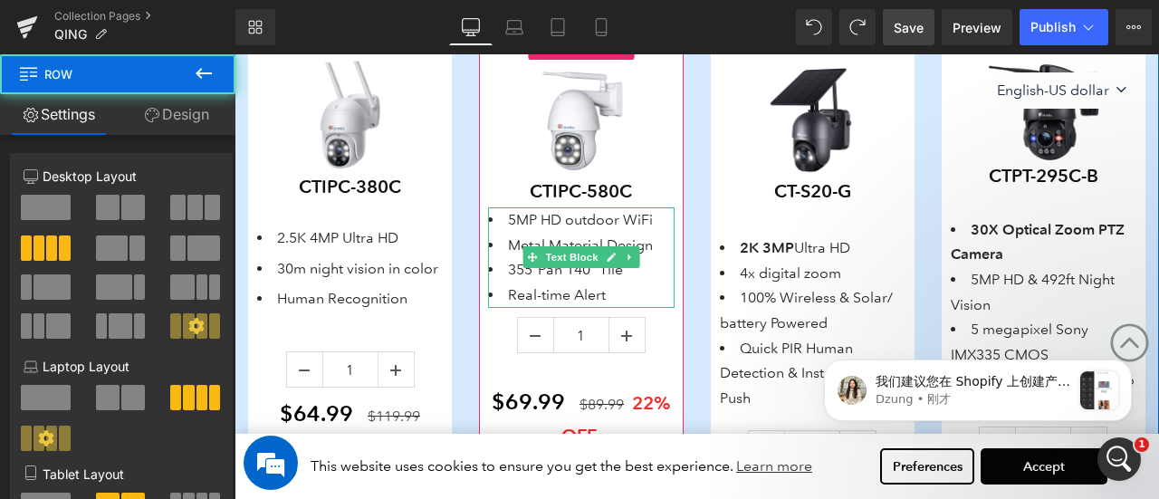
click at [620, 293] on li "Real-time Alert" at bounding box center [581, 295] width 186 height 25
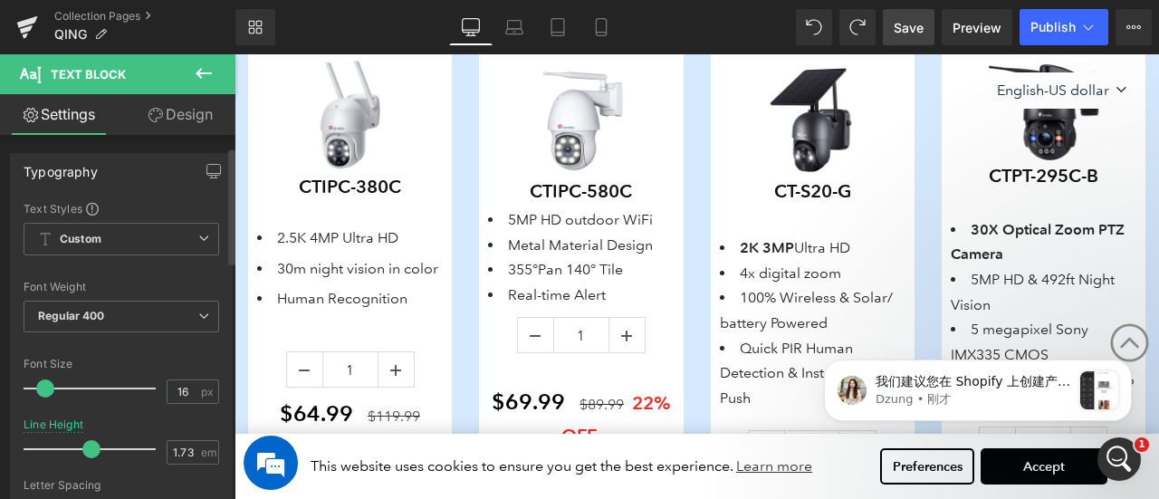
scroll to position [91, 0]
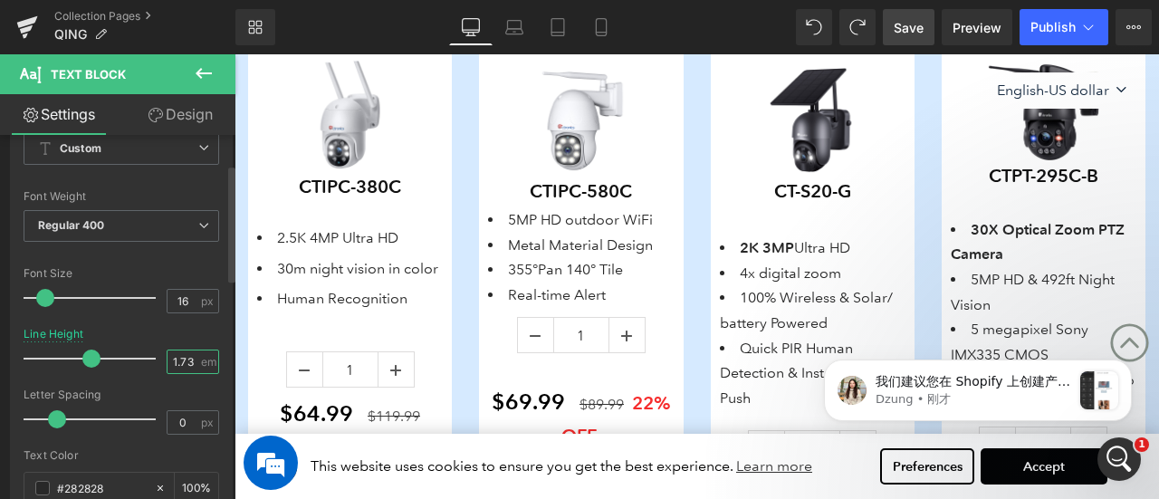
drag, startPoint x: 176, startPoint y: 355, endPoint x: 194, endPoint y: 355, distance: 18.1
click at [194, 355] on div "1.73 em" at bounding box center [193, 362] width 53 height 24
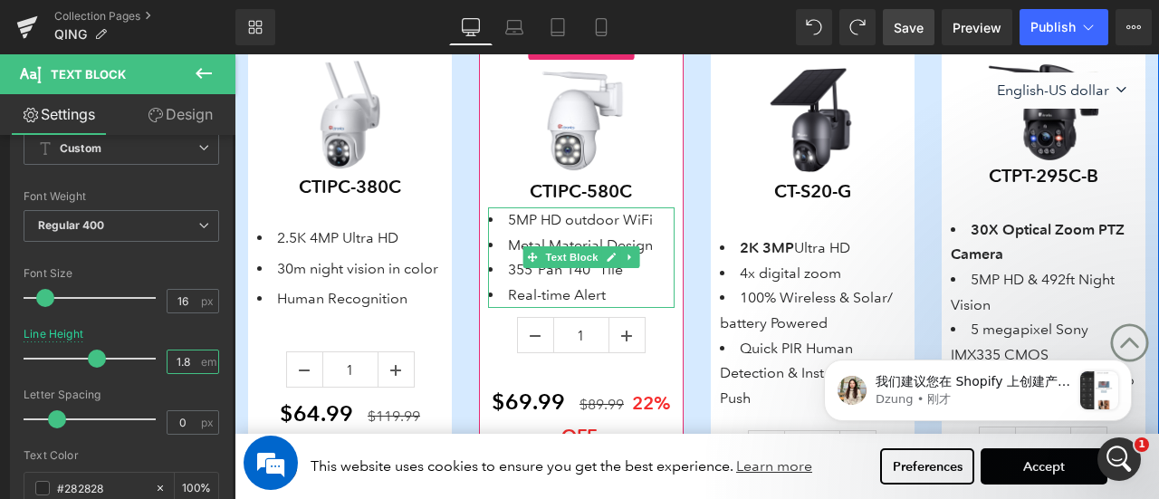
type input "1.8"
click at [624, 296] on li "Real-time Alert" at bounding box center [581, 295] width 186 height 25
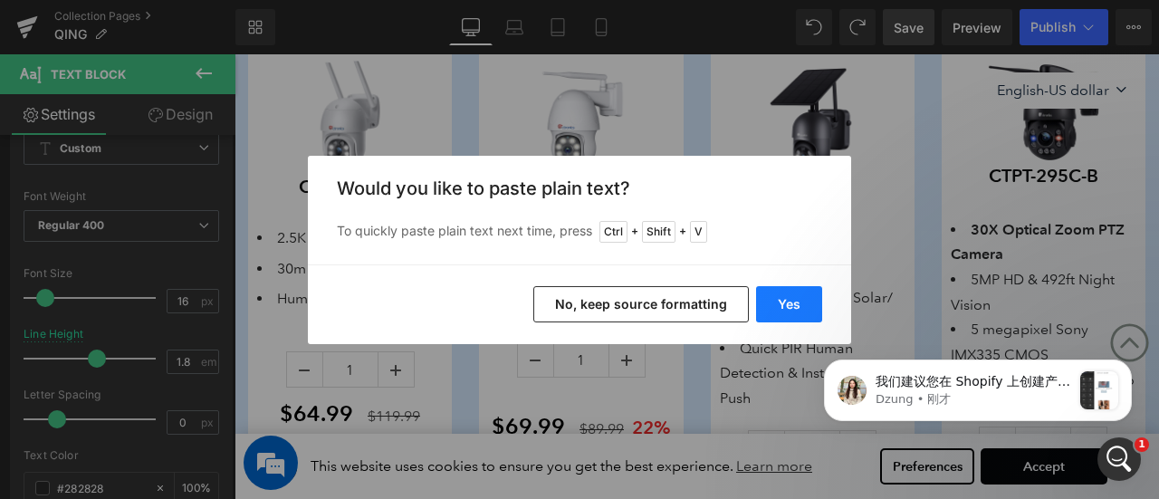
click at [786, 304] on button "Yes" at bounding box center [789, 304] width 66 height 36
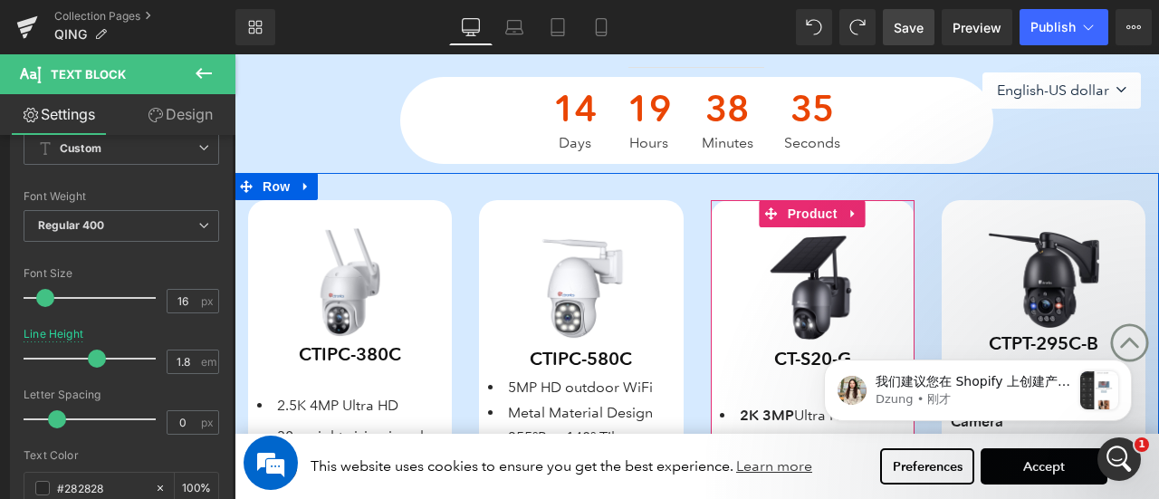
scroll to position [496, 0]
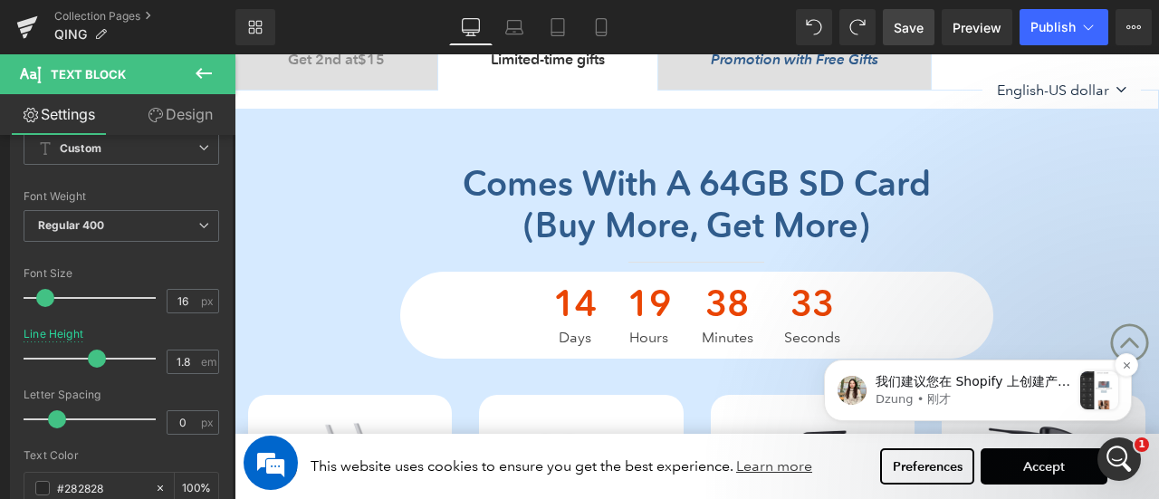
click at [938, 384] on p "我们建议您在 Shopify 上创建产品系列，并使用产品列表元素和产品系列来展示更多产品，而不是使用产品模块或为产品列表选择多个产品。使用产品系列选项可以帮助…" at bounding box center [974, 382] width 196 height 18
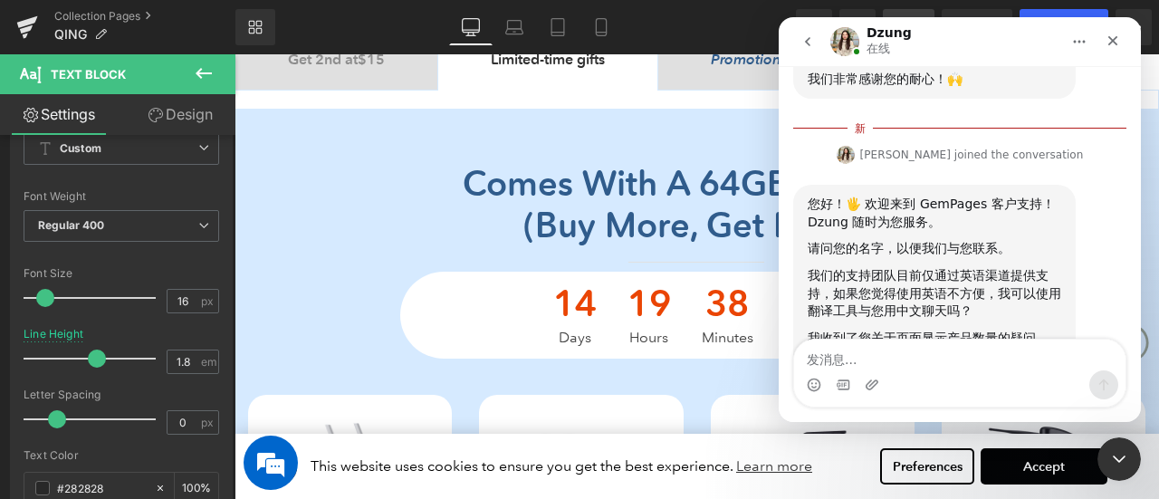
scroll to position [337, 0]
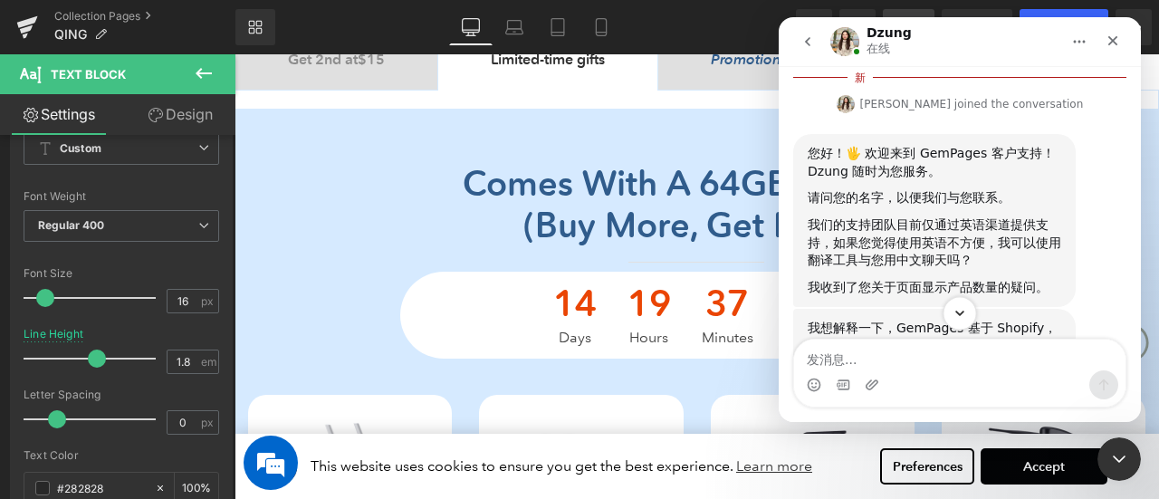
click at [964, 306] on icon "Scroll to bottom" at bounding box center [960, 313] width 16 height 16
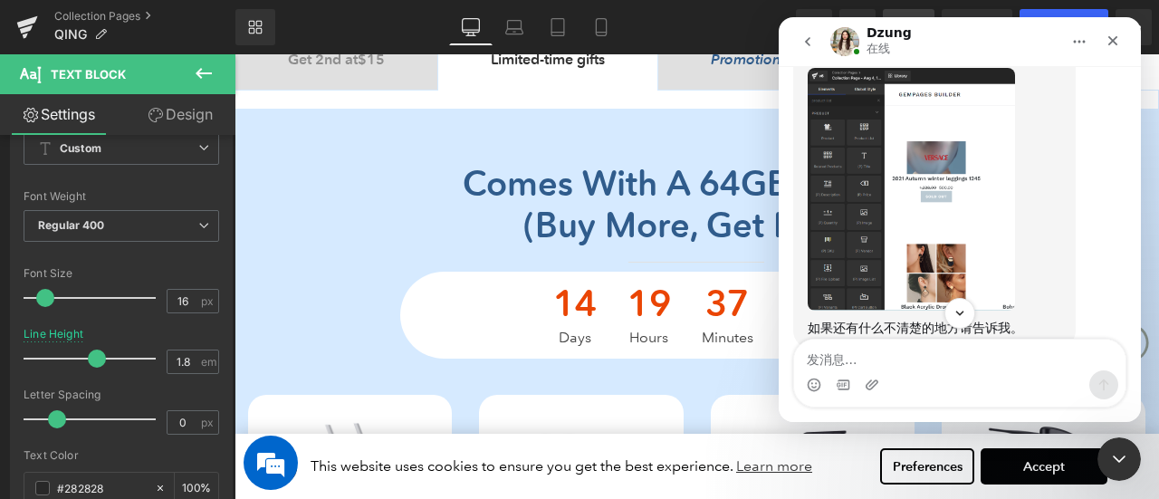
scroll to position [1074, 0]
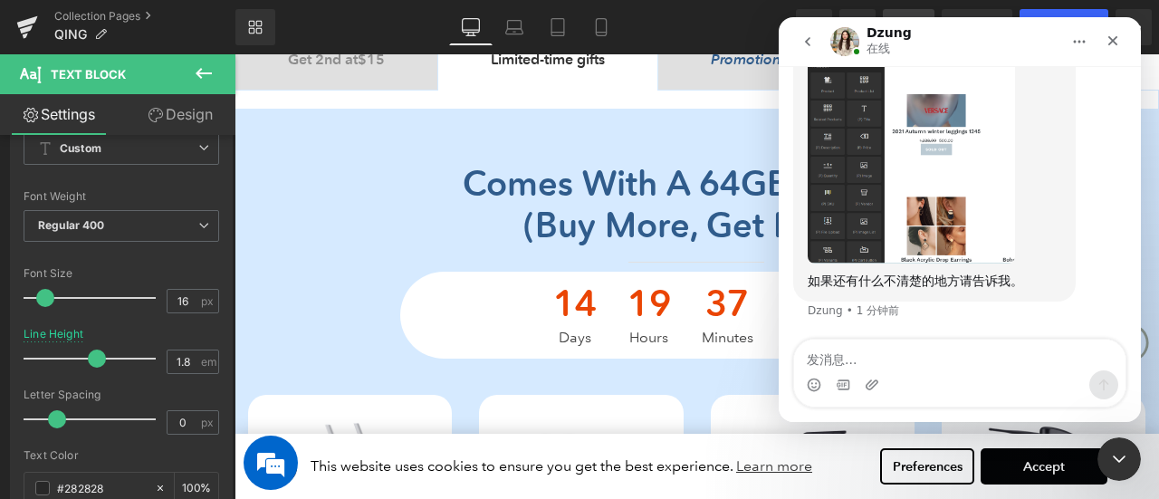
click at [427, 96] on div at bounding box center [579, 222] width 1159 height 445
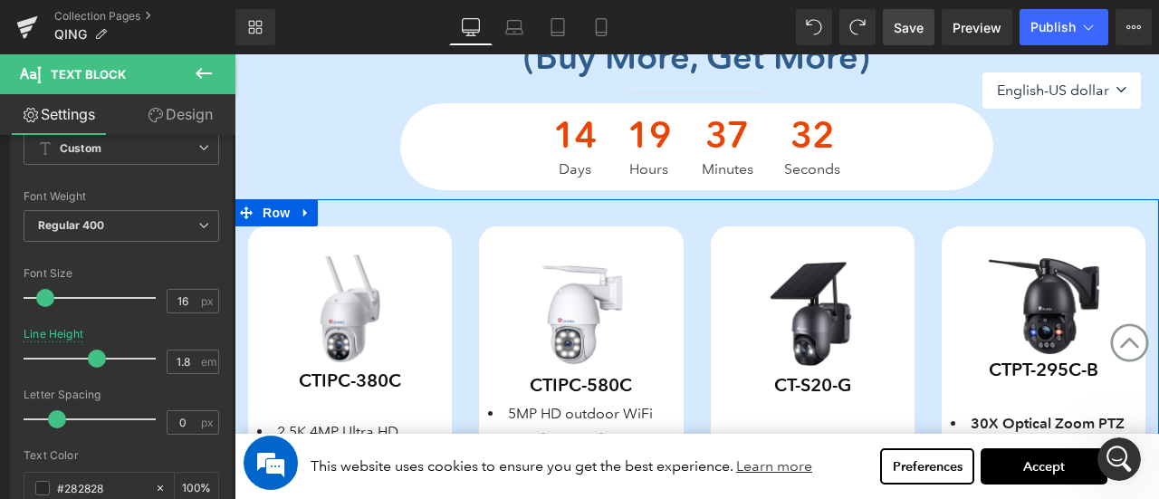
scroll to position [496, 0]
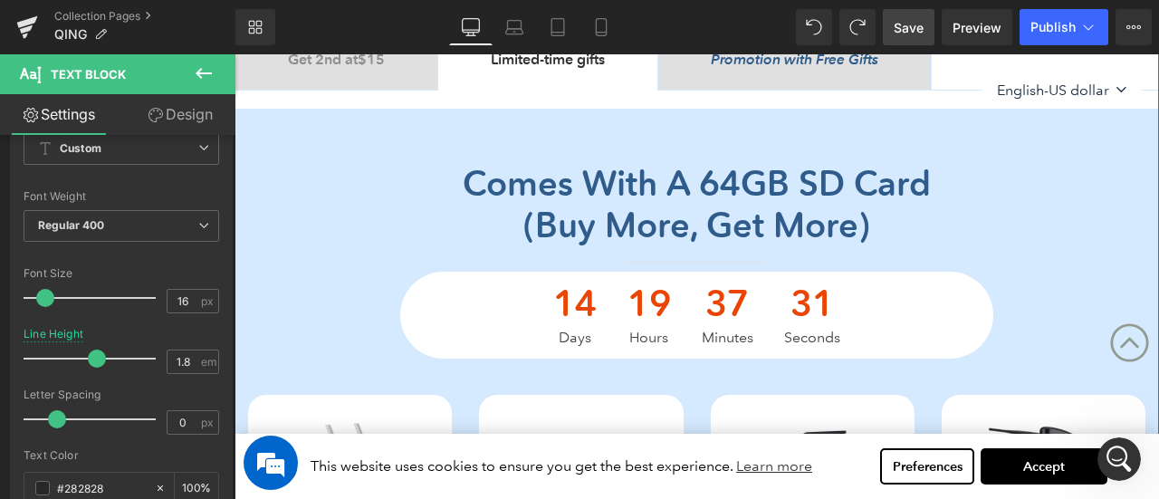
click at [328, 68] on div "Get 2nd at $15 Text Block" at bounding box center [336, 60] width 97 height 24
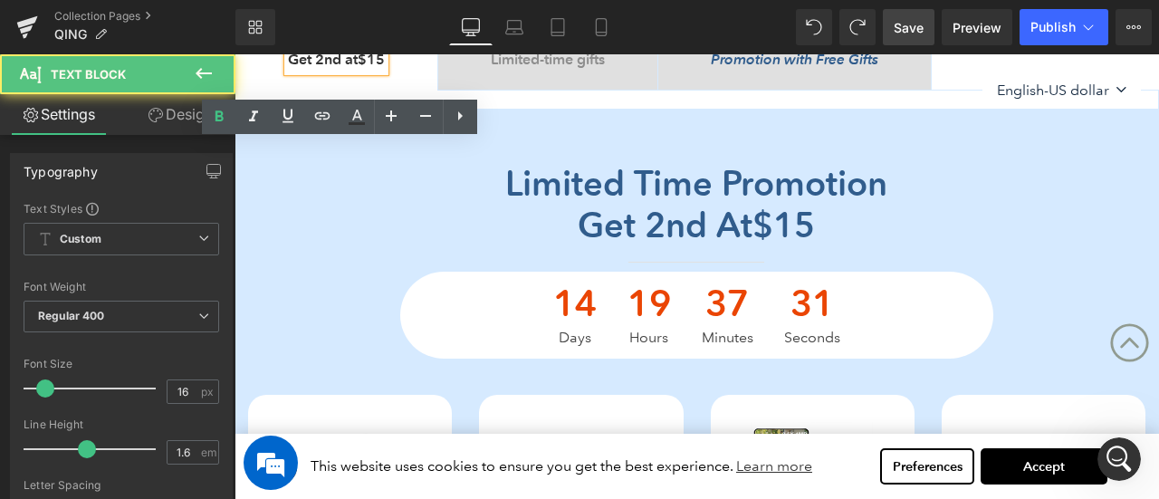
click at [349, 236] on div "Limited time promotion Get 2nd at $15 Heading Separator 14 Days 19 Hours 37 Min…" at bounding box center [697, 261] width 925 height 196
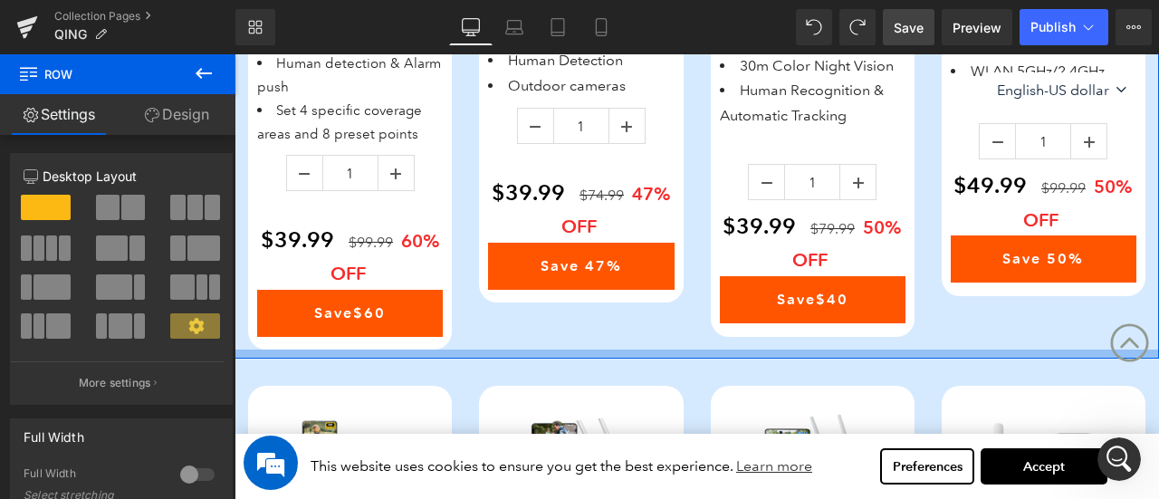
scroll to position [1040, 0]
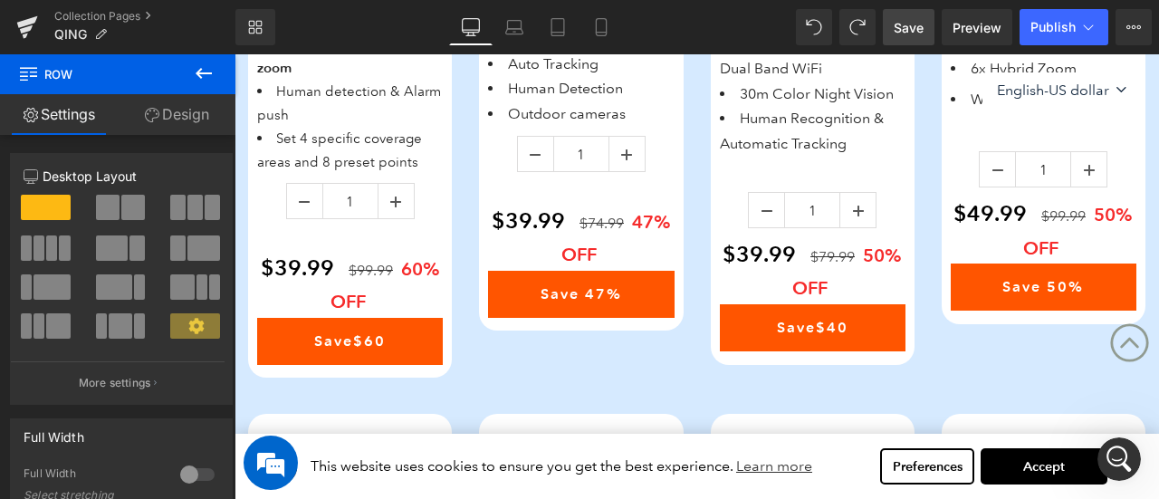
click at [212, 78] on icon at bounding box center [204, 73] width 22 height 22
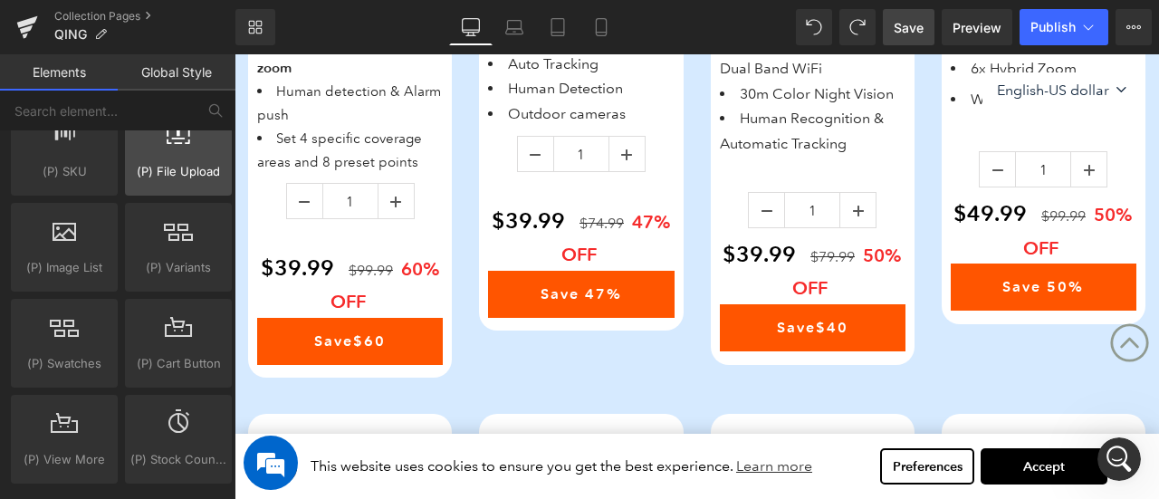
scroll to position [1992, 0]
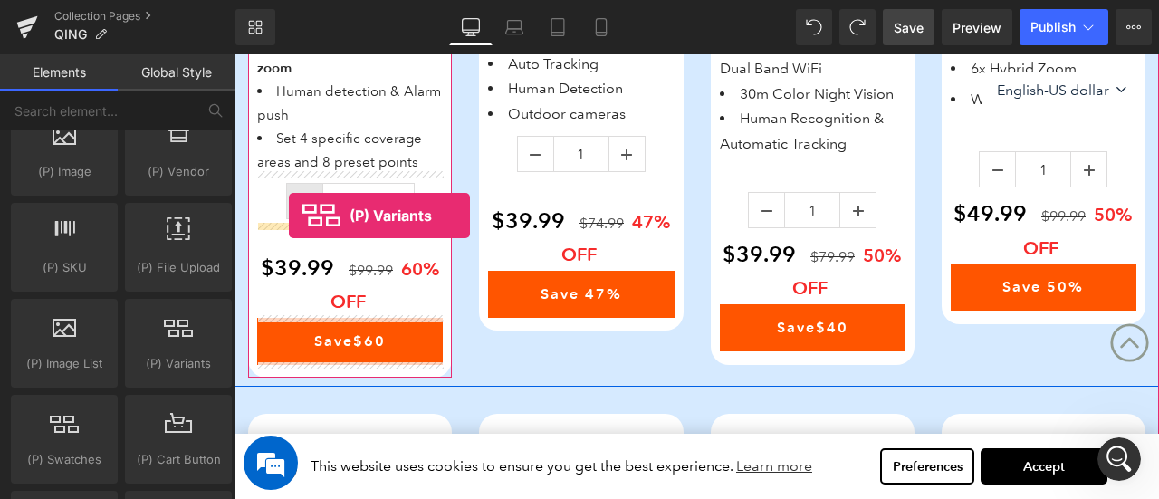
drag, startPoint x: 437, startPoint y: 362, endPoint x: 289, endPoint y: 216, distance: 208.1
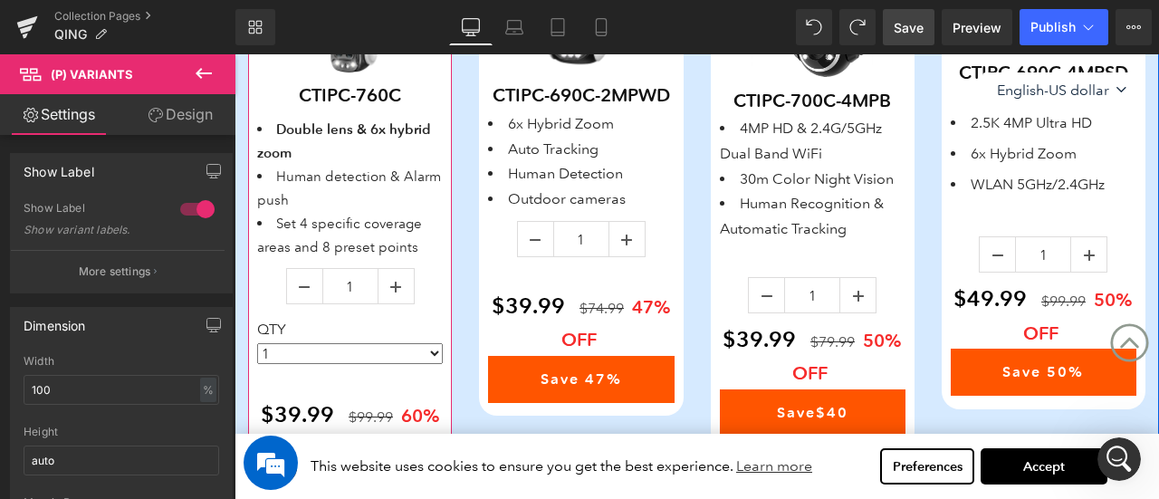
scroll to position [1040, 0]
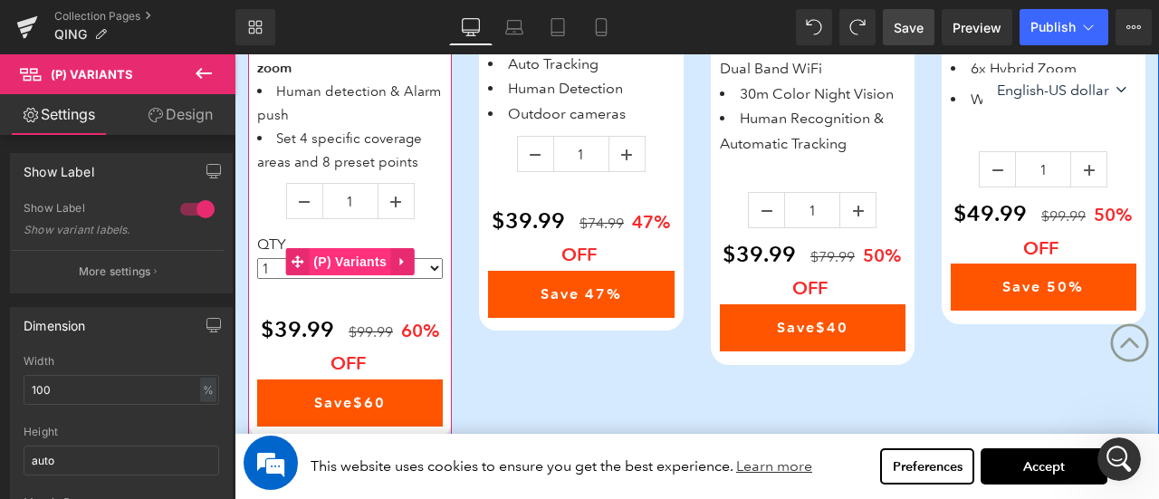
click at [327, 260] on span "(P) Variants" at bounding box center [350, 261] width 82 height 27
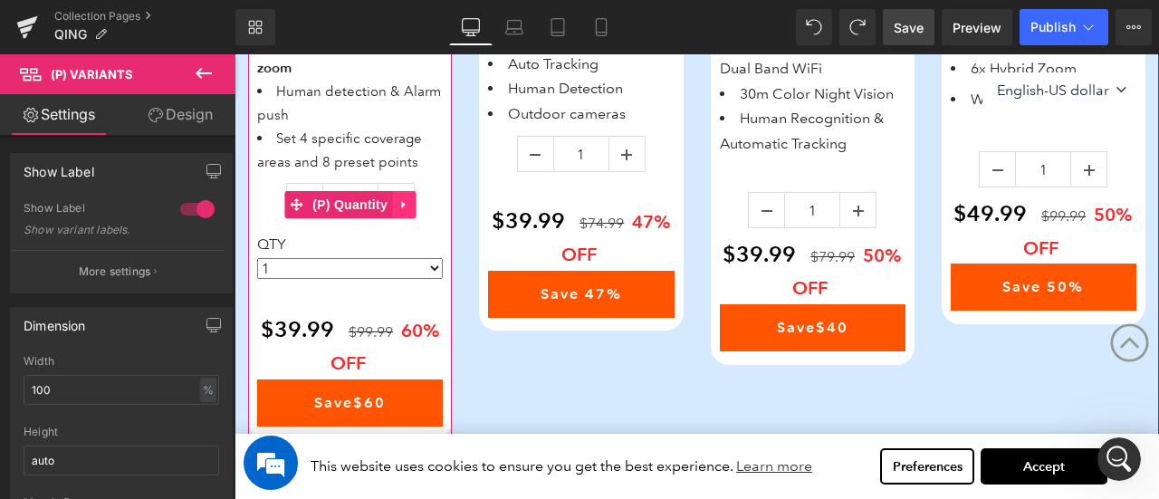
click at [408, 200] on icon at bounding box center [404, 204] width 13 height 14
click at [412, 202] on icon at bounding box center [415, 204] width 13 height 13
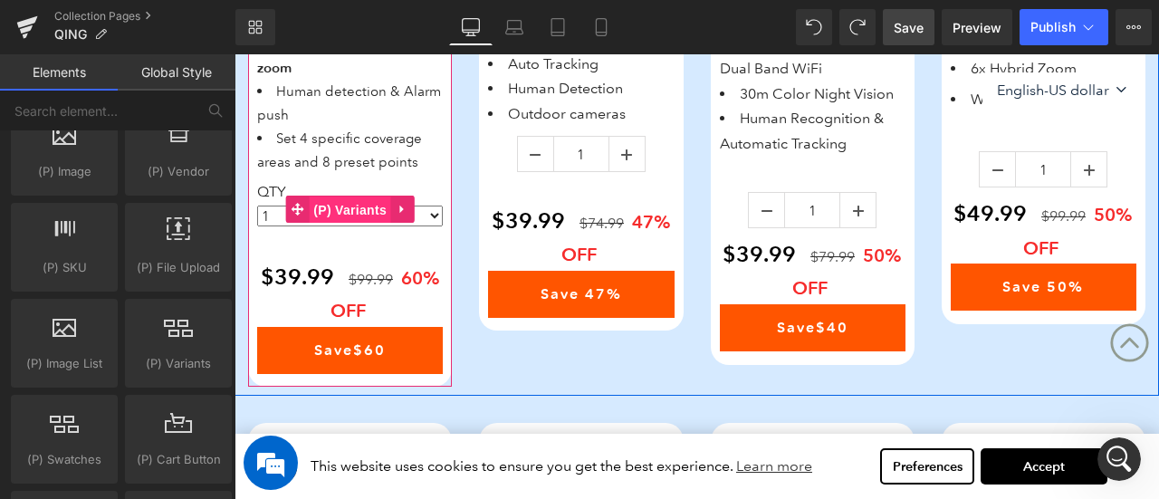
click at [349, 201] on span "(P) Variants" at bounding box center [350, 210] width 82 height 27
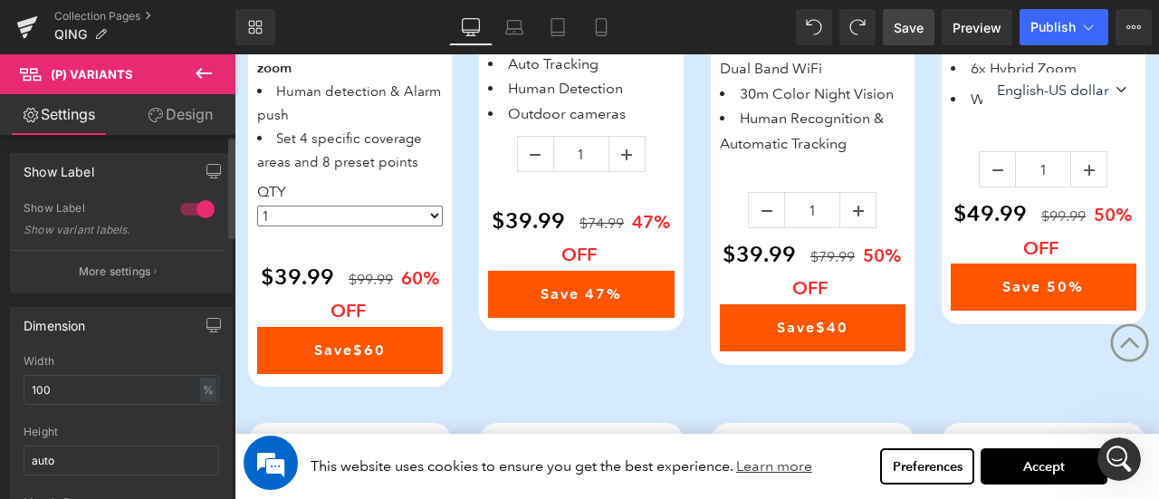
click at [203, 211] on div at bounding box center [197, 209] width 43 height 29
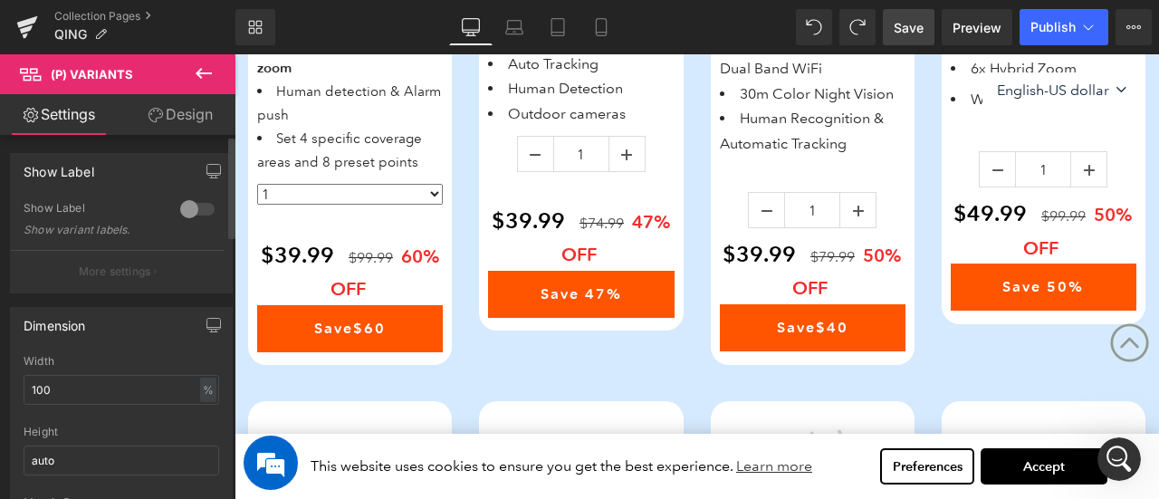
click at [201, 211] on div at bounding box center [197, 209] width 43 height 29
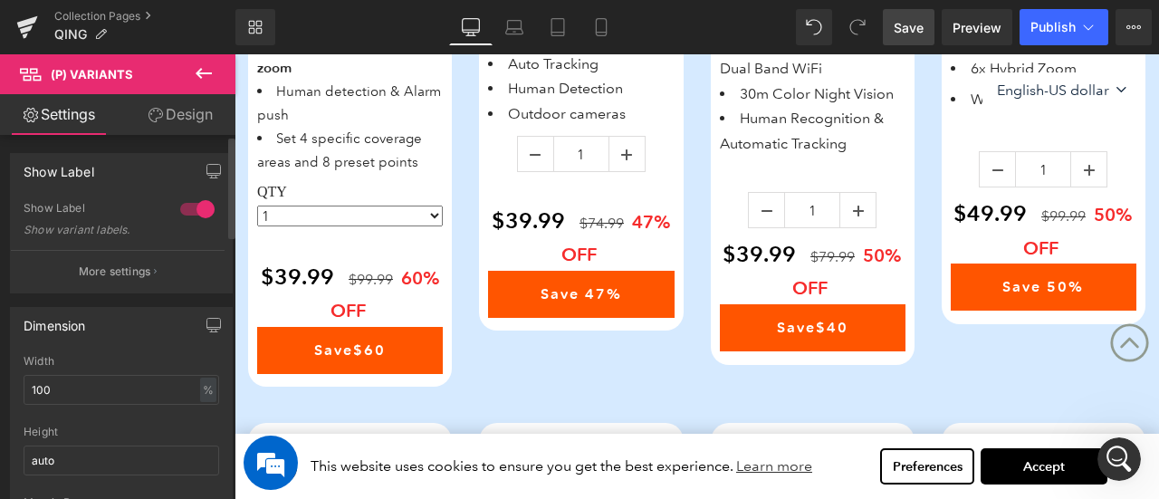
click at [201, 211] on div at bounding box center [197, 209] width 43 height 29
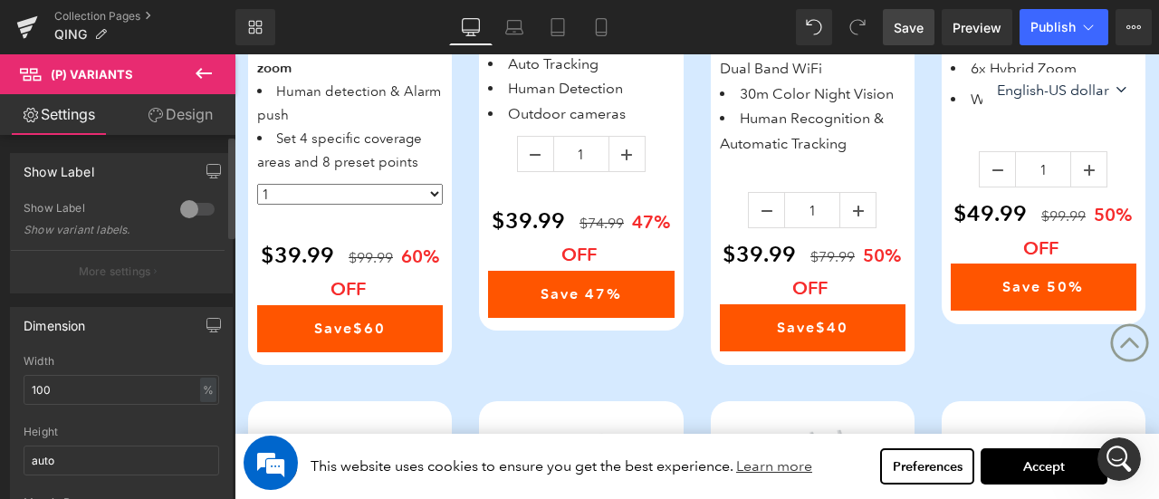
click at [201, 211] on div at bounding box center [197, 209] width 43 height 29
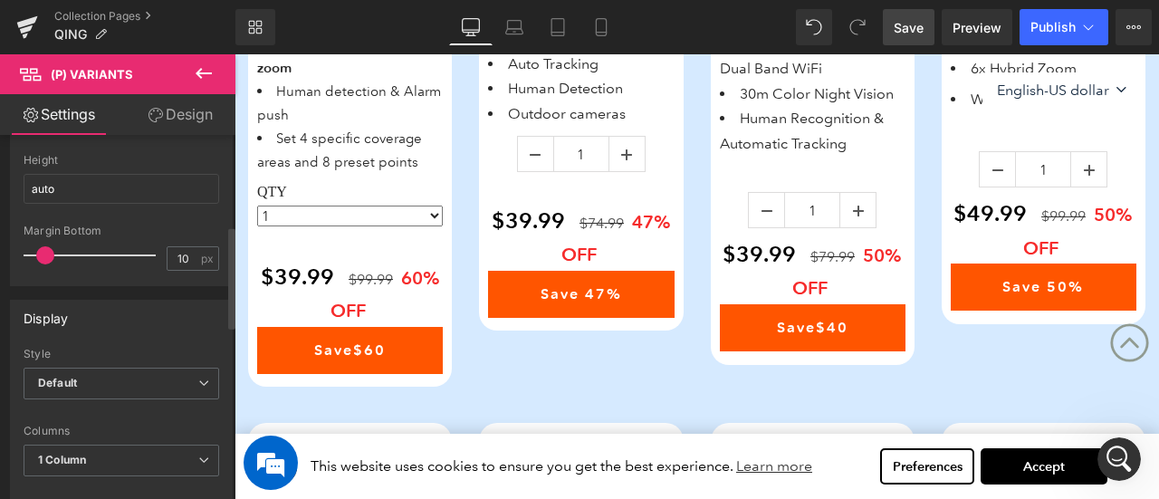
scroll to position [362, 0]
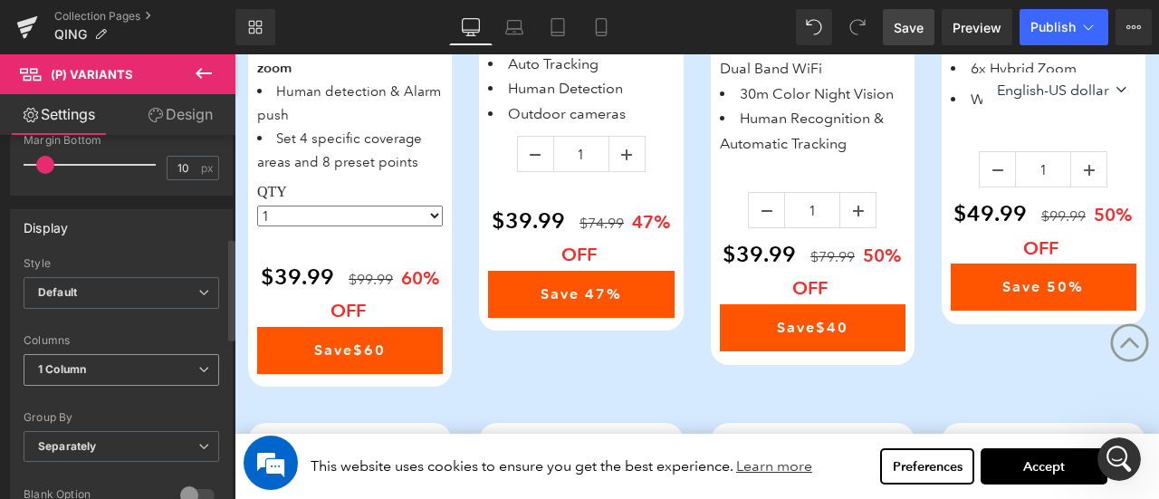
click at [134, 359] on span "1 Column" at bounding box center [122, 370] width 196 height 32
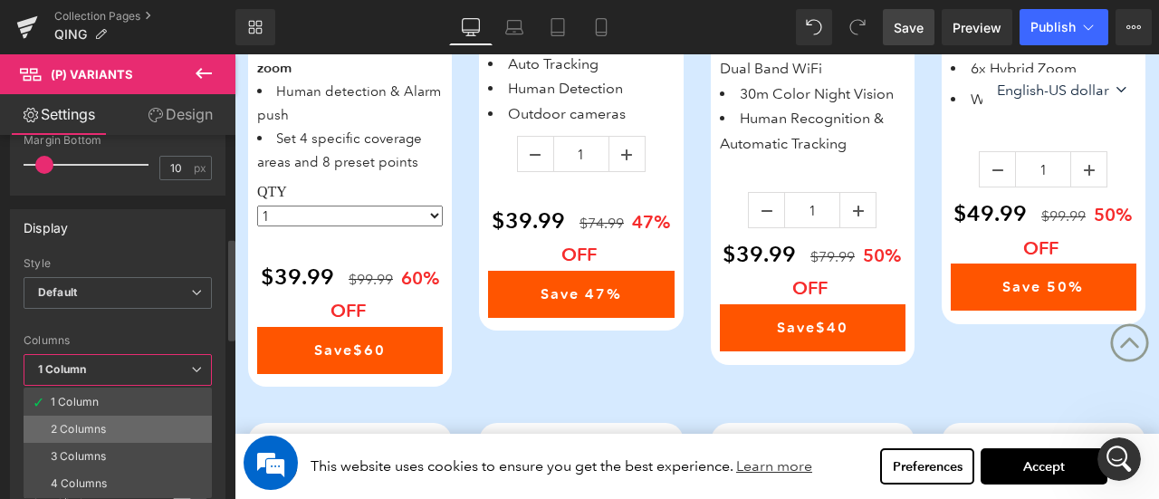
click at [96, 423] on div "2 Columns" at bounding box center [78, 429] width 55 height 13
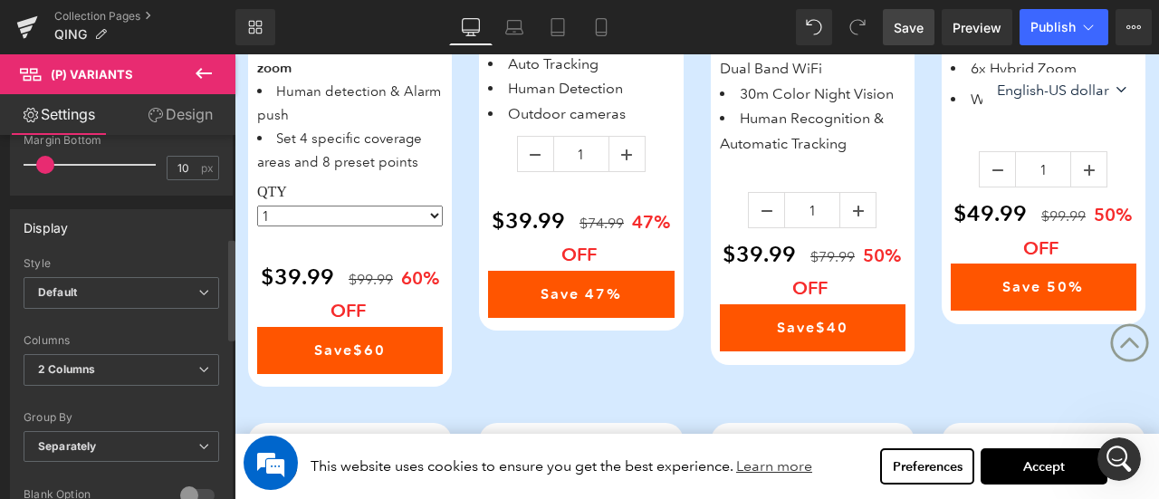
click at [169, 318] on div at bounding box center [122, 324] width 196 height 12
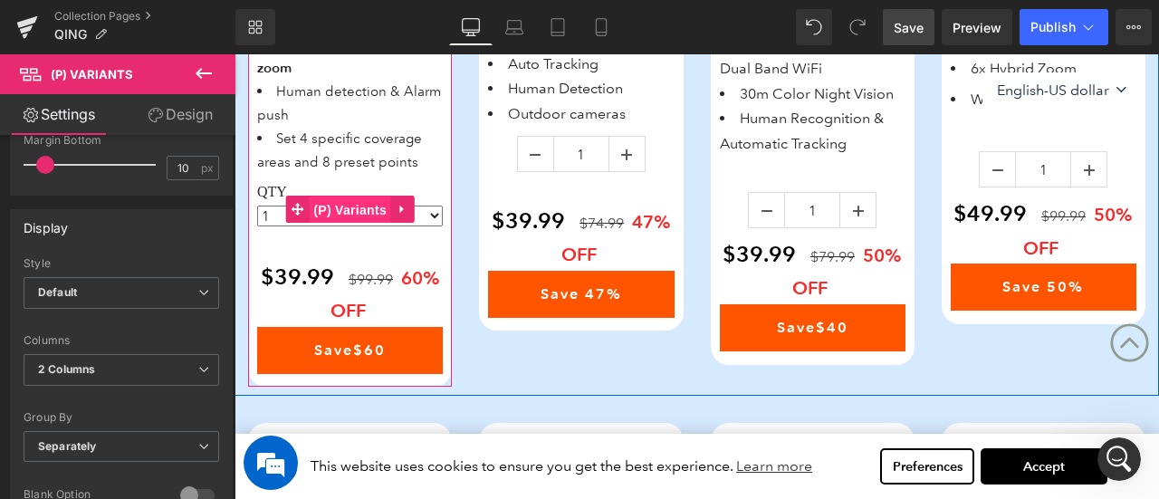
click at [389, 210] on span "(P) Variants" at bounding box center [350, 210] width 82 height 27
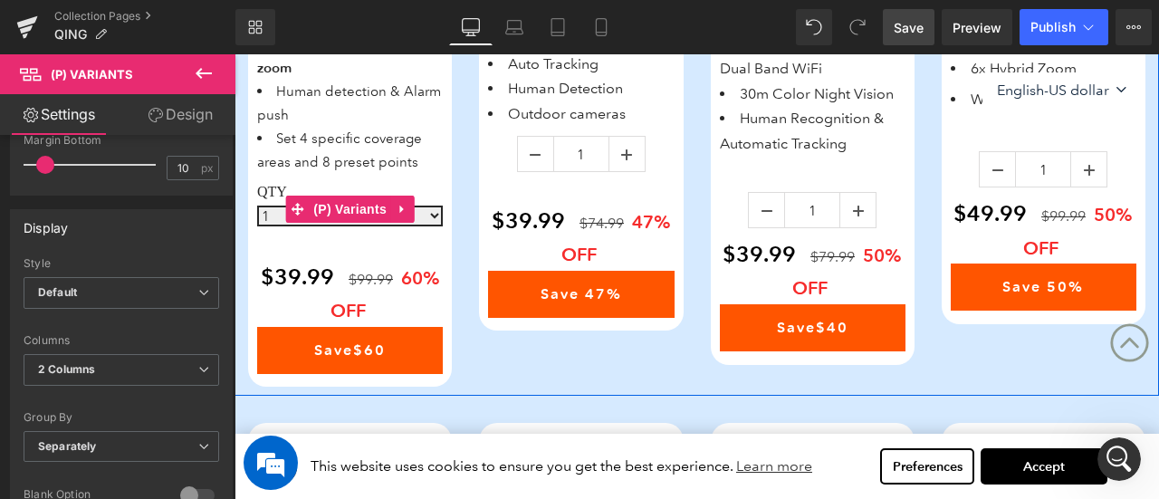
click at [263, 215] on select "1 2（2nd Item $15） 3 4" at bounding box center [350, 216] width 186 height 21
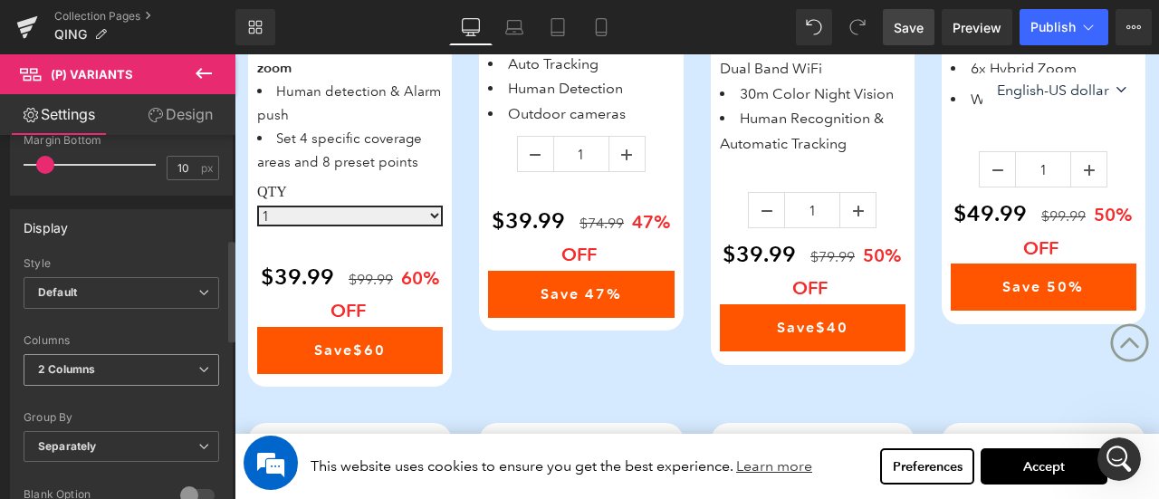
scroll to position [453, 0]
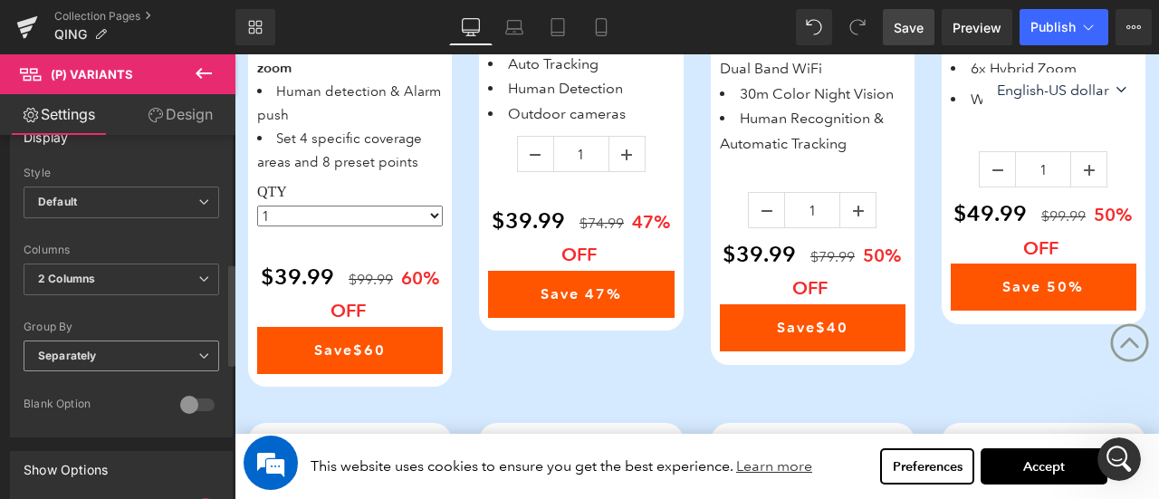
click at [123, 344] on span "Separately" at bounding box center [122, 357] width 196 height 32
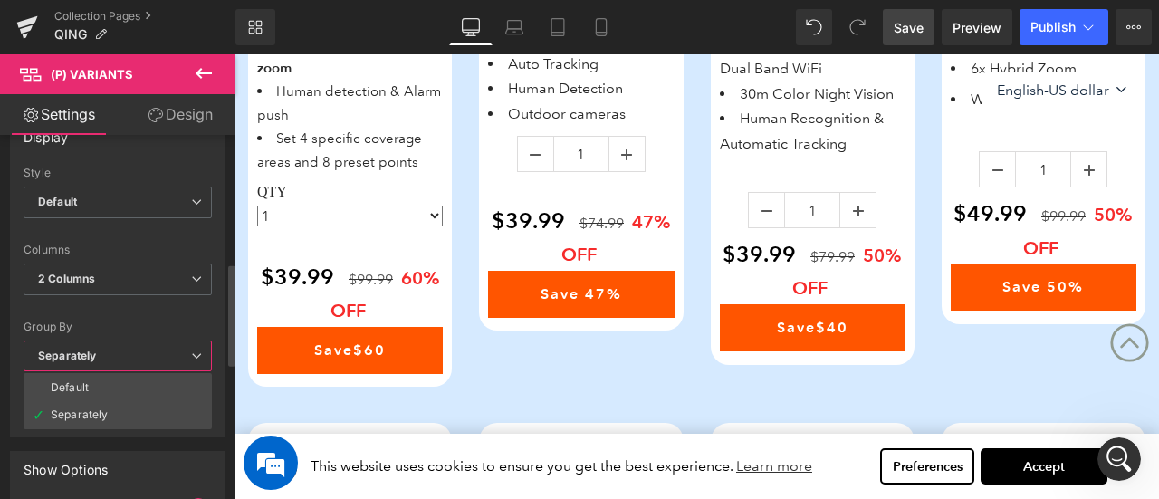
click at [123, 344] on span "Separately" at bounding box center [118, 357] width 188 height 32
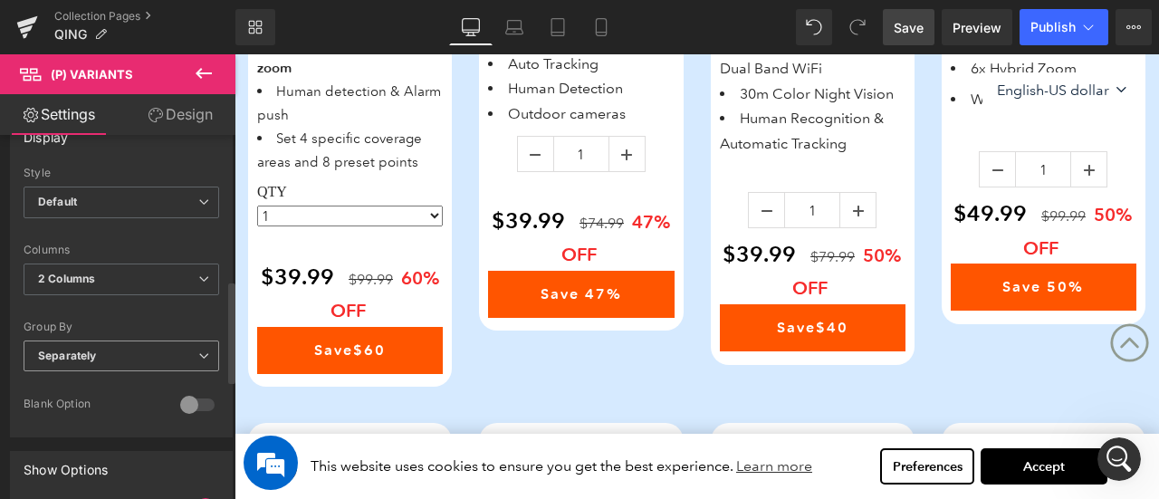
scroll to position [634, 0]
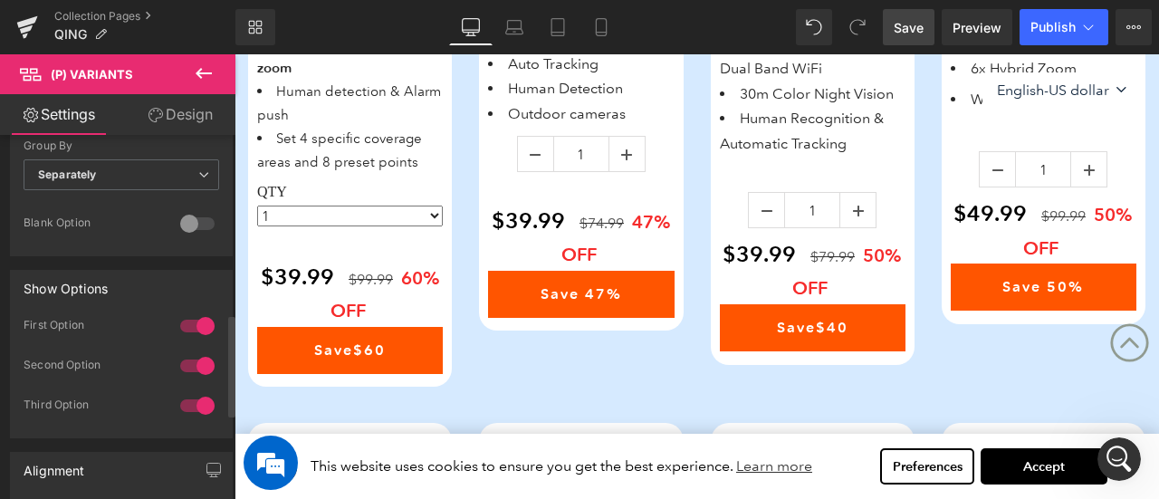
click at [203, 216] on div at bounding box center [197, 223] width 43 height 29
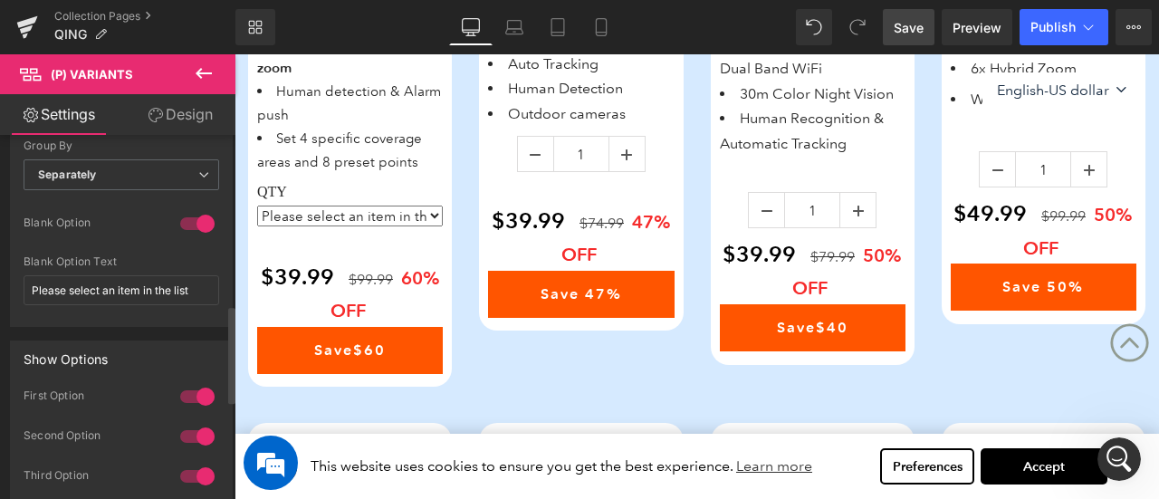
click at [199, 216] on div at bounding box center [197, 223] width 43 height 29
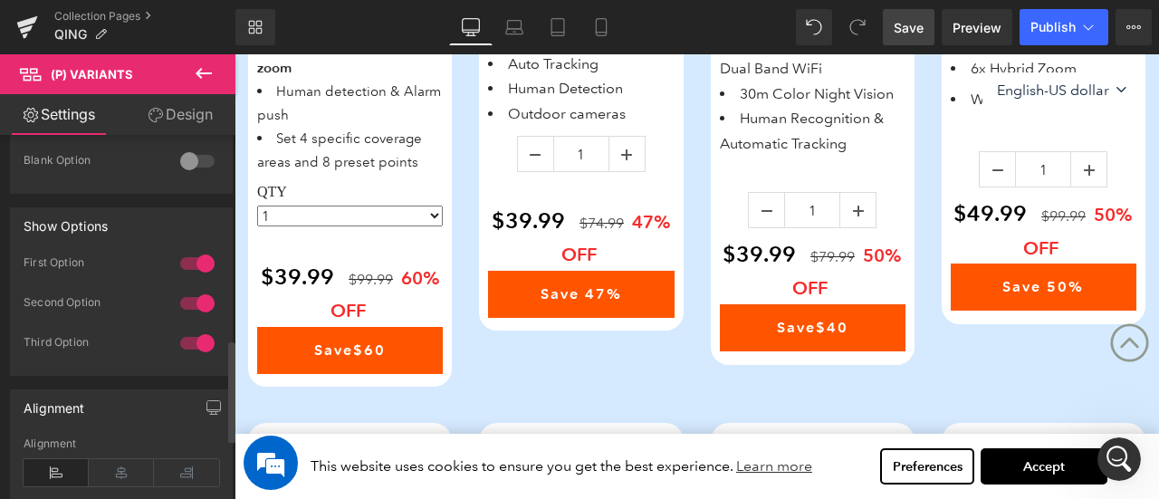
scroll to position [724, 0]
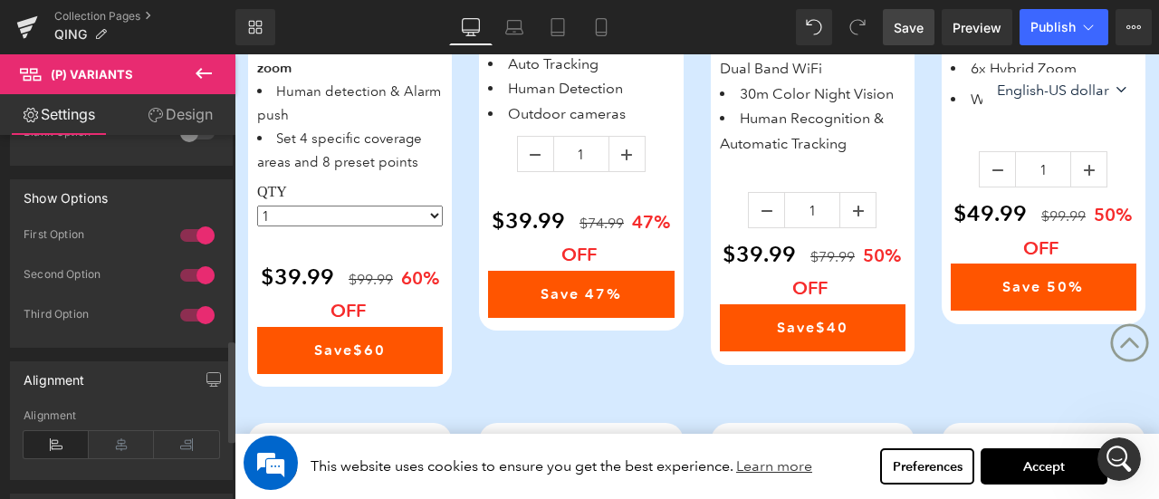
click at [188, 226] on div at bounding box center [197, 235] width 43 height 29
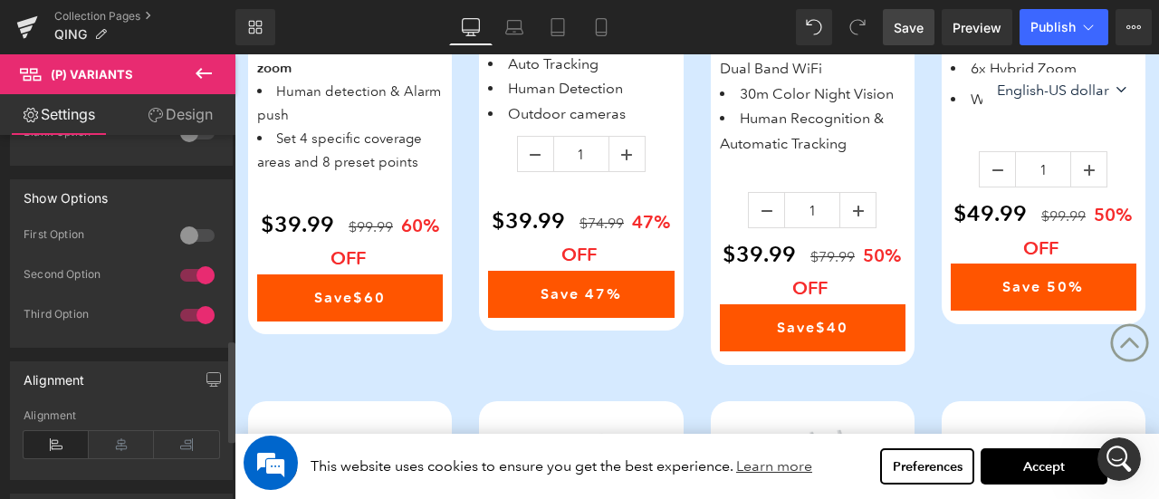
click at [188, 226] on div at bounding box center [197, 235] width 43 height 29
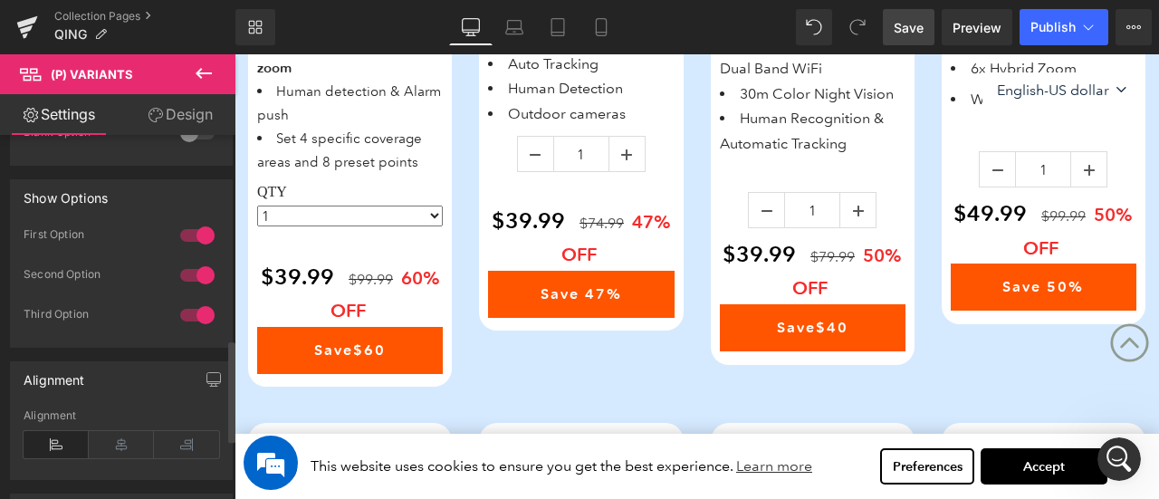
click at [198, 271] on div at bounding box center [197, 275] width 43 height 29
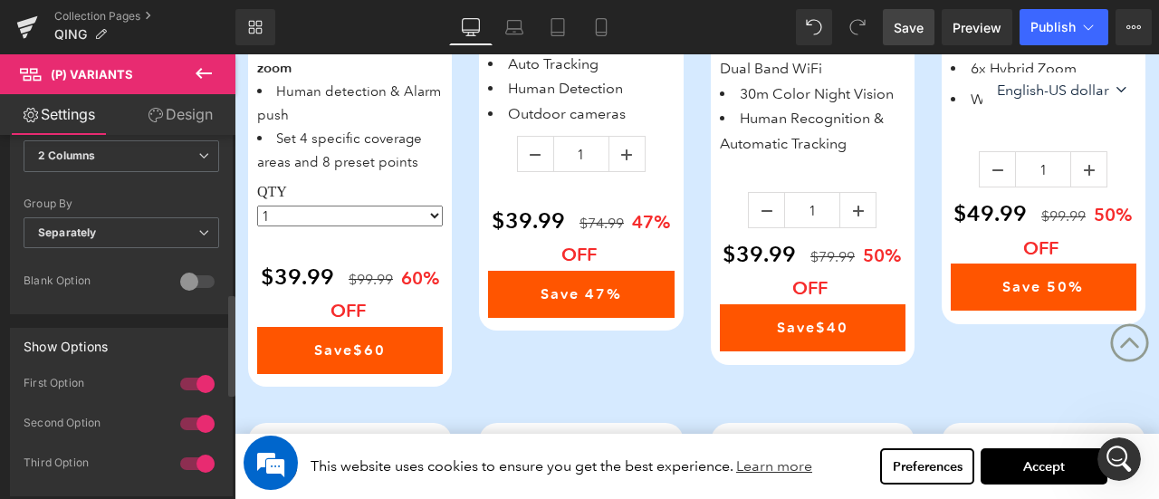
scroll to position [123, 0]
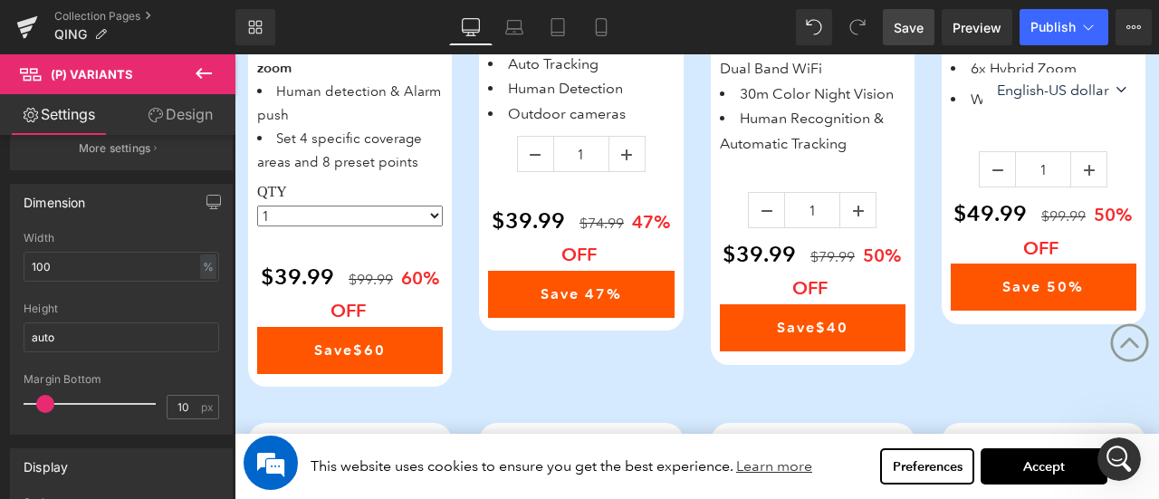
click at [199, 70] on icon at bounding box center [204, 73] width 16 height 11
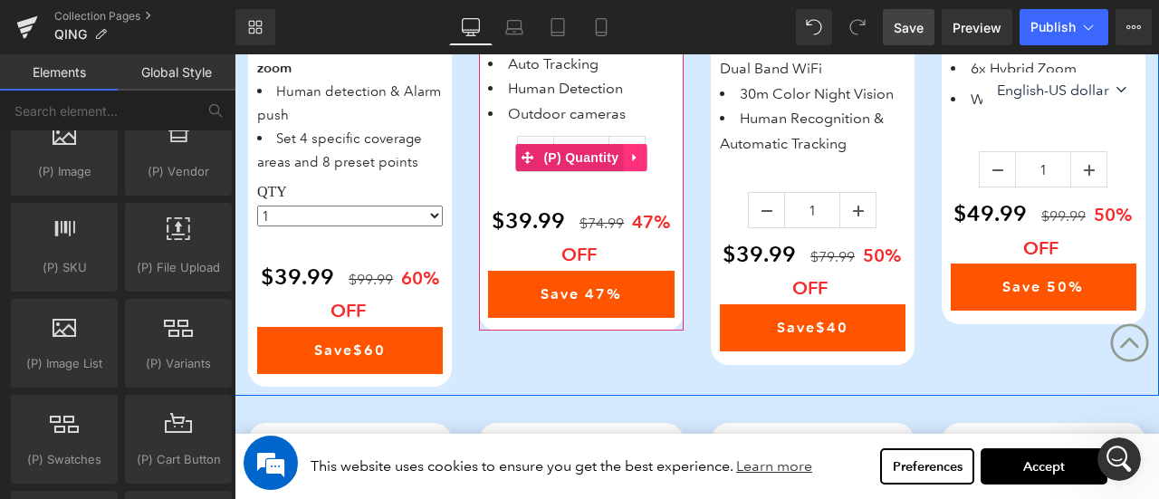
click at [641, 164] on icon at bounding box center [634, 157] width 13 height 14
click at [644, 164] on icon at bounding box center [646, 157] width 13 height 13
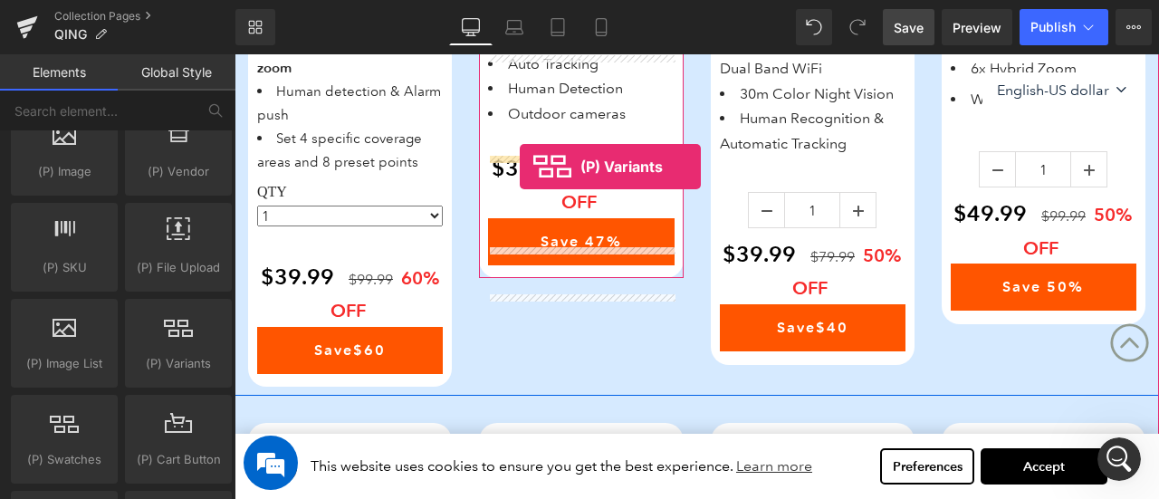
drag, startPoint x: 434, startPoint y: 348, endPoint x: 520, endPoint y: 166, distance: 201.3
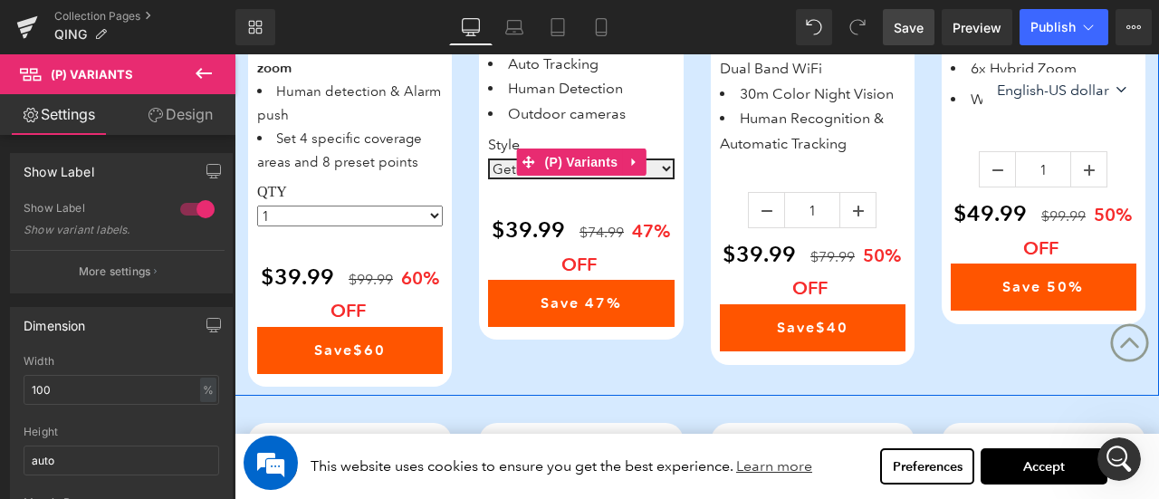
click at [659, 179] on select "Get 1 Get 2（2nd Item $15） Get 3 Get 4" at bounding box center [581, 168] width 186 height 21
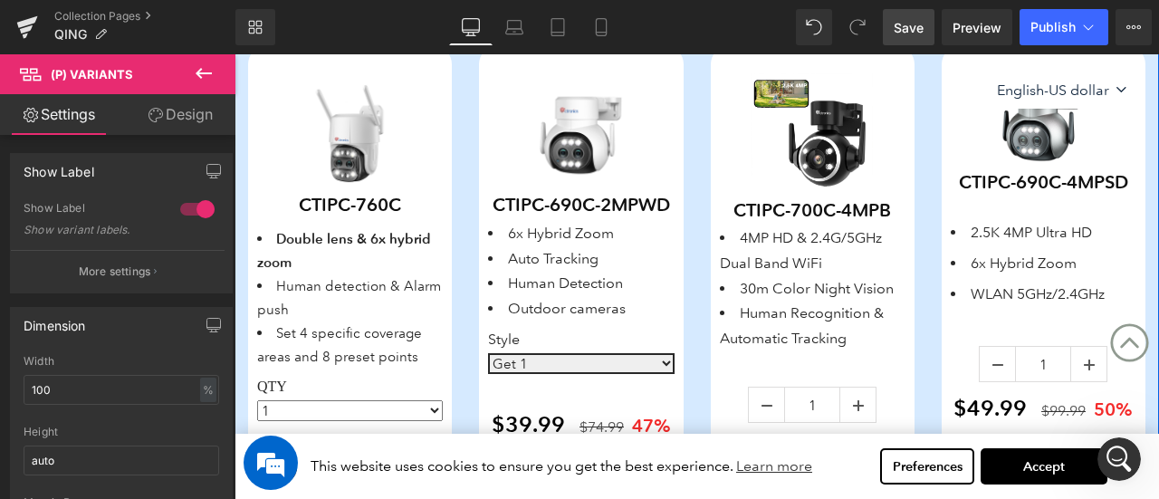
scroll to position [1040, 0]
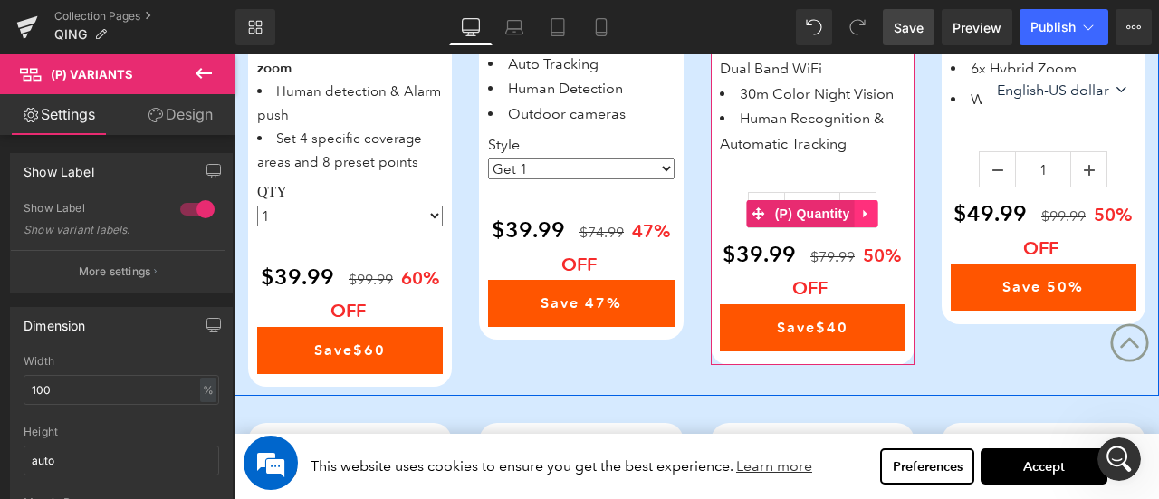
click at [862, 207] on icon at bounding box center [866, 213] width 13 height 14
click at [868, 209] on link at bounding box center [879, 213] width 24 height 27
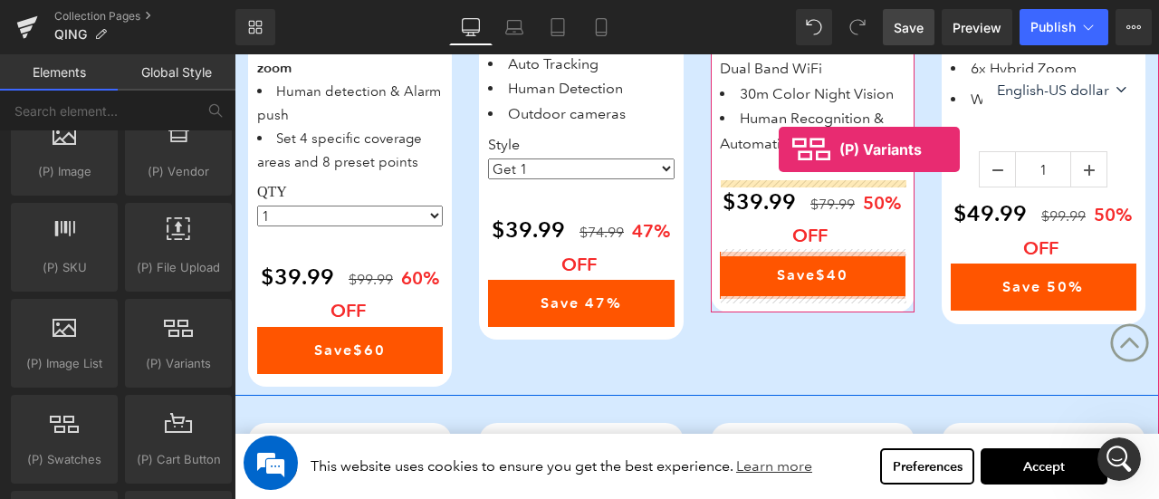
drag, startPoint x: 446, startPoint y: 379, endPoint x: 779, endPoint y: 150, distance: 403.7
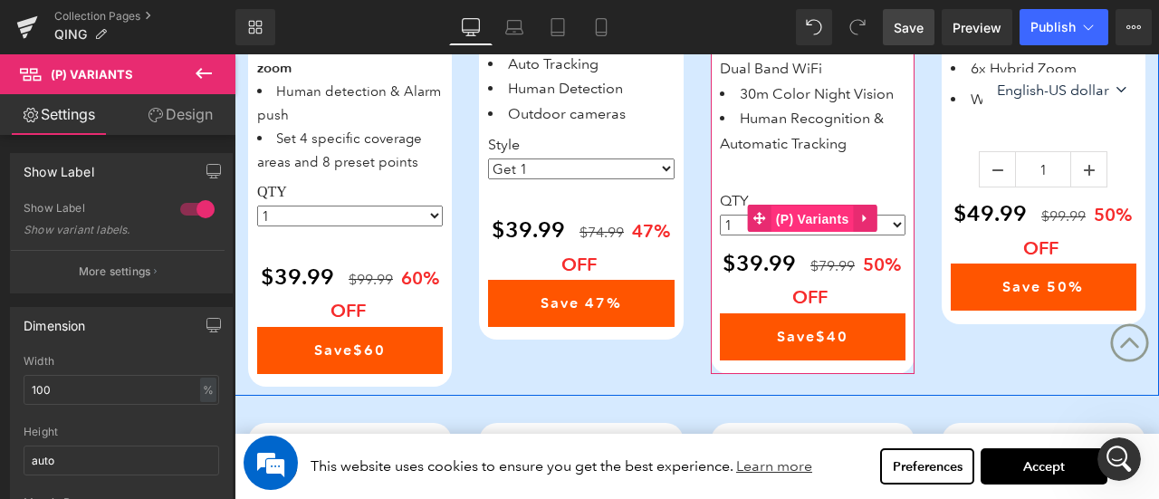
click at [806, 216] on span "(P) Variants" at bounding box center [813, 219] width 82 height 27
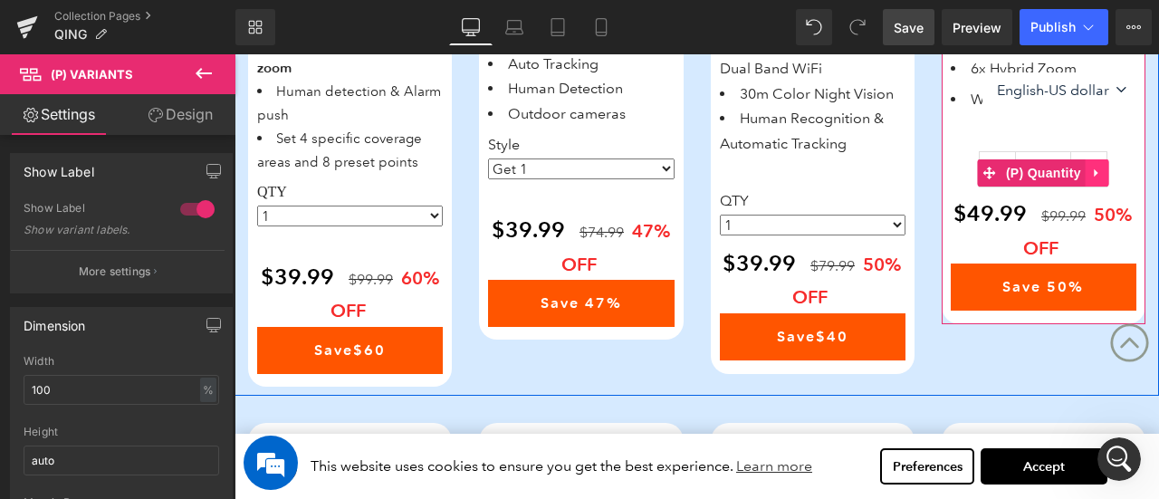
click at [1103, 171] on icon at bounding box center [1097, 174] width 13 height 14
click at [1107, 171] on icon at bounding box center [1109, 173] width 13 height 13
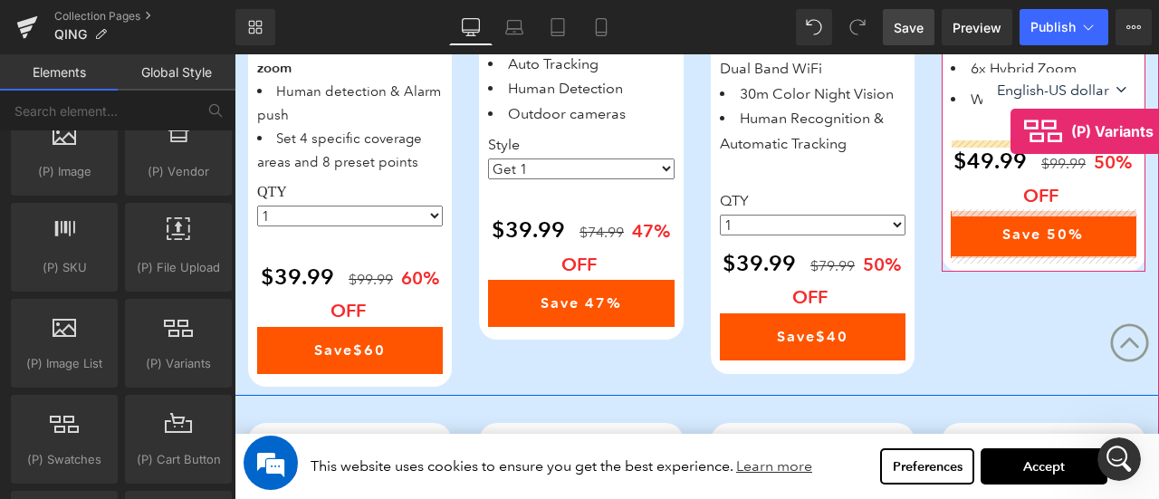
drag, startPoint x: 409, startPoint y: 360, endPoint x: 1011, endPoint y: 132, distance: 642.9
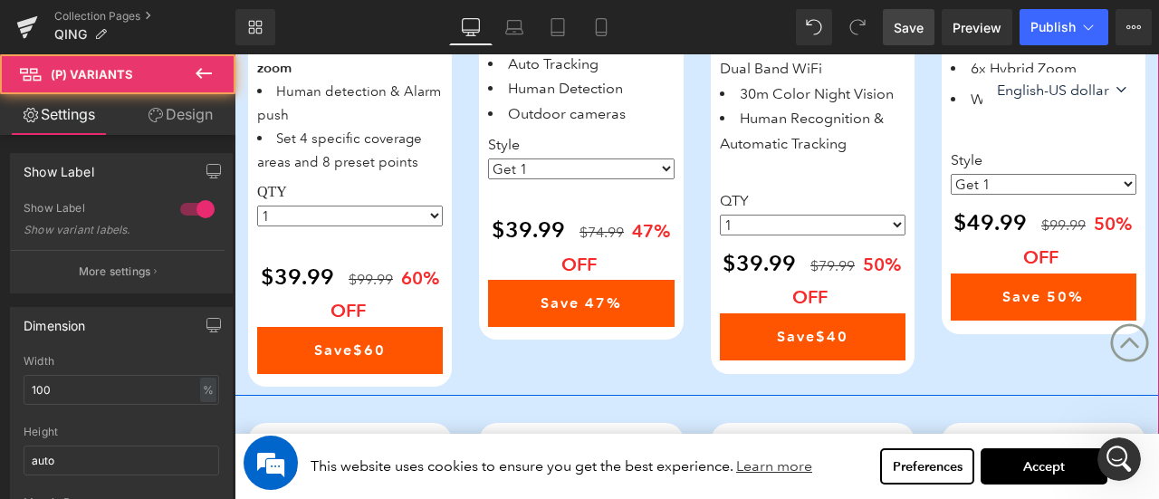
scroll to position [1492, 0]
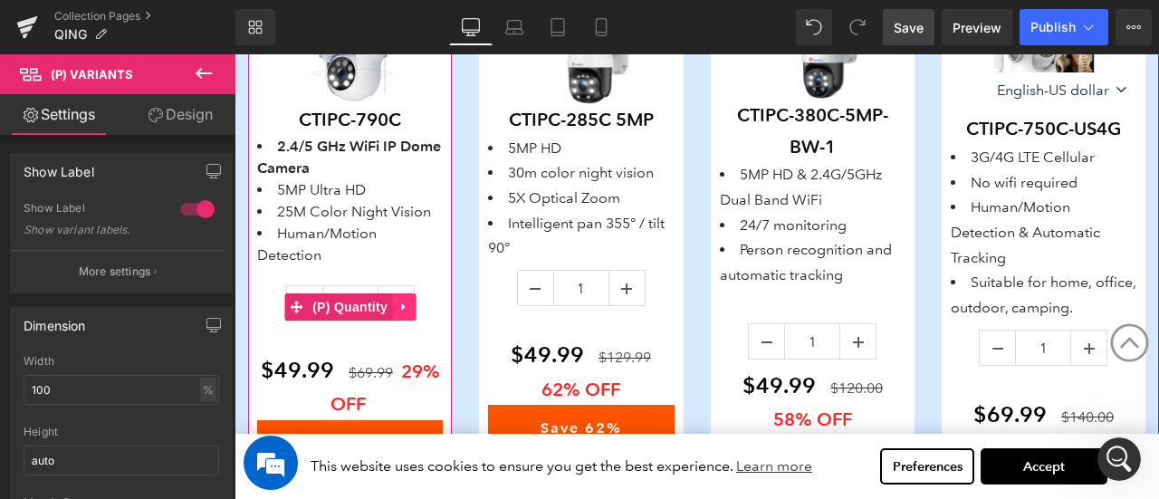
click at [412, 300] on link at bounding box center [404, 306] width 24 height 27
click at [417, 303] on icon at bounding box center [415, 307] width 13 height 14
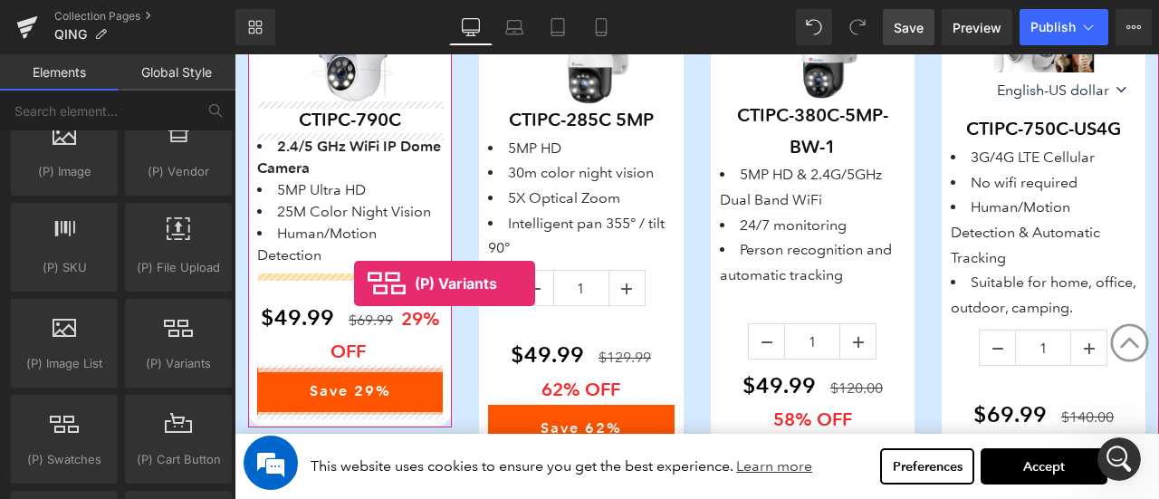
drag, startPoint x: 430, startPoint y: 385, endPoint x: 354, endPoint y: 283, distance: 126.8
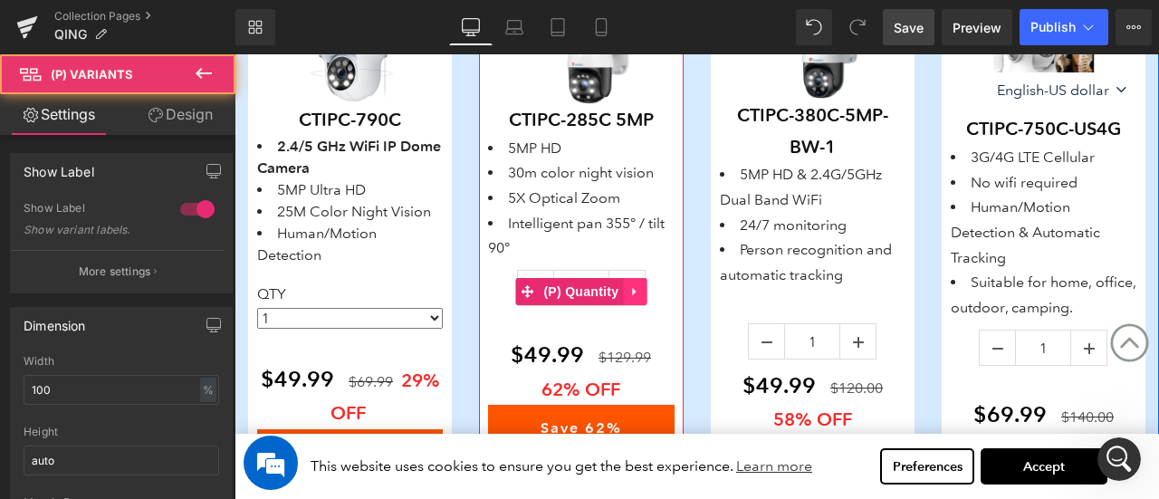
click at [632, 291] on icon at bounding box center [634, 292] width 4 height 8
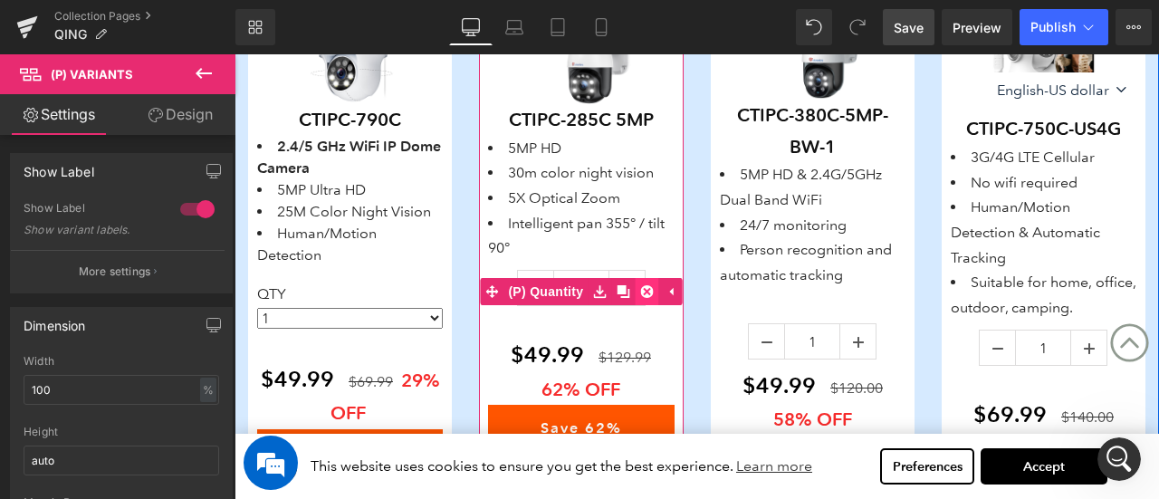
click at [643, 292] on icon at bounding box center [646, 291] width 13 height 13
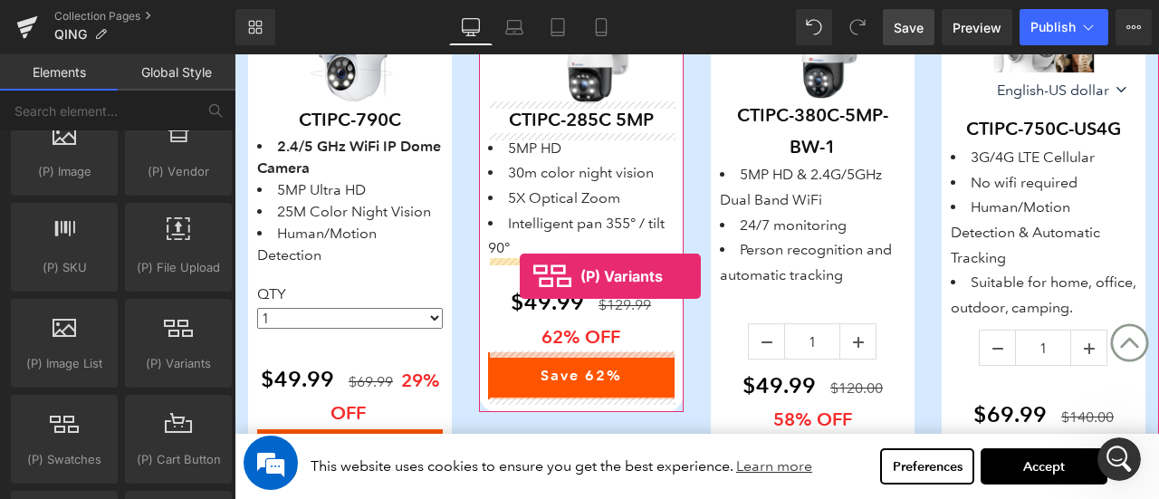
drag, startPoint x: 403, startPoint y: 384, endPoint x: 520, endPoint y: 276, distance: 158.9
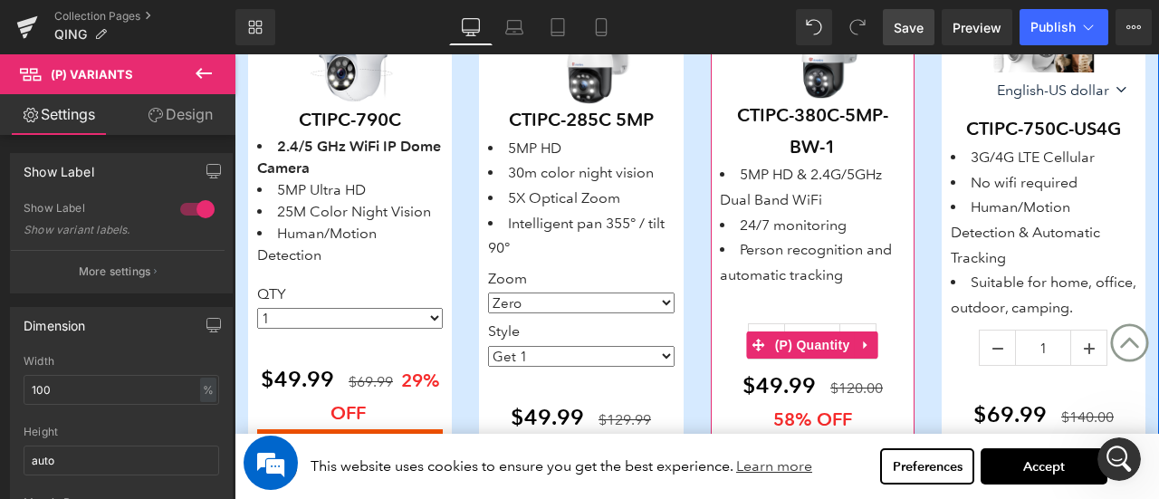
click at [865, 338] on icon at bounding box center [866, 345] width 13 height 14
click at [878, 344] on icon at bounding box center [878, 345] width 13 height 13
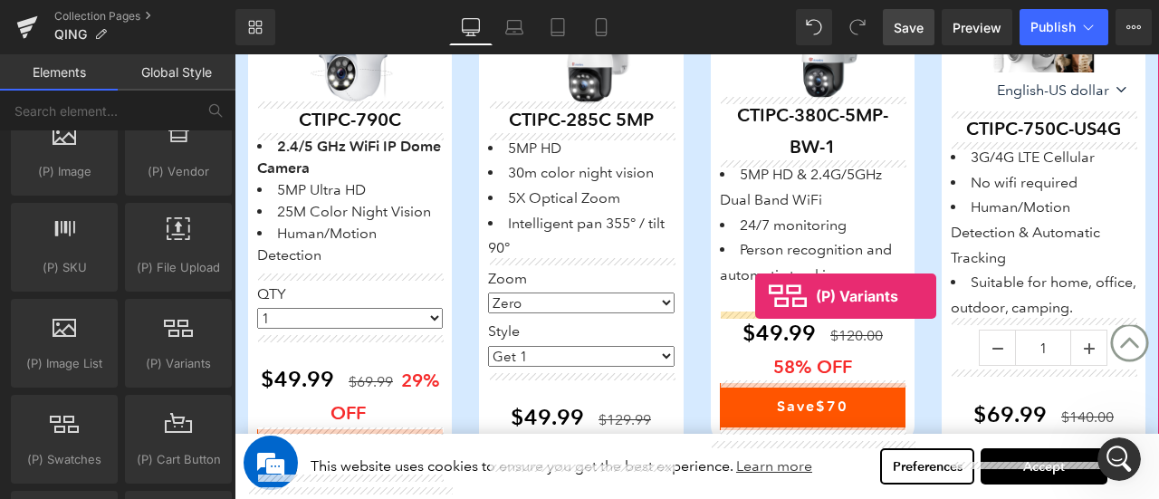
drag, startPoint x: 409, startPoint y: 381, endPoint x: 755, endPoint y: 296, distance: 356.3
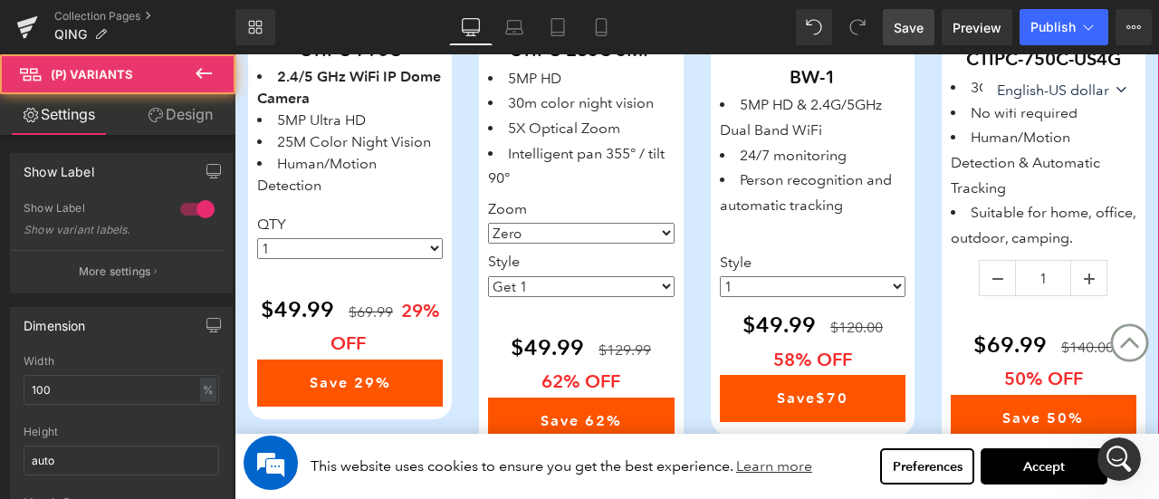
scroll to position [1674, 0]
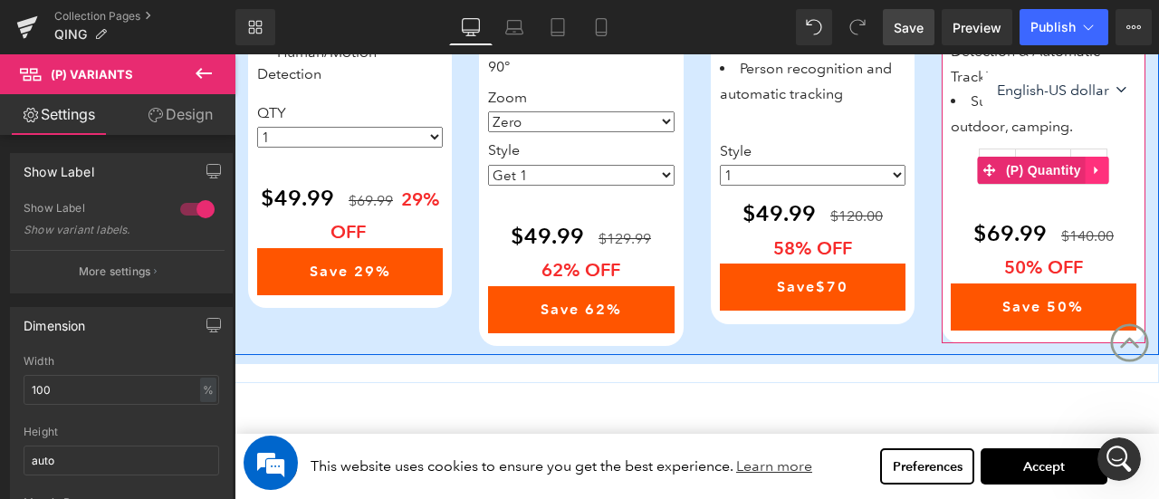
click at [1108, 160] on link at bounding box center [1098, 170] width 24 height 27
click at [1111, 168] on icon at bounding box center [1109, 170] width 13 height 13
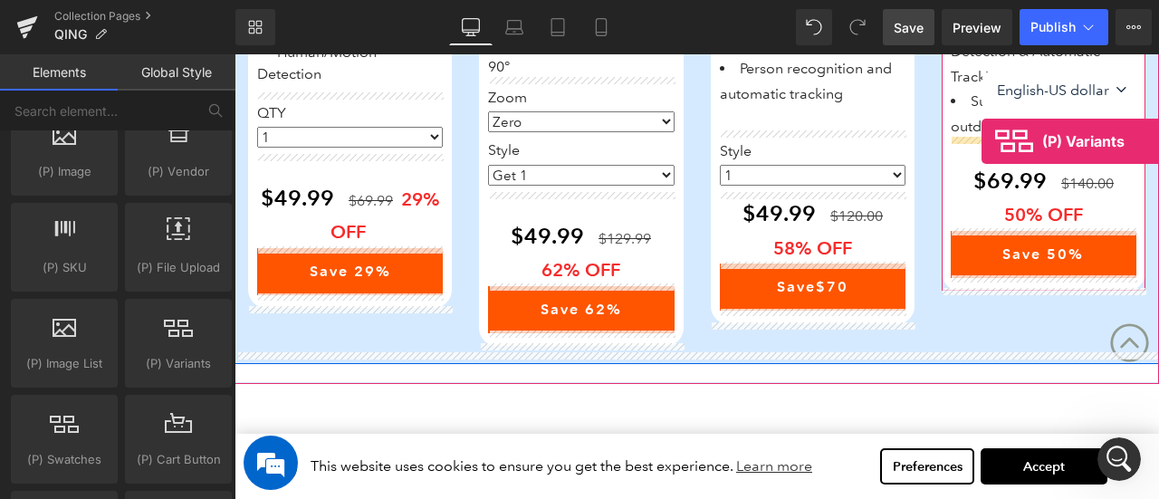
drag, startPoint x: 422, startPoint y: 374, endPoint x: 982, endPoint y: 142, distance: 605.8
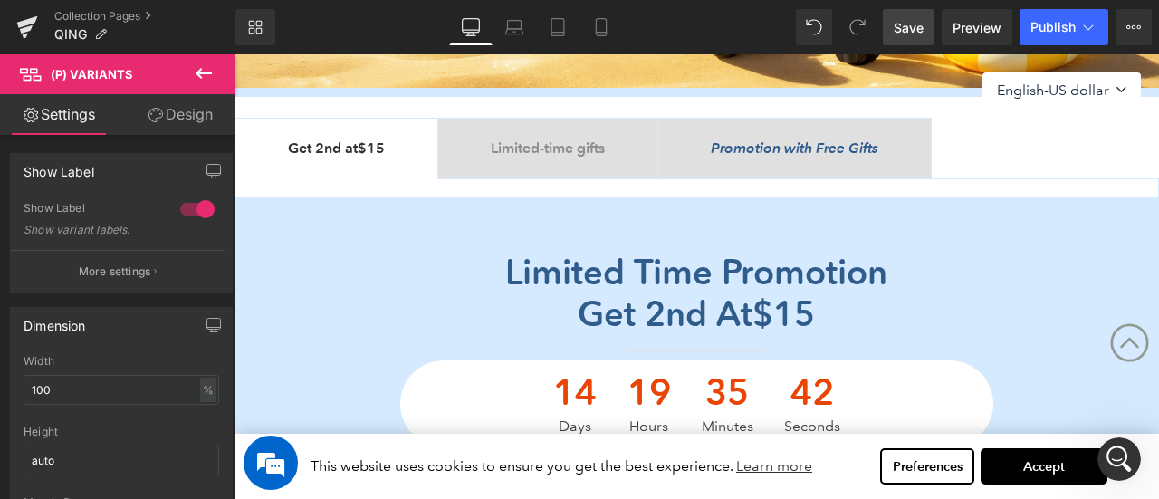
scroll to position [406, 0]
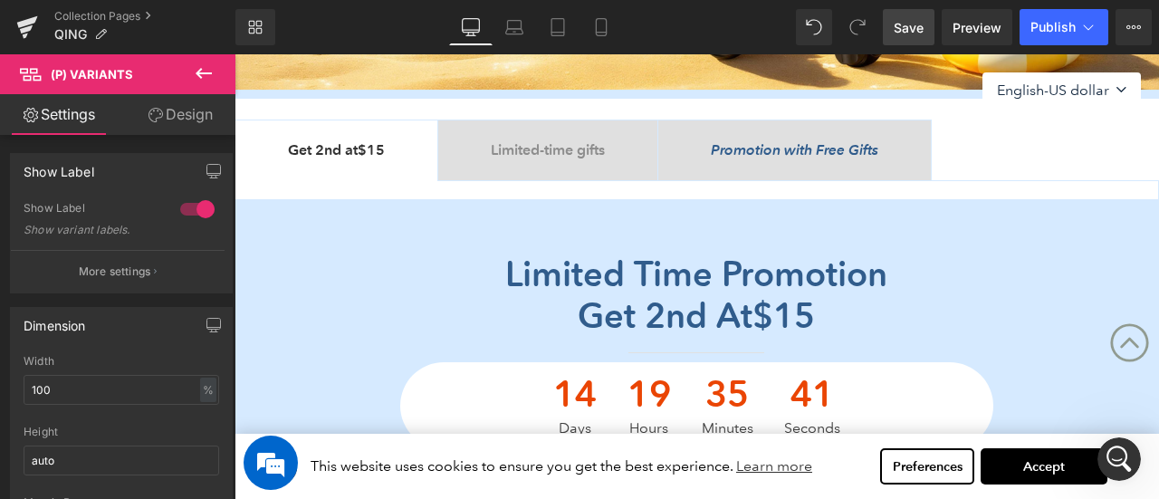
click at [549, 135] on span "Limited-time gifts Text Block" at bounding box center [547, 150] width 219 height 60
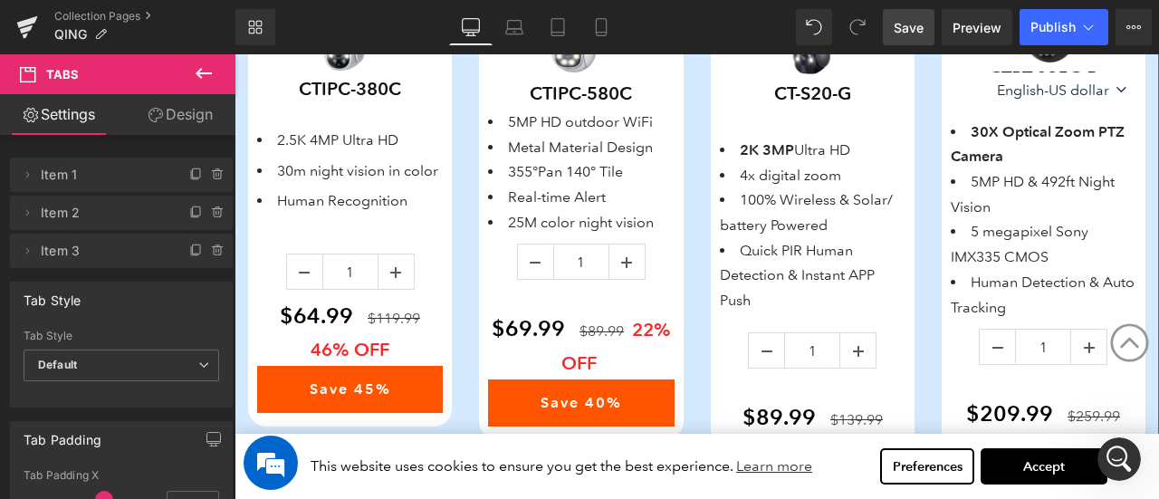
scroll to position [1040, 0]
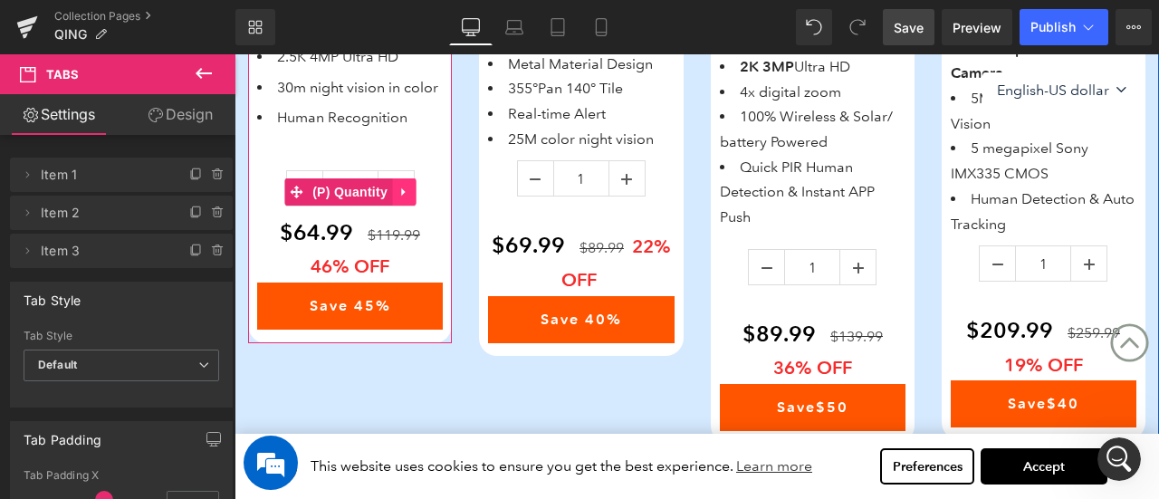
click at [400, 198] on icon at bounding box center [404, 192] width 13 height 14
click at [408, 206] on link at bounding box center [416, 191] width 24 height 27
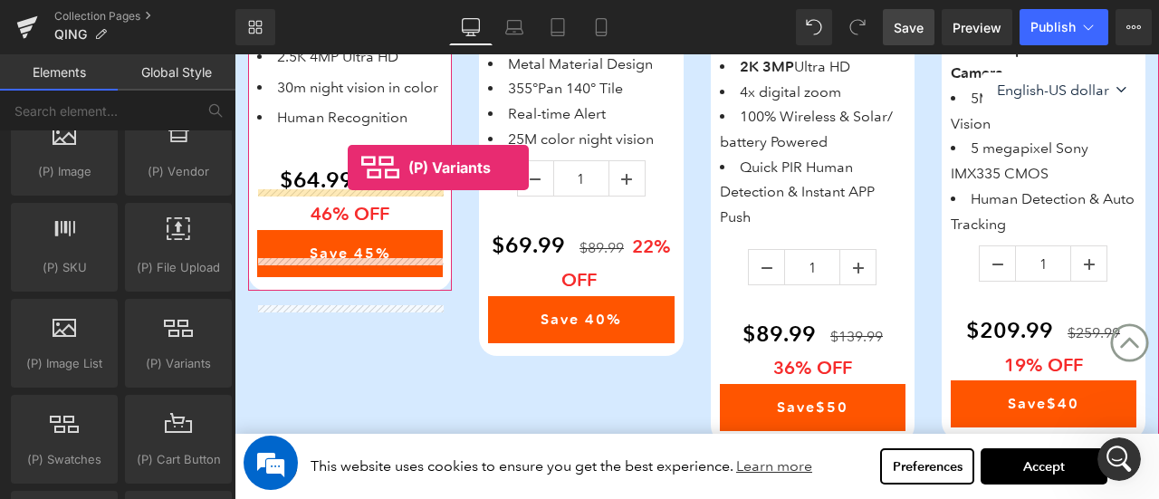
drag, startPoint x: 456, startPoint y: 355, endPoint x: 348, endPoint y: 168, distance: 215.4
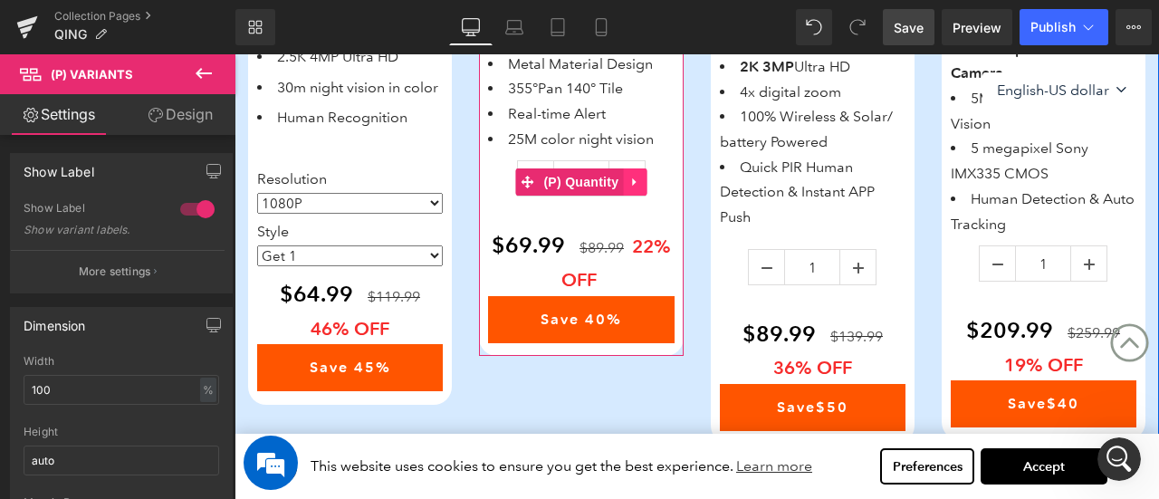
click at [637, 177] on icon at bounding box center [634, 183] width 13 height 14
click at [643, 179] on icon at bounding box center [646, 182] width 13 height 13
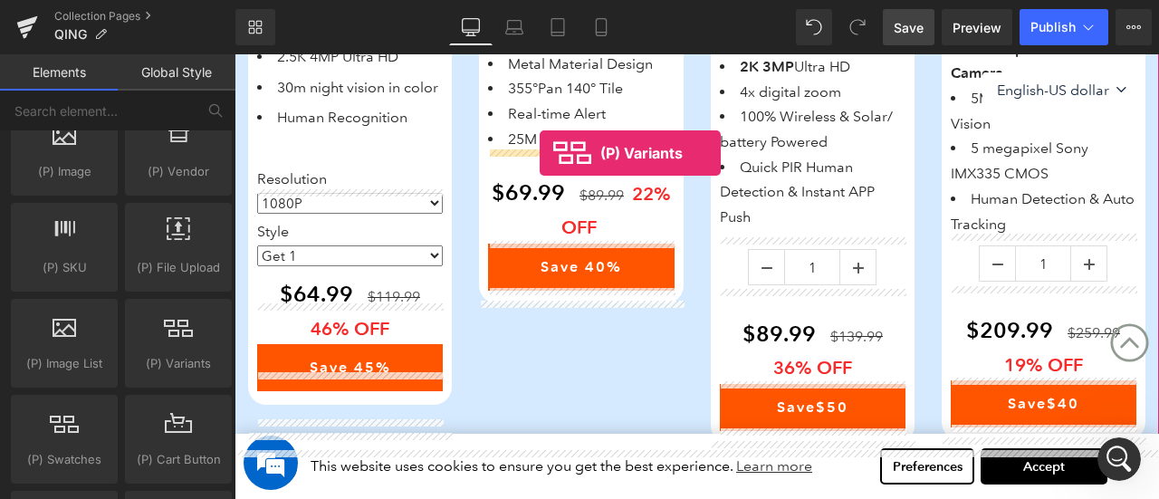
drag, startPoint x: 408, startPoint y: 381, endPoint x: 540, endPoint y: 153, distance: 263.7
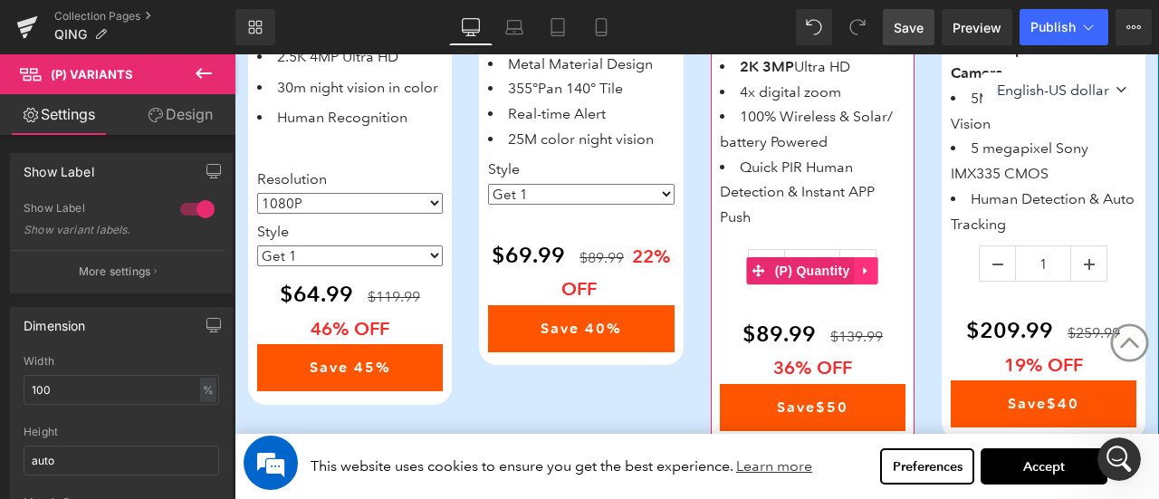
click at [868, 264] on icon at bounding box center [866, 271] width 13 height 14
click at [874, 264] on icon at bounding box center [878, 270] width 13 height 13
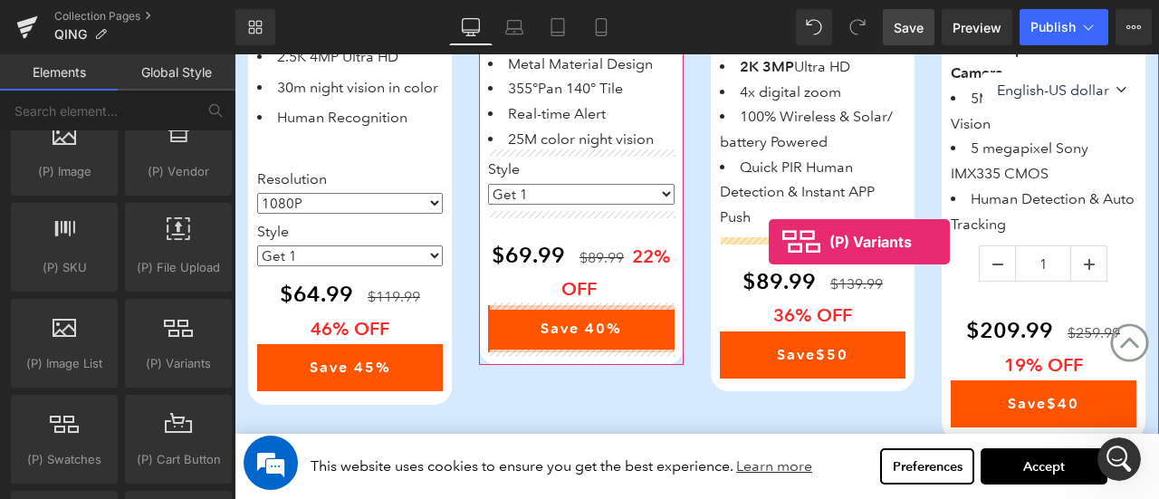
drag, startPoint x: 349, startPoint y: 287, endPoint x: 769, endPoint y: 242, distance: 422.6
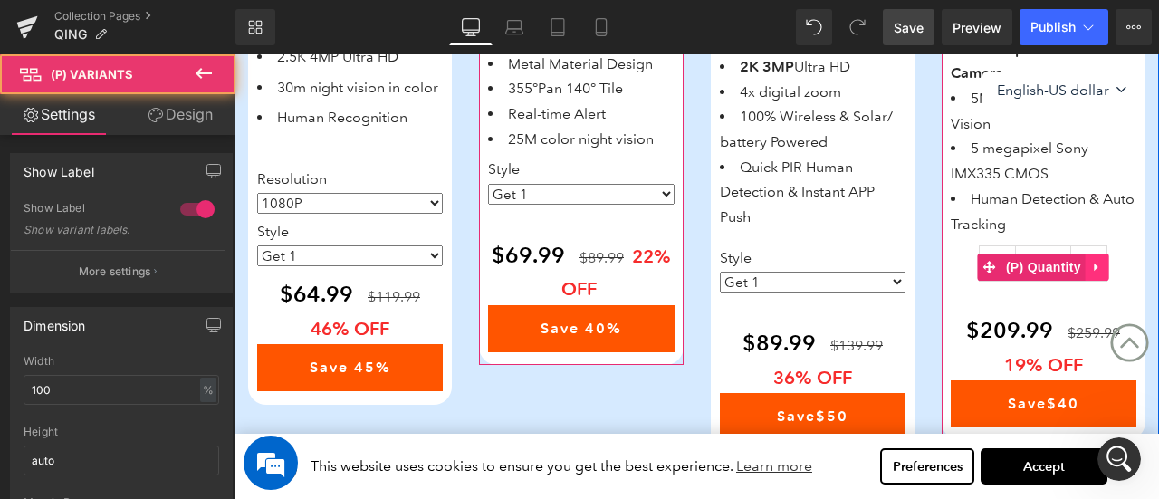
click at [1105, 262] on link at bounding box center [1098, 267] width 24 height 27
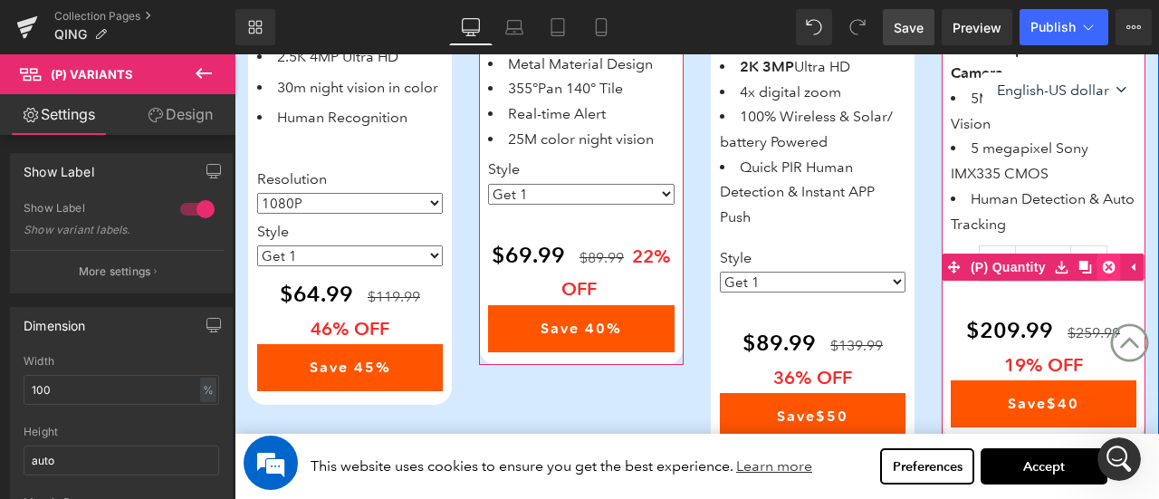
click at [1108, 262] on icon at bounding box center [1109, 267] width 13 height 13
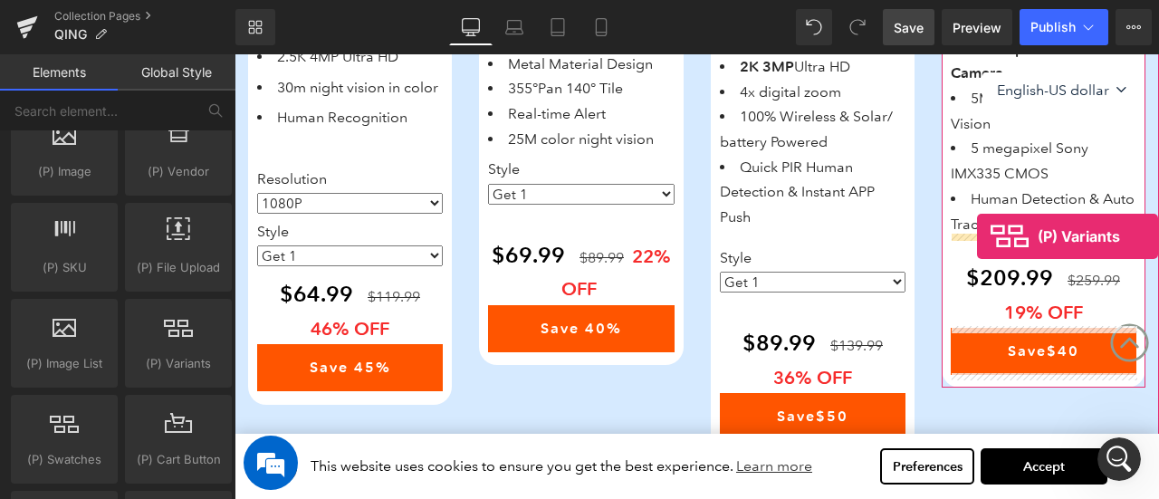
drag, startPoint x: 457, startPoint y: 370, endPoint x: 977, endPoint y: 236, distance: 536.8
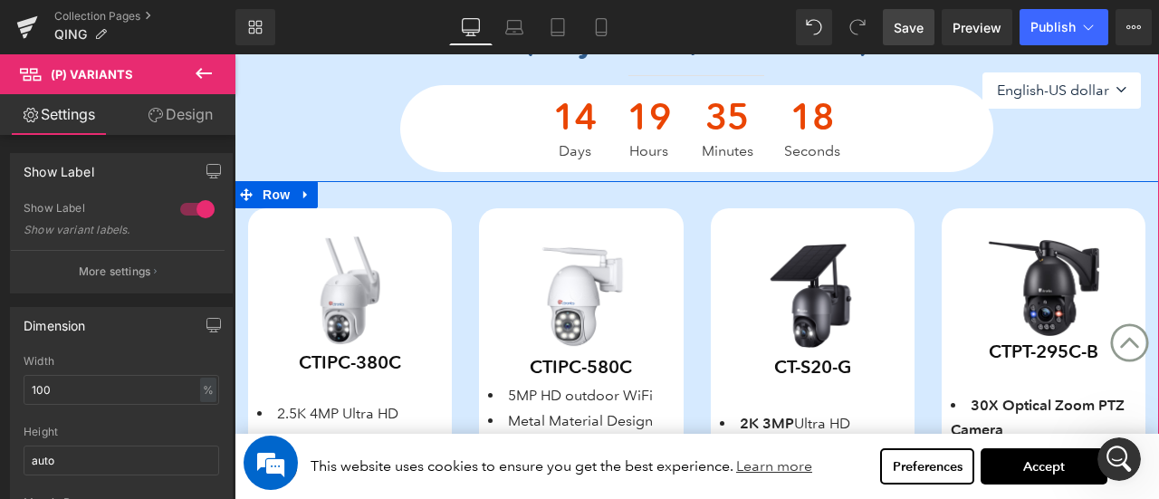
scroll to position [677, 0]
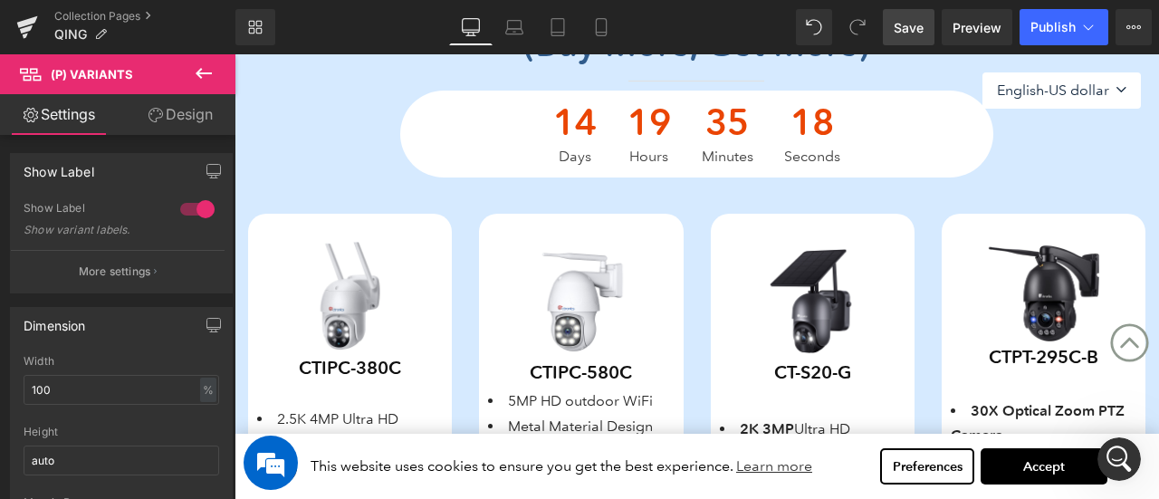
click at [916, 29] on span "Save" at bounding box center [909, 27] width 30 height 19
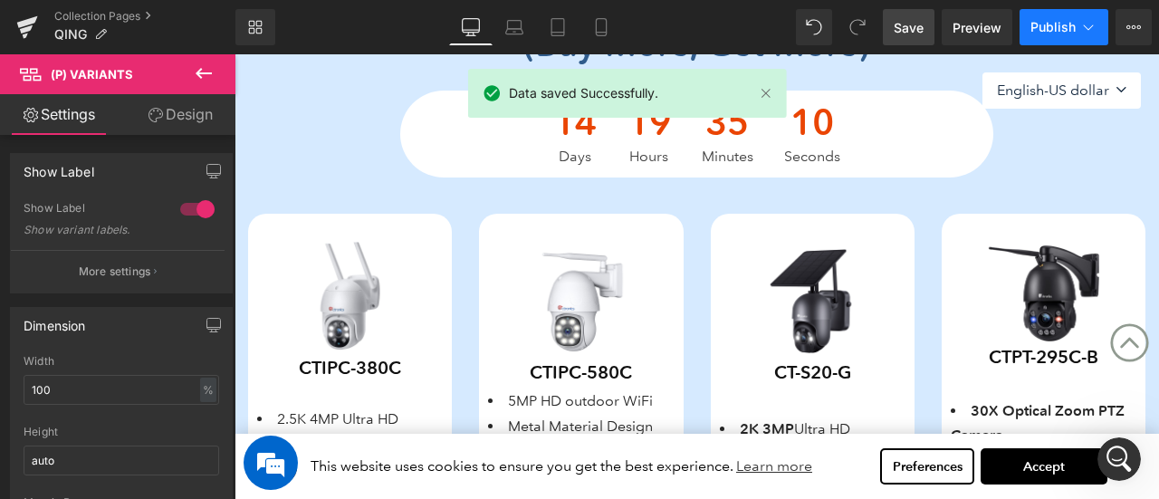
click at [1063, 20] on span "Publish" at bounding box center [1053, 27] width 45 height 14
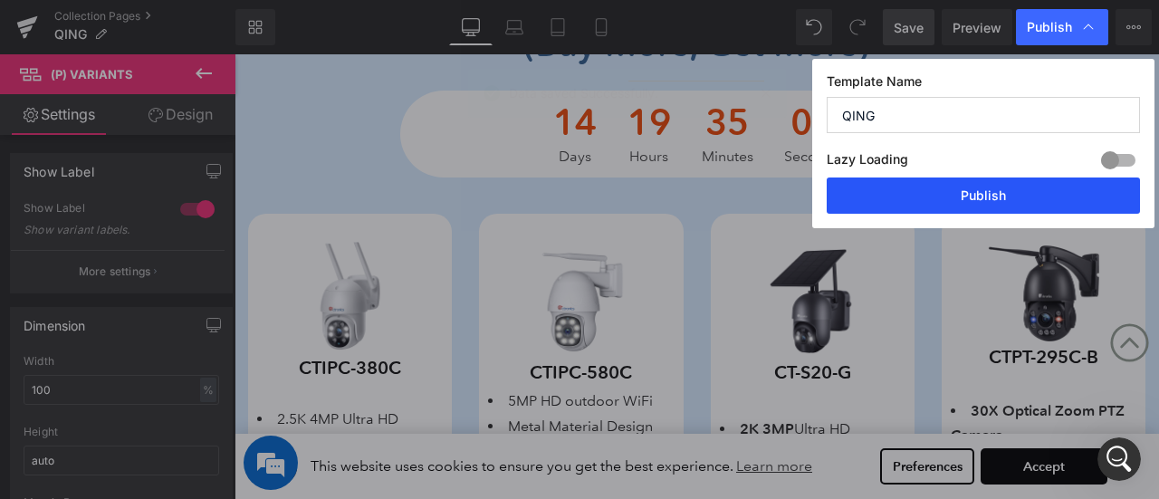
click at [1010, 186] on button "Publish" at bounding box center [983, 196] width 313 height 36
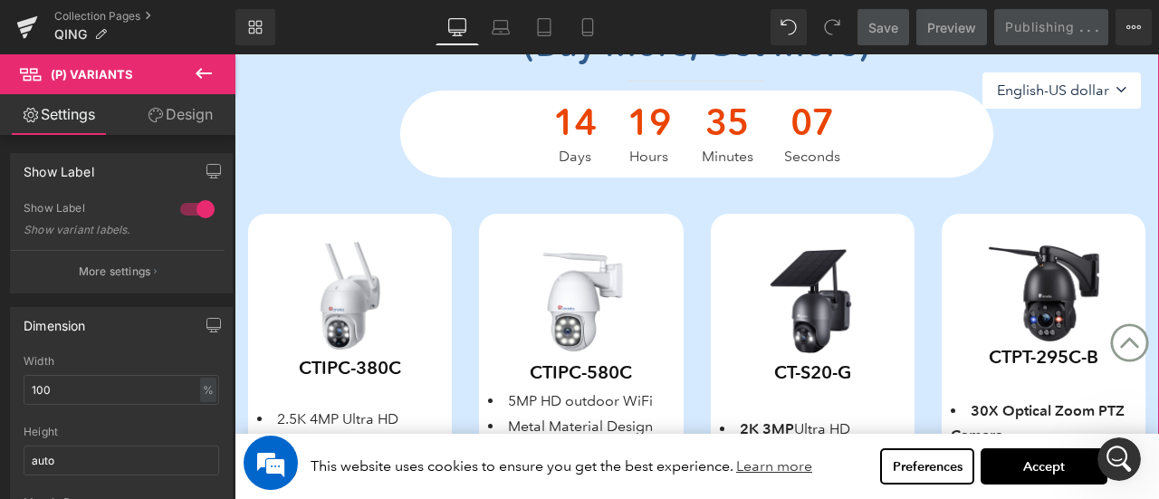
scroll to position [315, 0]
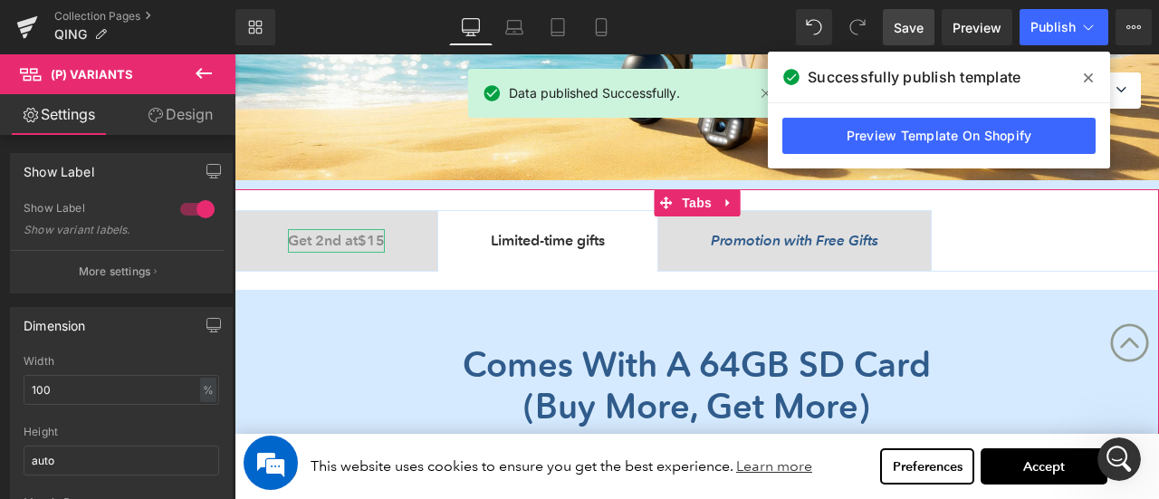
click at [364, 242] on b "Get 2nd at $15" at bounding box center [336, 240] width 97 height 17
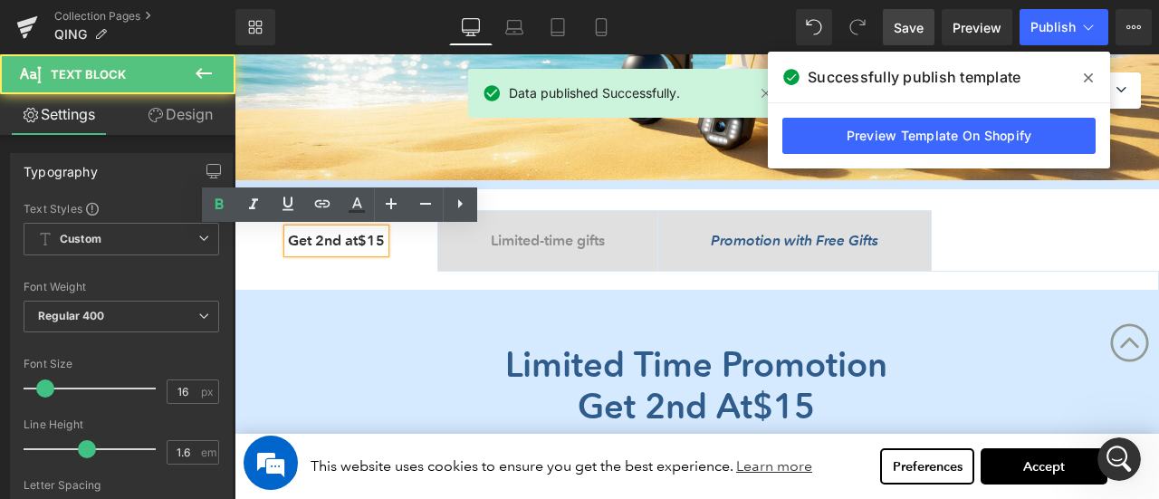
click at [1087, 79] on icon at bounding box center [1088, 77] width 9 height 9
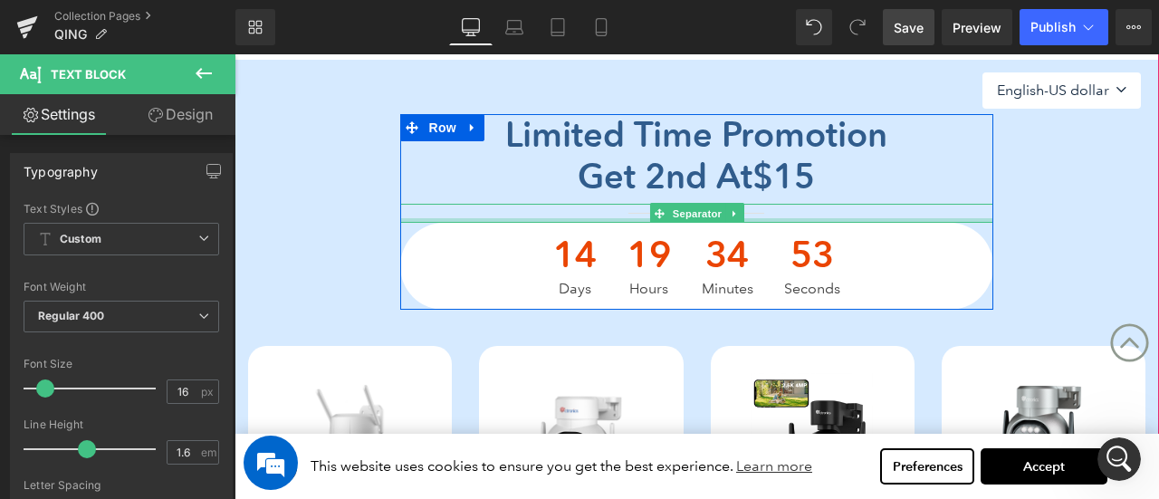
scroll to position [406, 0]
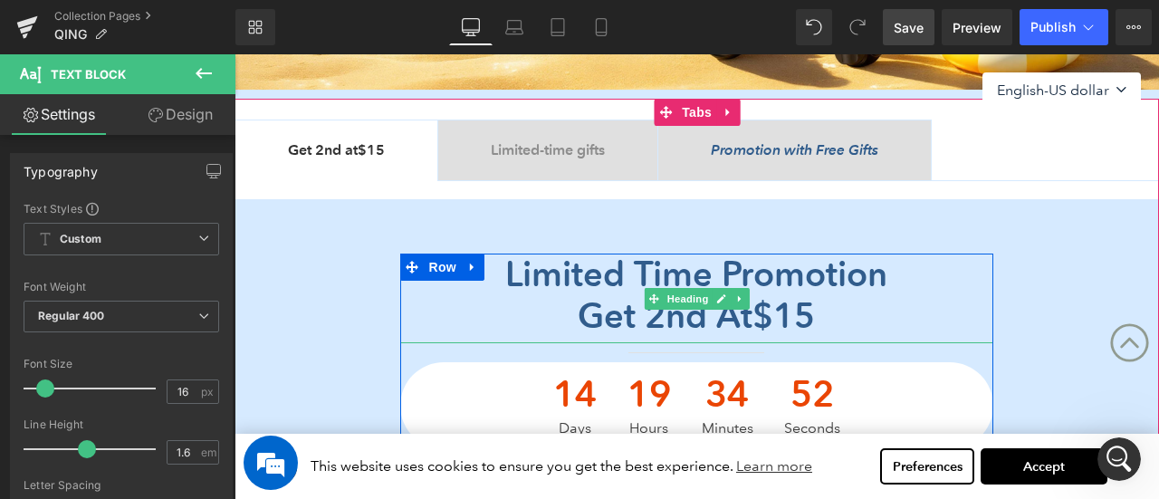
click at [581, 319] on span "Get 2nd at $15" at bounding box center [696, 315] width 237 height 43
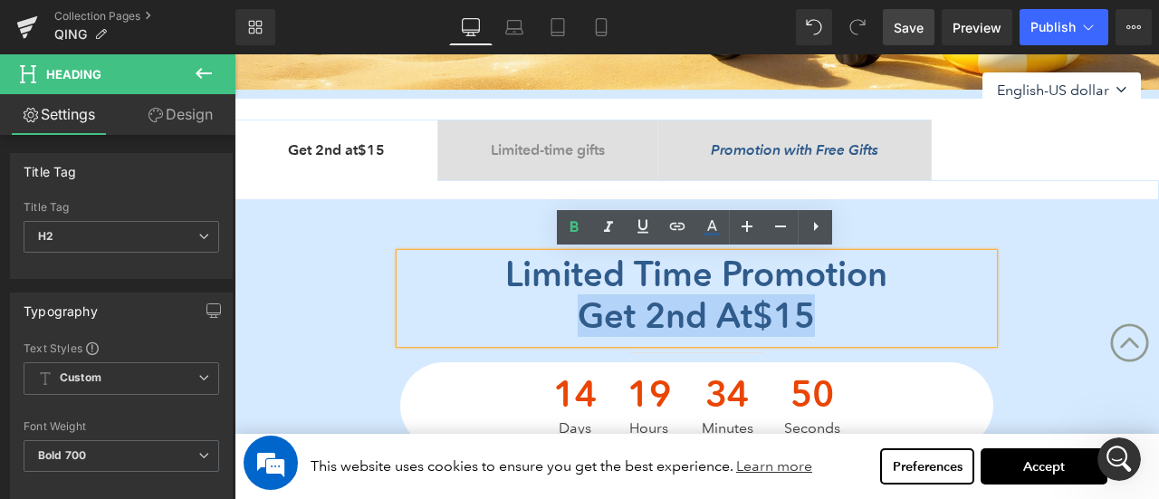
drag, startPoint x: 549, startPoint y: 314, endPoint x: 869, endPoint y: 309, distance: 320.6
click at [869, 309] on div "Get 2nd at $15" at bounding box center [696, 316] width 592 height 42
copy span "Get 2nd at $15"
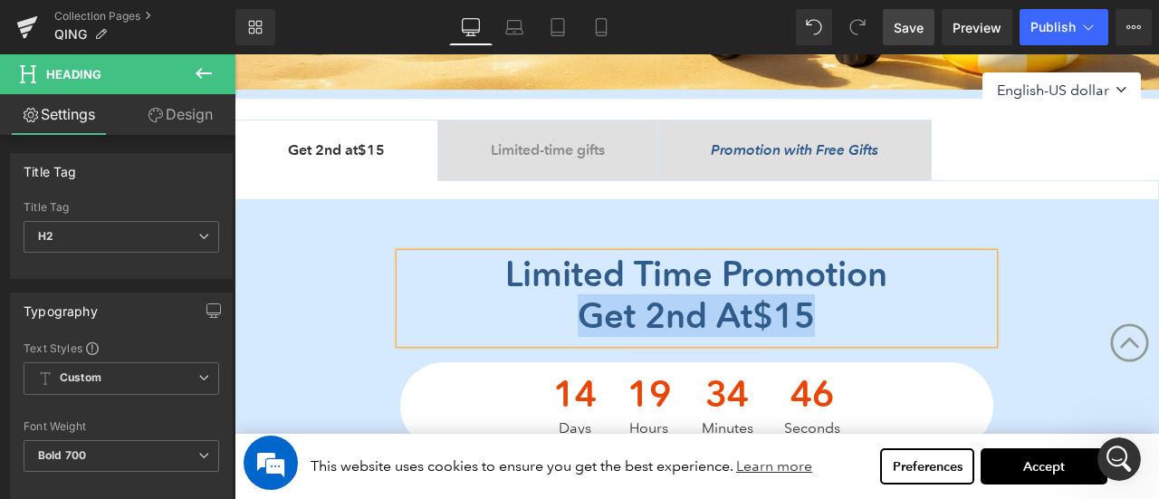
click at [830, 137] on span "Promotion with Free Gifts Text Block" at bounding box center [794, 150] width 273 height 60
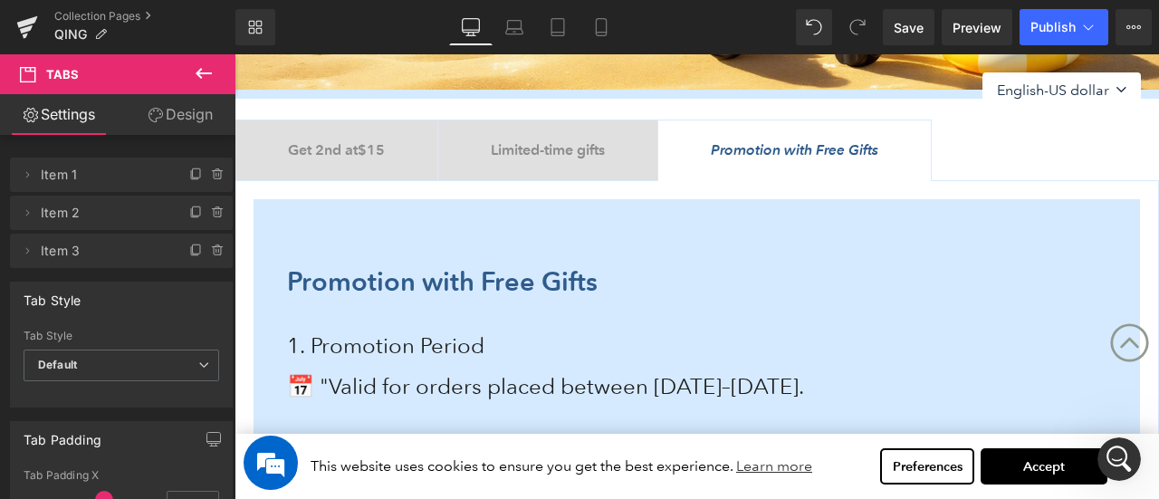
scroll to position [2, 0]
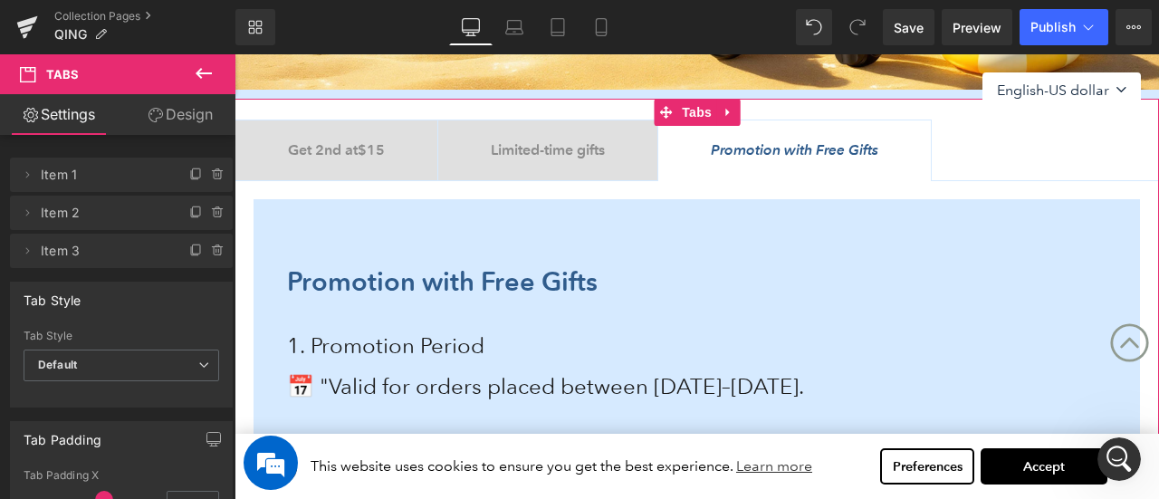
click at [551, 143] on b "Limited-time gifts" at bounding box center [548, 149] width 114 height 17
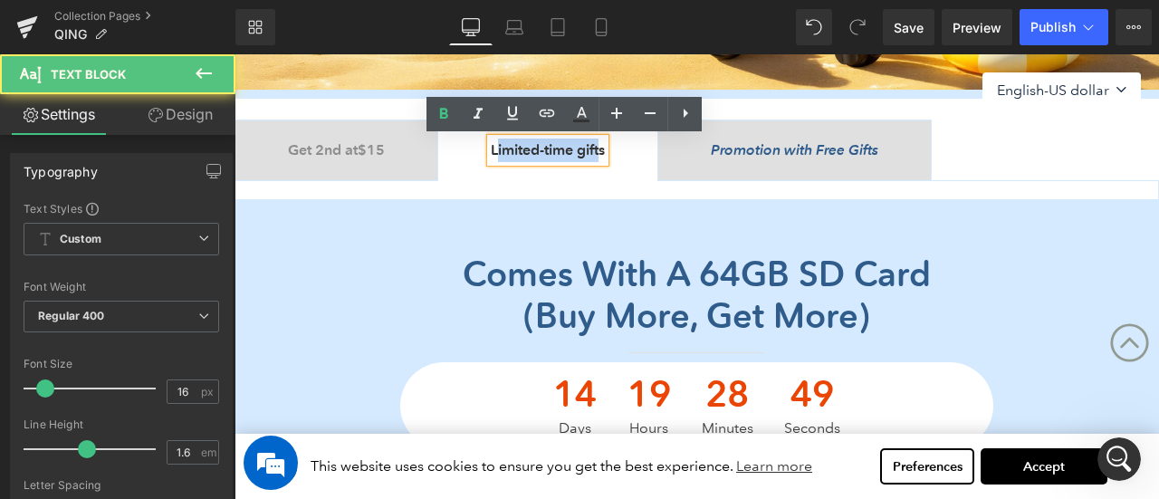
click at [638, 154] on span "Limited-time gifts Text Block" at bounding box center [547, 150] width 219 height 60
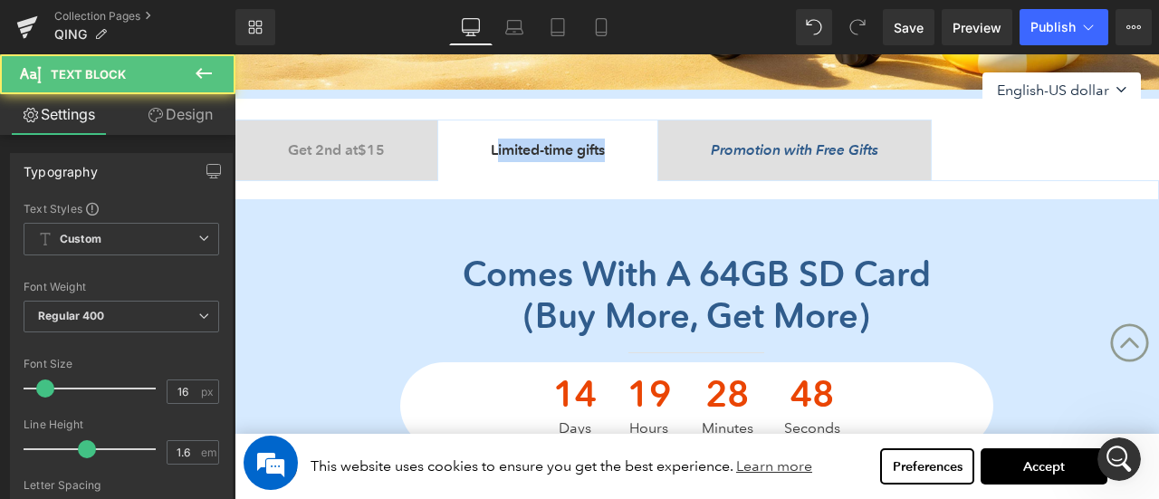
click at [498, 147] on b "Limited-time gifts" at bounding box center [548, 149] width 114 height 17
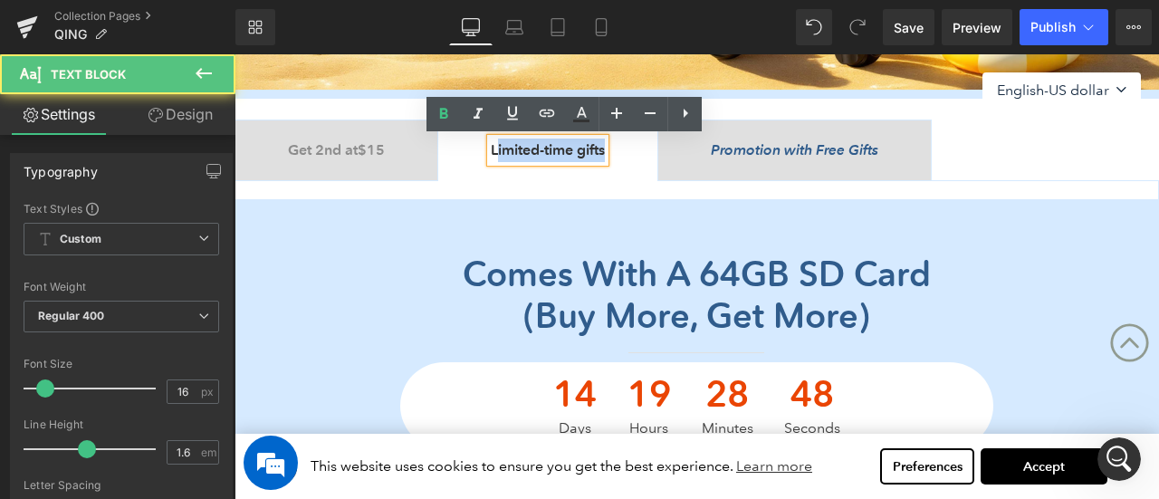
click at [657, 156] on span "Limited-time gifts Text Block" at bounding box center [547, 150] width 219 height 60
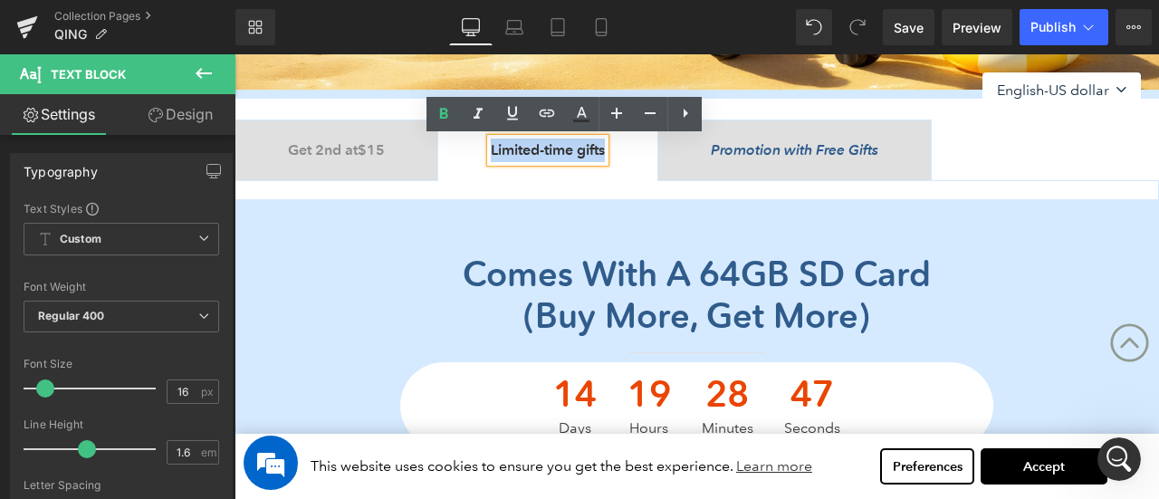
copy b "Limited-time gifts"
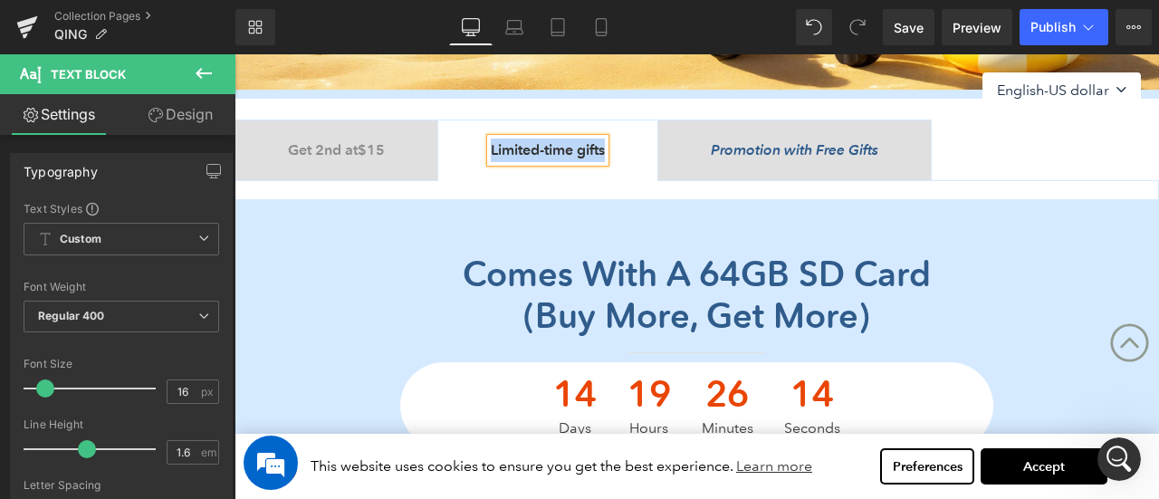
click at [830, 150] on icon "Promotion with Free Gifts" at bounding box center [795, 149] width 168 height 17
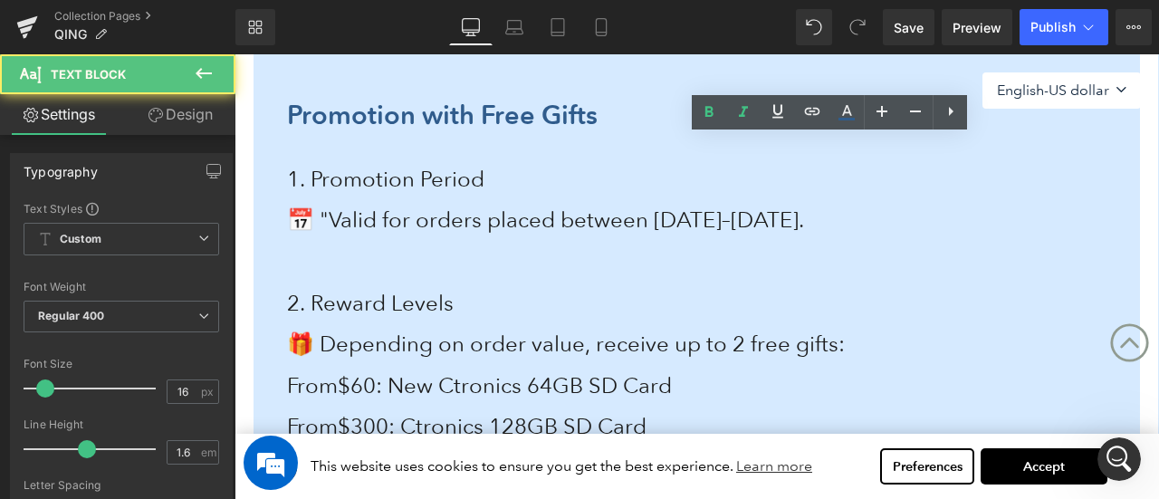
scroll to position [677, 0]
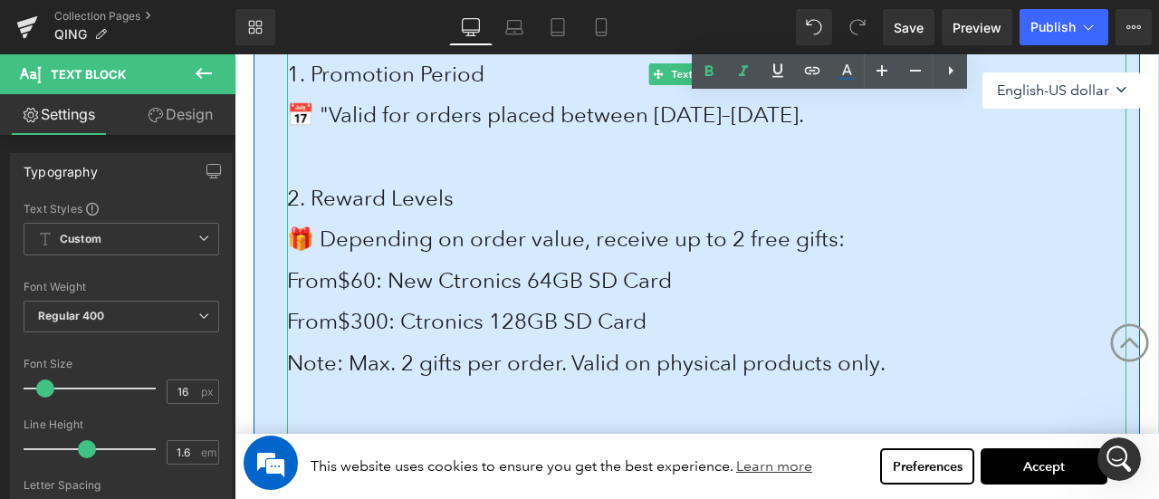
click at [420, 286] on span "From $60 : New Ctronics 64GB SD Card" at bounding box center [479, 280] width 385 height 26
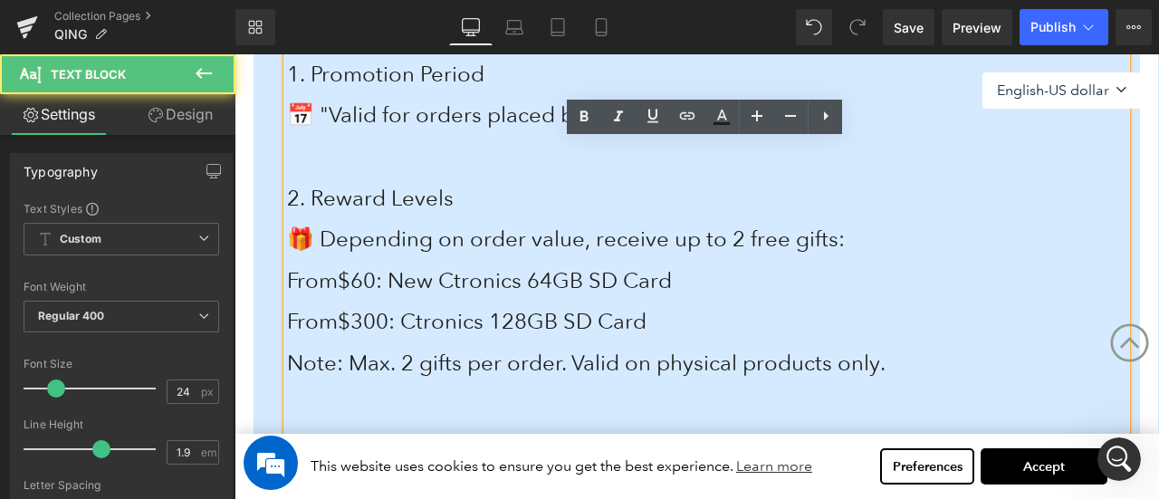
click at [578, 274] on span "From $60 : New Ctronics 64GB SD Card" at bounding box center [479, 280] width 385 height 26
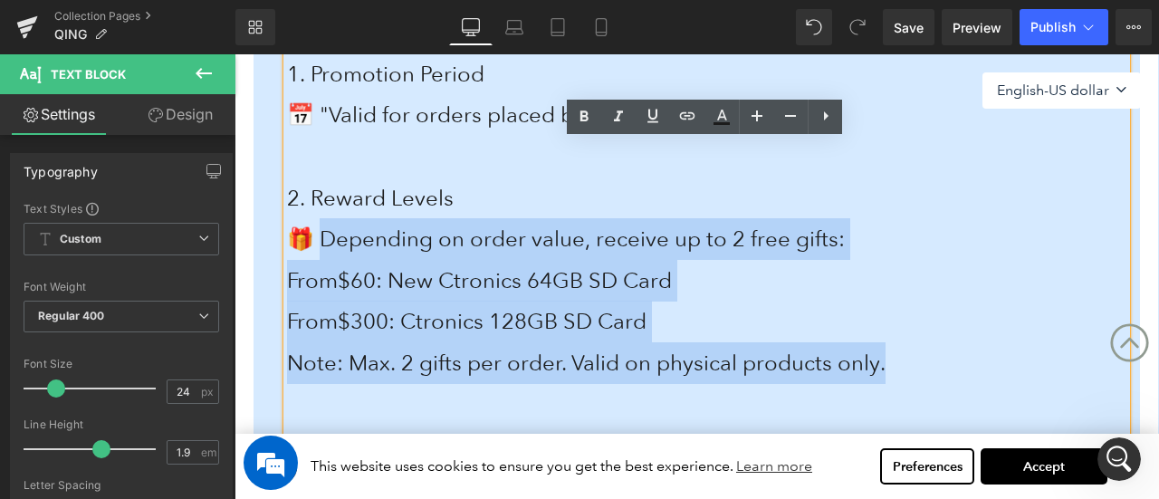
drag, startPoint x: 326, startPoint y: 235, endPoint x: 940, endPoint y: 353, distance: 625.2
click at [940, 353] on div "1. Promotion Period 📅 "Valid for orders placed between [DATE]–[DATE]. 2. Reward…" at bounding box center [707, 362] width 840 height 619
paste div
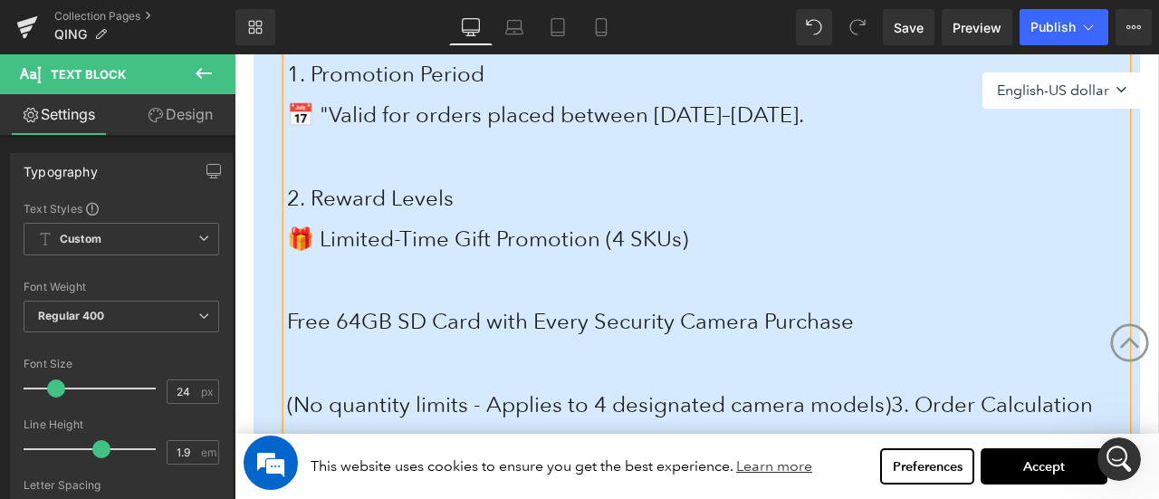
click at [380, 279] on p at bounding box center [707, 281] width 840 height 42
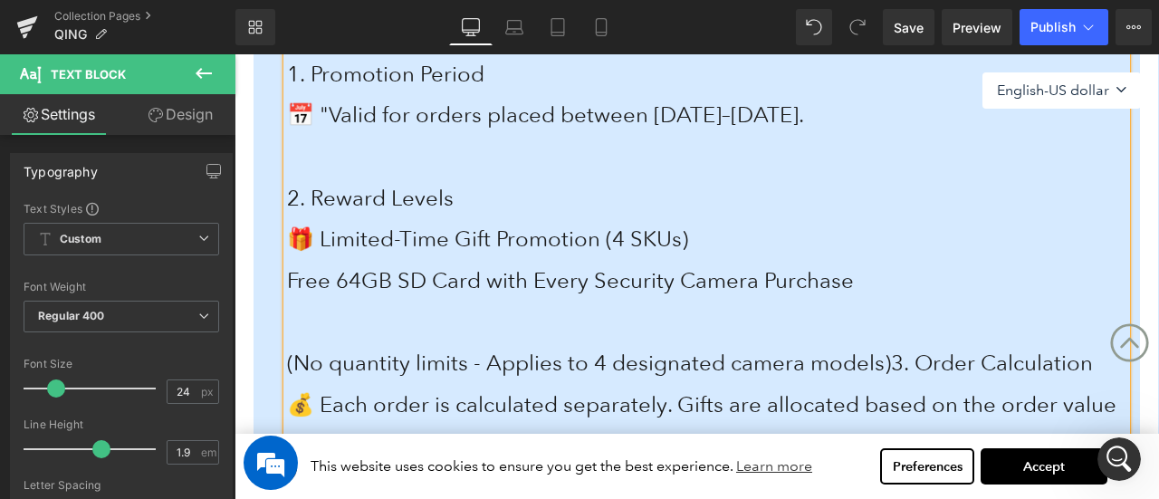
click at [350, 330] on p at bounding box center [707, 322] width 840 height 42
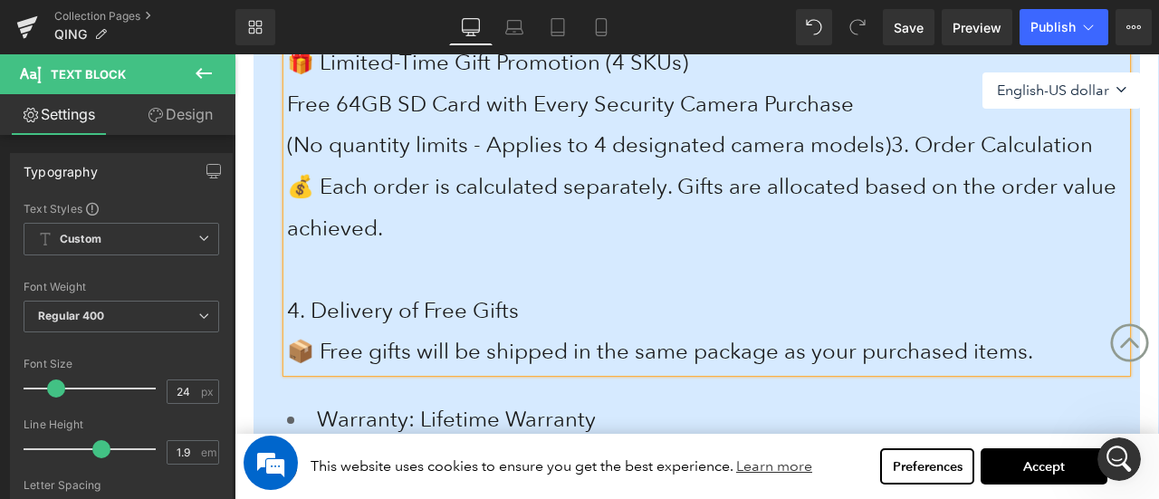
scroll to position [859, 0]
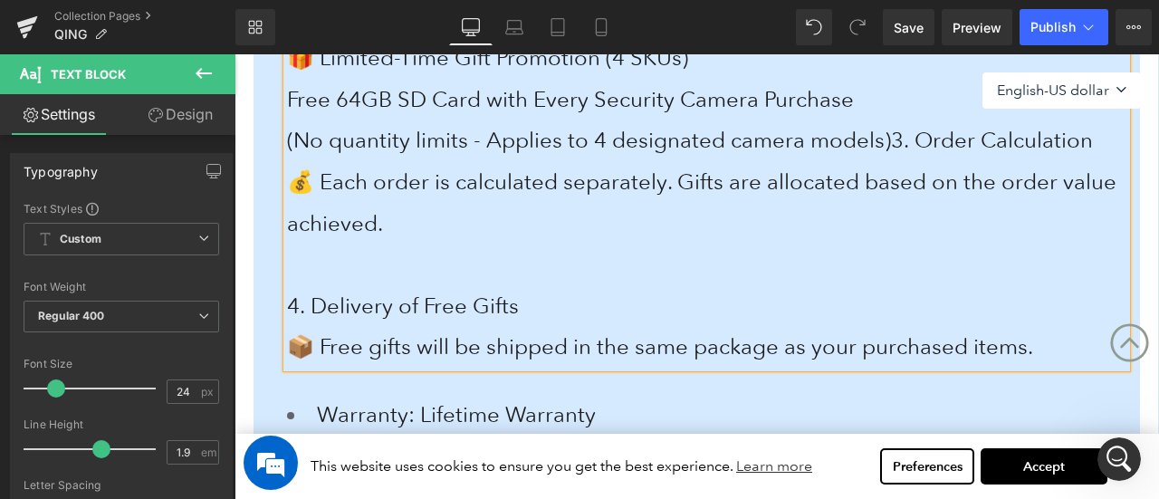
click at [430, 161] on p "(No quantity limits - Applies to 4 designated camera models)3. Order Calculation" at bounding box center [707, 141] width 840 height 42
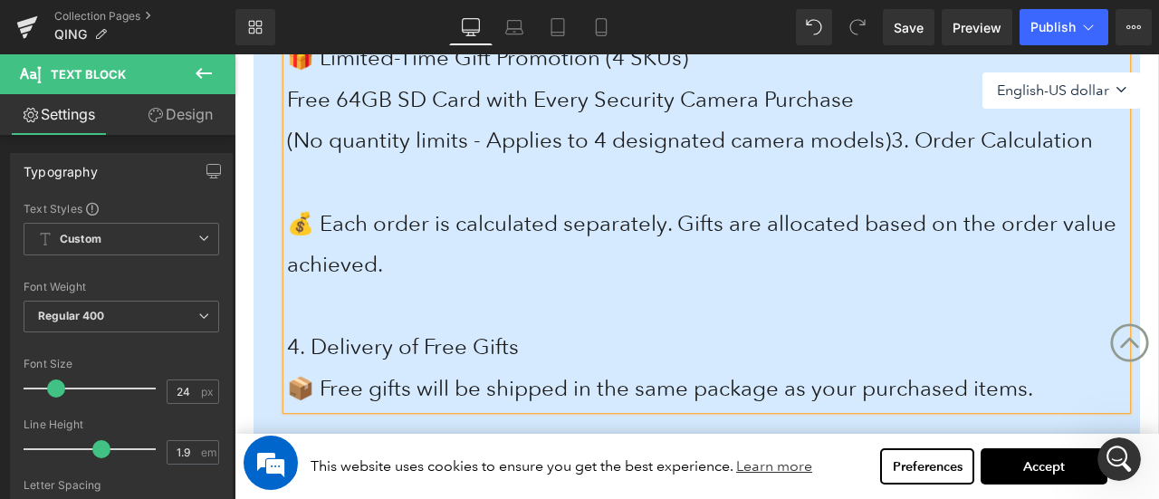
scroll to position [677, 0]
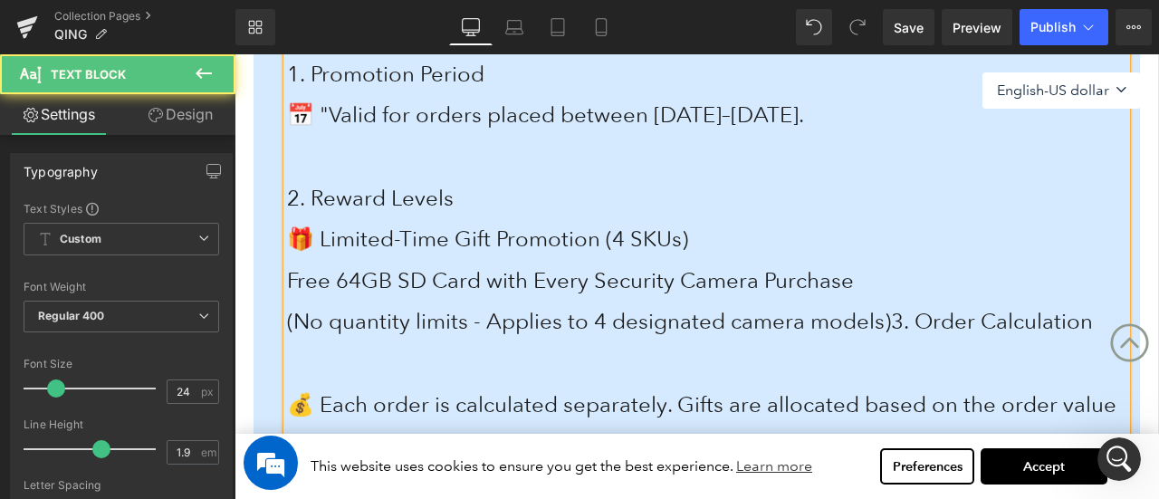
click at [478, 197] on p "2. Reward Levels" at bounding box center [707, 199] width 840 height 42
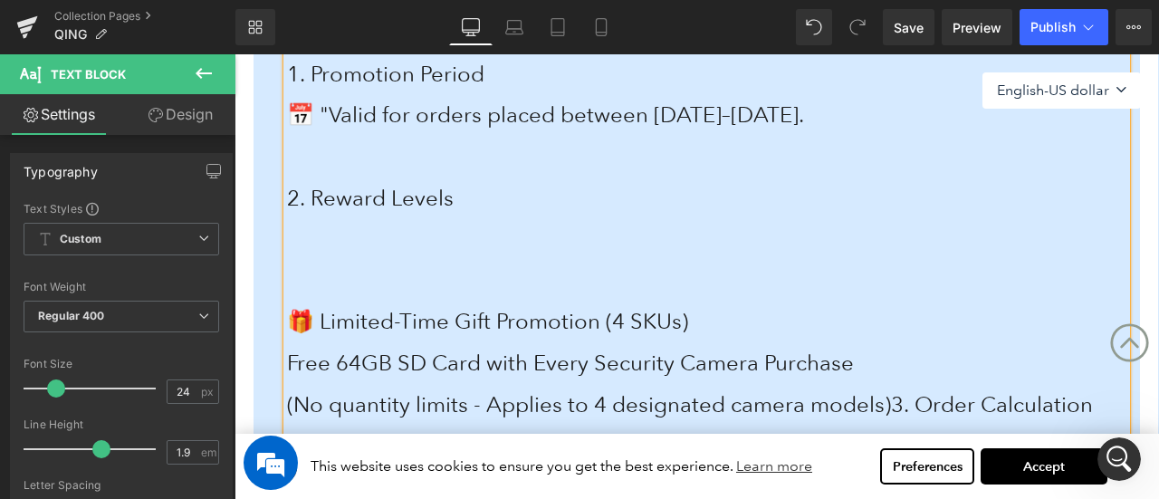
click at [383, 226] on p at bounding box center [707, 239] width 840 height 42
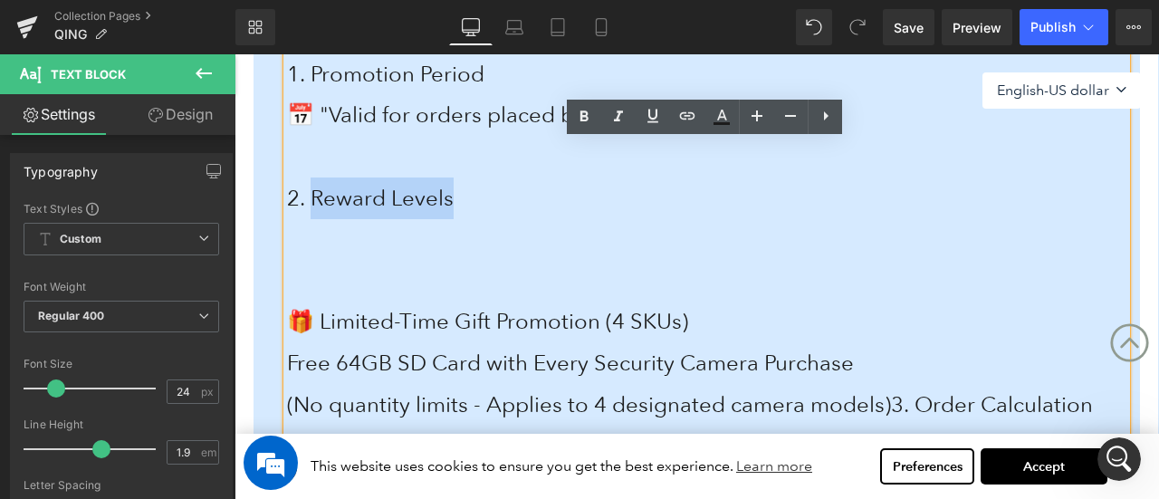
drag, startPoint x: 313, startPoint y: 191, endPoint x: 507, endPoint y: 197, distance: 193.9
click at [507, 197] on p "2. Reward Levels" at bounding box center [707, 199] width 840 height 42
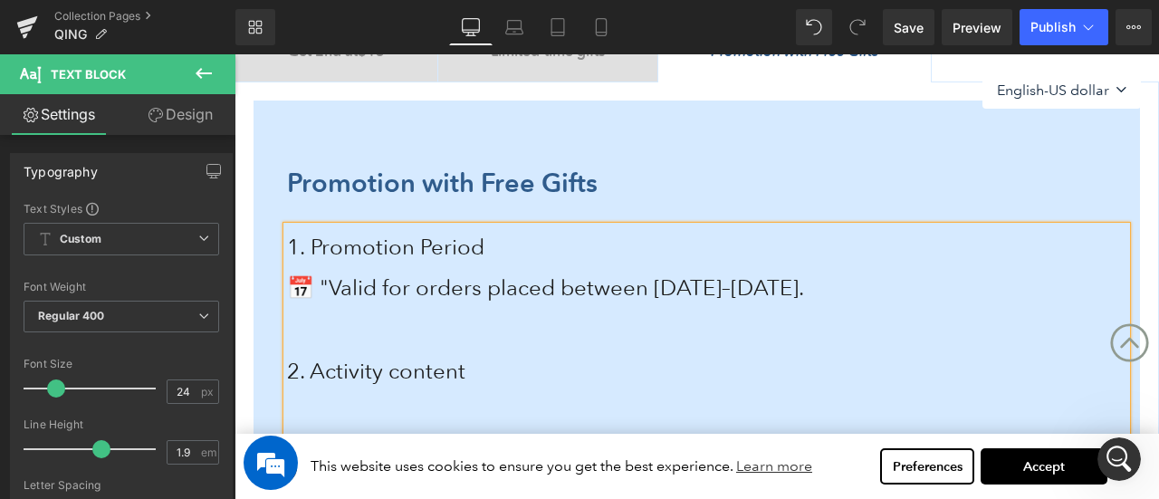
scroll to position [406, 0]
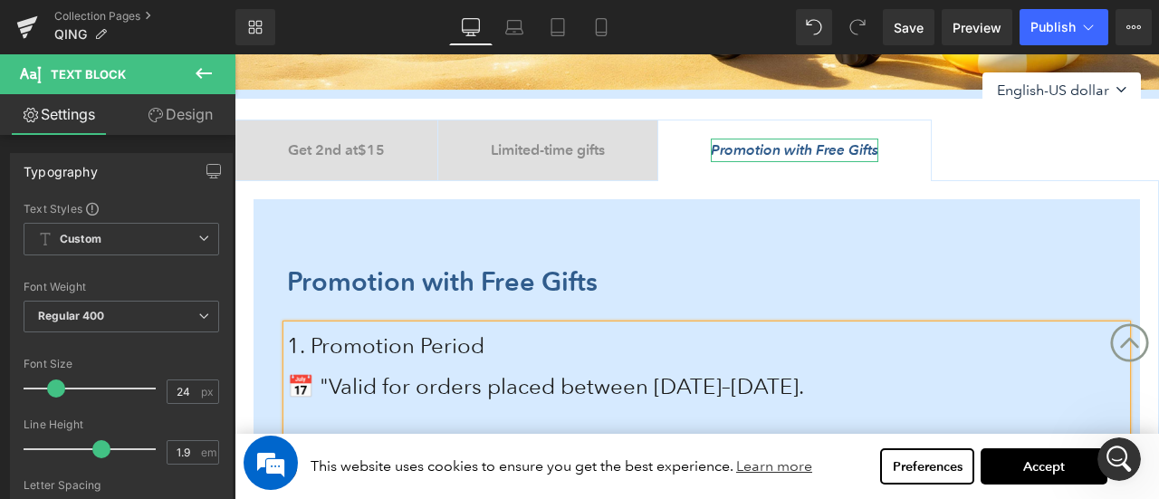
click at [802, 154] on icon "Promotion with Free Gifts" at bounding box center [795, 149] width 168 height 17
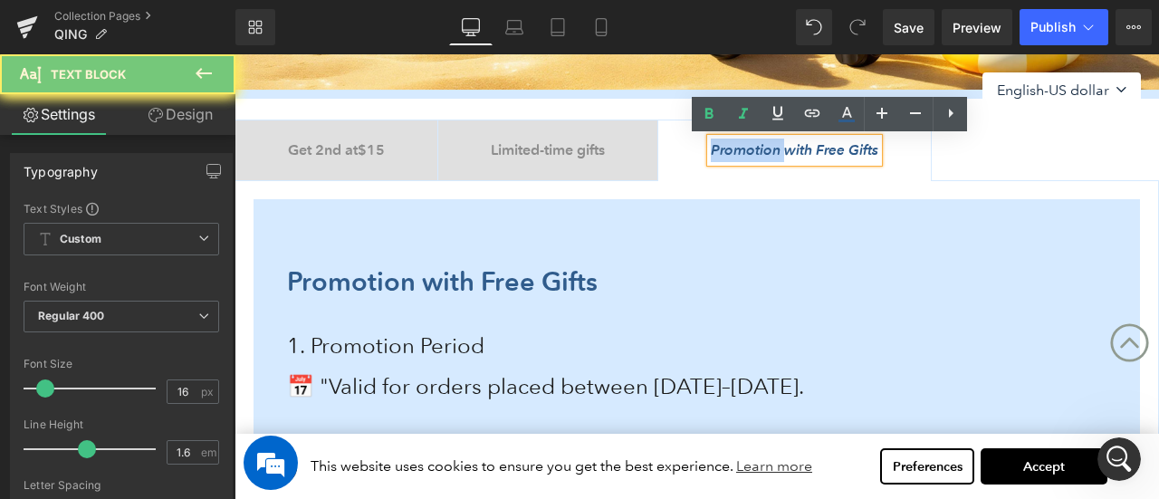
click at [865, 151] on icon "Promotion with Free Gifts" at bounding box center [795, 149] width 168 height 17
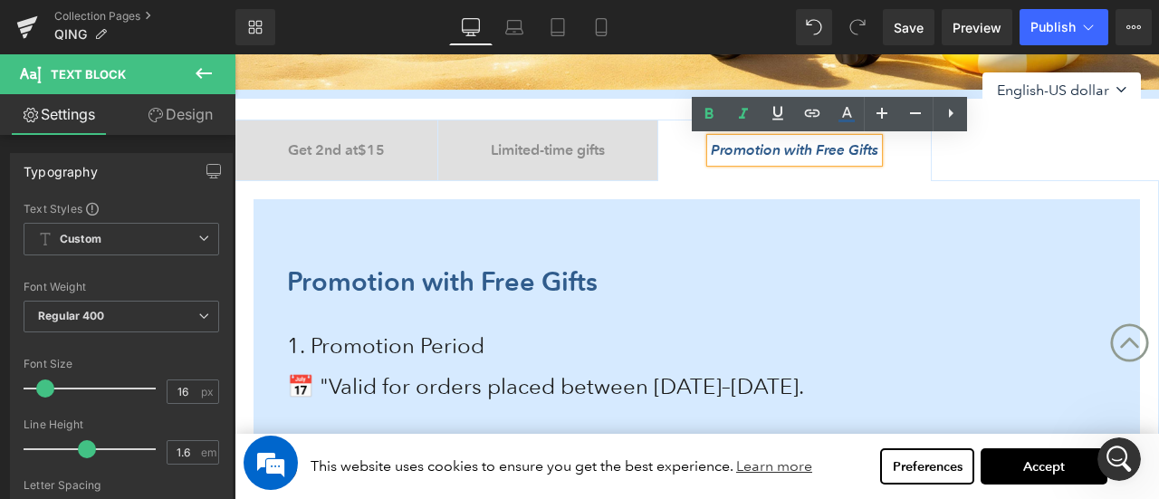
click at [814, 153] on icon "Promotion with Free Gifts" at bounding box center [795, 149] width 168 height 17
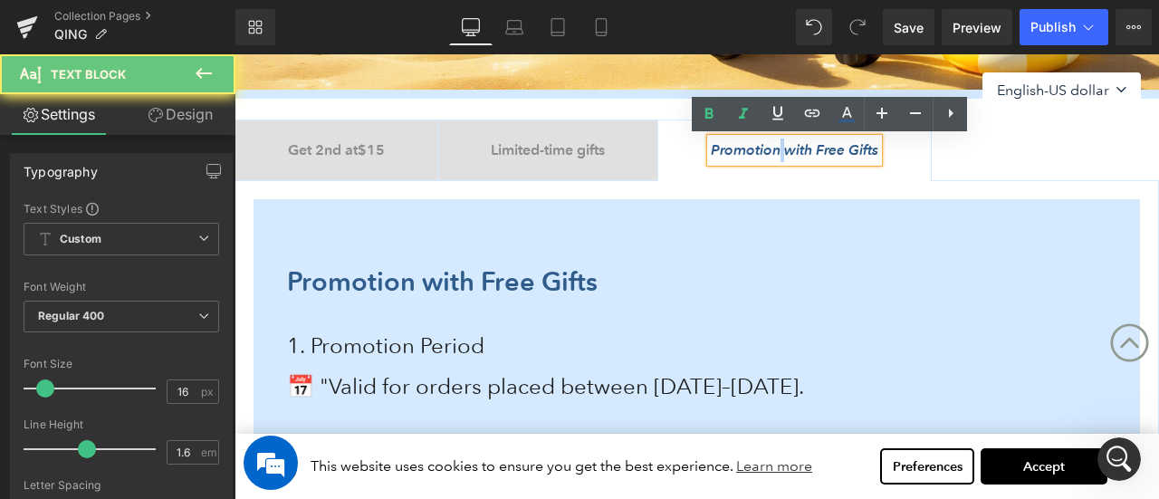
click at [814, 153] on icon "Promotion with Free Gifts" at bounding box center [795, 149] width 168 height 17
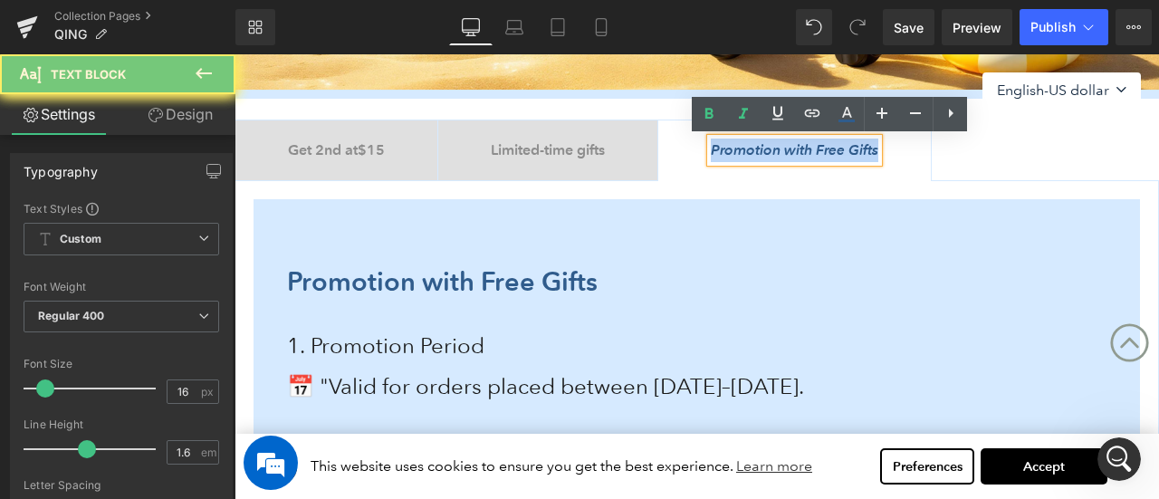
paste div
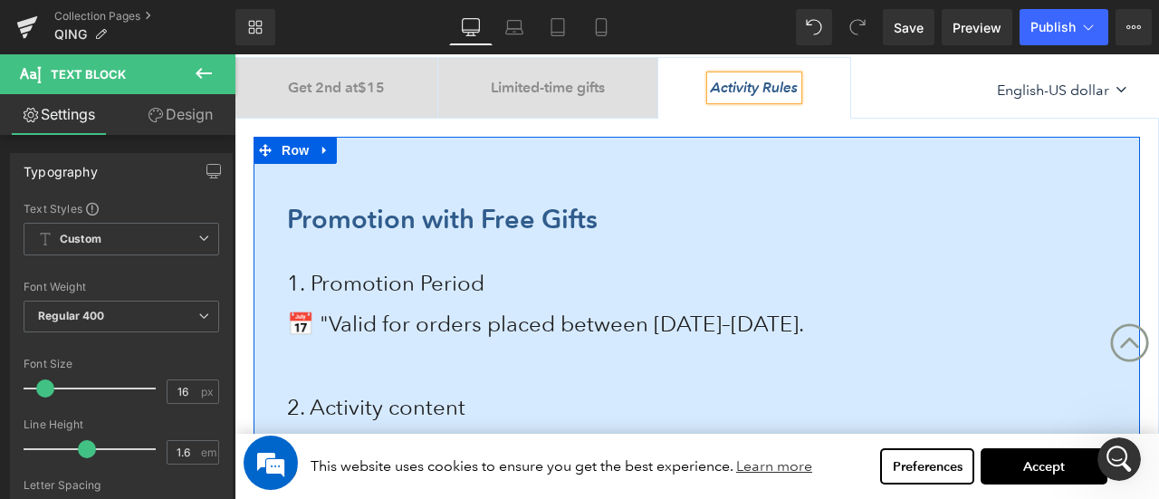
scroll to position [496, 0]
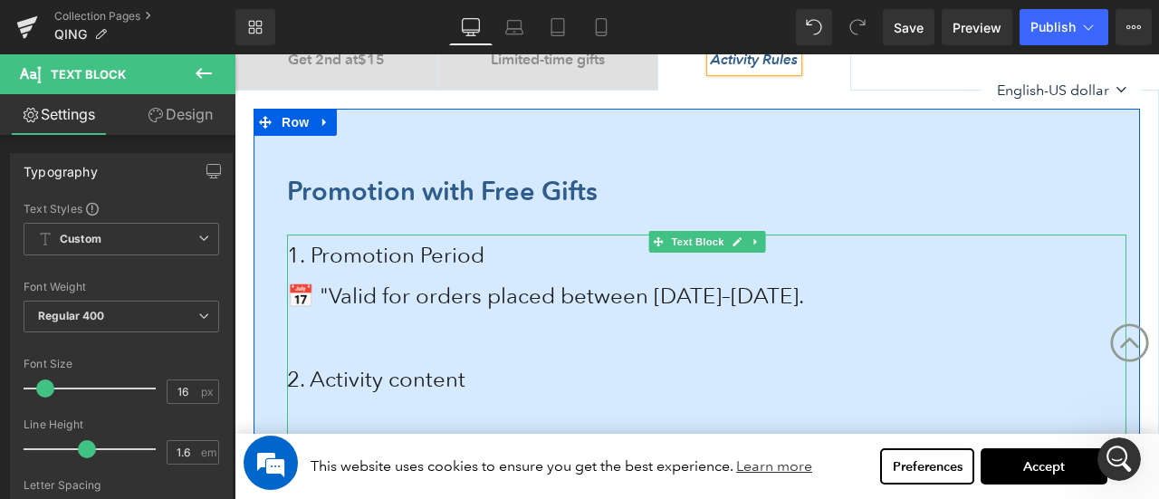
click at [615, 292] on span "📅 "Valid for orders placed between [DATE]–[DATE]." at bounding box center [545, 296] width 517 height 26
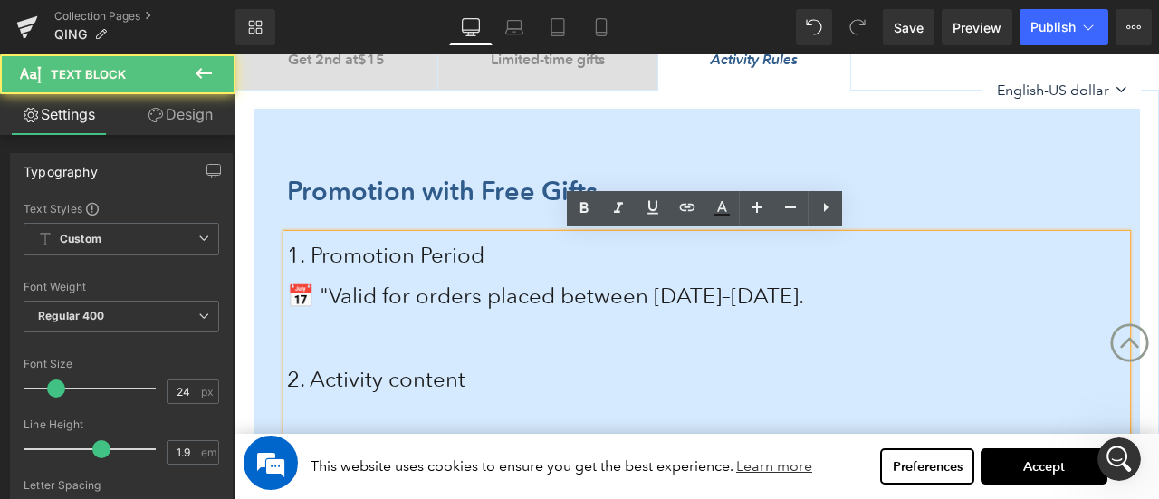
click at [615, 292] on span "📅 "Valid for orders placed between [DATE]–[DATE]." at bounding box center [545, 296] width 517 height 26
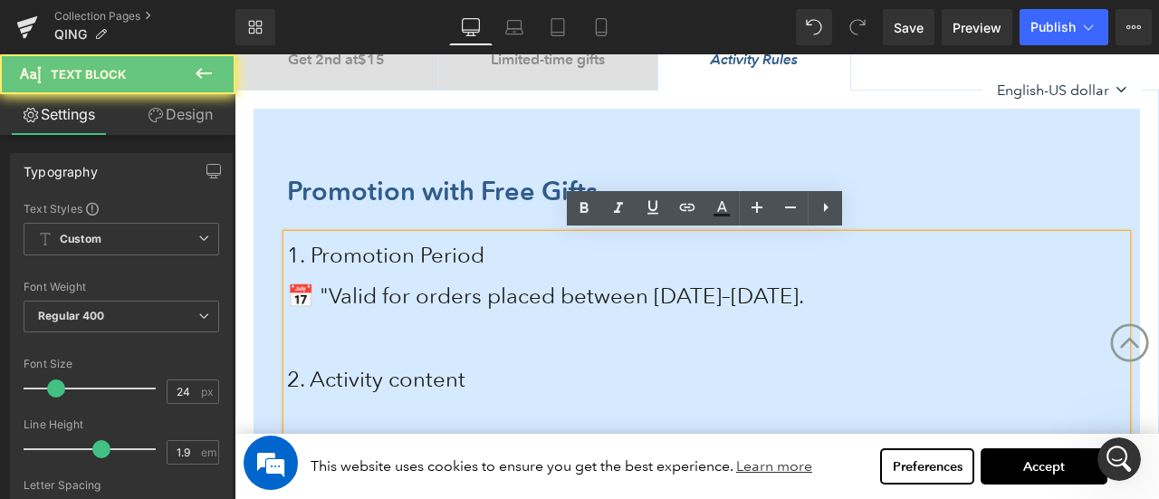
click at [615, 292] on span "📅 "Valid for orders placed between [DATE]–[DATE]." at bounding box center [545, 296] width 517 height 26
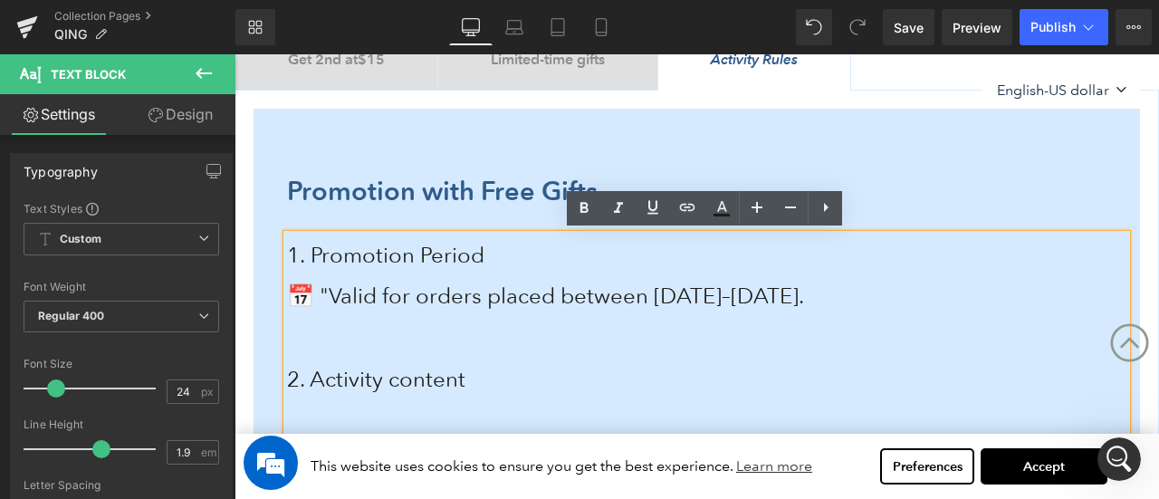
click at [798, 296] on span "📅 "Valid for orders placed between [DATE]–[DATE]." at bounding box center [545, 296] width 517 height 26
drag, startPoint x: 670, startPoint y: 298, endPoint x: 688, endPoint y: 298, distance: 18.1
click at [688, 298] on span "📅 "Valid for orders placed between [DATE]–[DATE]." at bounding box center [545, 296] width 517 height 26
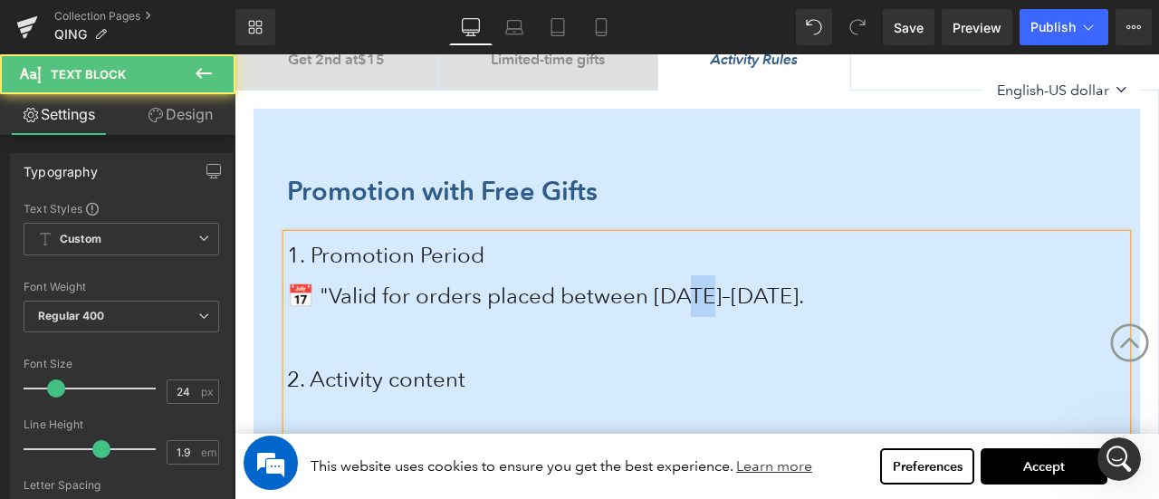
drag, startPoint x: 707, startPoint y: 296, endPoint x: 727, endPoint y: 302, distance: 20.7
click at [727, 302] on span "📅 "Valid for orders placed between [DATE]–[DATE]." at bounding box center [545, 296] width 517 height 26
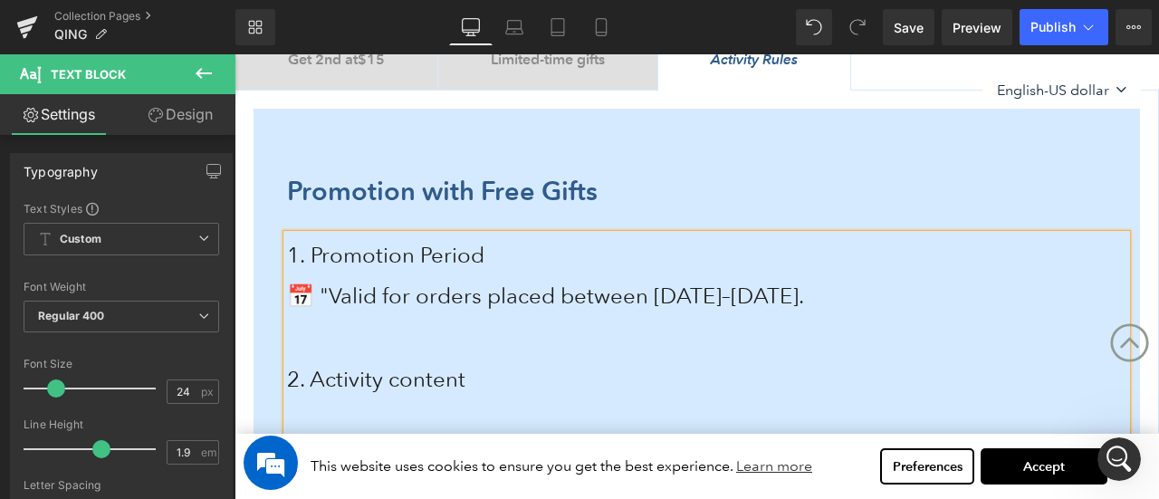
click at [618, 323] on p at bounding box center [707, 338] width 840 height 42
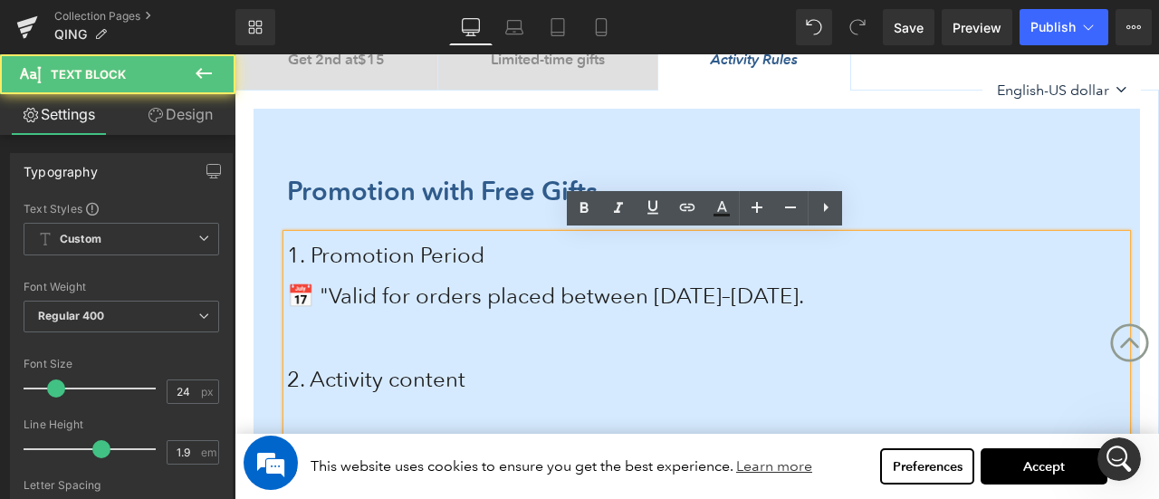
scroll to position [768, 0]
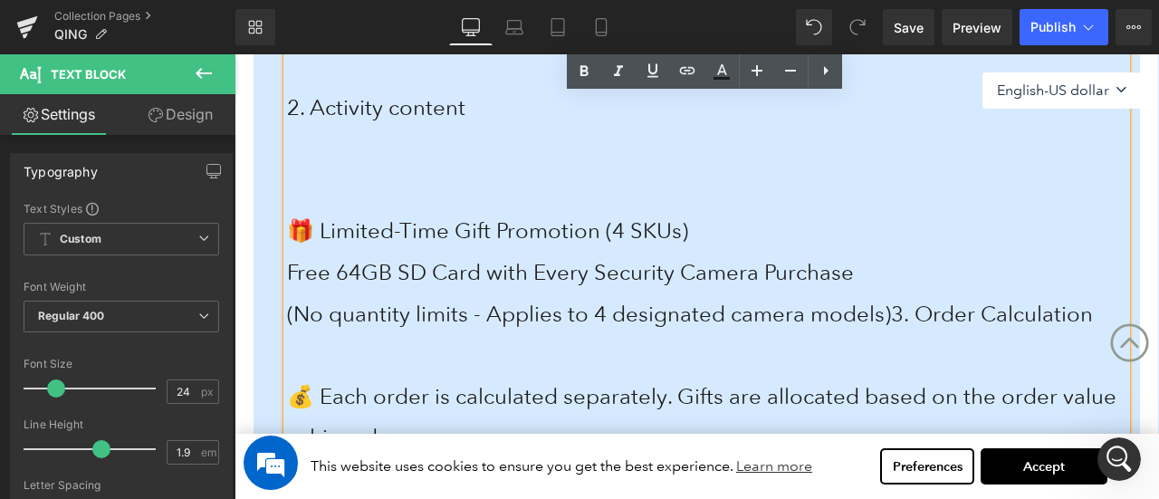
click at [408, 178] on p at bounding box center [707, 190] width 840 height 42
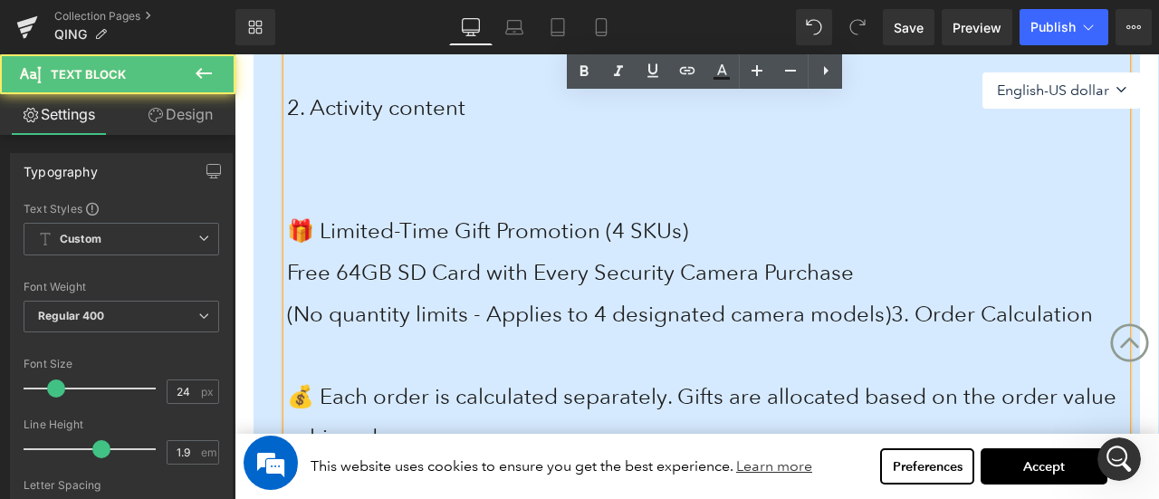
click at [410, 155] on p at bounding box center [707, 149] width 840 height 42
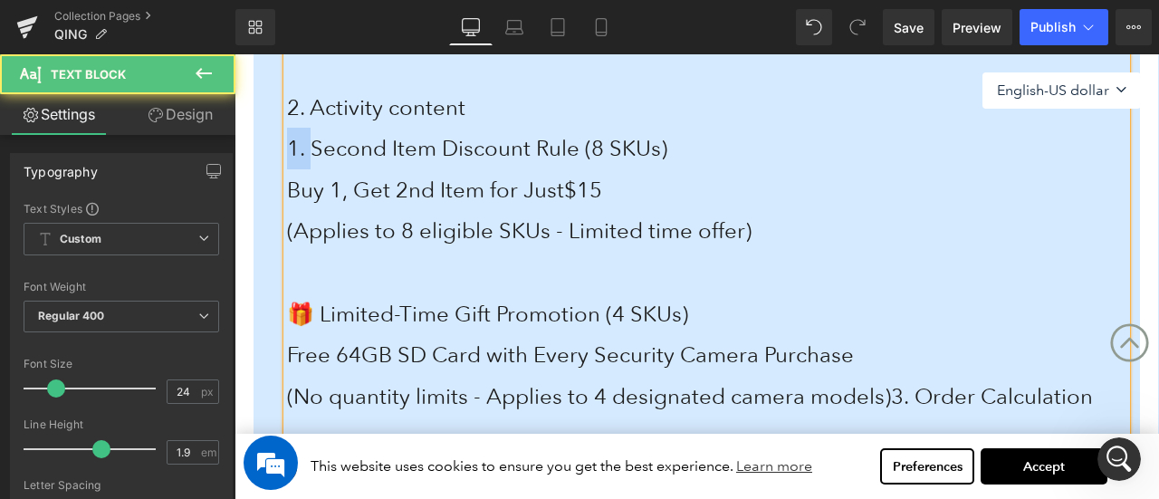
drag, startPoint x: 311, startPoint y: 147, endPoint x: 256, endPoint y: 145, distance: 54.4
click at [256, 145] on div "Promotion with Free Gifts Heading 1. Promotion Period 📅 "Valid for orders place…" at bounding box center [697, 349] width 887 height 970
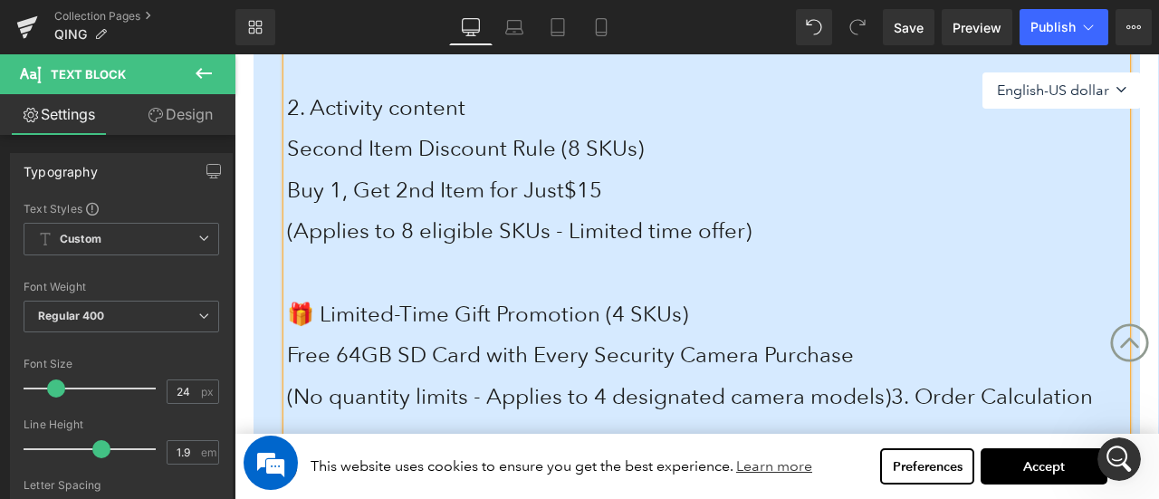
click at [491, 104] on p "2. Activity content" at bounding box center [707, 108] width 840 height 42
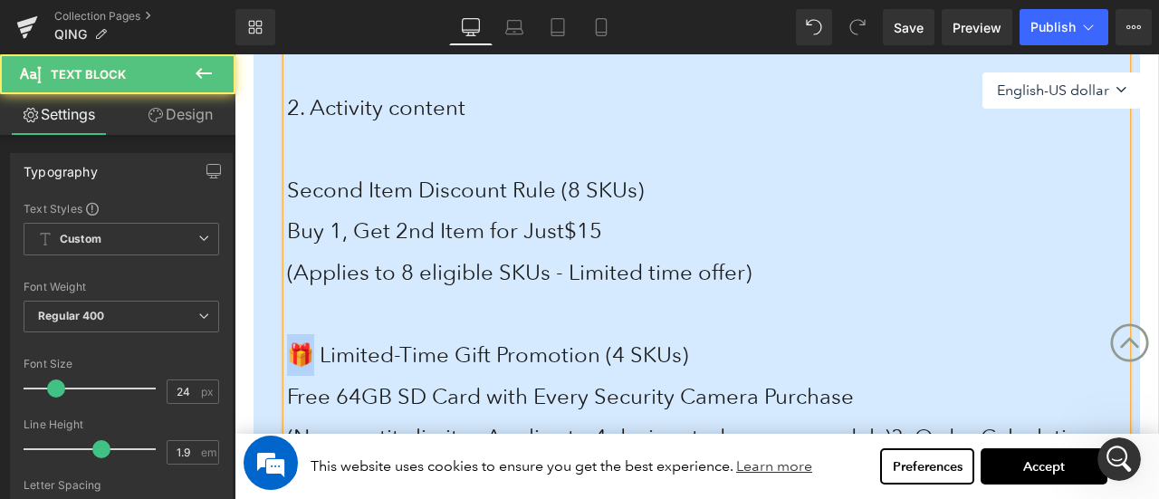
drag, startPoint x: 315, startPoint y: 358, endPoint x: 291, endPoint y: 352, distance: 25.0
click at [291, 352] on span "🎁 Limited-Time Gift Promotion (4 SKUs)" at bounding box center [487, 354] width 401 height 26
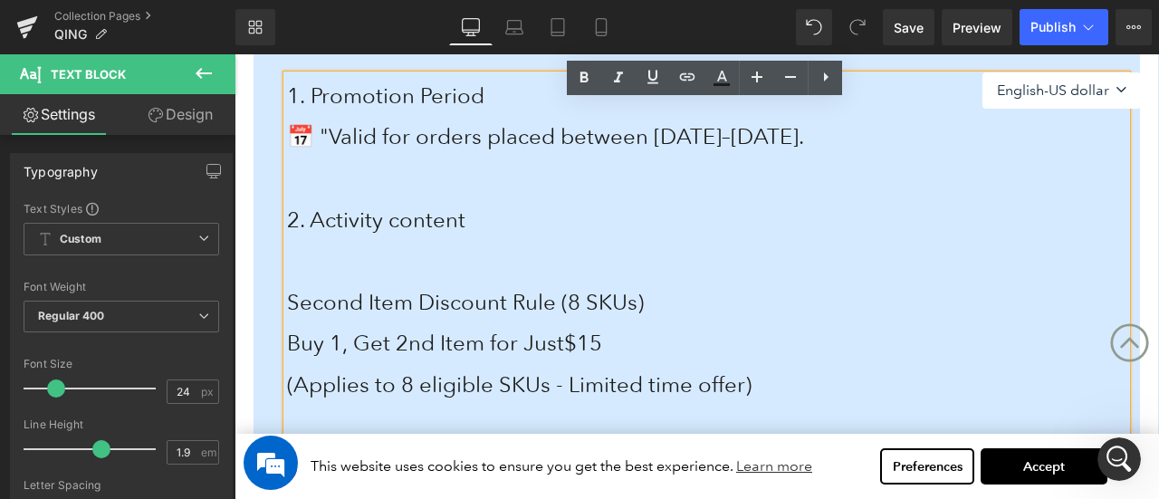
scroll to position [677, 0]
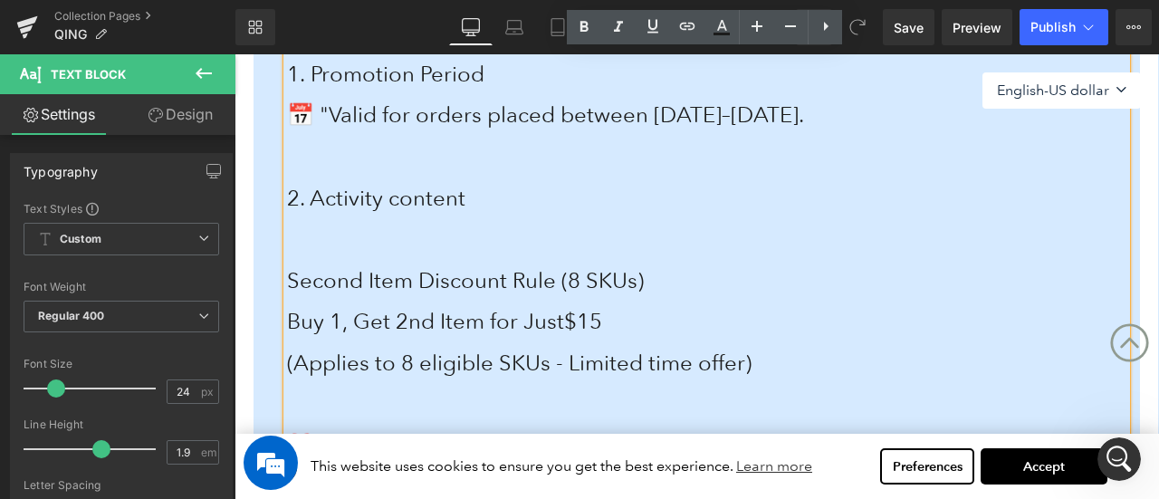
click at [516, 296] on p "Second Item Discount Rule (8 SKUs)" at bounding box center [707, 281] width 840 height 42
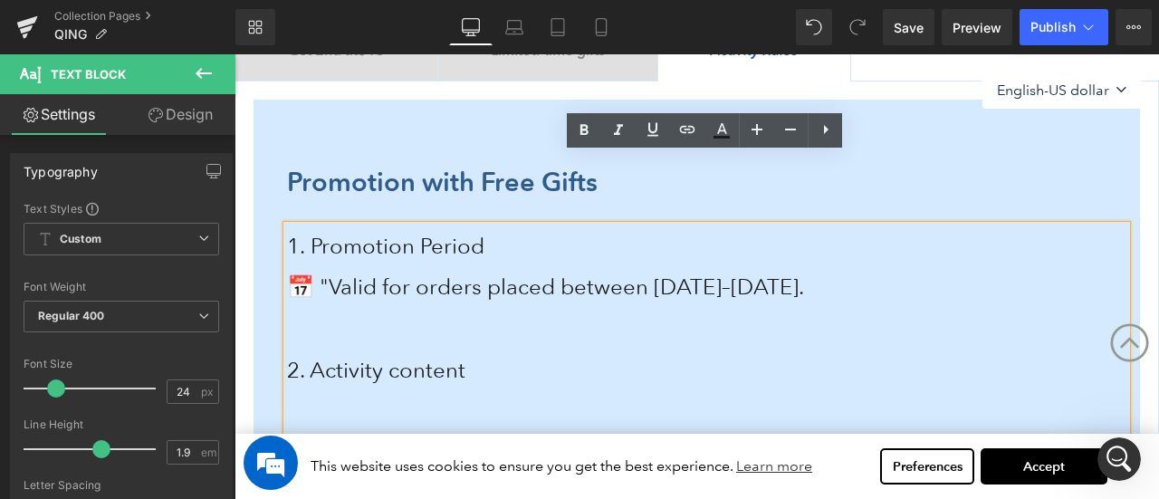
scroll to position [406, 0]
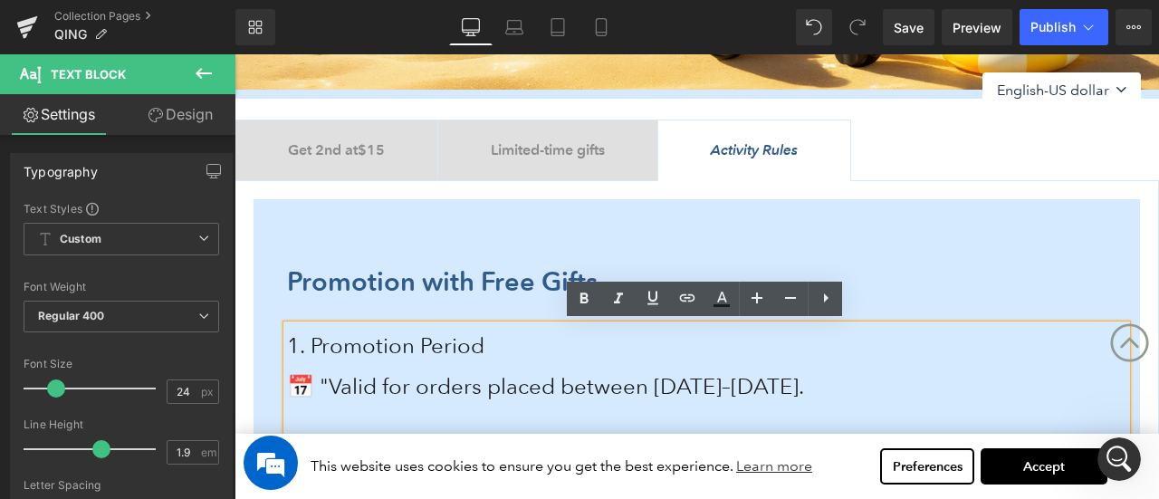
click at [350, 148] on b "Get 2nd at $15" at bounding box center [336, 149] width 97 height 17
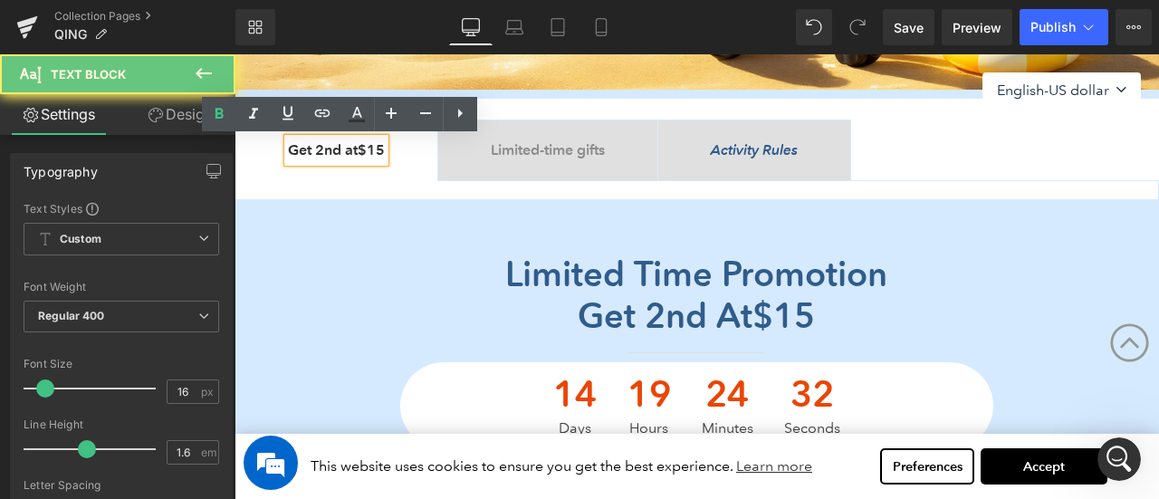
click at [379, 147] on tc-money "$15" at bounding box center [371, 149] width 27 height 17
click at [288, 144] on b "Get 2nd at $15" at bounding box center [336, 149] width 97 height 17
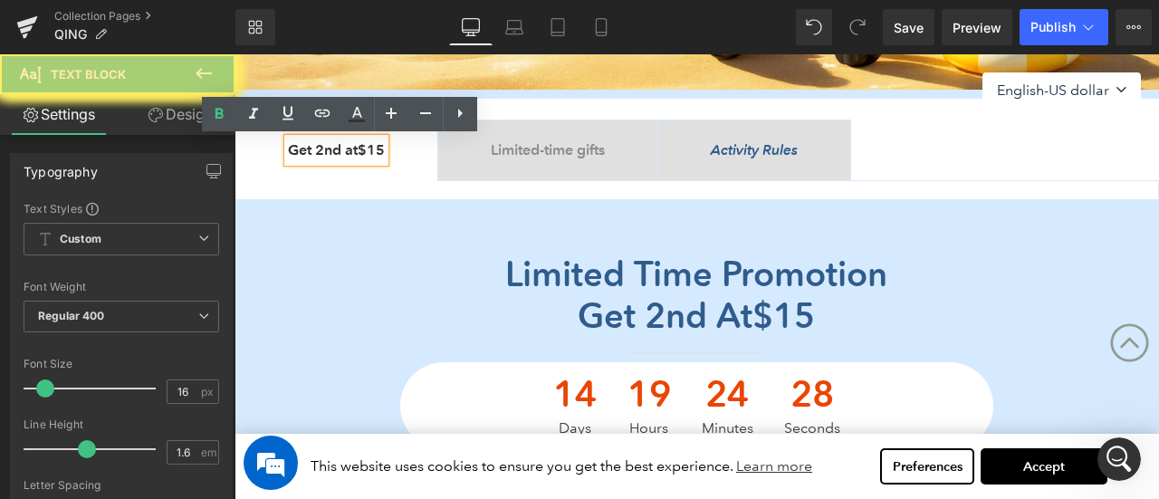
drag, startPoint x: 393, startPoint y: 148, endPoint x: 404, endPoint y: 148, distance: 10.9
click at [404, 148] on span "Get 2nd at $15 Text Block" at bounding box center [336, 150] width 202 height 60
click at [779, 142] on div "Activity Rules Text Block" at bounding box center [754, 151] width 87 height 24
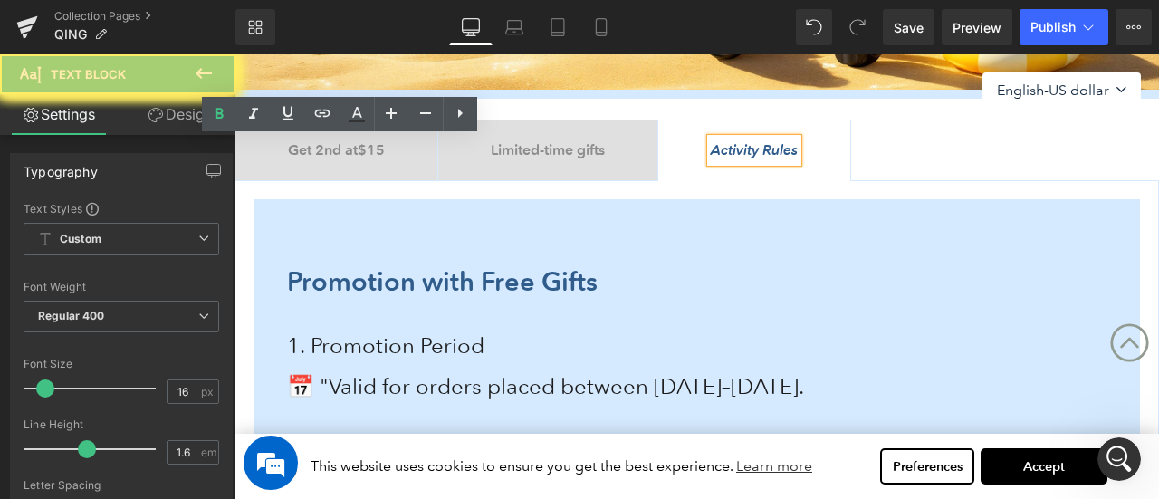
click at [793, 146] on icon "Activity Rules" at bounding box center [754, 149] width 87 height 17
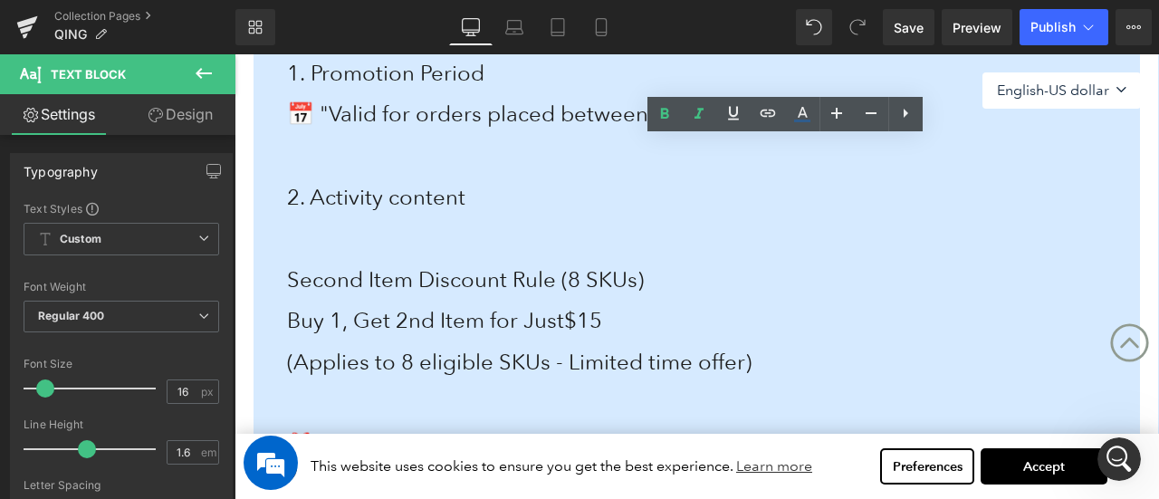
scroll to position [677, 0]
click at [344, 254] on p at bounding box center [707, 239] width 840 height 42
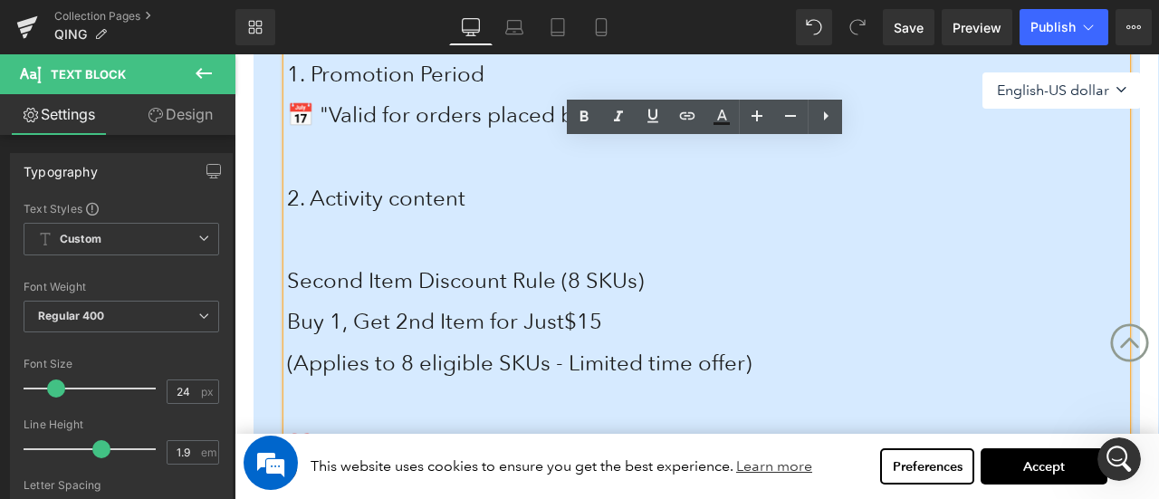
paste div
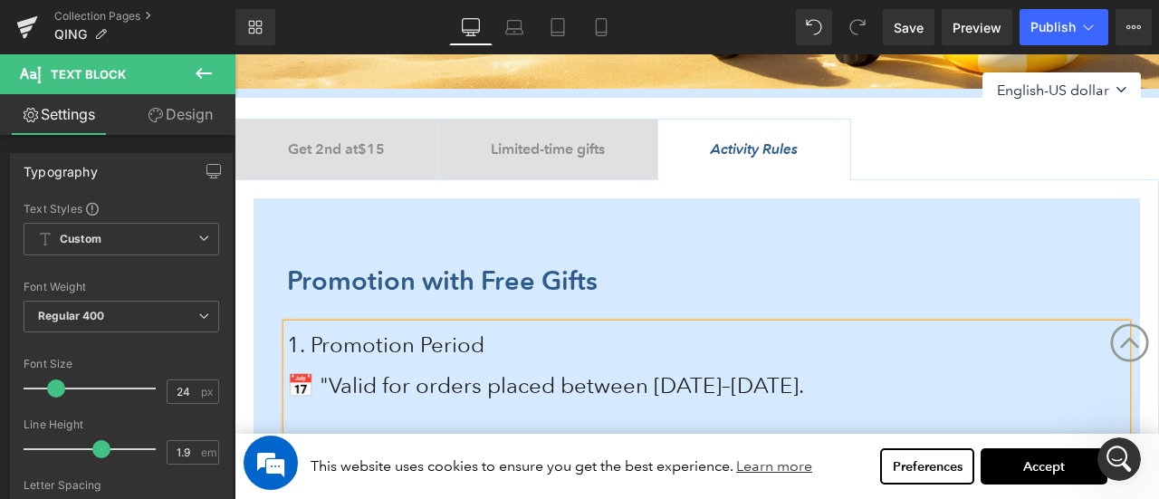
scroll to position [406, 0]
click at [360, 152] on b "Get 2nd at $15" at bounding box center [336, 149] width 97 height 17
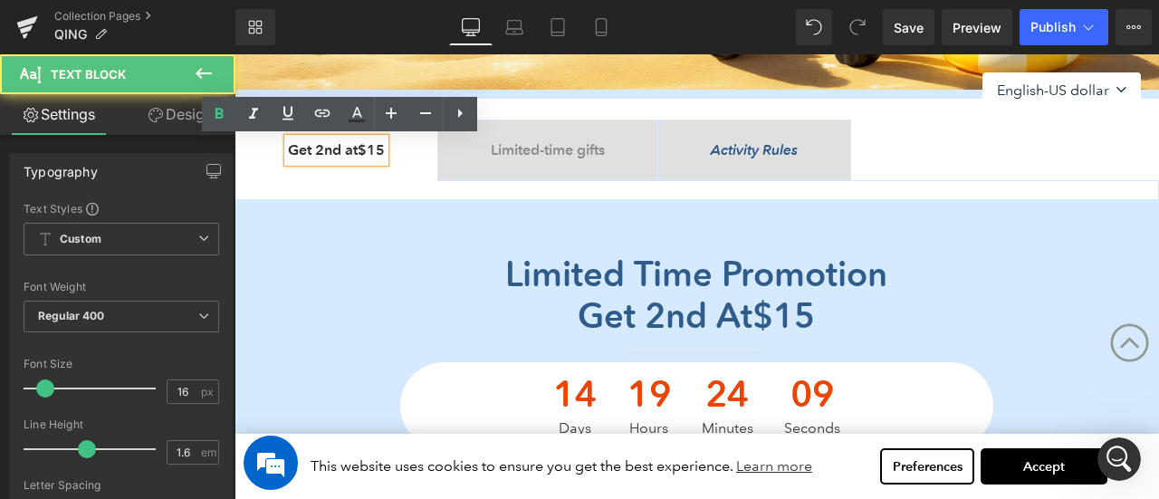
click at [360, 152] on b "Get 2nd at $15" at bounding box center [336, 149] width 97 height 17
click at [379, 147] on tc-money "$15" at bounding box center [371, 149] width 27 height 17
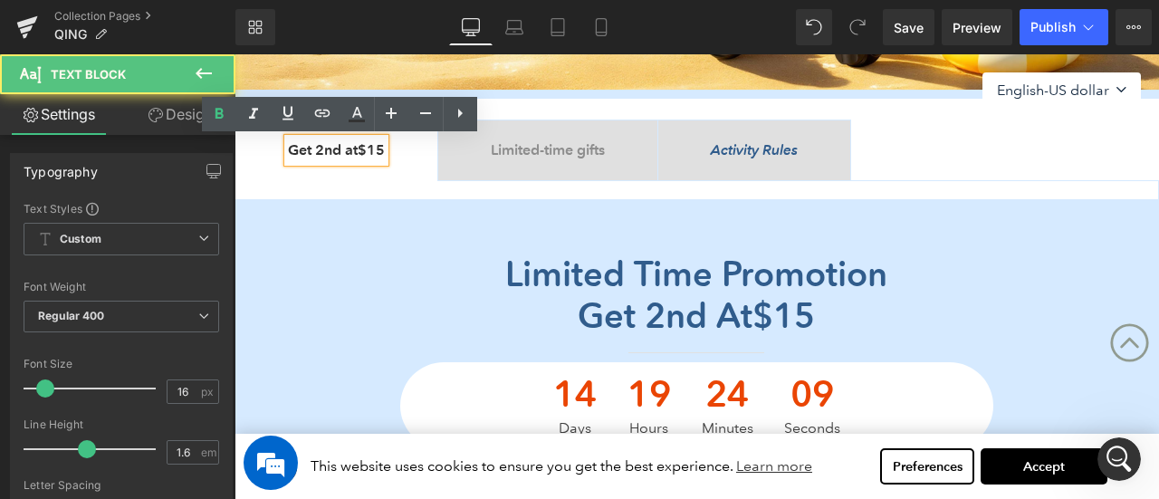
click at [379, 147] on tc-money "$15" at bounding box center [371, 149] width 27 height 17
click at [290, 147] on b "Get 2nd at $15" at bounding box center [336, 149] width 97 height 17
click at [322, 154] on b "Get 2nd at $15" at bounding box center [336, 149] width 97 height 17
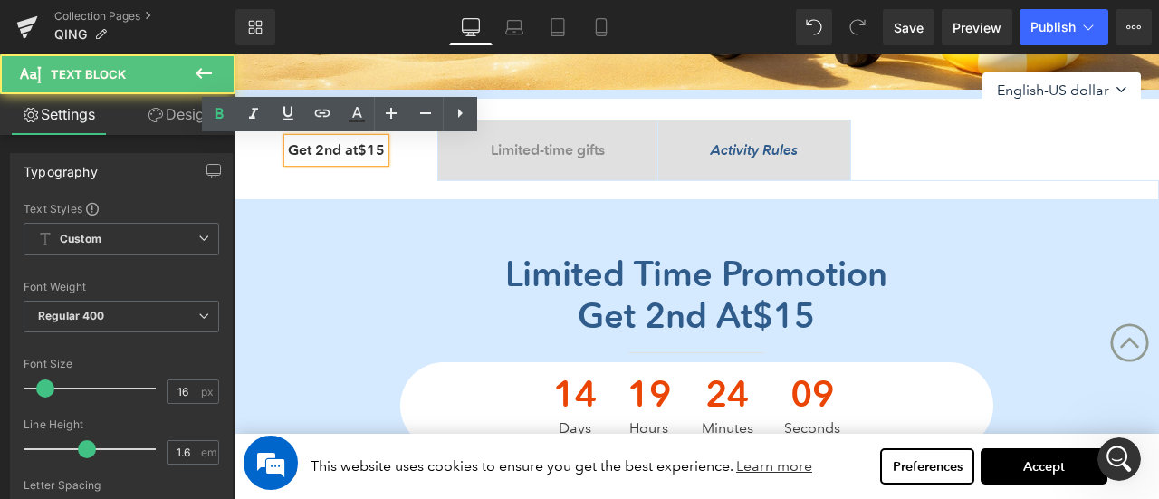
click at [322, 154] on b "Get 2nd at $15" at bounding box center [336, 149] width 97 height 17
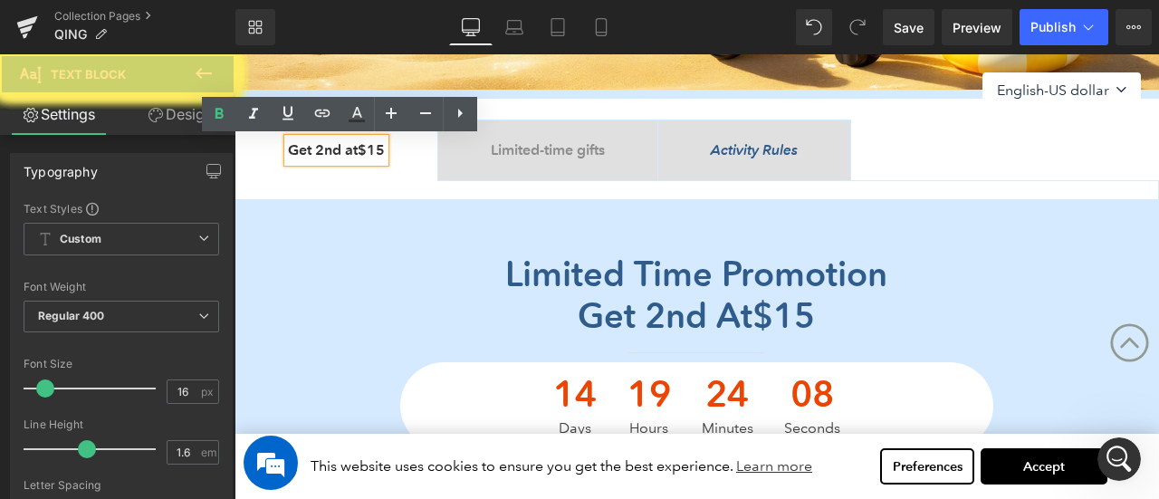
click at [392, 251] on div "Limited time promotion Get 2nd at $15 Heading Separator 14 Days 19 Hours 24 Min…" at bounding box center [697, 342] width 925 height 232
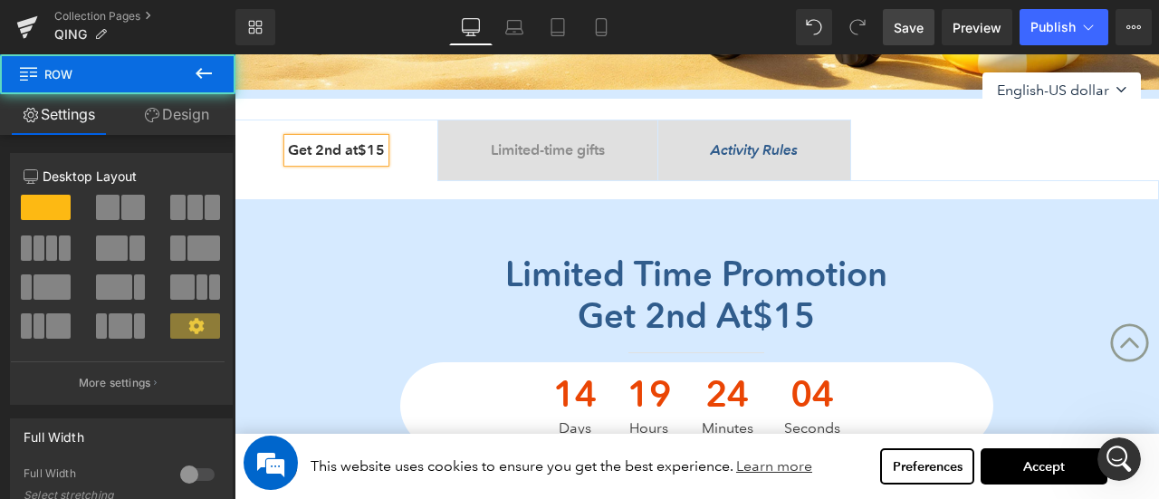
click at [913, 26] on span "Save" at bounding box center [909, 27] width 30 height 19
click at [338, 146] on b "Get 2nd at $15" at bounding box center [336, 149] width 97 height 17
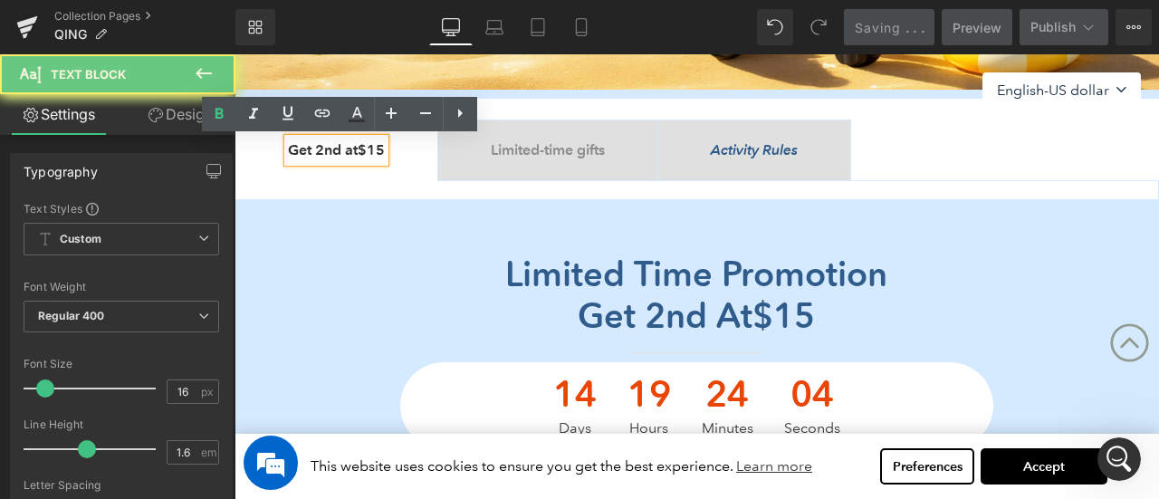
click at [338, 146] on b "Get 2nd at $15" at bounding box center [336, 149] width 97 height 17
drag, startPoint x: 312, startPoint y: 149, endPoint x: 357, endPoint y: 148, distance: 44.4
click at [385, 148] on b "Get 2nd at $15" at bounding box center [336, 149] width 97 height 17
click at [353, 147] on b "Get 2nd at $15" at bounding box center [336, 149] width 97 height 17
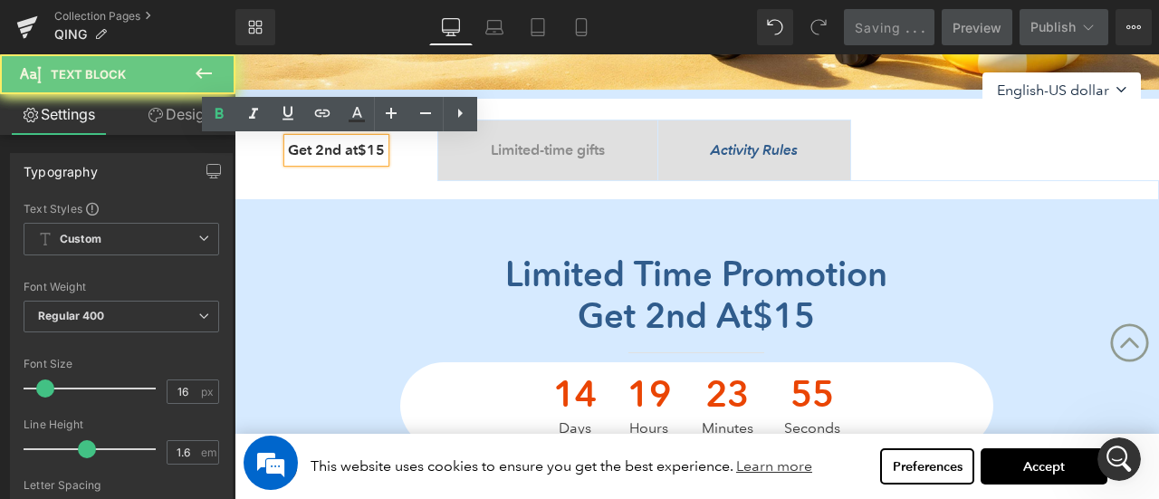
click at [353, 147] on b "Get 2nd at $15" at bounding box center [336, 149] width 97 height 17
click at [350, 145] on b "Get 2nd at $15" at bounding box center [336, 149] width 97 height 17
click at [591, 312] on span "Get 2nd at $15" at bounding box center [696, 315] width 237 height 43
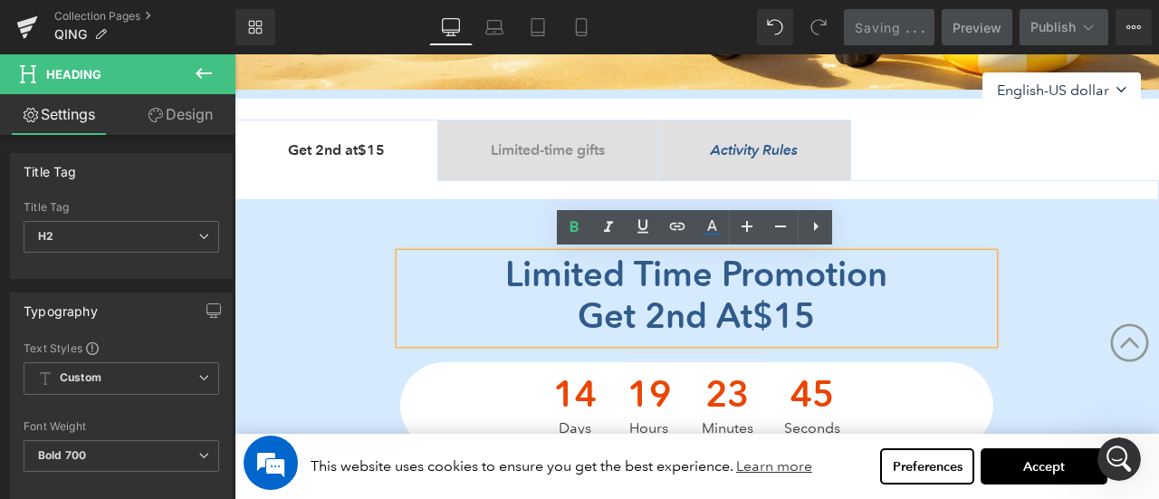
click at [854, 304] on div "Get 2nd at $15" at bounding box center [696, 316] width 592 height 42
click at [798, 153] on icon "Activity Rules" at bounding box center [754, 149] width 87 height 17
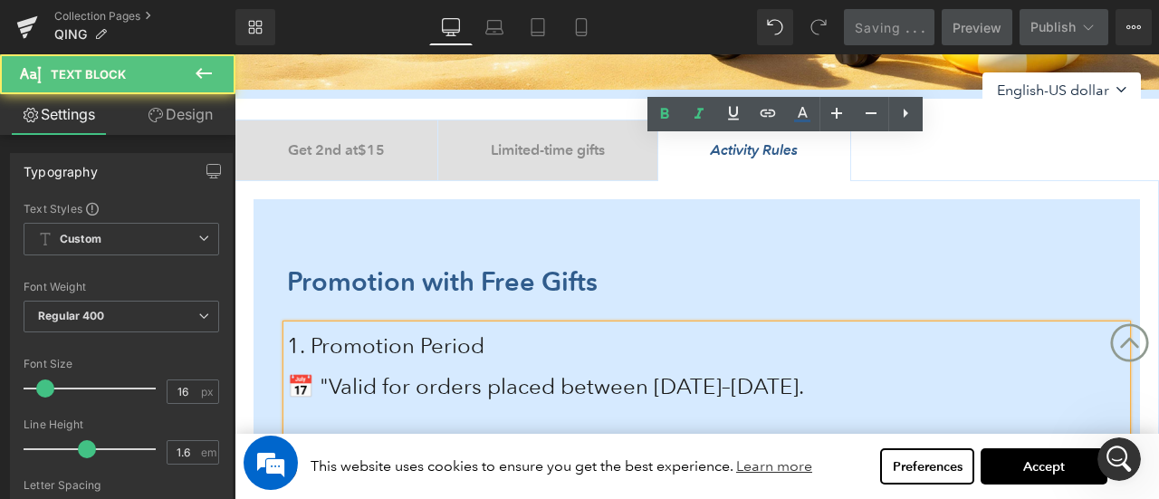
paste div
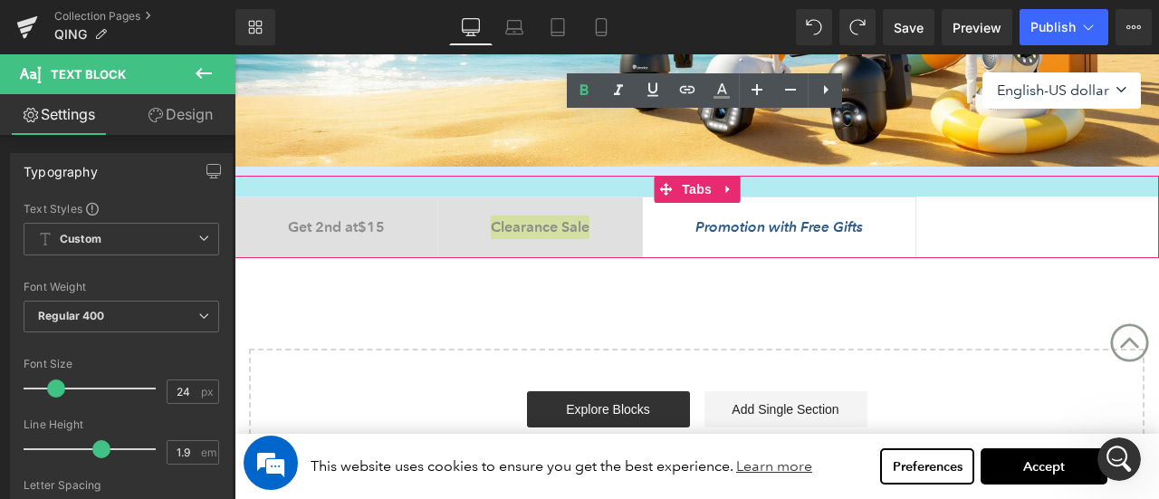
scroll to position [433, 0]
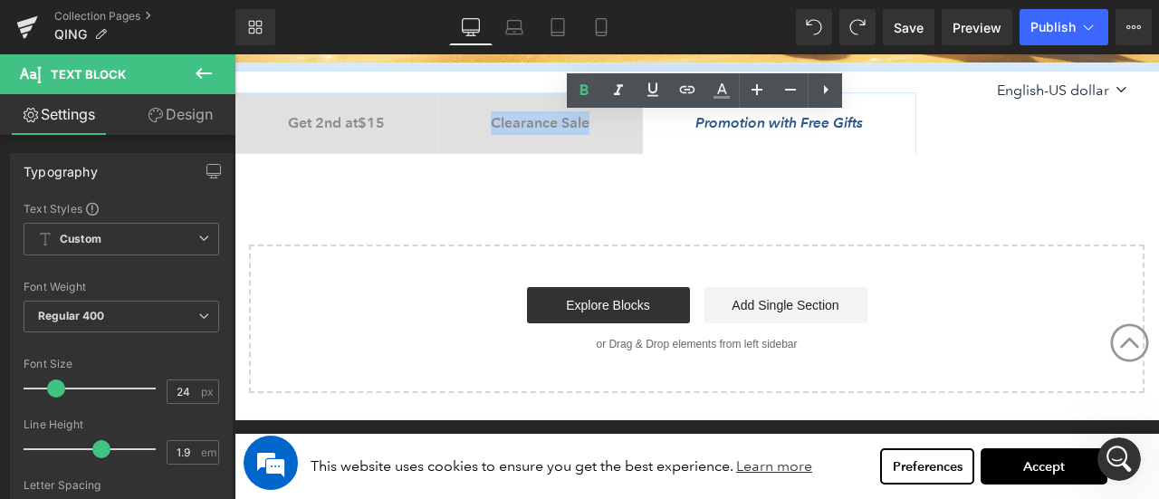
click at [539, 133] on div "Clearance Sale Text Block" at bounding box center [540, 123] width 99 height 24
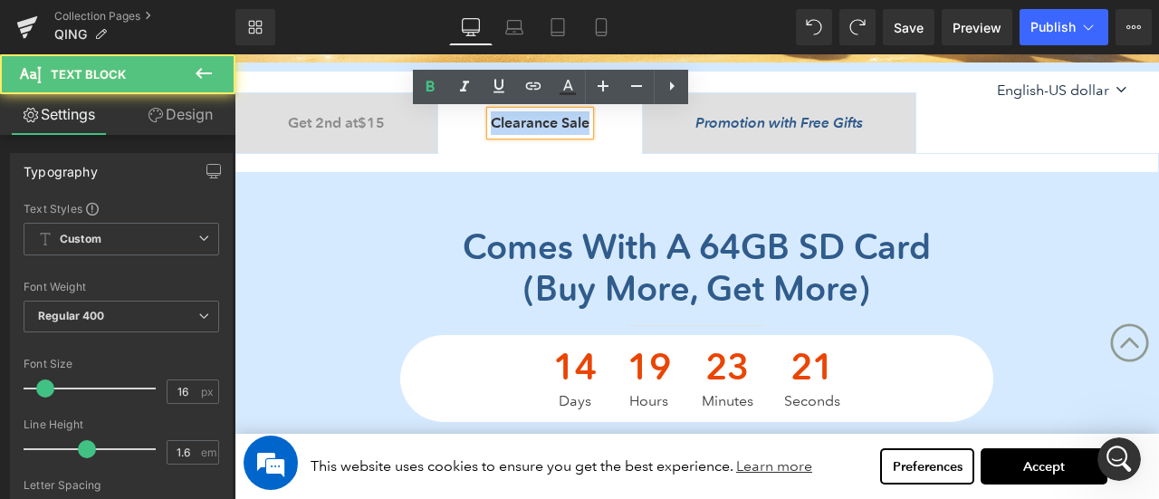
click at [836, 141] on span "Promotion with Free Gifts Text Block" at bounding box center [779, 123] width 273 height 60
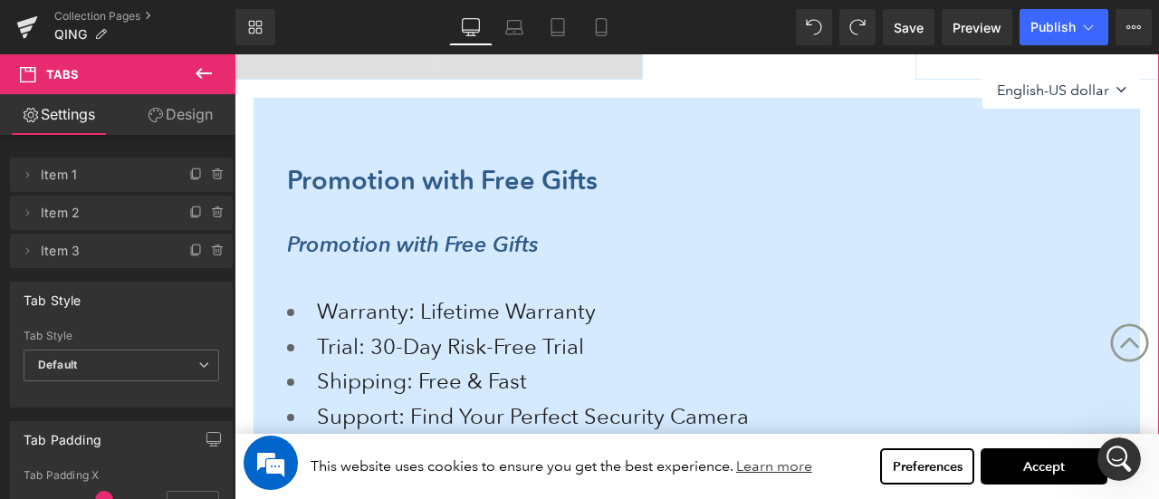
scroll to position [342, 0]
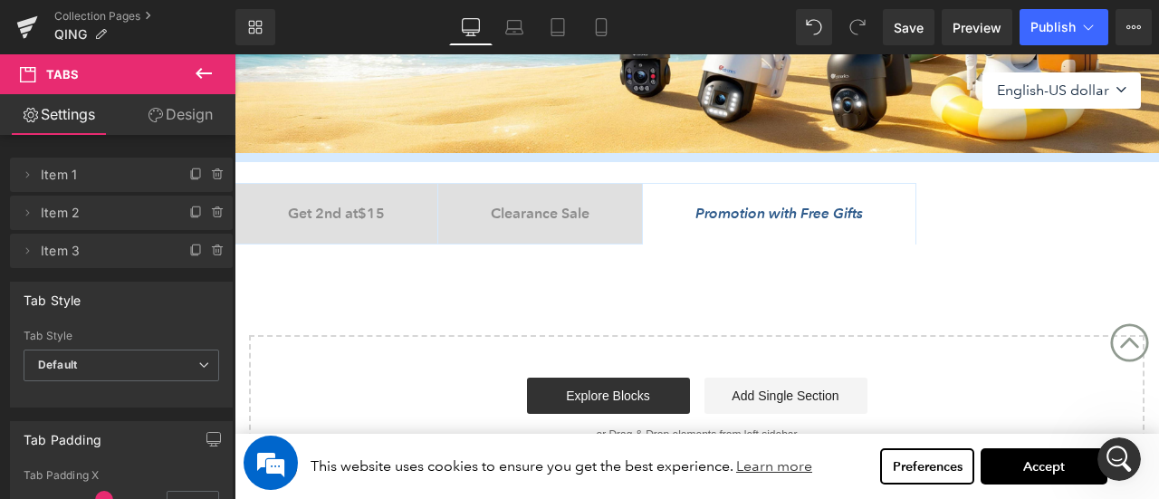
click at [860, 26] on icon at bounding box center [857, 27] width 16 height 16
click at [549, 209] on b "Clearance Sale" at bounding box center [540, 213] width 99 height 17
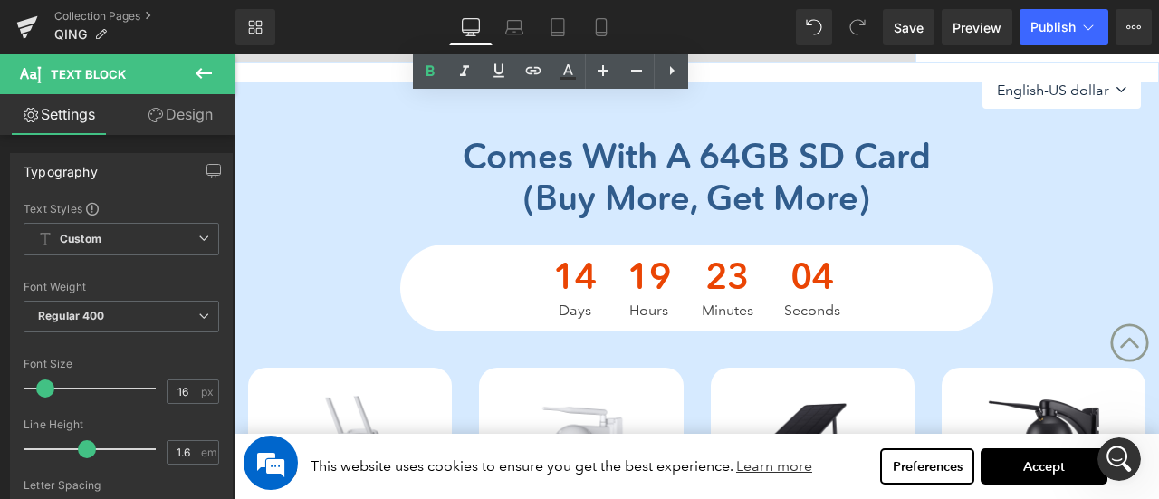
scroll to position [433, 0]
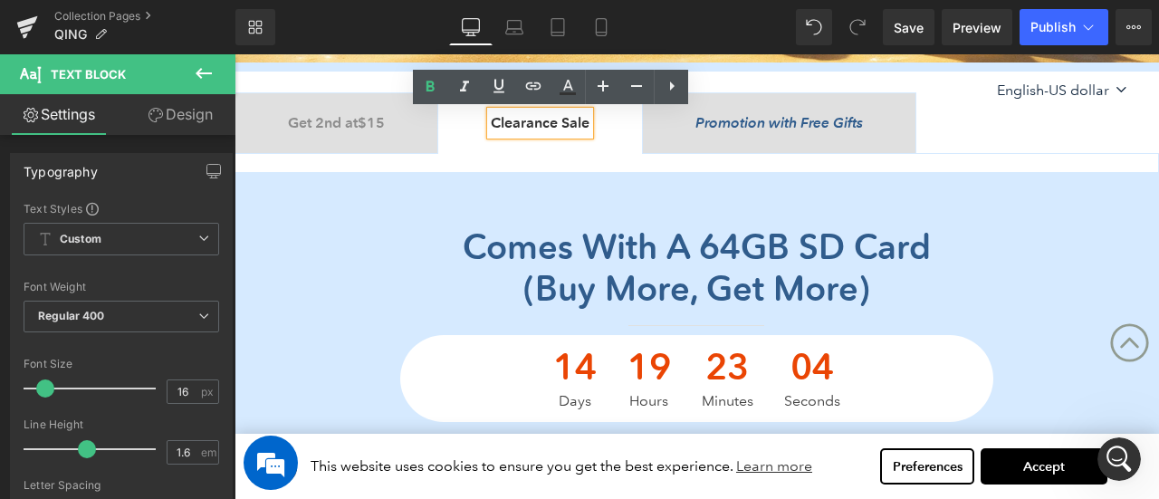
click at [819, 130] on div "Promotion with Free Gifts Text Block" at bounding box center [780, 123] width 168 height 24
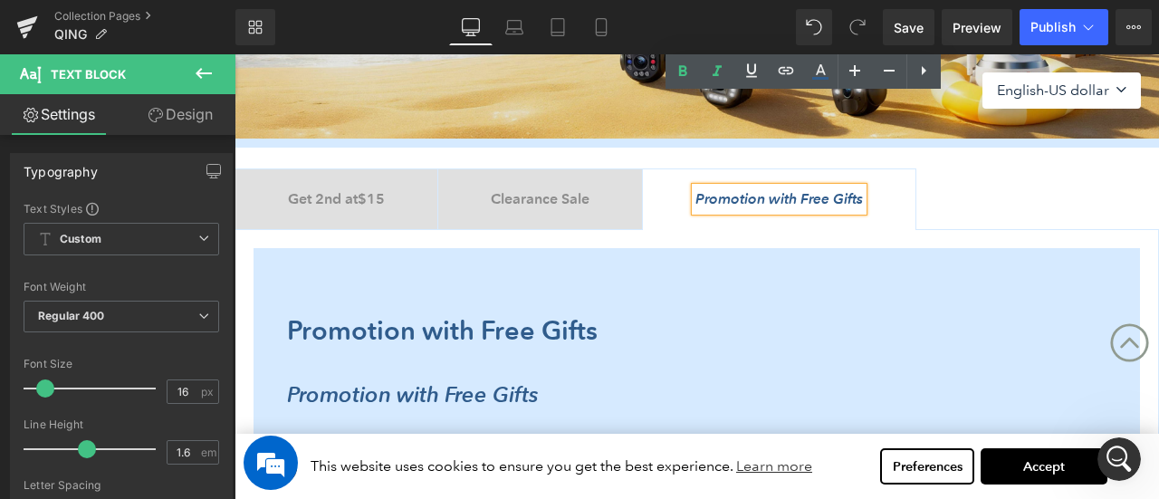
scroll to position [252, 0]
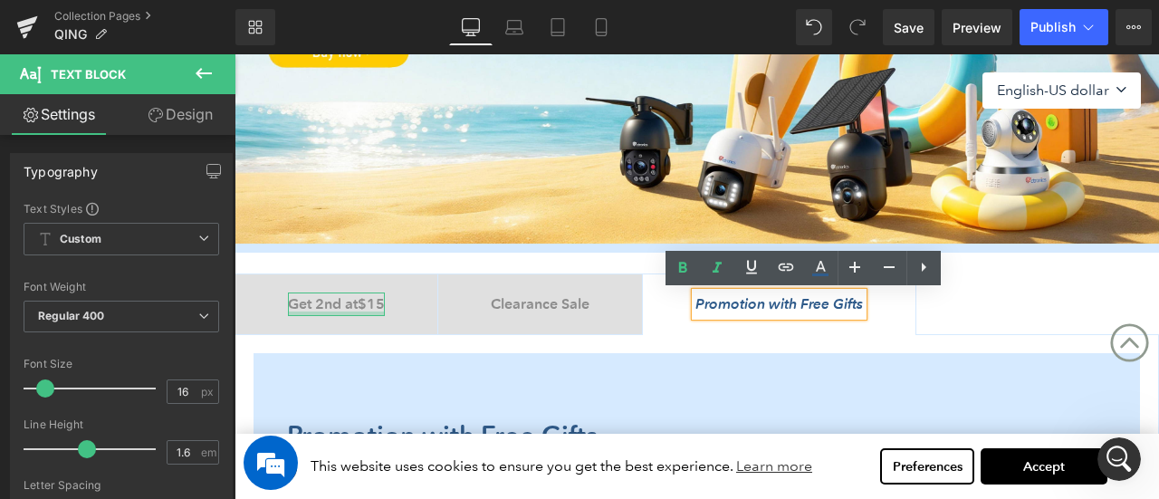
click at [359, 307] on b "Get 2nd at $15" at bounding box center [336, 303] width 97 height 17
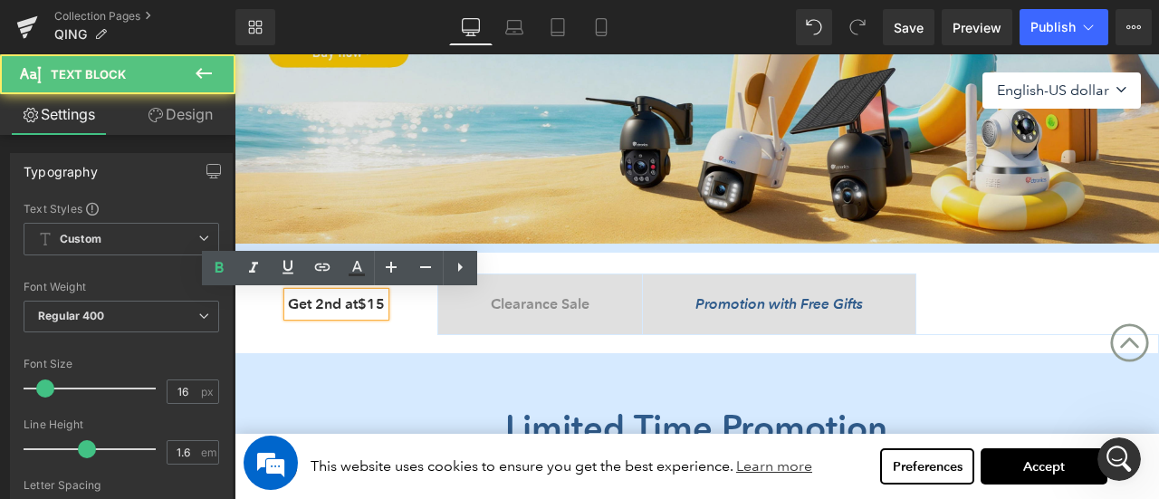
click at [639, 448] on span "Get 2nd at $15" at bounding box center [696, 469] width 237 height 43
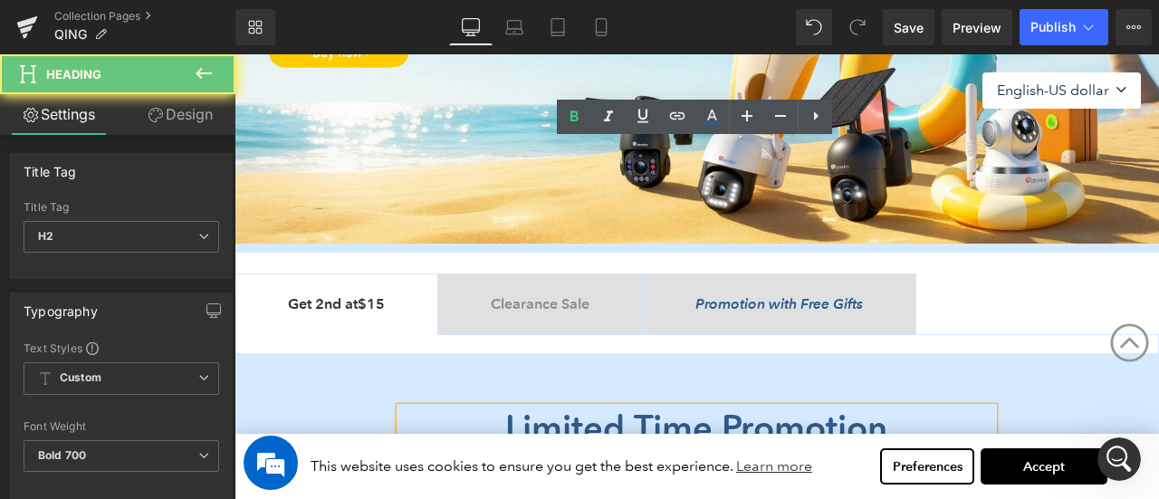
scroll to position [614, 0]
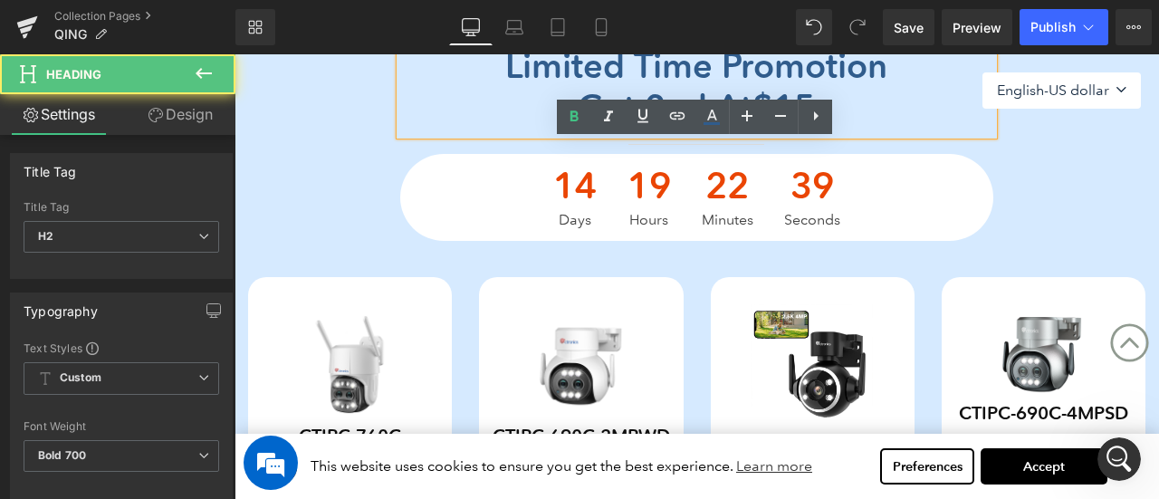
click at [507, 112] on div "Get 2nd at $15" at bounding box center [696, 108] width 592 height 42
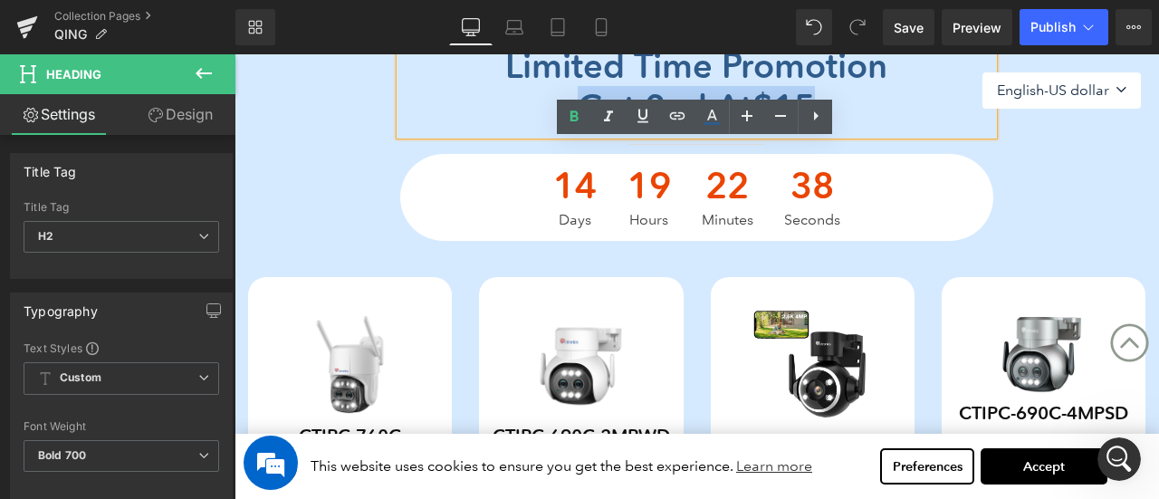
drag, startPoint x: 538, startPoint y: 106, endPoint x: 875, endPoint y: 106, distance: 336.9
click at [875, 106] on div "Get 2nd at $15" at bounding box center [696, 108] width 592 height 42
copy span "Get 2nd at $15"
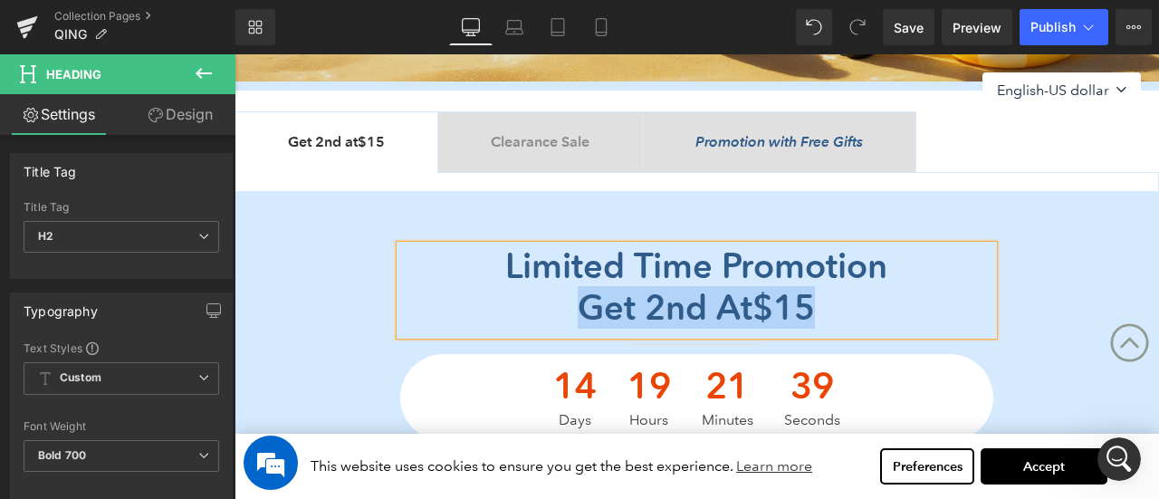
scroll to position [342, 0]
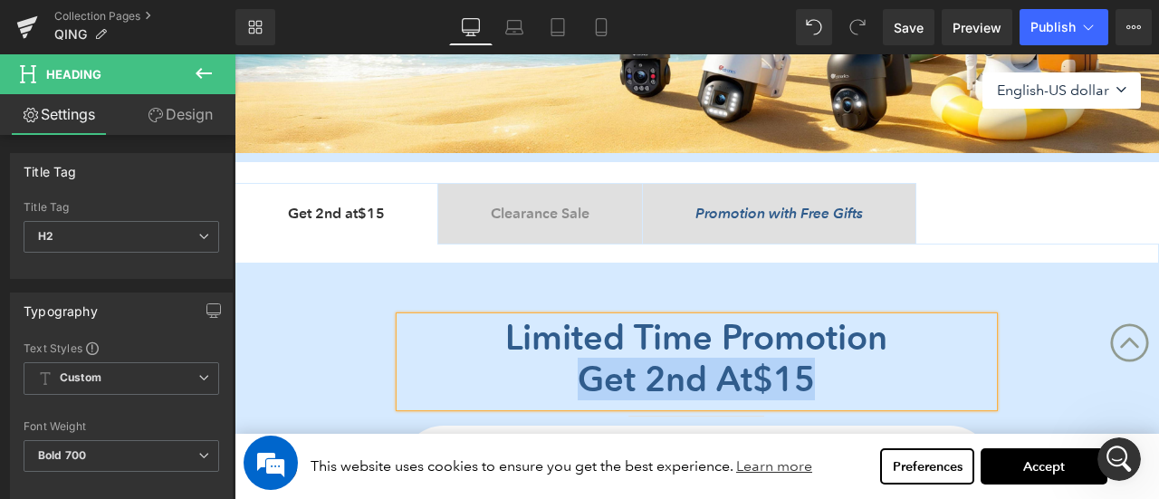
click at [785, 216] on icon "Promotion with Free Gifts" at bounding box center [780, 213] width 168 height 17
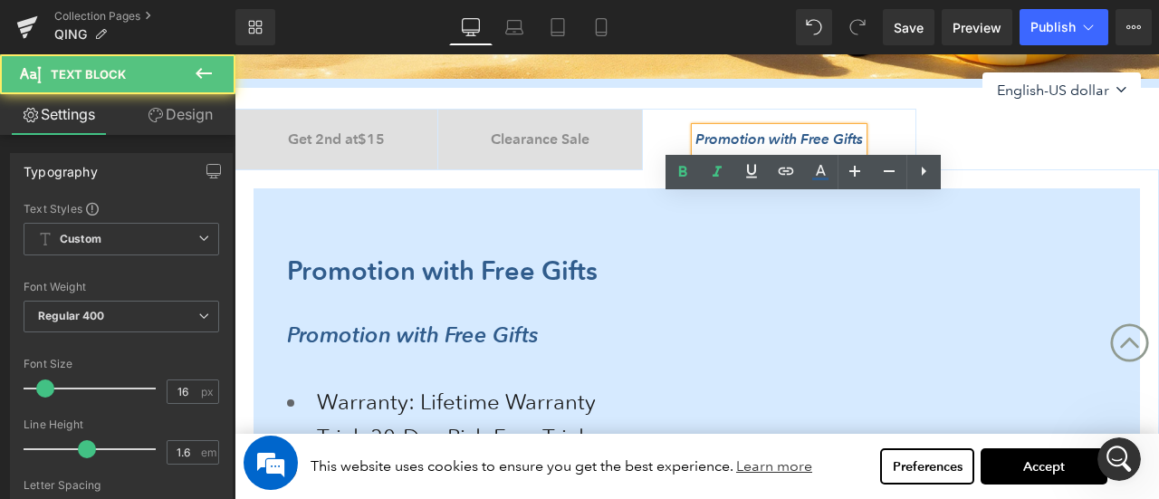
scroll to position [523, 0]
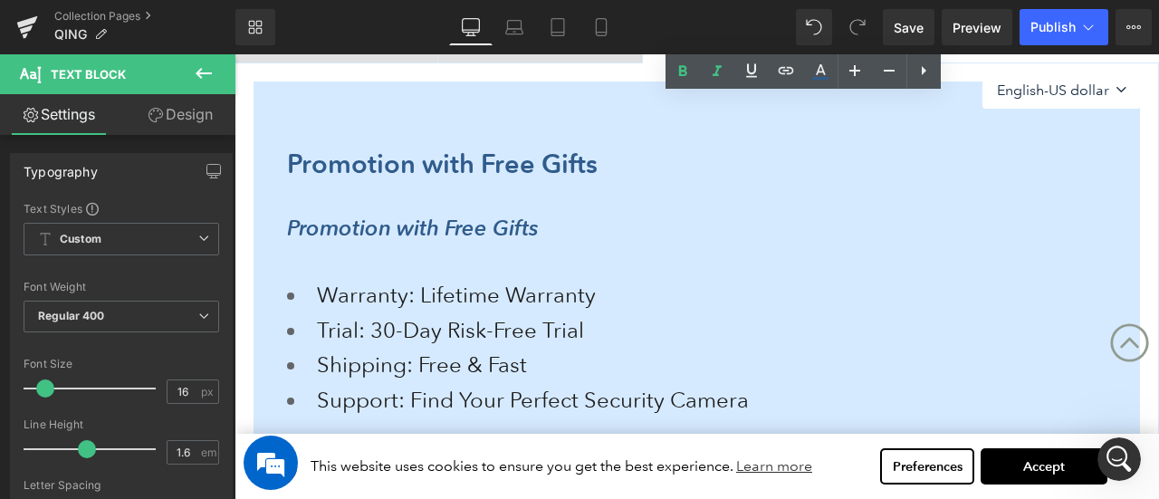
click at [395, 210] on div "Promotion with Free Gifts" at bounding box center [707, 228] width 840 height 42
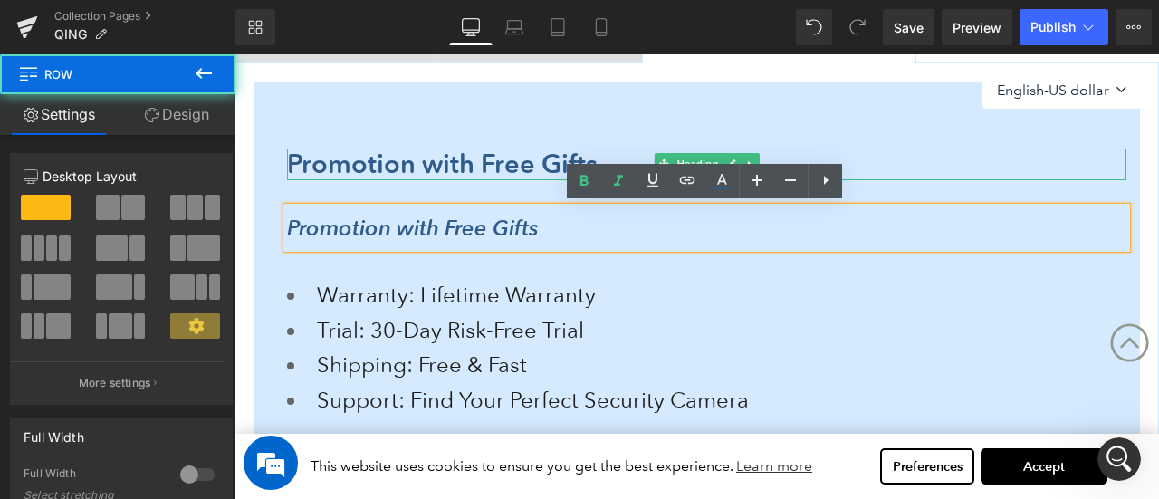
click at [292, 157] on div "Promotion with Free Gifts Heading Promotion with Free Gifts Text Block Warranty…" at bounding box center [697, 263] width 887 height 309
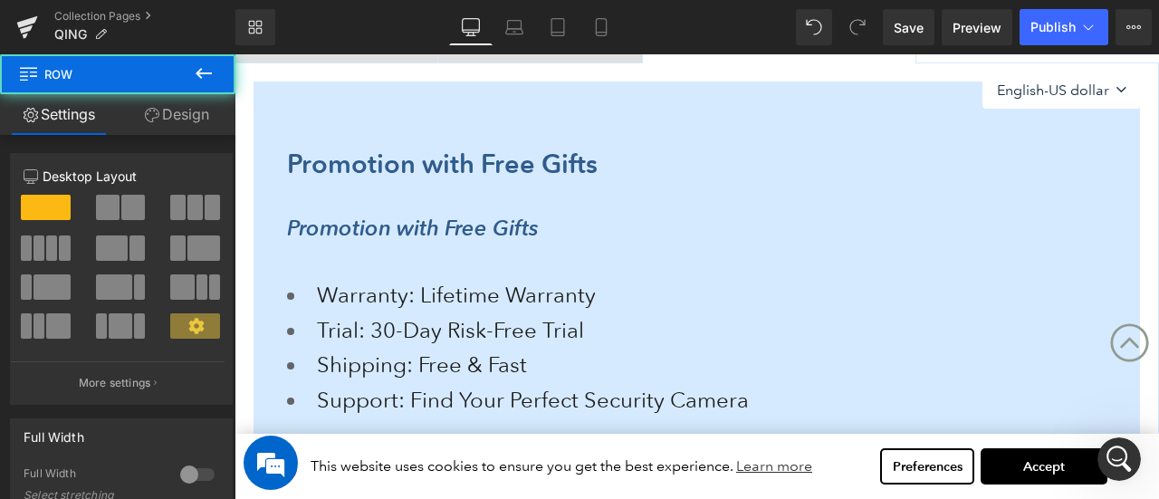
click at [334, 231] on icon "Promotion with Free Gifts" at bounding box center [413, 228] width 252 height 26
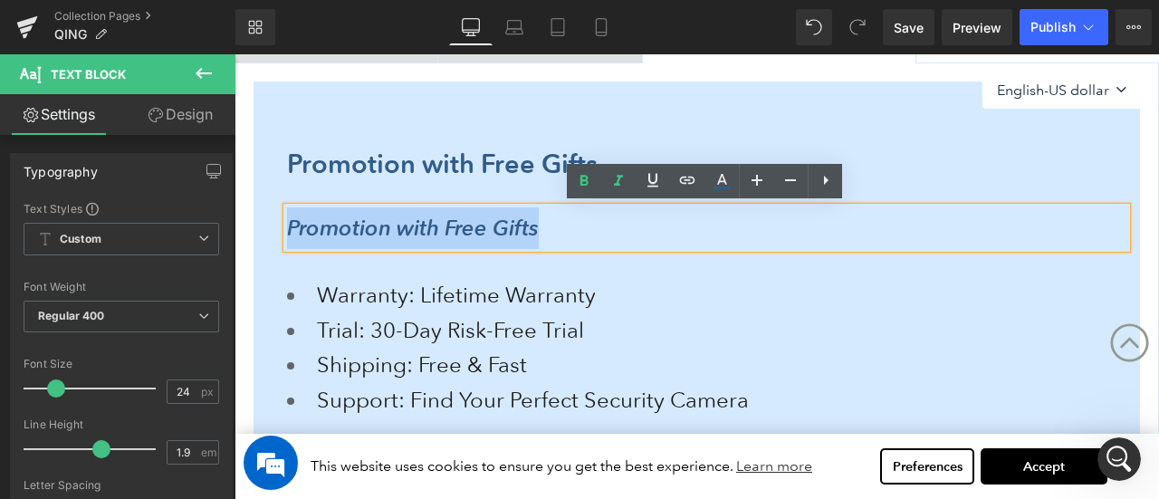
drag, startPoint x: 289, startPoint y: 223, endPoint x: 648, endPoint y: 245, distance: 360.2
click at [634, 244] on div "Promotion with Free Gifts" at bounding box center [707, 228] width 840 height 42
paste div
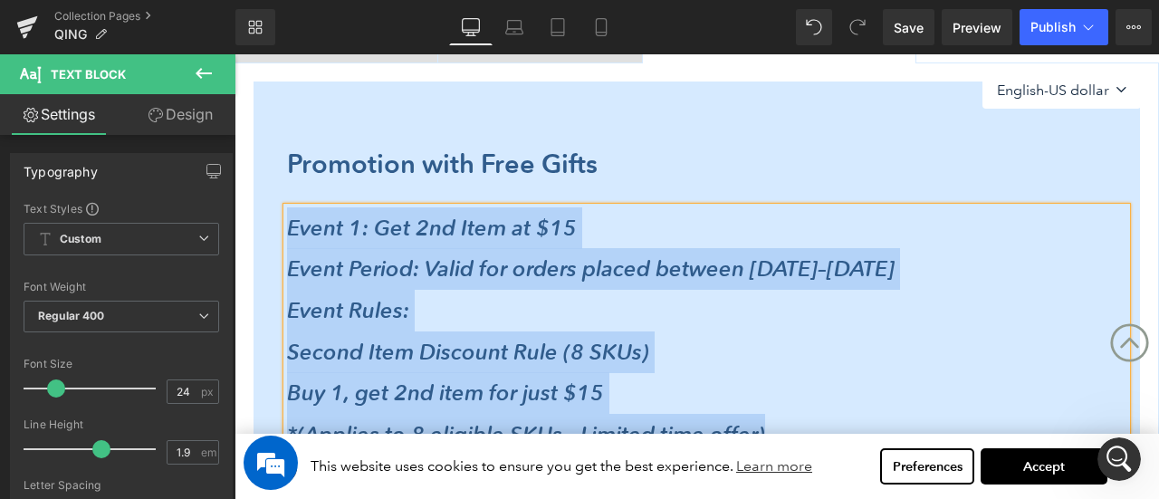
drag, startPoint x: 846, startPoint y: 252, endPoint x: 268, endPoint y: 225, distance: 578.4
click at [268, 225] on div "Promotion with Free Gifts Heading Event 1: Get 2nd Item at $15 Event Period: V…" at bounding box center [697, 366] width 887 height 515
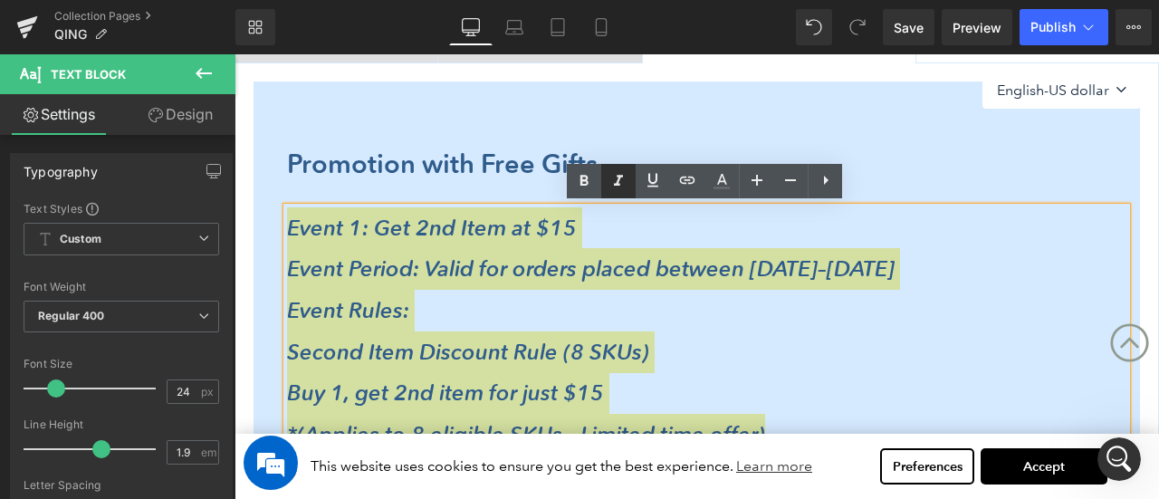
click at [615, 185] on icon at bounding box center [618, 181] width 9 height 11
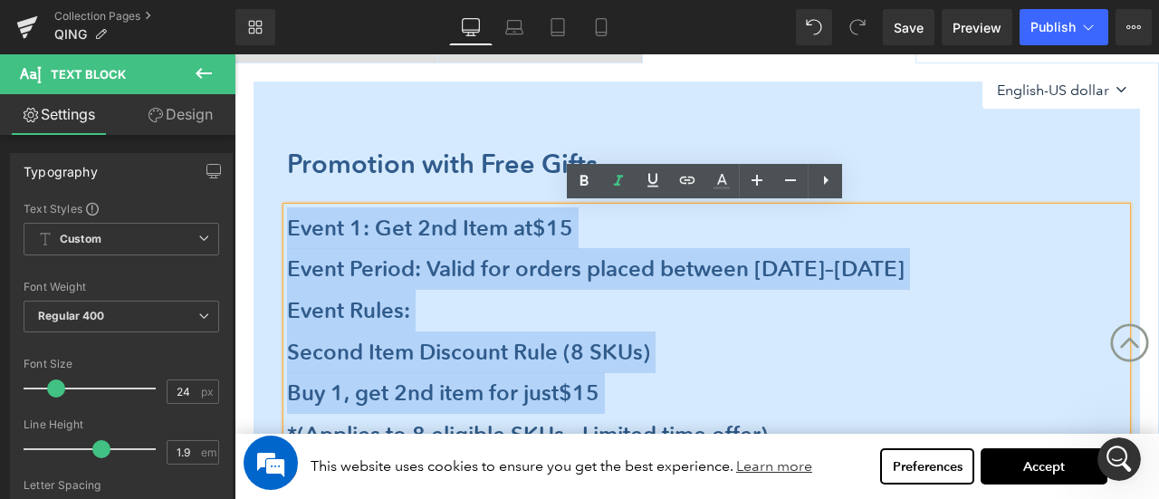
click at [518, 244] on div "Event 1: Get 2nd Item at $15 Event Period: Valid for orders placed between [DAT…" at bounding box center [707, 331] width 840 height 248
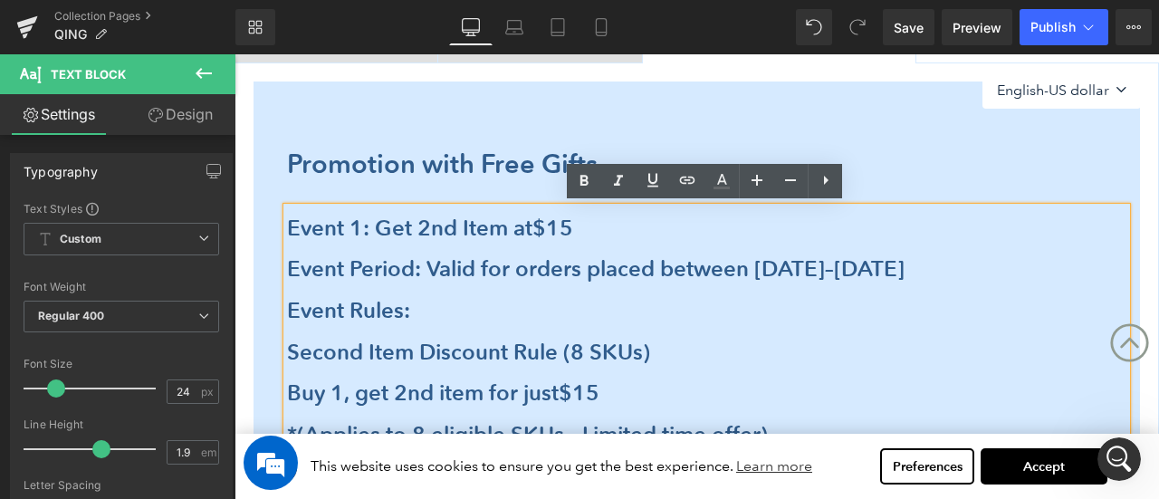
click at [261, 179] on div "Promotion with Free Gifts Heading Event 1: Get 2nd Item at $15 Event Period: Va…" at bounding box center [697, 366] width 887 height 515
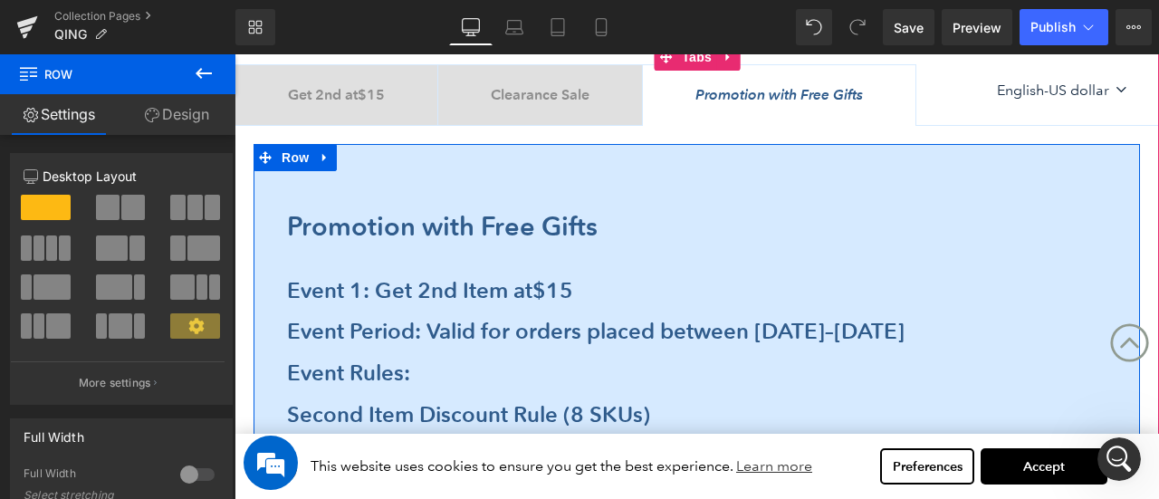
scroll to position [433, 0]
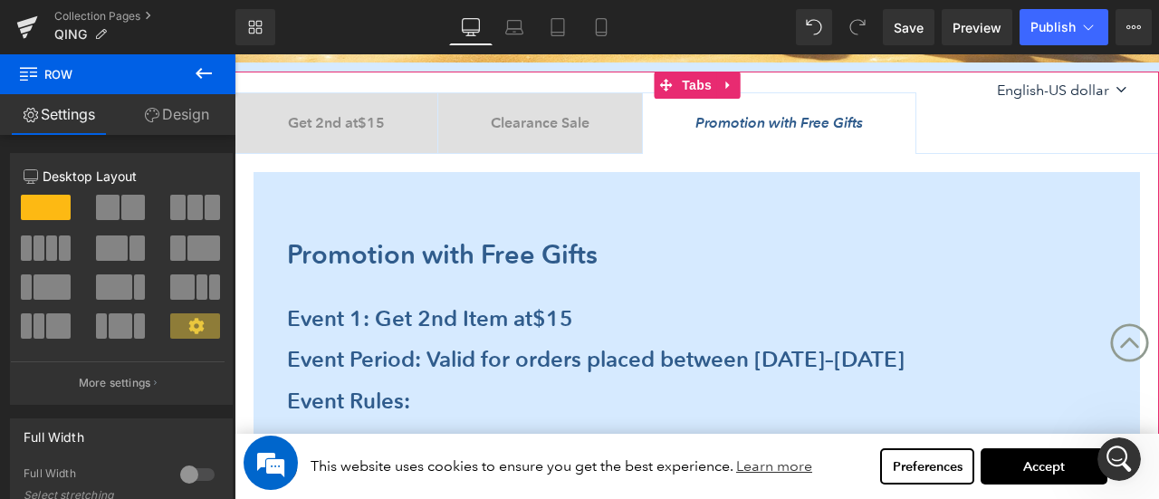
click at [235, 54] on div at bounding box center [235, 54] width 0 height 0
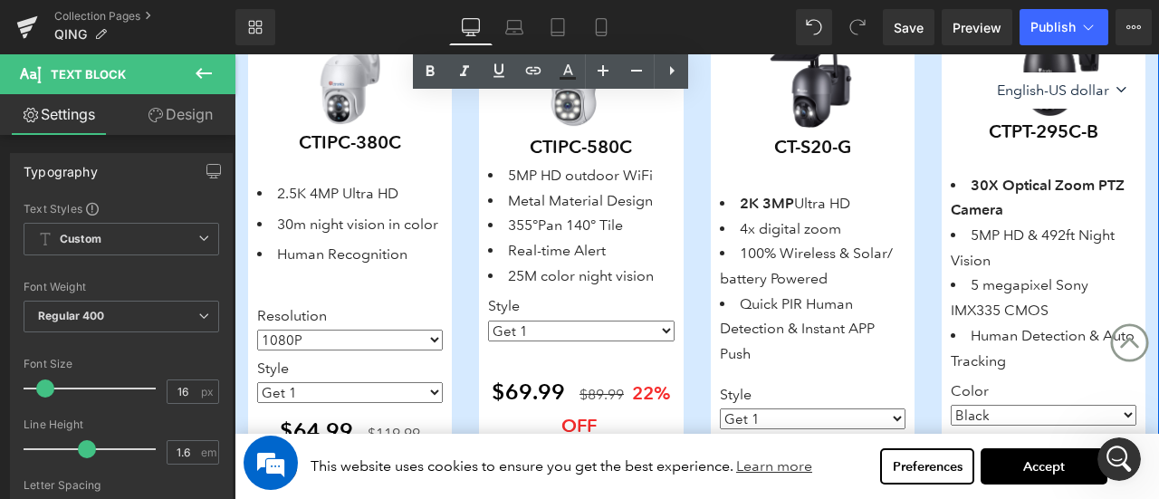
scroll to position [1067, 0]
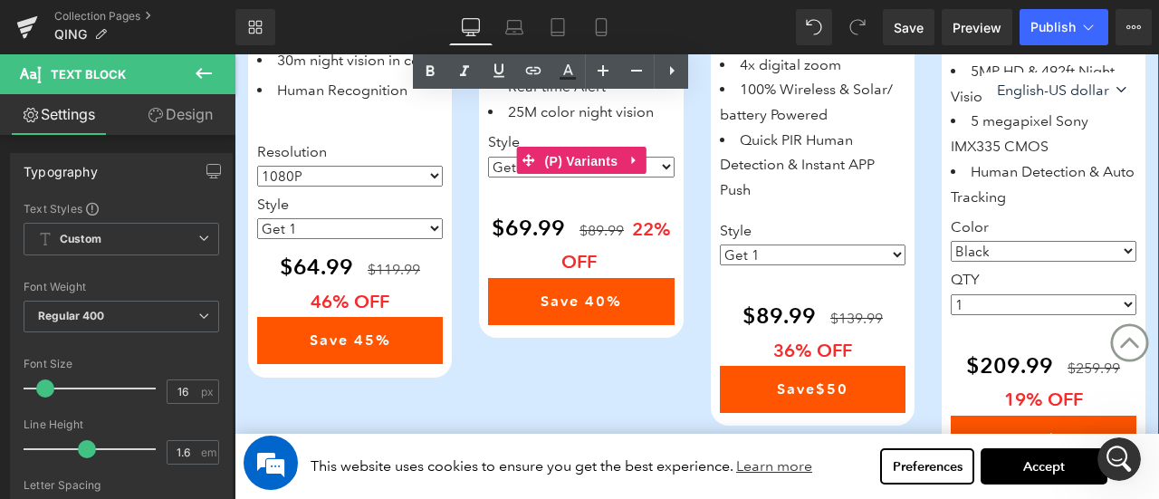
click at [576, 171] on span "(P) Variants" at bounding box center [582, 161] width 82 height 27
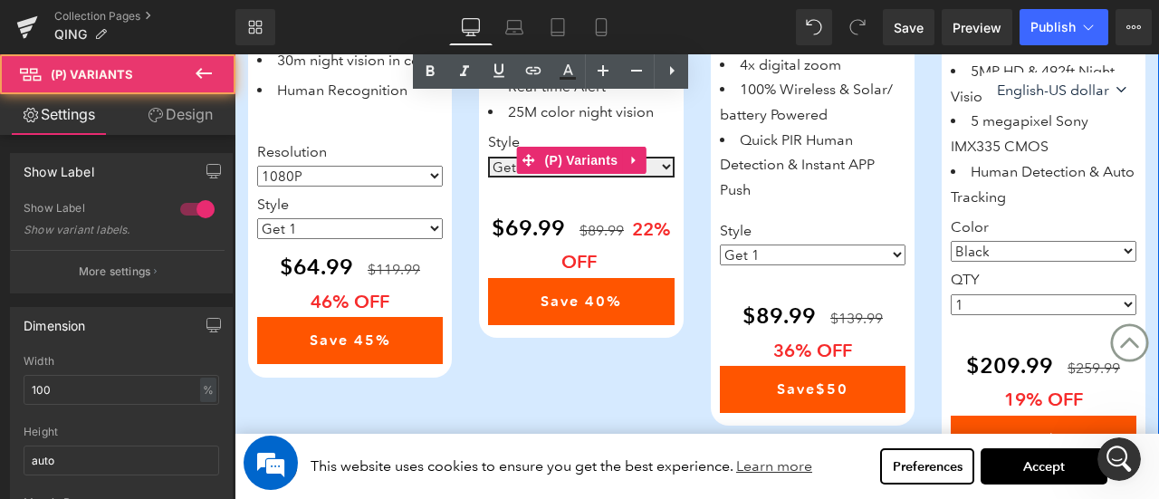
click at [663, 167] on select "Get 1 Get 2 Get 3 Get 4" at bounding box center [581, 167] width 186 height 21
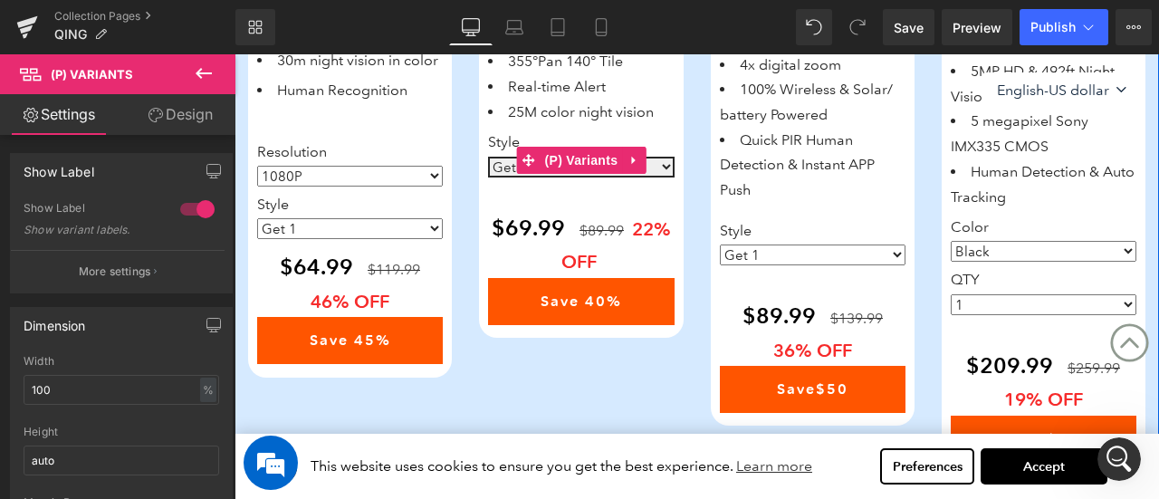
click at [663, 167] on select "Get 1 Get 2 Get 3 Get 4" at bounding box center [581, 167] width 186 height 21
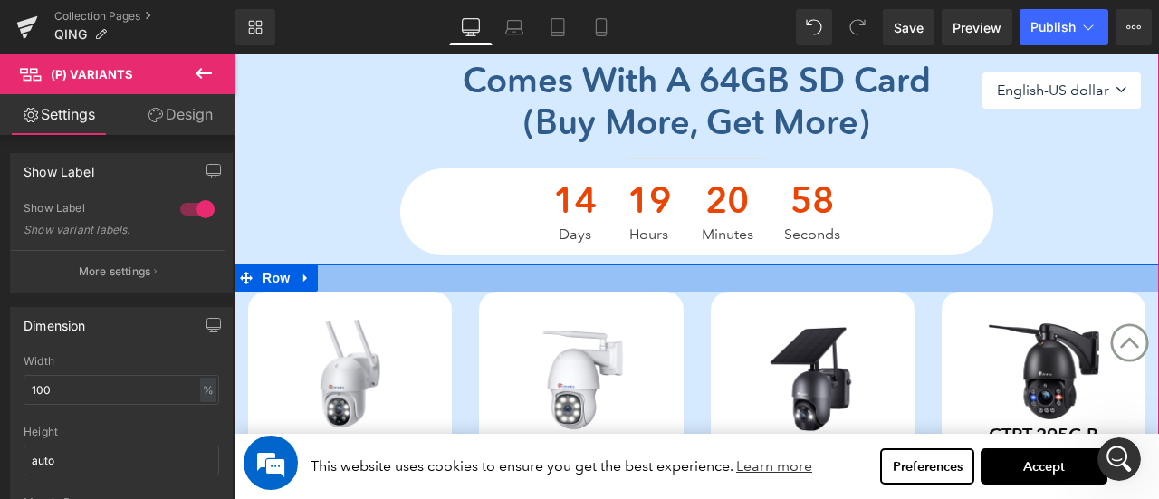
scroll to position [433, 0]
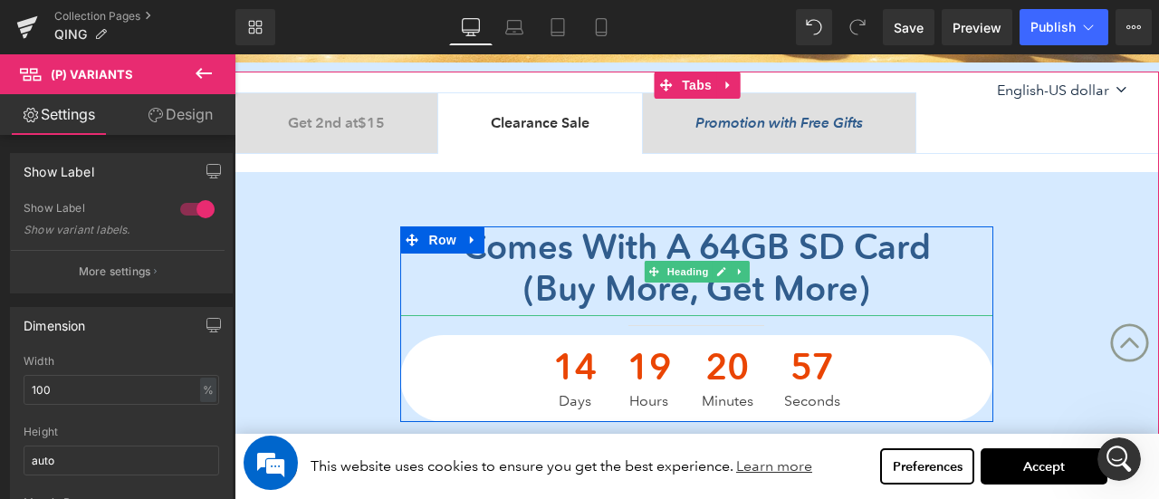
click at [523, 249] on font "Comes with a 64GB SD card" at bounding box center [697, 246] width 468 height 43
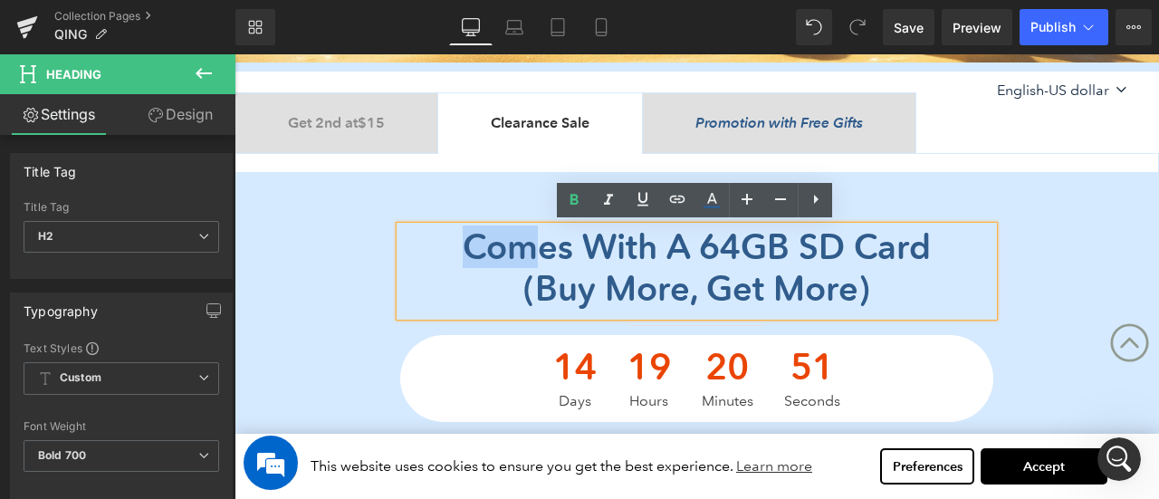
drag, startPoint x: 433, startPoint y: 249, endPoint x: 523, endPoint y: 242, distance: 90.9
click at [523, 242] on h2 "Comes with a 64GB SD card" at bounding box center [696, 247] width 592 height 42
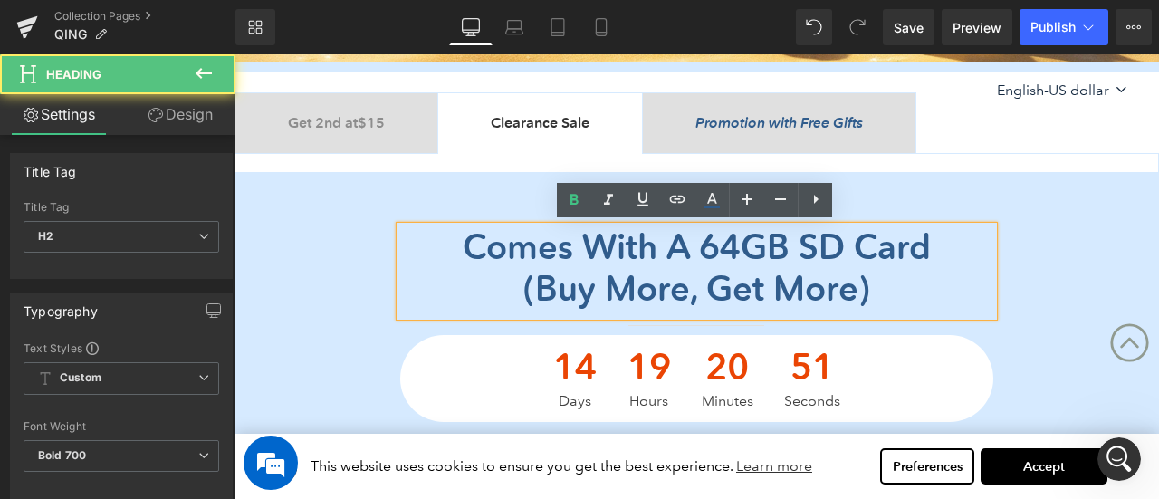
click at [576, 289] on font "(buy more, get more)" at bounding box center [696, 288] width 347 height 43
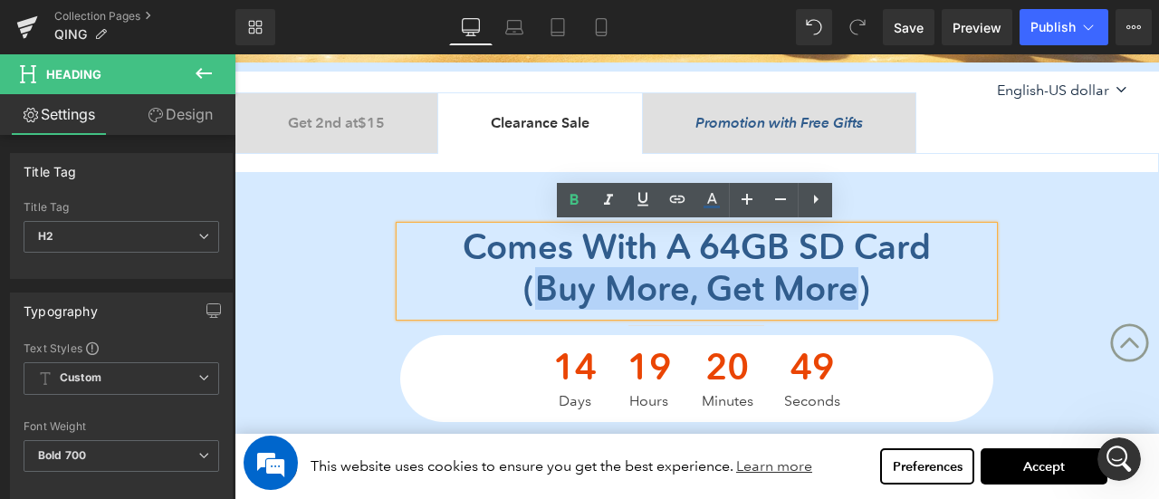
drag, startPoint x: 522, startPoint y: 286, endPoint x: 868, endPoint y: 285, distance: 346.9
click at [868, 285] on font "(buy more, get more)" at bounding box center [696, 288] width 347 height 43
copy font "buy more, get more"
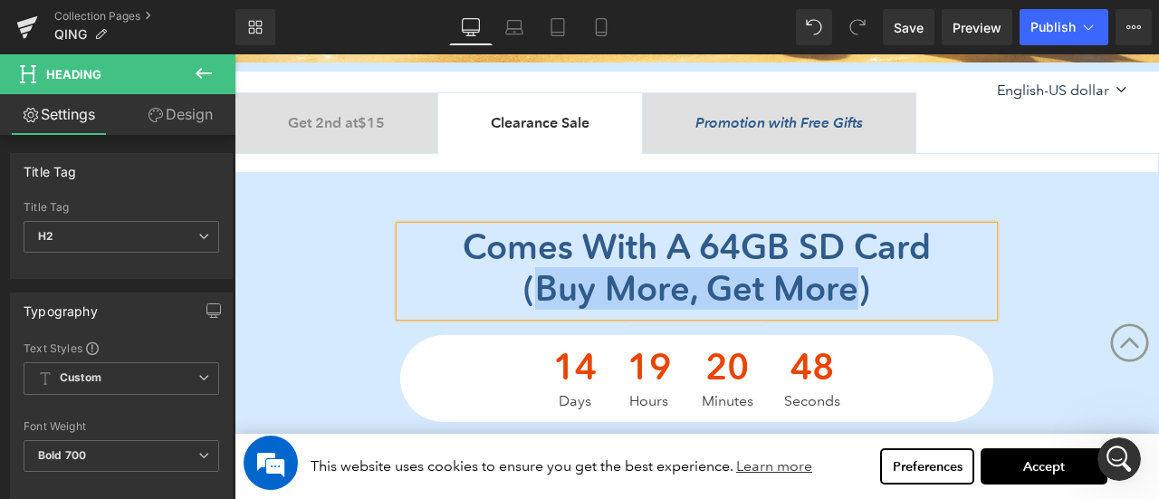
click at [523, 126] on b "Clearance Sale" at bounding box center [540, 122] width 99 height 17
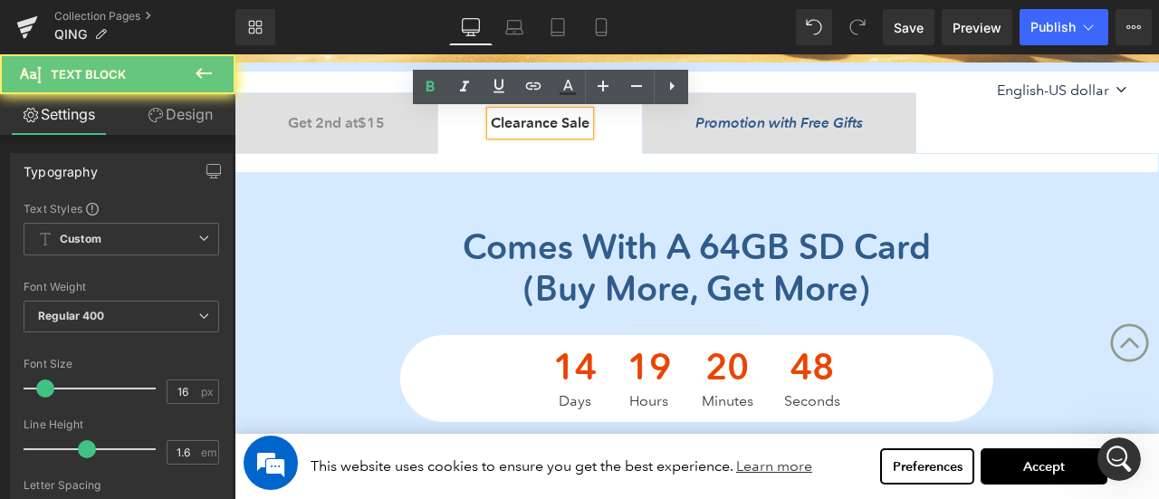
click at [504, 123] on b "Clearance Sale" at bounding box center [540, 122] width 99 height 17
click at [507, 124] on b "Clearance Sale" at bounding box center [540, 122] width 99 height 17
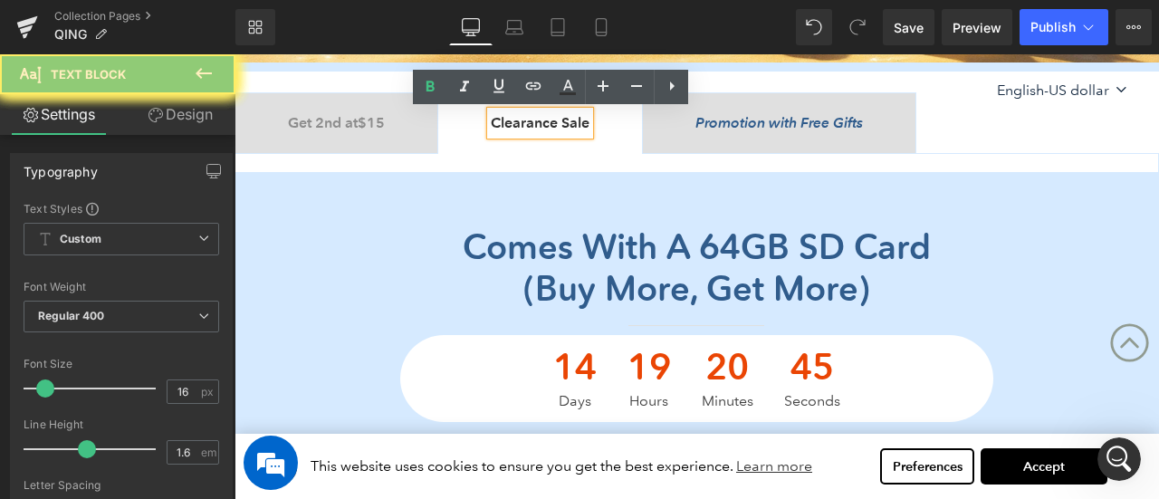
click at [590, 123] on div "Clearance Sale" at bounding box center [540, 123] width 99 height 24
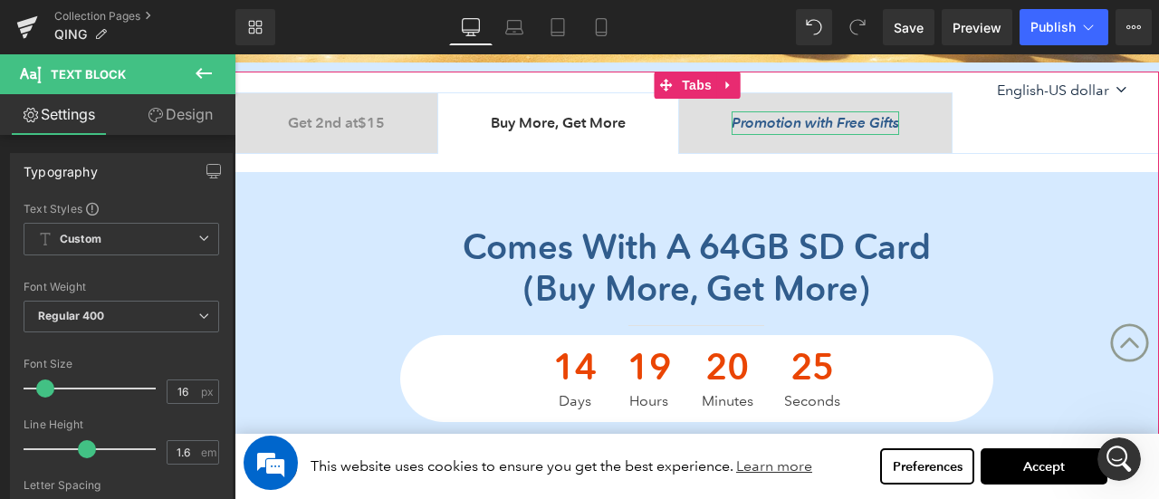
click at [803, 117] on icon "Promotion with Free Gifts" at bounding box center [816, 122] width 168 height 17
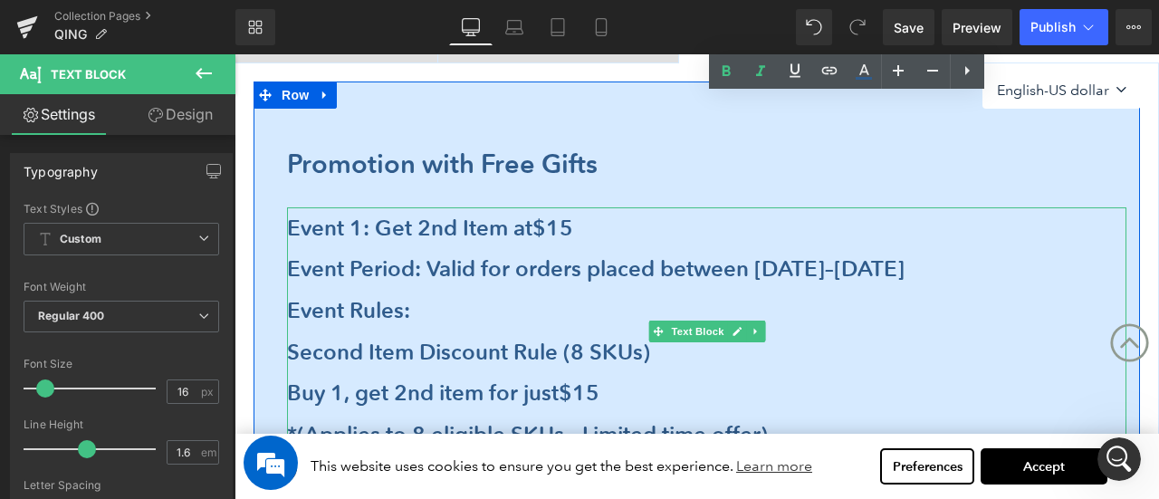
scroll to position [614, 0]
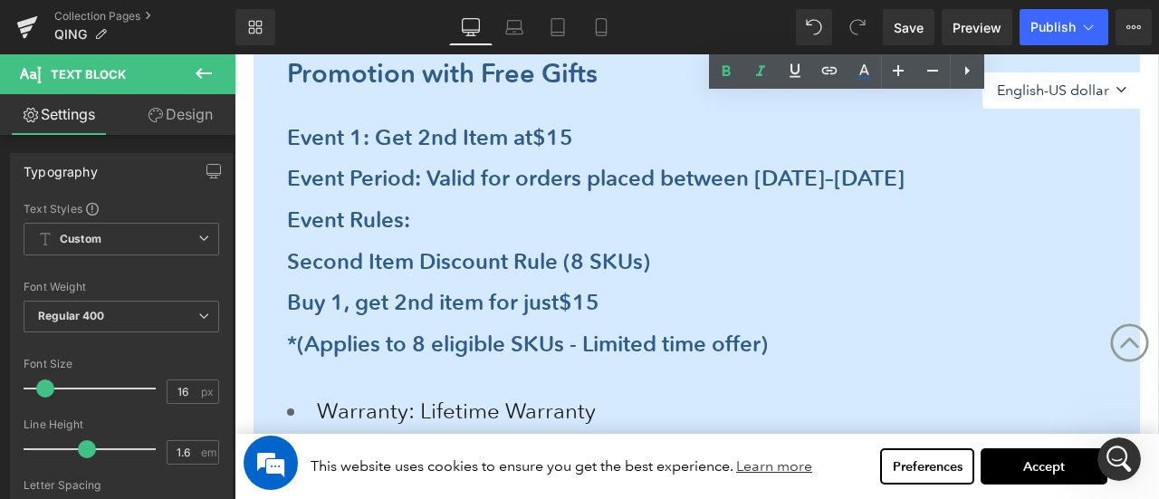
click at [407, 341] on b "*(Applies to 8 eligible SKUs - Limited time offer)" at bounding box center [527, 344] width 481 height 26
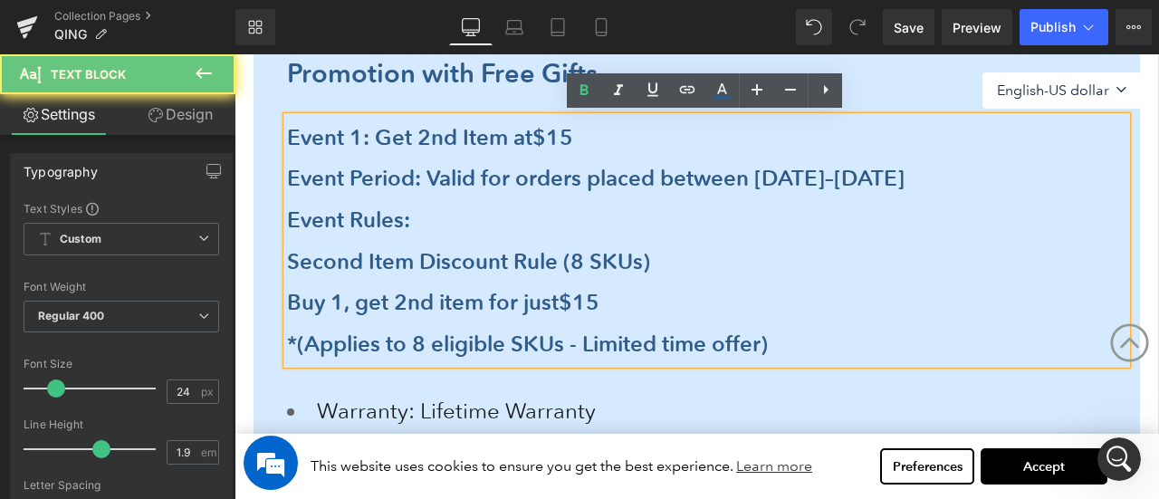
click at [830, 347] on div "*(Applies to 8 eligible SKUs - Limited time offer)" at bounding box center [707, 344] width 840 height 42
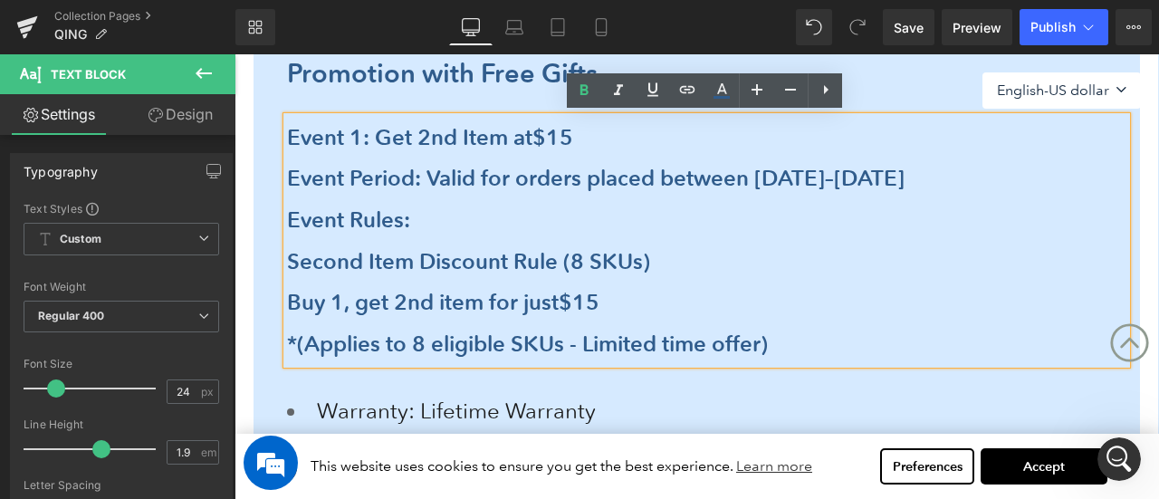
click at [266, 229] on div "Promotion with Free Gifts Heading Event 1: Get 2nd Item at $15 Event Period: Va…" at bounding box center [697, 275] width 887 height 515
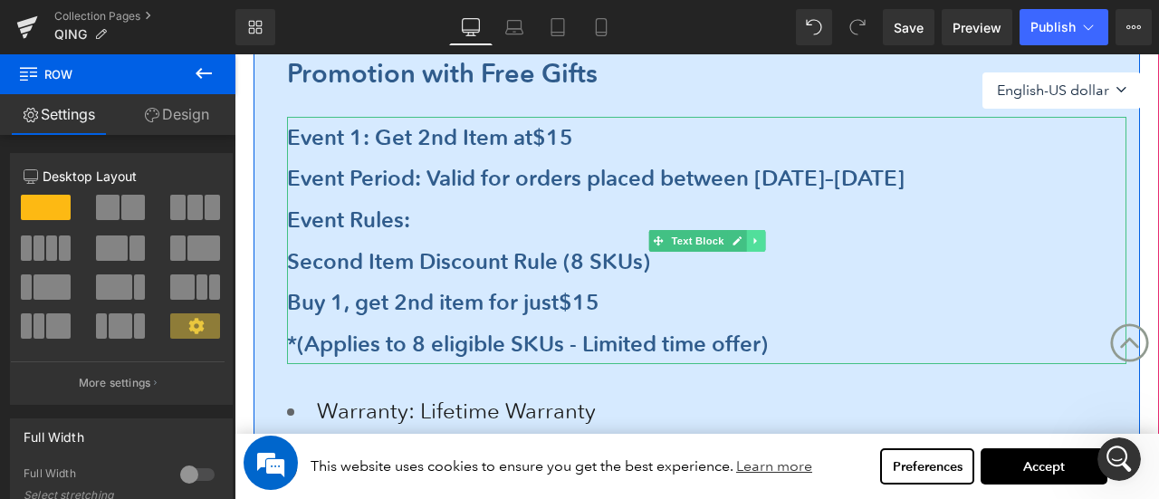
click at [757, 245] on link at bounding box center [756, 241] width 19 height 22
click at [745, 241] on icon at bounding box center [747, 240] width 10 height 10
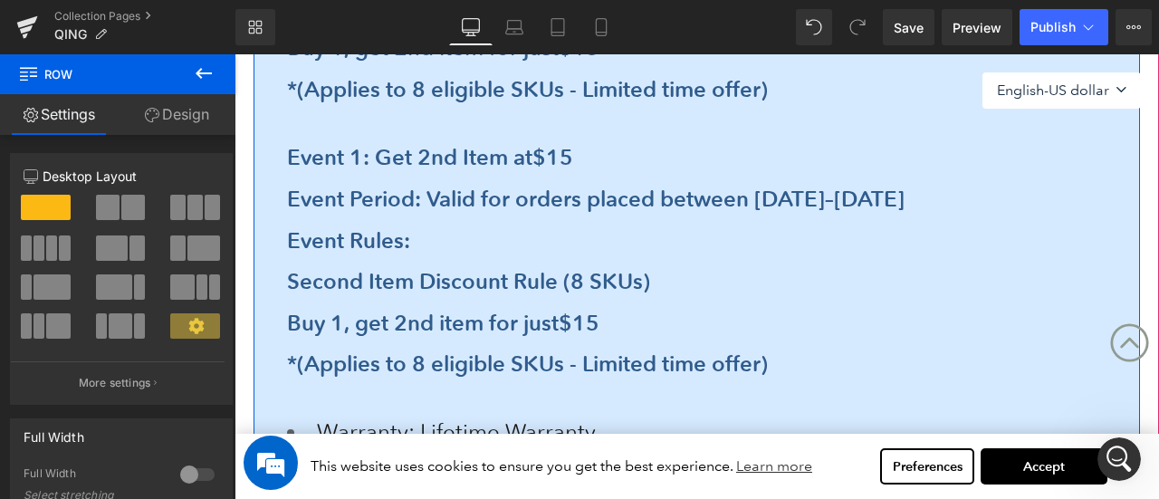
scroll to position [878, 0]
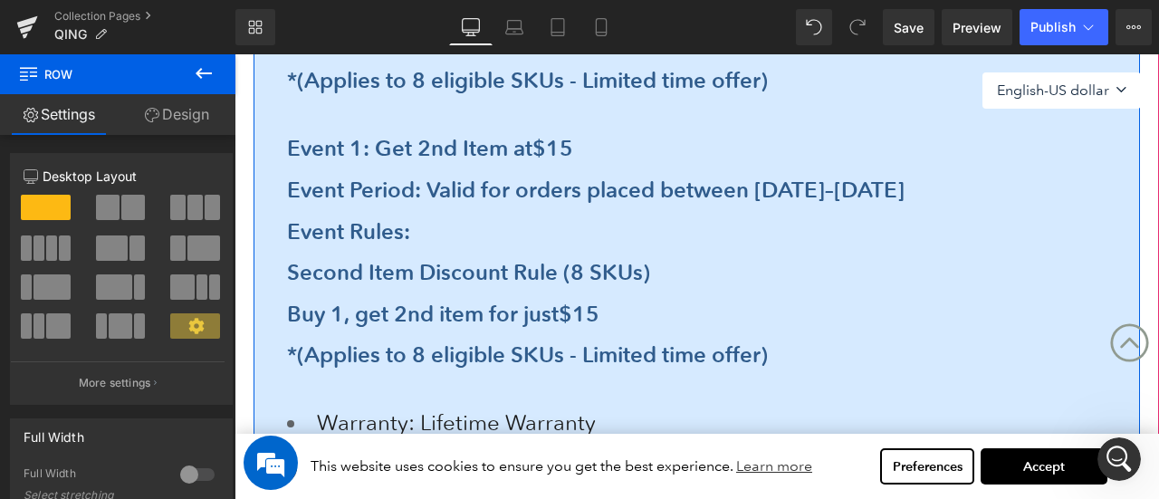
click at [315, 148] on b "Event 1: Get 2nd Item at $15" at bounding box center [430, 148] width 286 height 26
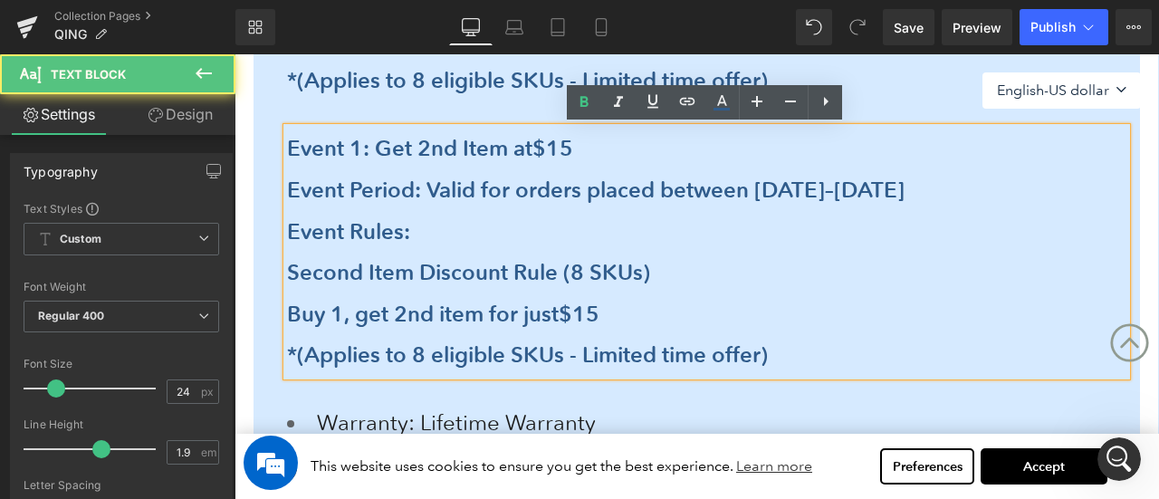
click at [401, 146] on b "Event 1: Get 2nd Item at $15" at bounding box center [430, 148] width 286 height 26
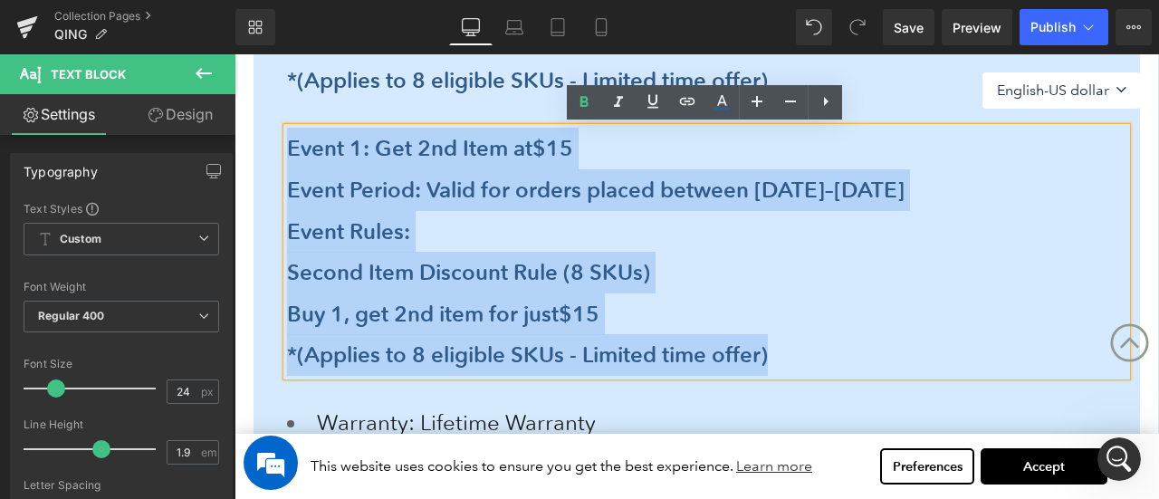
drag, startPoint x: 830, startPoint y: 356, endPoint x: 276, endPoint y: 147, distance: 591.6
click at [276, 147] on div "Promotion with Free Gifts Heading Event 1: Get 2nd Item at $15 Event Period: Va…" at bounding box center [697, 150] width 887 height 791
paste div
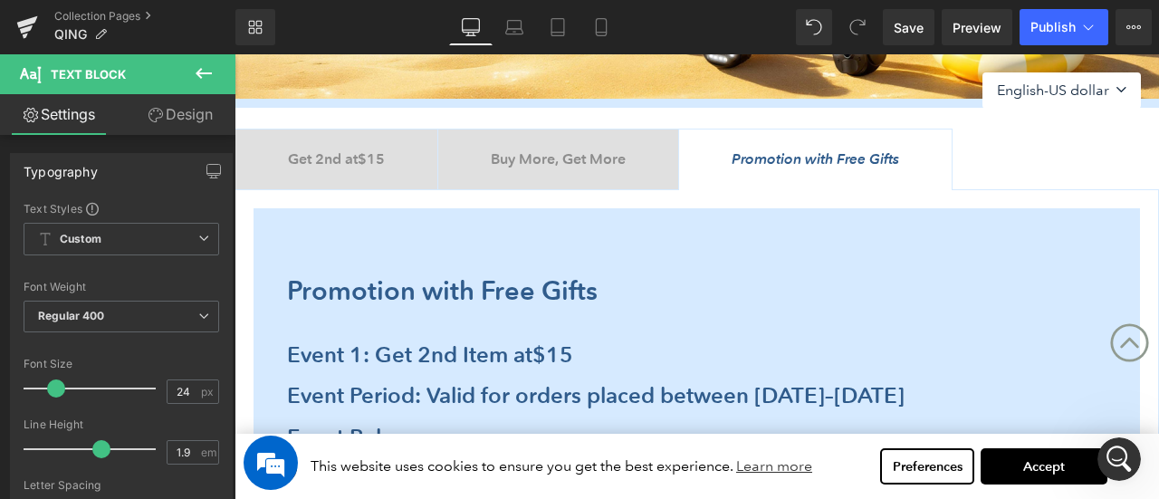
scroll to position [425, 0]
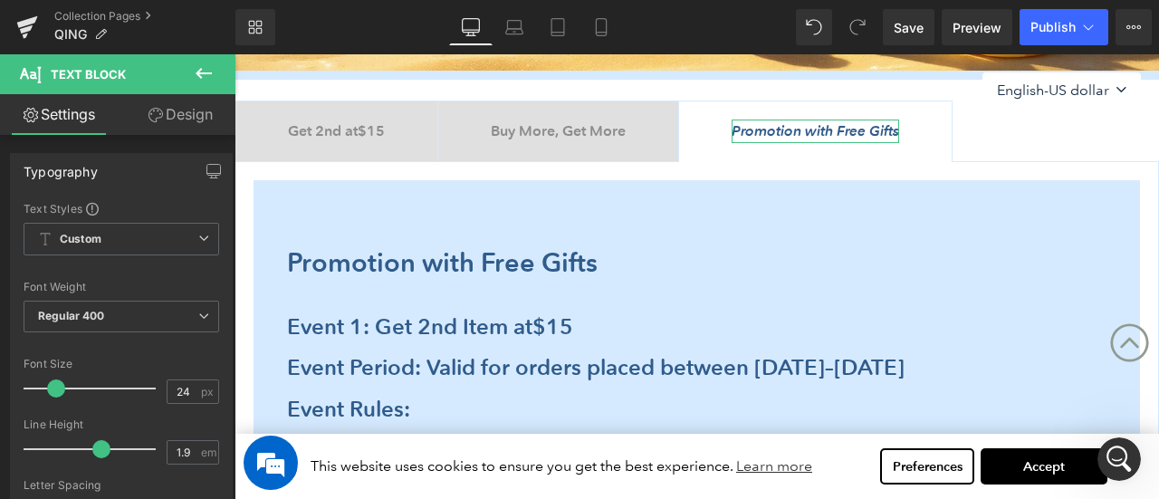
click at [780, 130] on icon "Promotion with Free Gifts" at bounding box center [816, 130] width 168 height 17
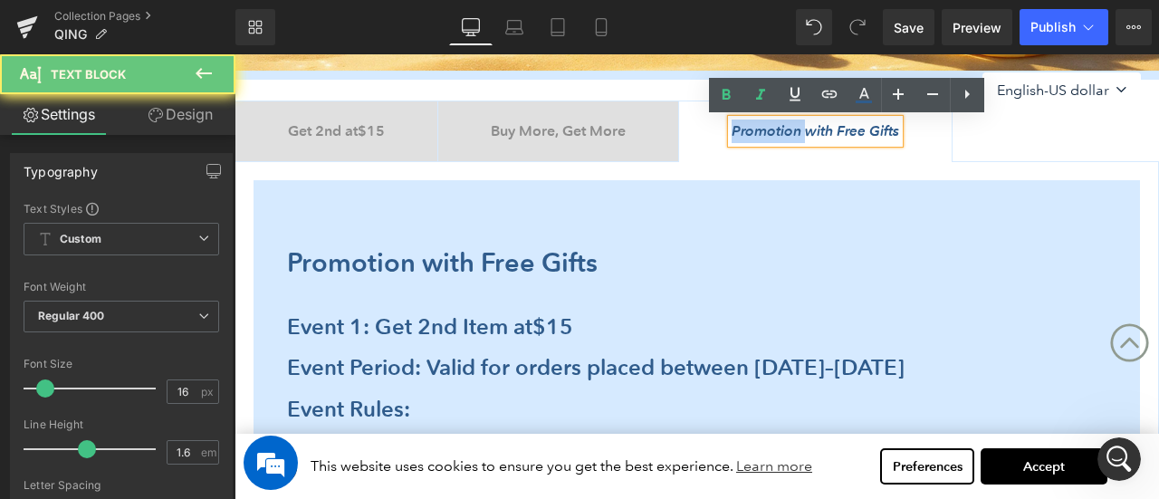
click at [884, 135] on icon "Promotion with Free Gifts" at bounding box center [816, 130] width 168 height 17
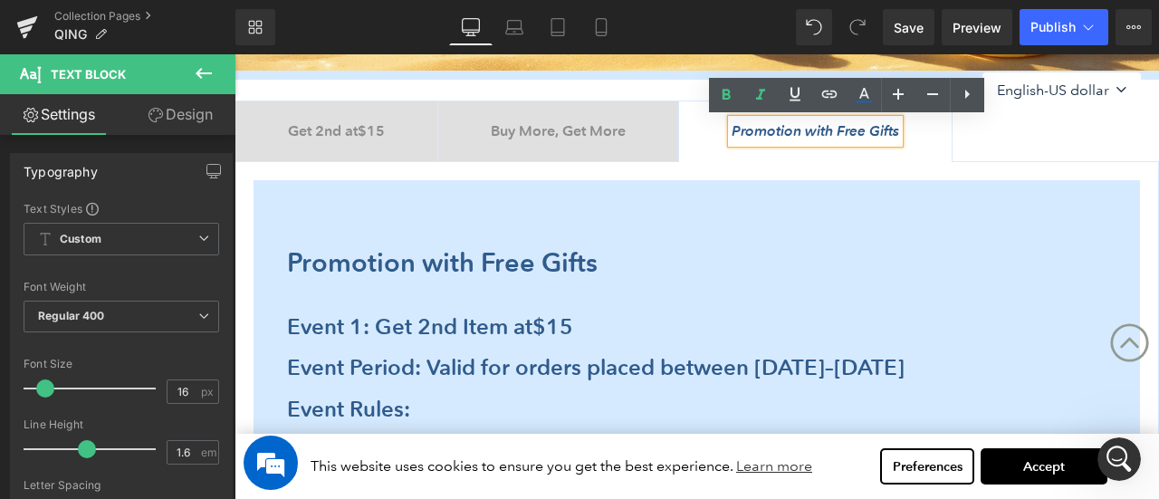
drag, startPoint x: 756, startPoint y: 127, endPoint x: 871, endPoint y: 134, distance: 115.2
click at [945, 134] on span "Promotion with Free Gifts Text Block" at bounding box center [815, 131] width 273 height 60
click at [862, 134] on icon "Promotion with Free Gifts" at bounding box center [816, 130] width 168 height 17
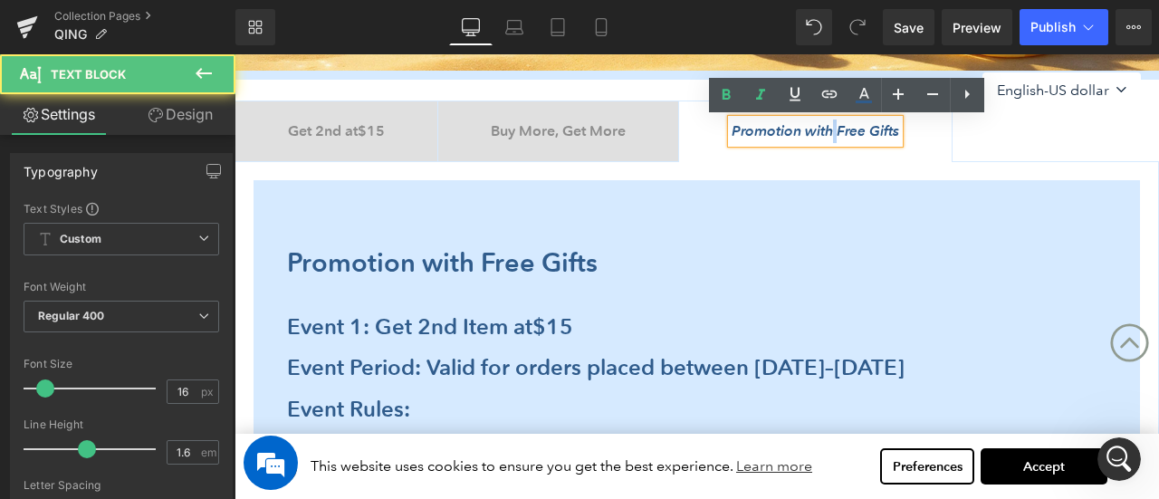
click at [862, 134] on icon "Promotion with Free Gifts" at bounding box center [816, 130] width 168 height 17
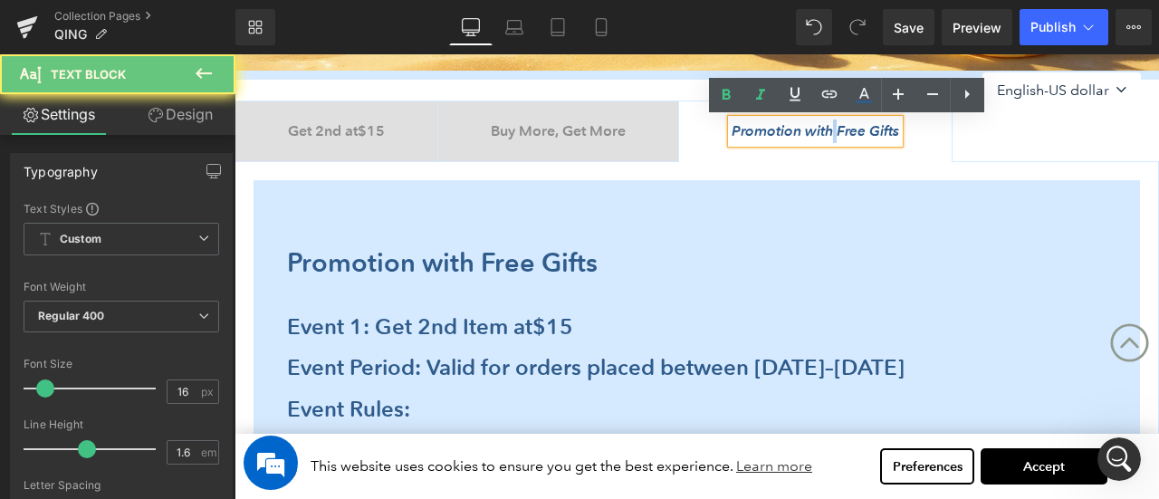
click at [862, 134] on icon "Promotion with Free Gifts" at bounding box center [816, 130] width 168 height 17
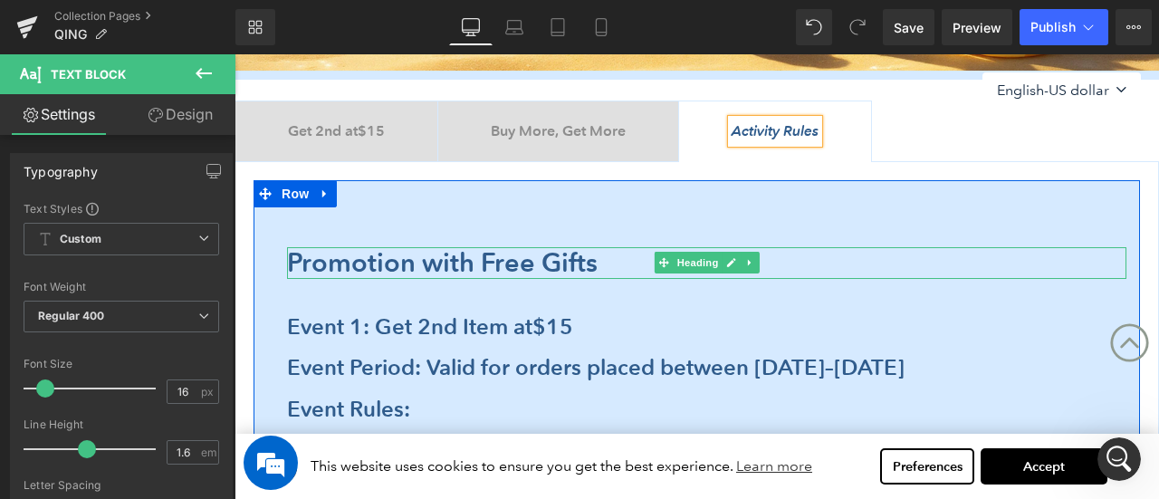
click at [363, 265] on b "Promotion with Free Gifts" at bounding box center [442, 262] width 311 height 33
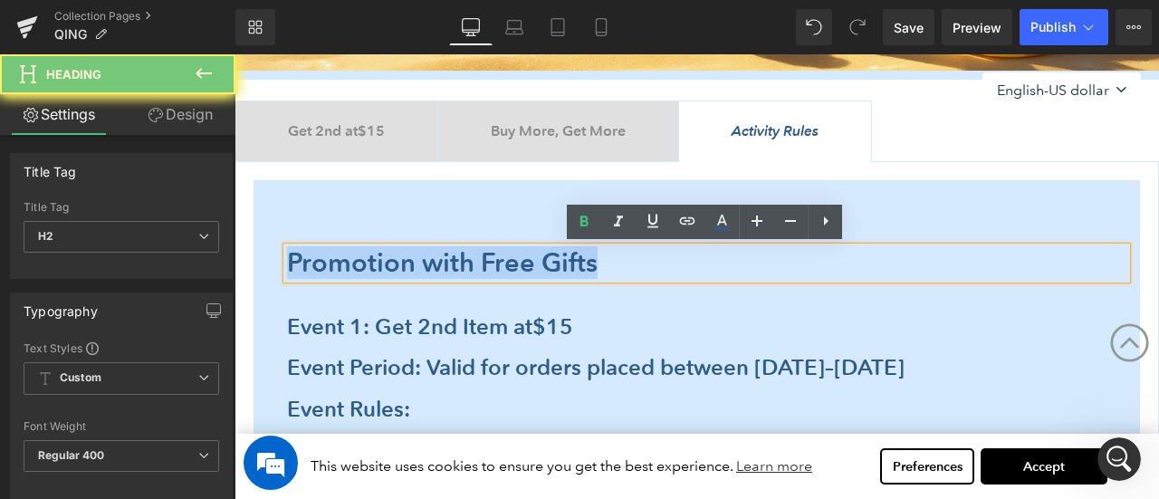
click at [363, 265] on b "Promotion with Free Gifts" at bounding box center [442, 262] width 311 height 33
paste div
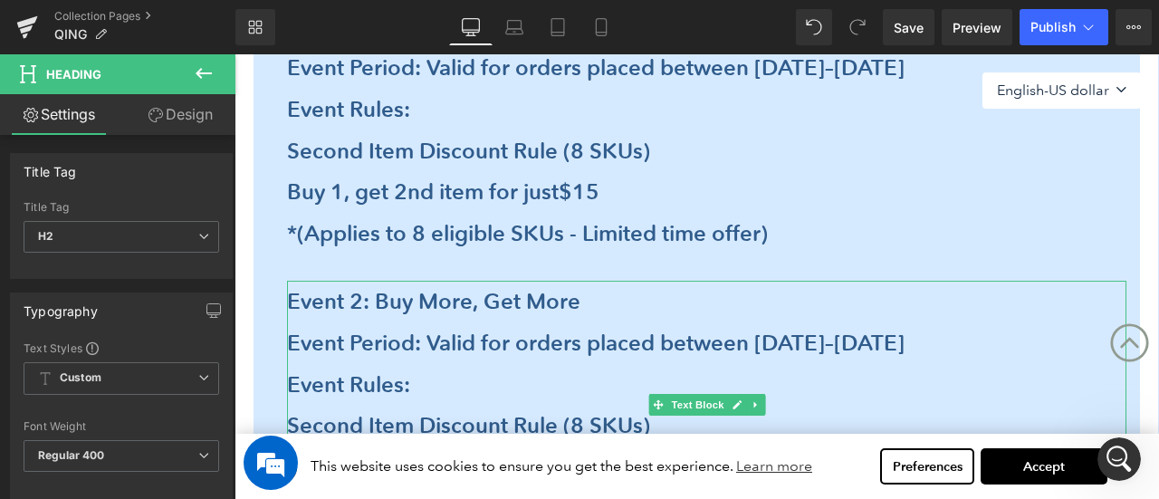
scroll to position [696, 0]
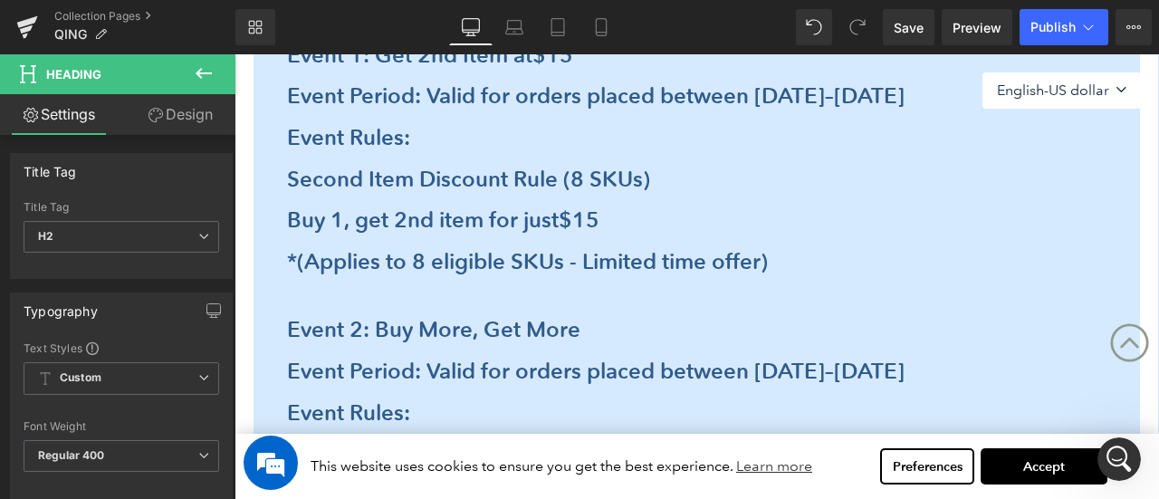
click at [822, 265] on div "*(Applies to 8 eligible SKUs - Limited time offer)" at bounding box center [707, 262] width 840 height 42
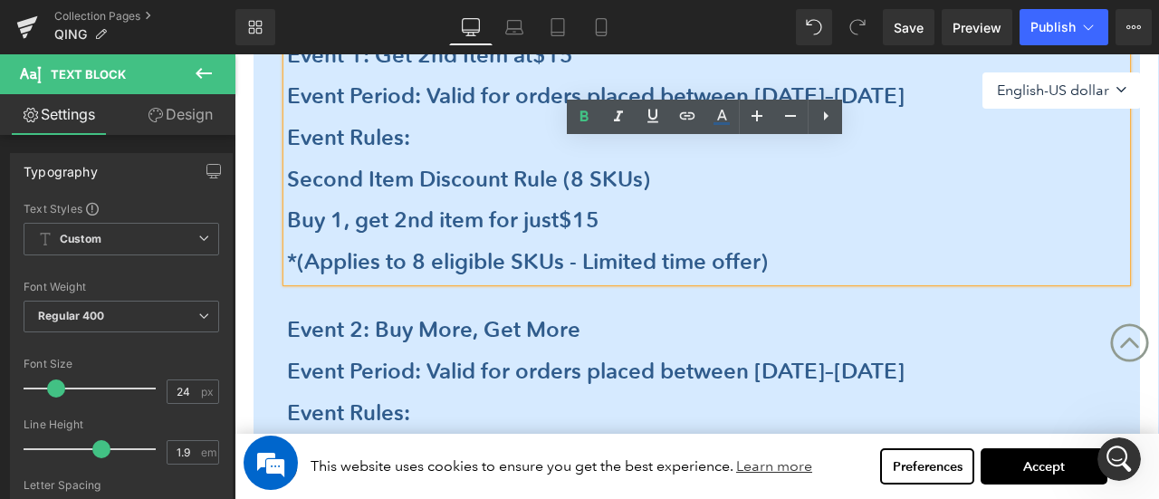
click at [255, 305] on div "Activity Rules Heading Event 1: Get 2nd Item at $15 Event Period: Valid for ord…" at bounding box center [697, 331] width 887 height 791
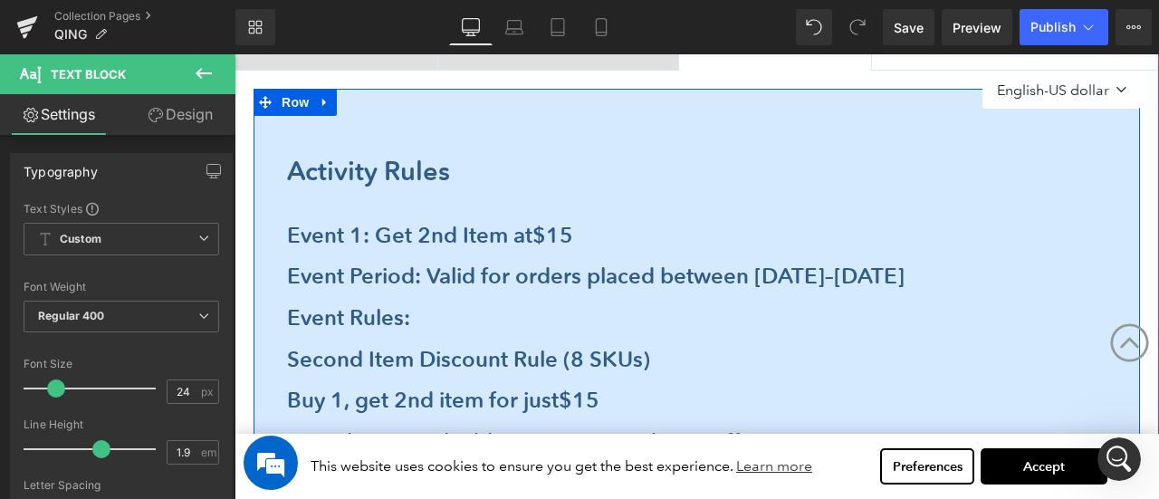
scroll to position [515, 0]
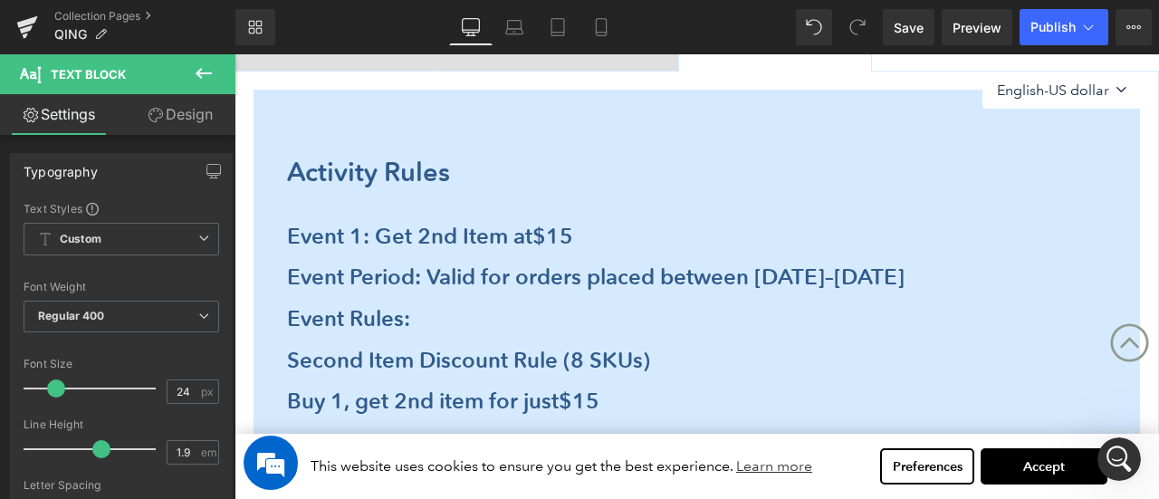
drag, startPoint x: 844, startPoint y: 268, endPoint x: 209, endPoint y: 273, distance: 634.9
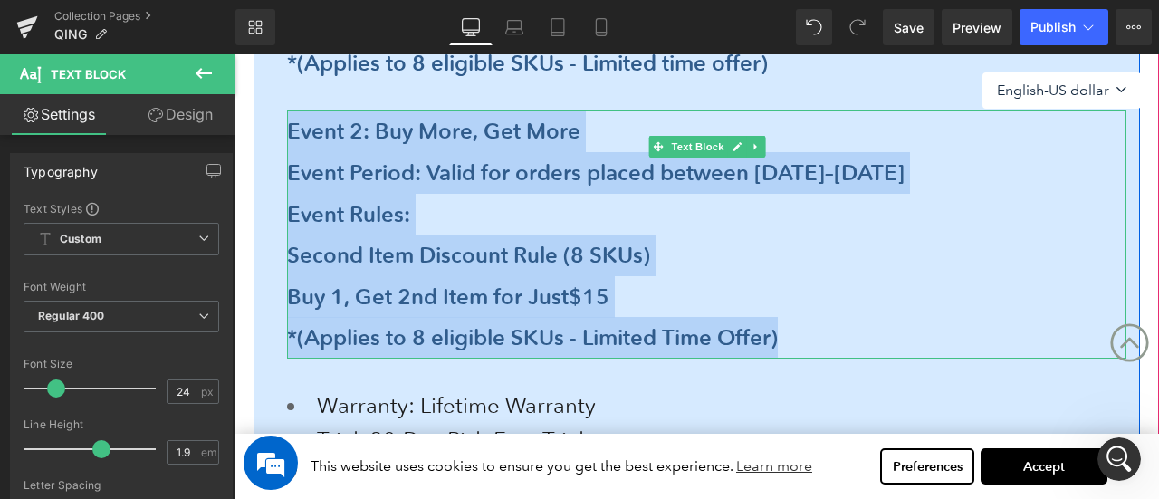
scroll to position [878, 0]
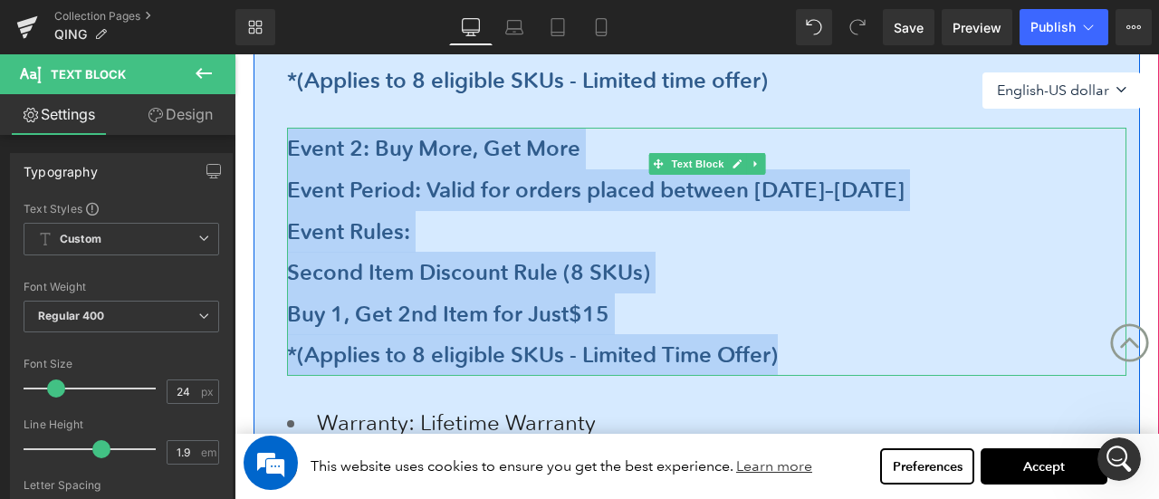
click at [342, 173] on div "Event Period: Valid for orders placed between [DATE]–[DATE]" at bounding box center [707, 190] width 840 height 42
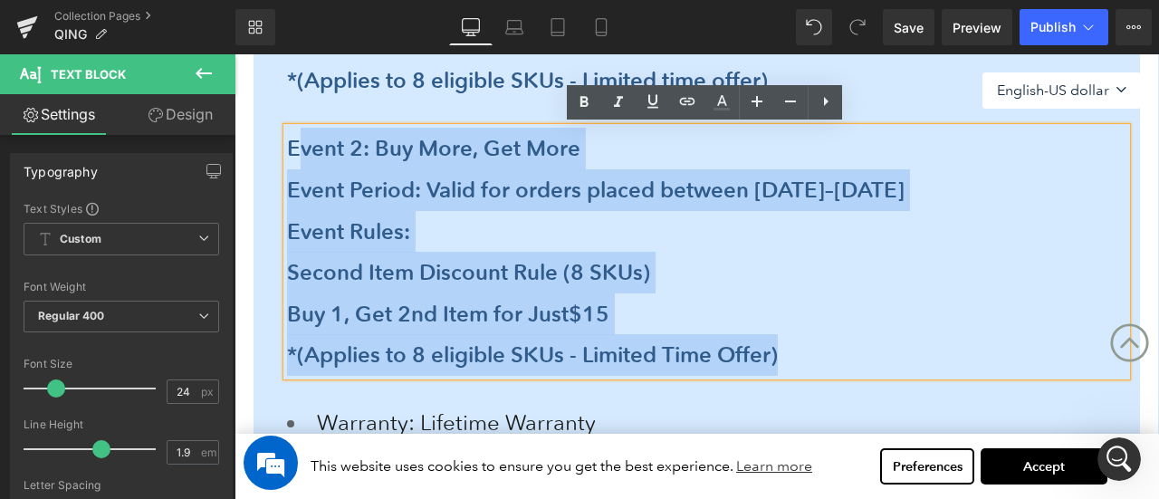
drag, startPoint x: 291, startPoint y: 142, endPoint x: 853, endPoint y: 363, distance: 604.2
click at [853, 363] on div "Event 2: Buy More, Get More Event Period: Valid for orders placed between Augu…" at bounding box center [707, 252] width 840 height 248
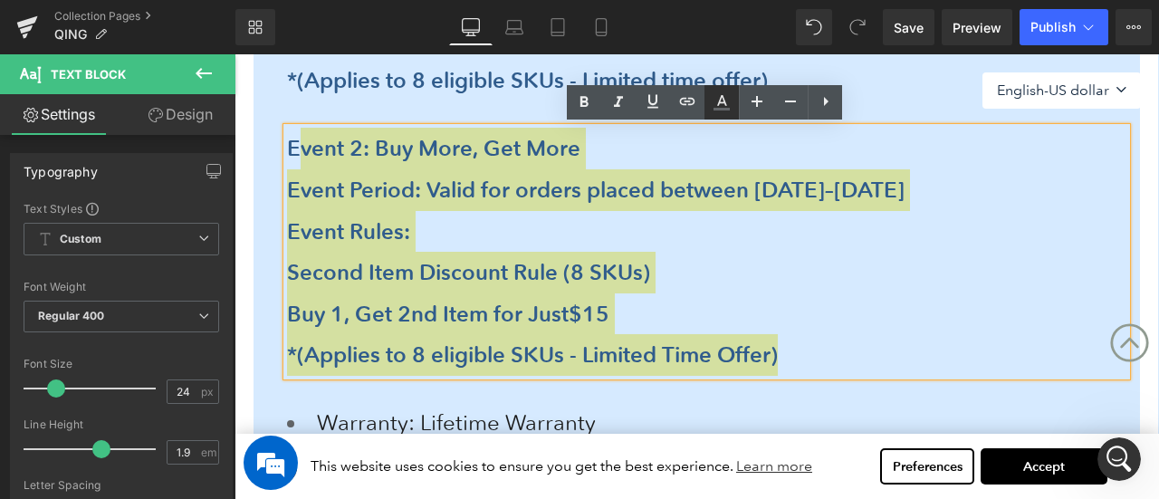
click at [723, 106] on icon at bounding box center [722, 102] width 22 height 22
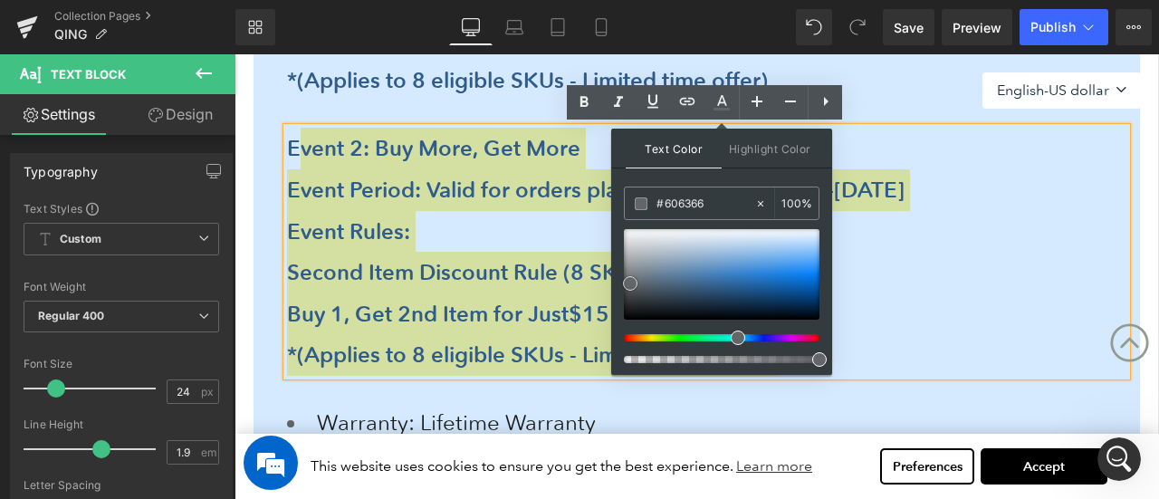
type input "#2b2d30"
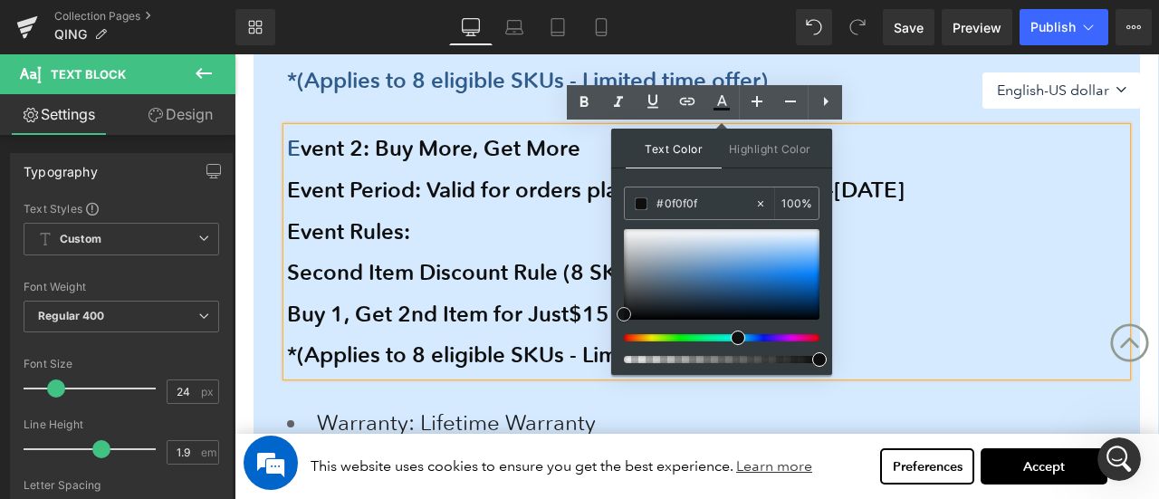
drag, startPoint x: 631, startPoint y: 304, endPoint x: 619, endPoint y: 311, distance: 13.4
click at [619, 311] on span at bounding box center [624, 314] width 14 height 14
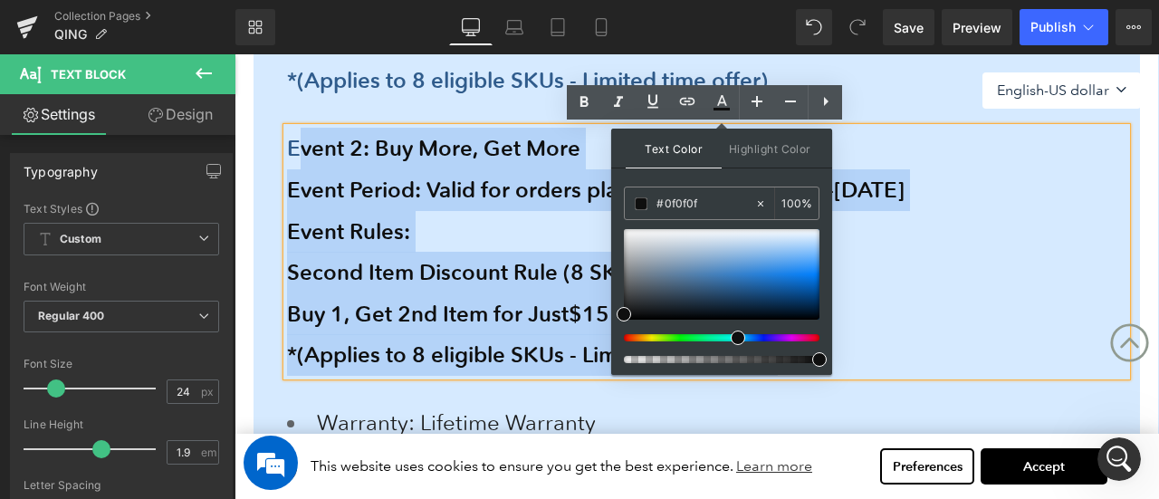
click at [266, 254] on div "Activity Rules Heading Event 1: Get 2nd Item at $15 Event Period: Valid for ord…" at bounding box center [697, 150] width 887 height 791
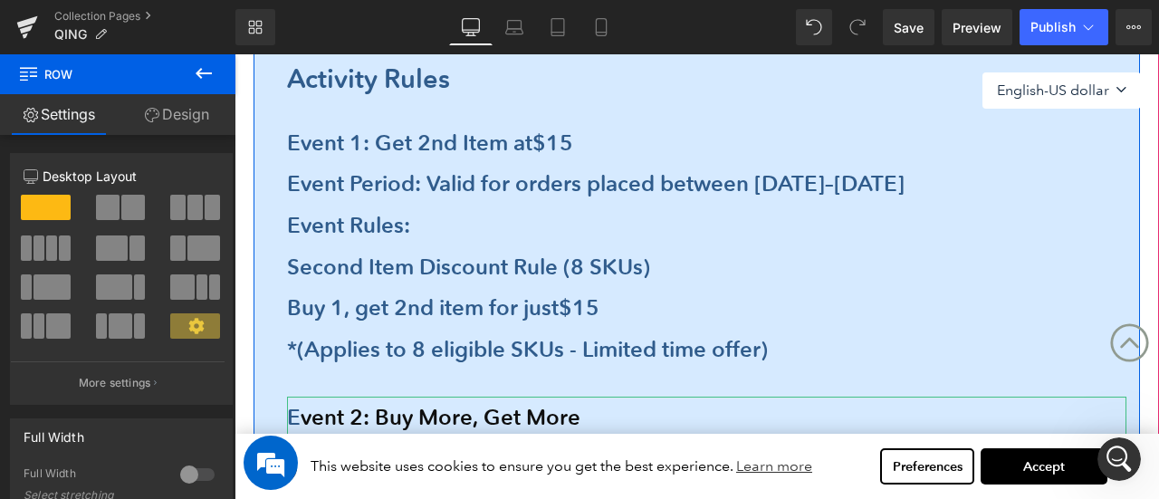
scroll to position [606, 0]
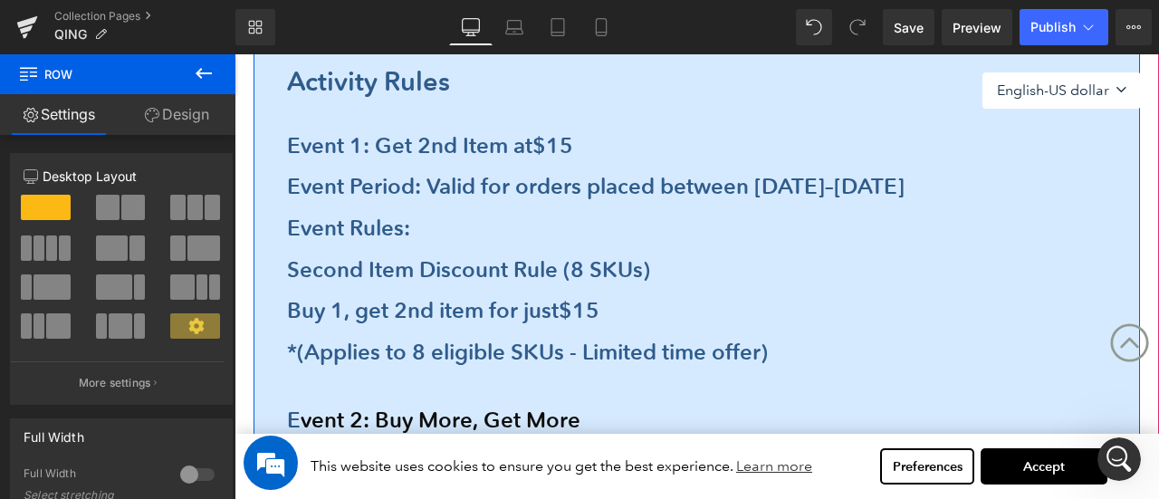
click at [534, 269] on b "Second Item Discount Rule (8 SKUs)" at bounding box center [468, 269] width 363 height 26
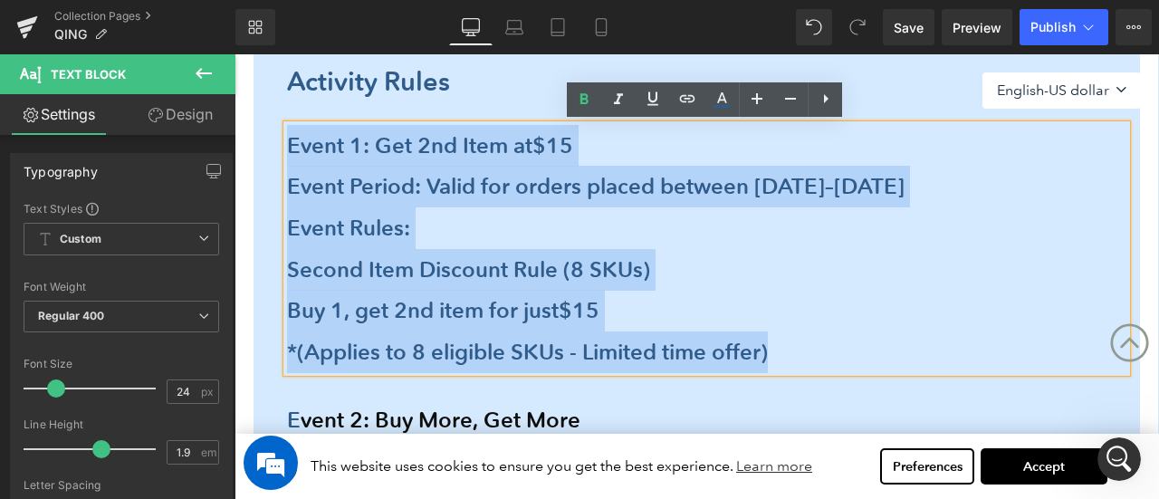
drag, startPoint x: 830, startPoint y: 349, endPoint x: 286, endPoint y: 142, distance: 581.3
click at [287, 142] on div "Event 1: Get 2nd Item at $15 Event Period: Valid for orders placed between [DAT…" at bounding box center [707, 249] width 840 height 248
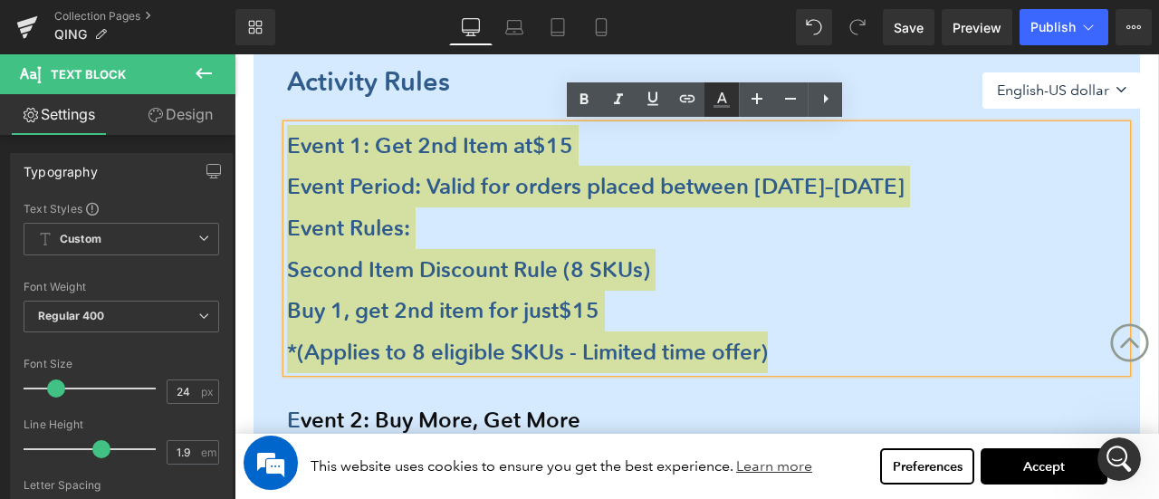
click at [729, 99] on icon at bounding box center [722, 100] width 22 height 22
type input "#636669"
type input "100"
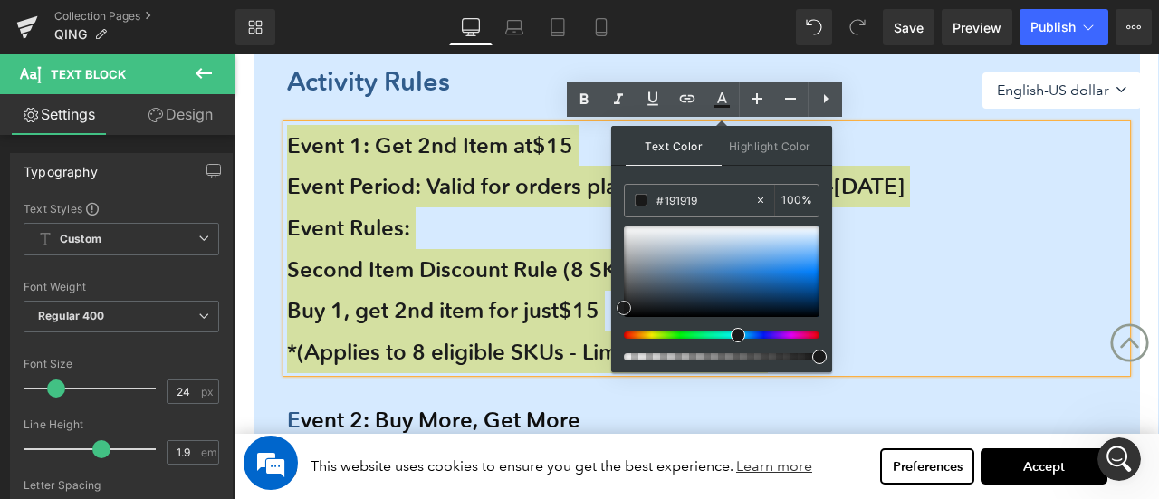
drag, startPoint x: 630, startPoint y: 280, endPoint x: 363, endPoint y: 253, distance: 268.5
click at [623, 307] on span at bounding box center [624, 308] width 14 height 14
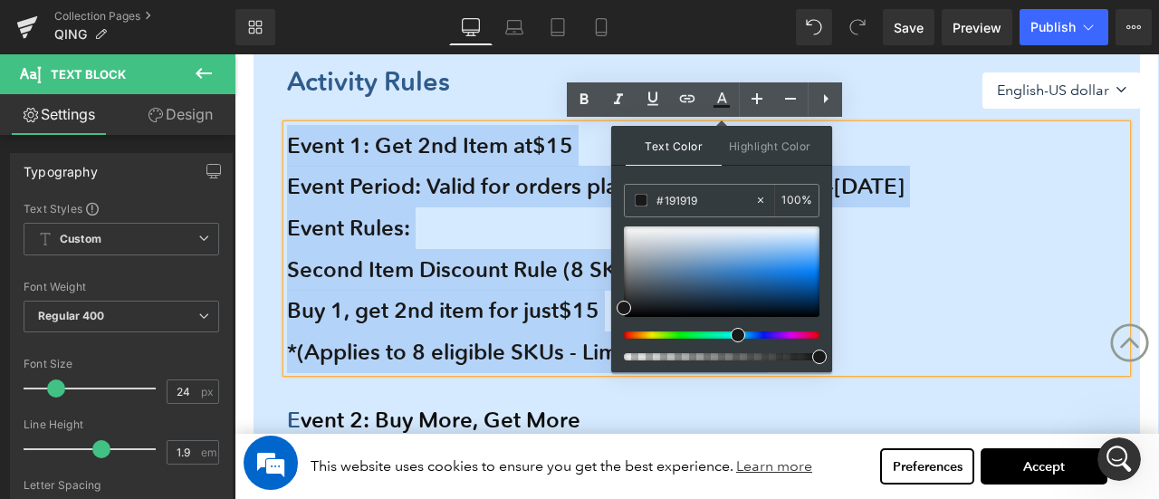
click at [263, 298] on div "Activity Rules Heading Event 1: Get 2nd Item at $15 Event Period: Valid for ord…" at bounding box center [697, 421] width 887 height 791
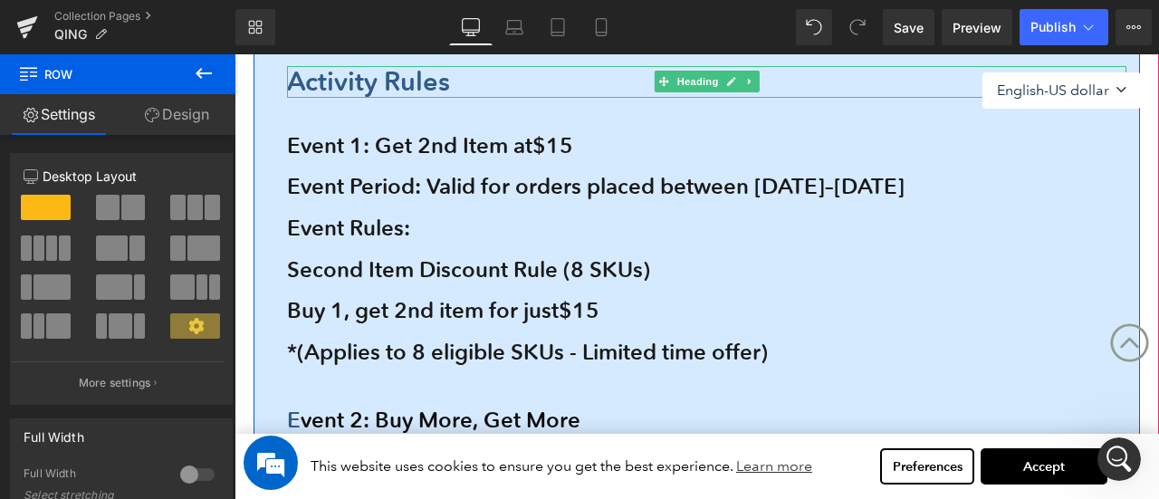
click at [350, 83] on b "Activity Rules" at bounding box center [368, 81] width 163 height 33
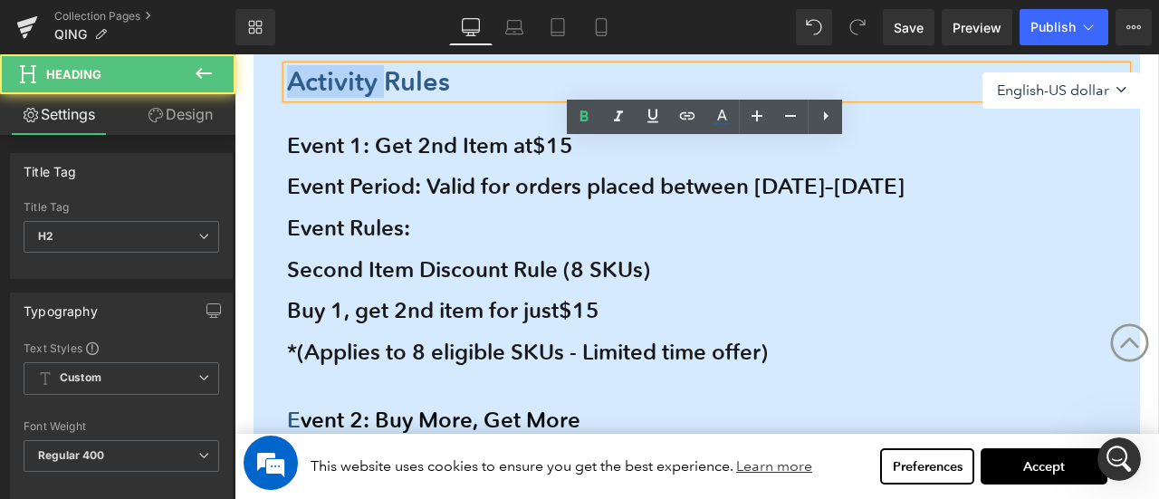
click at [350, 83] on b "Activity Rules" at bounding box center [368, 81] width 163 height 33
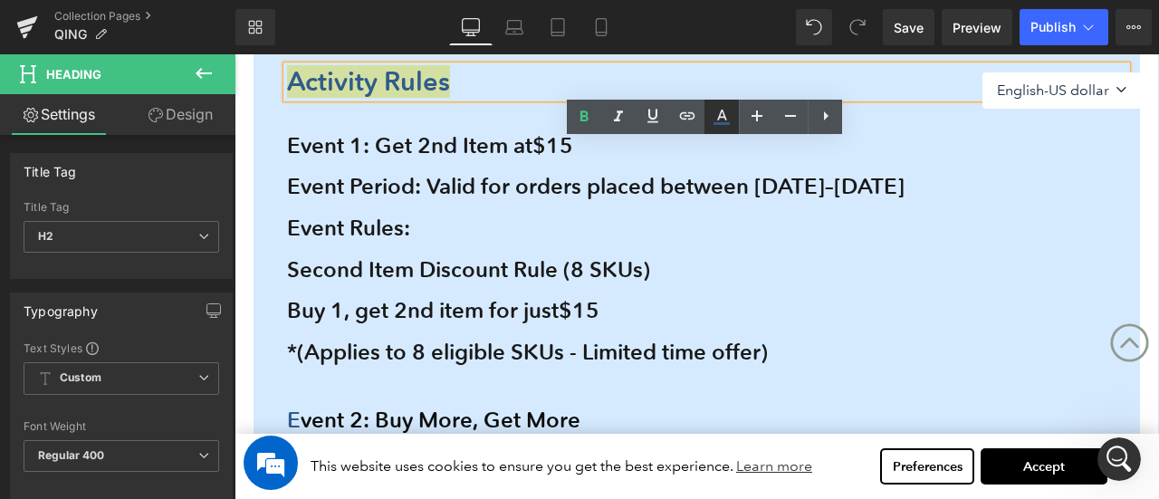
click at [723, 117] on icon at bounding box center [722, 115] width 10 height 11
type input "#305c8c"
type input "100"
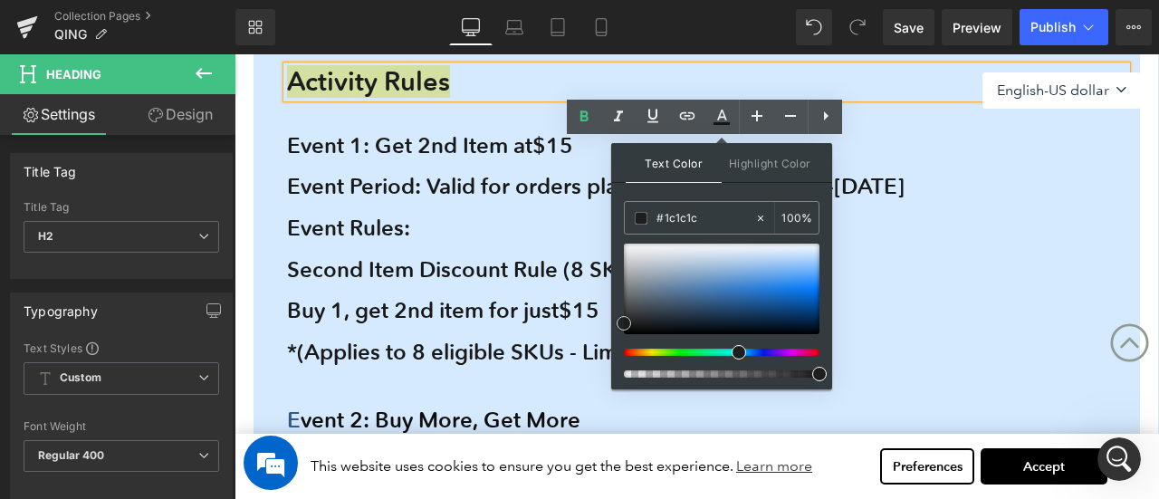
drag, startPoint x: 719, startPoint y: 302, endPoint x: 618, endPoint y: 325, distance: 103.9
click at [618, 325] on span at bounding box center [624, 323] width 14 height 14
click at [261, 248] on div "Activity Rules Heading Event 1: Get 2nd Item at $15 Event Period: Valid for ord…" at bounding box center [697, 421] width 887 height 791
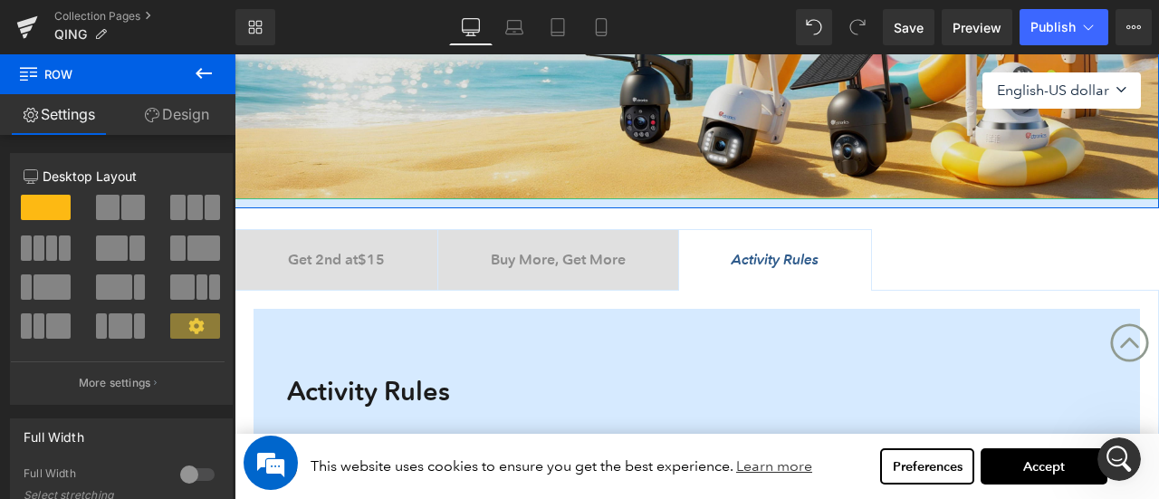
scroll to position [425, 0]
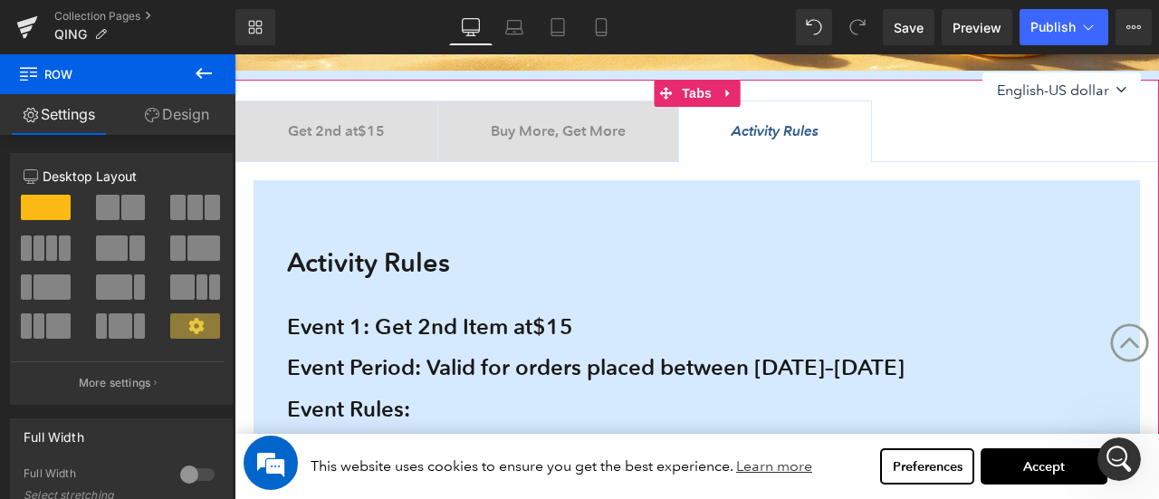
click at [235, 54] on div at bounding box center [235, 54] width 0 height 0
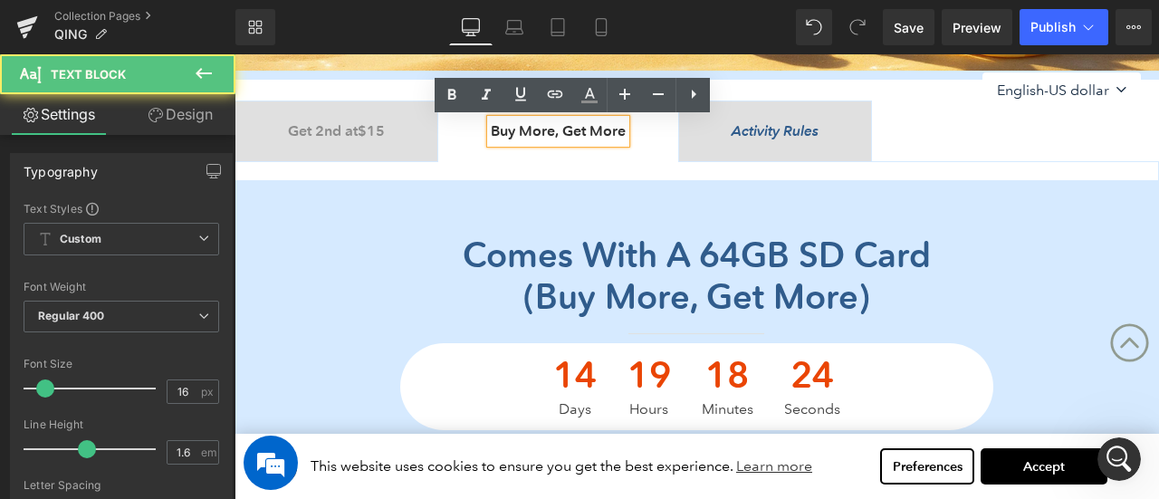
click at [817, 124] on icon "Activity Rules" at bounding box center [775, 130] width 87 height 17
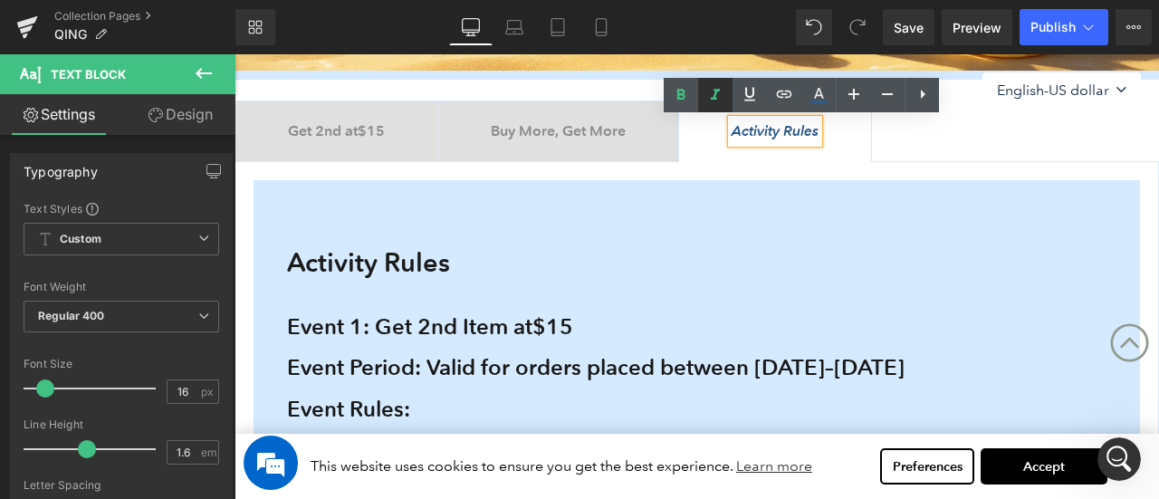
click at [715, 95] on icon at bounding box center [715, 94] width 9 height 11
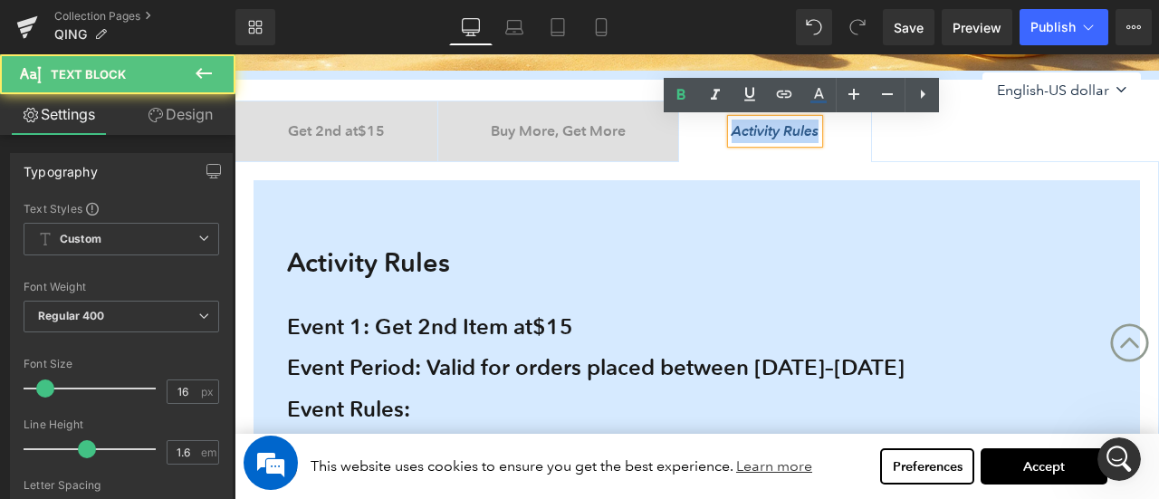
drag, startPoint x: 754, startPoint y: 133, endPoint x: 852, endPoint y: 136, distance: 97.8
click at [819, 136] on div "Activity Rules" at bounding box center [775, 132] width 87 height 24
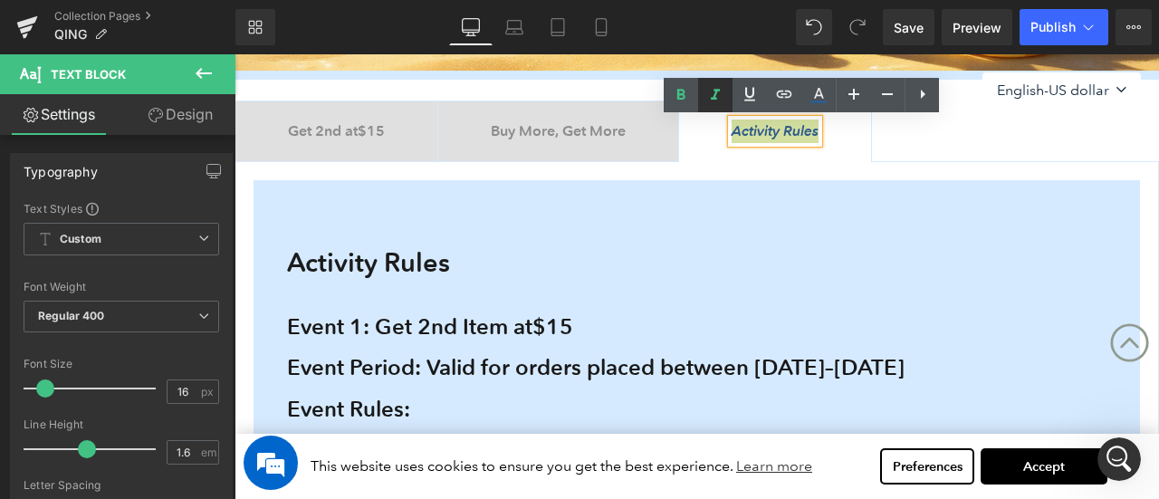
click at [718, 96] on icon at bounding box center [716, 95] width 22 height 22
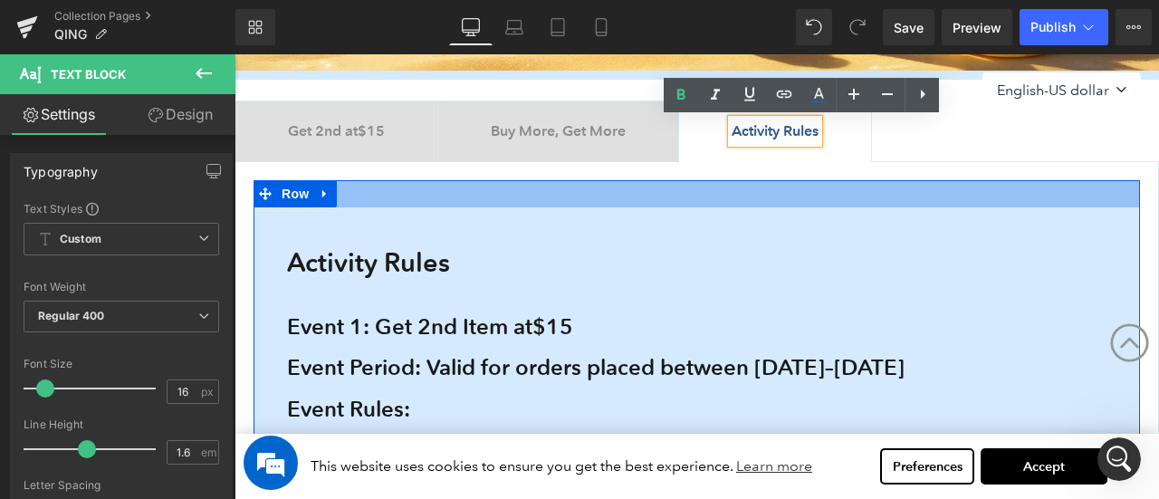
click at [641, 180] on div at bounding box center [697, 193] width 887 height 27
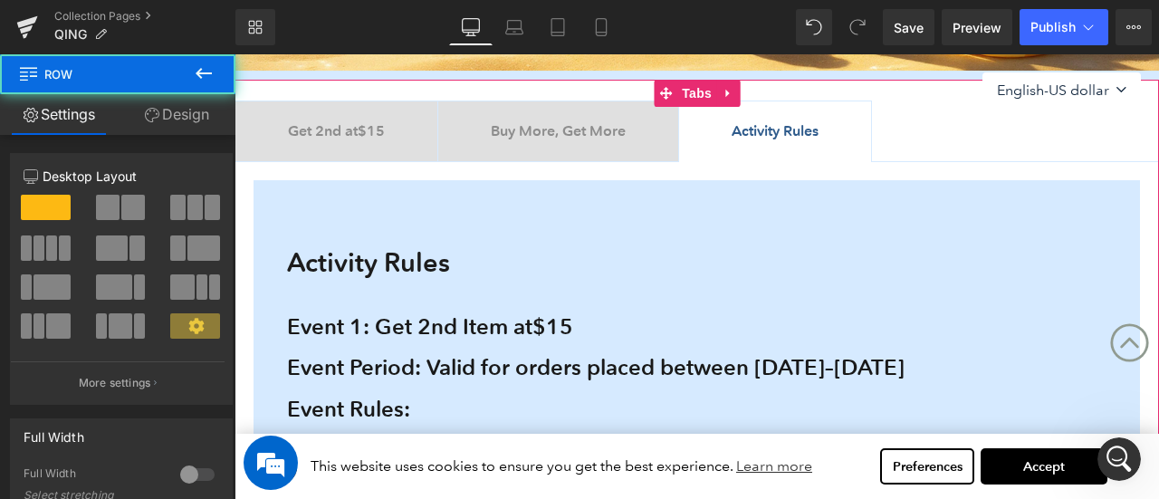
click at [625, 142] on div "Buy More, Get More Text Block" at bounding box center [558, 132] width 135 height 24
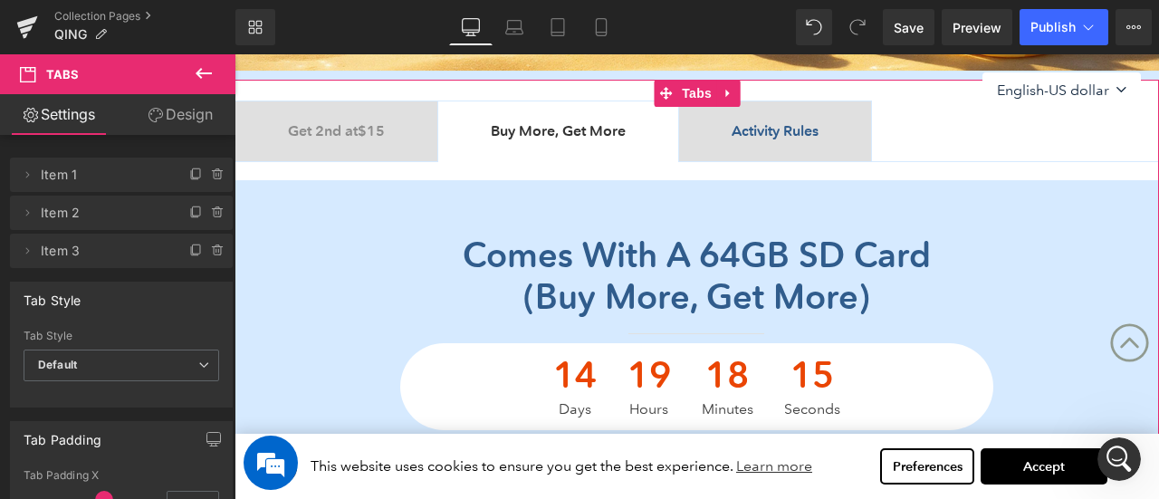
click at [366, 128] on tc-money "$15" at bounding box center [371, 130] width 27 height 17
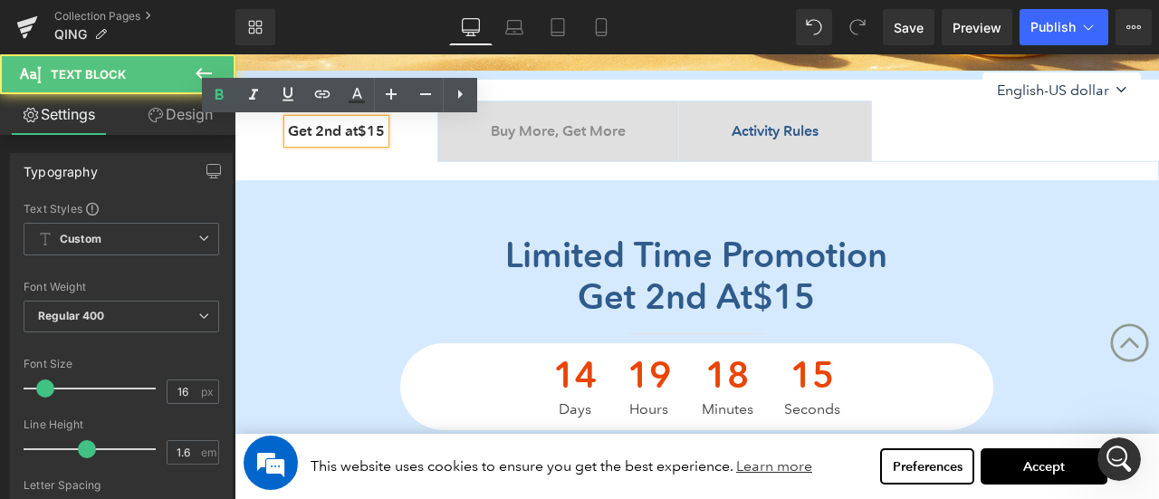
click at [811, 128] on b "Activity Rules" at bounding box center [775, 130] width 87 height 17
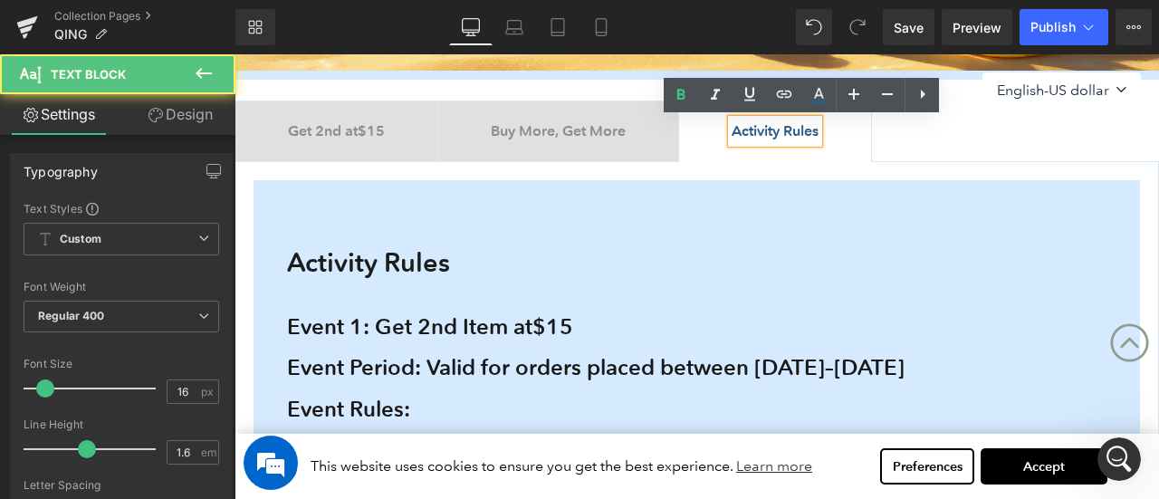
click at [813, 129] on b "Activity Rules" at bounding box center [775, 130] width 87 height 17
click at [774, 131] on b "Activity Rules" at bounding box center [775, 130] width 87 height 17
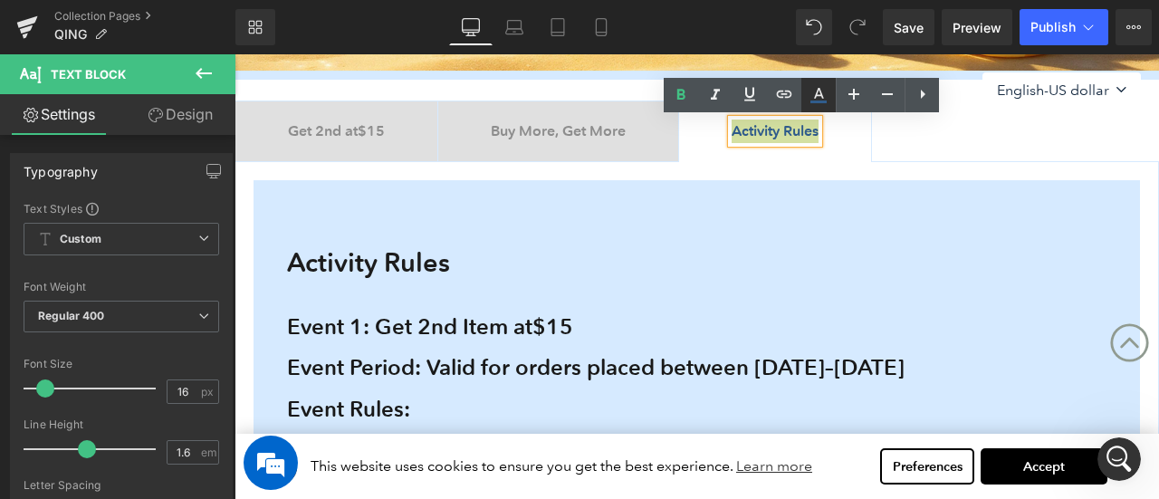
click at [824, 97] on icon at bounding box center [819, 95] width 22 height 22
type input "#305c8c"
type input "100"
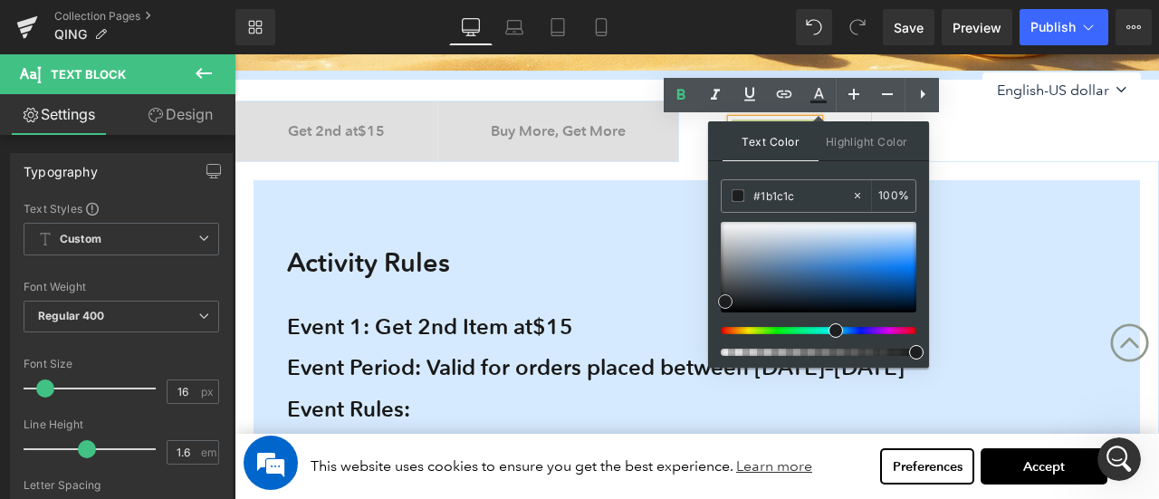
drag, startPoint x: 815, startPoint y: 278, endPoint x: 718, endPoint y: 302, distance: 99.7
click at [719, 302] on span at bounding box center [725, 301] width 14 height 14
type input "#1c1c1c"
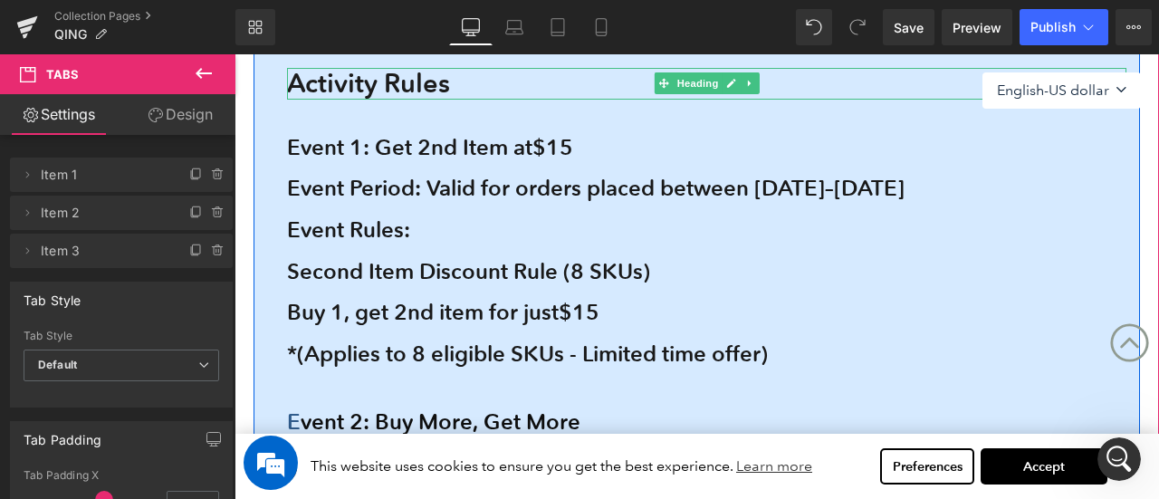
scroll to position [606, 0]
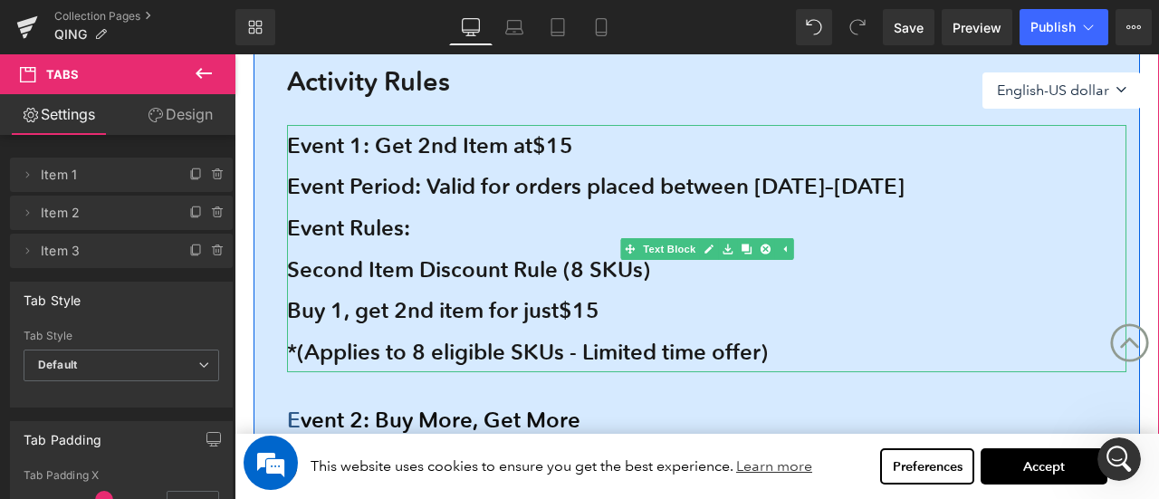
click at [393, 156] on b "Event 1: Get 2nd Item at $15" at bounding box center [430, 145] width 286 height 26
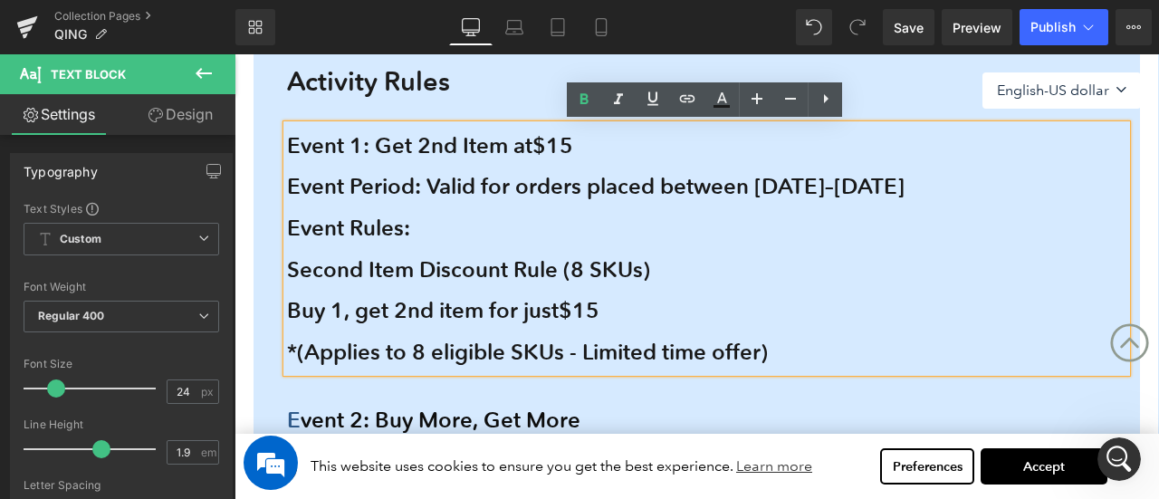
click at [440, 144] on b "Event 1: Get 2nd Item at $15" at bounding box center [430, 145] width 286 height 26
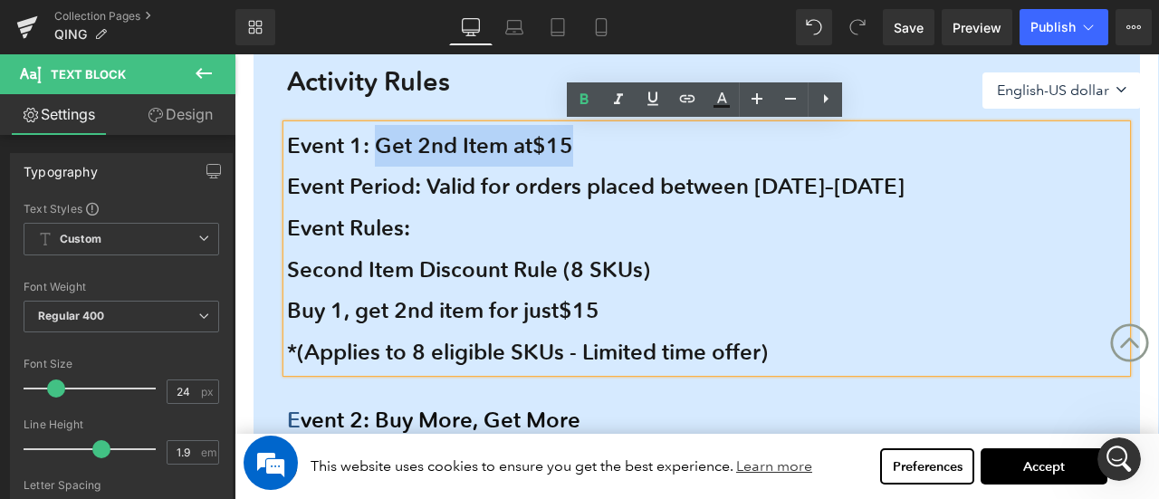
drag, startPoint x: 381, startPoint y: 140, endPoint x: 646, endPoint y: 142, distance: 264.4
click at [647, 142] on div "Event 1: Get 2nd Item at $15 Event Period: Valid for orders placed between [DAT…" at bounding box center [707, 249] width 840 height 248
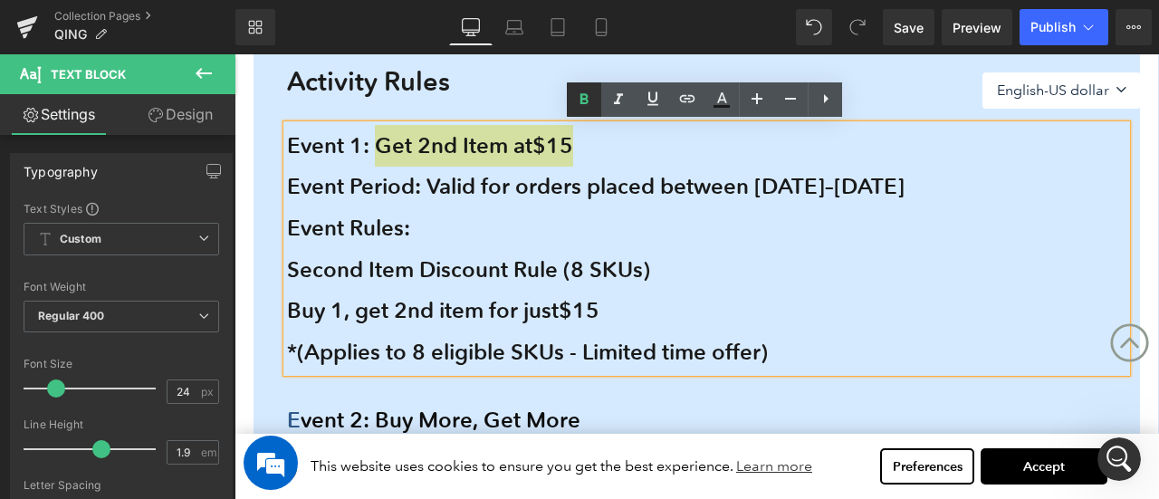
click at [577, 96] on icon at bounding box center [584, 100] width 22 height 22
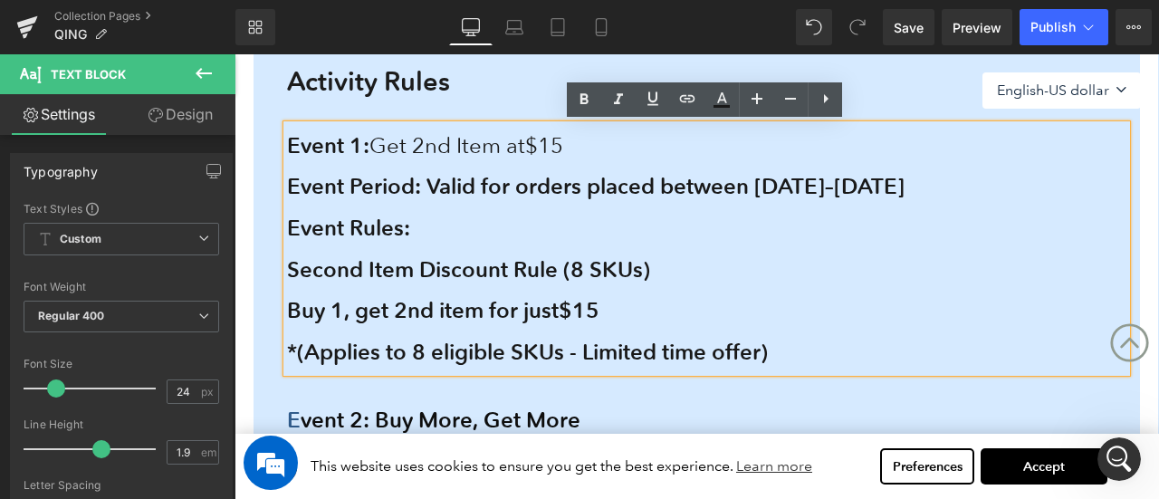
click at [446, 185] on b "Event Period: Valid for orders placed between [DATE]–[DATE]" at bounding box center [596, 186] width 618 height 26
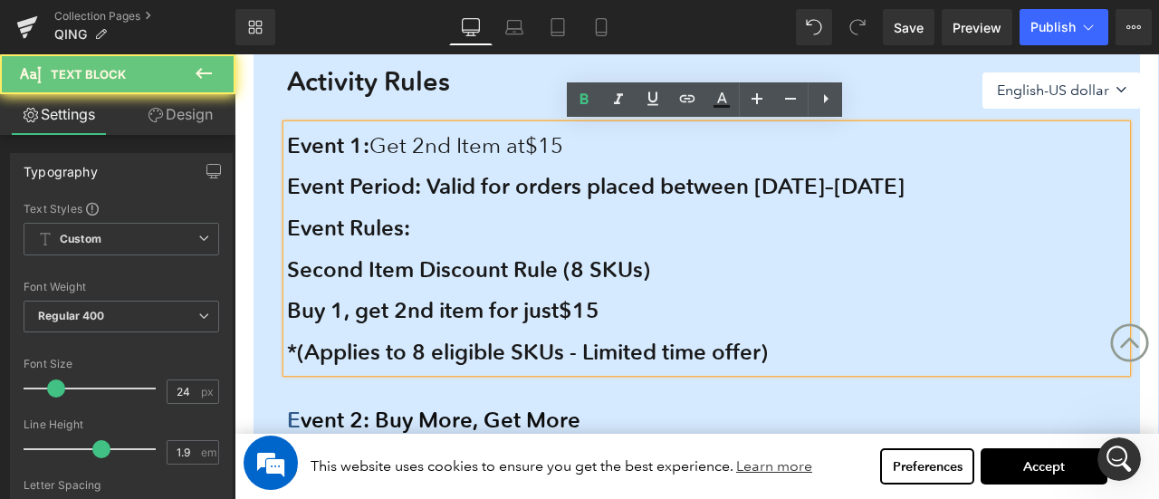
drag, startPoint x: 434, startPoint y: 186, endPoint x: 1040, endPoint y: 197, distance: 606.0
click at [1040, 197] on div "Event Period: Valid for orders placed between [DATE]–[DATE]" at bounding box center [707, 187] width 840 height 42
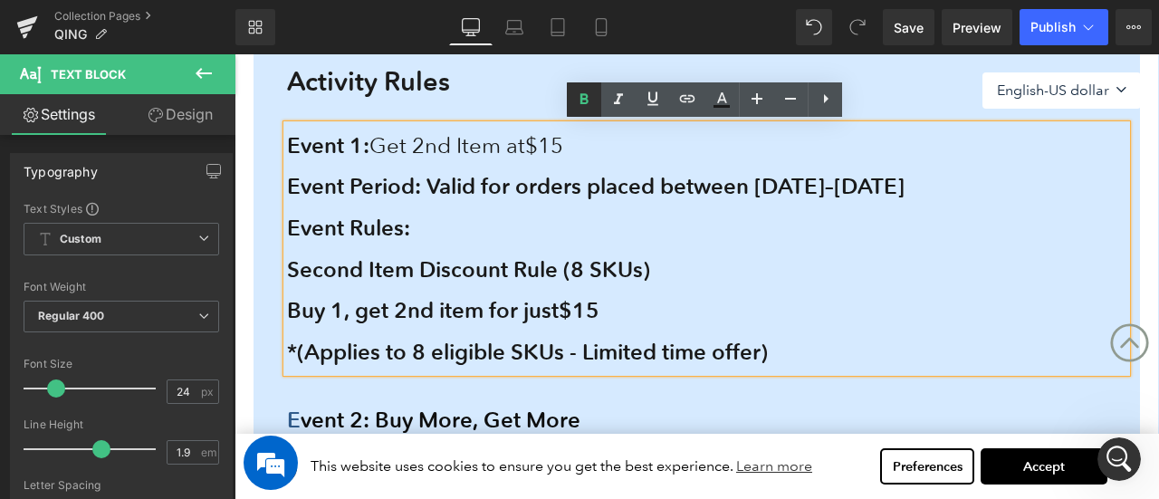
click at [589, 98] on icon at bounding box center [584, 100] width 22 height 22
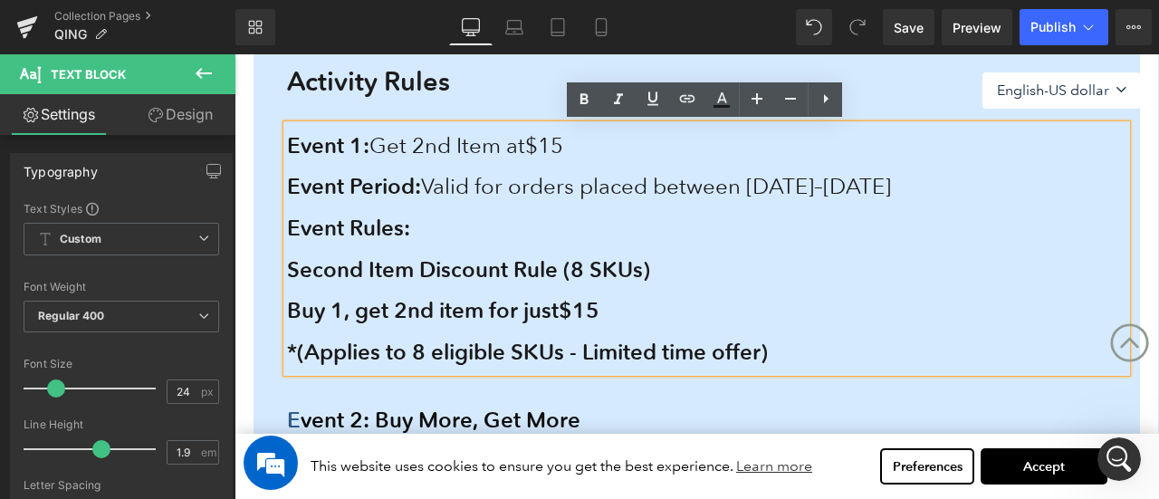
click at [417, 271] on b "Second Item Discount Rule (8 SKUs)" at bounding box center [468, 269] width 363 height 26
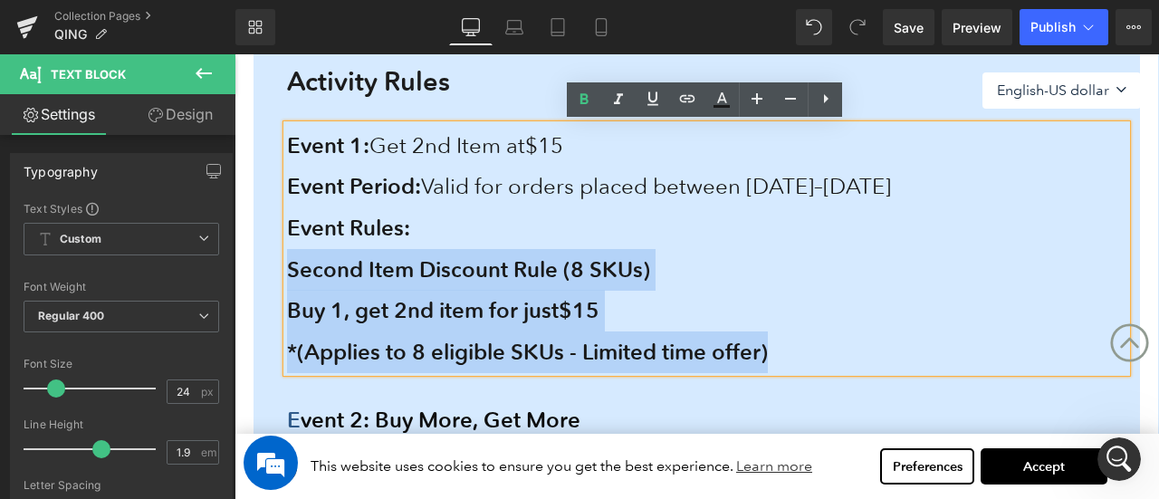
drag, startPoint x: 288, startPoint y: 266, endPoint x: 839, endPoint y: 348, distance: 556.6
click at [839, 348] on div "Event 1: Get 2nd Item at $15 Event Period: Valid for orders placed between Augu…" at bounding box center [707, 249] width 840 height 248
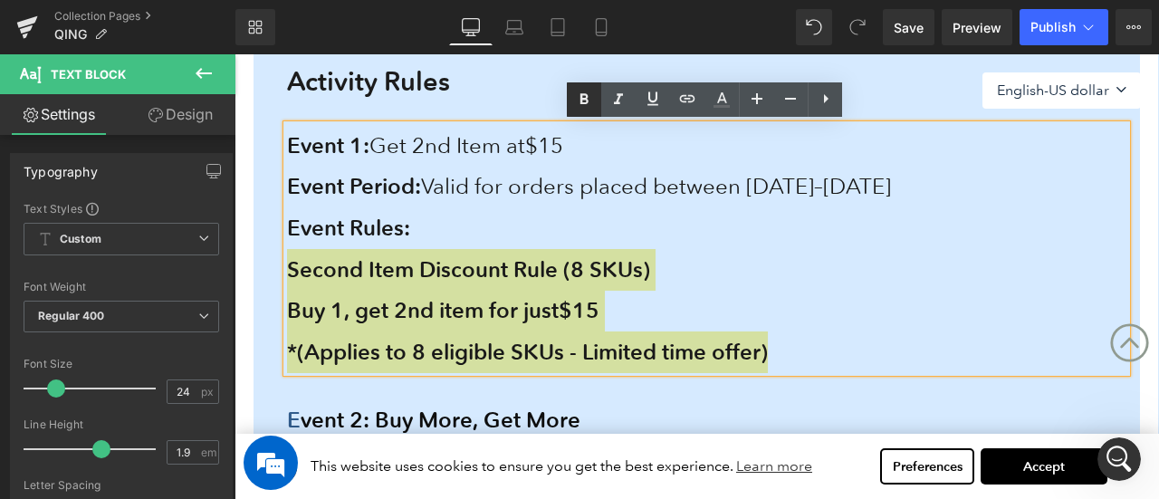
click at [580, 103] on icon at bounding box center [584, 100] width 22 height 22
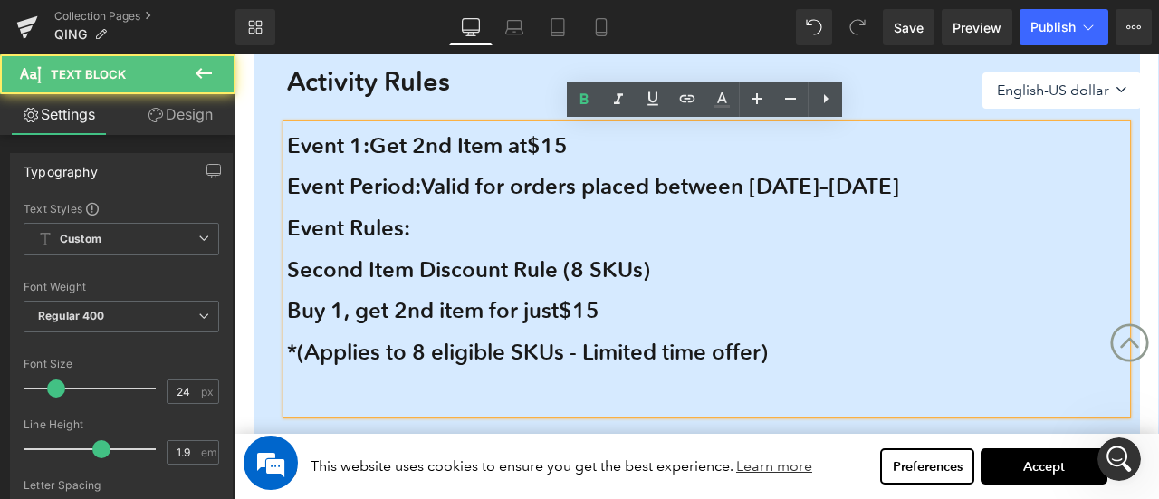
click at [630, 273] on span "Second Item Discount Rule (8 SKUs)" at bounding box center [468, 269] width 363 height 26
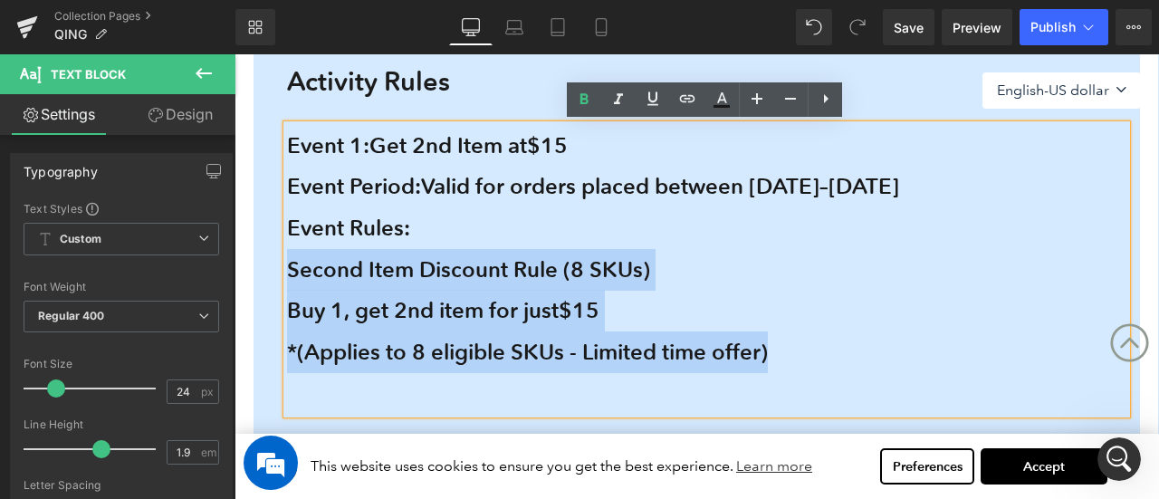
drag, startPoint x: 848, startPoint y: 363, endPoint x: 290, endPoint y: 264, distance: 566.7
click at [290, 264] on b "Event 1: Get 2nd Item at $15 Event Period: Valid for orders placed between Augu…" at bounding box center [707, 252] width 840 height 241
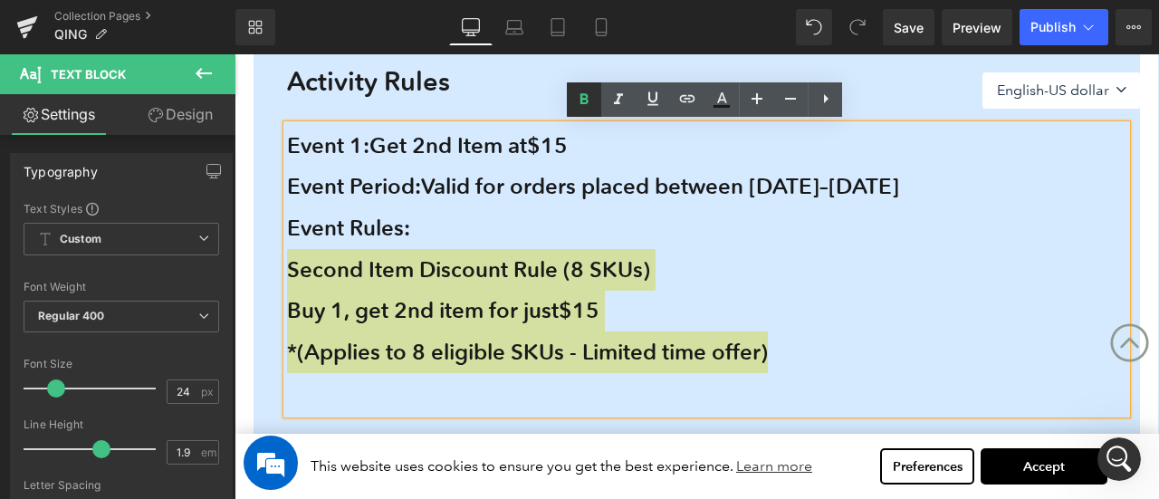
click at [582, 106] on icon at bounding box center [584, 100] width 22 height 22
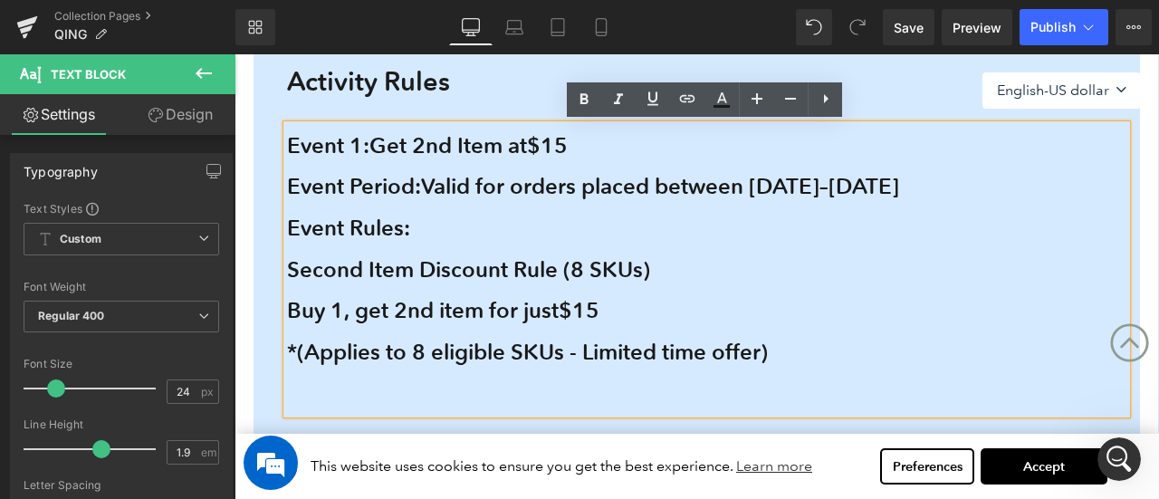
click at [479, 269] on span "Second Item Discount Rule (8 SKUs)" at bounding box center [468, 269] width 363 height 26
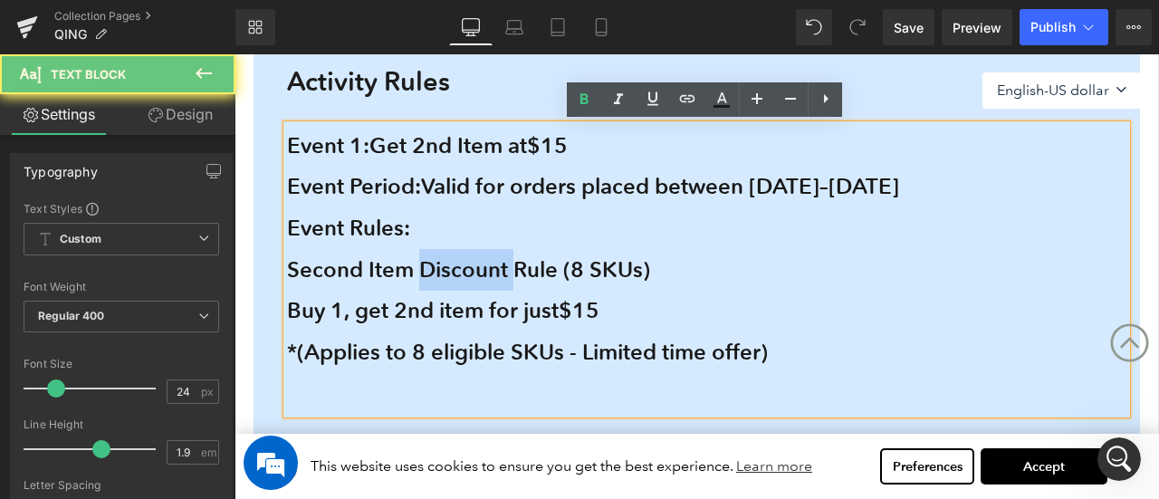
click at [479, 269] on span "Second Item Discount Rule (8 SKUs)" at bounding box center [468, 269] width 363 height 26
click at [480, 267] on span "Second Item Discount Rule (8 SKUs)" at bounding box center [468, 269] width 363 height 26
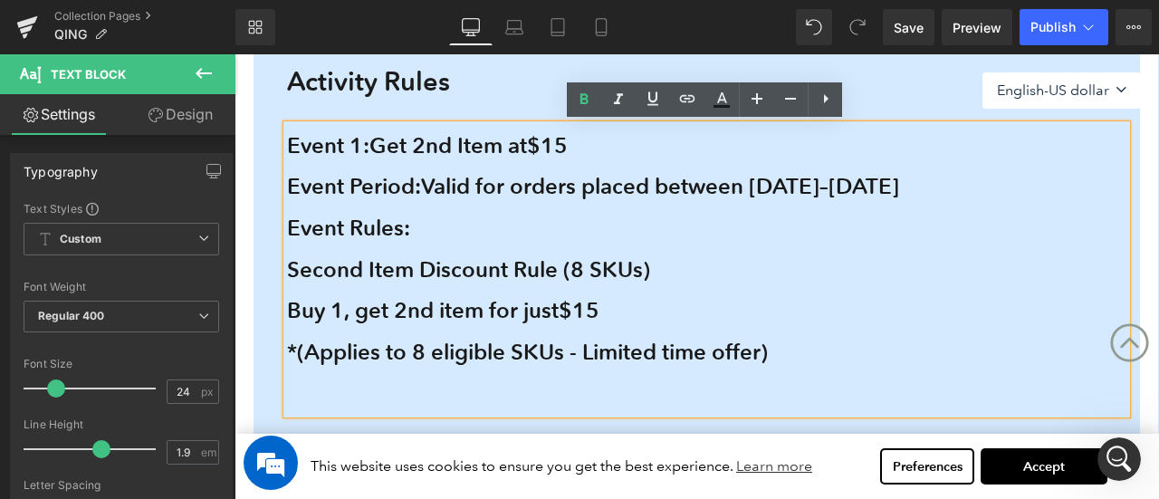
click at [837, 349] on div "*(Applies to 8 eligible SKUs - Limited time offer)" at bounding box center [707, 352] width 840 height 42
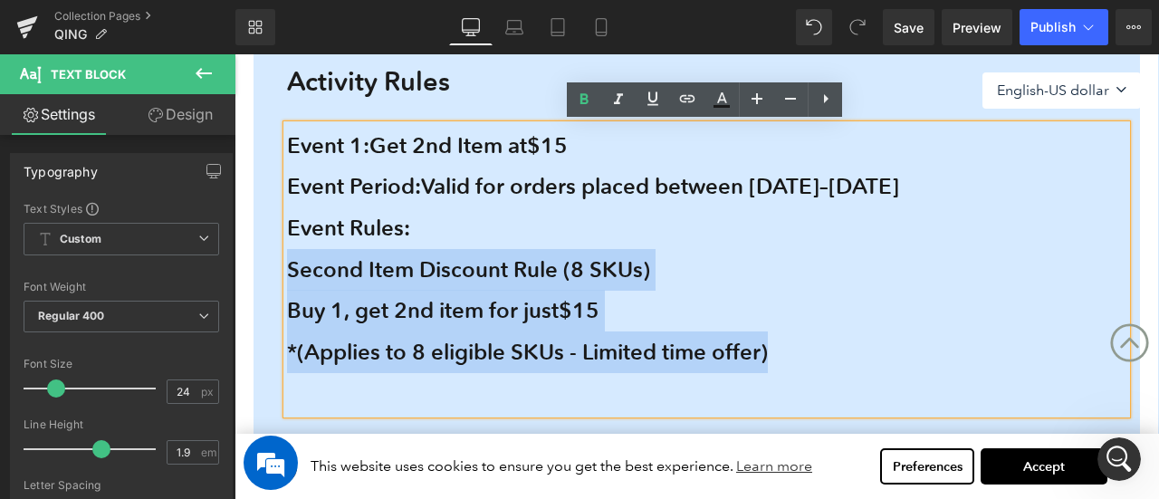
drag, startPoint x: 843, startPoint y: 343, endPoint x: 288, endPoint y: 264, distance: 560.8
click at [288, 264] on span "Event 1: Get 2nd Item at $15 Event Period: Valid for orders placed between Augu…" at bounding box center [707, 252] width 840 height 241
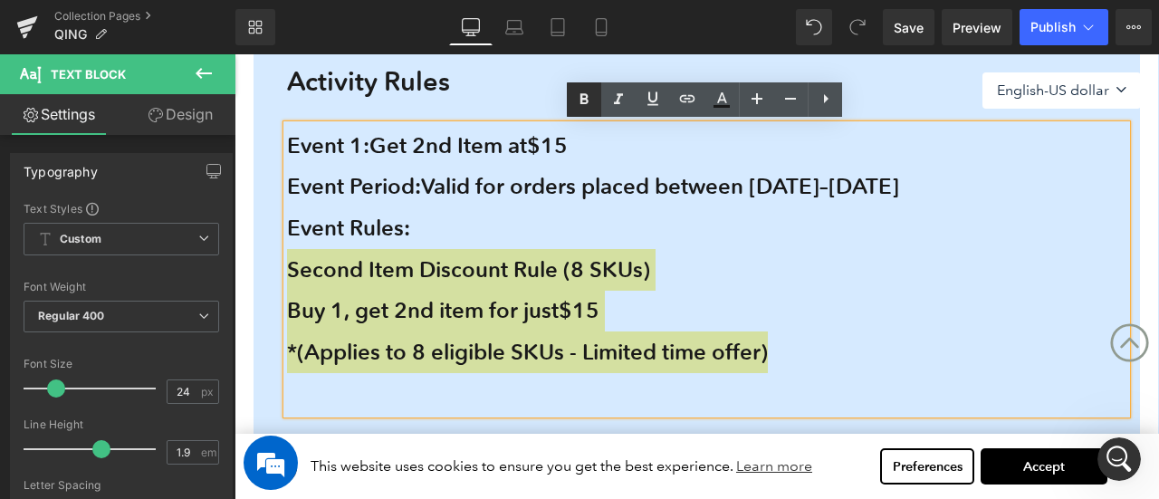
click at [584, 100] on icon at bounding box center [584, 100] width 22 height 22
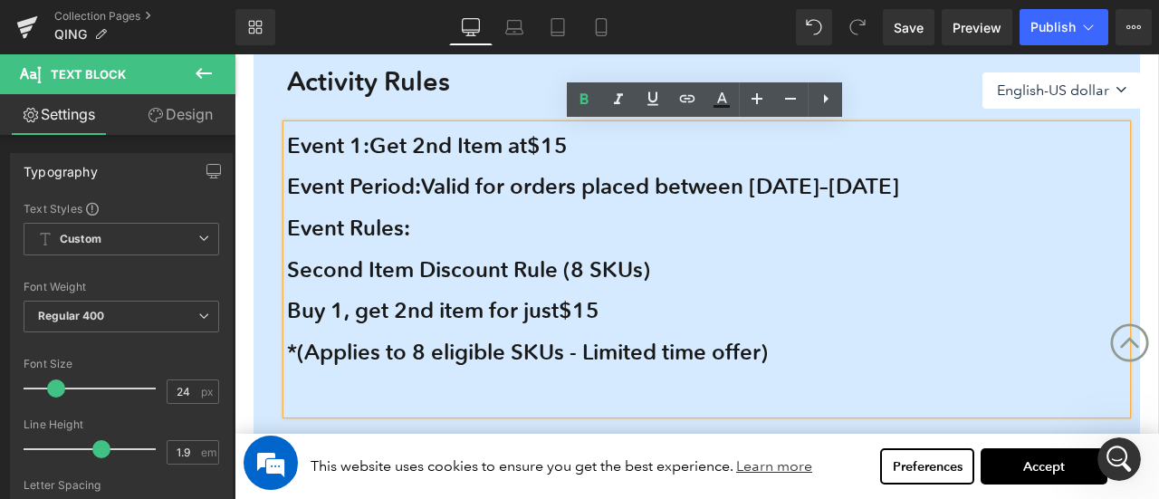
click at [250, 264] on div "Activity Rules Heading Event 1: Get 2nd Item at $15 Event Period: Valid for ord…" at bounding box center [697, 449] width 925 height 938
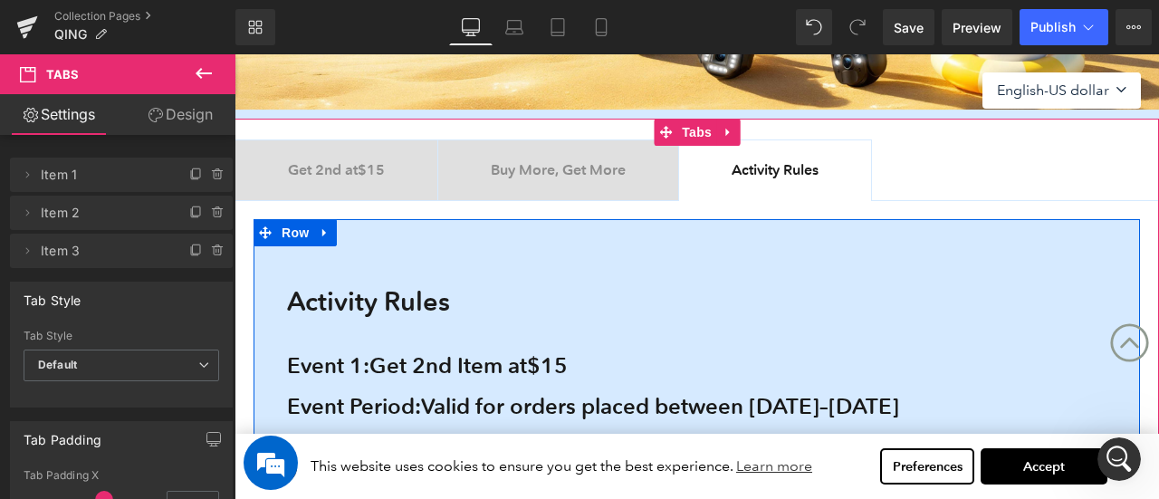
scroll to position [334, 0]
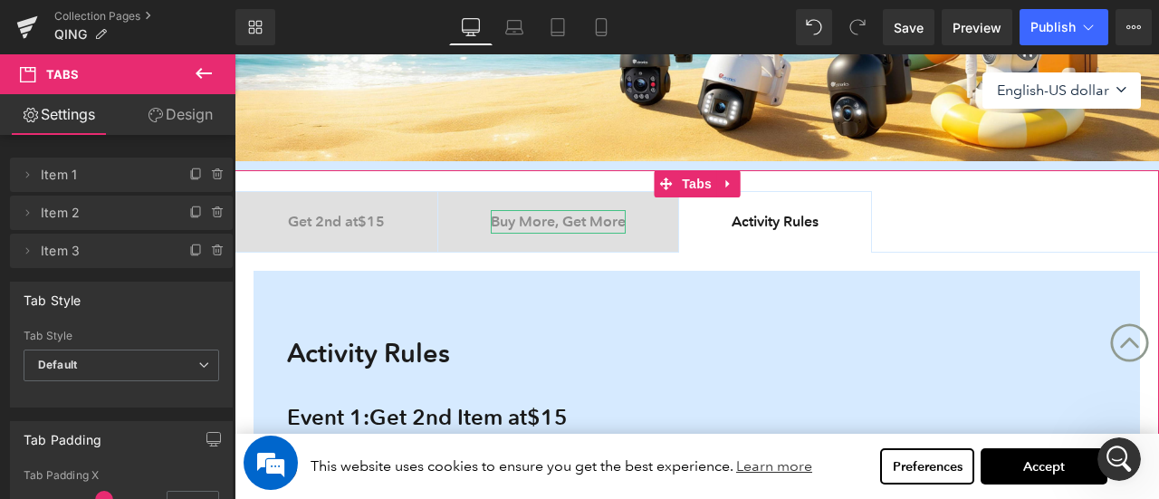
click at [522, 216] on b "Buy More, Get More" at bounding box center [558, 221] width 135 height 17
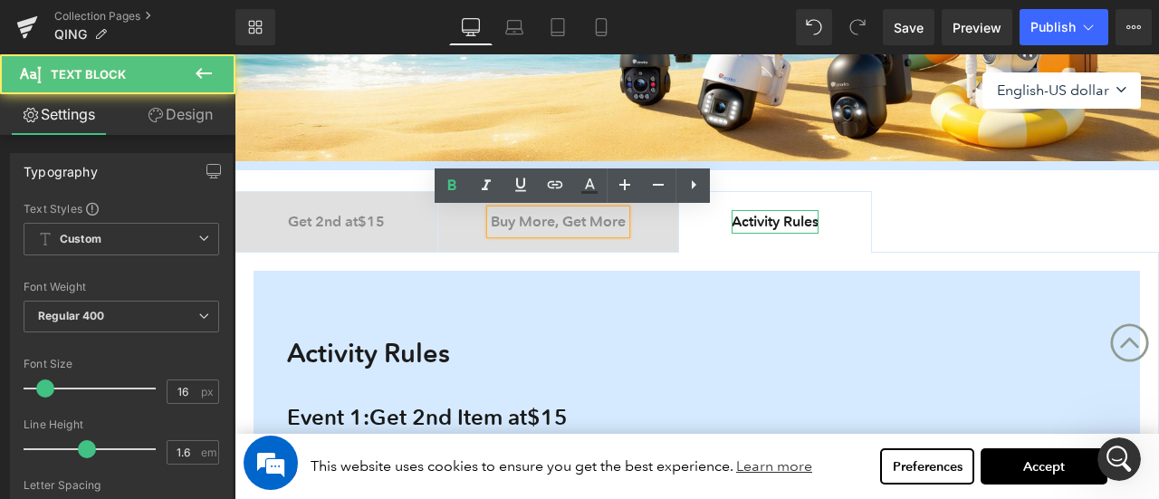
click at [801, 217] on b "Activity Rules" at bounding box center [775, 221] width 87 height 17
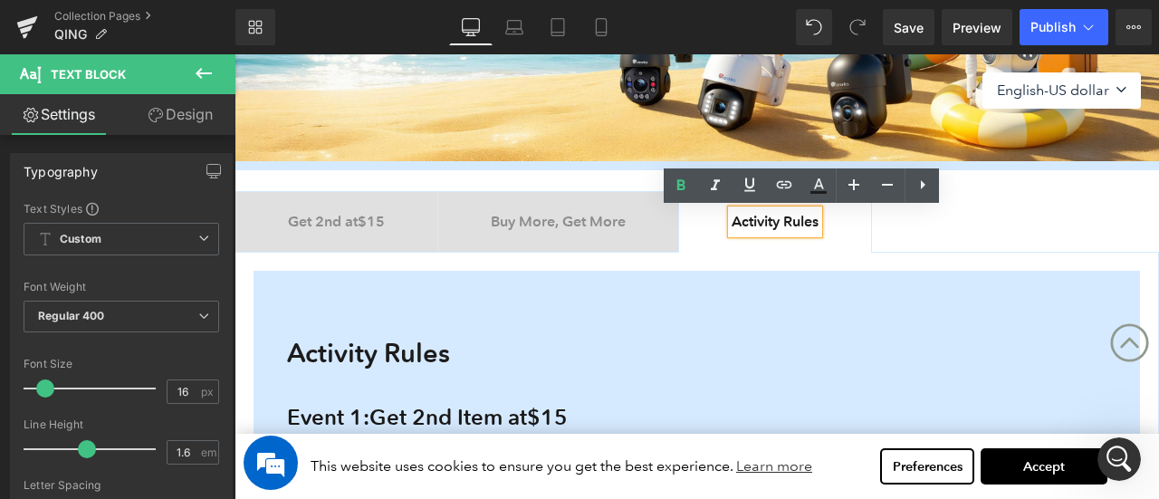
click at [564, 224] on b "Buy More, Get More" at bounding box center [558, 221] width 135 height 17
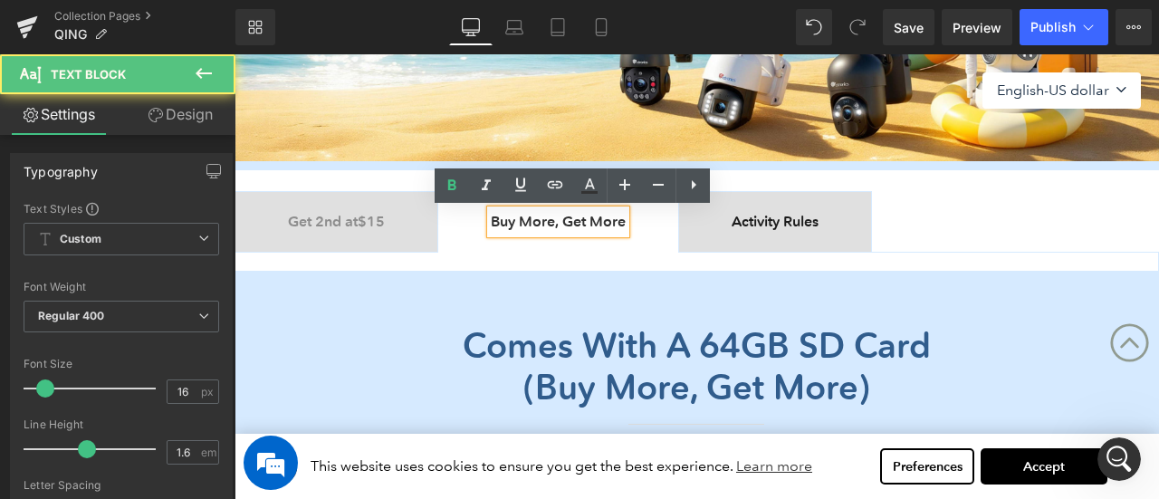
click at [777, 221] on b "Activity Rules" at bounding box center [775, 221] width 87 height 17
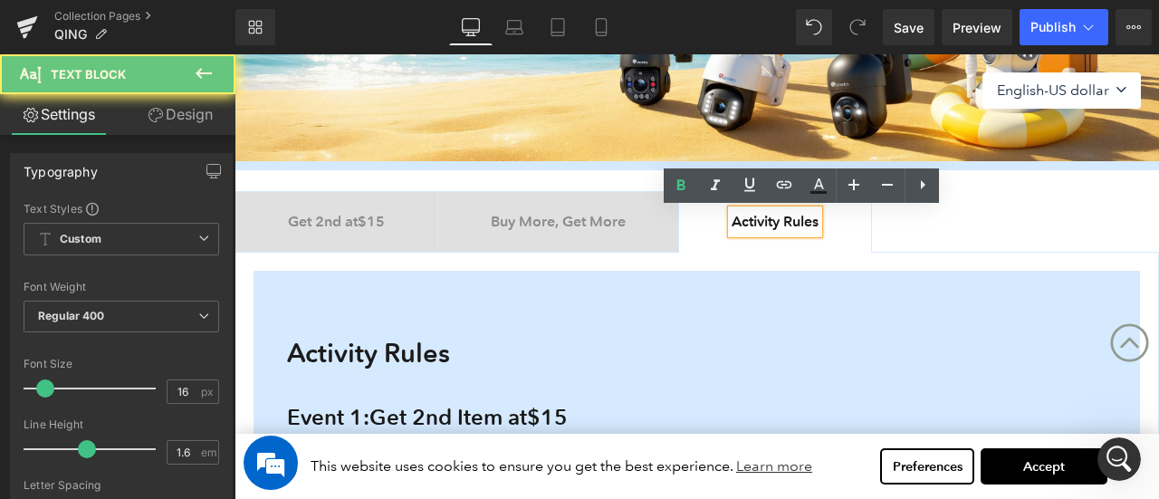
click at [792, 226] on b "Activity Rules" at bounding box center [775, 221] width 87 height 17
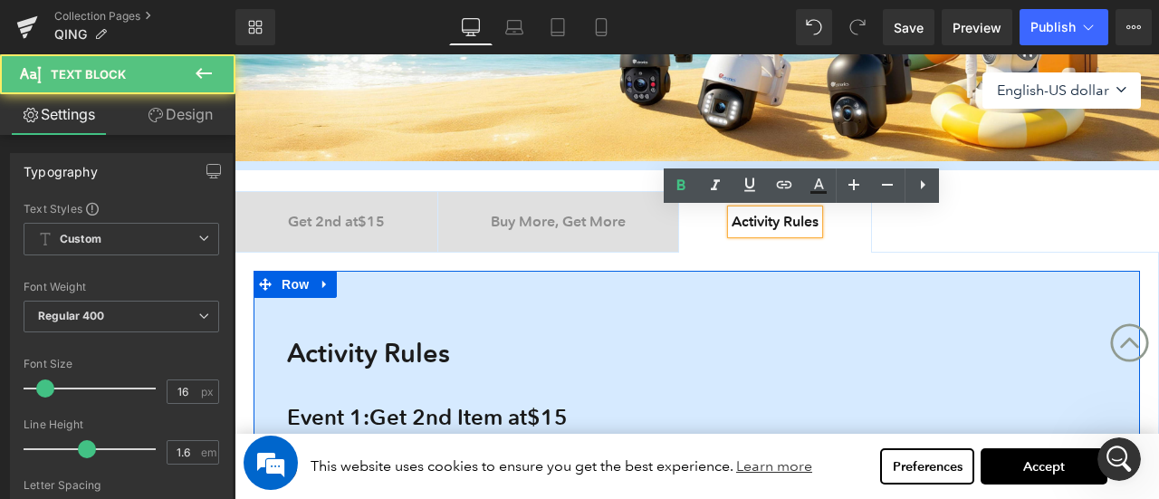
scroll to position [606, 0]
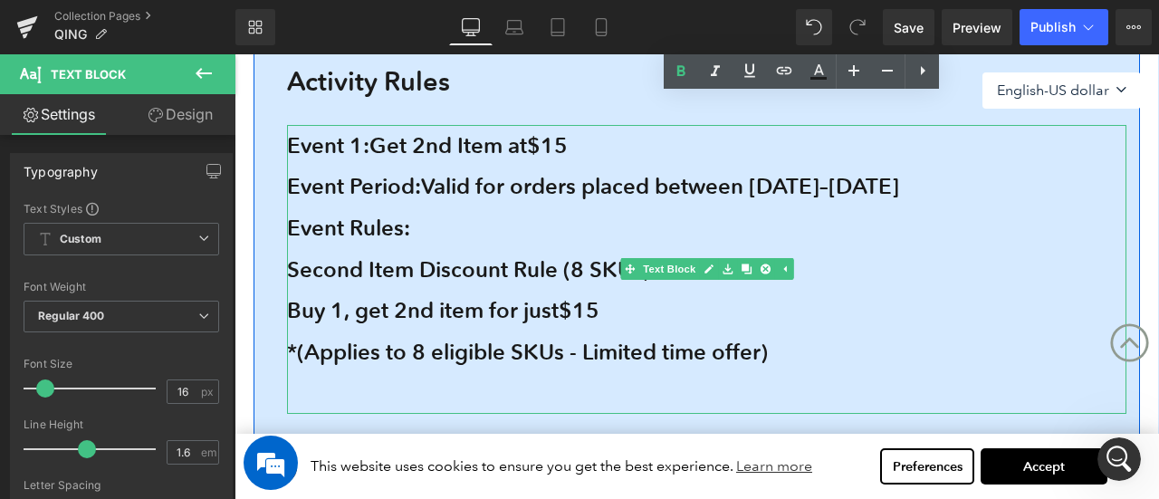
click at [302, 141] on span "Event 1:" at bounding box center [328, 145] width 82 height 26
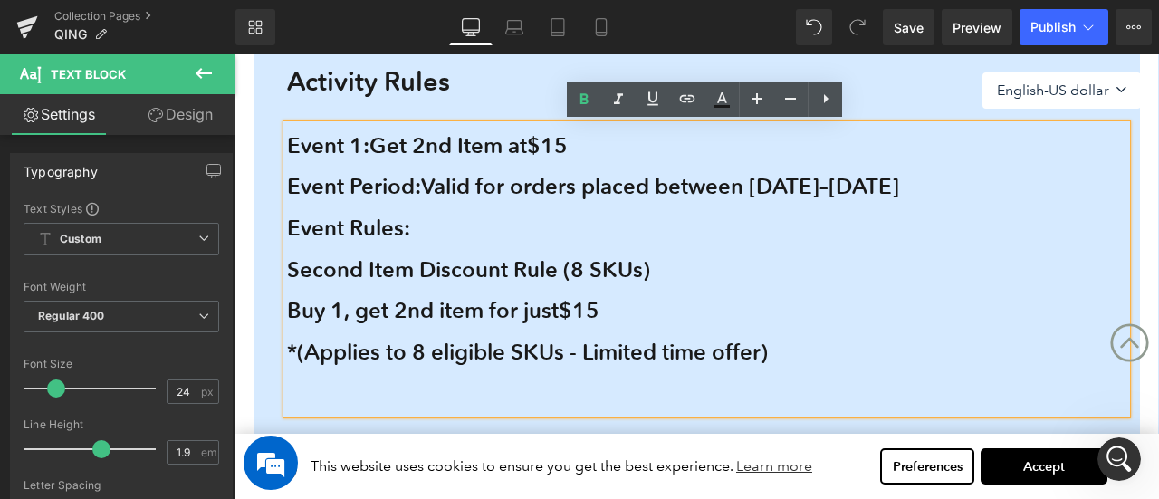
click at [768, 355] on span "*(Applies to 8 eligible SKUs - Limited time offer)" at bounding box center [527, 352] width 481 height 26
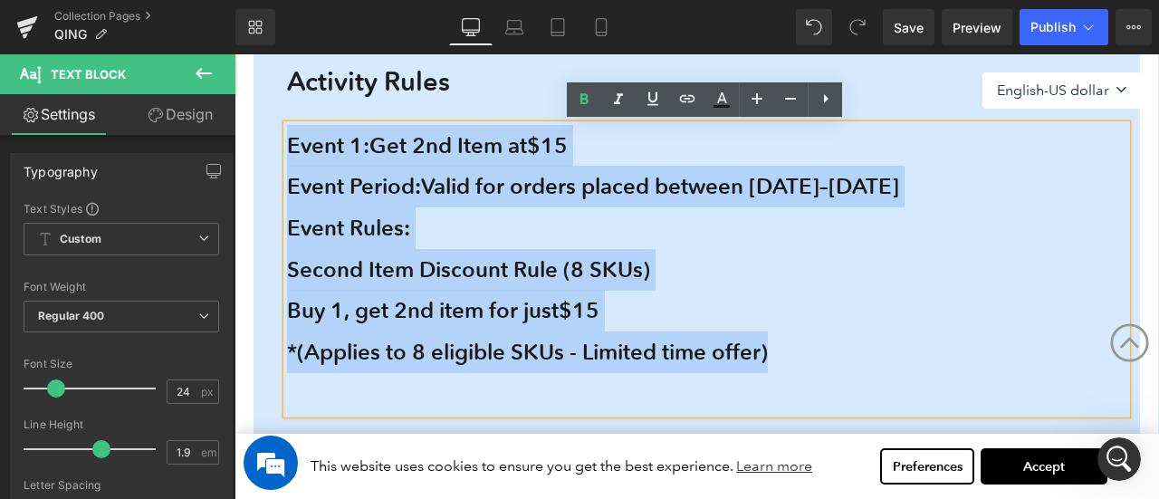
drag, startPoint x: 289, startPoint y: 141, endPoint x: 866, endPoint y: 369, distance: 620.0
click at [866, 369] on span "Event 1: Get 2nd Item at $15 Event Period: Valid for orders placed between Augu…" at bounding box center [707, 252] width 840 height 241
copy span "Event 1: Get 2nd Item at $15 Event Period: Valid for orders placed between Augu…"
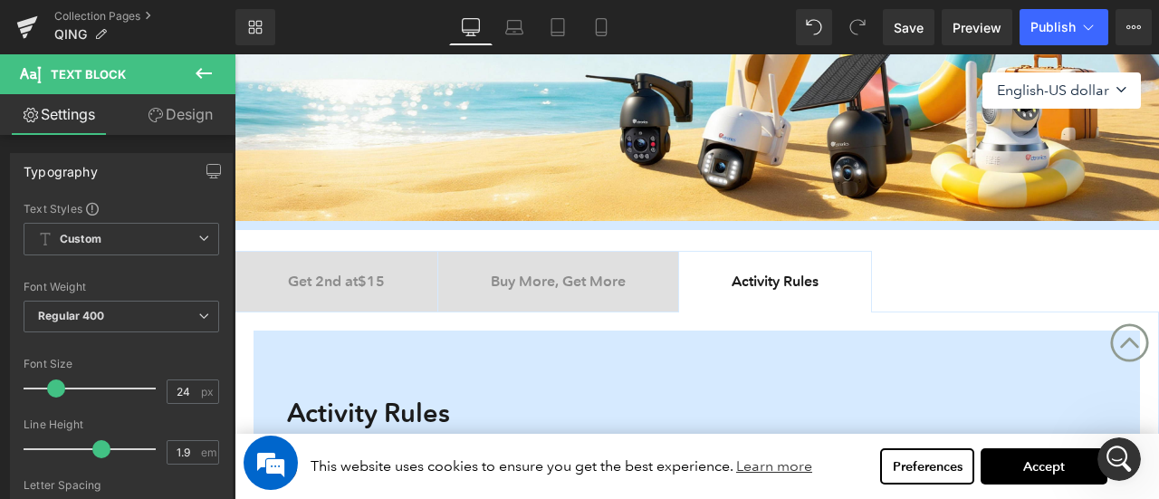
scroll to position [244, 0]
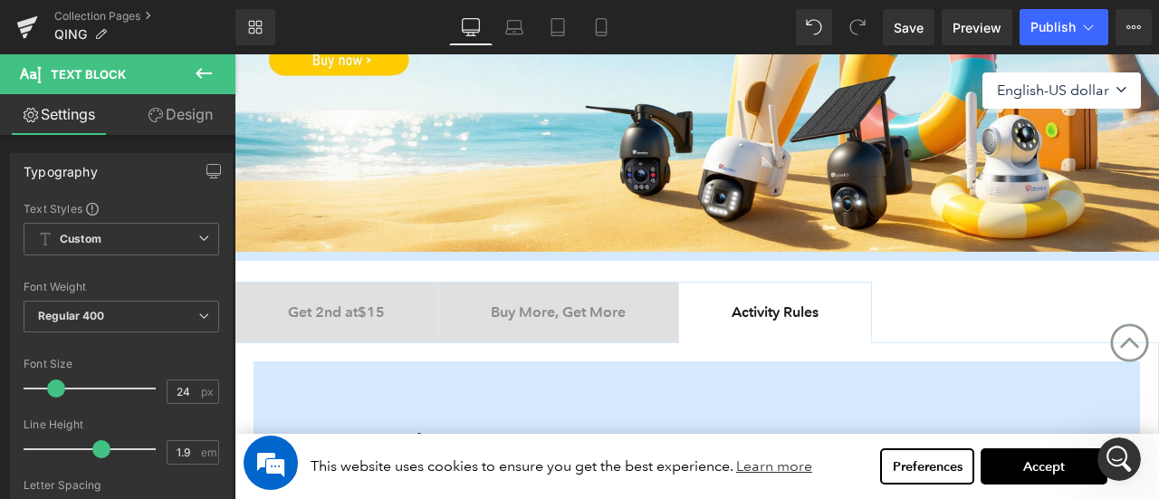
click at [625, 314] on b "Buy More, Get More" at bounding box center [558, 311] width 135 height 17
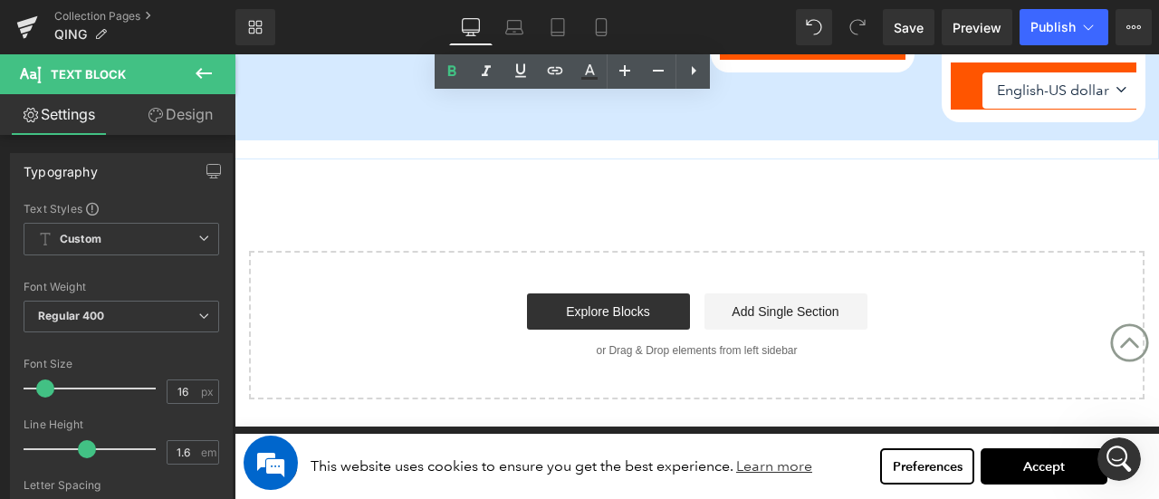
scroll to position [1240, 0]
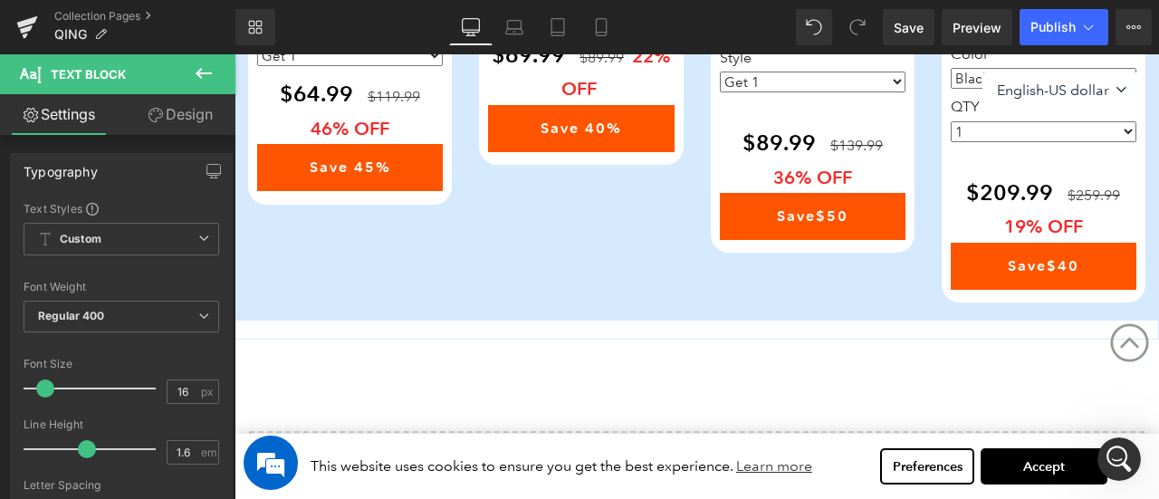
click at [212, 69] on icon at bounding box center [204, 73] width 22 height 22
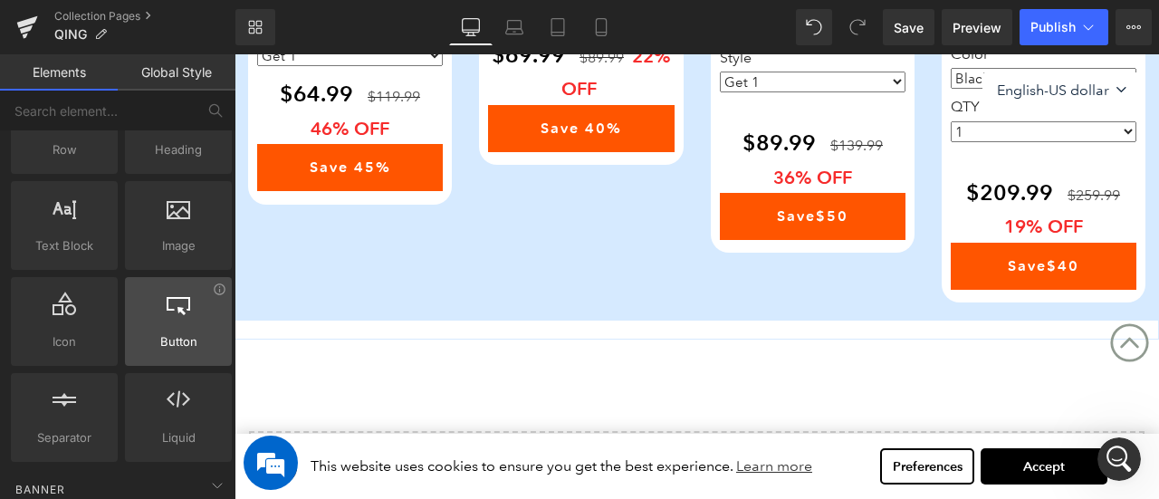
scroll to position [0, 0]
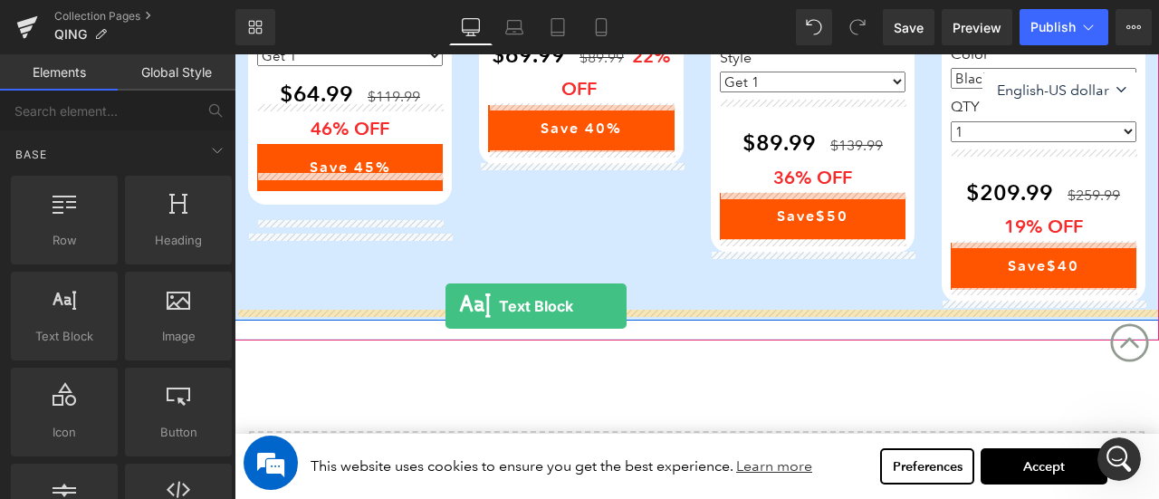
drag, startPoint x: 308, startPoint y: 382, endPoint x: 446, endPoint y: 306, distance: 157.3
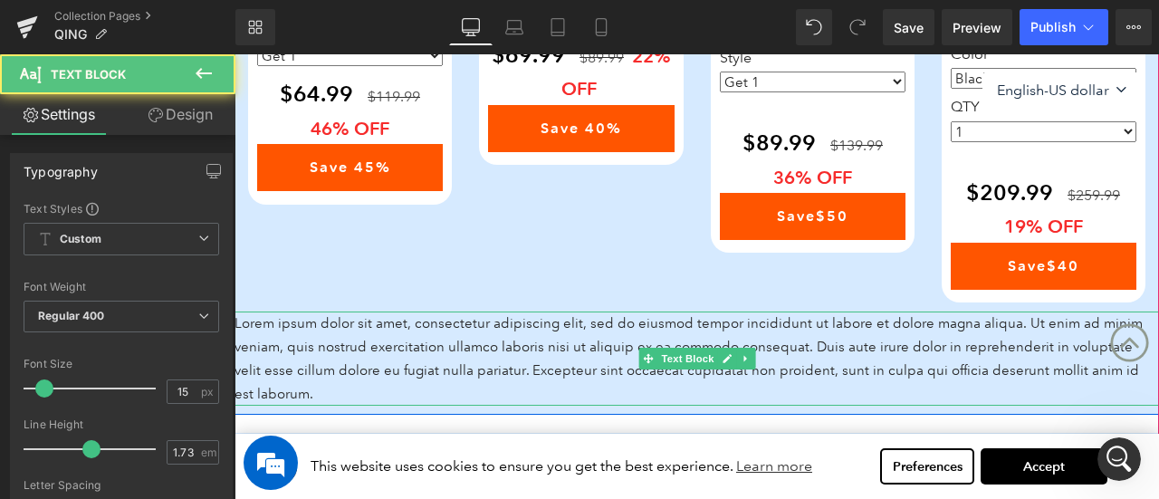
click at [444, 344] on p "Lorem ipsum dolor sit amet, consectetur adipiscing elit, sed do eiusmod tempor …" at bounding box center [697, 359] width 925 height 94
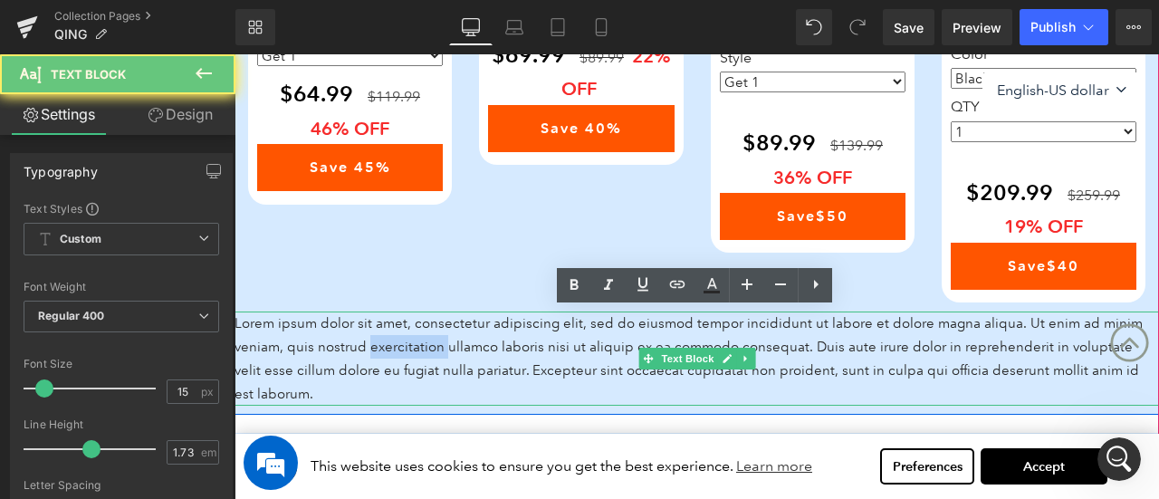
click at [444, 344] on p "Lorem ipsum dolor sit amet, consectetur adipiscing elit, sed do eiusmod tempor …" at bounding box center [697, 359] width 925 height 94
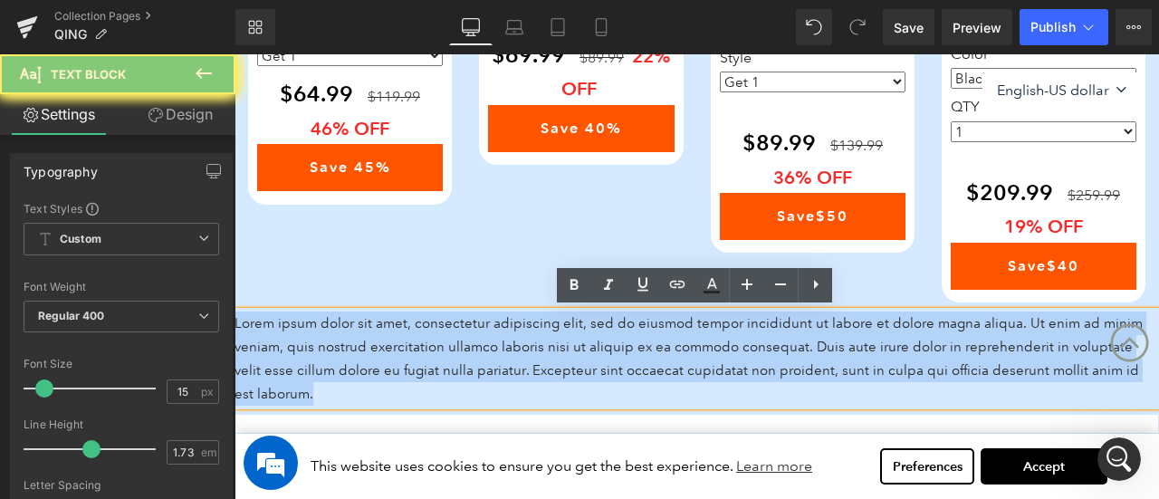
click at [444, 344] on p "Lorem ipsum dolor sit amet, consectetur adipiscing elit, sed do eiusmod tempor …" at bounding box center [697, 359] width 925 height 94
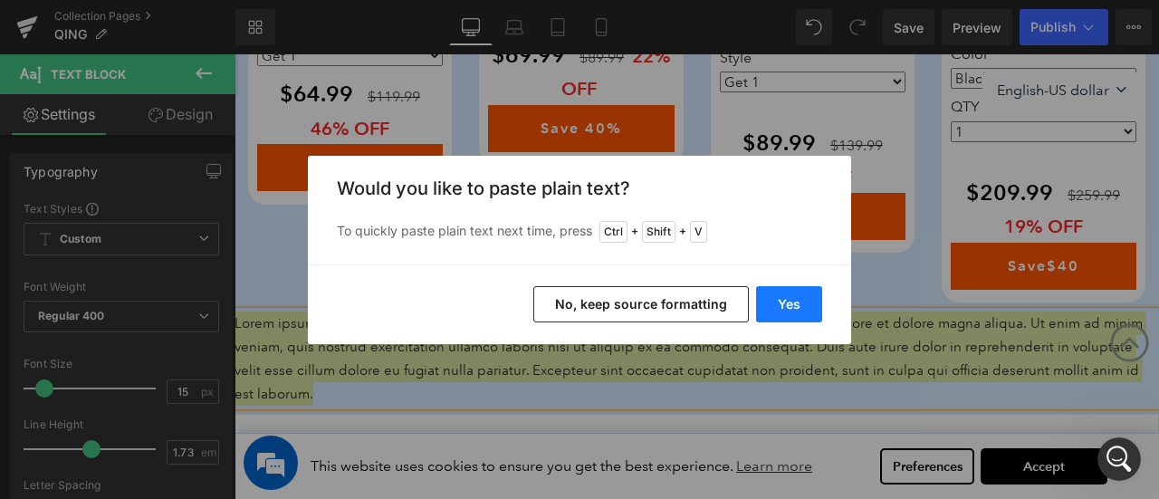
click at [799, 310] on button "Yes" at bounding box center [789, 304] width 66 height 36
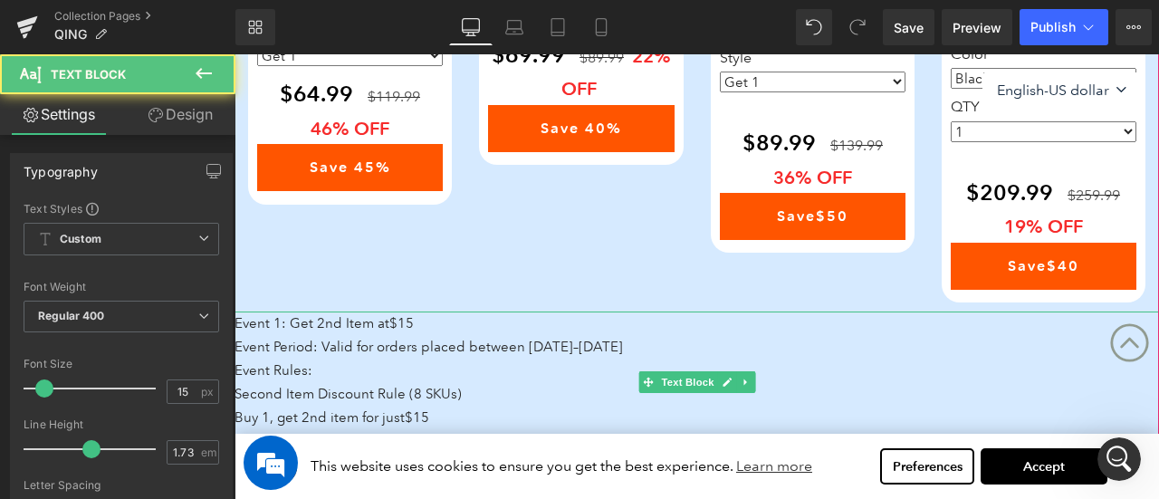
click at [437, 330] on p "Event 1: Get 2nd Item at $15" at bounding box center [697, 324] width 925 height 24
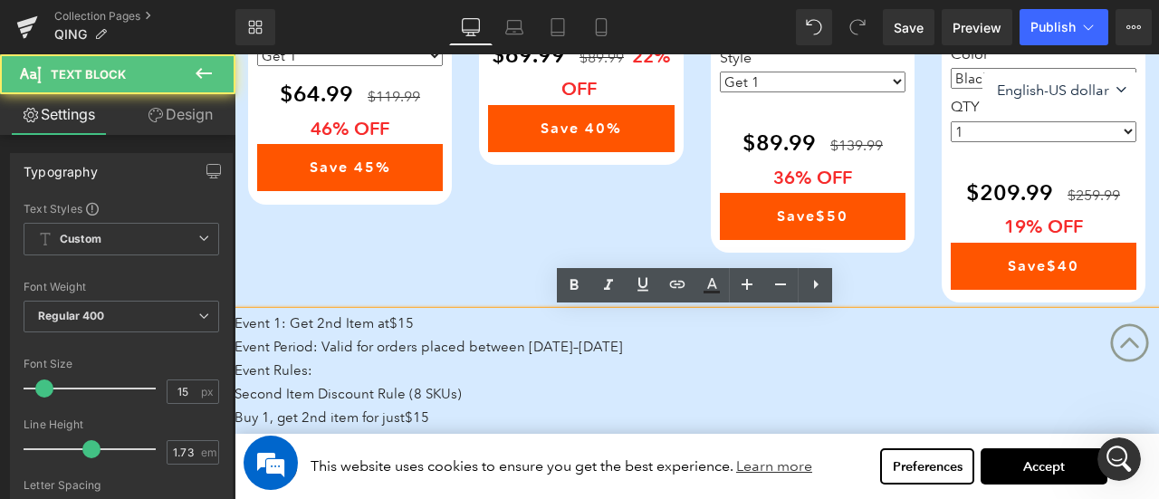
click at [393, 338] on p "Event Period: Valid for orders placed between [DATE]–[DATE]" at bounding box center [697, 347] width 925 height 24
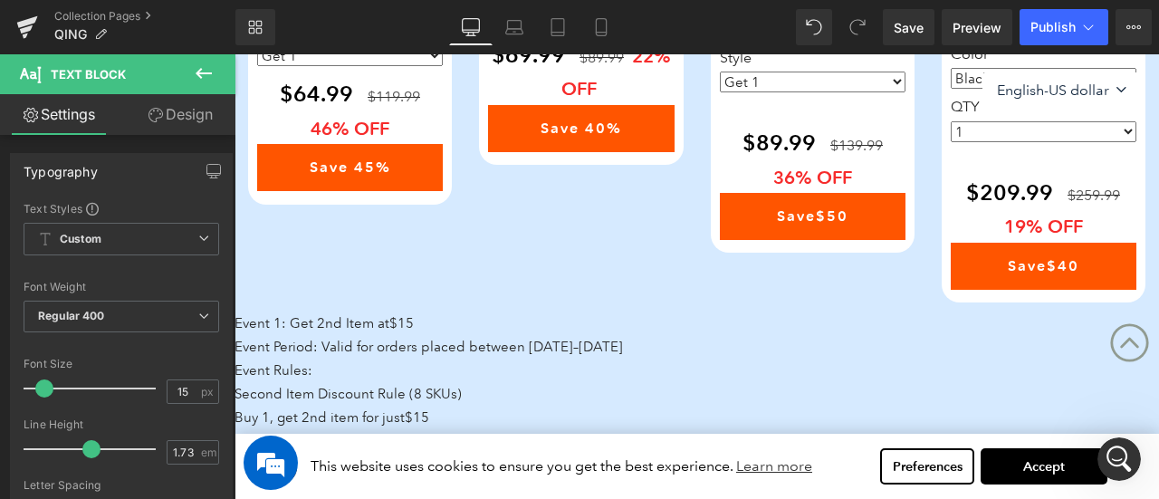
click at [185, 120] on link "Design" at bounding box center [180, 114] width 118 height 41
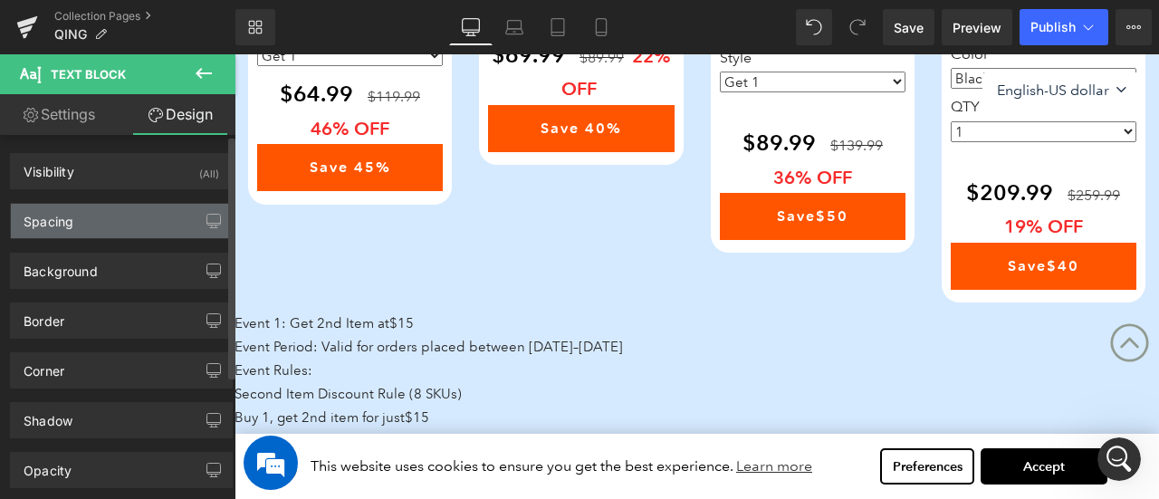
click at [107, 212] on div "Spacing" at bounding box center [121, 221] width 221 height 34
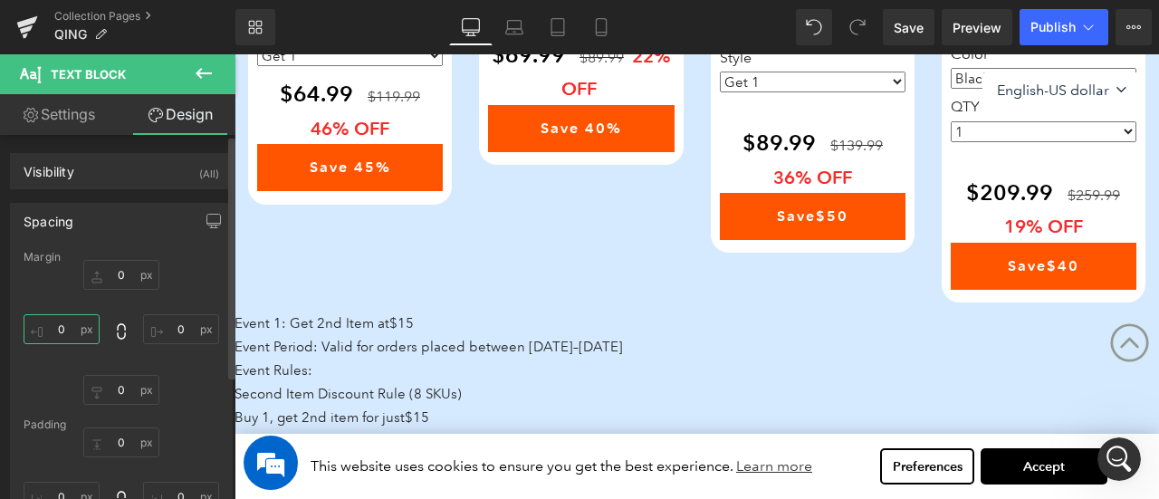
click at [77, 325] on input "0" at bounding box center [62, 329] width 76 height 30
type input "55"
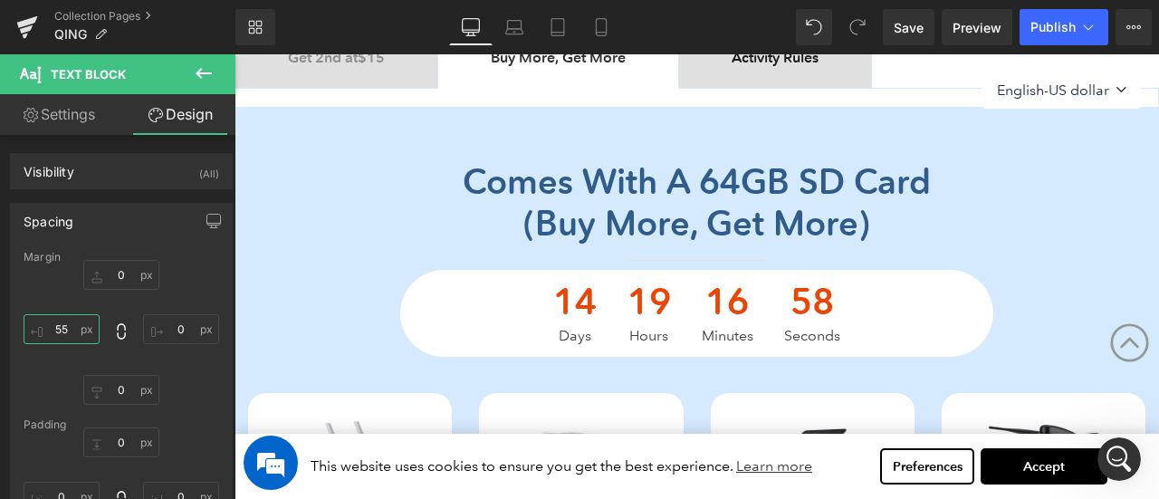
scroll to position [334, 0]
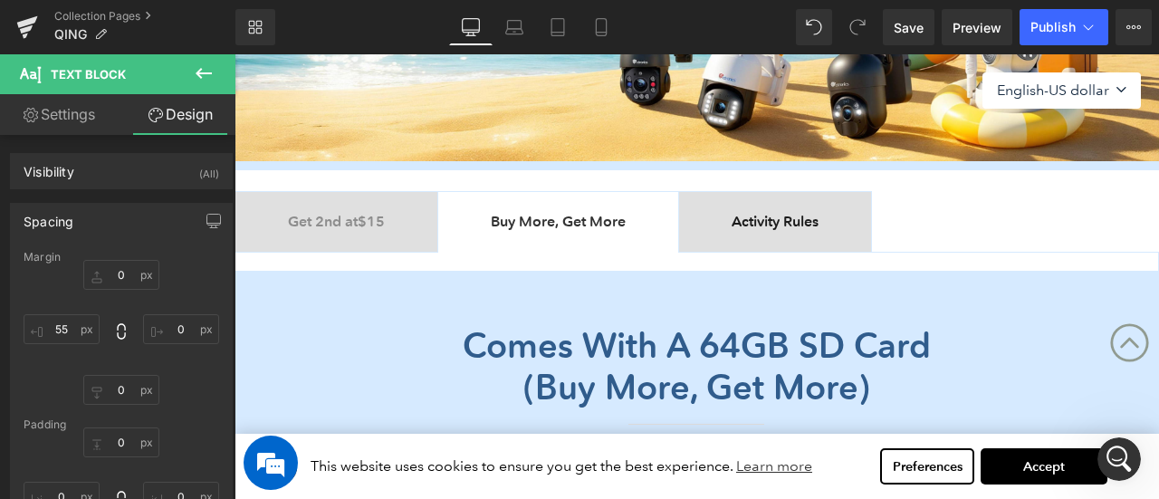
click at [816, 238] on span "Activity Rules Text Block" at bounding box center [775, 222] width 192 height 60
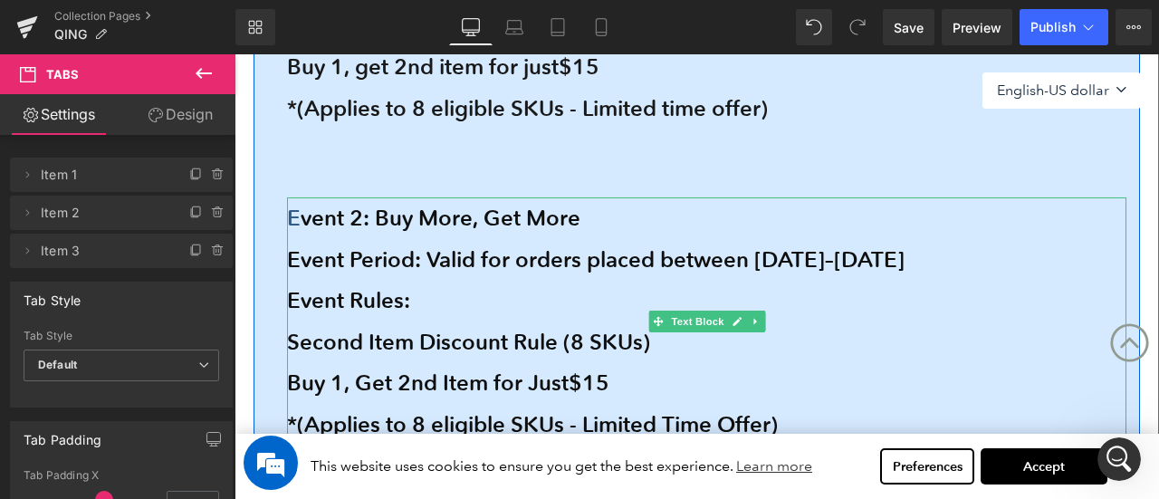
scroll to position [878, 0]
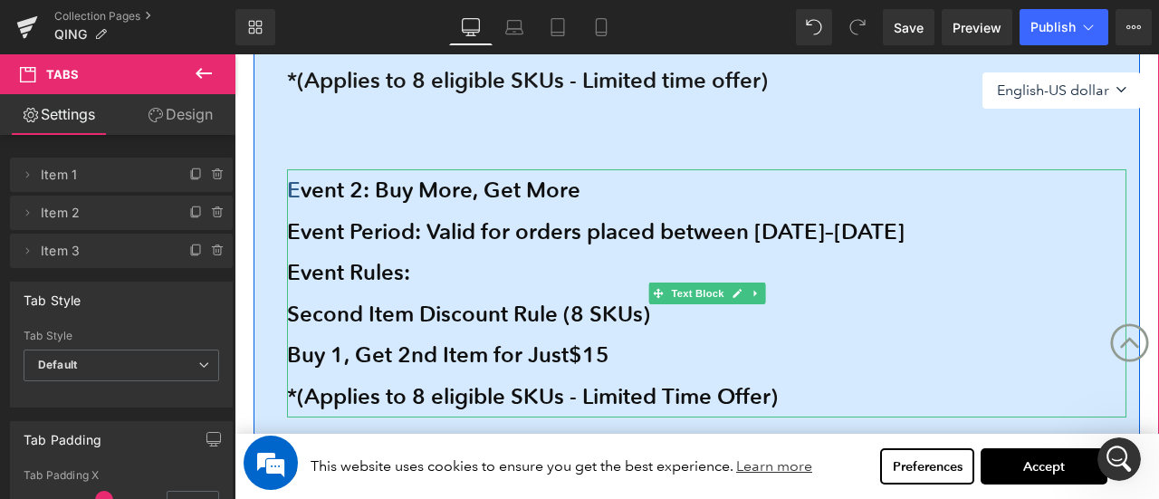
click at [422, 229] on b "Event Period: Valid for orders placed between [DATE]–[DATE]" at bounding box center [596, 231] width 618 height 26
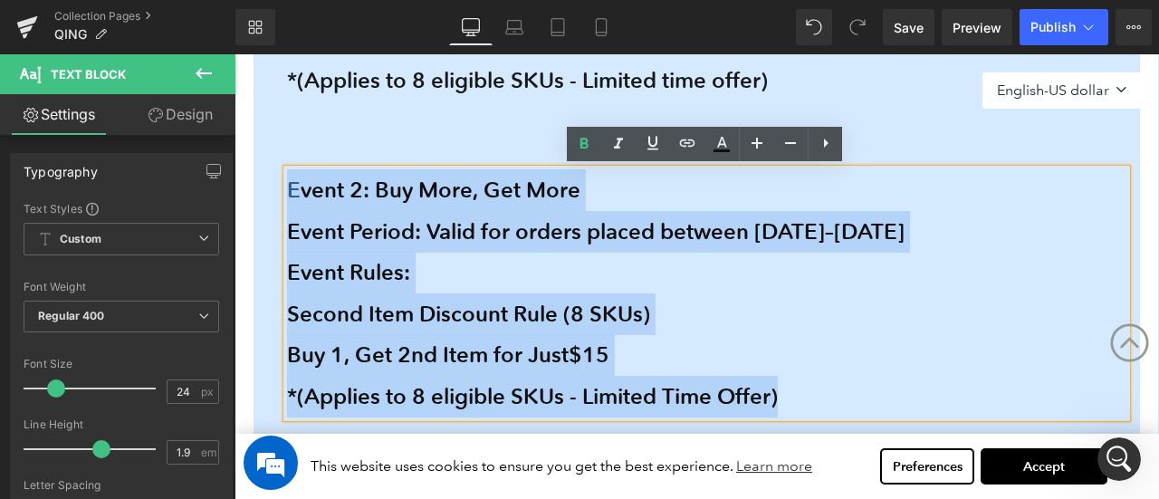
drag, startPoint x: 289, startPoint y: 186, endPoint x: 841, endPoint y: 387, distance: 587.9
click at [841, 387] on div "E vent 2: Buy More, Get More Event Period: Valid for orders placed between Aug…" at bounding box center [707, 293] width 840 height 248
click at [525, 302] on b "Second Item Discount Rule (8 SKUs)" at bounding box center [468, 314] width 363 height 26
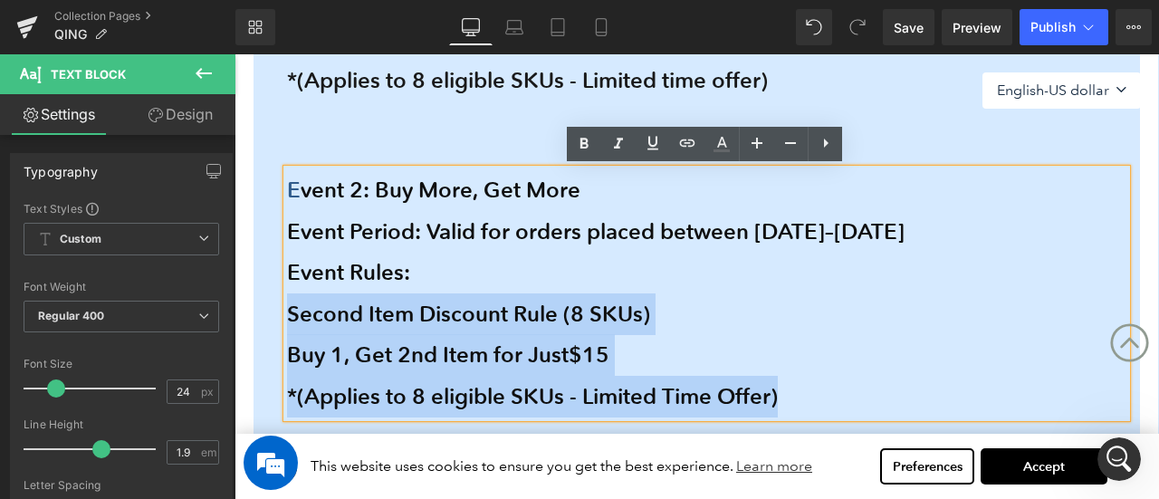
drag, startPoint x: 849, startPoint y: 392, endPoint x: 290, endPoint y: 316, distance: 564.8
click at [290, 316] on div "E vent 2: Buy More, Get More Event Period: Valid for orders placed between Aug…" at bounding box center [707, 293] width 840 height 248
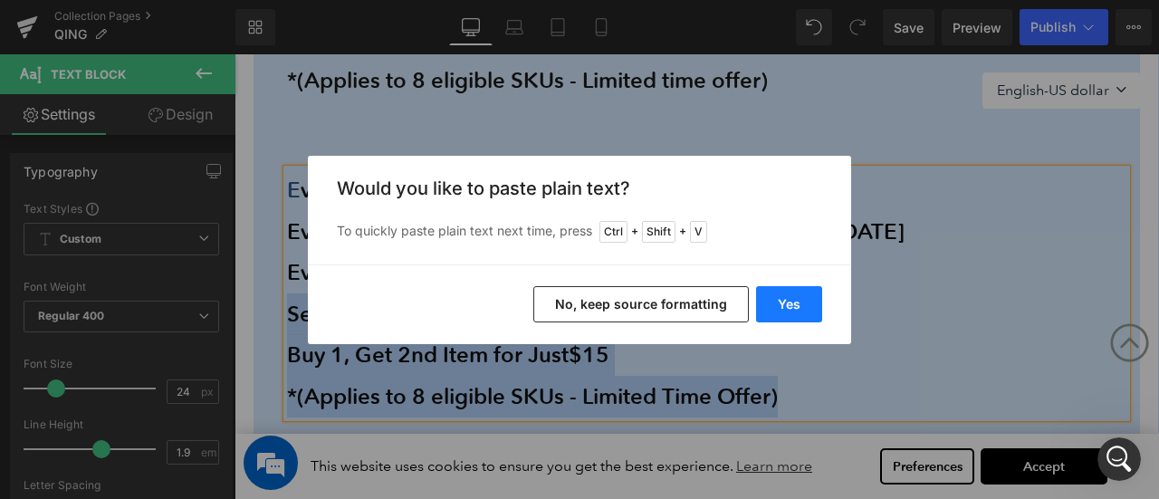
scroll to position [1121, 0]
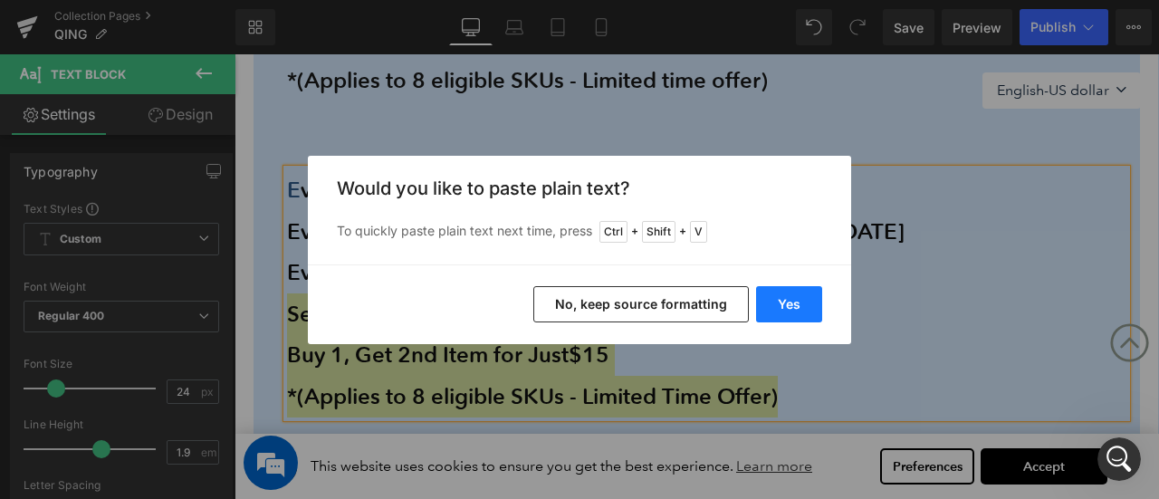
click at [783, 303] on button "Yes" at bounding box center [789, 304] width 66 height 36
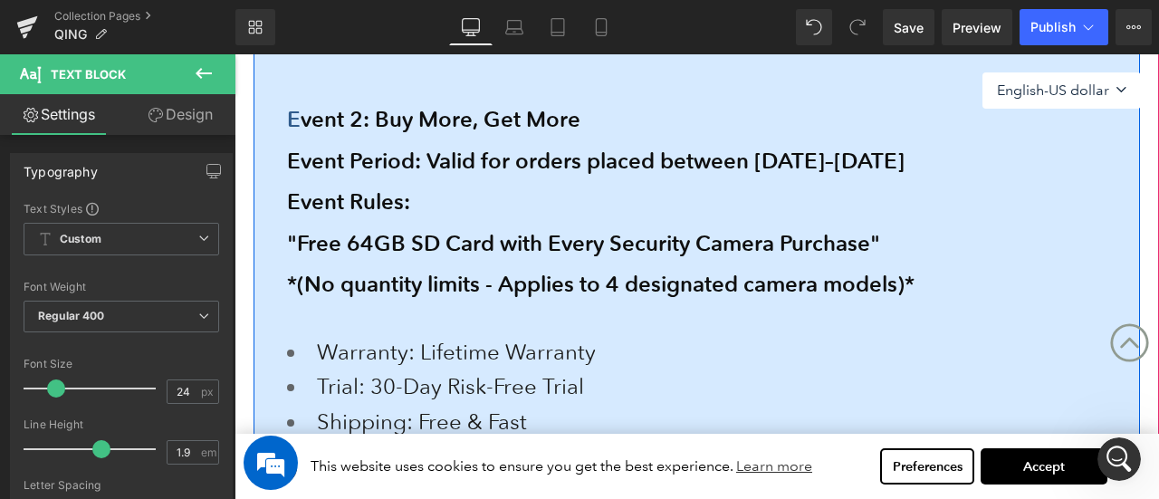
scroll to position [1059, 0]
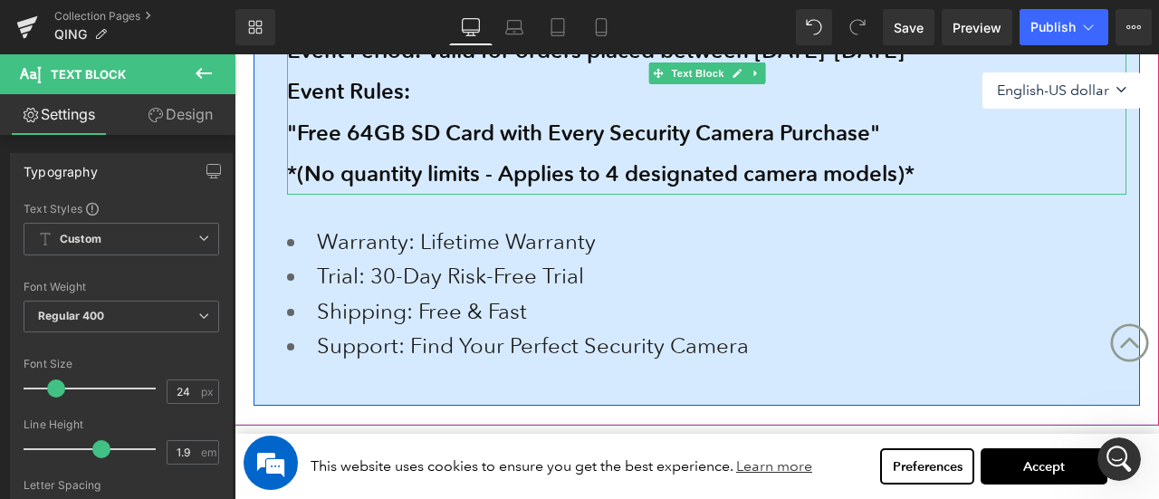
click at [297, 130] on span ""Free 64GB SD Card with Every Security Camera Purchase"" at bounding box center [583, 133] width 593 height 26
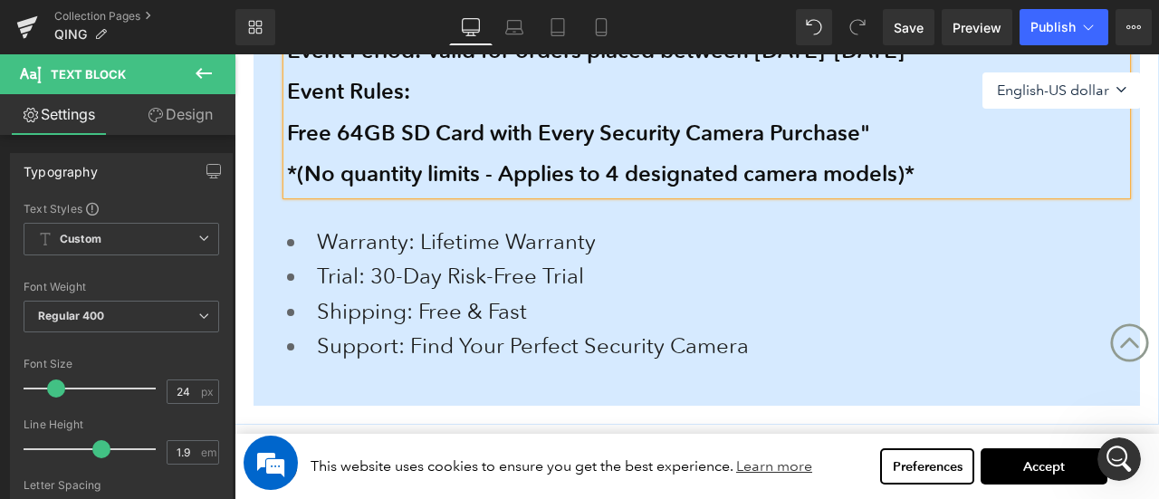
click at [924, 131] on div "Free 64GB SD Card with Every Security Camera Purchase"" at bounding box center [707, 133] width 840 height 42
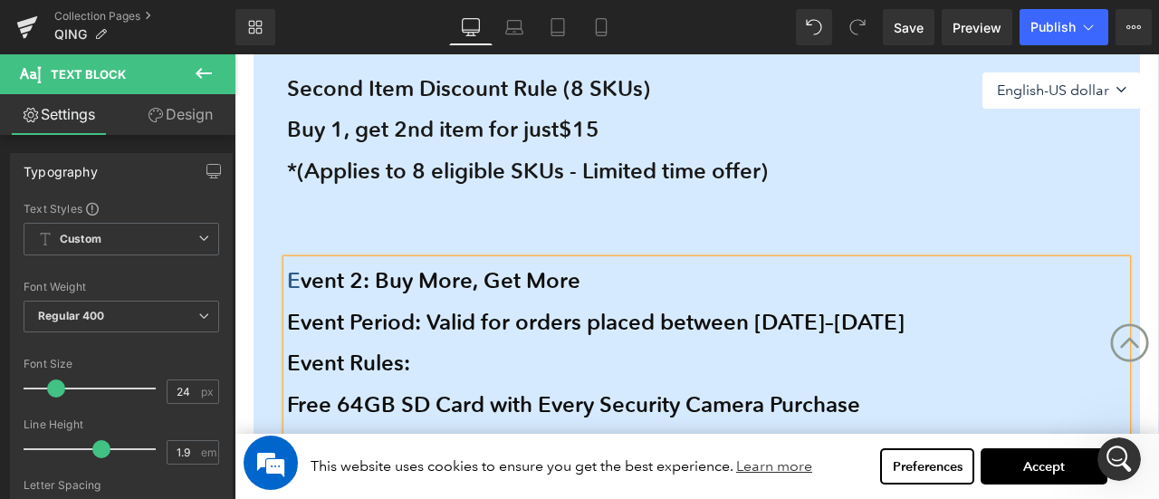
scroll to position [425, 0]
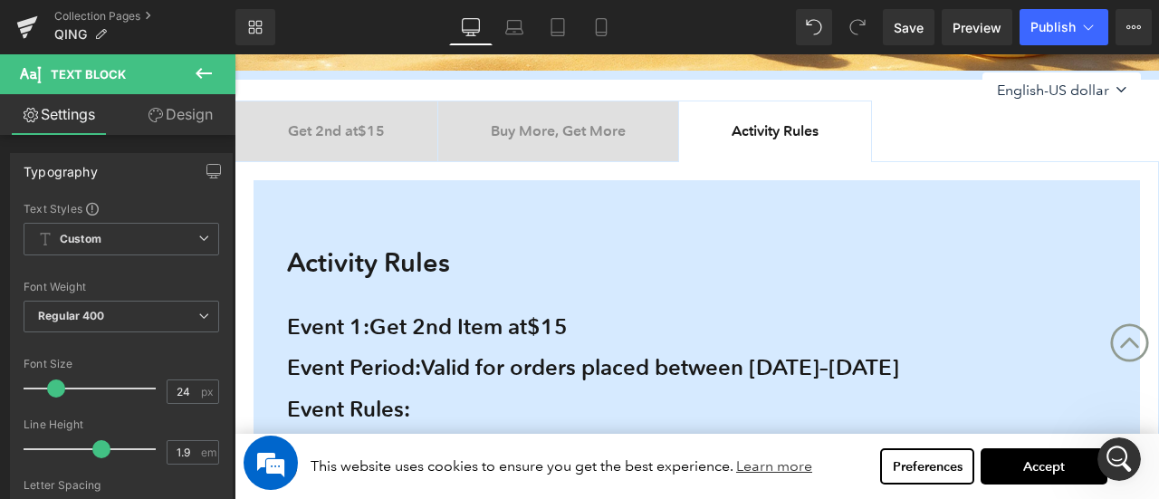
click at [568, 136] on b "Buy More, Get More" at bounding box center [558, 130] width 135 height 17
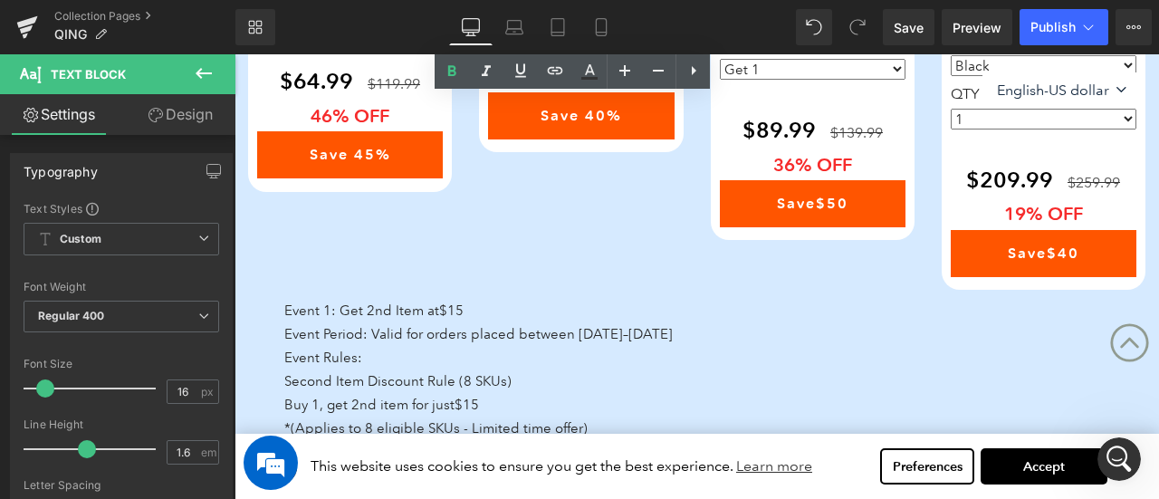
scroll to position [1330, 0]
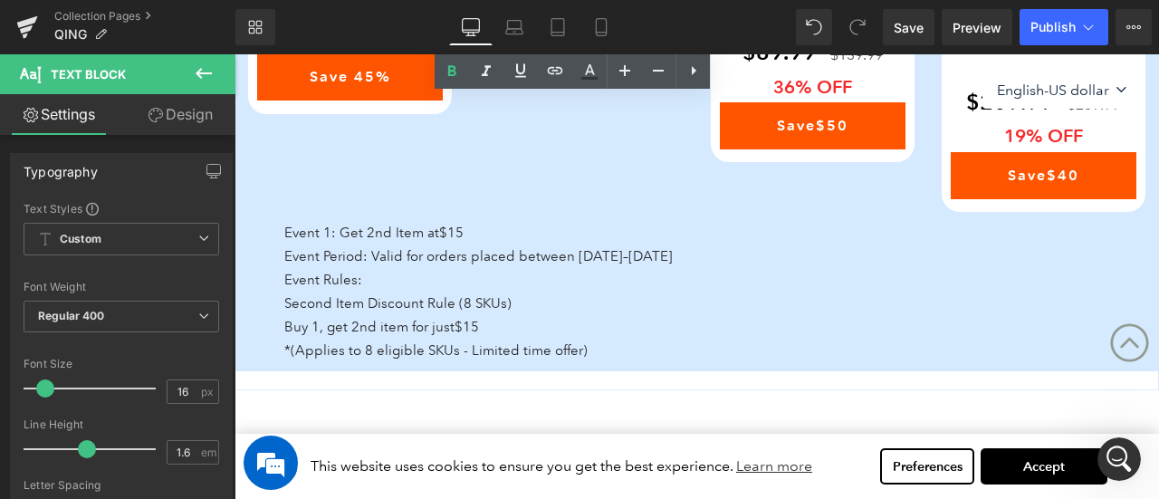
click at [344, 297] on p "Second Item Discount Rule (8 SKUs)" at bounding box center [721, 304] width 875 height 24
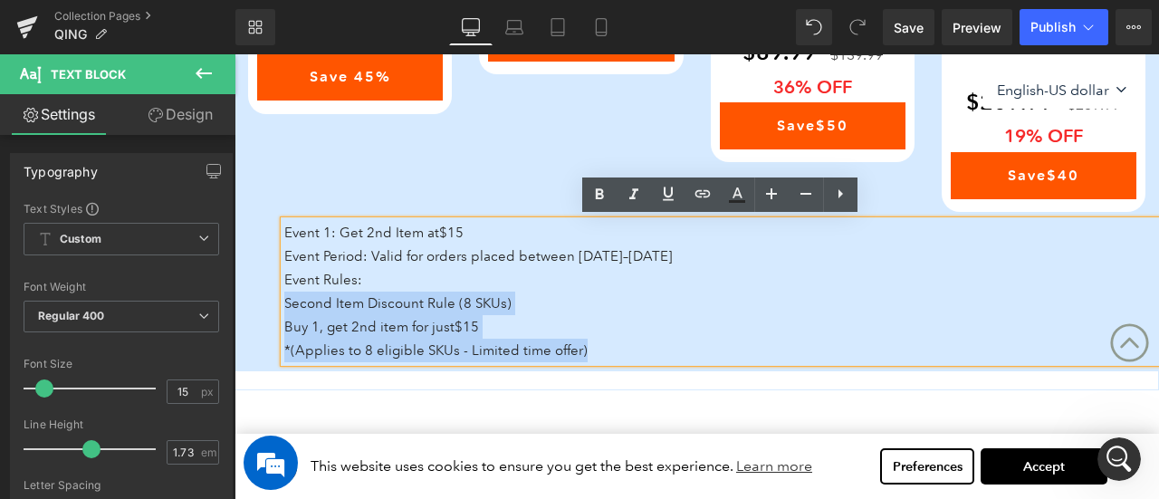
drag, startPoint x: 284, startPoint y: 302, endPoint x: 630, endPoint y: 345, distance: 348.7
click at [630, 345] on div "Event 1: Get 2nd Item at $15 Event Period: Valid for orders placed between Augu…" at bounding box center [721, 291] width 875 height 141
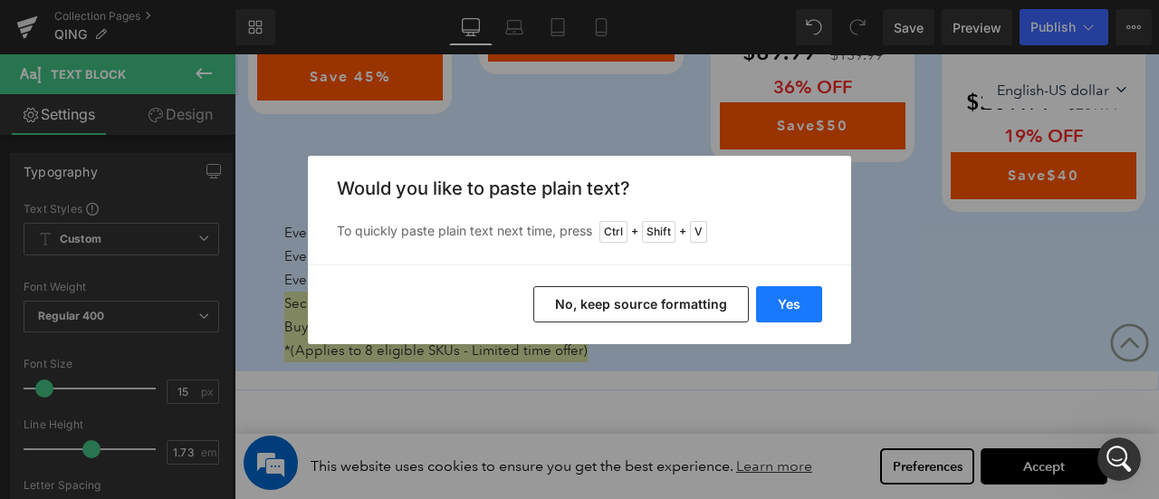
click at [800, 303] on button "Yes" at bounding box center [789, 304] width 66 height 36
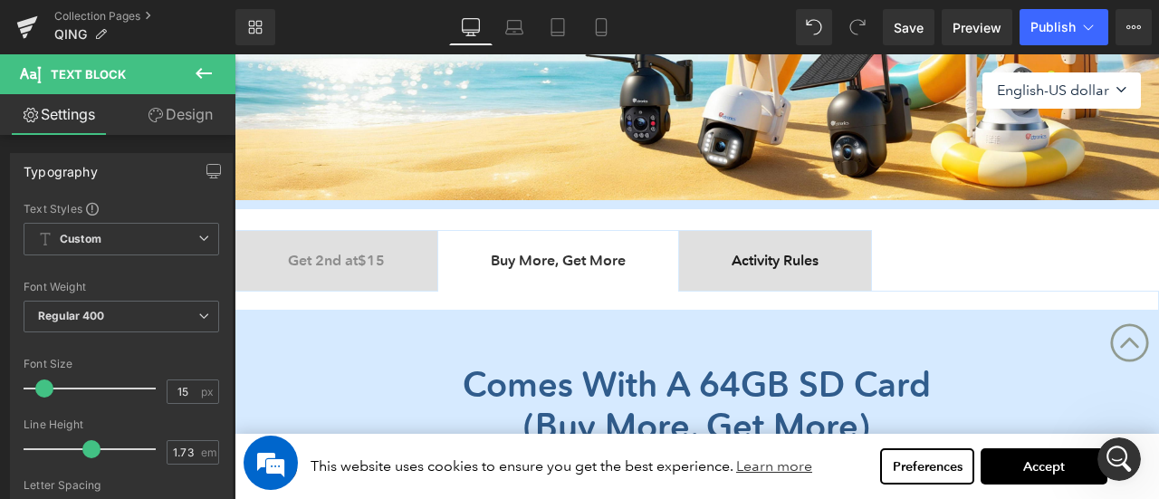
scroll to position [244, 0]
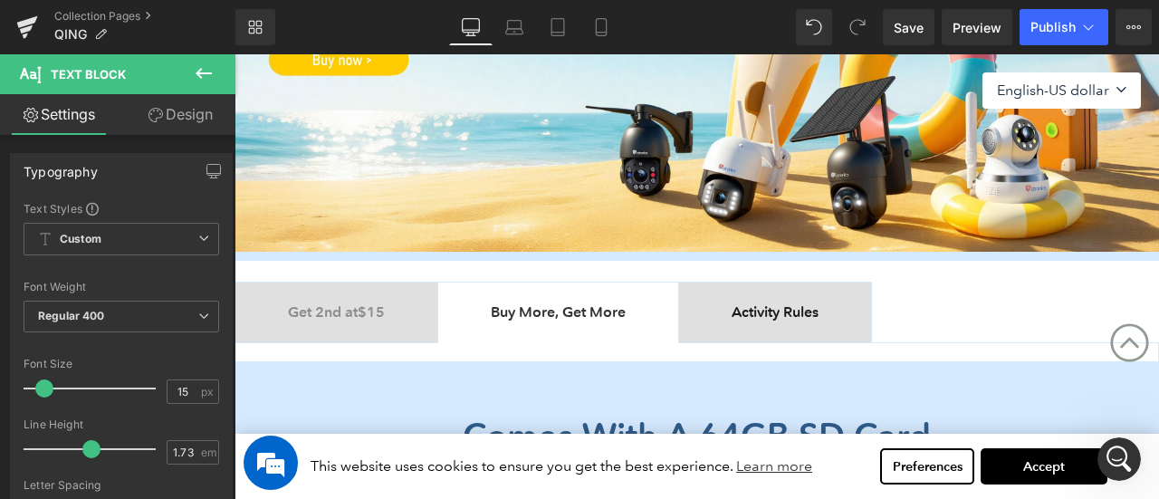
click at [766, 308] on b "Activity Rules" at bounding box center [775, 311] width 87 height 17
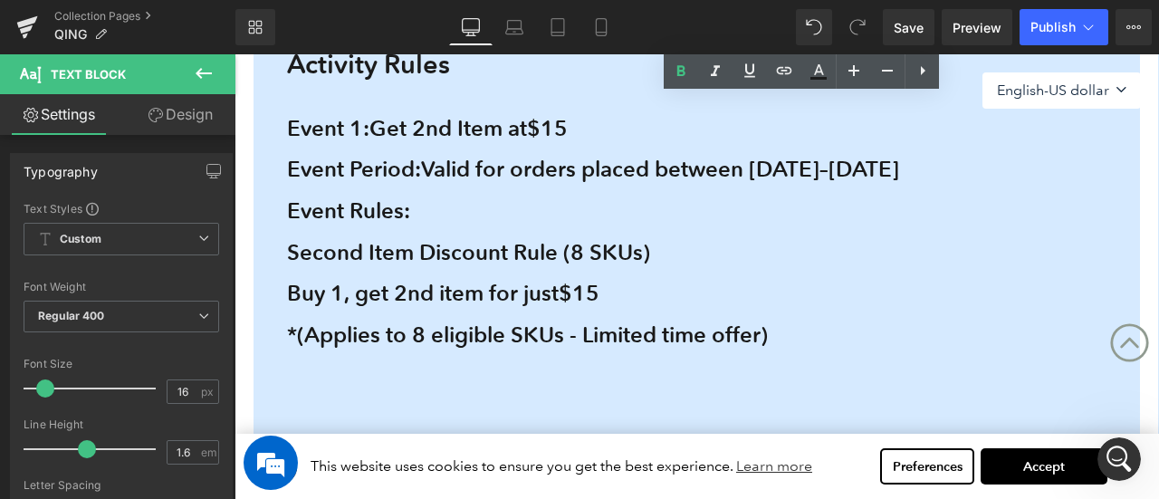
scroll to position [606, 0]
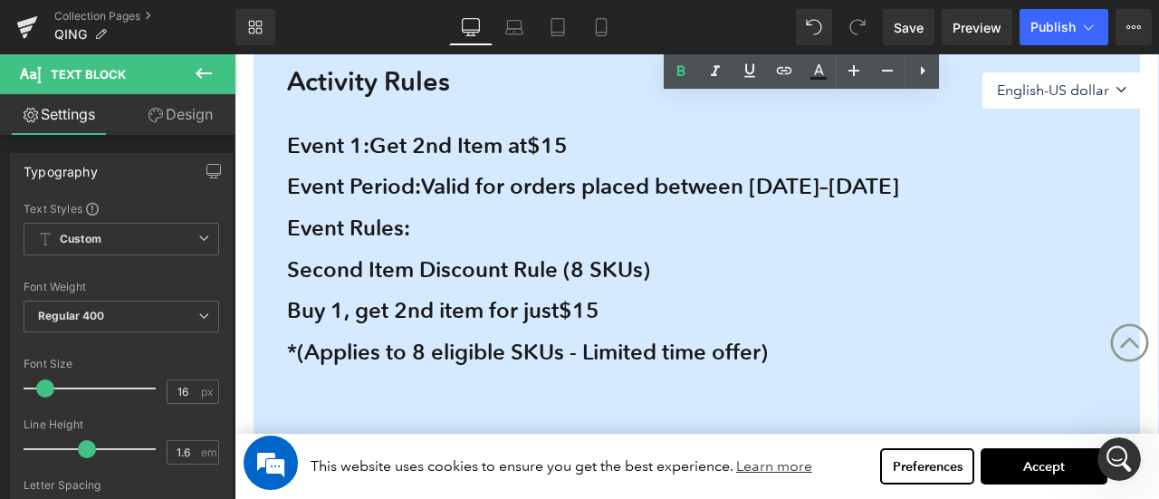
click at [369, 149] on span "Event 1:" at bounding box center [328, 145] width 82 height 26
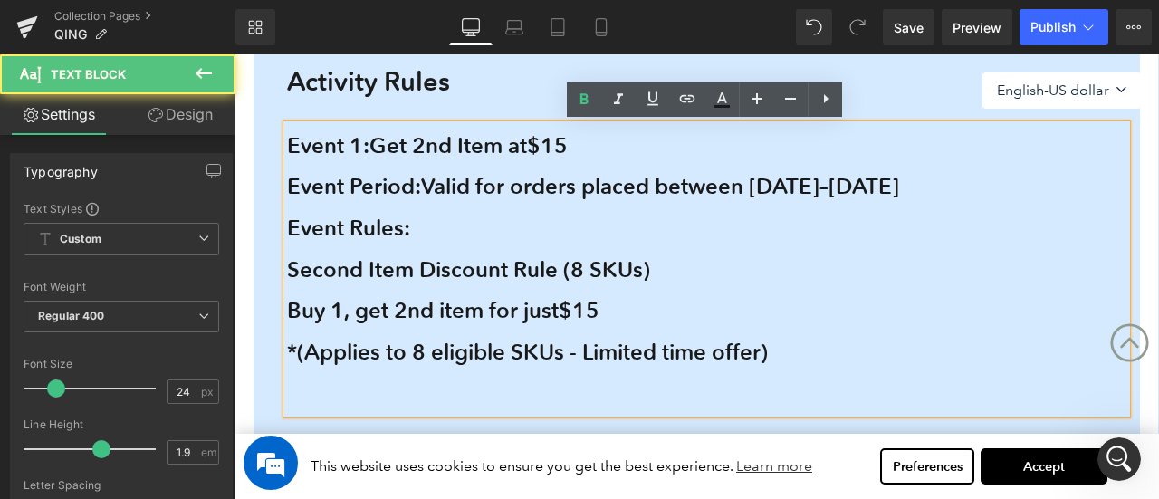
click at [298, 140] on span "Event 1:" at bounding box center [328, 145] width 82 height 26
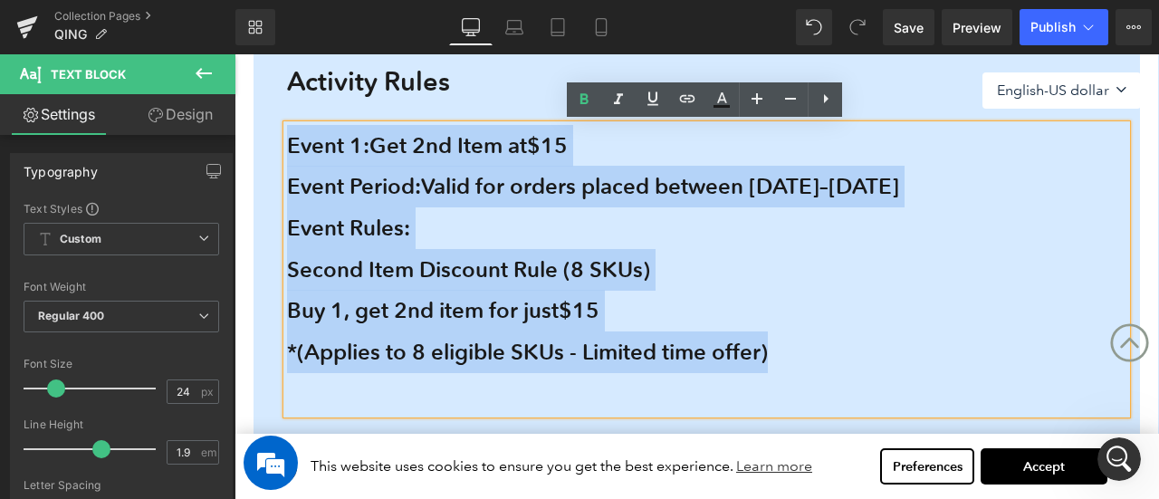
drag, startPoint x: 834, startPoint y: 353, endPoint x: 288, endPoint y: 149, distance: 582.9
click at [288, 149] on span "Event 1: Get 2nd Item at $15 Event Period: Valid for orders placed between Augu…" at bounding box center [707, 252] width 840 height 241
copy span "Event 1: Get 2nd Item at $15 Event Period: Valid for orders placed between Augu…"
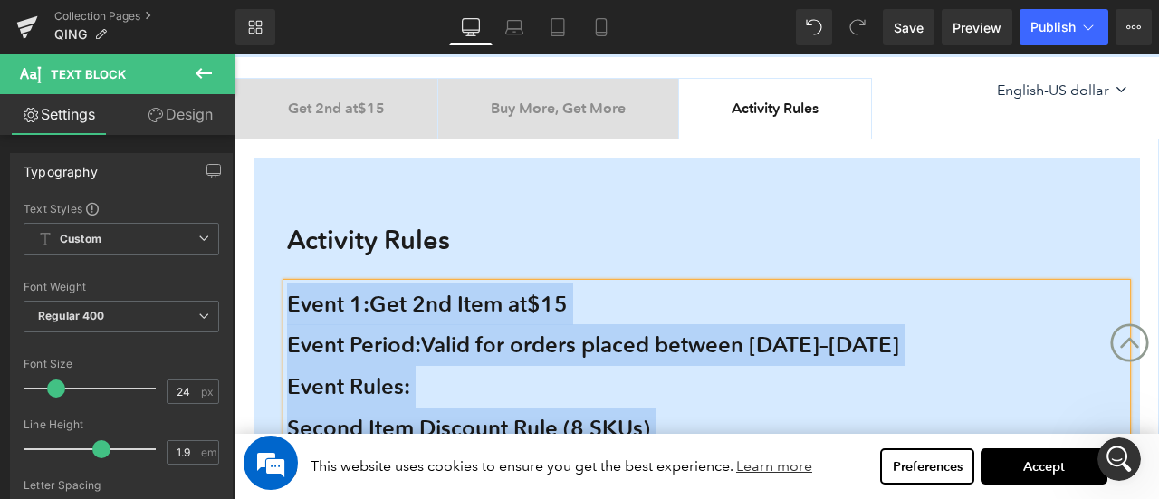
scroll to position [244, 0]
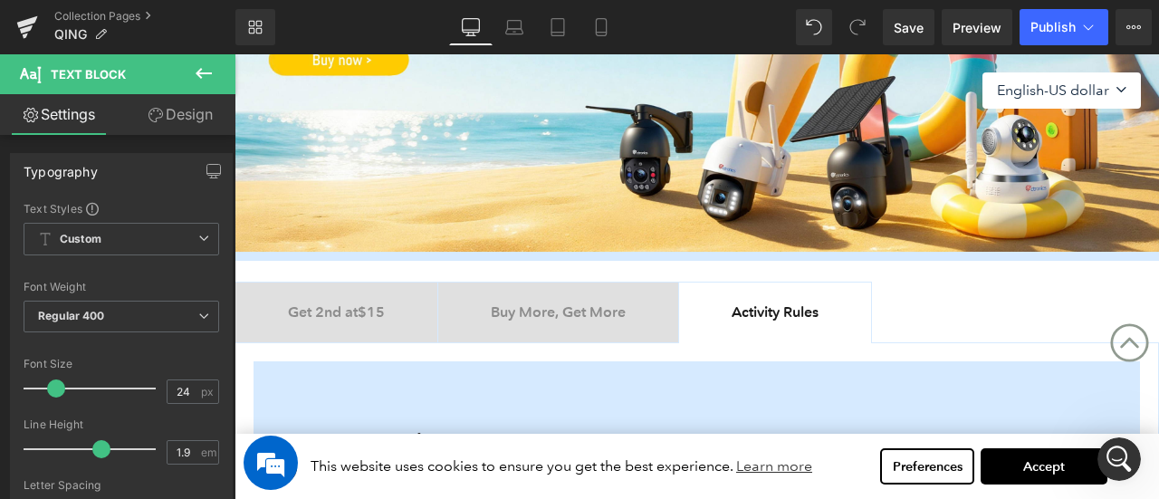
click at [235, 54] on div at bounding box center [235, 54] width 0 height 0
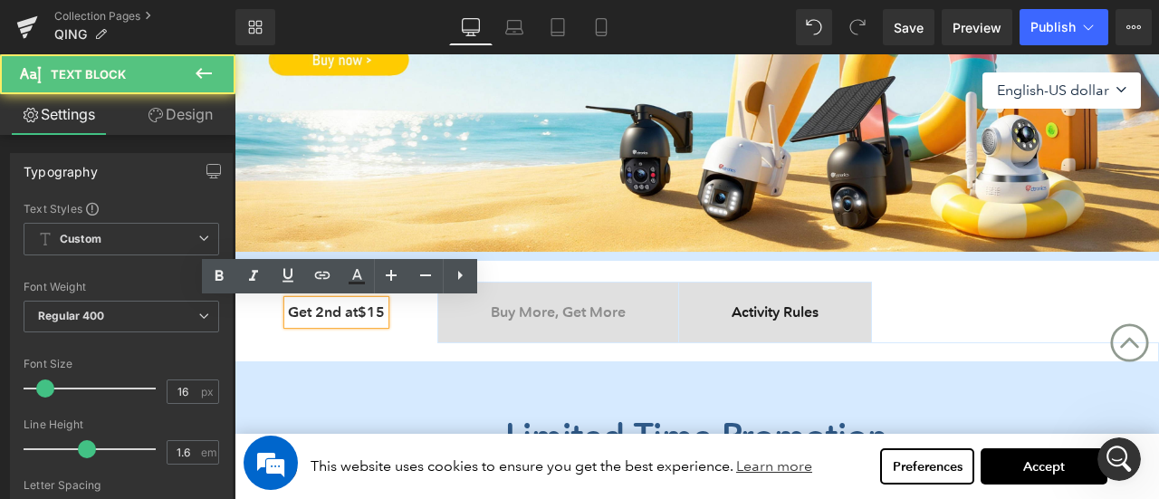
click at [208, 68] on icon at bounding box center [204, 73] width 22 height 22
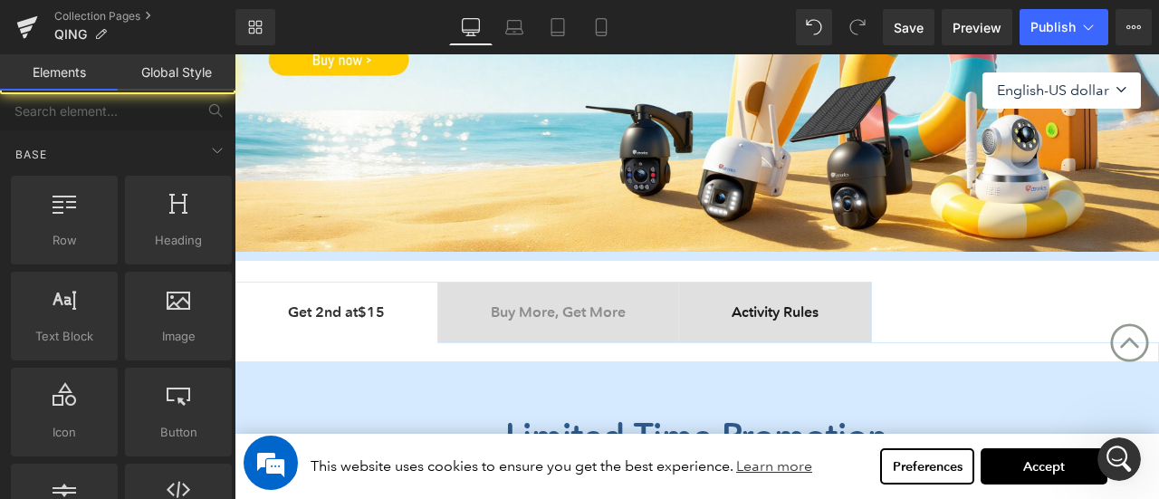
scroll to position [1783, 0]
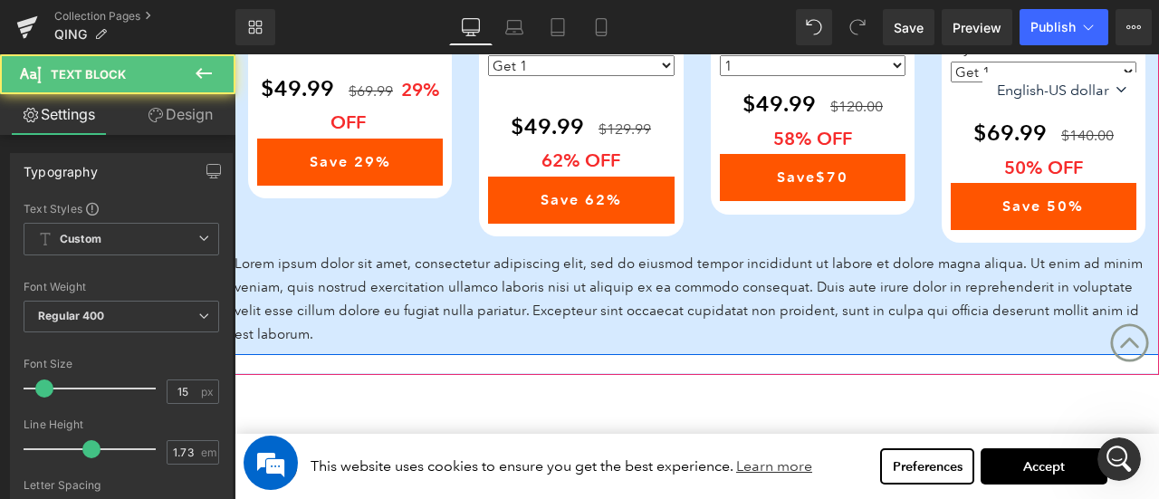
drag, startPoint x: 235, startPoint y: 54, endPoint x: 373, endPoint y: 293, distance: 276.3
click at [373, 293] on p "Lorem ipsum dolor sit amet, consectetur adipiscing elit, sed do eiusmod tempor …" at bounding box center [697, 299] width 925 height 94
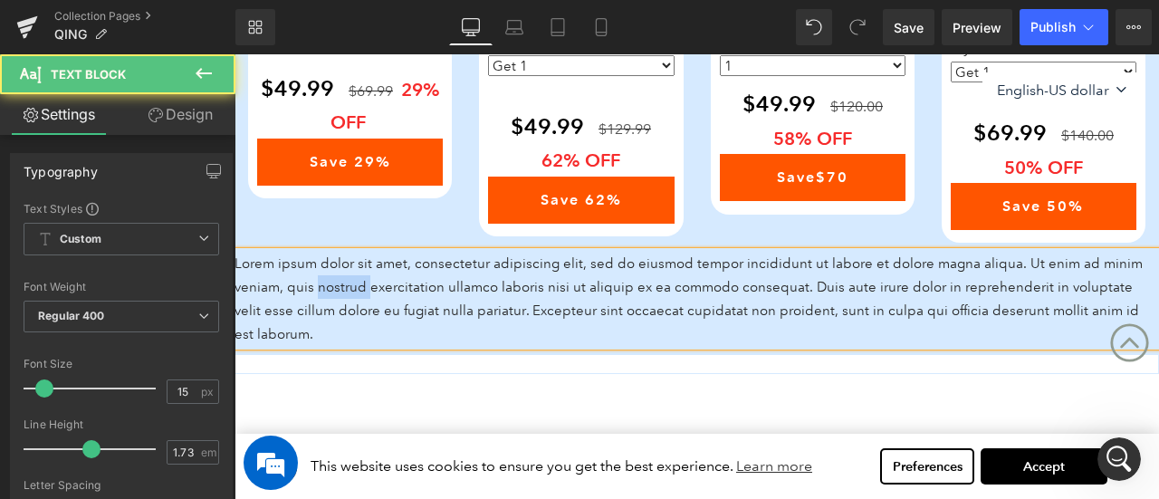
click at [373, 293] on p "Lorem ipsum dolor sit amet, consectetur adipiscing elit, sed do eiusmod tempor …" at bounding box center [697, 299] width 925 height 94
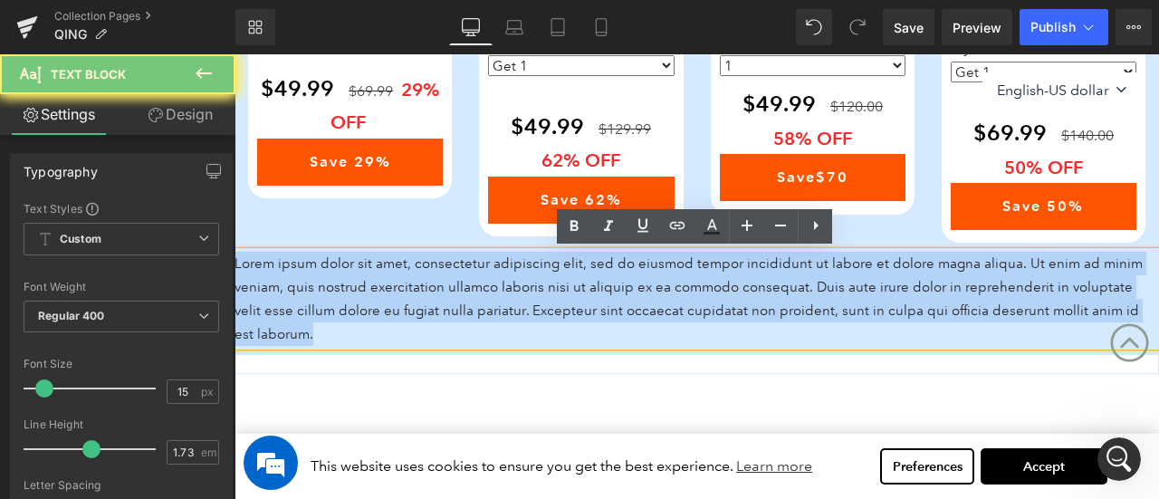
click at [373, 293] on p "Lorem ipsum dolor sit amet, consectetur adipiscing elit, sed do eiusmod tempor …" at bounding box center [697, 299] width 925 height 94
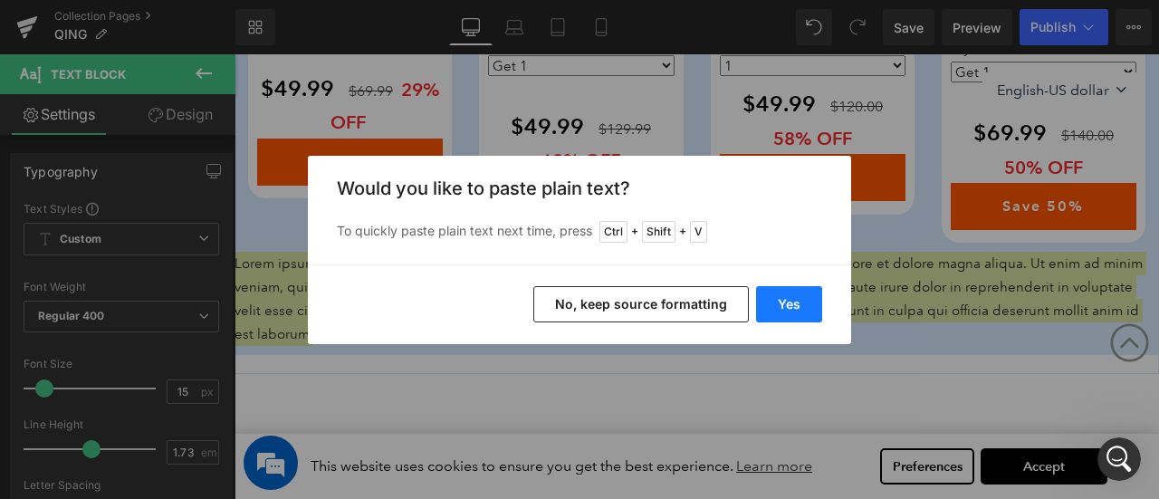
click at [804, 298] on button "Yes" at bounding box center [789, 304] width 66 height 36
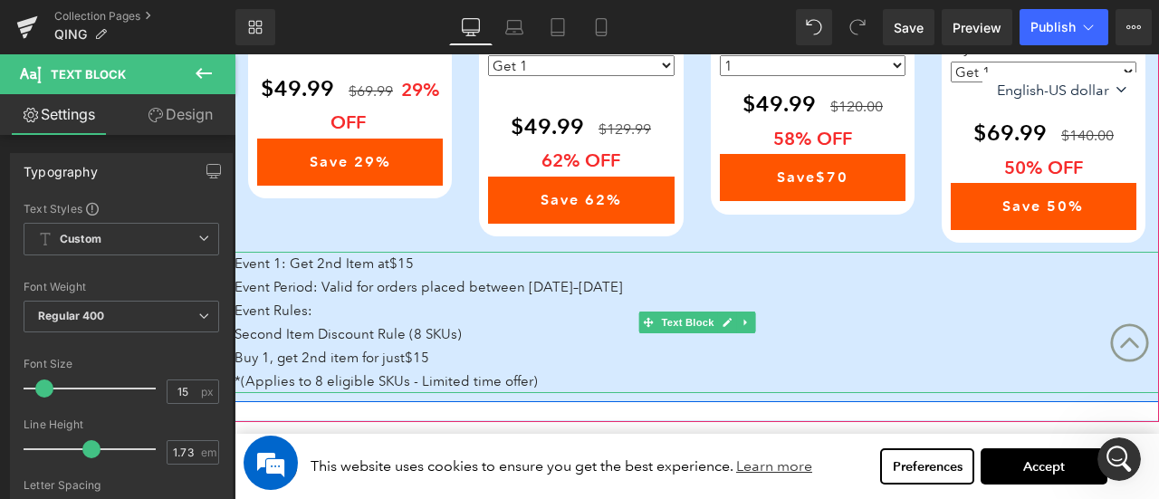
click at [383, 301] on p "Event Rules:" at bounding box center [697, 311] width 925 height 24
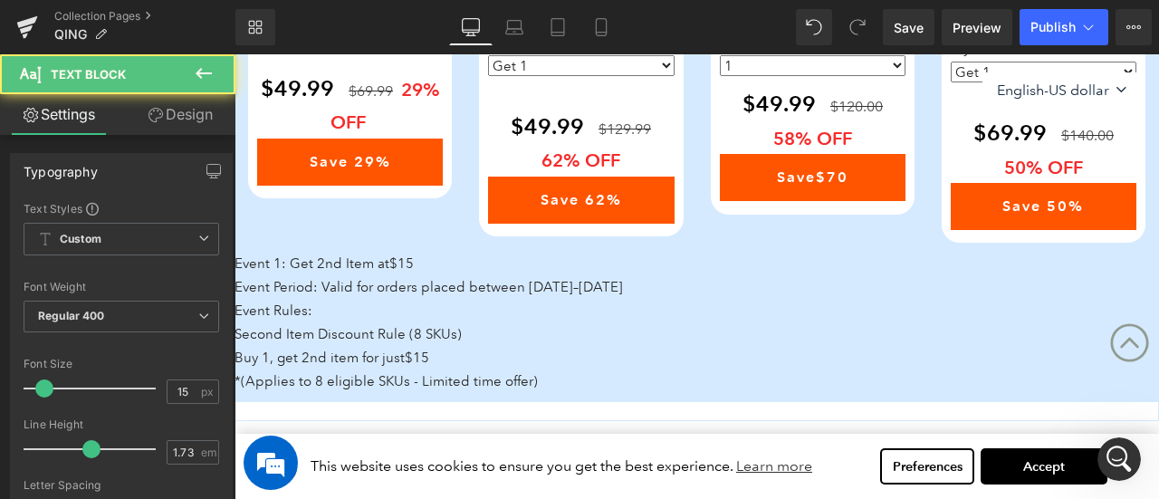
click at [185, 117] on link "Design" at bounding box center [180, 114] width 118 height 41
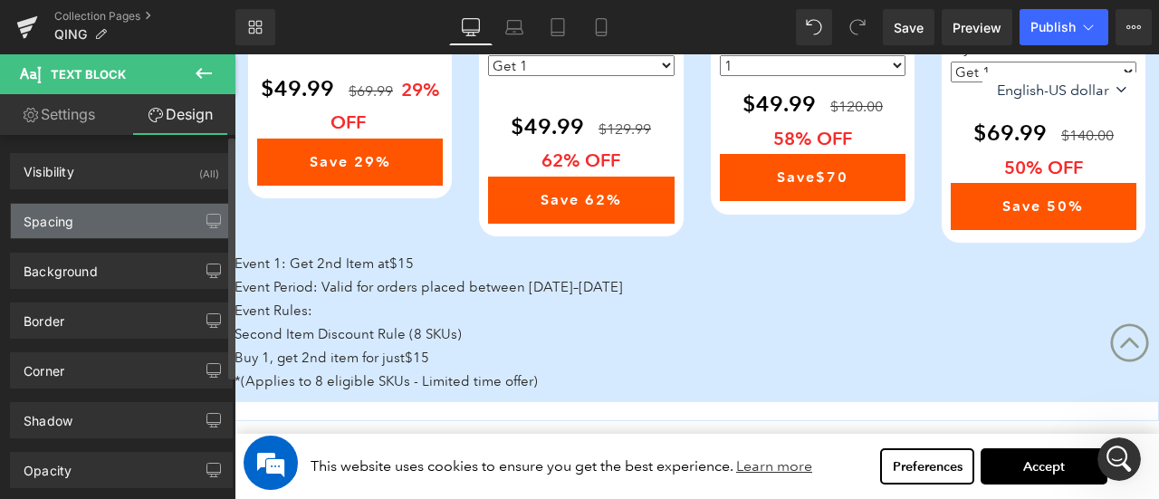
click at [106, 217] on div "Spacing" at bounding box center [121, 221] width 221 height 34
type input "0"
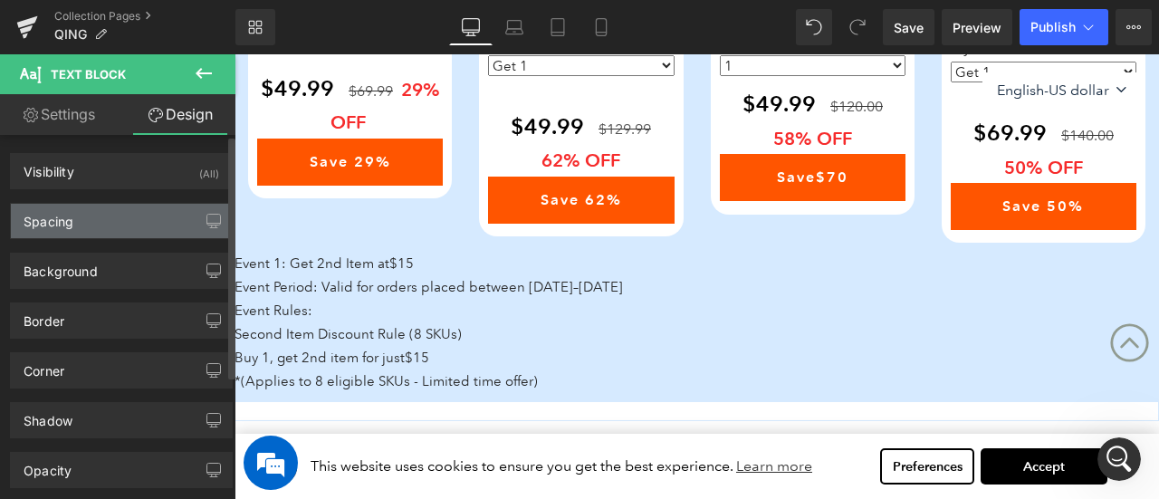
type input "0"
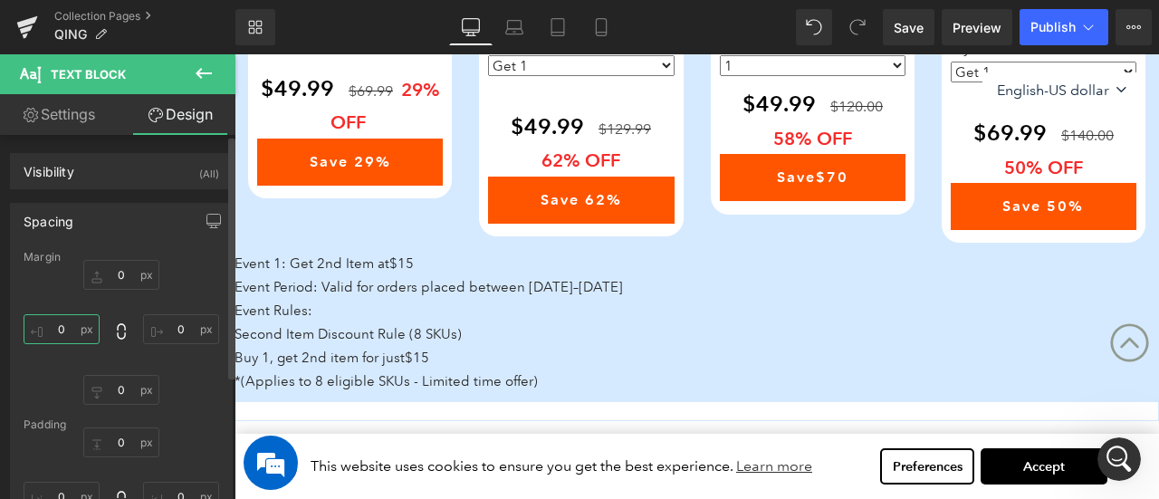
click at [80, 329] on input "0" at bounding box center [62, 329] width 76 height 30
type input "55"
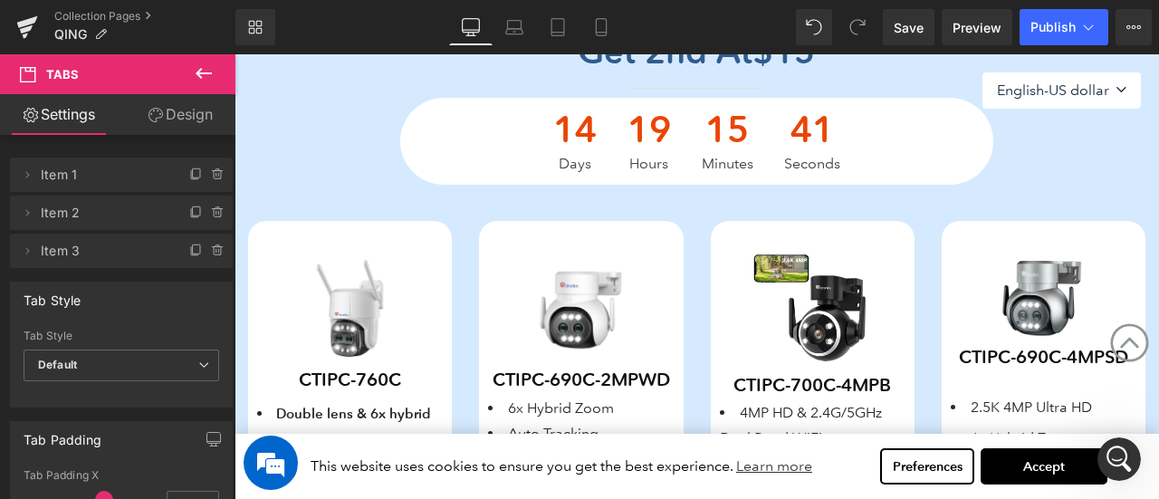
scroll to position [515, 0]
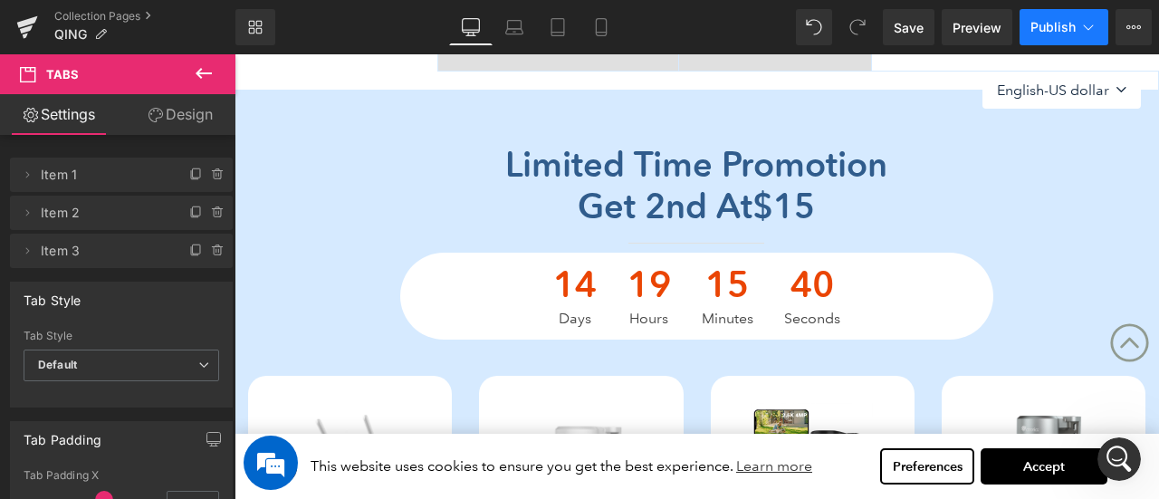
click at [1045, 24] on span "Publish" at bounding box center [1053, 27] width 45 height 14
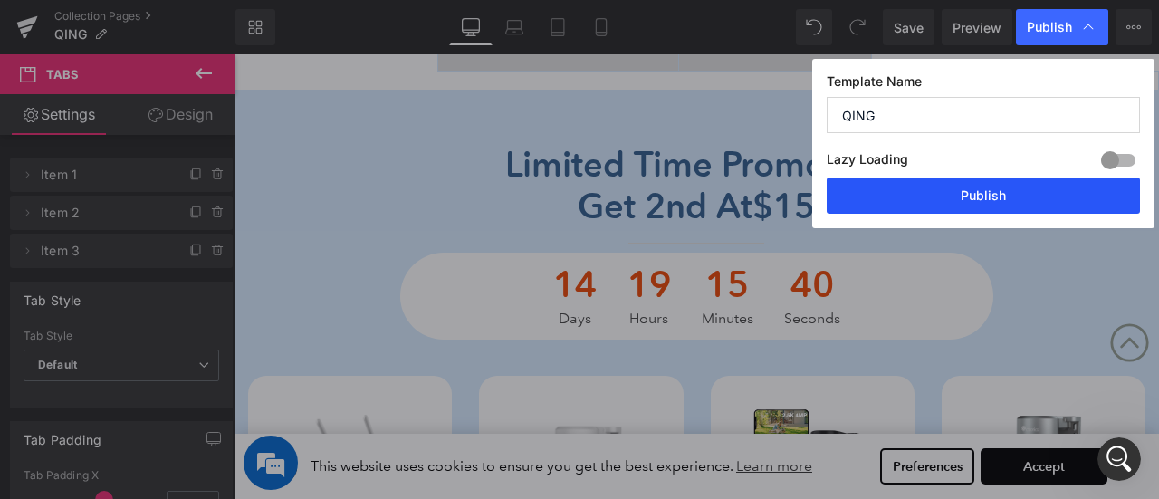
click at [955, 196] on button "Publish" at bounding box center [983, 196] width 313 height 36
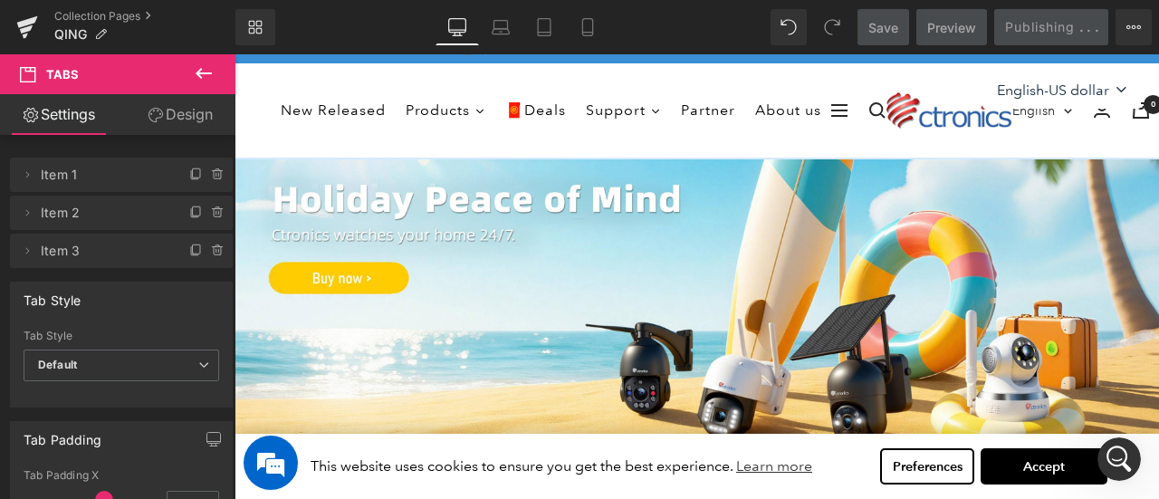
scroll to position [0, 0]
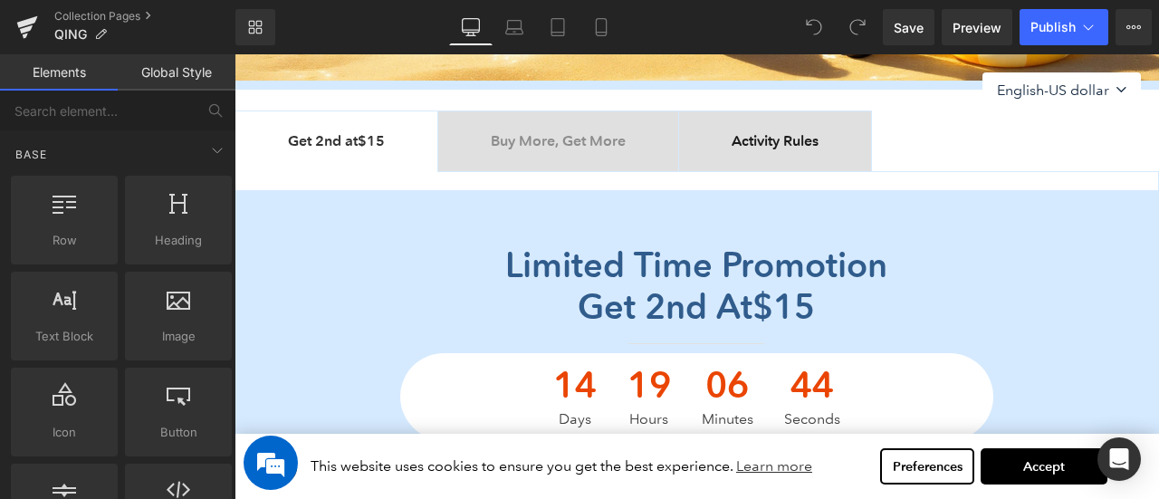
scroll to position [453, 0]
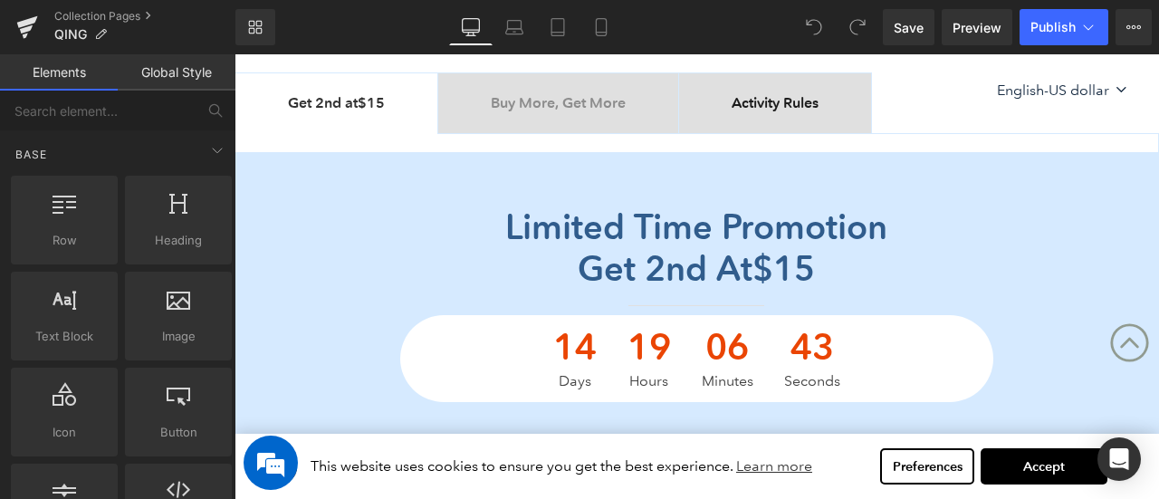
click at [602, 104] on b "Buy More, Get More" at bounding box center [558, 102] width 135 height 17
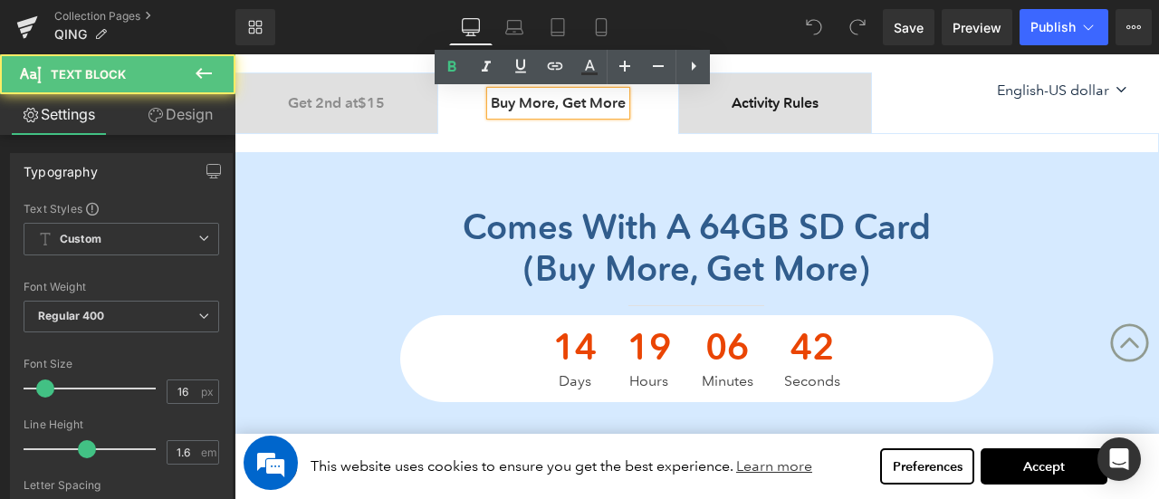
click at [823, 117] on span "Activity Rules Text Block" at bounding box center [775, 103] width 192 height 60
click at [810, 109] on b "Activity Rules" at bounding box center [775, 102] width 87 height 17
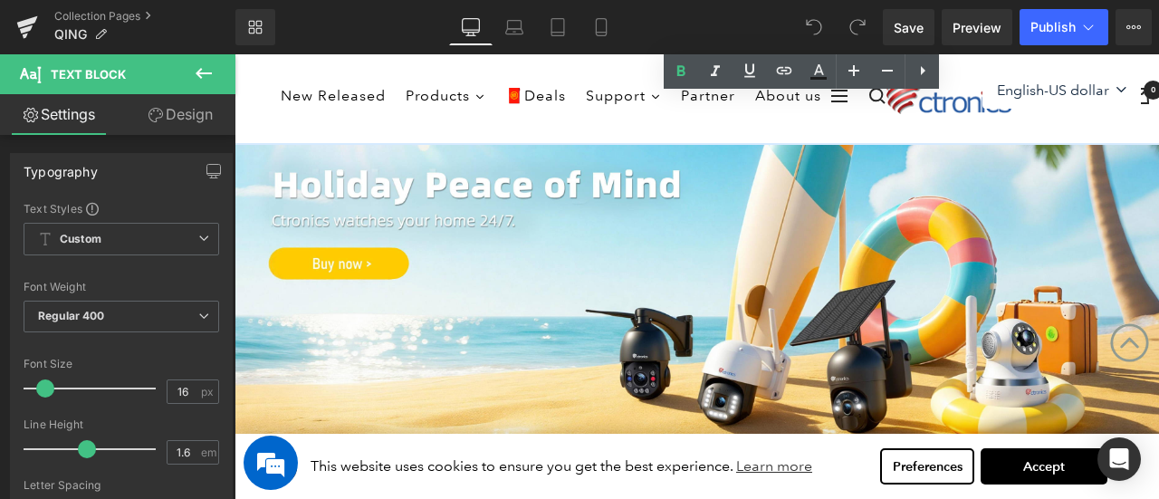
scroll to position [0, 0]
